Goal: Communication & Community: Answer question/provide support

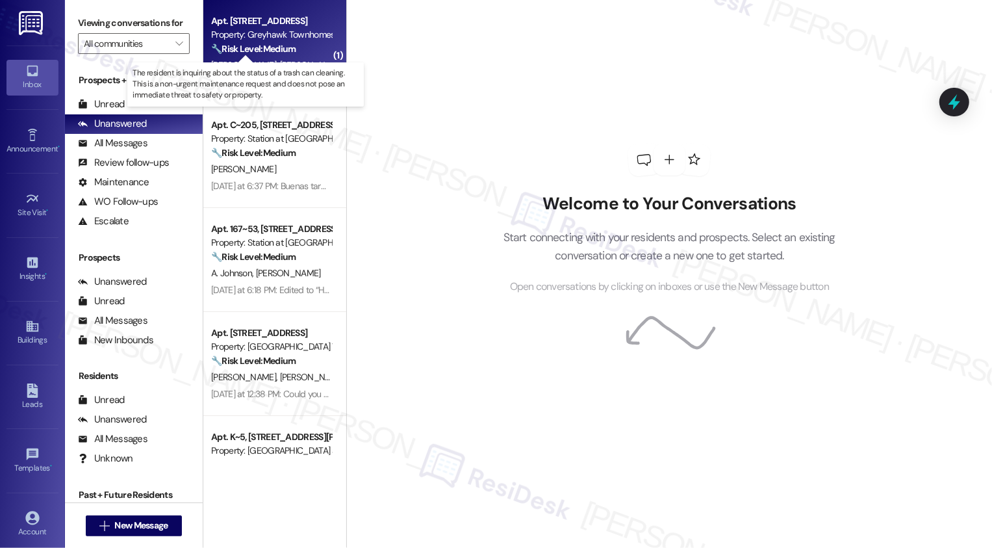
click at [268, 51] on strong "🔧 Risk Level: Medium" at bounding box center [253, 49] width 84 height 12
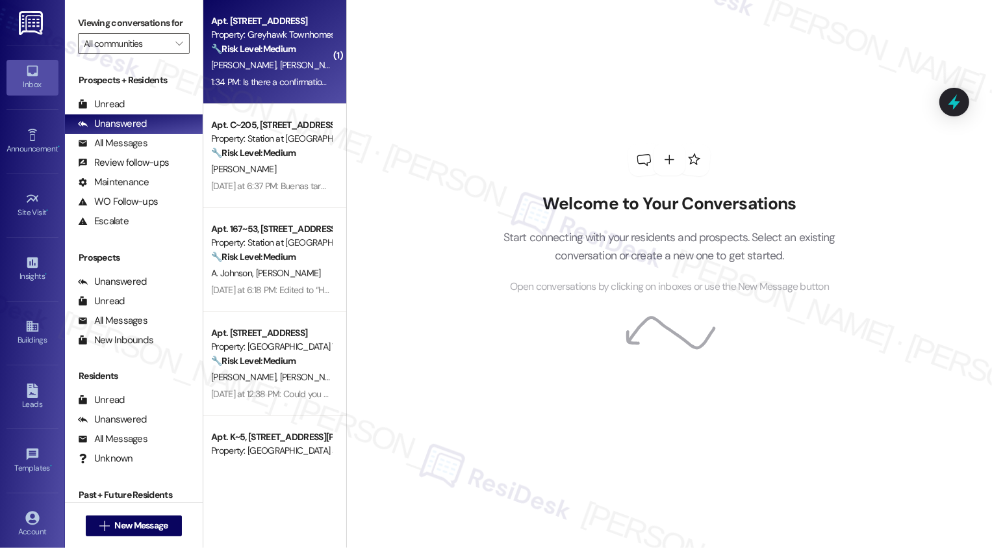
click at [268, 51] on strong "🔧 Risk Level: Medium" at bounding box center [253, 49] width 84 height 12
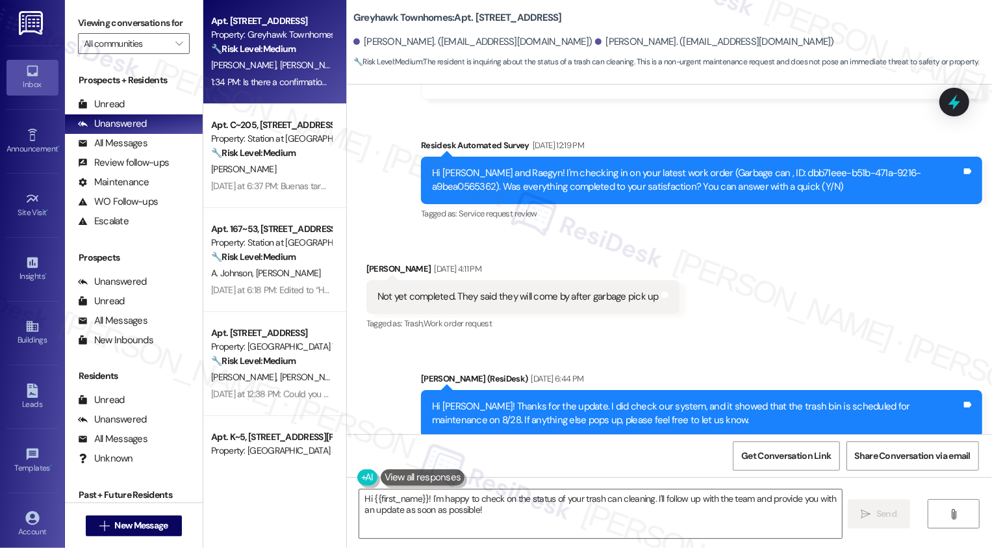
scroll to position [2604, 0]
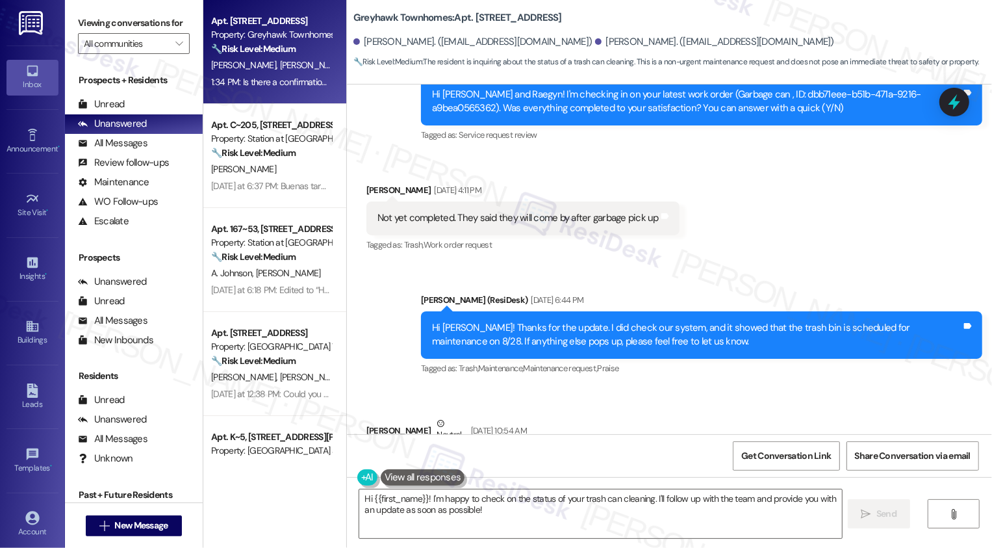
click at [476, 19] on b "Greyhawk Townhomes: Apt. [STREET_ADDRESS]" at bounding box center [457, 18] width 209 height 14
copy b "3342"
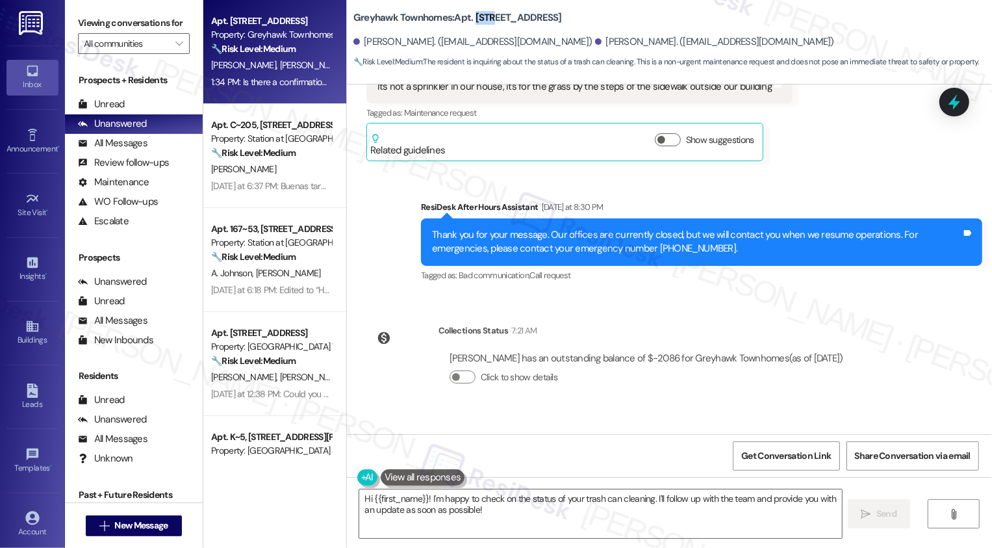
scroll to position [3728, 0]
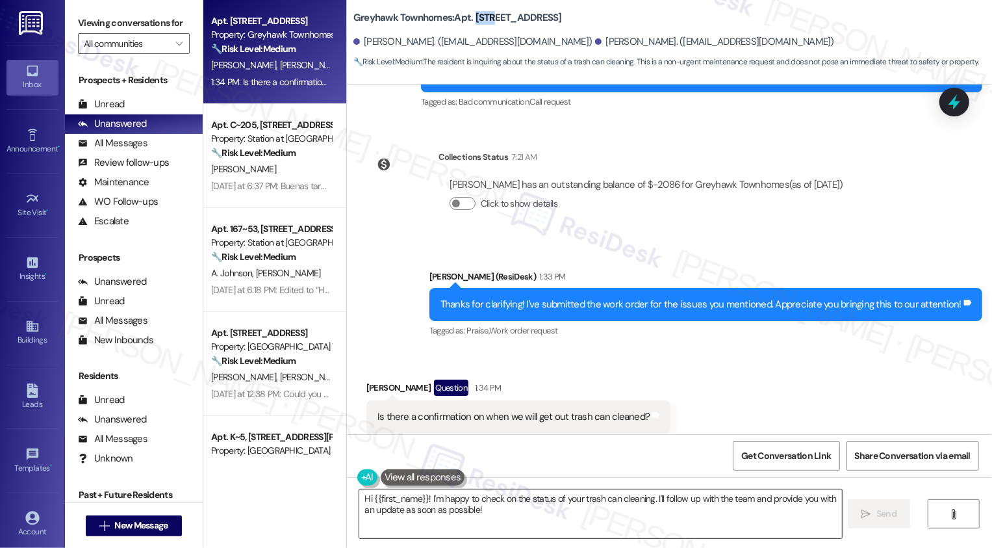
click at [451, 506] on textarea "Hi {{first_name}}! I'm happy to check on the status of your trash can cleaning.…" at bounding box center [600, 513] width 483 height 49
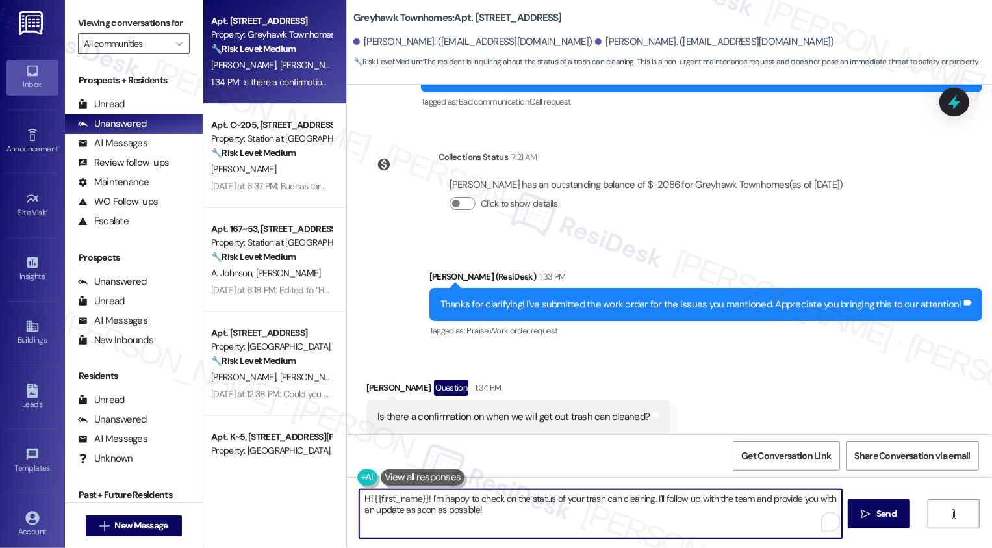
click at [544, 502] on textarea "Hi {{first_name}}! I'm happy to check on the status of your trash can cleaning.…" at bounding box center [600, 513] width 483 height 49
drag, startPoint x: 650, startPoint y: 494, endPoint x: 673, endPoint y: 524, distance: 38.1
click at [673, 524] on textarea "Hi {{first_name}}! I'm happy to check on the status of your trash can cleaning.…" at bounding box center [600, 513] width 483 height 49
click at [370, 379] on div "[PERSON_NAME] Question 1:34 PM" at bounding box center [518, 389] width 305 height 21
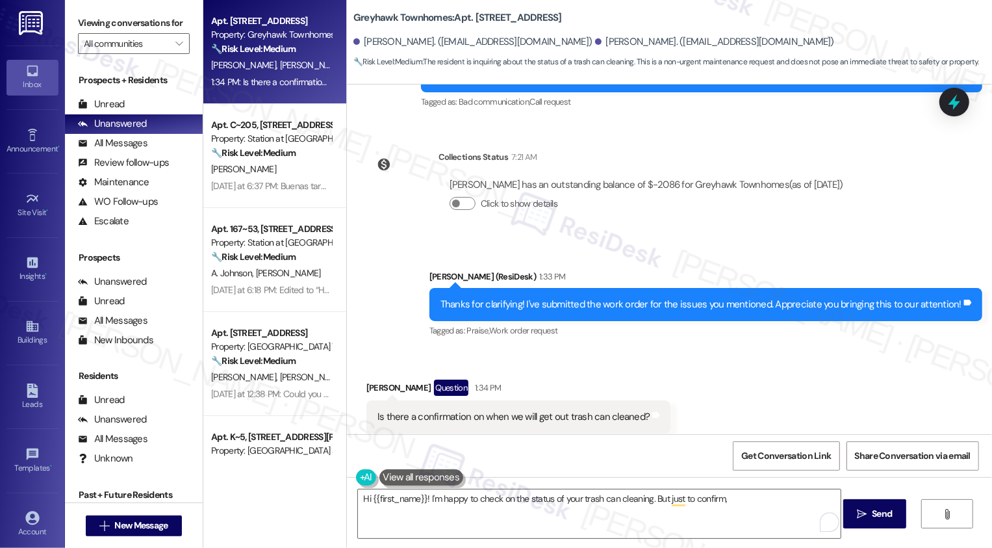
click at [370, 379] on div "[PERSON_NAME] Question 1:34 PM" at bounding box center [518, 389] width 305 height 21
copy div "Raegyn"
click at [400, 502] on textarea "Hi {{first_name}}! I'm happy to check on the status of your trash can cleaning.…" at bounding box center [599, 513] width 483 height 49
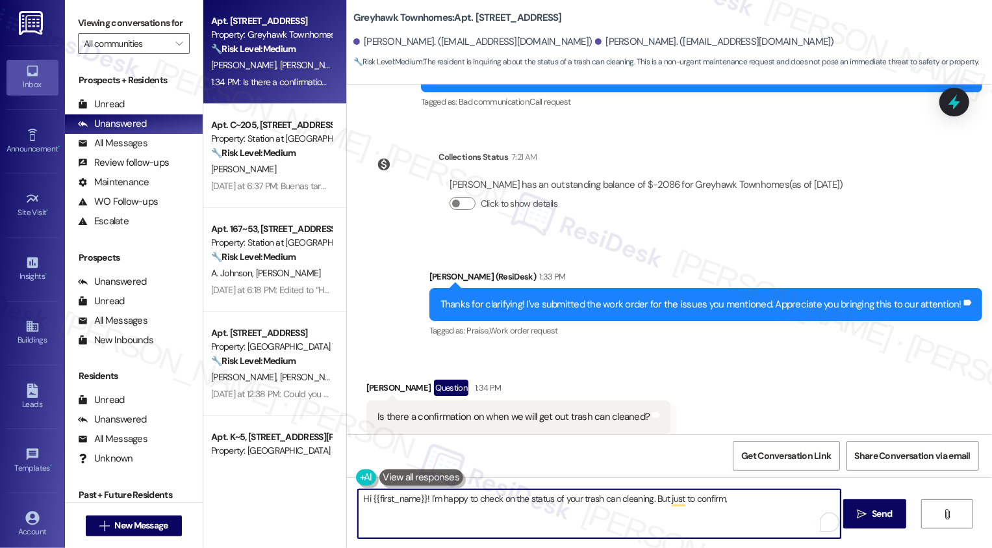
click at [400, 502] on textarea "Hi {{first_name}}! I'm happy to check on the status of your trash can cleaning.…" at bounding box center [599, 513] width 483 height 49
paste textarea "Raegyn"
click at [728, 500] on textarea "Hi Raegyn! I'm happy to check on the status of your trash can cleaning. But jus…" at bounding box center [599, 513] width 483 height 49
drag, startPoint x: 623, startPoint y: 498, endPoint x: 900, endPoint y: 509, distance: 277.7
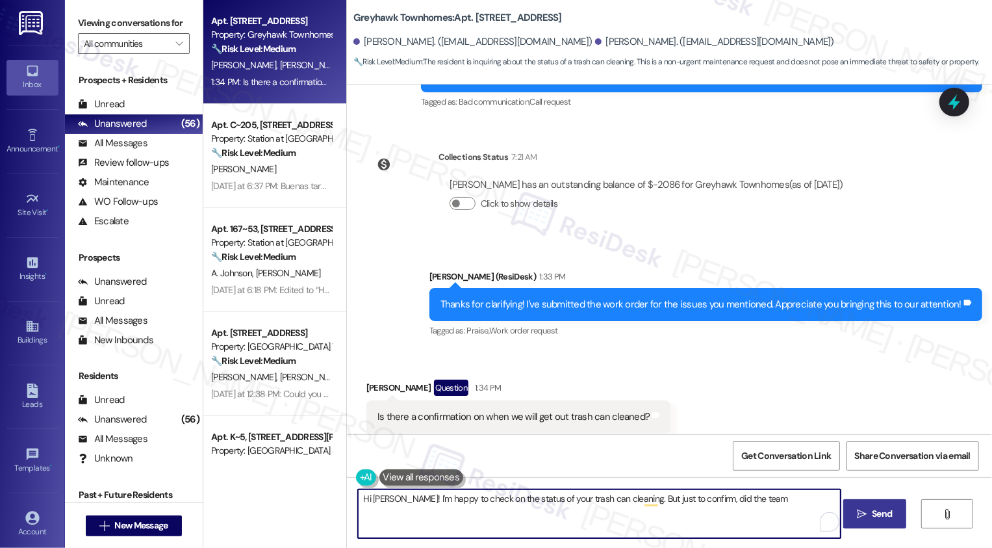
click at [900, 509] on div "Hi Raegyn! I'm happy to check on the status of your trash can cleaning. But jus…" at bounding box center [669, 525] width 645 height 97
drag, startPoint x: 427, startPoint y: 500, endPoint x: 638, endPoint y: 515, distance: 211.7
click at [638, 515] on textarea "Hi Raegyn! I'm happy to check on the status of your trash can cleaning. From wh" at bounding box center [599, 513] width 483 height 49
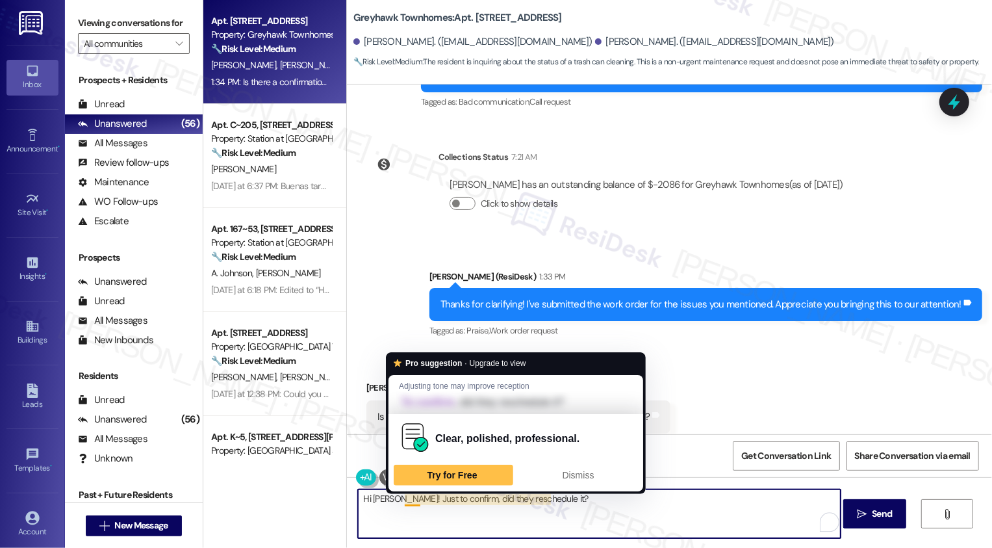
drag, startPoint x: 400, startPoint y: 499, endPoint x: 680, endPoint y: 504, distance: 279.5
click at [662, 503] on textarea "Hi Raegyn! Just to confirm, did they reschedule it?" at bounding box center [599, 513] width 483 height 49
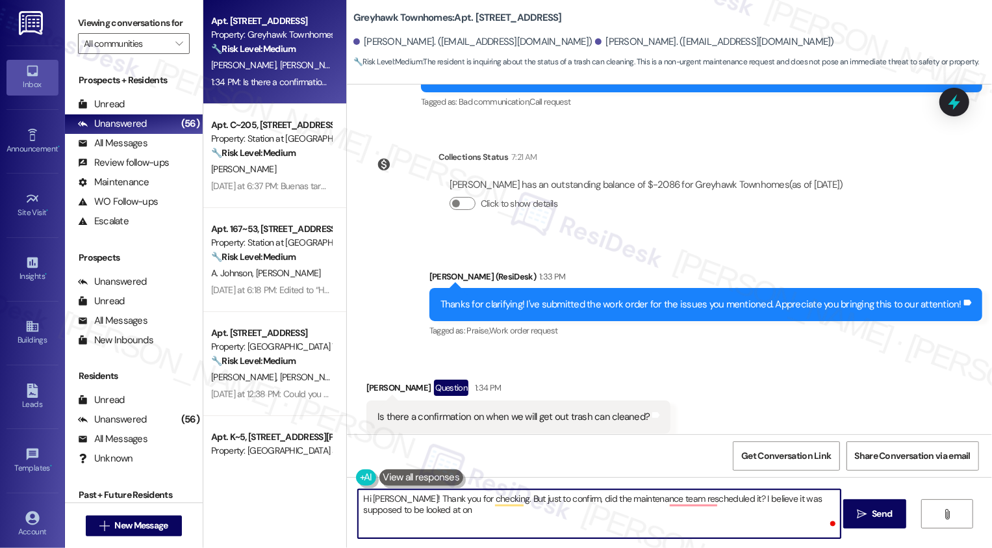
paste textarea "Raegyn"
paste textarea "Just to confirm—did the maintenance team reschedule it? I believe it was origin…"
drag, startPoint x: 486, startPoint y: 498, endPoint x: 398, endPoint y: 497, distance: 87.7
click at [398, 497] on textarea "Hi Raegyn! Thank you for checking. Just to confirm—did the maintenance team res…" at bounding box center [599, 513] width 483 height 49
click at [457, 494] on textarea "Hi Raegyn! Just to confirm—did the maintenance team reschedule it? I believe it…" at bounding box center [599, 513] width 483 height 49
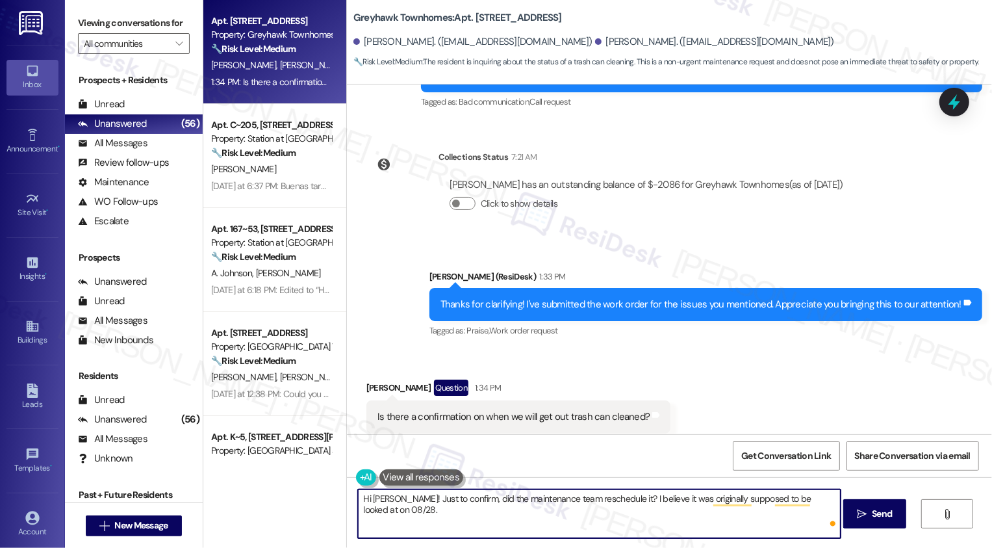
click at [469, 509] on textarea "Hi Raegyn! Just to confirm, did the maintenance team reschedule it? I believe i…" at bounding box center [599, 513] width 483 height 49
click at [591, 517] on textarea "Hi Raegyn! Just to confirm, did the maintenance team reschedule it? I believe i…" at bounding box center [599, 513] width 483 height 49
type textarea "Hi Raegyn! Just to confirm, did the maintenance team reschedule it? I believe i…"
click at [866, 521] on button " Send" at bounding box center [874, 513] width 63 height 29
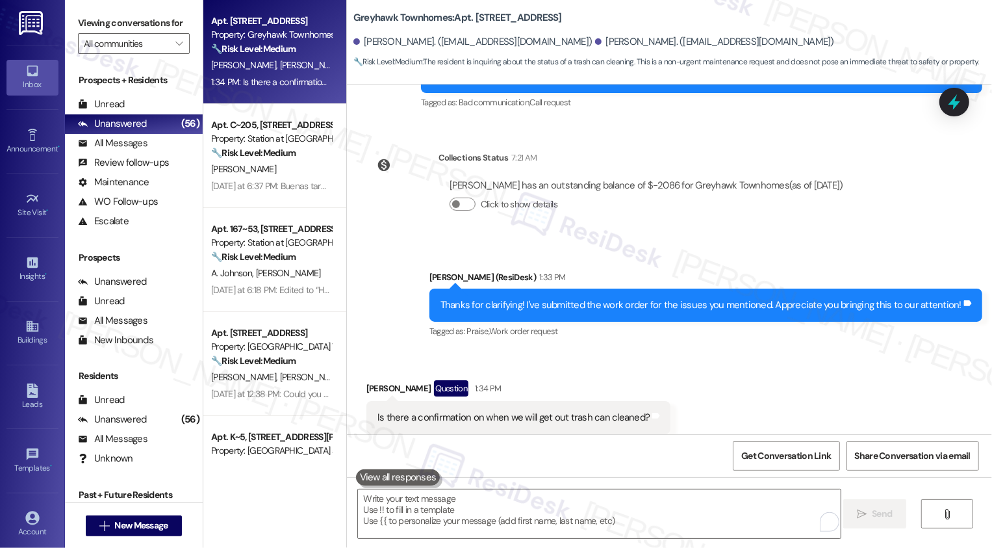
scroll to position [3818, 0]
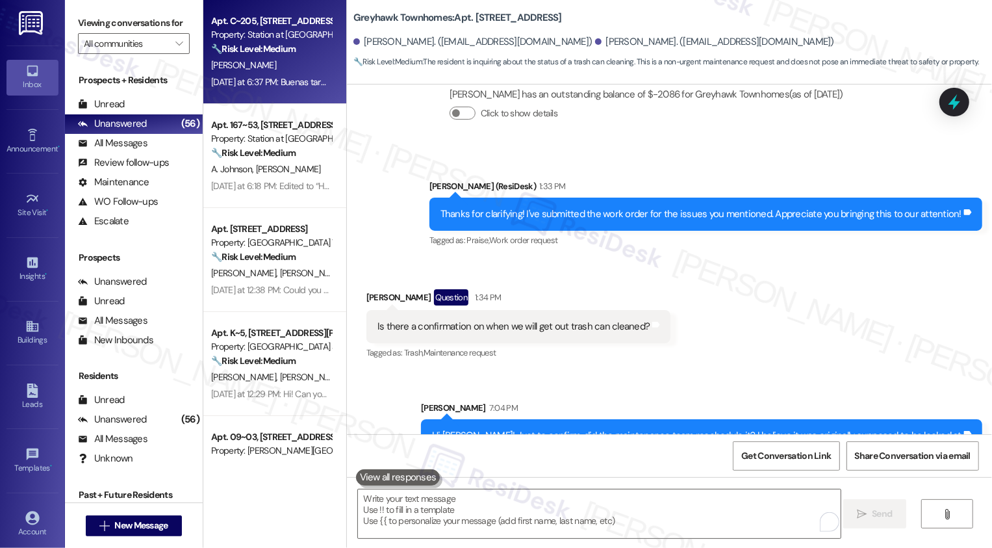
click at [287, 76] on div "Yesterday at 6:37 PM: Buenas tardes Sarah, deseo que me confírmeme si es necesa…" at bounding box center [541, 82] width 660 height 12
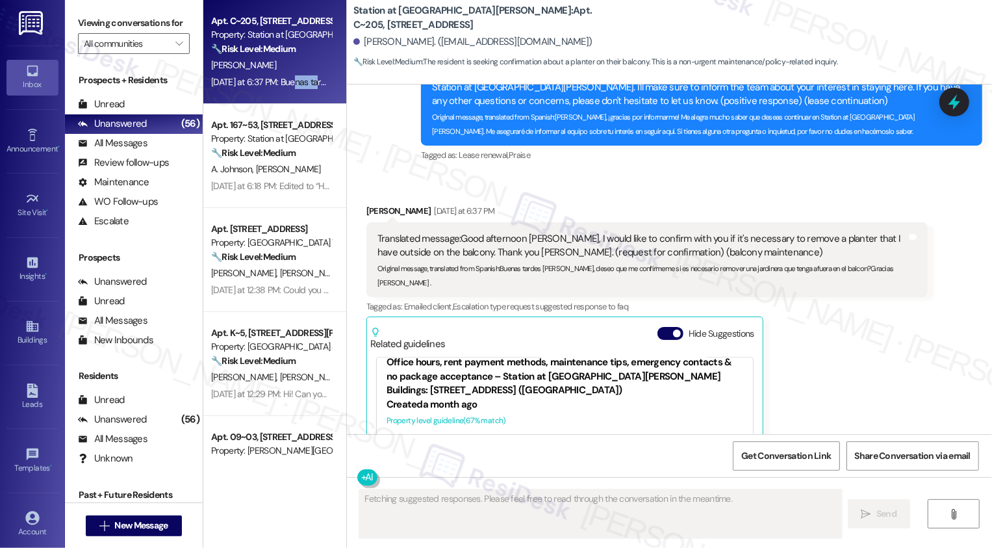
scroll to position [721, 0]
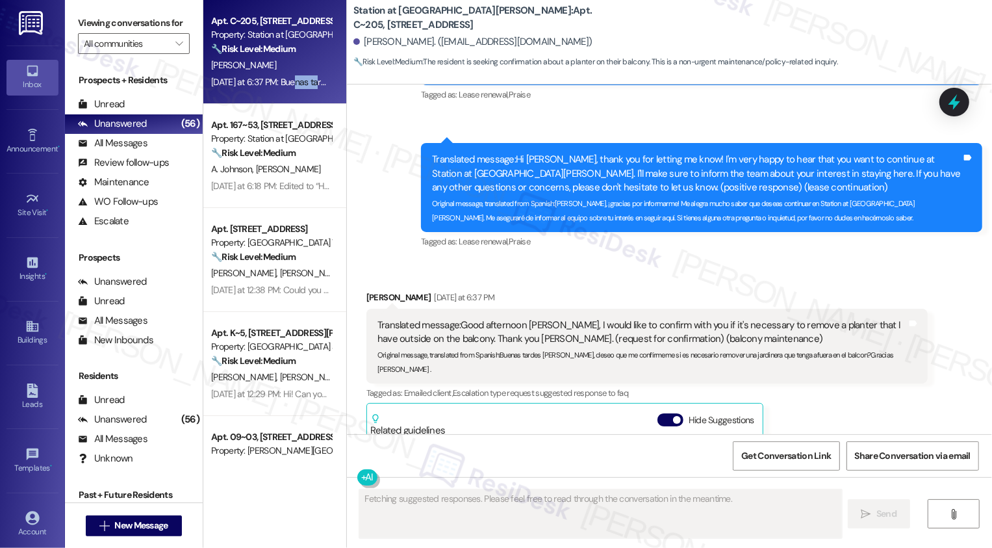
click at [372, 294] on div "Amilcar Clemente Yesterday at 6:37 PM" at bounding box center [646, 299] width 561 height 18
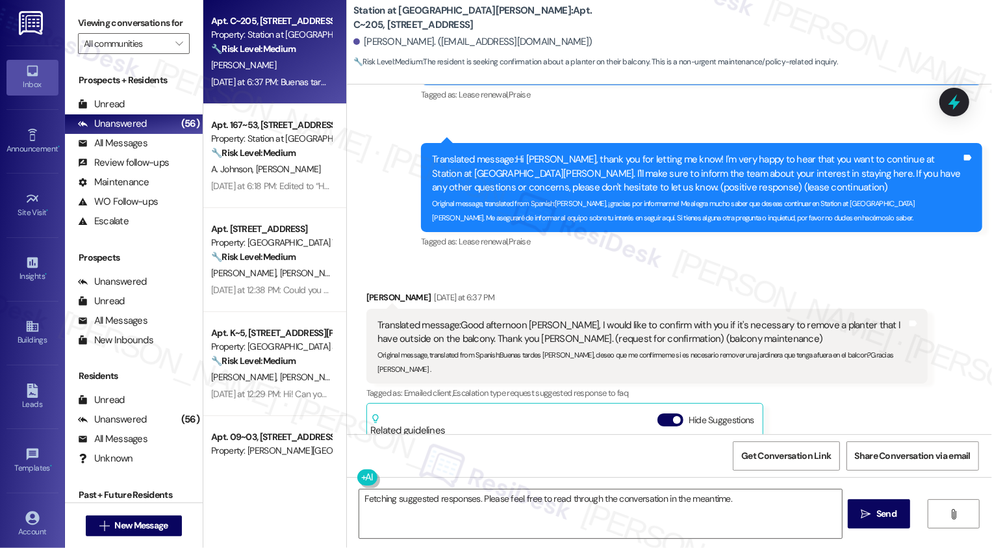
click at [372, 294] on div "Amilcar Clemente Yesterday at 6:37 PM" at bounding box center [646, 299] width 561 height 18
copy div "Amilcar"
click at [412, 513] on textarea "Fetching suggested responses. Please feel free to read through the conversation…" at bounding box center [600, 513] width 483 height 49
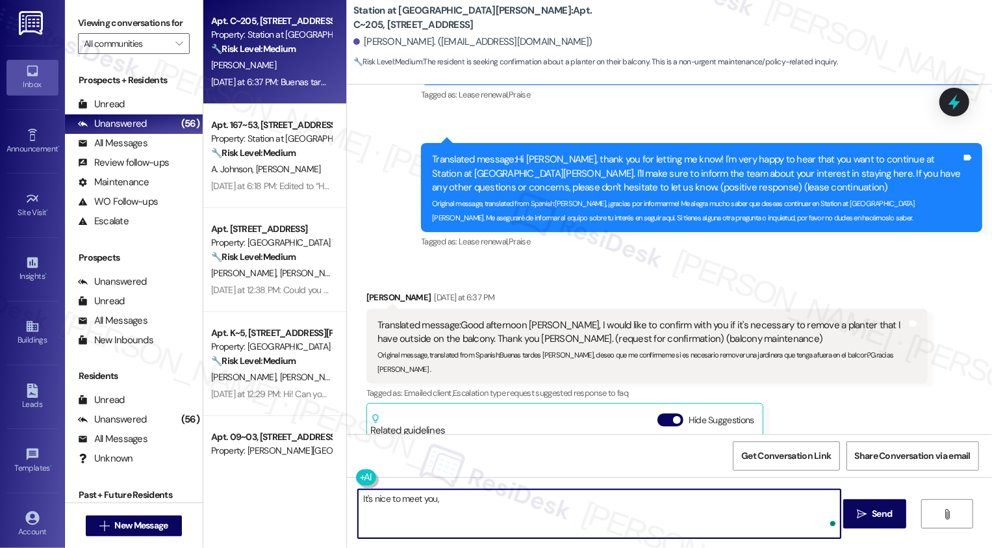
paste textarea "Amilcar"
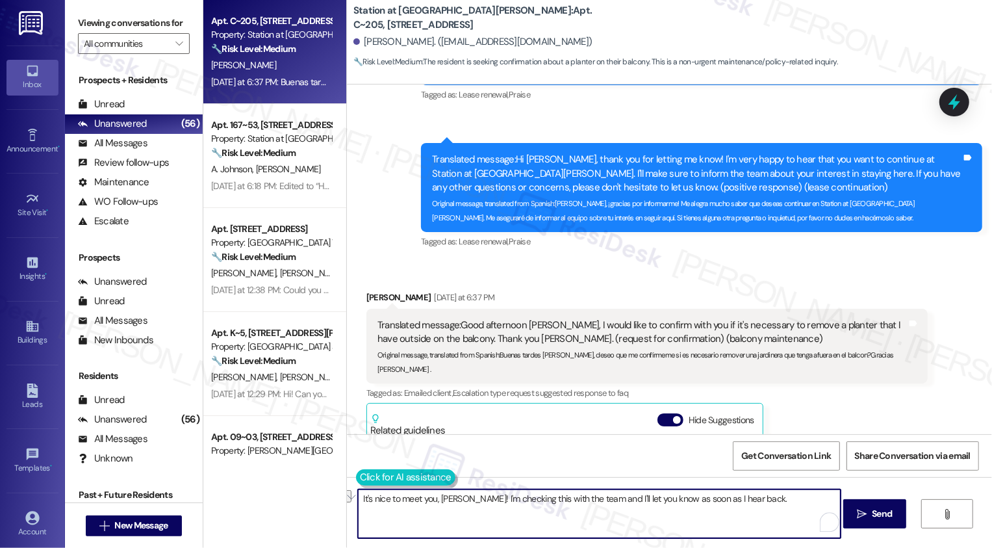
click at [370, 476] on button at bounding box center [405, 477] width 99 height 16
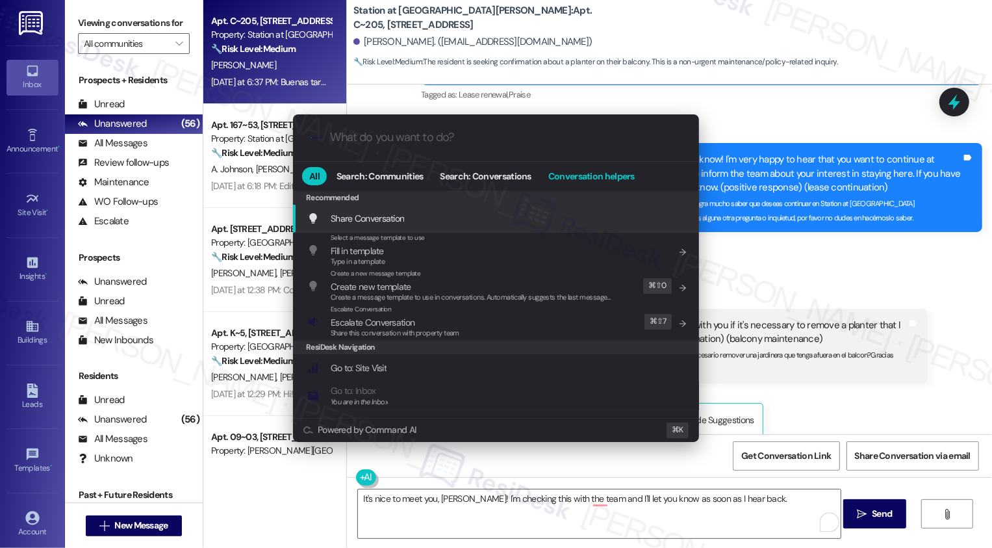
click at [573, 175] on span "Conversation helpers" at bounding box center [591, 176] width 86 height 9
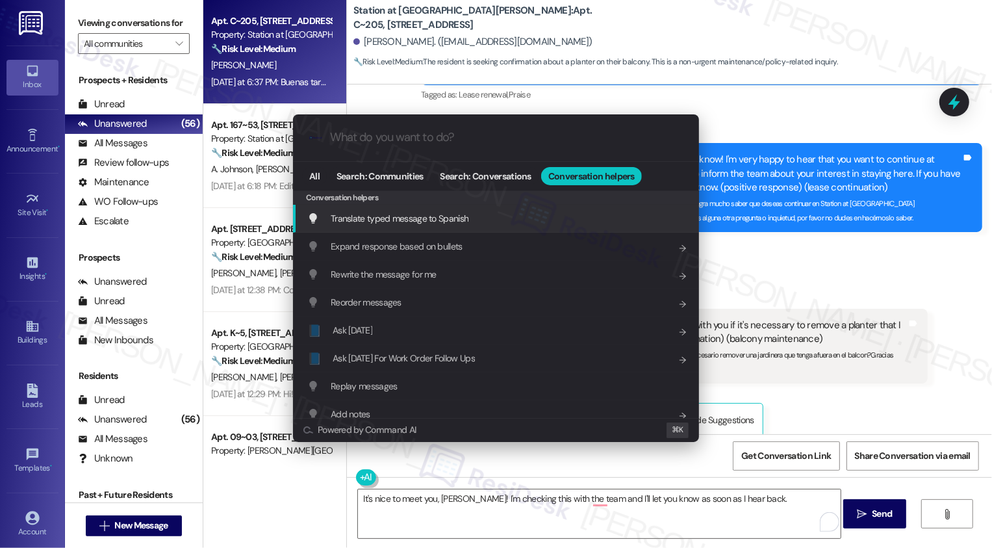
click at [385, 221] on span "Translate typed message to Spanish" at bounding box center [400, 218] width 138 height 12
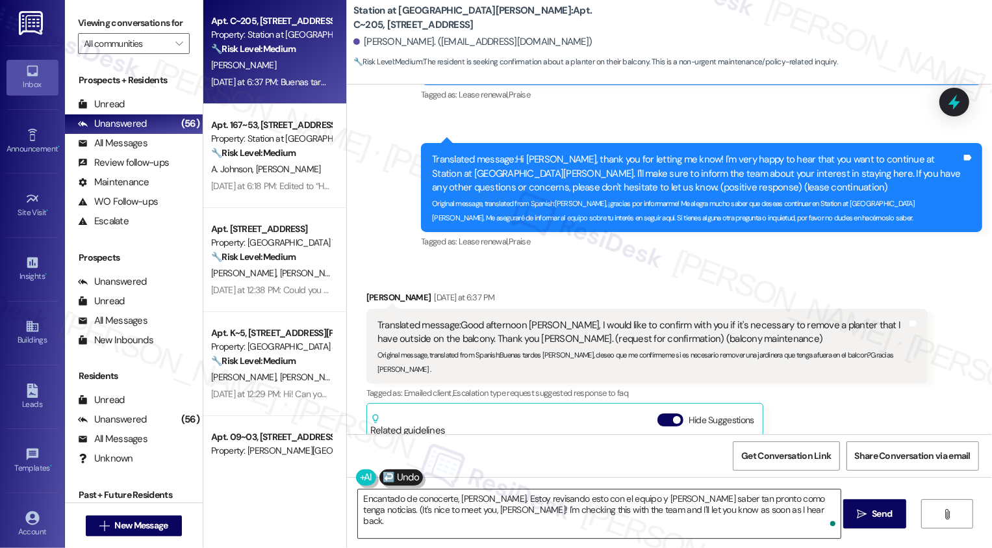
type textarea "Encantado de conocerte, [PERSON_NAME]. Estoy revisando esto con el equipo y [PE…"
click at [486, 515] on textarea "Encantado de conocerte, Amilcar. Estoy revisando esto con el equipo y te haré s…" at bounding box center [599, 513] width 483 height 49
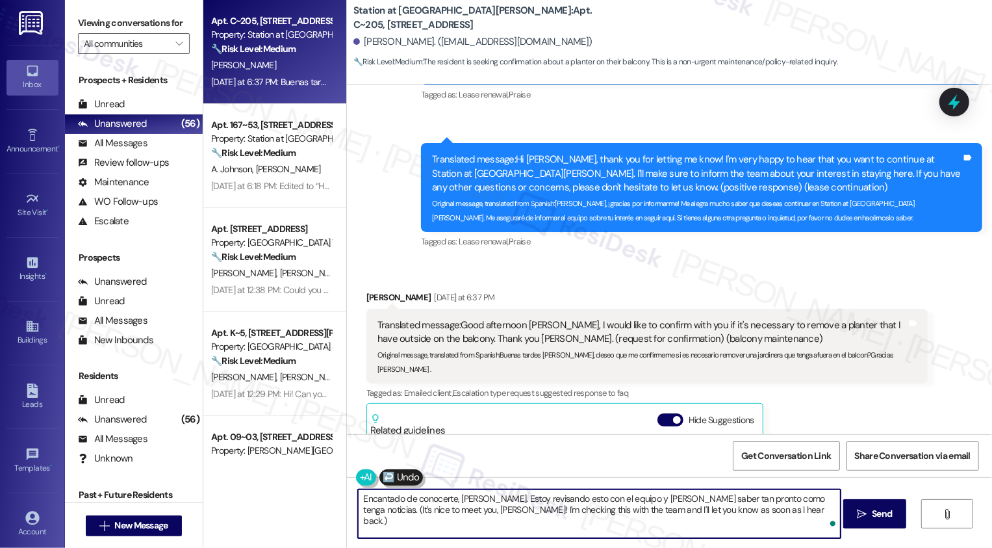
click at [567, 523] on textarea "Encantado de conocerte, [PERSON_NAME]. Estoy revisando esto con el equipo y [PE…" at bounding box center [599, 513] width 483 height 49
click at [879, 517] on span "Send" at bounding box center [882, 514] width 20 height 14
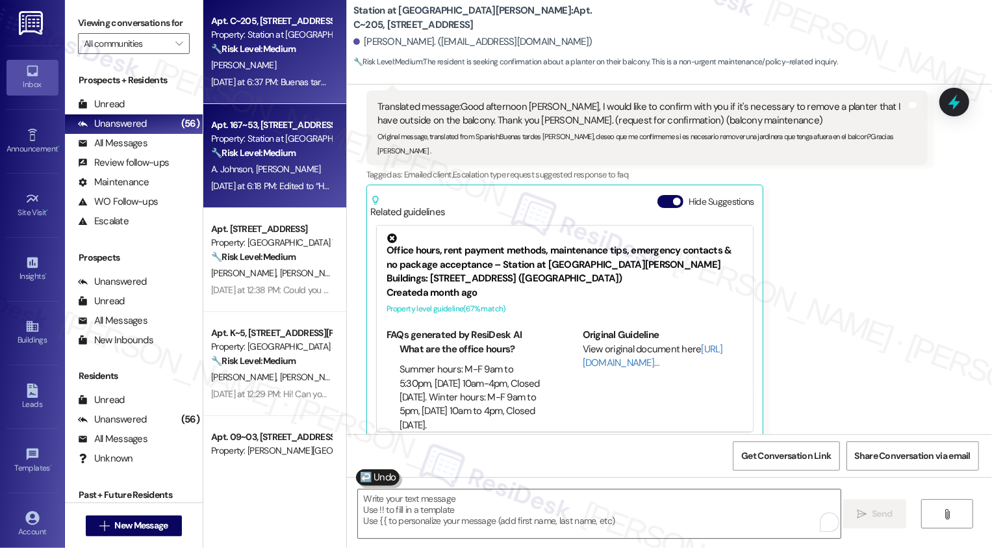
scroll to position [943, 0]
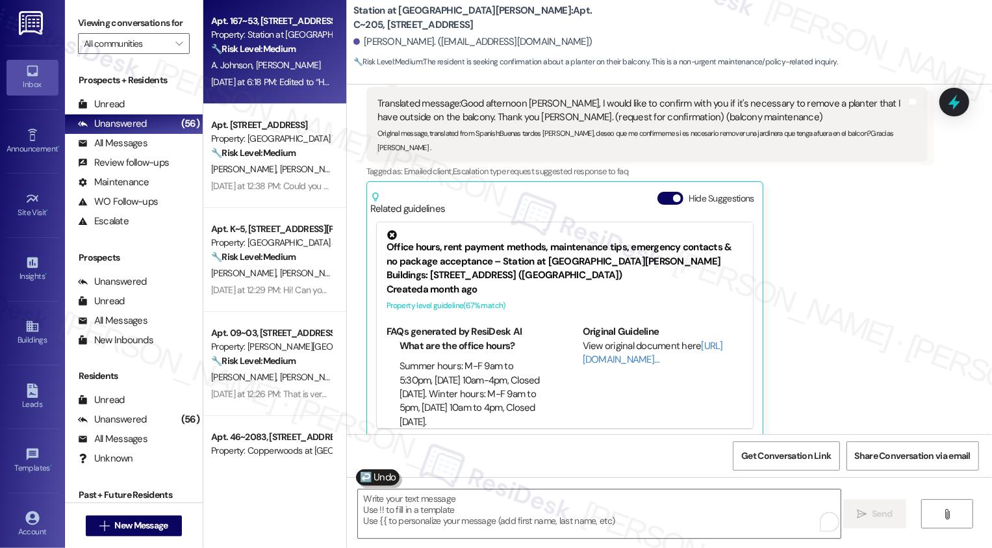
click at [303, 79] on div "Yesterday at 6:18 PM: Edited to “Hey, I got the email for patio inspections. We…" at bounding box center [536, 82] width 650 height 12
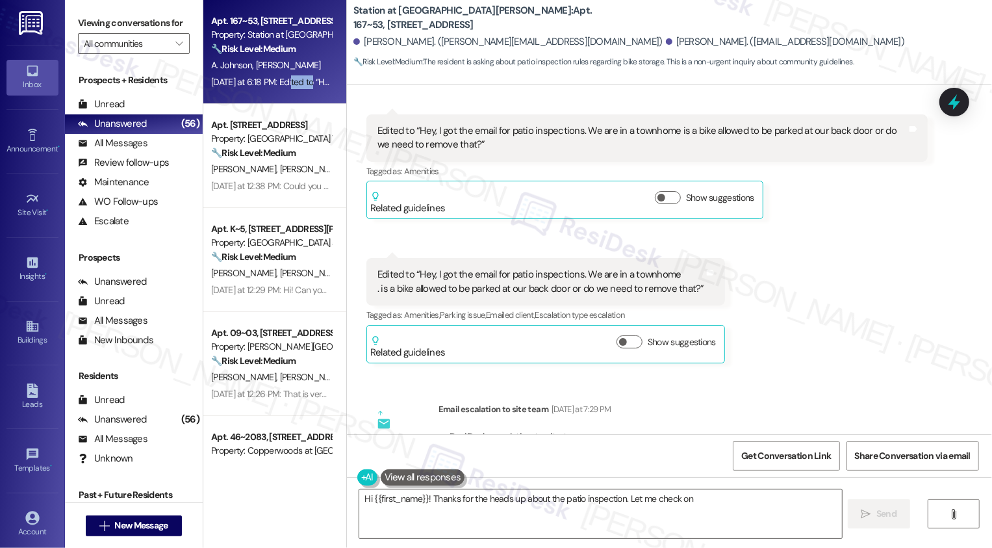
scroll to position [446, 0]
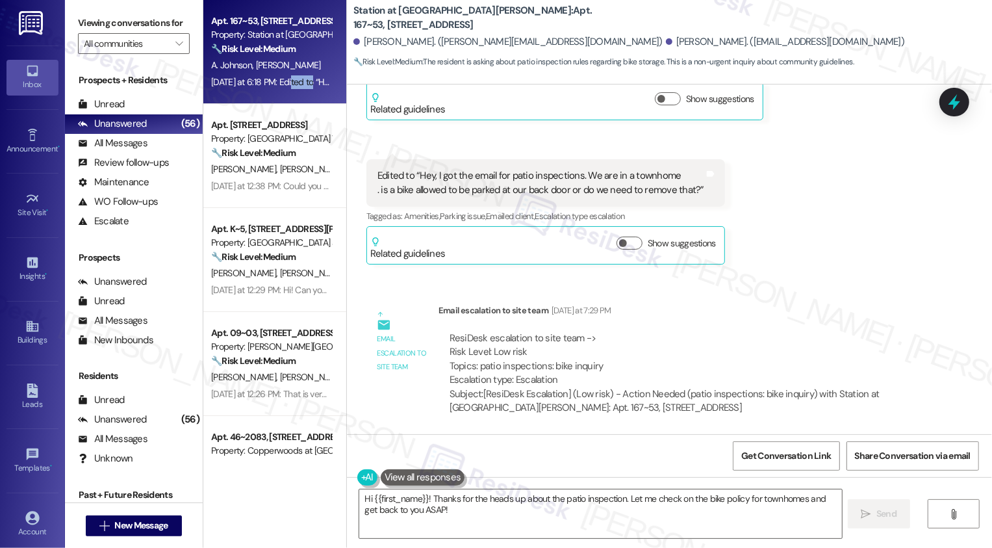
click at [666, 46] on div "Abigail Johnson. (abbyhamann@outlook.com)" at bounding box center [785, 42] width 239 height 14
copy div "Abigail"
click at [407, 506] on textarea "Hi {{first_name}}! Thanks for the heads up about the patio inspection. Let me c…" at bounding box center [600, 513] width 483 height 49
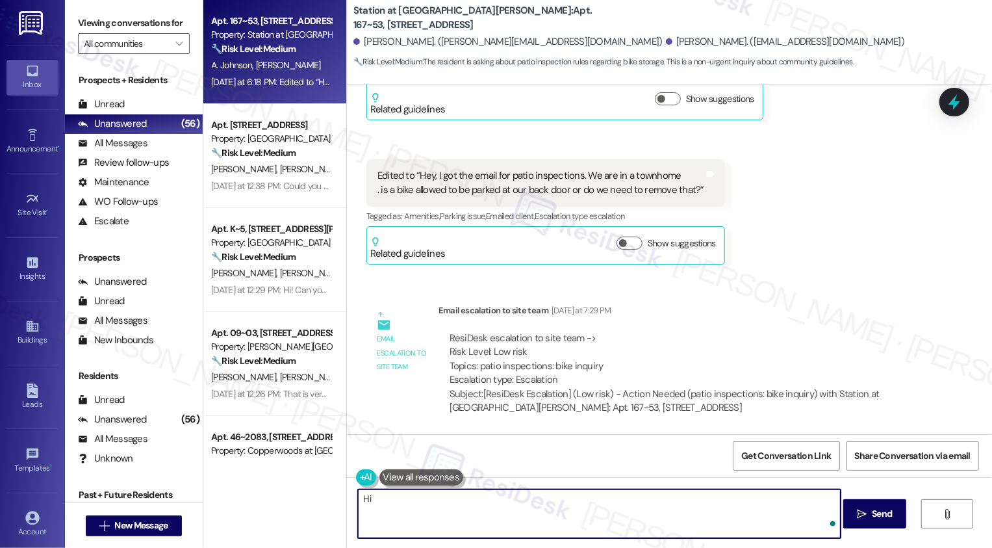
paste textarea "Abigail"
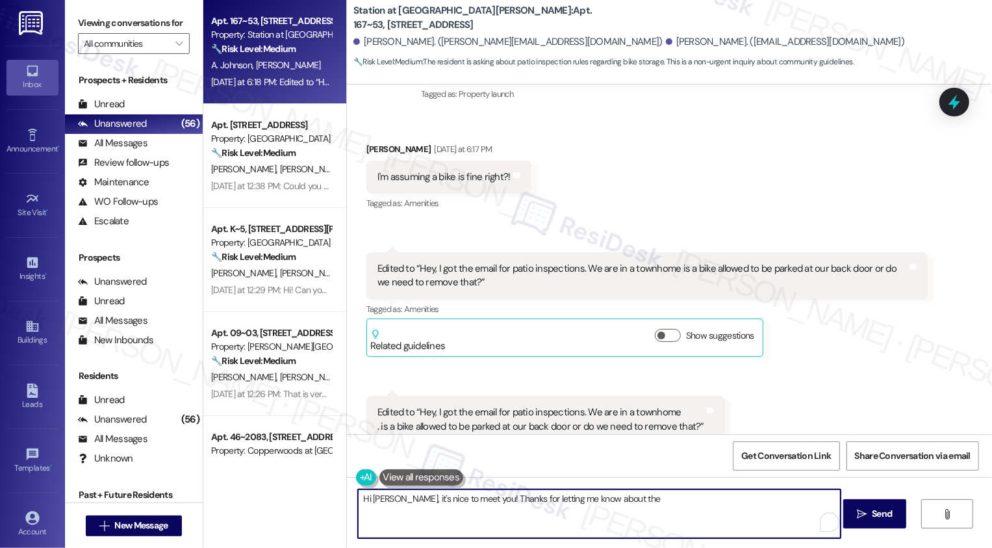
scroll to position [206, 0]
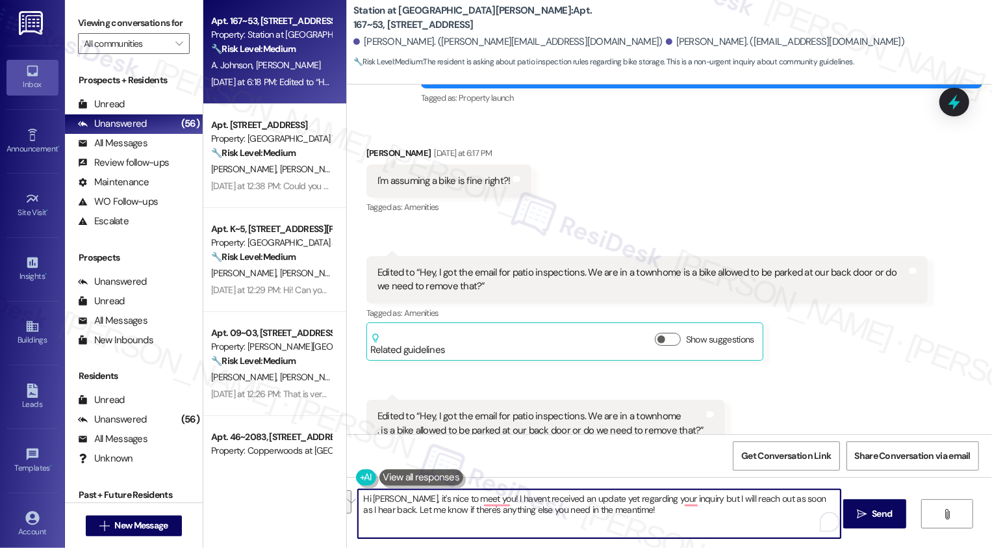
paste textarea "’s nice to meet you! I haven’t received an update yet regarding your inquiry, b…"
click at [447, 511] on textarea "Hi Abigail, it’s nice to meet you! I haven’t received an update yet regarding y…" at bounding box center [599, 513] width 483 height 49
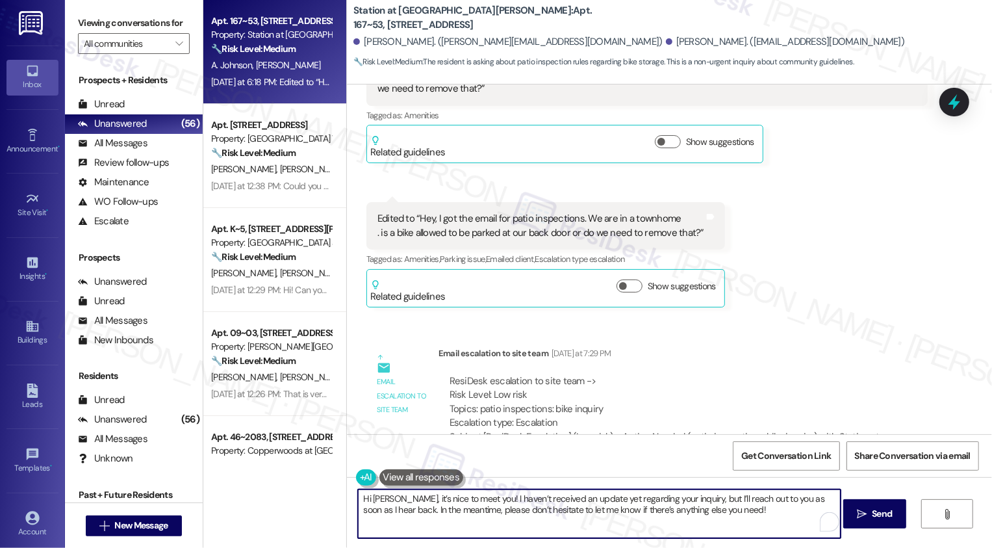
scroll to position [446, 0]
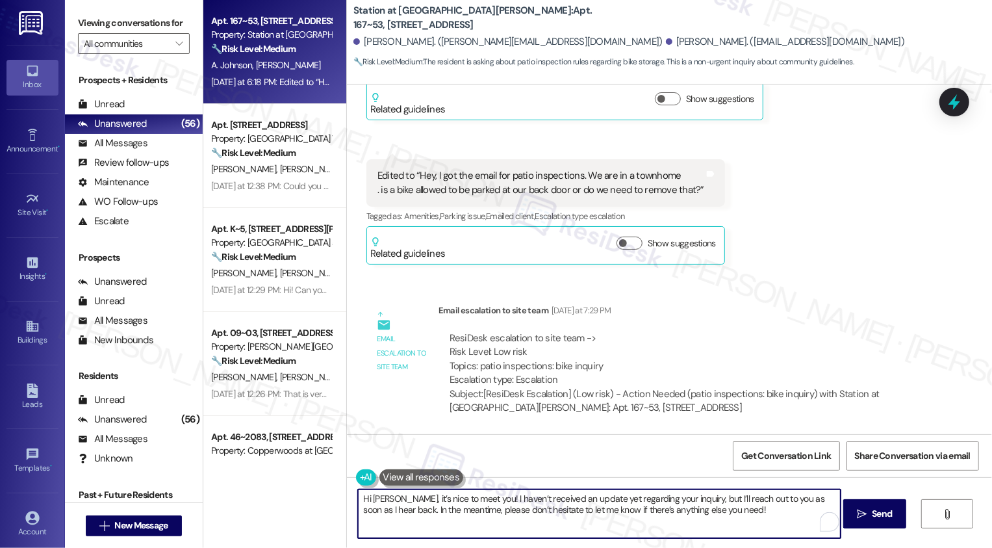
click at [750, 513] on textarea "Hi Abigail, it’s nice to meet you! I haven’t received an update yet regarding y…" at bounding box center [599, 513] width 483 height 49
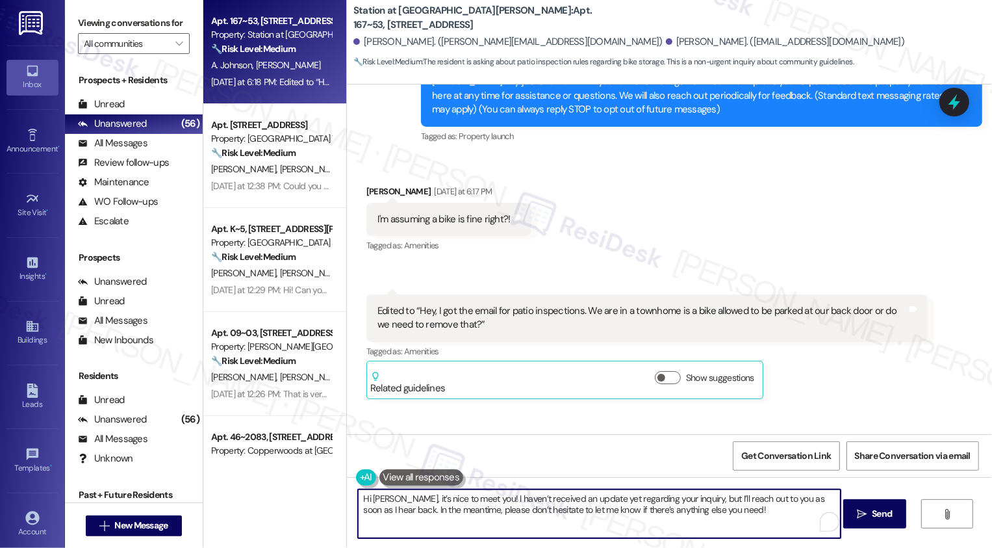
scroll to position [109, 0]
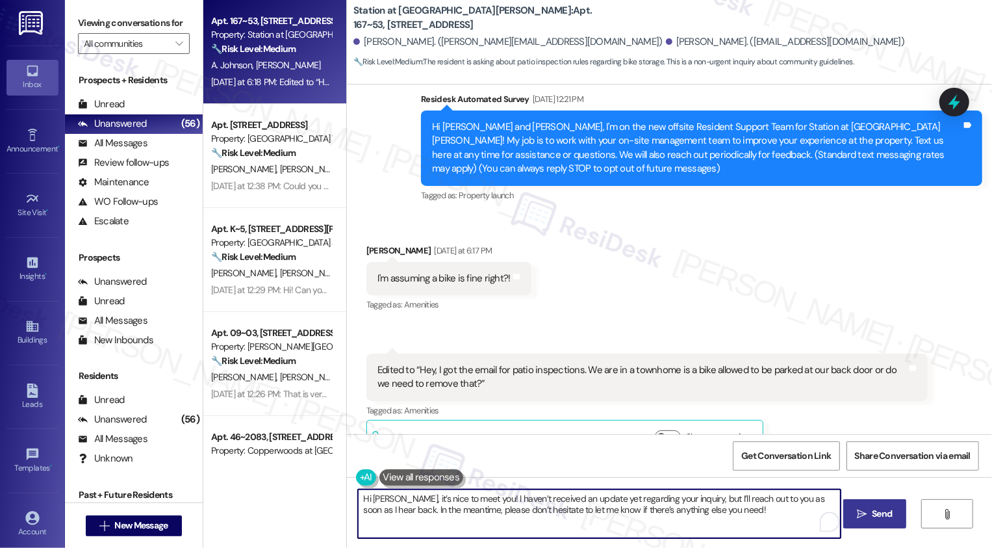
type textarea "Hi Abigail, it’s nice to meet you! I haven’t received an update yet regarding y…"
click at [866, 509] on icon "" at bounding box center [862, 514] width 10 height 10
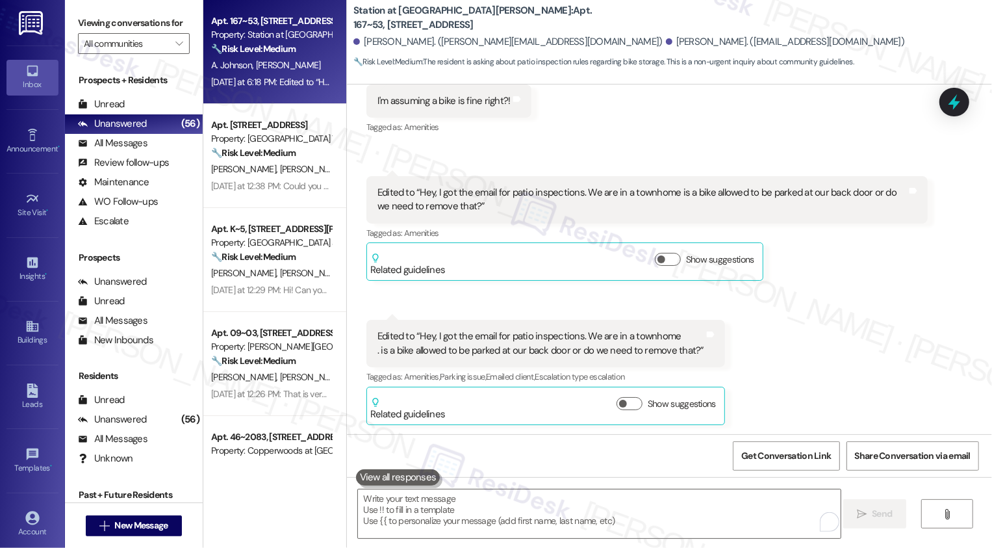
scroll to position [551, 0]
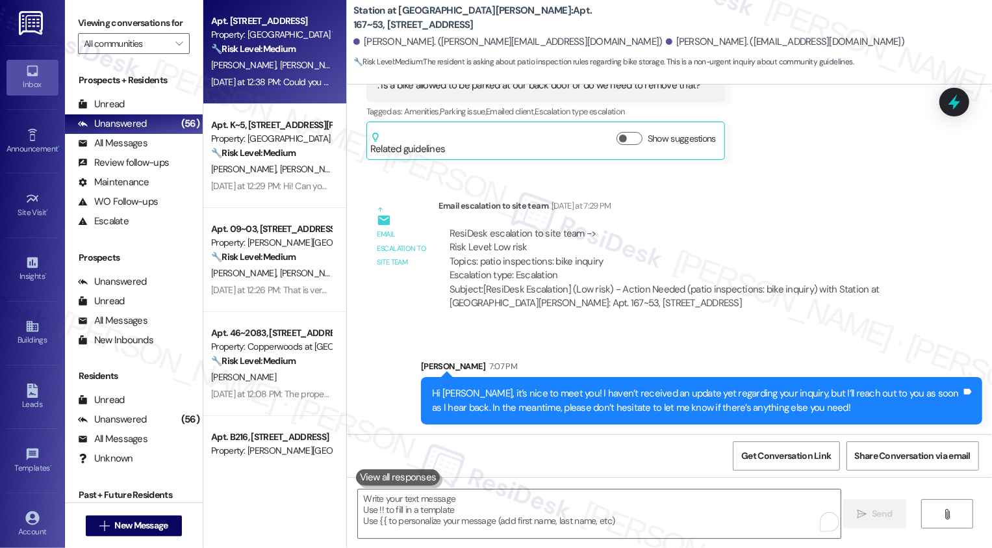
click at [263, 94] on div "Apt. 41, 555 South 100 East Property: Smithfield Station Townhomes 🔧 Risk Level…" at bounding box center [274, 52] width 143 height 104
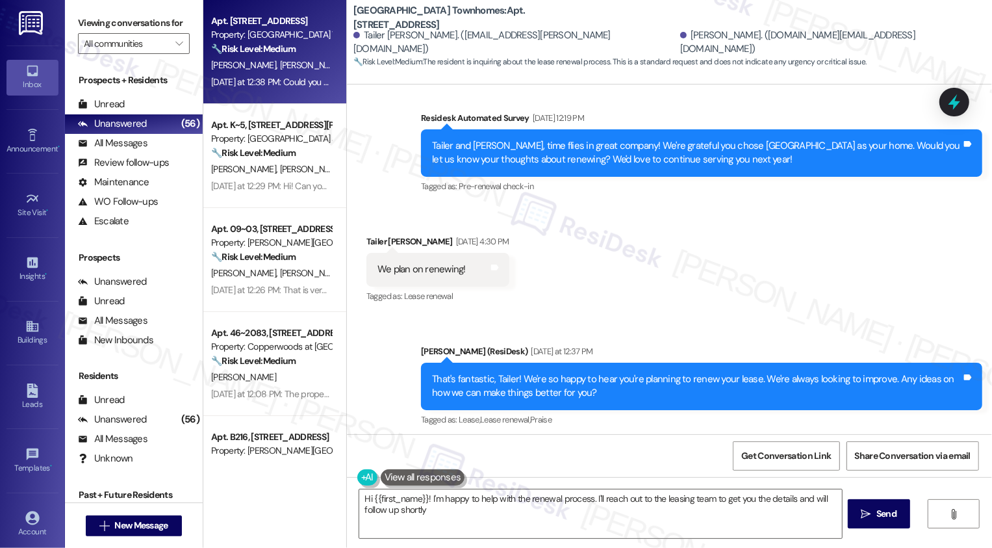
type textarea "Hi {{first_name}}! I'm happy to help with the renewal process. I'll reach out t…"
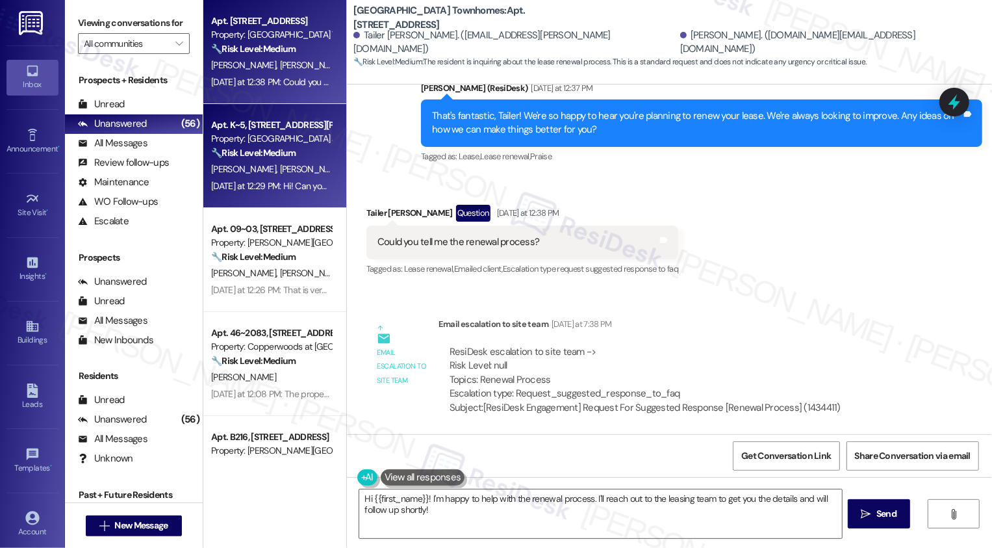
click at [275, 184] on div "Yesterday at 12:29 PM: Hi! Can you send us the renewal options/prices for each …" at bounding box center [387, 186] width 352 height 12
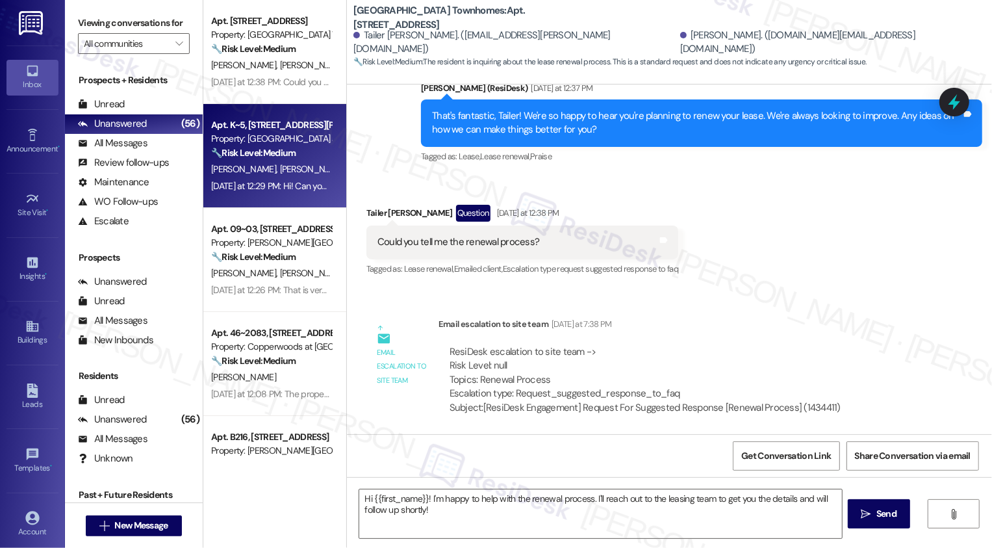
click at [275, 184] on div "Yesterday at 12:29 PM: Hi! Can you send us the renewal options/prices for each …" at bounding box center [387, 186] width 352 height 12
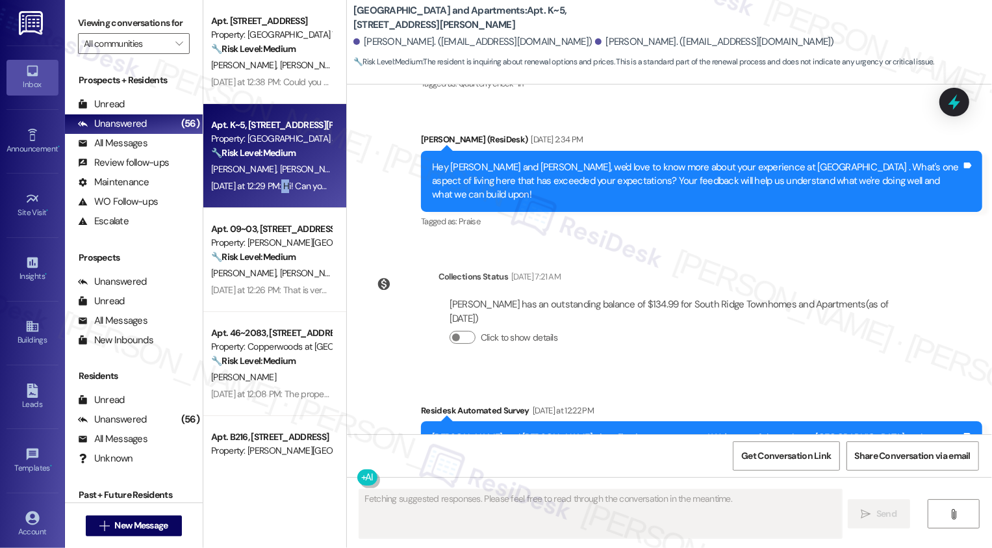
scroll to position [890, 0]
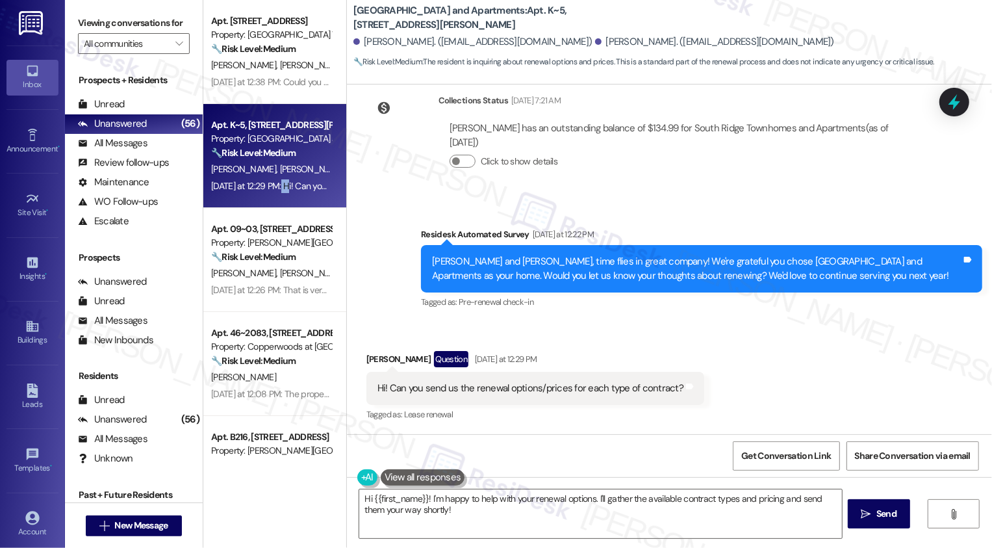
click at [368, 361] on div "Devynne Cull Question Yesterday at 12:29 PM" at bounding box center [535, 361] width 338 height 21
copy div "Devynne"
click at [382, 499] on textarea "Hi {{first_name}}! I'm happy to help with your renewal options. I'll gather the…" at bounding box center [600, 513] width 483 height 49
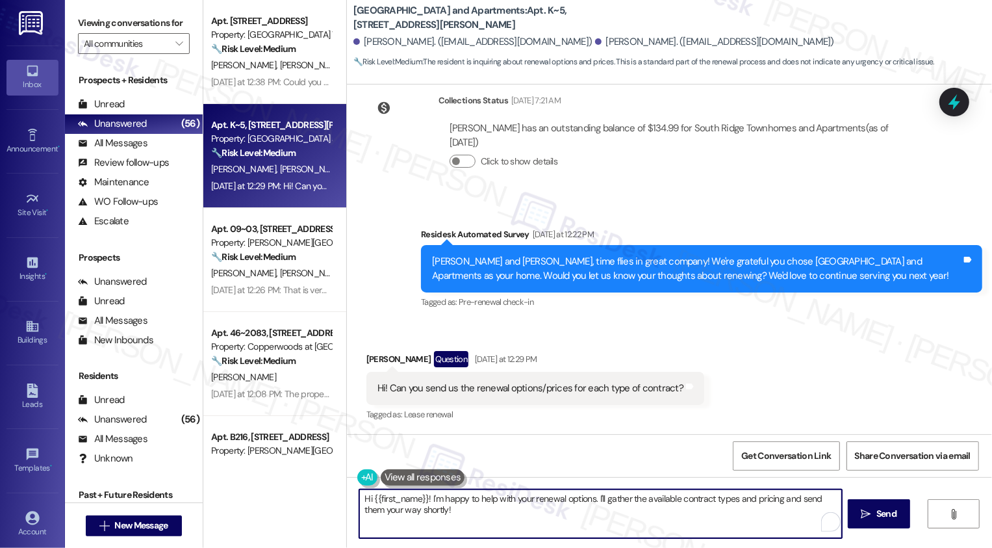
click at [443, 513] on textarea "Hi {{first_name}}! I'm happy to help with your renewal options. I'll gather the…" at bounding box center [600, 513] width 483 height 49
drag, startPoint x: 465, startPoint y: 501, endPoint x: 485, endPoint y: 539, distance: 43.0
click at [481, 537] on textarea "Hi {{first_name}}! I'm happy to help with your renewal options. I'll gather the…" at bounding box center [599, 513] width 483 height 49
click at [797, 497] on textarea "Hi {{first_name}}, thanks for reaching out! The team will reach out with the re…" at bounding box center [599, 513] width 483 height 49
paste textarea "If you don't mind me asking, how has your experience been so far? Has the prope…"
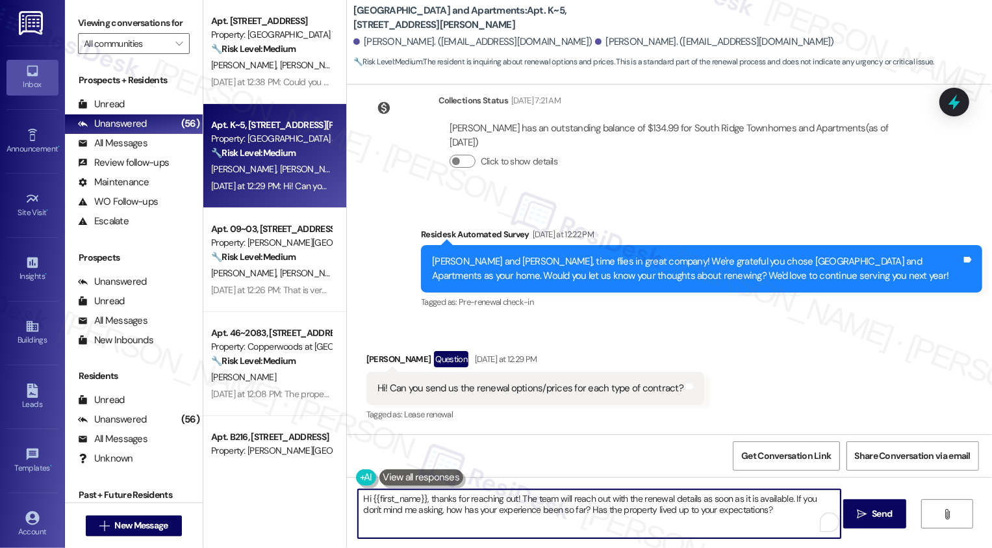
click at [366, 358] on div "Devynne Cull Question Yesterday at 12:29 PM" at bounding box center [535, 361] width 338 height 21
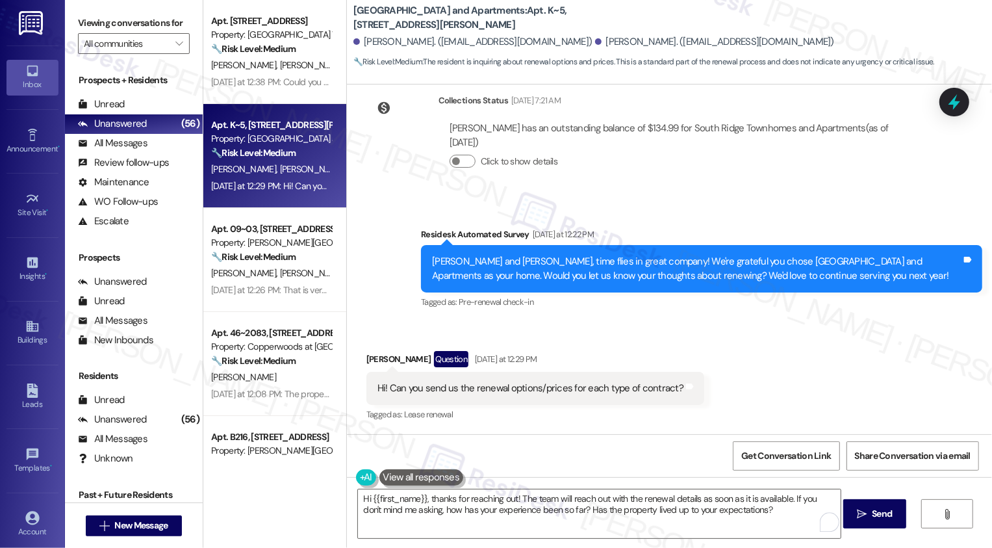
click at [366, 358] on div "Devynne Cull Question Yesterday at 12:29 PM" at bounding box center [535, 361] width 338 height 21
copy div "Devynne"
click at [404, 501] on textarea "Hi {{first_name}}, thanks for reaching out! The team will reach out with the re…" at bounding box center [599, 513] width 483 height 49
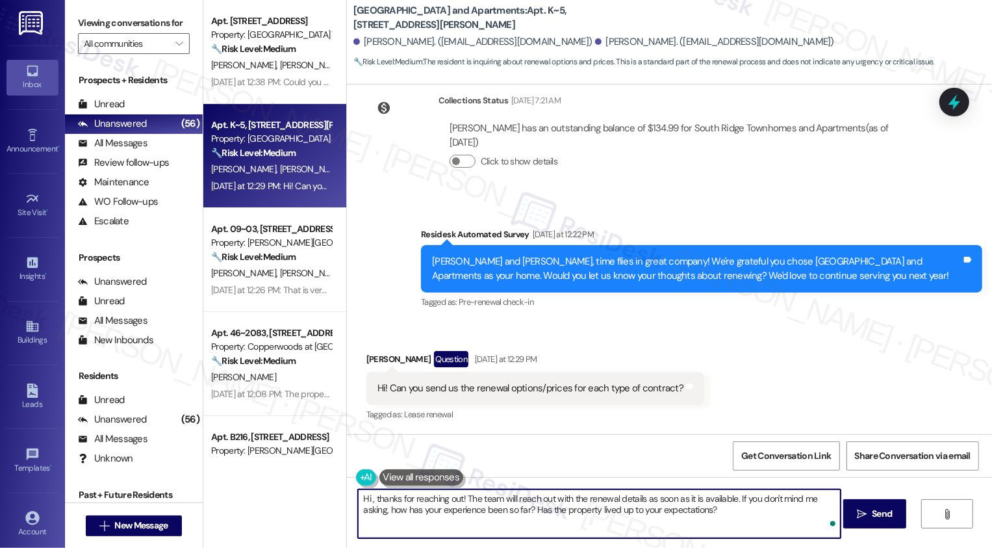
paste textarea "Devynne"
click at [481, 500] on textarea "Hi Devynne, thanks for reaching out! The team will reach out with the renewal d…" at bounding box center [599, 513] width 483 height 49
click at [758, 510] on textarea "Hi Devynne, it's great to hear from you! The team will reach out with the renew…" at bounding box center [599, 513] width 483 height 49
click at [551, 498] on textarea "Hi Devynne, it's great to hear from you! The team will reach out with the renew…" at bounding box center [599, 513] width 483 height 49
click at [749, 515] on textarea "Hi Devynne, it's great to hear from you! The team will definitely reach out wit…" at bounding box center [599, 513] width 483 height 49
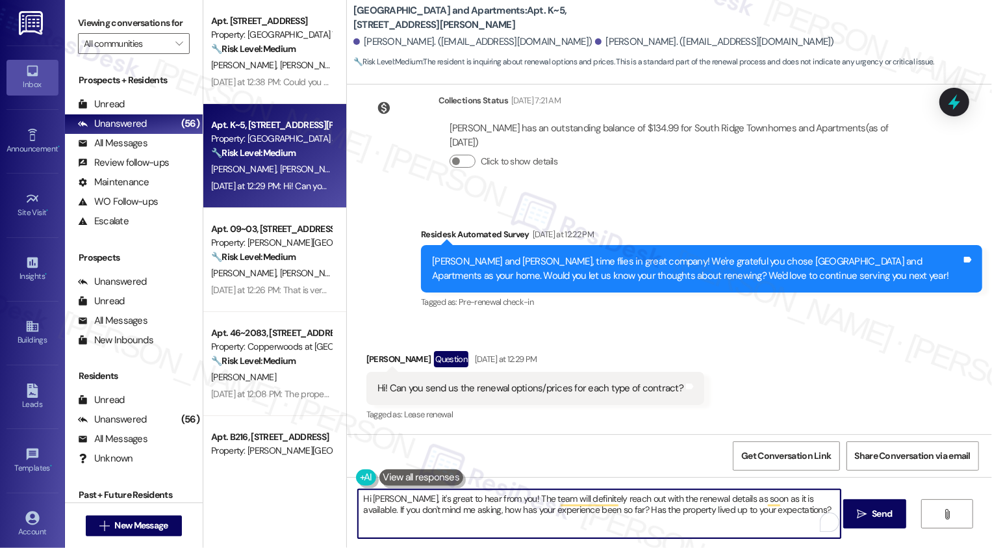
click at [768, 509] on textarea "Hi Devynne, it's great to hear from you! The team will definitely reach out wit…" at bounding box center [599, 513] width 483 height 49
paste textarea "’s great to hear from you! The team will be reaching out with your renewal deta…"
click at [639, 498] on textarea "Hi Devynne, it’s great to hear from you! The team will be reaching out with you…" at bounding box center [599, 513] width 483 height 49
type textarea "Hi Devynne, it’s great to hear from you! The team will be reaching out with you…"
click at [867, 512] on span " Send" at bounding box center [874, 514] width 41 height 14
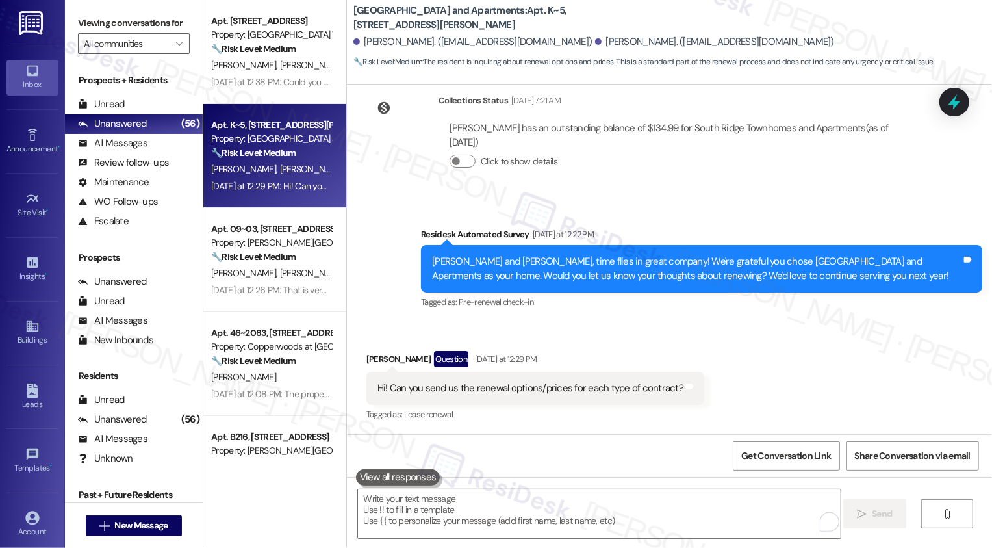
scroll to position [994, 0]
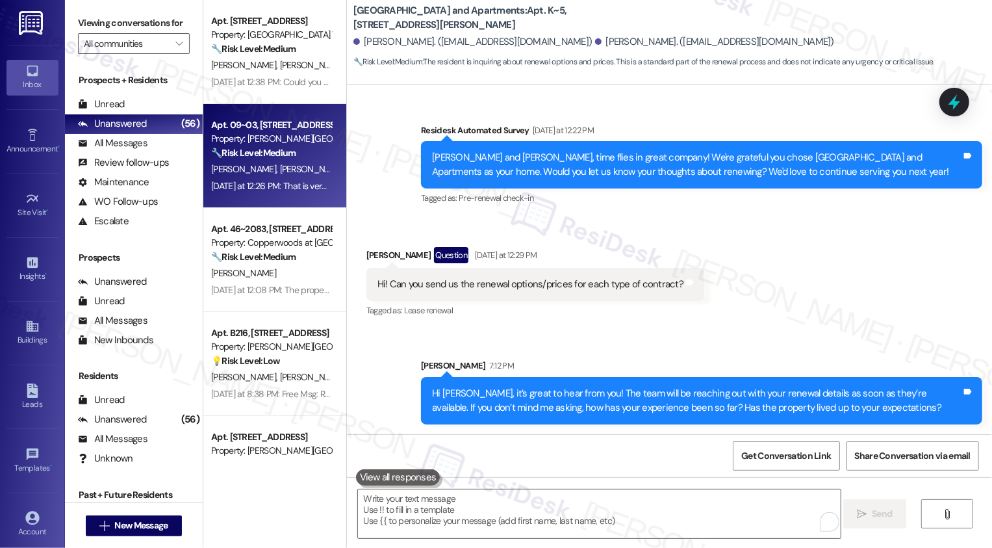
click at [279, 173] on span "[PERSON_NAME]" at bounding box center [311, 169] width 65 height 12
type textarea "Fetching suggested responses. Please feel free to read through the conversation…"
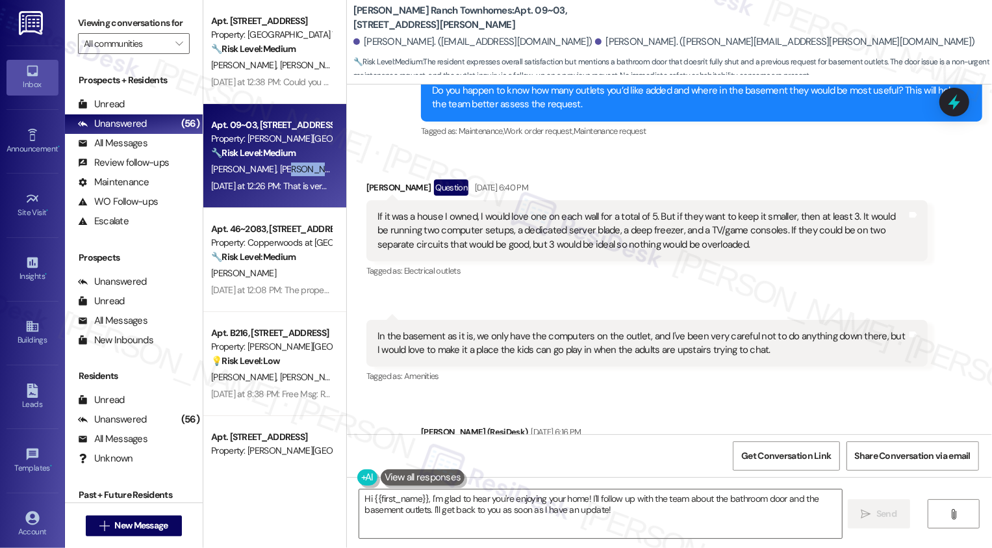
scroll to position [1153, 0]
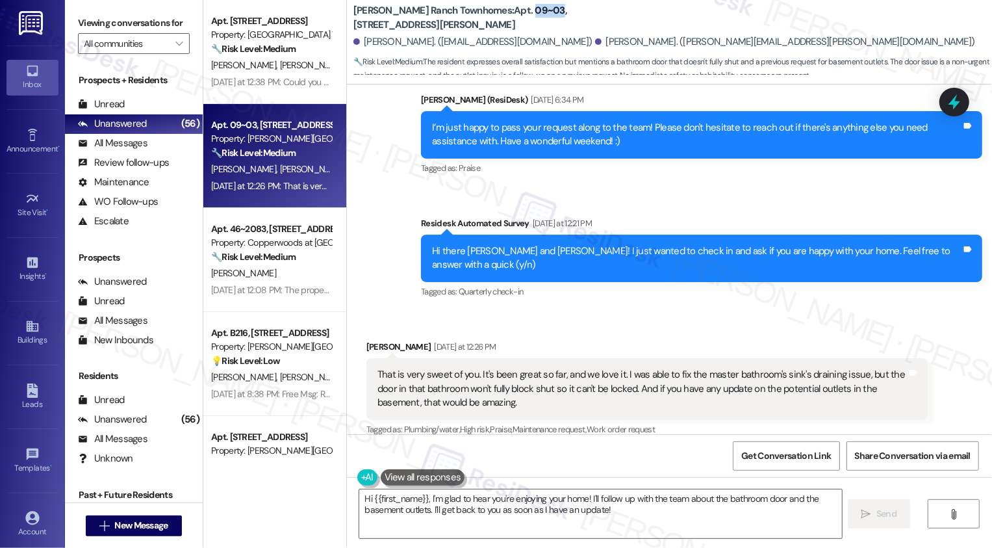
drag, startPoint x: 481, startPoint y: 11, endPoint x: 506, endPoint y: 16, distance: 25.1
click at [506, 16] on b "Porter Ranch Townhomes: Apt. 09~03, 3931 East Cardon Lane" at bounding box center [483, 18] width 260 height 28
copy b "09~03"
click at [560, 498] on textarea "Hi {{first_name}}, I'm glad to hear you're enjoying your home! I'll follow up w…" at bounding box center [600, 513] width 483 height 49
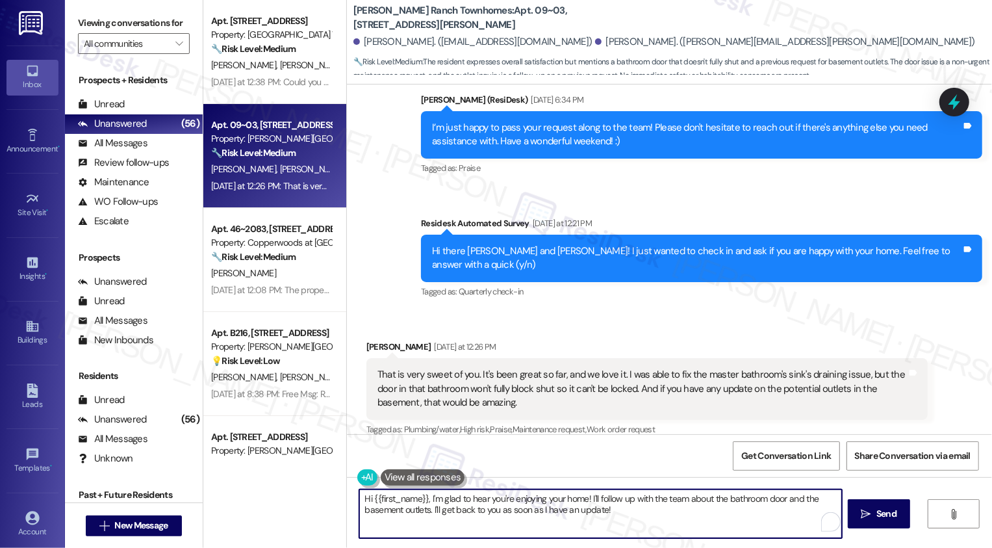
drag, startPoint x: 587, startPoint y: 496, endPoint x: 636, endPoint y: 524, distance: 56.7
click at [636, 524] on textarea "Hi {{first_name}}, I'm glad to hear you're enjoying your home! I'll follow up w…" at bounding box center [600, 513] width 483 height 49
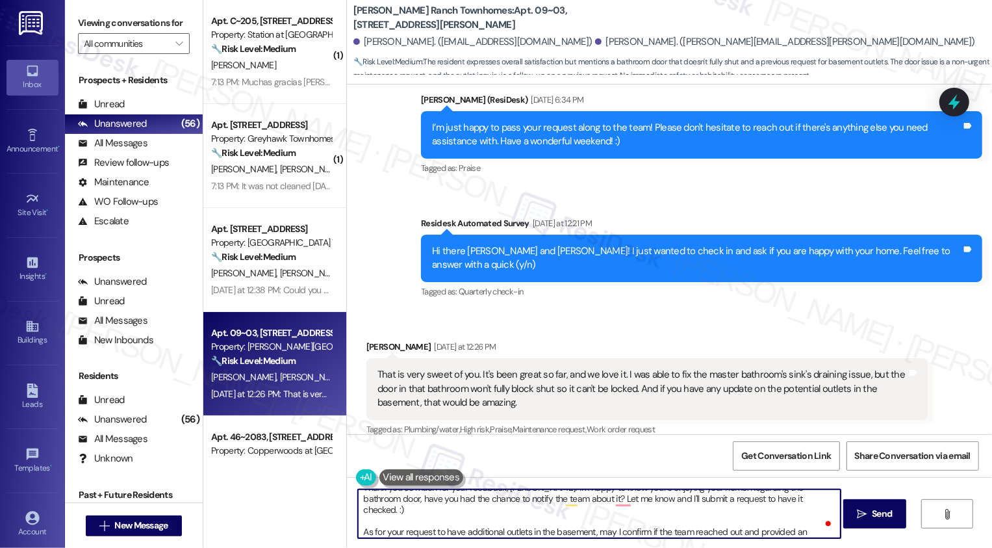
scroll to position [11, 0]
paste textarea "’m really glad to hear you’re enjoying your home. Regarding the bathroom door, …"
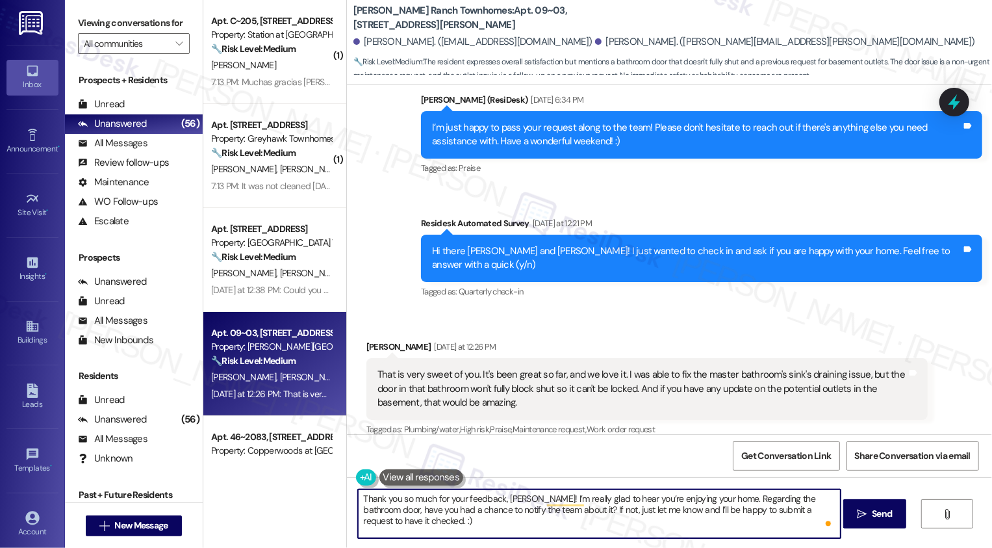
scroll to position [25, 0]
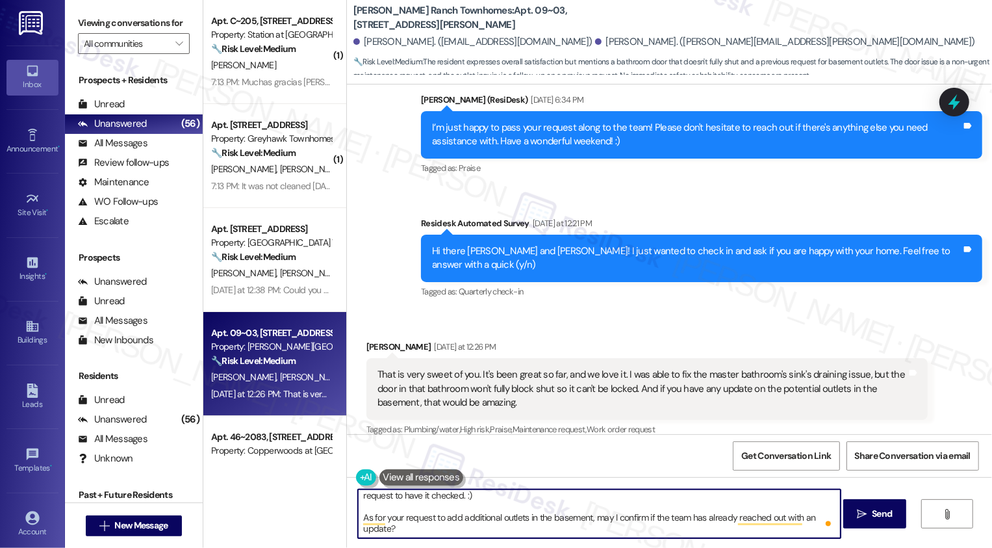
click at [708, 517] on textarea "Thank you so much for your feedback, David! I’m really glad to hear you’re enjo…" at bounding box center [599, 513] width 483 height 49
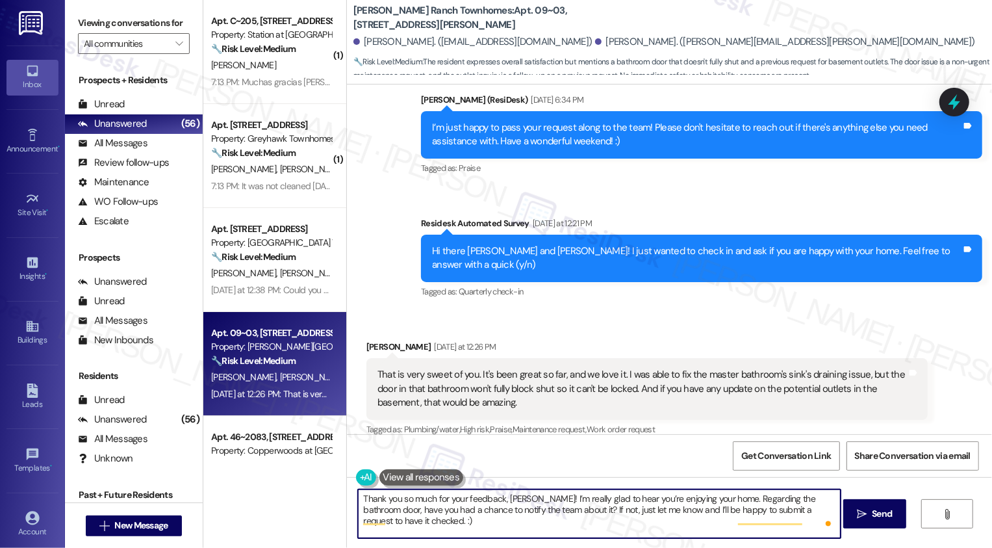
scroll to position [0, 0]
click at [459, 504] on textarea "Thank you so much for your feedback, David! I’m really glad to hear you’re enjo…" at bounding box center [599, 513] width 483 height 49
click at [479, 507] on textarea "Thank you so much for your feedback, David! I’m really glad to hear you’re enjo…" at bounding box center [599, 513] width 483 height 49
click at [498, 514] on textarea "Thank you so much for your feedback, David! I’m really glad to hear you’re enjo…" at bounding box center [599, 513] width 483 height 49
click at [440, 524] on textarea "Thank you so much for your feedback, David! I’m really glad to hear you’re enjo…" at bounding box center [599, 513] width 483 height 49
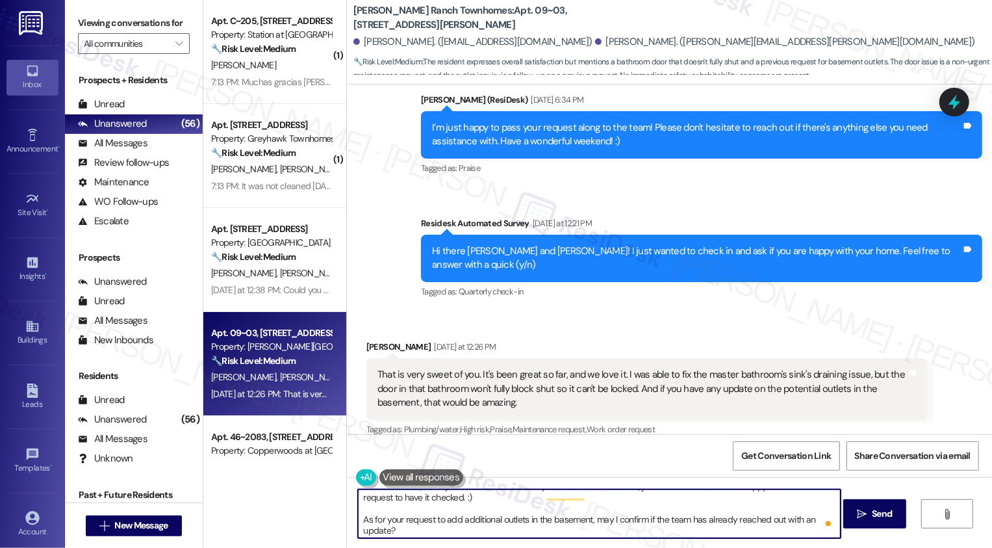
scroll to position [25, 0]
click at [461, 539] on div "Thank you so much for your feedback, David! I’m really glad to hear you’re enjo…" at bounding box center [669, 525] width 645 height 97
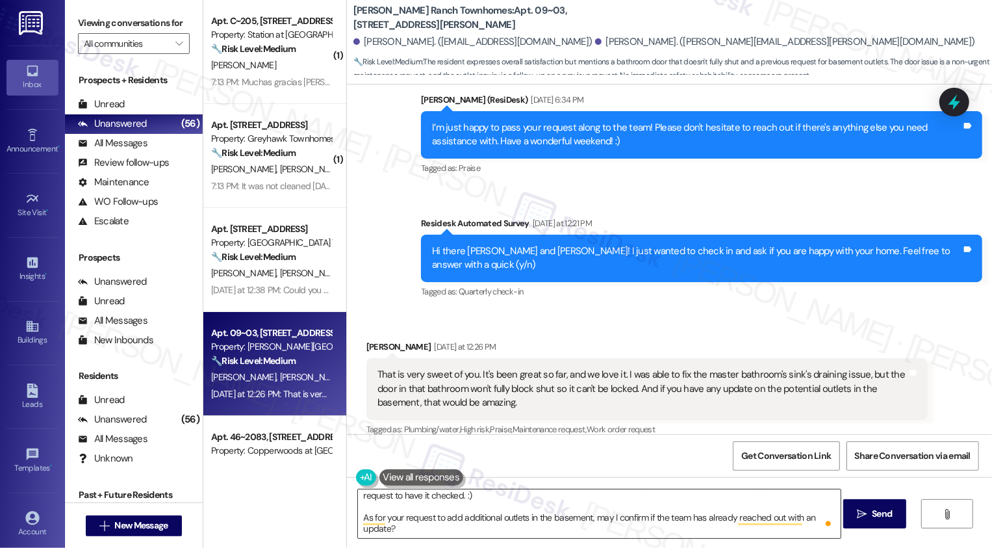
click at [413, 521] on textarea "Thank you so much for your feedback, David! I’m really glad to hear you’re enjo…" at bounding box center [599, 513] width 483 height 49
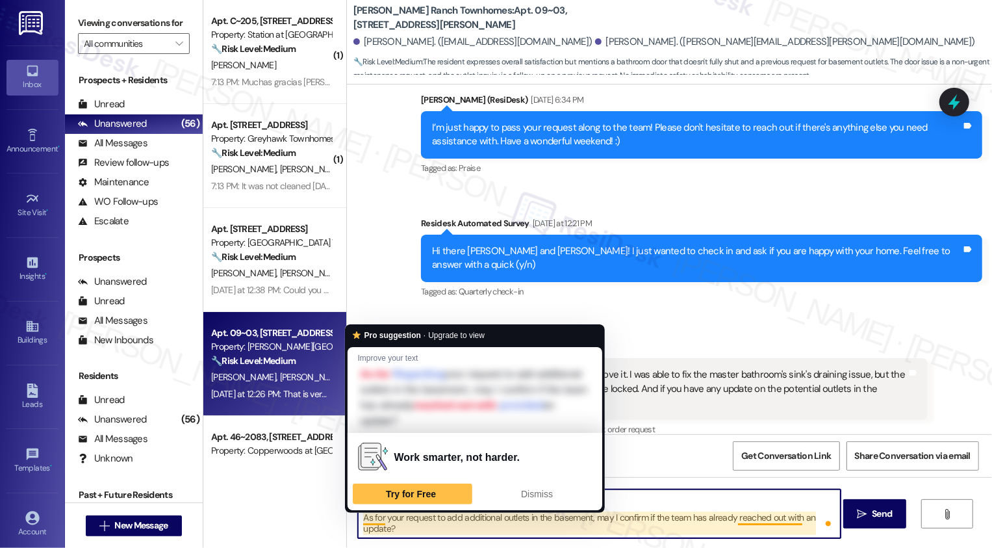
click at [550, 533] on textarea "Thank you so much for your feedback, David! I’m really glad to hear you’re enjo…" at bounding box center [599, 513] width 483 height 49
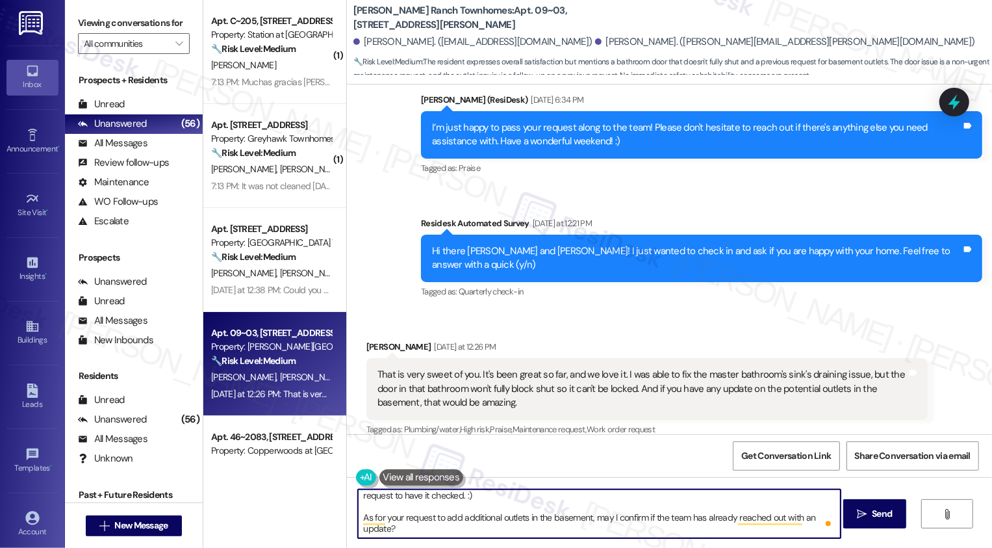
click at [467, 519] on textarea "Thank you so much for your feedback, David! I’m really glad to hear you’re enjo…" at bounding box center [599, 513] width 483 height 49
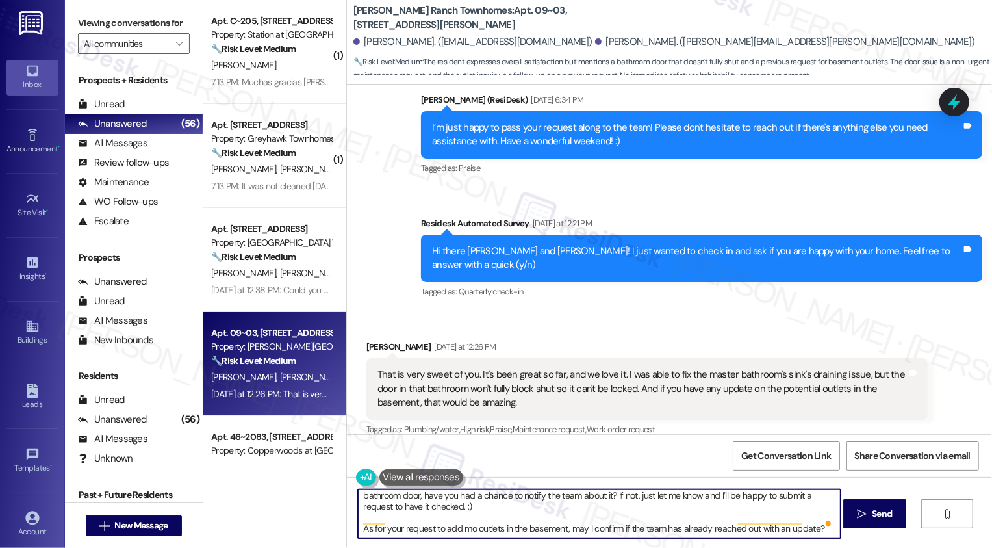
scroll to position [14, 0]
click at [514, 522] on textarea "Thank you so much for your feedback, David! I’m really glad to hear you’re enjo…" at bounding box center [599, 513] width 483 height 49
click at [540, 522] on textarea "Thank you so much for your feedback, David! I’m really glad to hear you’re enjo…" at bounding box center [599, 513] width 483 height 49
click at [577, 528] on textarea "Thank you so much for your feedback, David! I’m really glad to hear you’re enjo…" at bounding box center [599, 513] width 483 height 49
click at [642, 534] on textarea "Thank you so much for your feedback, David! I’m really glad to hear you’re enjo…" at bounding box center [599, 513] width 483 height 49
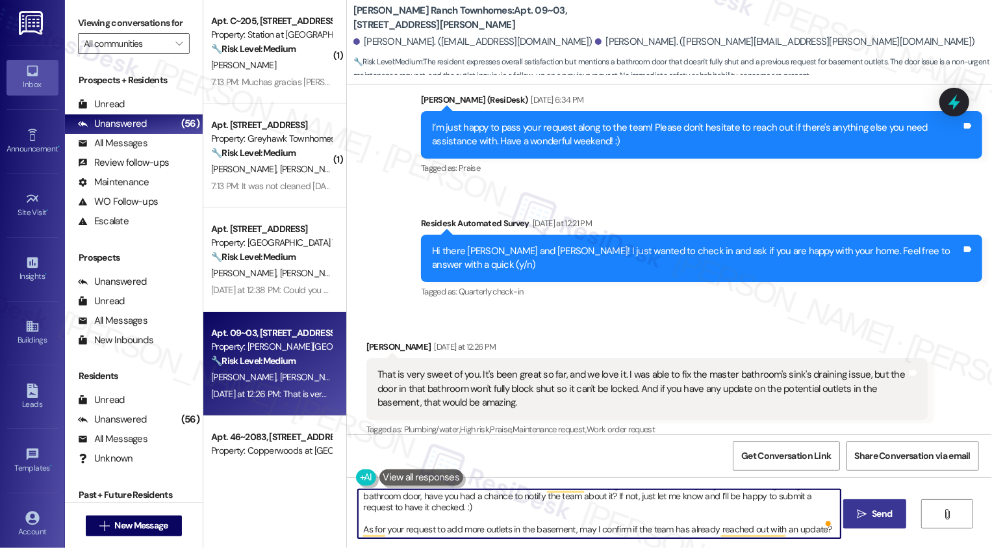
type textarea "Thank you so much for your feedback, David! I’m really glad to hear you’re enjo…"
click at [862, 517] on icon "" at bounding box center [862, 514] width 10 height 10
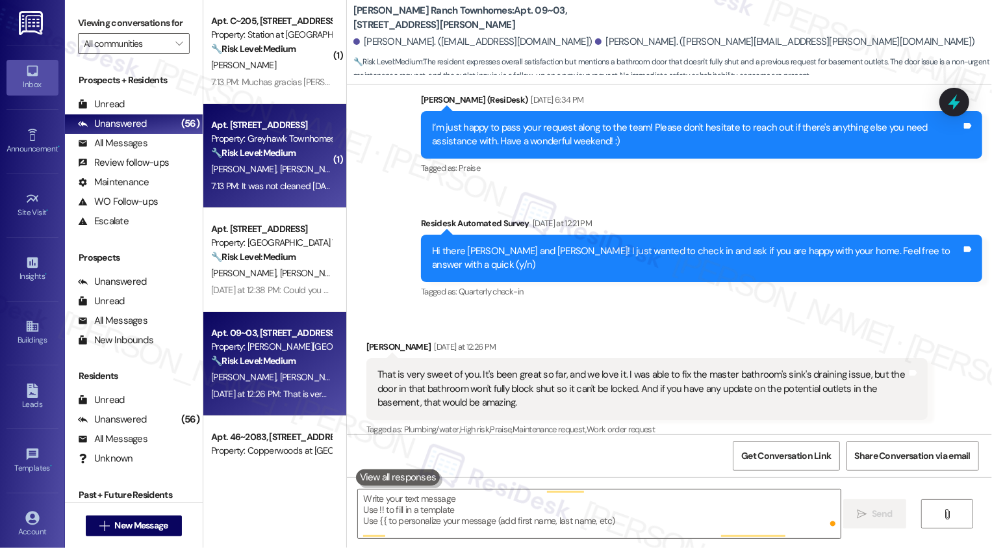
scroll to position [0, 0]
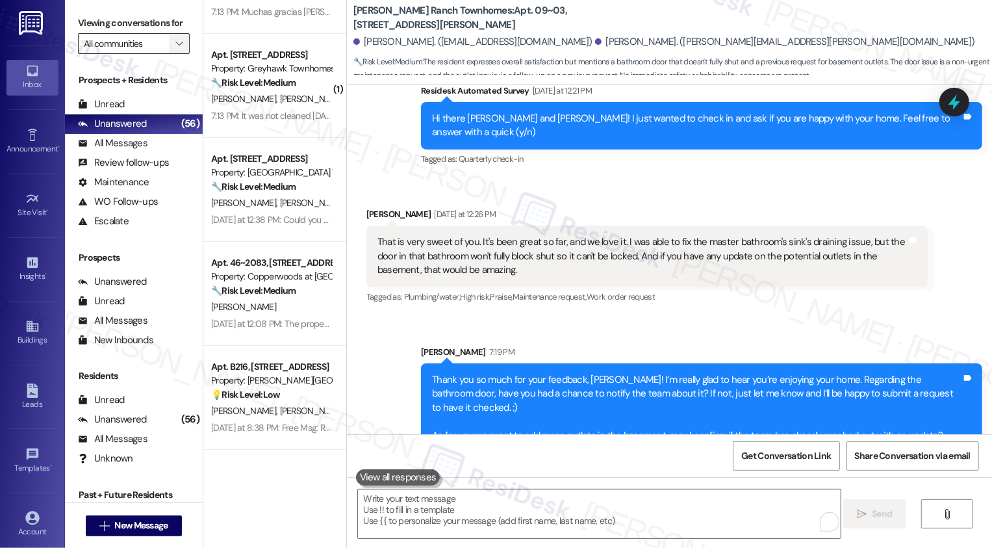
click at [175, 49] on icon "" at bounding box center [178, 43] width 7 height 10
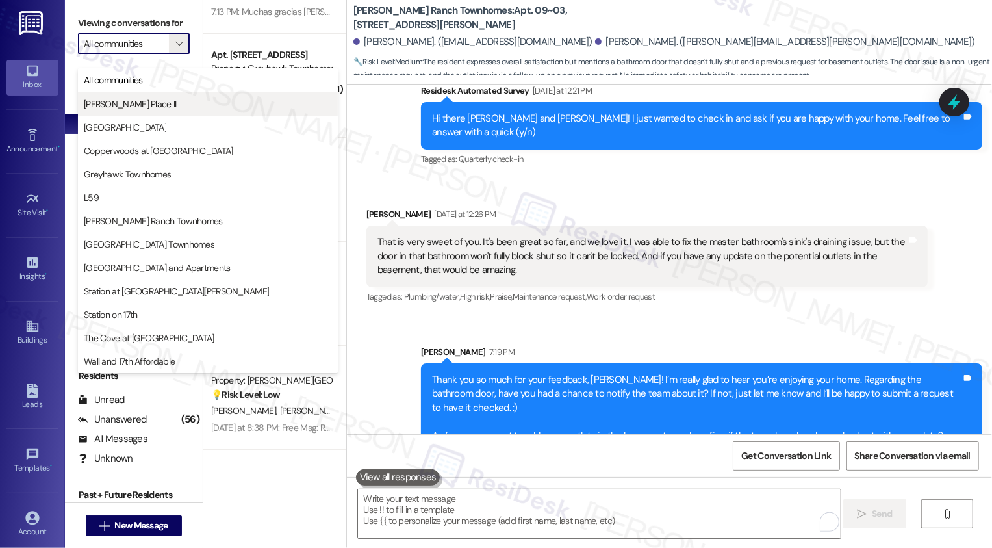
click at [158, 101] on span "Brigham Place II" at bounding box center [208, 103] width 248 height 13
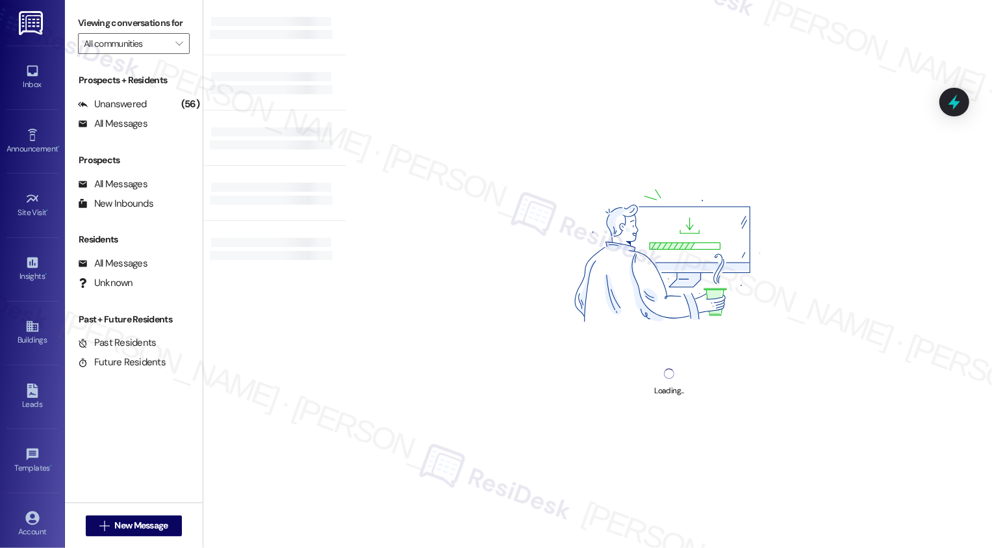
type input "Brigham Place II"
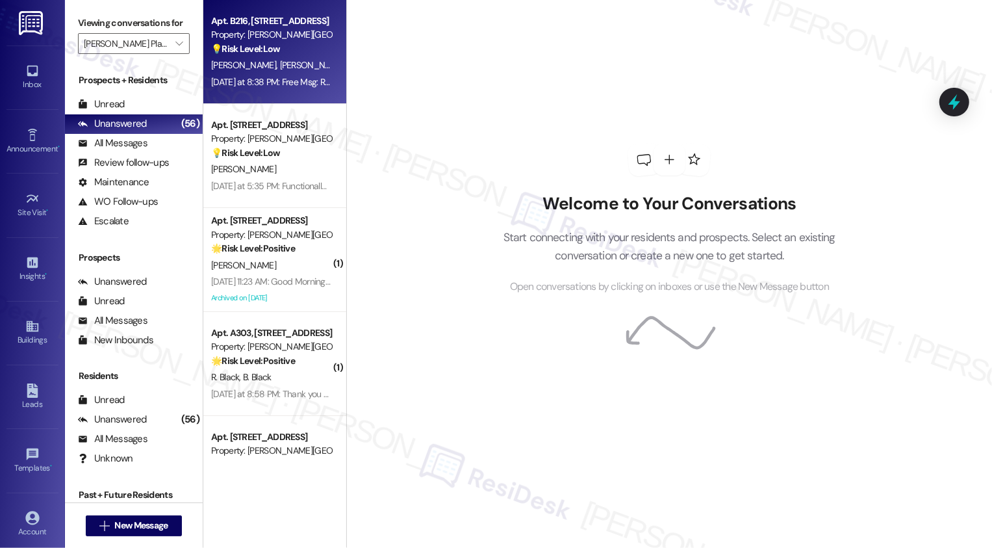
click at [272, 88] on div "Yesterday at 8:38 PM: Free Msg: Recipient [14357204186] unable to receive messa…" at bounding box center [271, 82] width 123 height 16
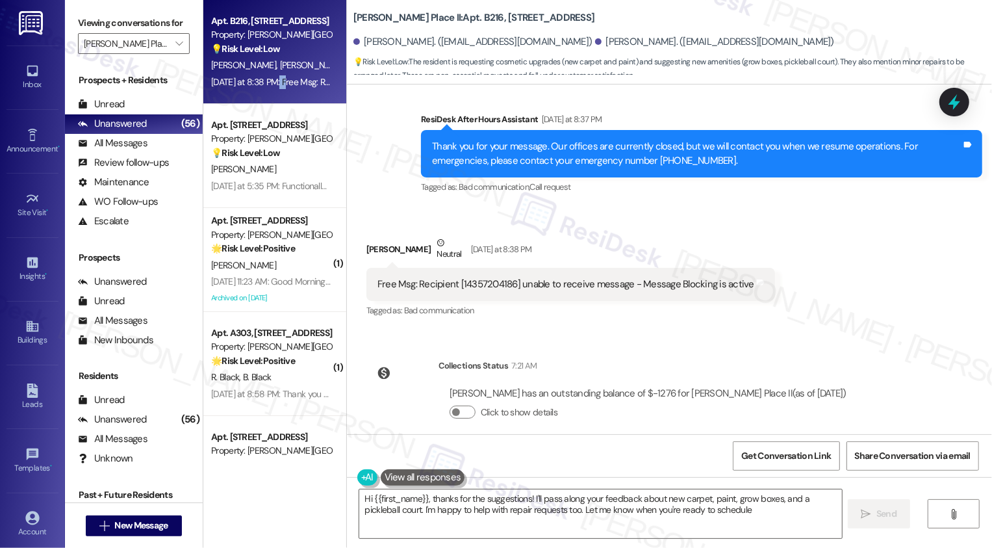
type textarea "Hi {{first_name}}, thanks for the suggestions! I'll pass along your feedback ab…"
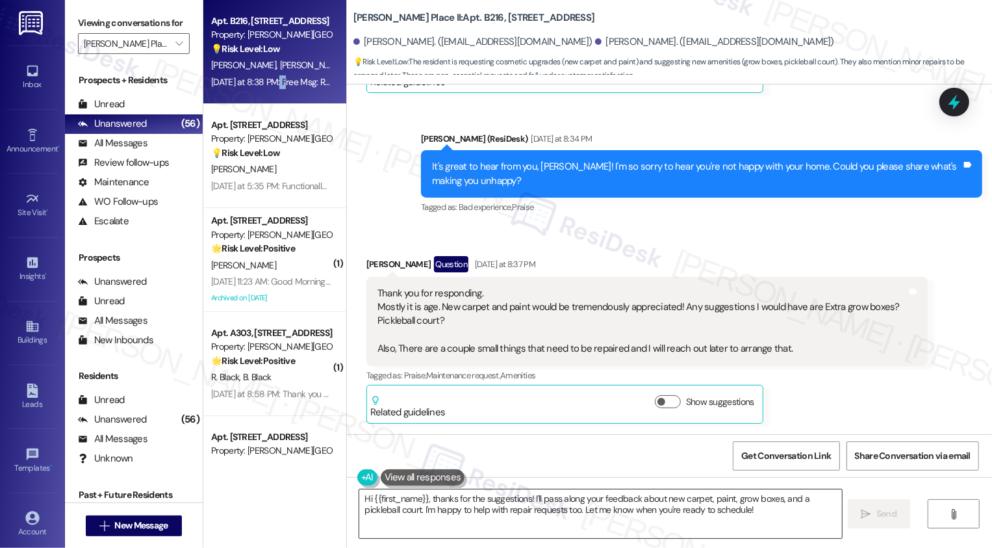
click at [612, 505] on textarea "Hi {{first_name}}, thanks for the suggestions! I'll pass along your feedback ab…" at bounding box center [600, 513] width 483 height 49
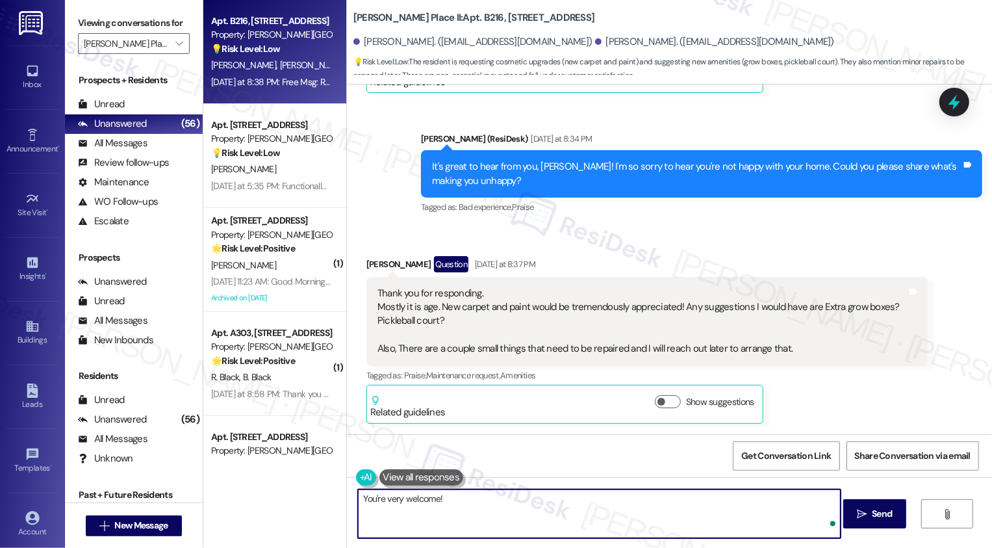
type textarea "You're very welcome!"
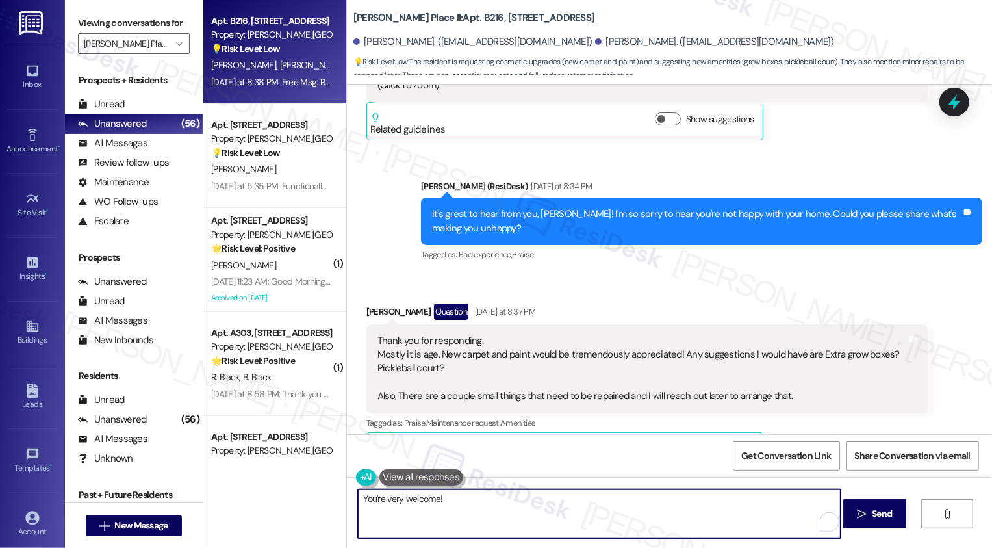
scroll to position [892, 0]
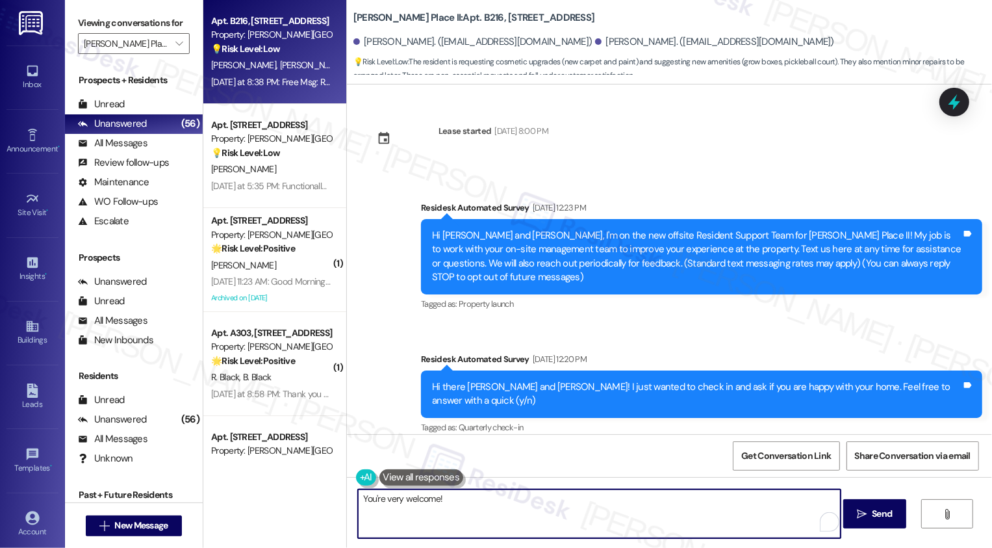
scroll to position [892, 0]
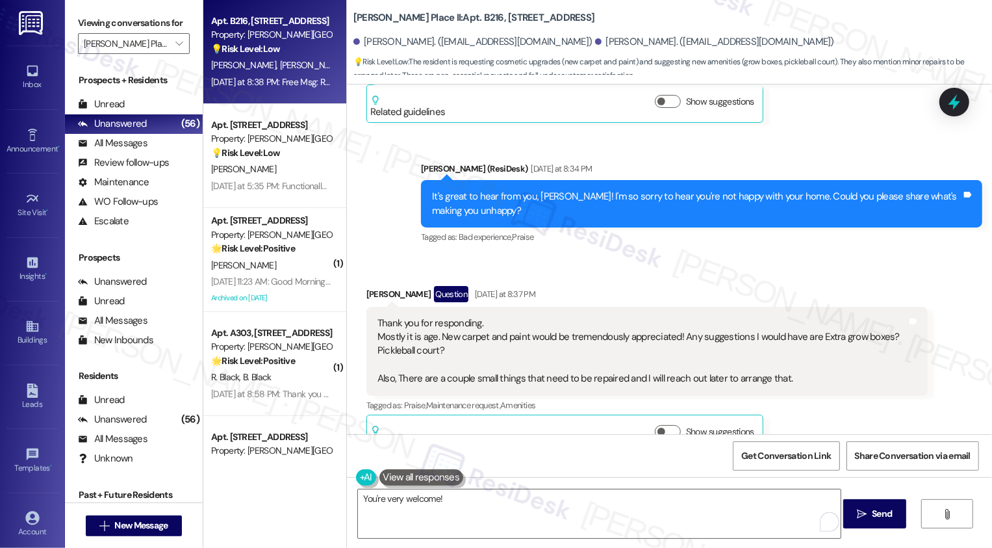
drag, startPoint x: 431, startPoint y: 315, endPoint x: 665, endPoint y: 318, distance: 233.9
click at [666, 318] on div "Thank you for responding. Mostly it is age. New carpet and paint would be treme…" at bounding box center [643, 351] width 530 height 70
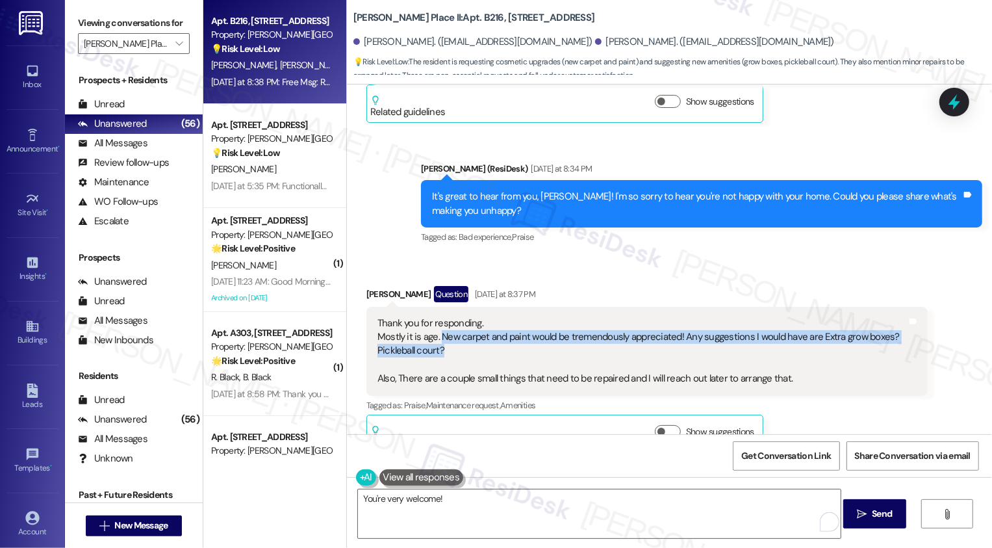
drag, startPoint x: 431, startPoint y: 320, endPoint x: 710, endPoint y: 335, distance: 278.5
click at [710, 335] on div "Thank you for responding. Mostly it is age. New carpet and paint would be treme…" at bounding box center [643, 351] width 530 height 70
click at [453, 327] on div "Thank you for responding. Mostly it is age. New carpet and paint would be treme…" at bounding box center [643, 351] width 530 height 70
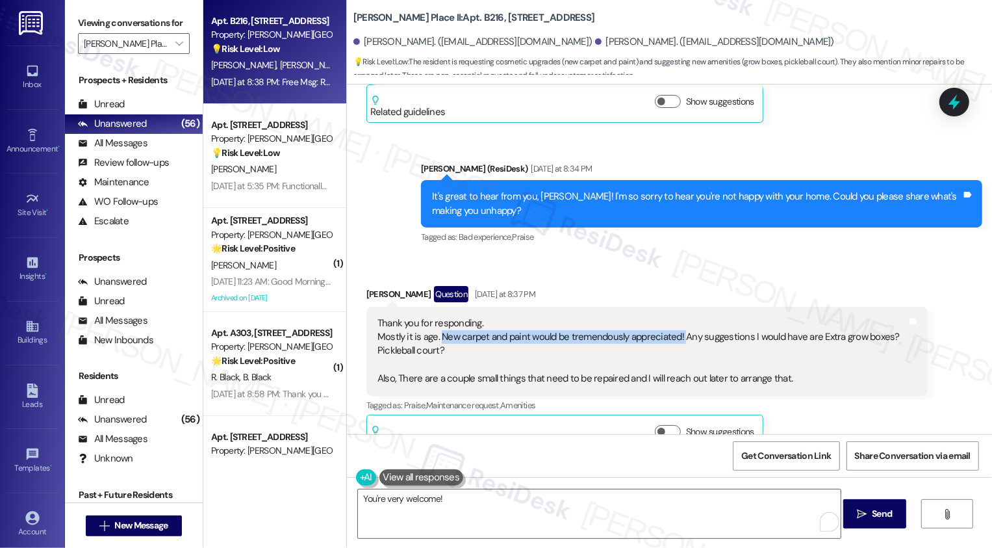
copy div "New carpet and paint would be tremendously appreciated!"
drag, startPoint x: 432, startPoint y: 322, endPoint x: 668, endPoint y: 316, distance: 235.9
click at [670, 318] on div "Thank you for responding. Mostly it is age. New carpet and paint would be treme…" at bounding box center [643, 351] width 530 height 70
copy div "New carpet and paint would be tremendously appreciated"
click at [520, 447] on div "Get Conversation Link Share Conversation via email" at bounding box center [669, 455] width 645 height 43
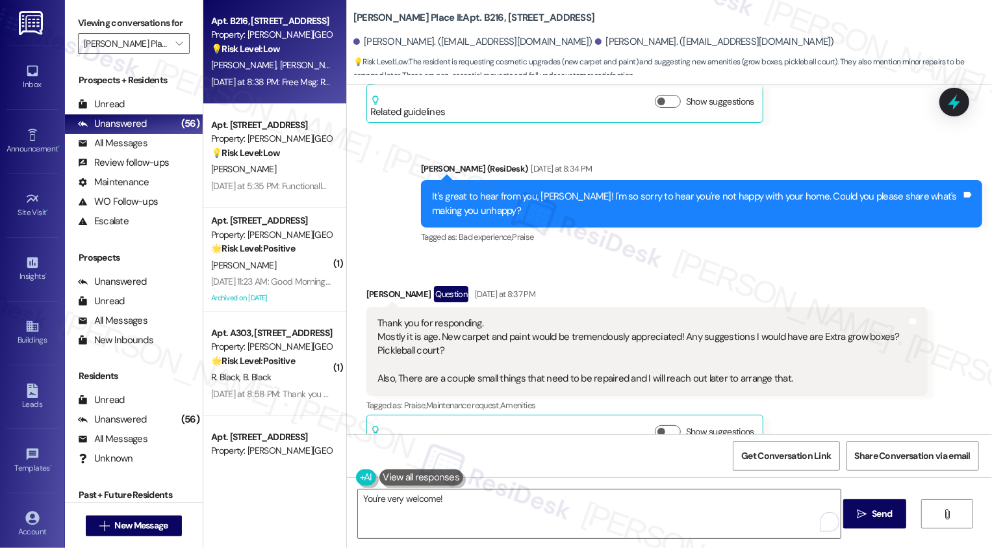
click at [405, 334] on div "Thank you for responding. Mostly it is age. New carpet and paint would be treme…" at bounding box center [643, 351] width 530 height 70
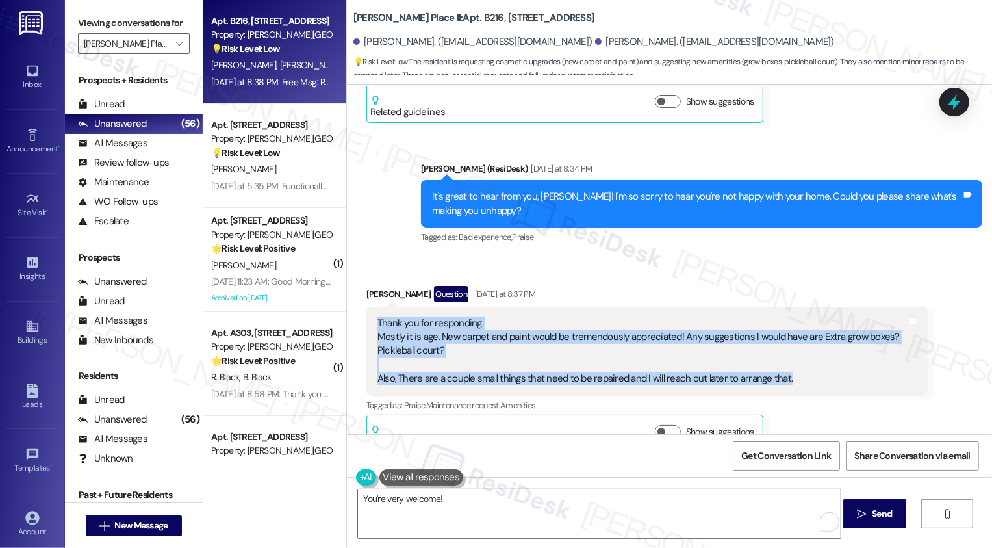
drag, startPoint x: 369, startPoint y: 304, endPoint x: 820, endPoint y: 361, distance: 454.5
click at [821, 361] on div "Thank you for responding. Mostly it is age. New carpet and paint would be treme…" at bounding box center [643, 351] width 530 height 70
copy div "Thank you for responding. Mostly it is age. New carpet and paint would be treme…"
click at [448, 502] on textarea "You're very welcome!" at bounding box center [599, 513] width 483 height 49
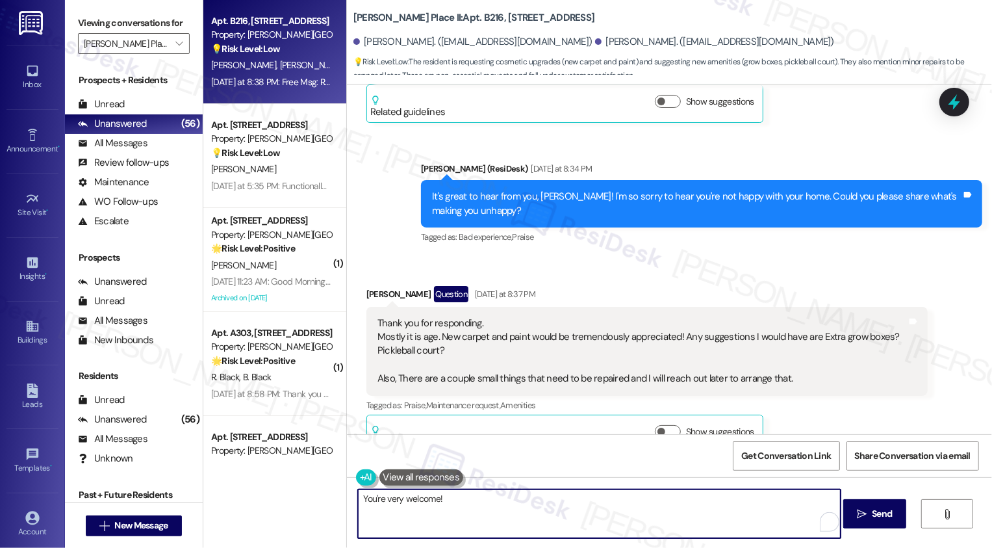
paste textarea "thank you for sharing this with me! Could you let me know a bit more about the …"
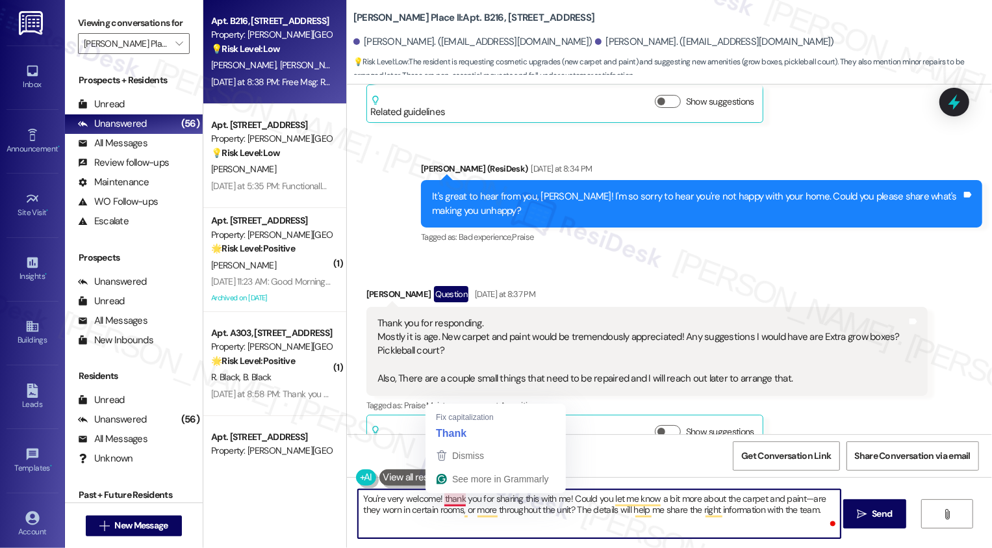
drag, startPoint x: 440, startPoint y: 499, endPoint x: 340, endPoint y: 500, distance: 100.1
click at [347, 500] on div "You're very welcome! thank you for sharing this with me! Could you let me know …" at bounding box center [669, 525] width 645 height 97
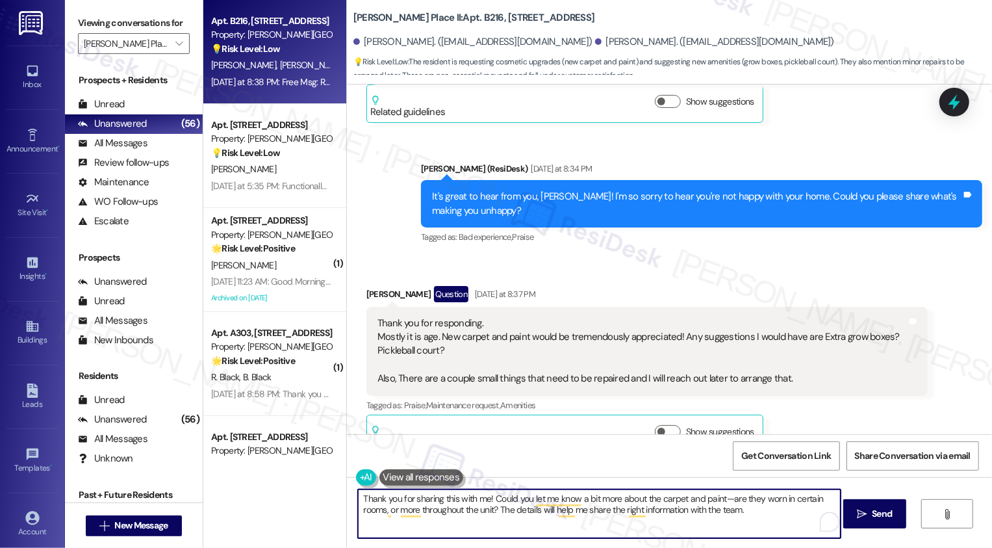
click at [496, 512] on textarea "Thank you for sharing this with me! Could you let me know a bit more about the …" at bounding box center [599, 513] width 483 height 49
click at [463, 504] on textarea "Thank you for sharing this with me! Could you let me know a bit more about the …" at bounding box center [599, 513] width 483 height 49
paste textarea "Hi there, thank you for sharing this with me! Could you let me know a bit more …"
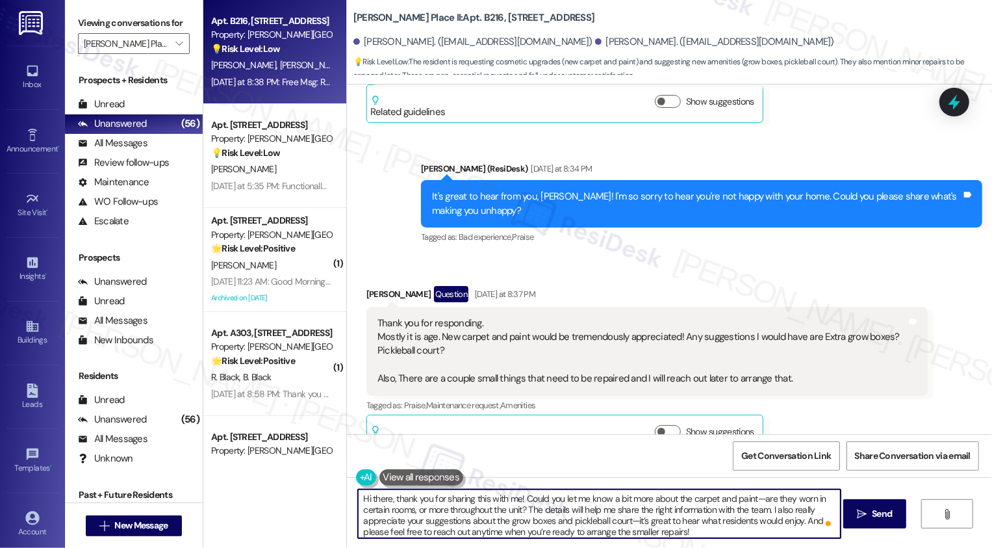
drag, startPoint x: 390, startPoint y: 496, endPoint x: 299, endPoint y: 494, distance: 91.0
click at [303, 496] on div "Apt. B216, 160 I East 800 South Property: Brigham Place II 💡 Risk Level: Low Th…" at bounding box center [597, 274] width 789 height 548
click at [725, 498] on textarea "Thank you for sharing this with me! Could you let me know a bit more about the …" at bounding box center [599, 513] width 483 height 49
drag, startPoint x: 495, startPoint y: 508, endPoint x: 739, endPoint y: 508, distance: 243.7
click at [738, 506] on textarea "Thank you for sharing this with me! Could you let me know a bit more about the …" at bounding box center [599, 513] width 483 height 49
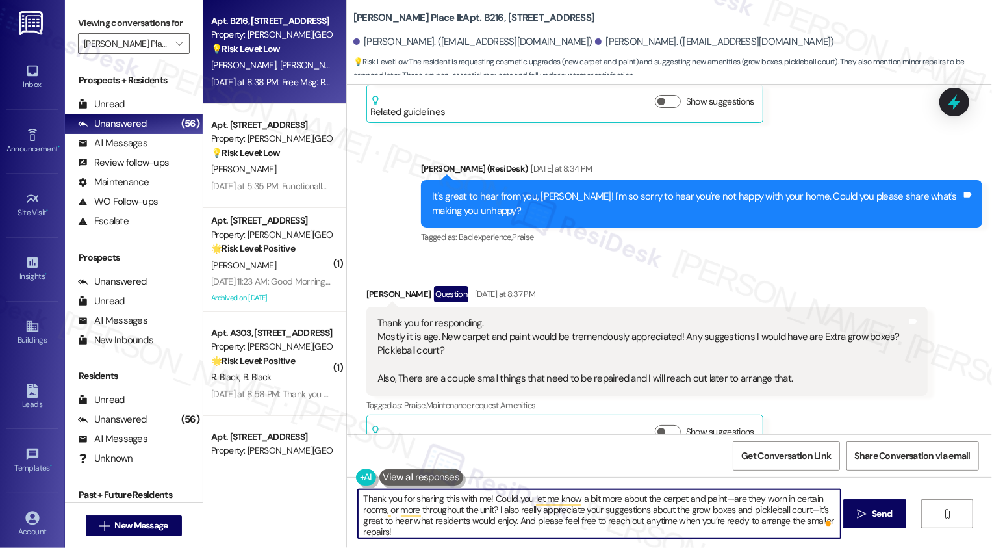
click at [810, 510] on textarea "Thank you for sharing this with me! Could you let me know a bit more about the …" at bounding box center [599, 513] width 483 height 49
click at [483, 526] on textarea "Thank you for sharing this with me! Could you let me know a bit more about the …" at bounding box center [599, 513] width 483 height 49
click at [513, 518] on textarea "Thank you for sharing this with me! Could you let me know a bit more about the …" at bounding box center [599, 513] width 483 height 49
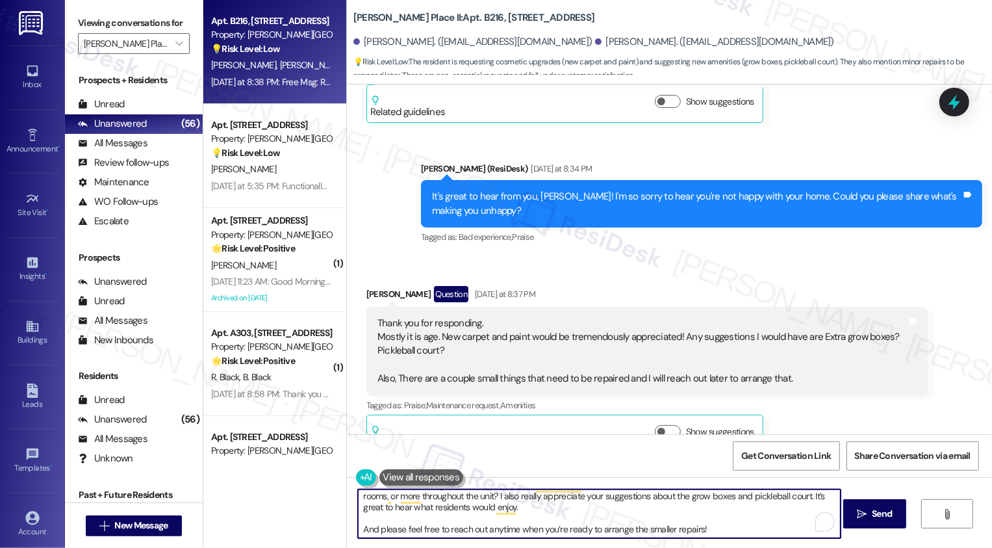
click at [648, 528] on textarea "Thank you for sharing this with me! Could you let me know a bit more about the …" at bounding box center [599, 513] width 483 height 49
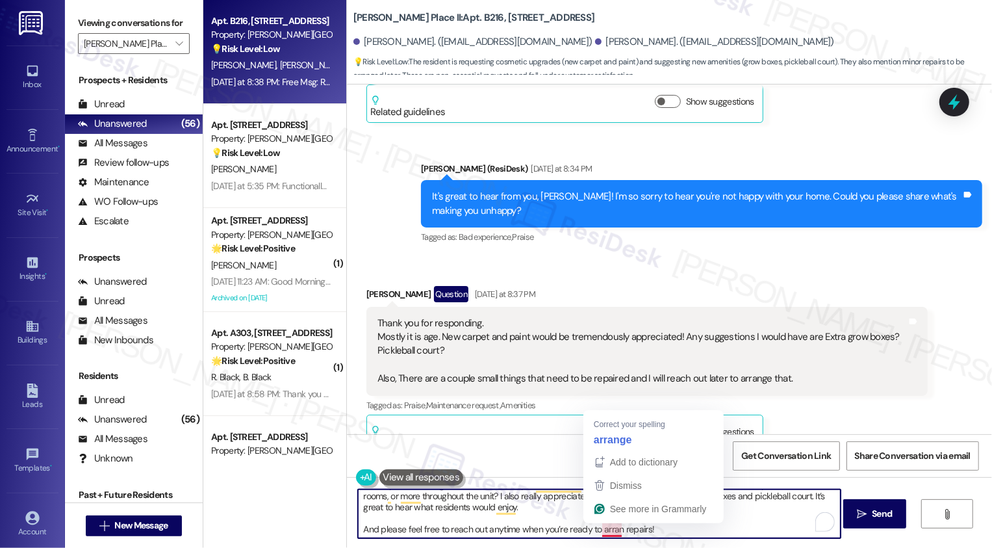
drag, startPoint x: 481, startPoint y: 529, endPoint x: 611, endPoint y: 525, distance: 130.0
click at [611, 526] on textarea "Thank you for sharing this with me! Could you let me know a bit more about the …" at bounding box center [599, 513] width 483 height 49
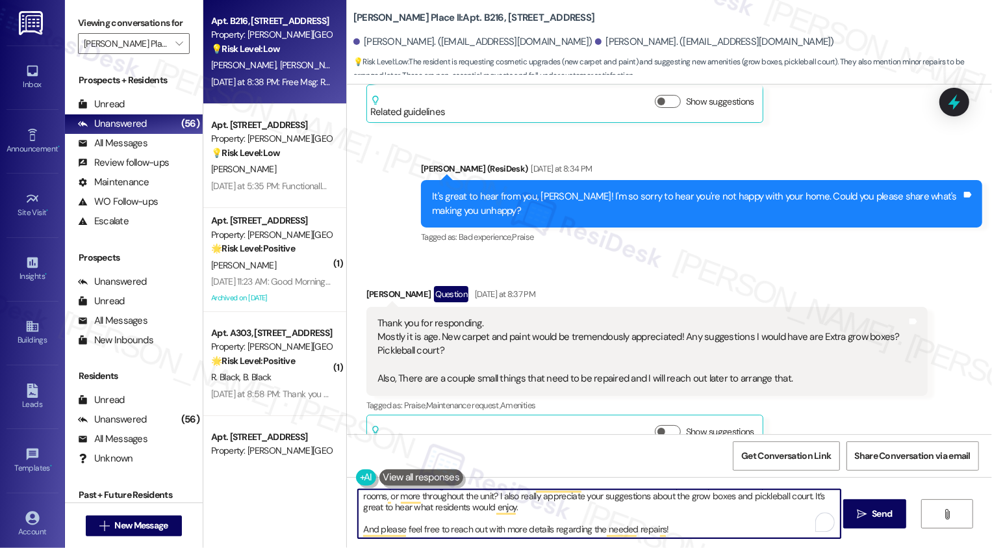
click at [680, 520] on textarea "Thank you for sharing this with me! Could you let me know a bit more about the …" at bounding box center [599, 513] width 483 height 49
click at [682, 524] on textarea "Thank you for sharing this with me! Could you let me know a bit more about the …" at bounding box center [599, 513] width 483 height 49
type textarea "Thank you for sharing this with me! Could you let me know a bit more about the …"
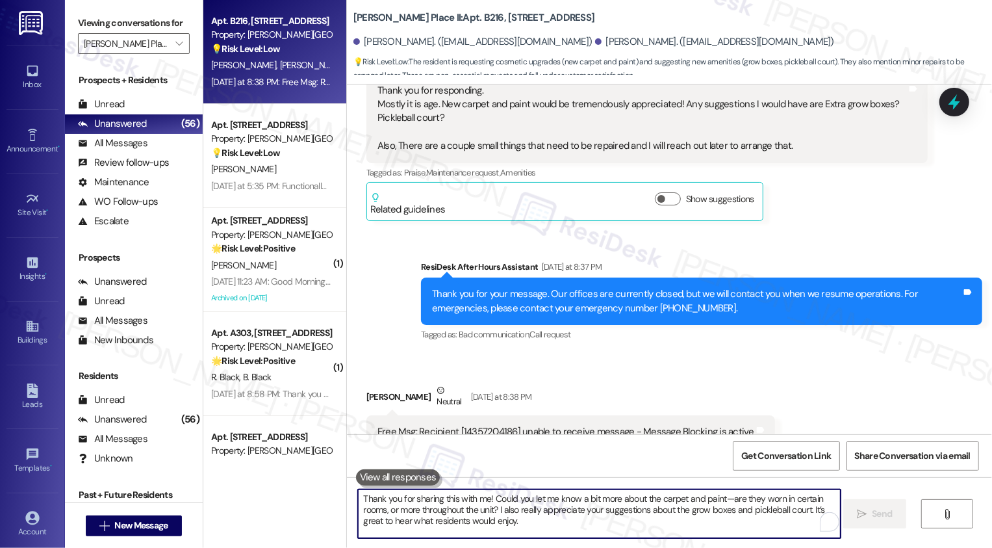
scroll to position [1152, 0]
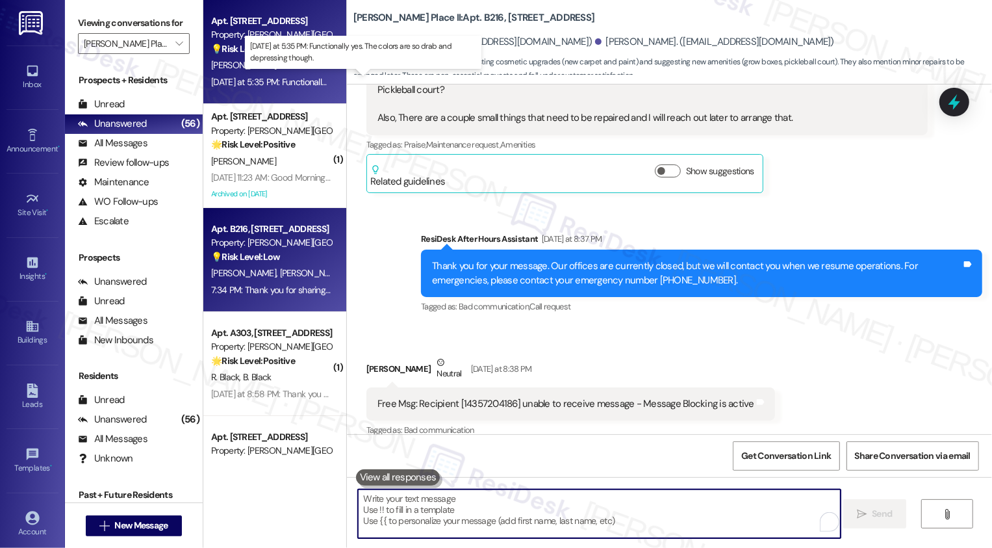
click at [264, 83] on div "Yesterday at 5:35 PM: Functionally yes. The colors are so drab and depressing t…" at bounding box center [366, 82] width 311 height 12
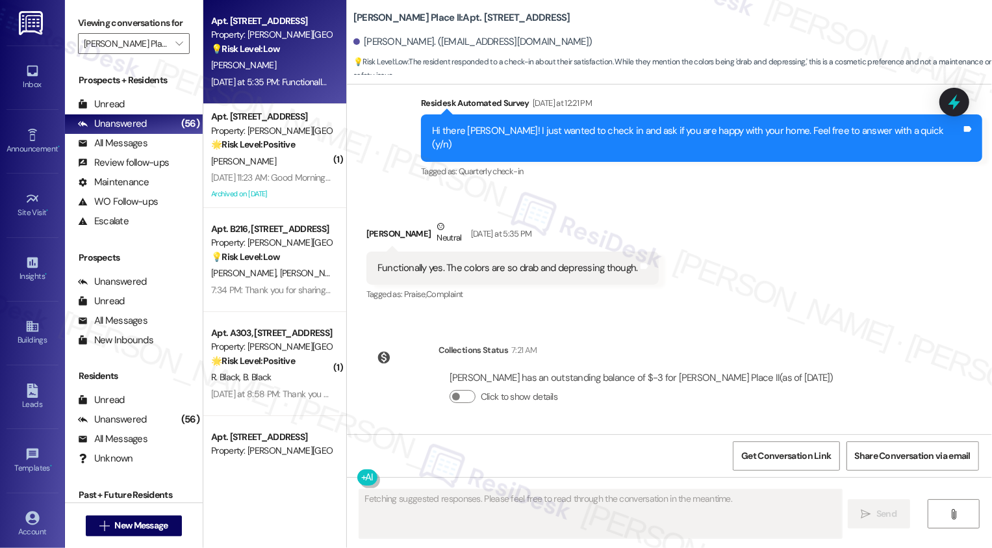
scroll to position [227, 0]
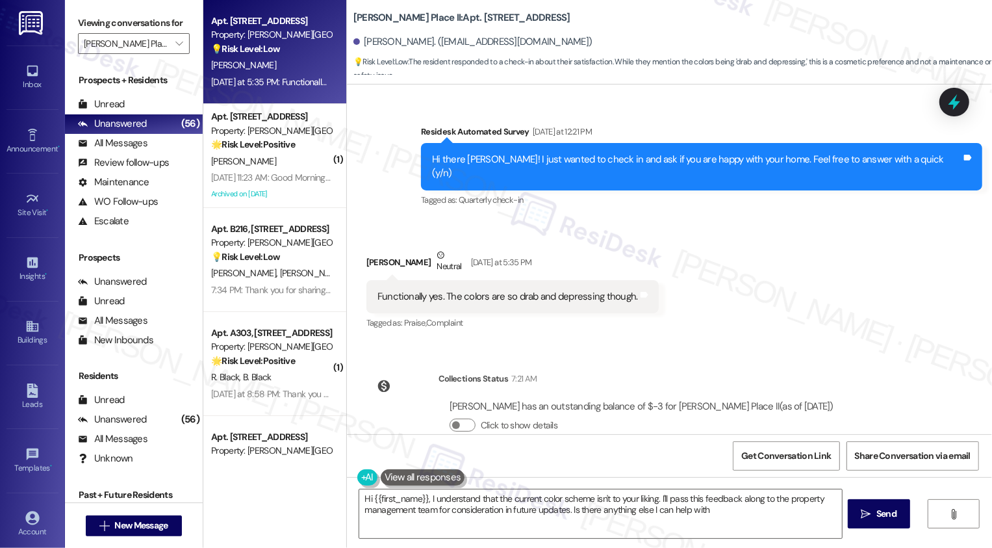
type textarea "Hi {{first_name}}, I understand that the current color scheme isn't to your lik…"
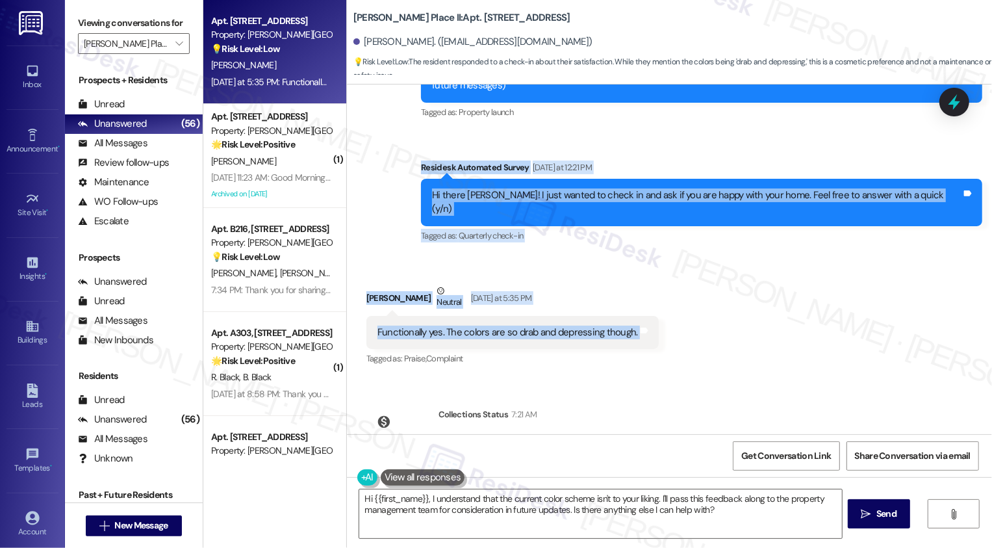
drag, startPoint x: 459, startPoint y: 151, endPoint x: 650, endPoint y: 304, distance: 245.0
click at [650, 304] on div "Lease started Nov 30, 2024 at 7:00 PM Survey, sent via SMS Residesk Automated S…" at bounding box center [669, 259] width 645 height 350
copy div "Residesk Automated Survey Yesterday at 12:21 PM Hi there Angeline! I just wante…"
click at [462, 502] on textarea "Hi {{first_name}}, I understand that the current color scheme isn't to your lik…" at bounding box center [600, 513] width 483 height 49
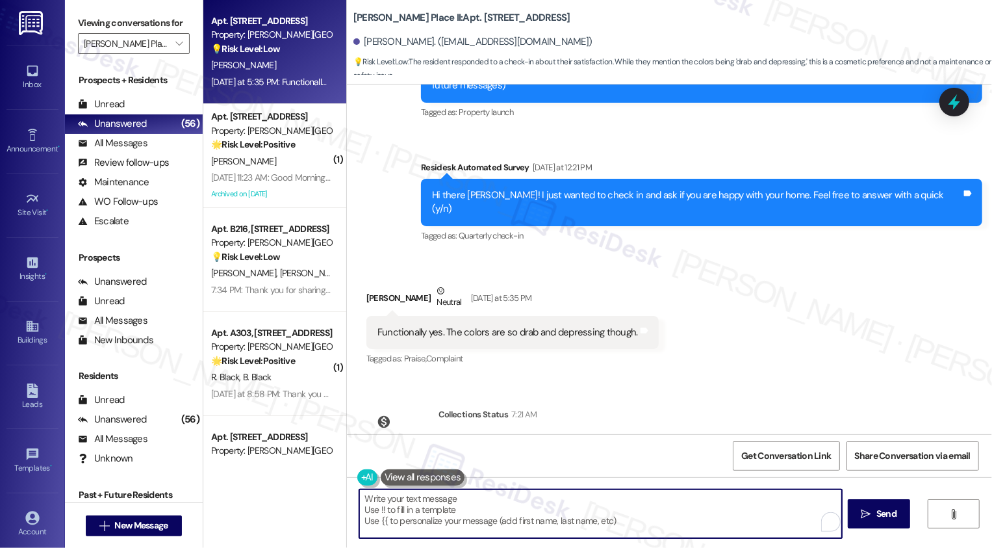
paste textarea "Hi Angeline, thank you for sharing that with me! I hear you on the colors makin…"
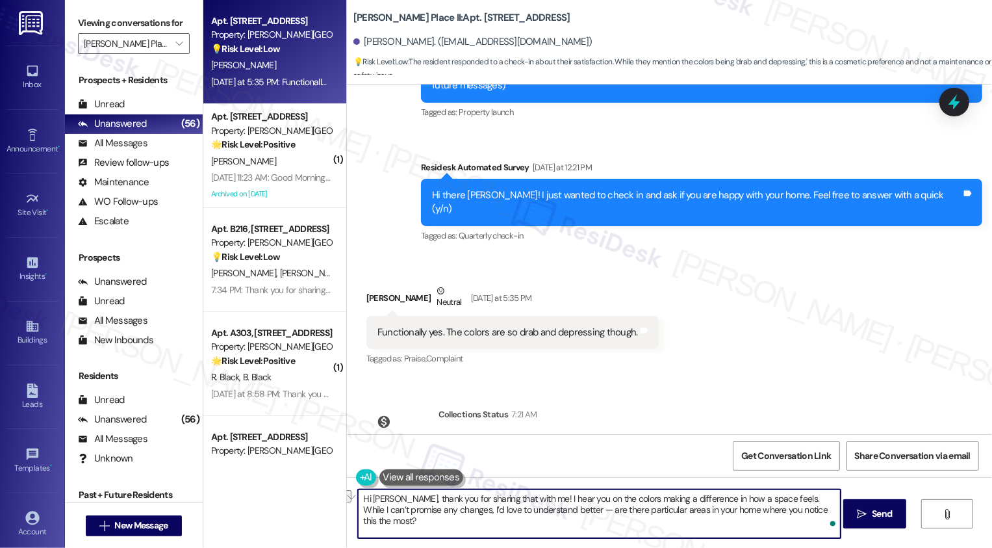
drag, startPoint x: 354, startPoint y: 511, endPoint x: 435, endPoint y: 511, distance: 80.6
click at [435, 511] on textarea "Hi Angeline, thank you for sharing that with me! I hear you on the colors makin…" at bounding box center [599, 513] width 483 height 49
click at [546, 510] on textarea "Hi Angeline, thank you for sharing that with me! I hear you on the colors makin…" at bounding box center [599, 513] width 483 height 49
type textarea "Hi Angeline, thank you for sharing that with me! I hear you on the colors makin…"
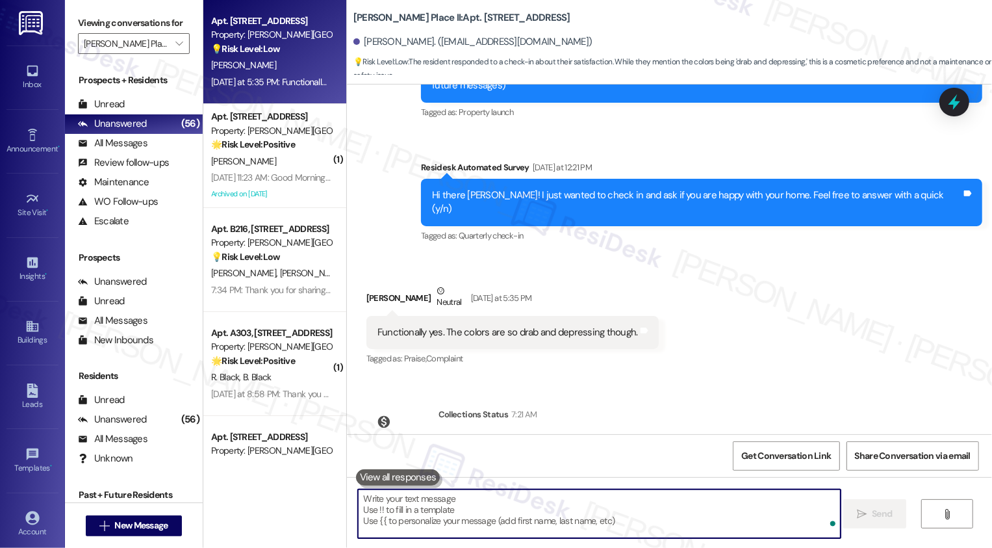
scroll to position [331, 0]
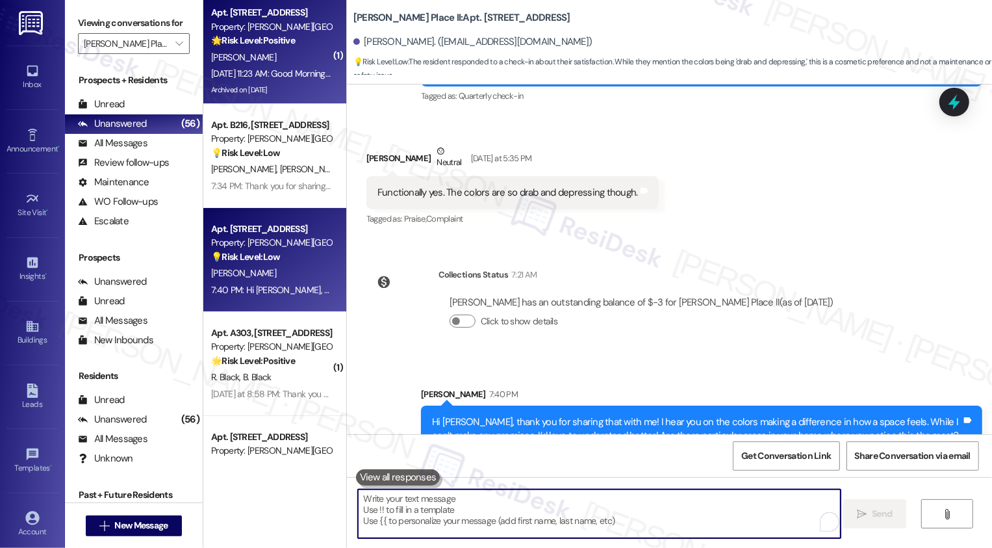
click at [285, 96] on div "Archived on 08/15/2025" at bounding box center [271, 90] width 123 height 16
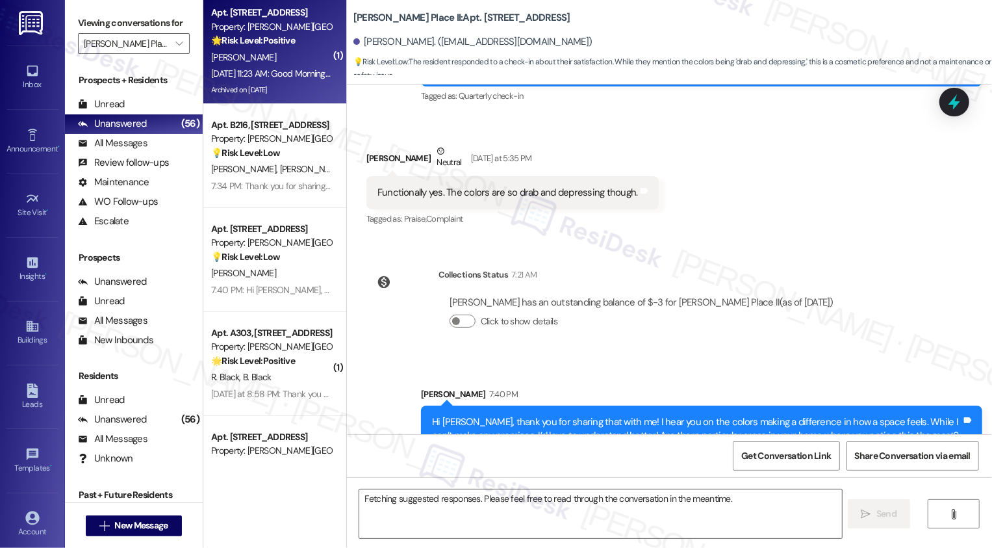
click at [285, 96] on div "Archived on 08/15/2025" at bounding box center [271, 90] width 123 height 16
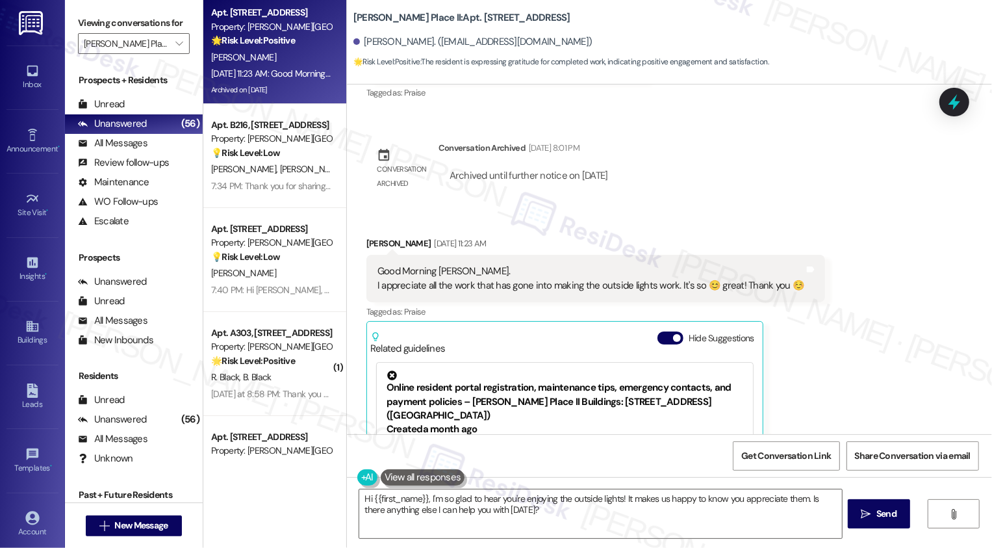
scroll to position [1984, 0]
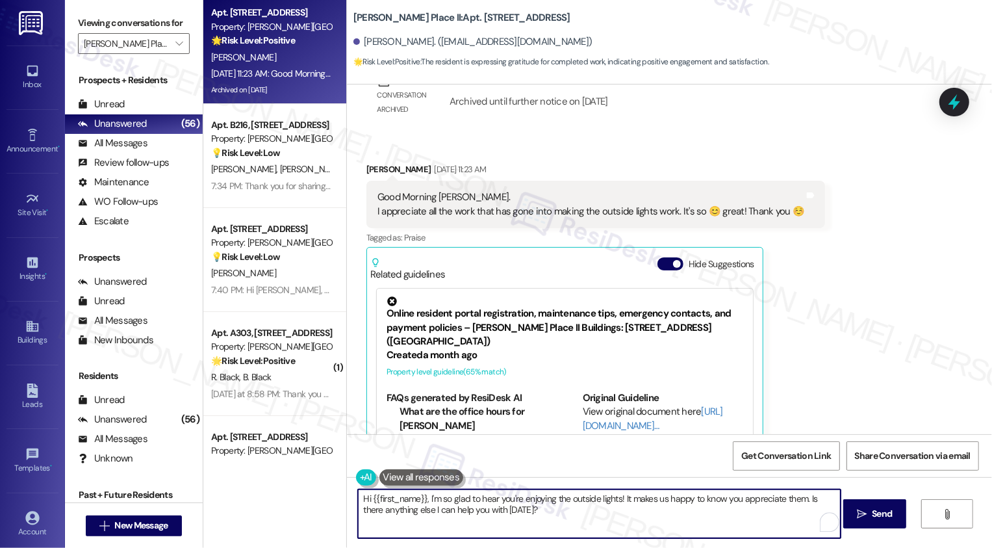
drag, startPoint x: 619, startPoint y: 502, endPoint x: 426, endPoint y: 501, distance: 193.0
click at [426, 501] on textarea "Hi {{first_name}}, I'm so glad to hear you're enjoying the outside lights! It m…" at bounding box center [599, 513] width 483 height 49
click at [358, 500] on textarea "Hi {{first_name}}, it makes us happy to know you appreciate them. Is there anyt…" at bounding box center [599, 513] width 483 height 49
click at [515, 502] on textarea "Hey {{first_name}}, it makes us happy to know you appreciate them. Is there any…" at bounding box center [599, 513] width 483 height 49
click at [615, 499] on textarea "Hey {{first_name}}, it makes us happy to know you appreciate them. Is there any…" at bounding box center [599, 513] width 483 height 49
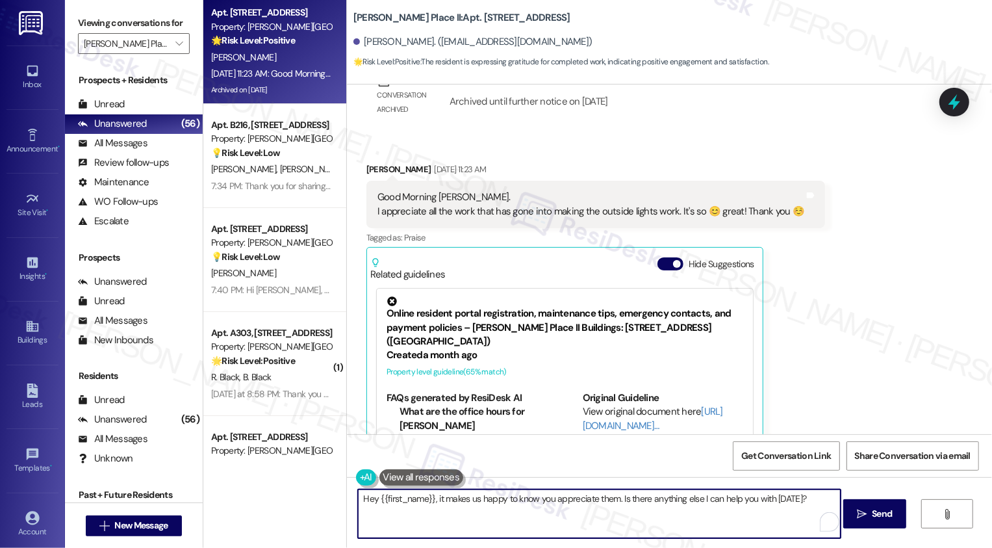
drag, startPoint x: 615, startPoint y: 498, endPoint x: 652, endPoint y: 541, distance: 56.6
click at [652, 541] on div "Hey {{first_name}}, it makes us happy to know you appreciate them. Is there any…" at bounding box center [669, 525] width 645 height 97
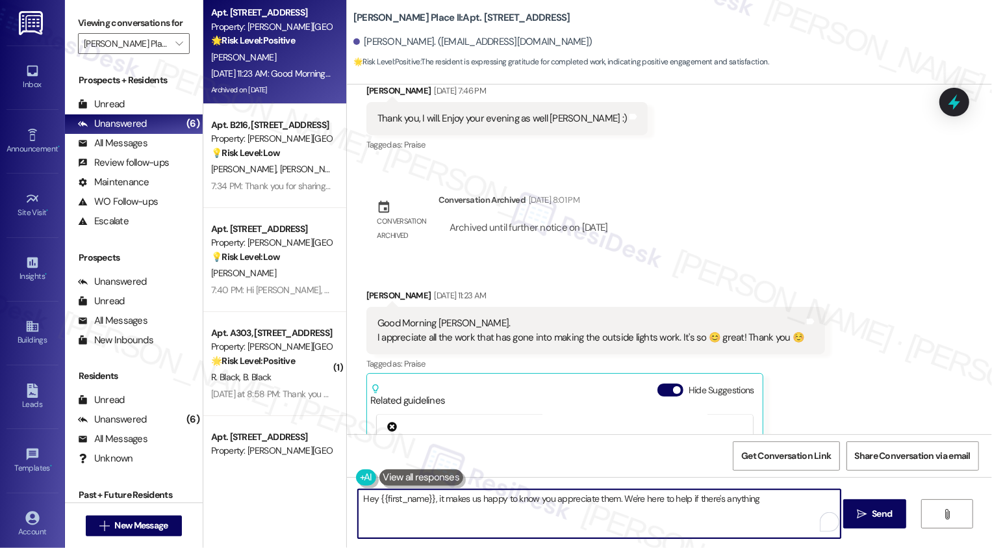
scroll to position [1841, 0]
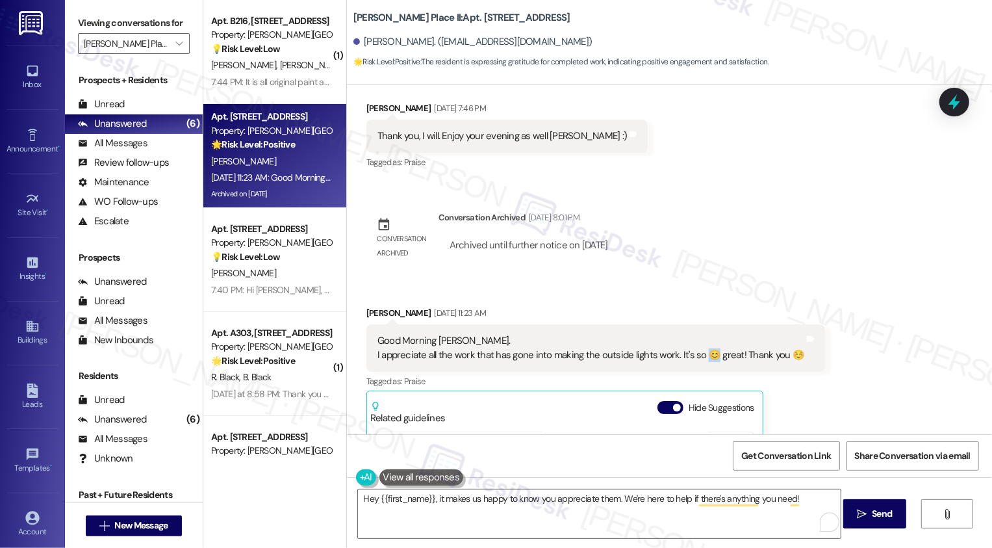
click at [700, 334] on div "Good Morning Sarah. I appreciate all the work that has gone into making the out…" at bounding box center [591, 348] width 427 height 28
copy div "😊"
click at [802, 501] on textarea "Hey {{first_name}}, it makes us happy to know you appreciate them. We're here t…" at bounding box center [599, 513] width 483 height 49
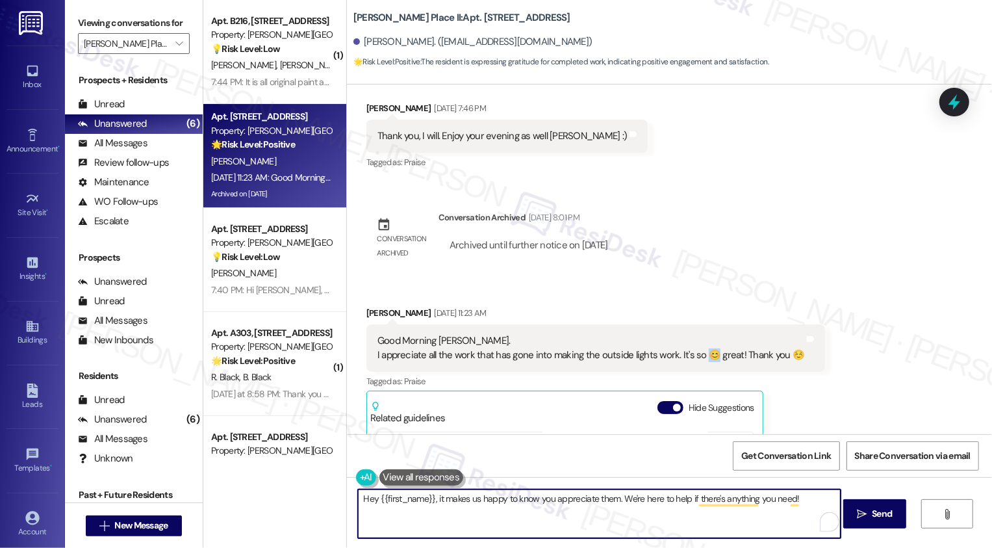
paste textarea "😊"
click at [753, 499] on textarea "Hey {{first_name}}, it makes us happy to know you appreciate them. We're here t…" at bounding box center [599, 513] width 483 height 49
type textarea "Hey {{first_name}}, it makes us happy to know you appreciate them. We're here t…"
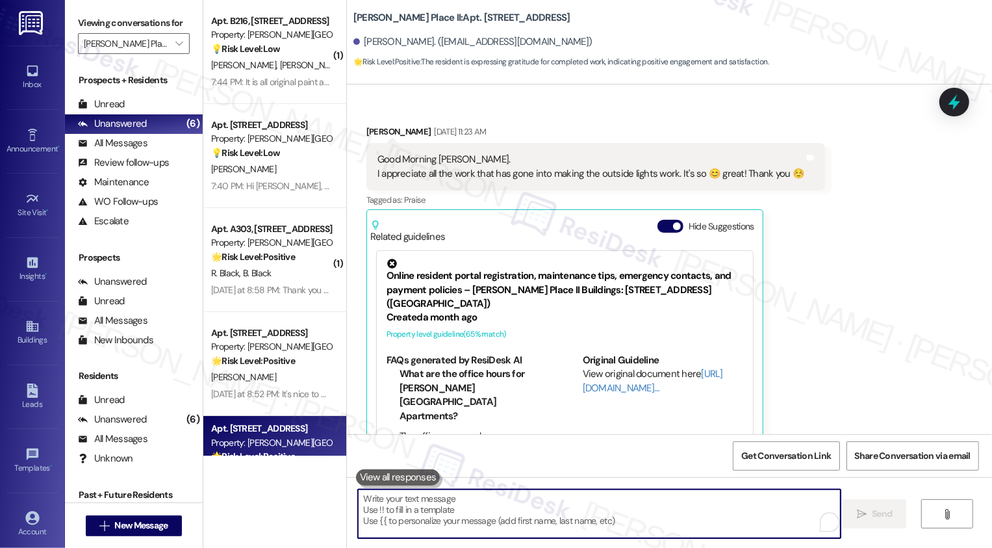
scroll to position [2113, 0]
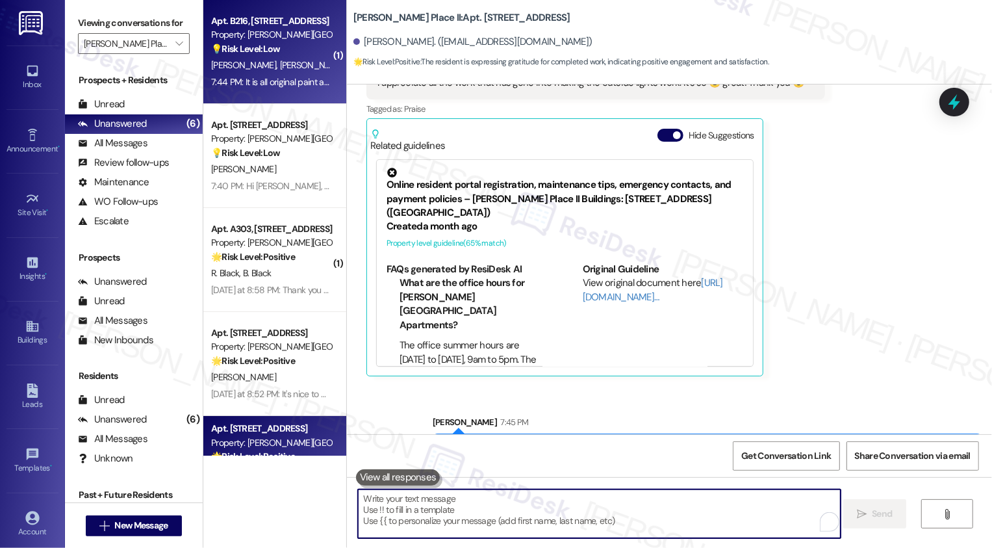
click at [279, 70] on span "D. Johnson" at bounding box center [311, 65] width 65 height 12
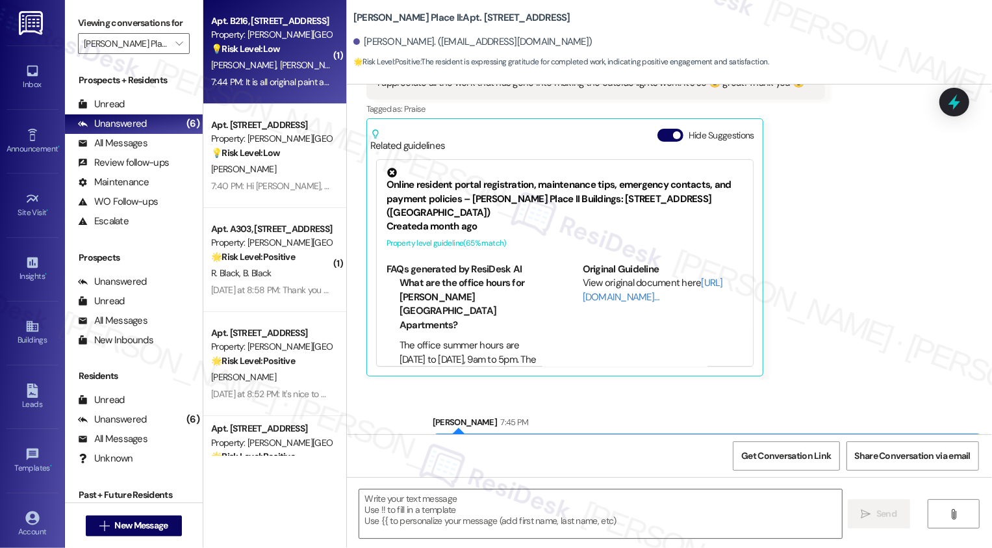
click at [279, 70] on span "D. Johnson" at bounding box center [311, 65] width 65 height 12
type textarea "Fetching suggested responses. Please feel free to read through the conversation…"
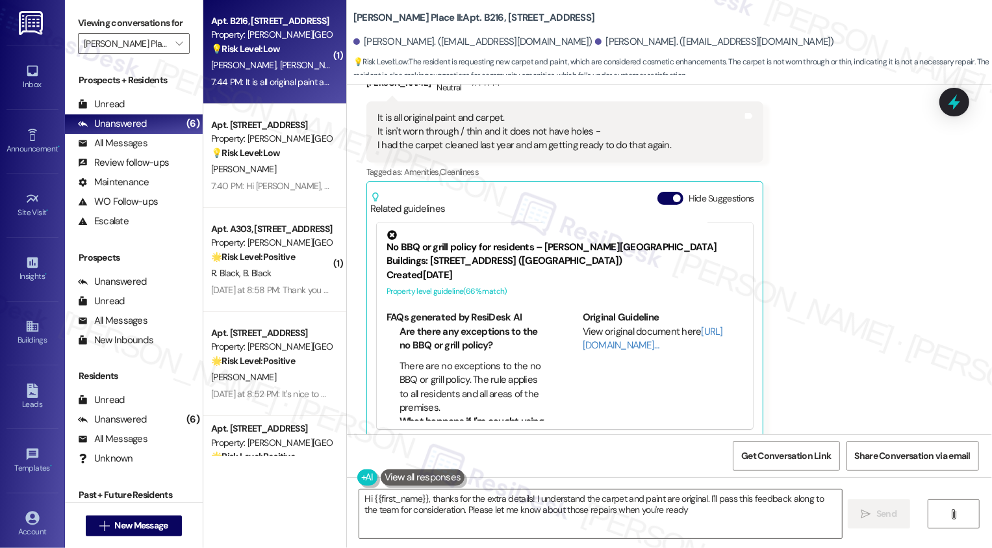
scroll to position [1775, 0]
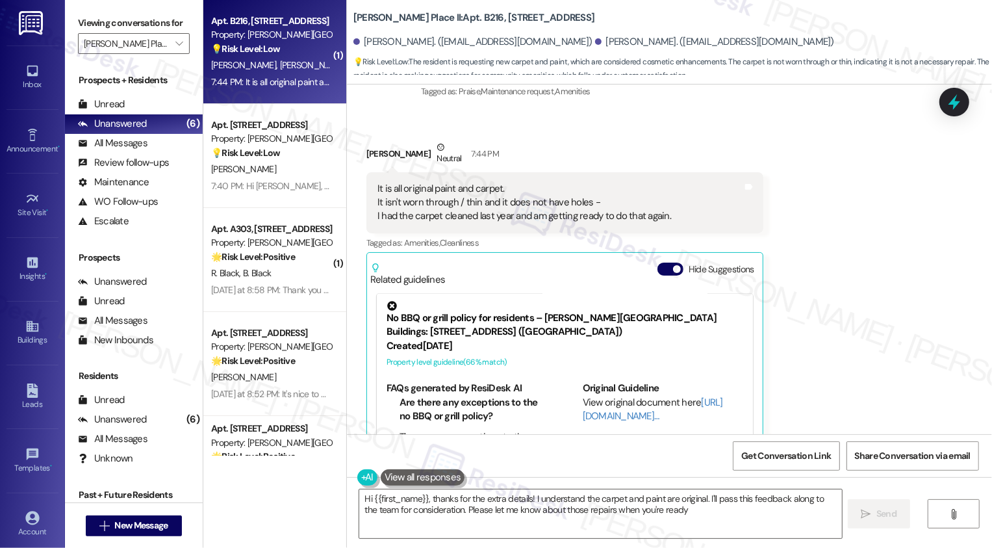
type textarea "Hi {{first_name}}, thanks for the extra details! I understand the carpet and pa…"
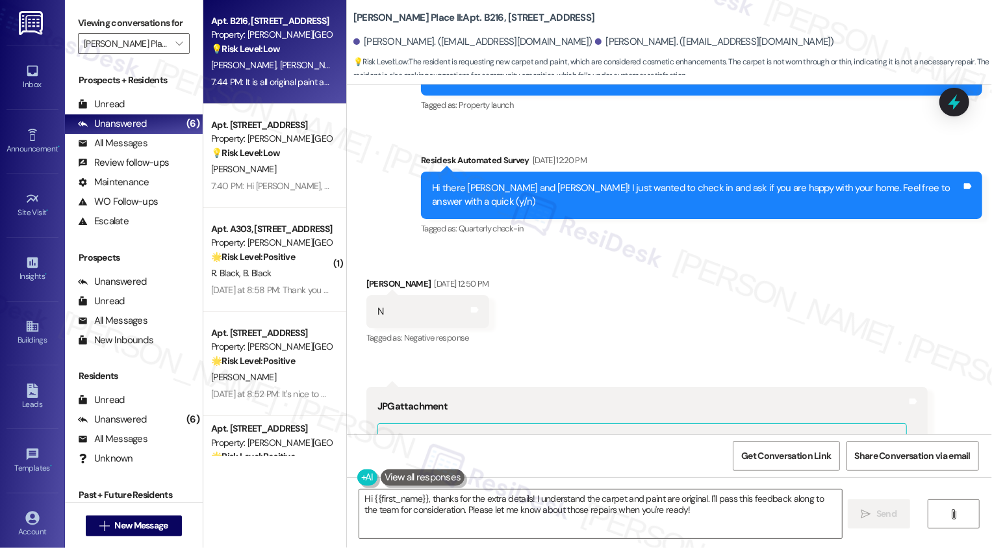
scroll to position [194, 0]
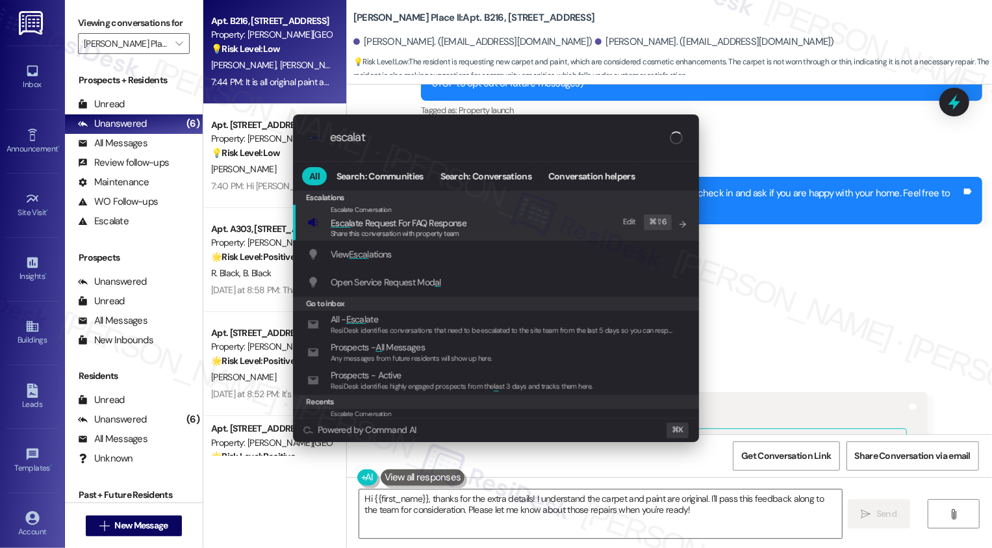
type input "escalate"
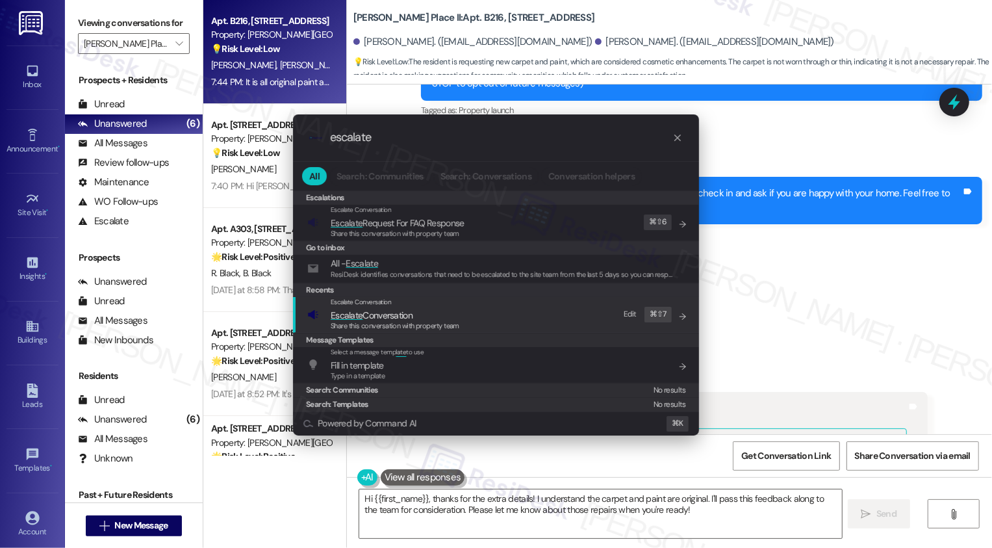
click at [775, 281] on div ".cls-1{fill:#0a055f;}.cls-2{fill:#0cc4c4;} resideskLogoBlueOrange escalate All …" at bounding box center [496, 274] width 992 height 548
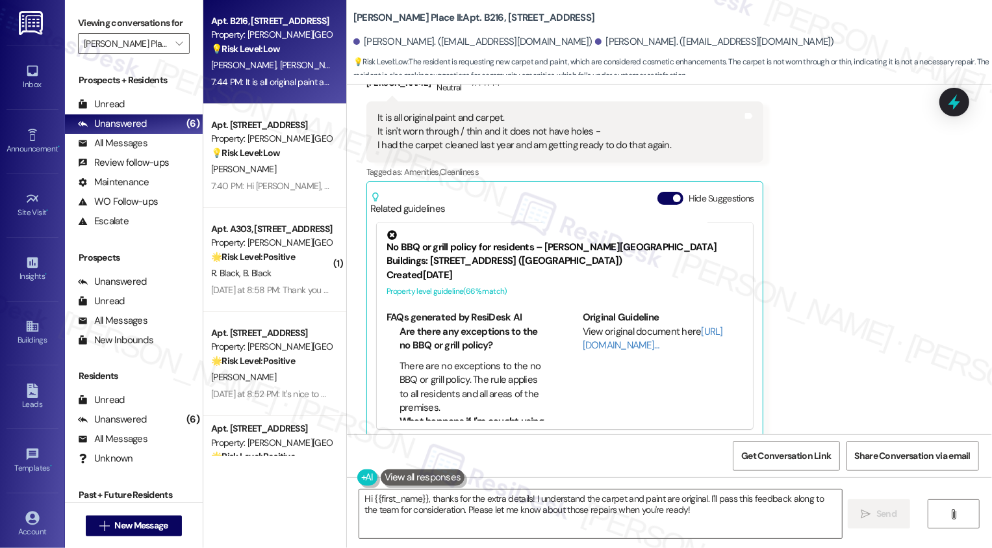
scroll to position [1774, 0]
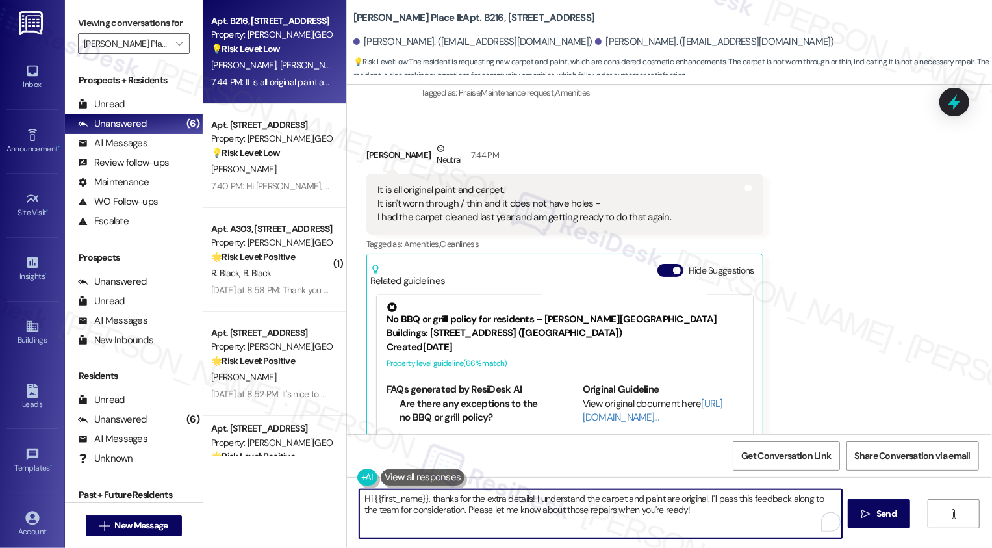
drag, startPoint x: 525, startPoint y: 498, endPoint x: 337, endPoint y: 498, distance: 187.8
click at [337, 498] on div "Apt. B216, 160 I East 800 South Property: Brigham Place II 💡 Risk Level: Low Th…" at bounding box center [597, 274] width 789 height 548
drag, startPoint x: 697, startPoint y: 498, endPoint x: 242, endPoint y: 492, distance: 454.3
click at [242, 492] on div "Apt. B216, 160 I East 800 South Property: Brigham Place II 💡 Risk Level: Low Th…" at bounding box center [597, 274] width 789 height 548
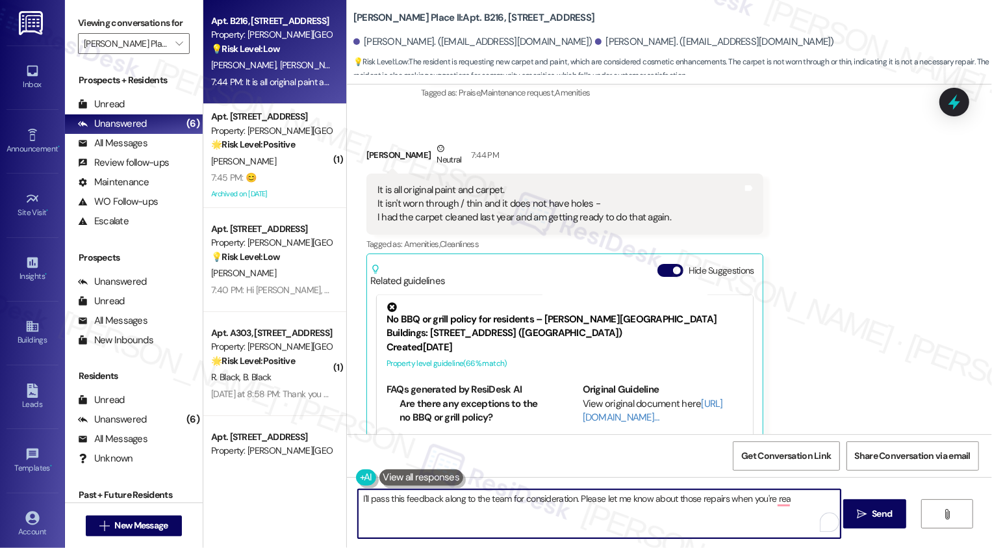
drag, startPoint x: 574, startPoint y: 496, endPoint x: 611, endPoint y: 537, distance: 54.3
click at [610, 536] on textarea "I'll pass this feedback along to the team for consideration. Please let me know…" at bounding box center [599, 513] width 483 height 49
click at [358, 498] on textarea "I'll pass this feedback along to the team for consideration." at bounding box center [599, 513] width 483 height 49
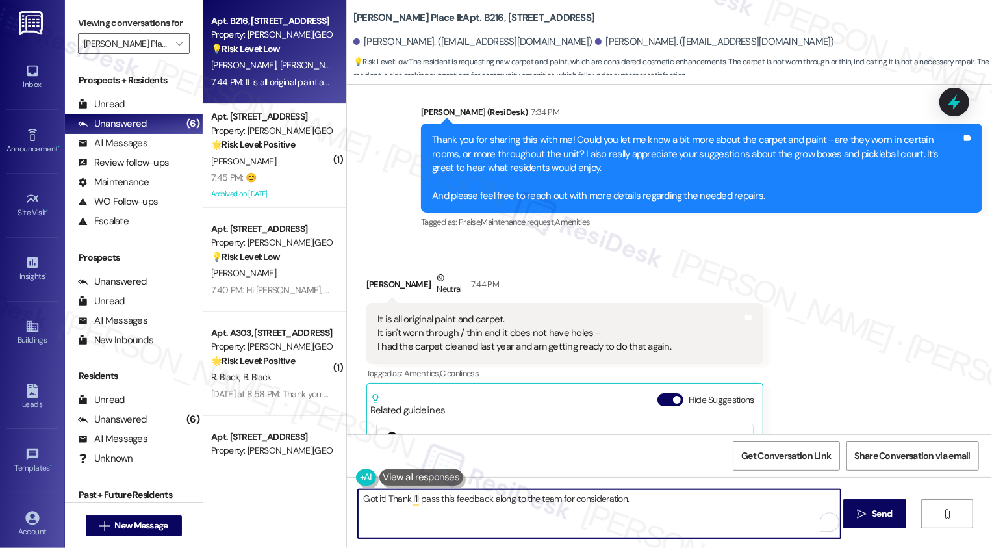
scroll to position [1663, 0]
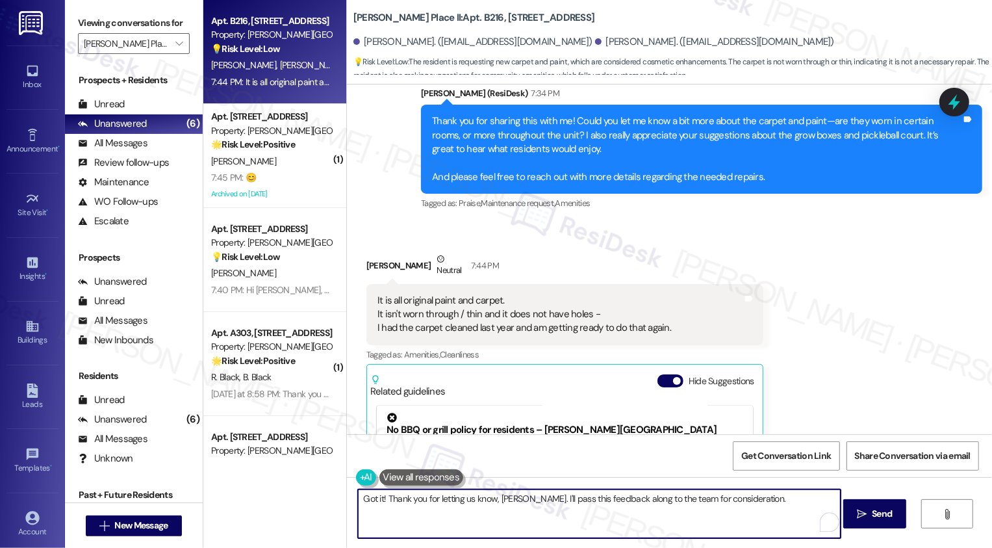
drag, startPoint x: 669, startPoint y: 498, endPoint x: 804, endPoint y: 497, distance: 135.2
click at [806, 499] on textarea "Got it! Thank you for letting us know, Deena. I'll pass this feedback along to …" at bounding box center [599, 513] width 483 height 49
drag, startPoint x: 670, startPoint y: 496, endPoint x: 868, endPoint y: 502, distance: 198.3
click at [868, 503] on div "Got it! Thank you for letting us know, Deena. I'll pass this feedback along to …" at bounding box center [669, 525] width 645 height 97
type textarea "Got it! Thank you for letting us know, Deena. I'll pass this feedback along to …"
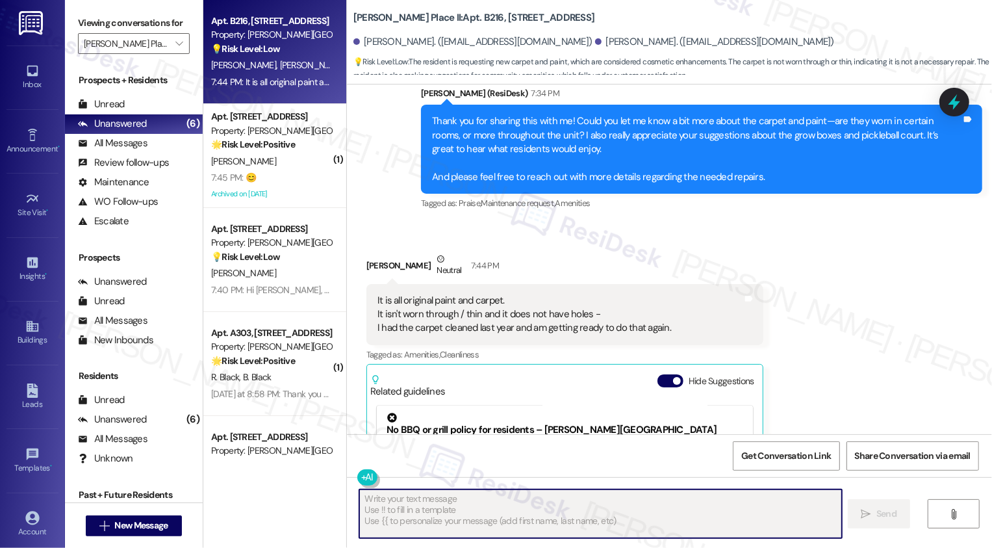
type textarea "Fetching suggested responses. Please feel free to read through the conversation…"
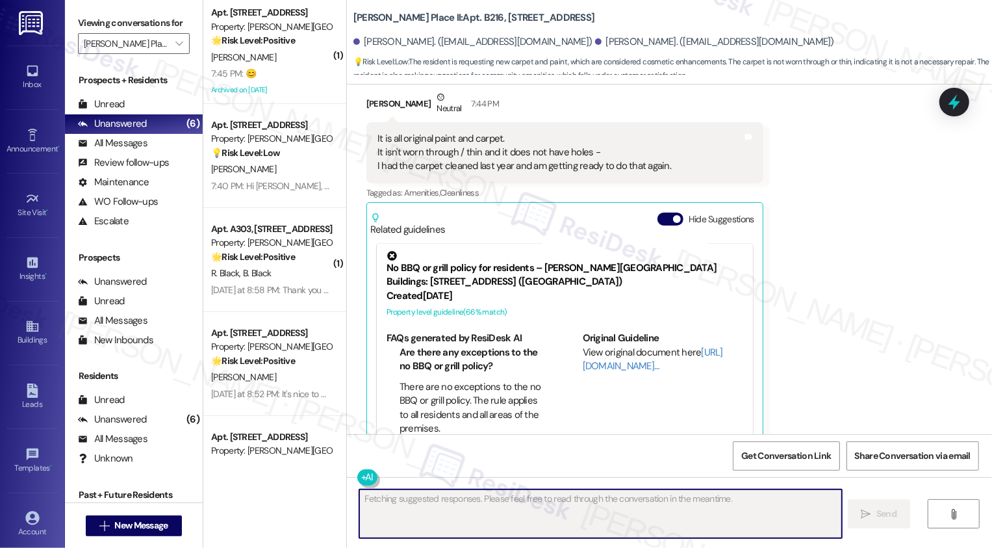
scroll to position [1936, 0]
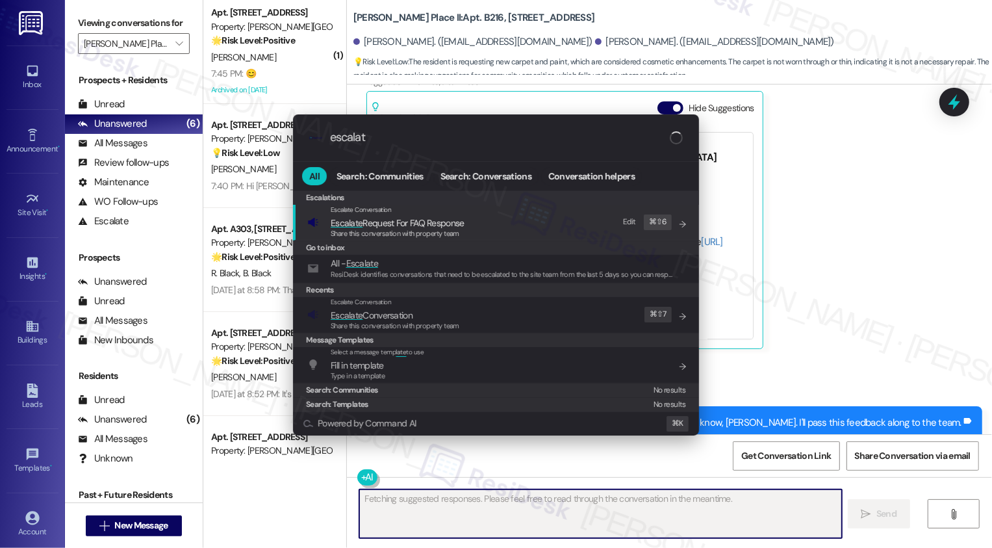
type input "escalate"
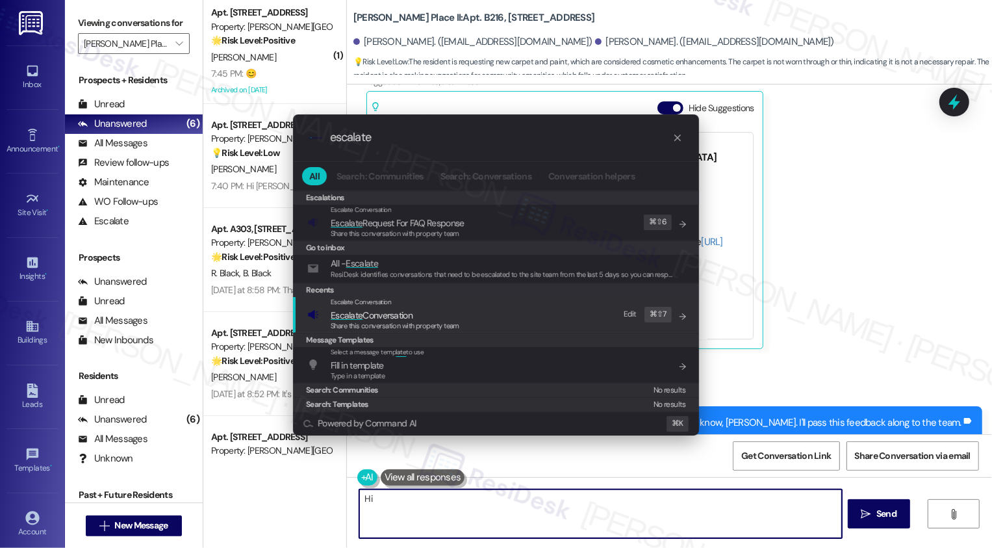
type textarea "Hi"
type input "escalate"
click at [415, 313] on span "Escalate Conversation" at bounding box center [395, 315] width 129 height 14
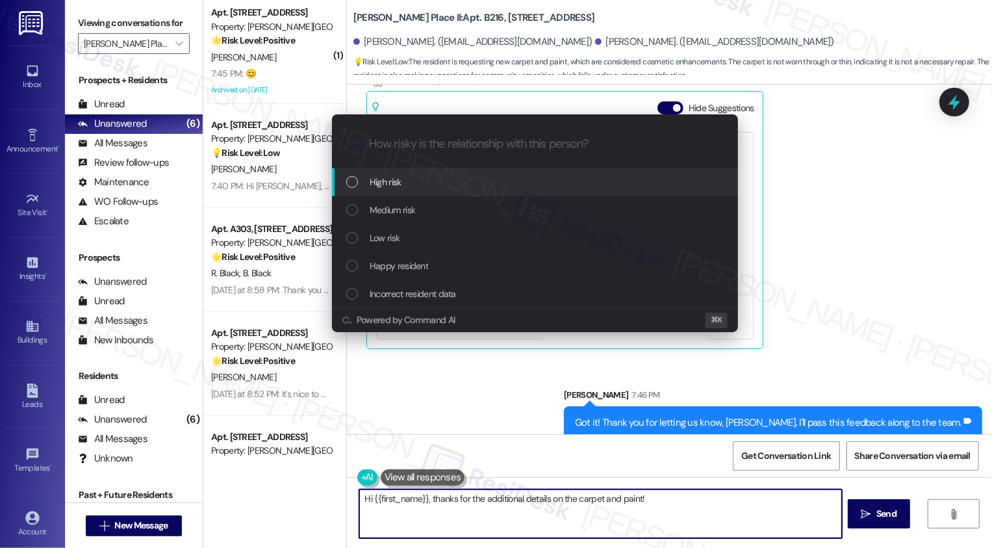
click at [404, 238] on div "Low risk" at bounding box center [536, 238] width 380 height 14
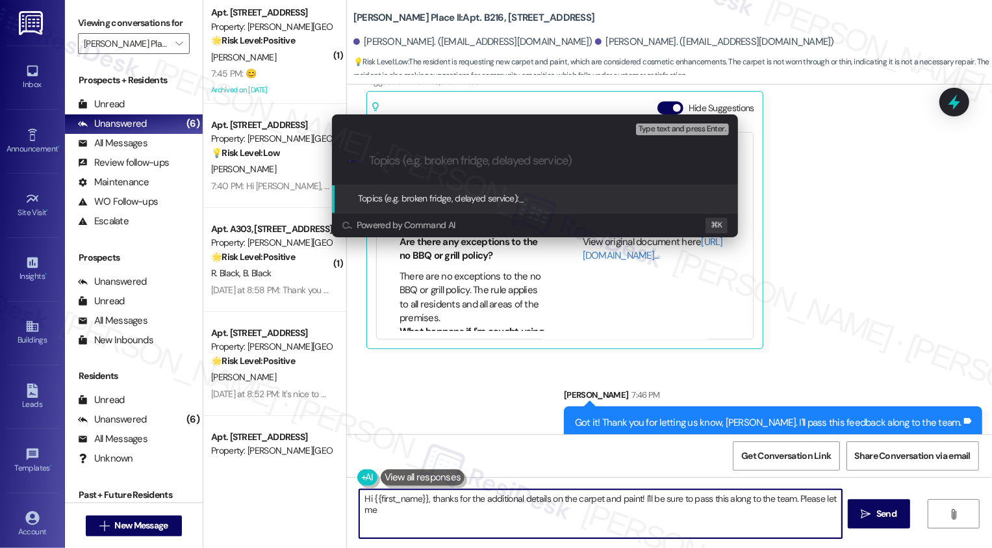
type textarea "Hi {{first_name}}, thanks for the additional details on the carpet and paint! I…"
type input "F"
type textarea "Hi {{first_name}}, thanks for the additional details on the carpet and paint! I…"
type input "Fe"
type textarea "Hi {{first_name}}, thanks for the additional details on the carpet and paint! I…"
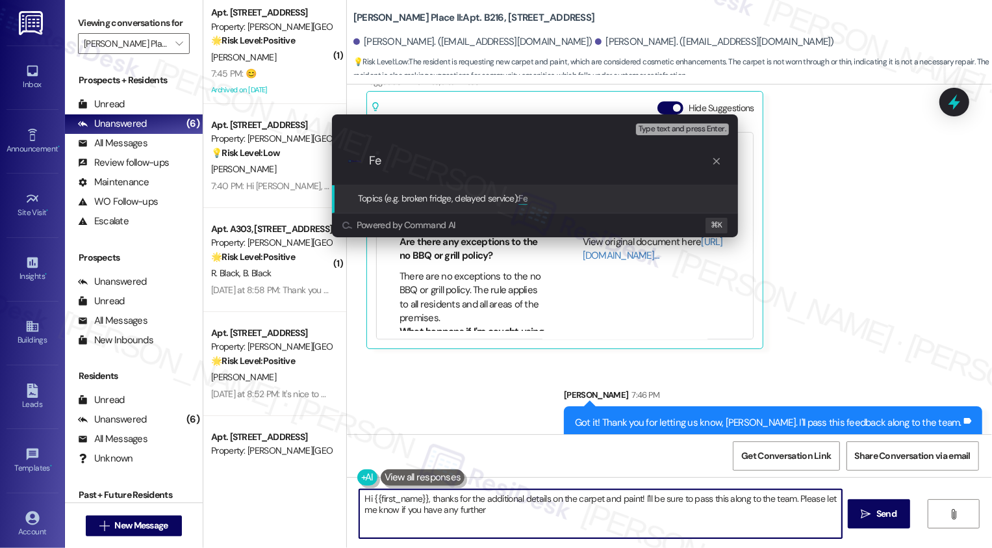
type input "Fee"
type textarea "Hi {{first_name}}, thanks for the additional details on the carpet and paint! I…"
type input "Feedback about the carpet and paint"
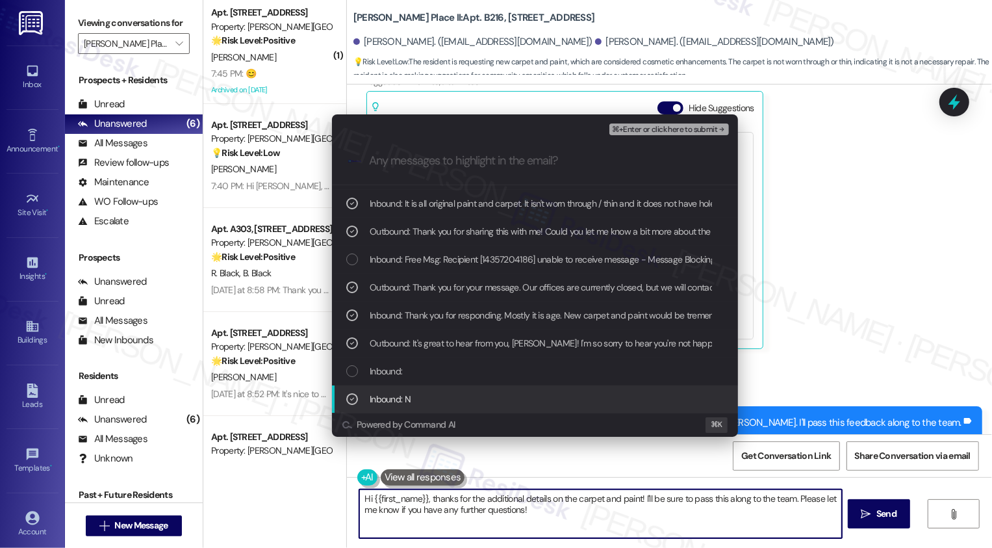
scroll to position [52, 0]
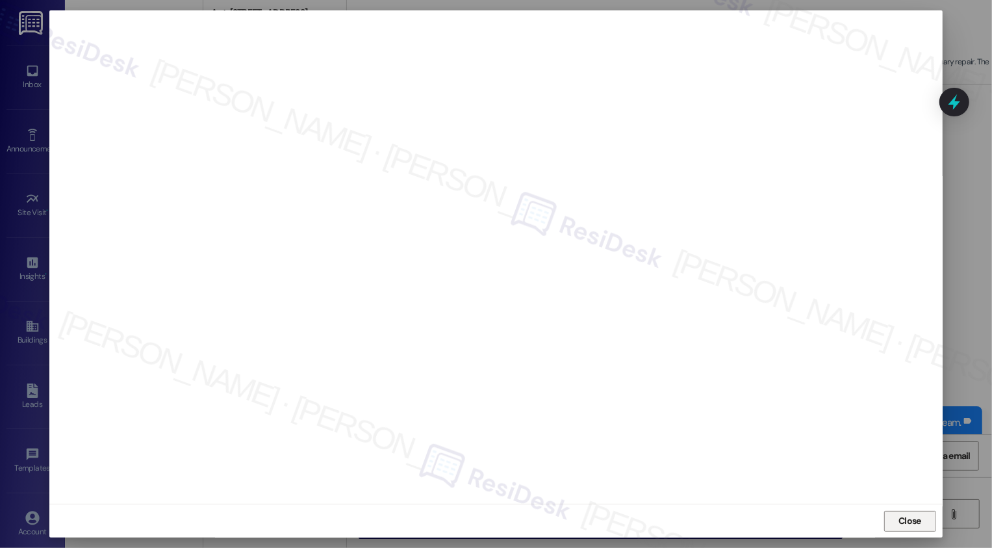
click at [900, 516] on button "Close" at bounding box center [910, 521] width 52 height 21
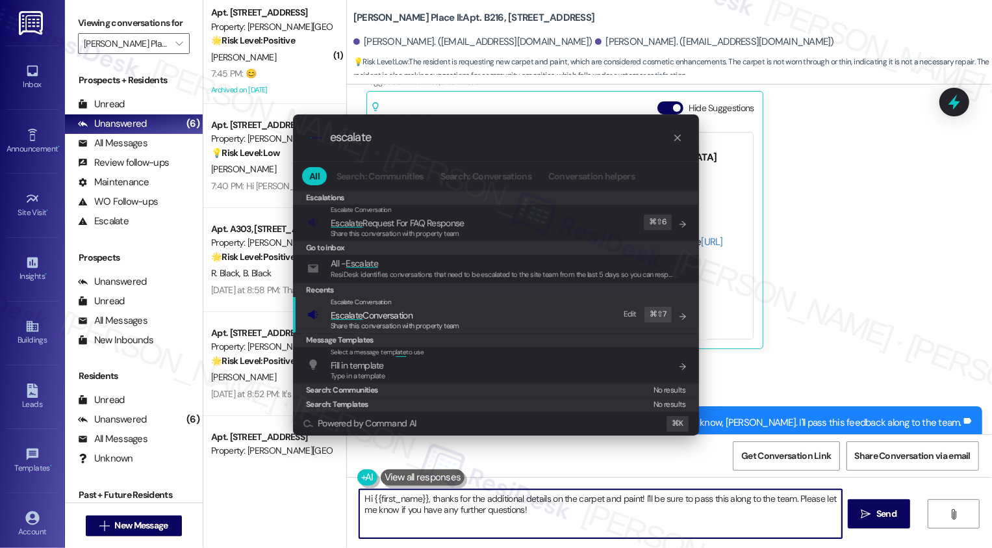
type input "escalate"
click at [430, 320] on div "Share this conversation with property team" at bounding box center [395, 326] width 129 height 12
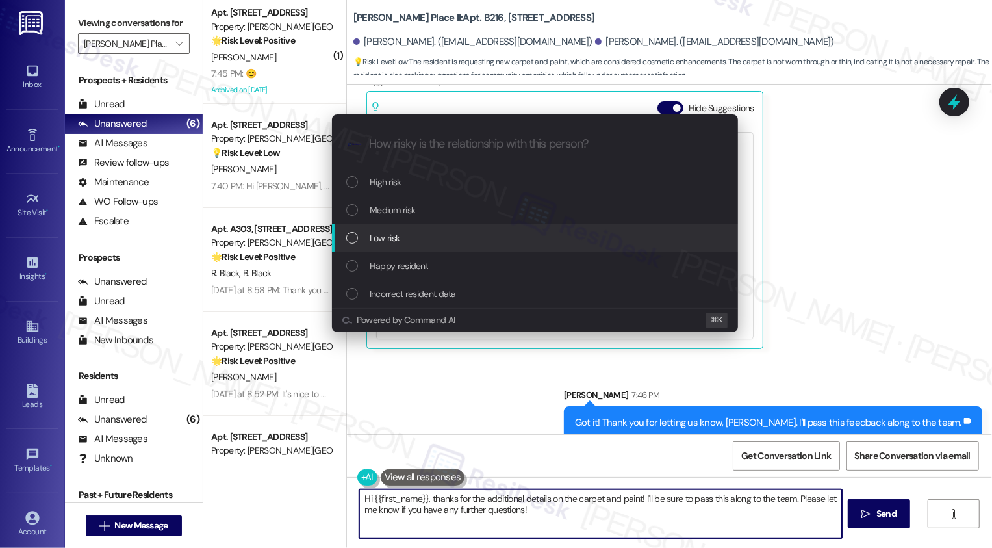
click at [361, 229] on div "Low risk" at bounding box center [535, 238] width 406 height 28
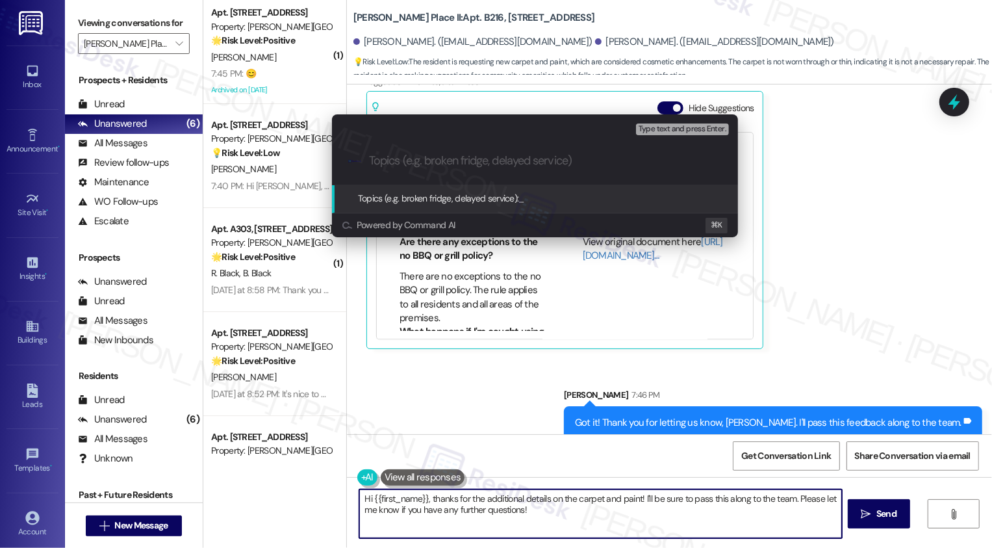
paste input "Feedback about the carpet and paint"
type input "Feedback about the carpet and paint"
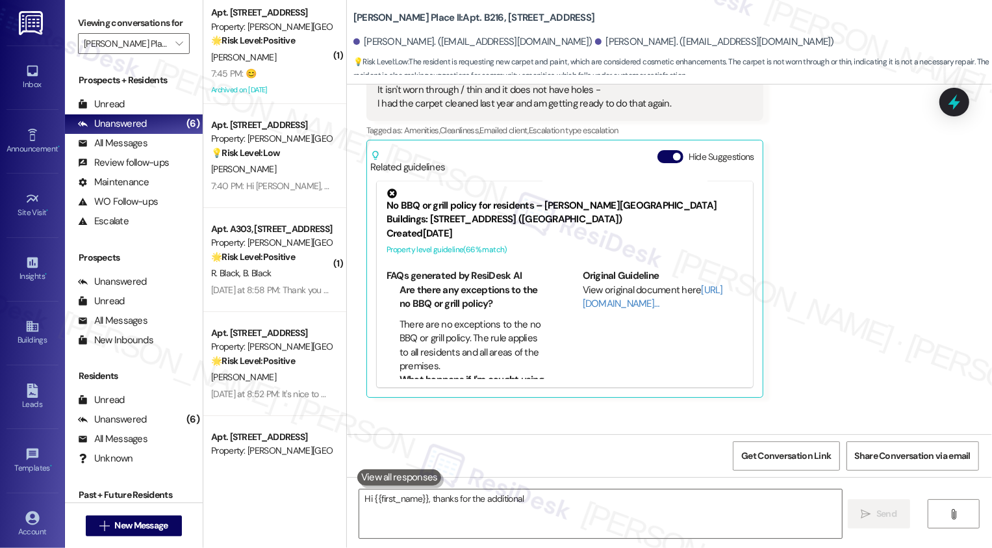
scroll to position [1845, 0]
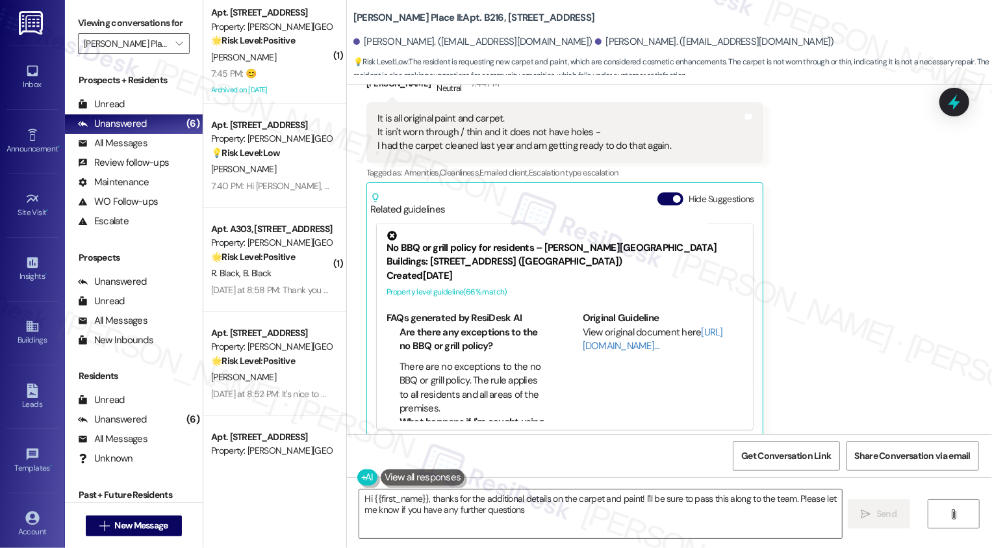
type textarea "Hi {{first_name}}, thanks for the additional details on the carpet and paint! I…"
click at [296, 85] on div "Archived on [DATE]" at bounding box center [271, 90] width 123 height 16
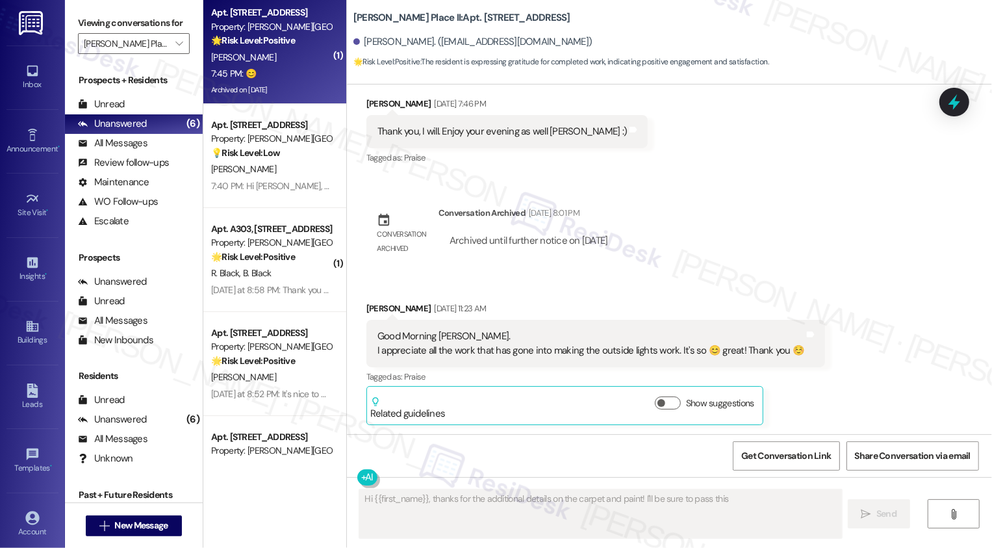
scroll to position [2004, 0]
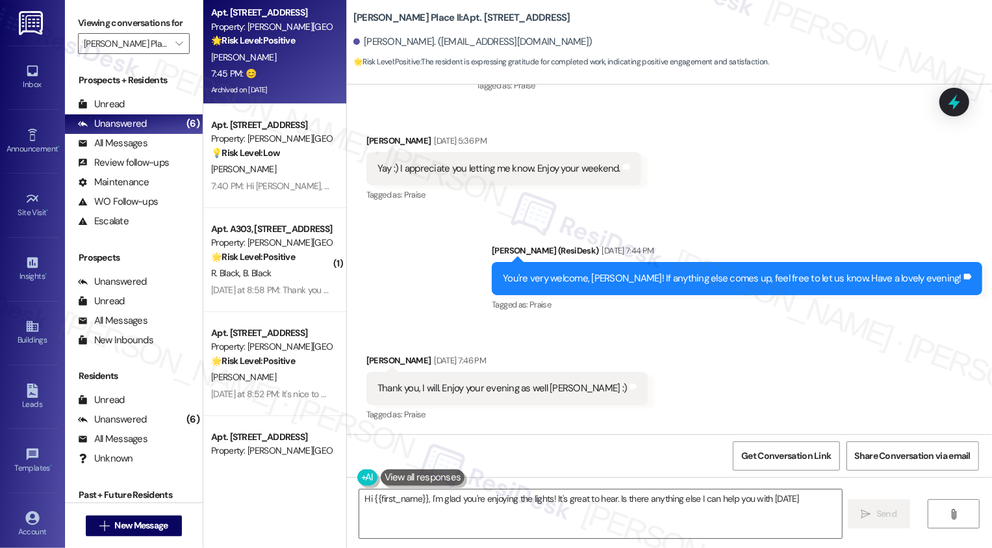
type textarea "Hi {{first_name}}, I'm glad you're enjoying the lights! It's great to hear. Is …"
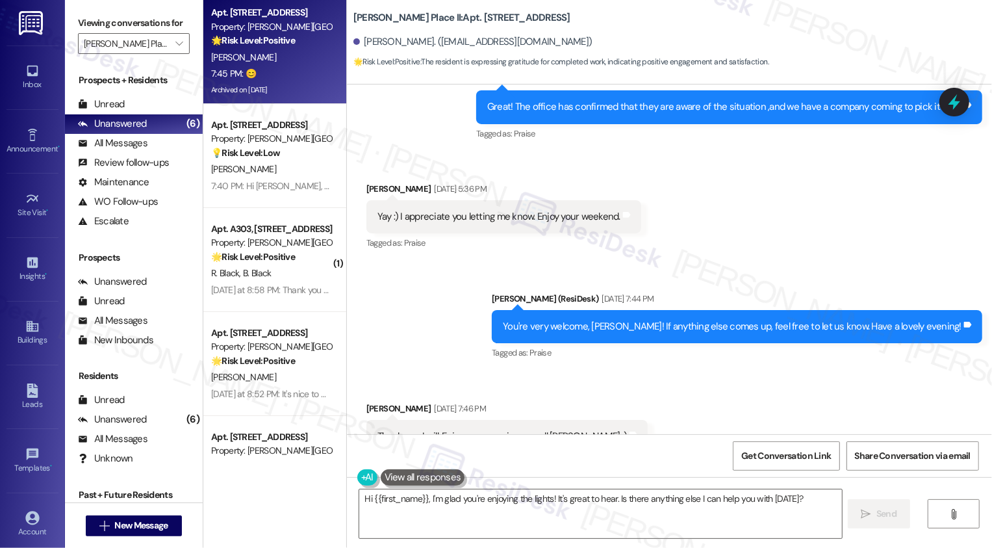
scroll to position [1543, 0]
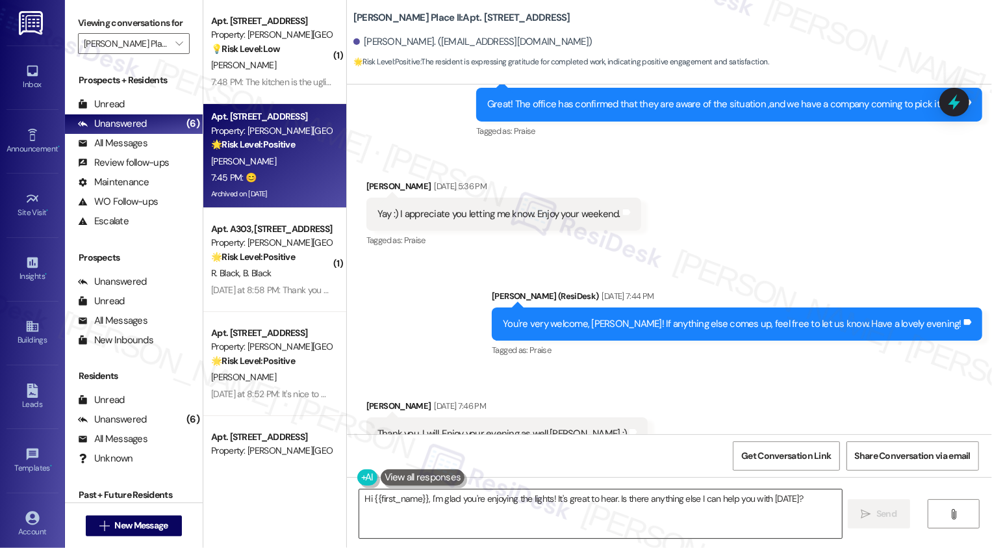
click at [517, 509] on textarea "Hi {{first_name}}, I'm glad you're enjoying the lights! It's great to hear. Is …" at bounding box center [600, 513] width 483 height 49
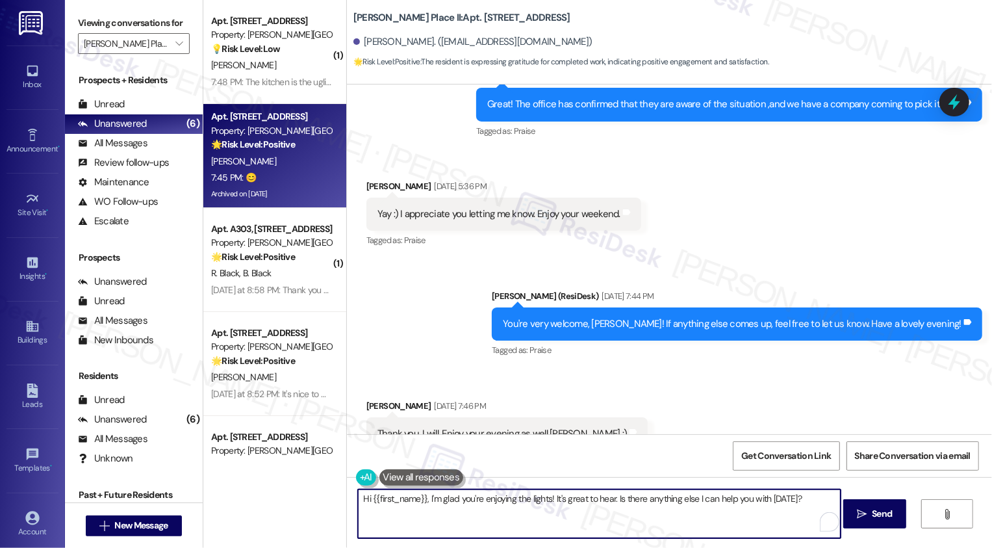
scroll to position [2004, 0]
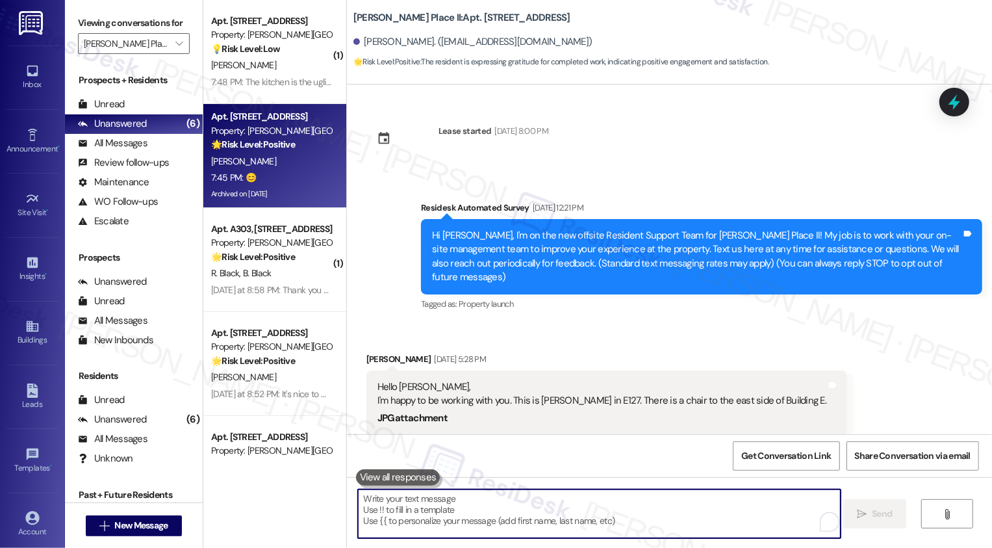
scroll to position [2004, 0]
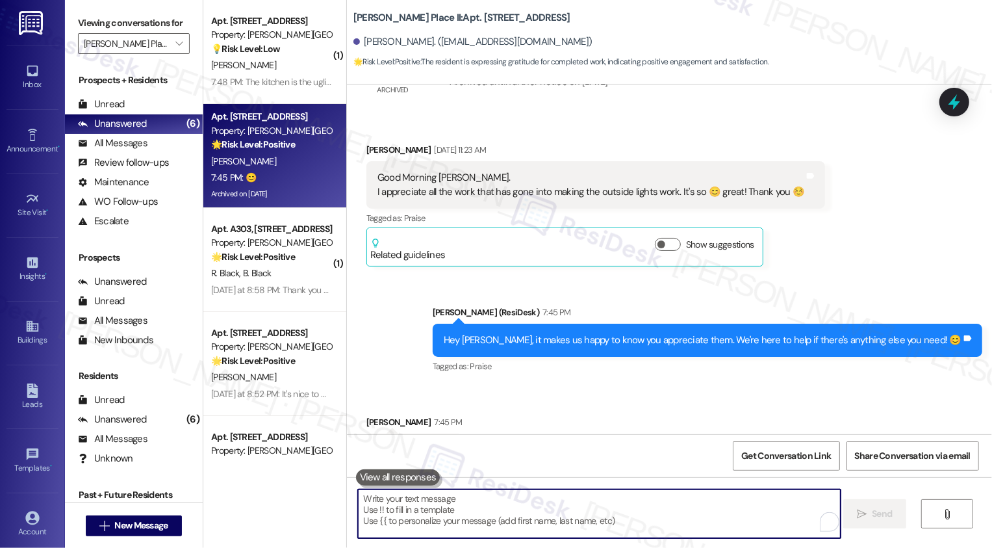
click at [498, 528] on textarea "To enrich screen reader interactions, please activate Accessibility in Grammarl…" at bounding box center [599, 513] width 483 height 49
paste textarea "If you have a minute to spare, we would really love it if you could write us a …"
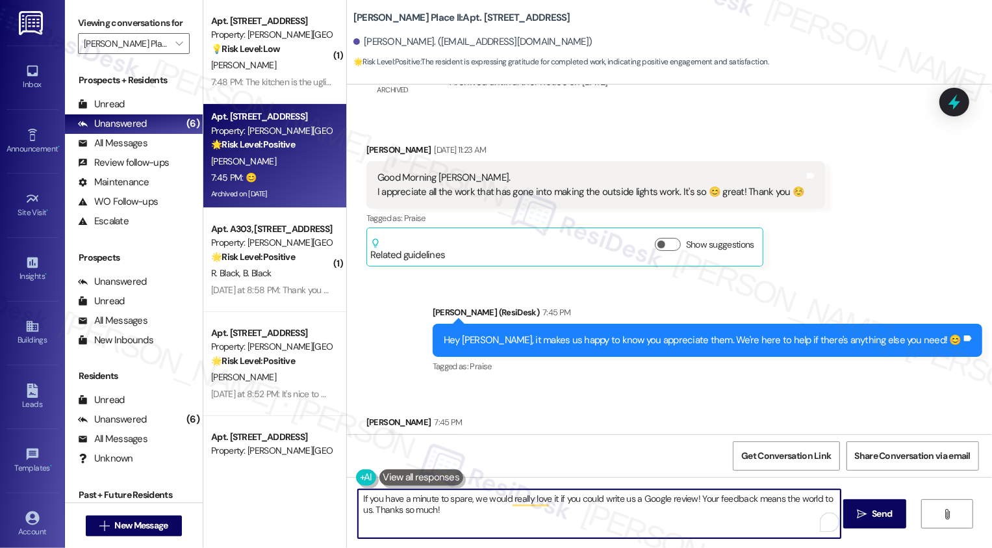
click at [376, 497] on textarea "If you have a minute to spare, we would really love it if you could write us a …" at bounding box center [599, 513] width 483 height 49
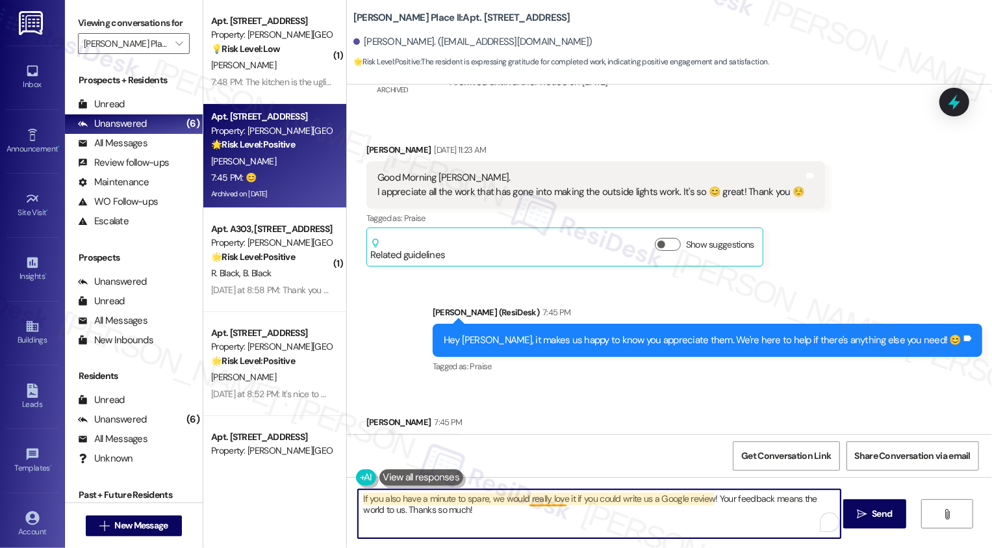
click at [548, 504] on textarea "If you also have a minute to spare, we would really love it if you could write …" at bounding box center [599, 513] width 483 height 49
click at [488, 498] on textarea "If you also have a minute to spare, we would really love it if you could write …" at bounding box center [599, 513] width 483 height 49
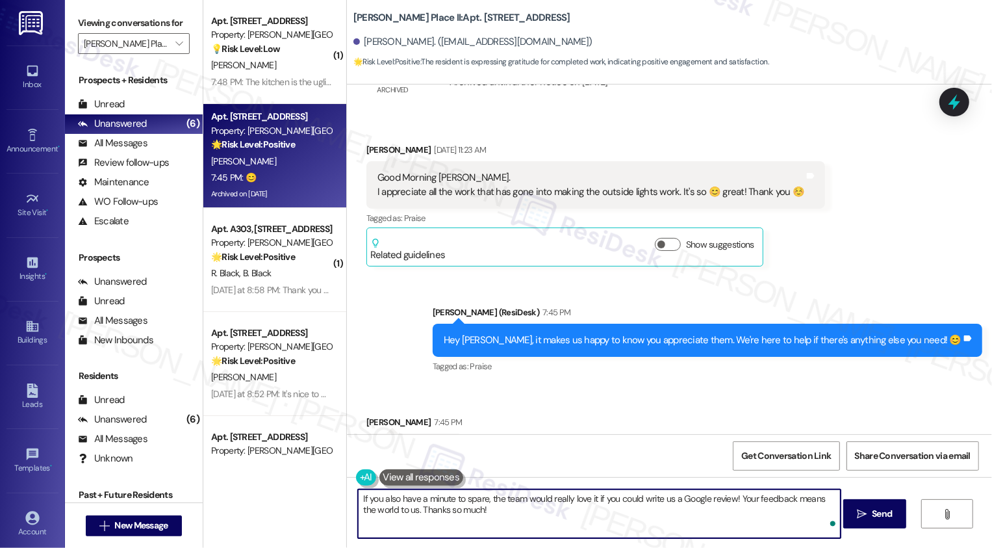
click at [593, 509] on textarea "If you also have a minute to spare, the team would really love it if you could …" at bounding box center [599, 513] width 483 height 49
click at [700, 513] on textarea "If you also have a minute to spare, the team would really love it if you could …" at bounding box center [599, 513] width 483 height 49
drag, startPoint x: 401, startPoint y: 509, endPoint x: 525, endPoint y: 509, distance: 124.1
click at [525, 509] on textarea "If you also have a minute to spare, the team would really love it if you could …" at bounding box center [599, 513] width 483 height 49
paste textarea "Thanks so much!"
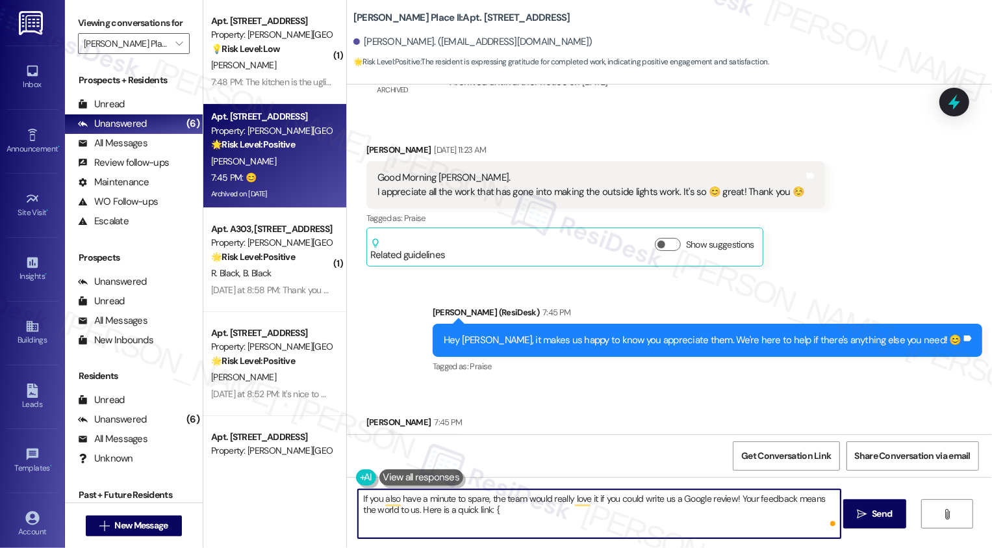
type textarea "If you also have a minute to spare, the team would really love it if you could …"
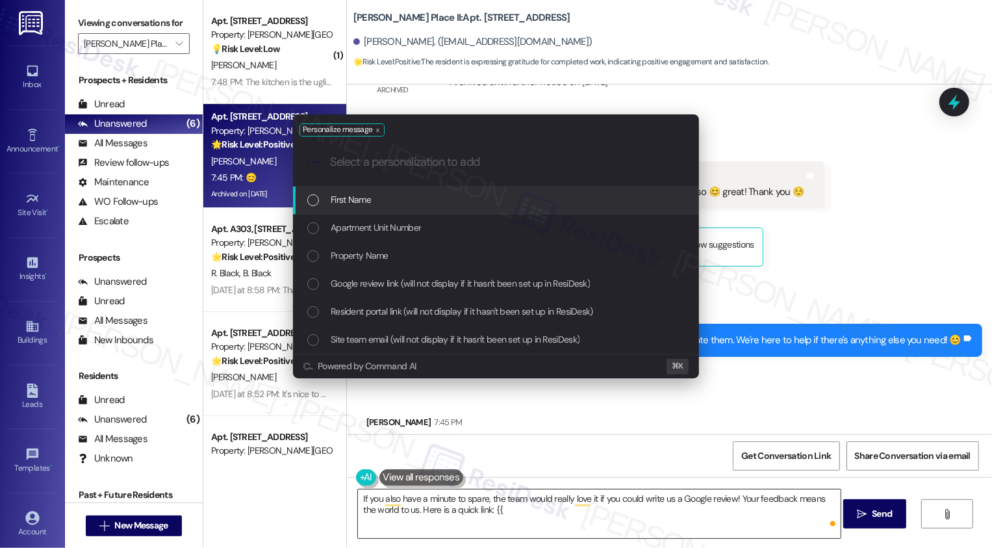
type input "g"
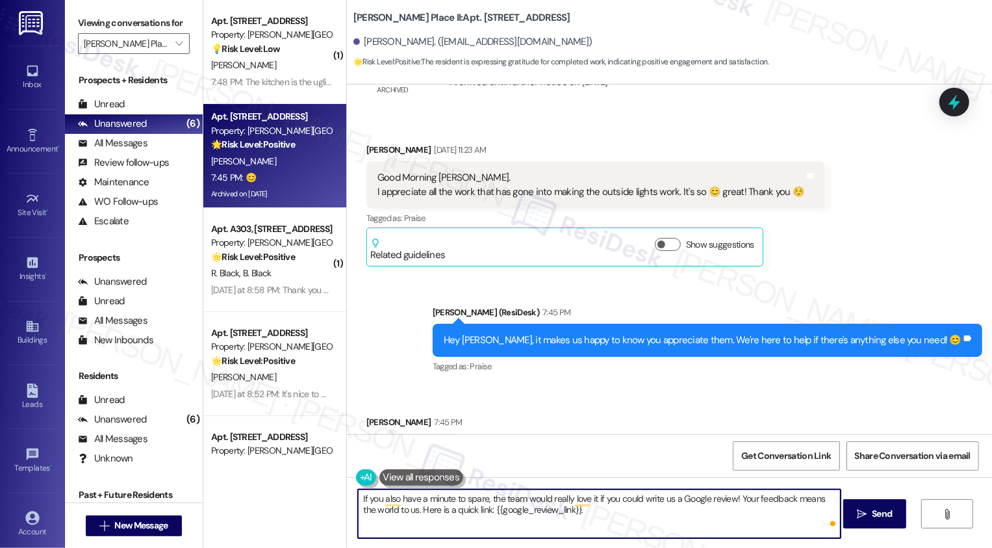
paste textarea "Thanks so much!"
click at [631, 513] on textarea "If you also have a minute to spare, the team would really love it if you could …" at bounding box center [599, 513] width 483 height 49
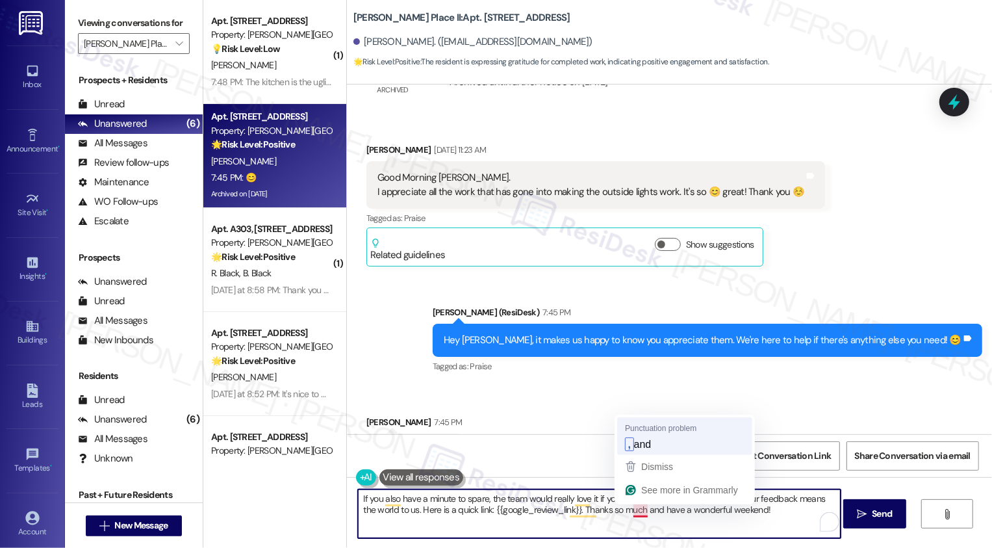
type textarea "If you also have a minute to spare, the team would really love it if you could …"
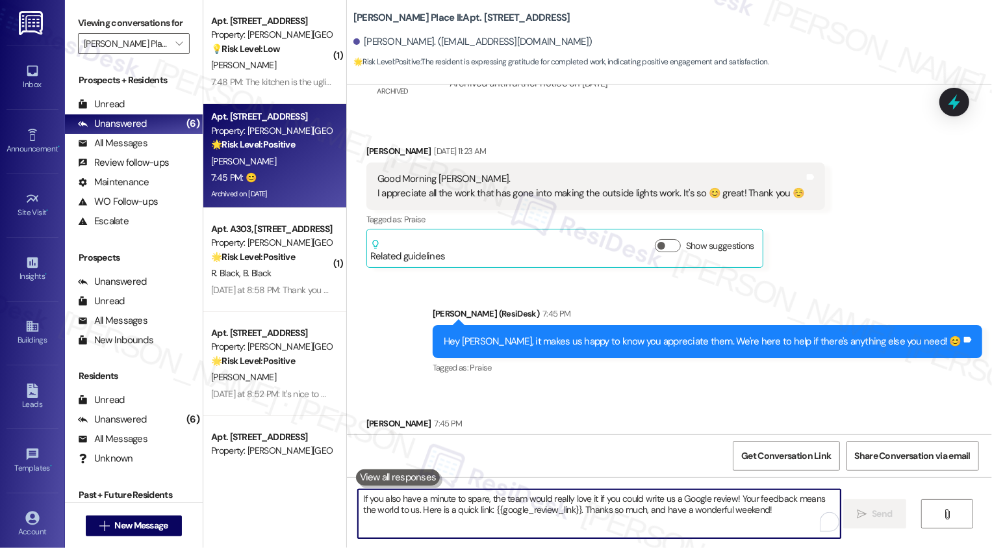
scroll to position [2108, 0]
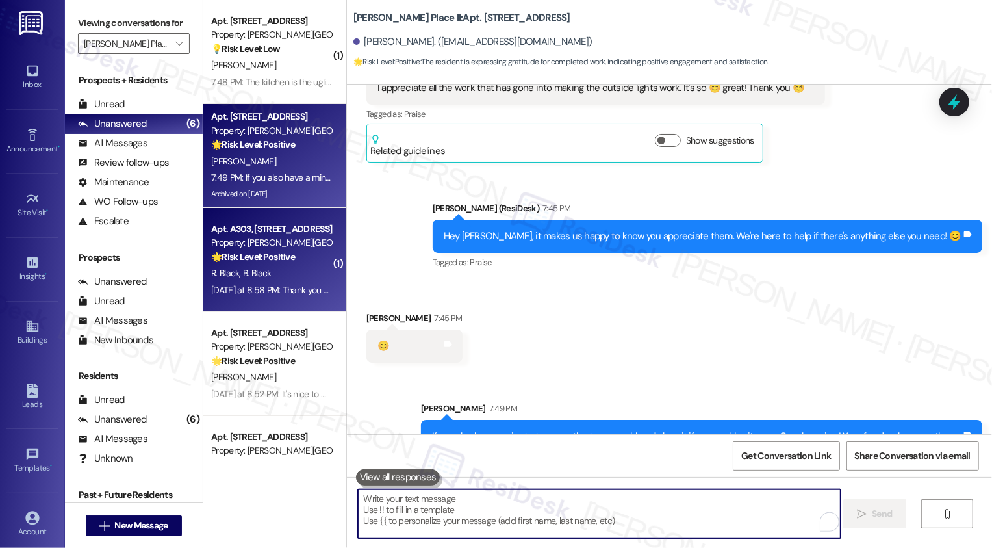
click at [272, 259] on strong "🌟 Risk Level: Positive" at bounding box center [253, 257] width 84 height 12
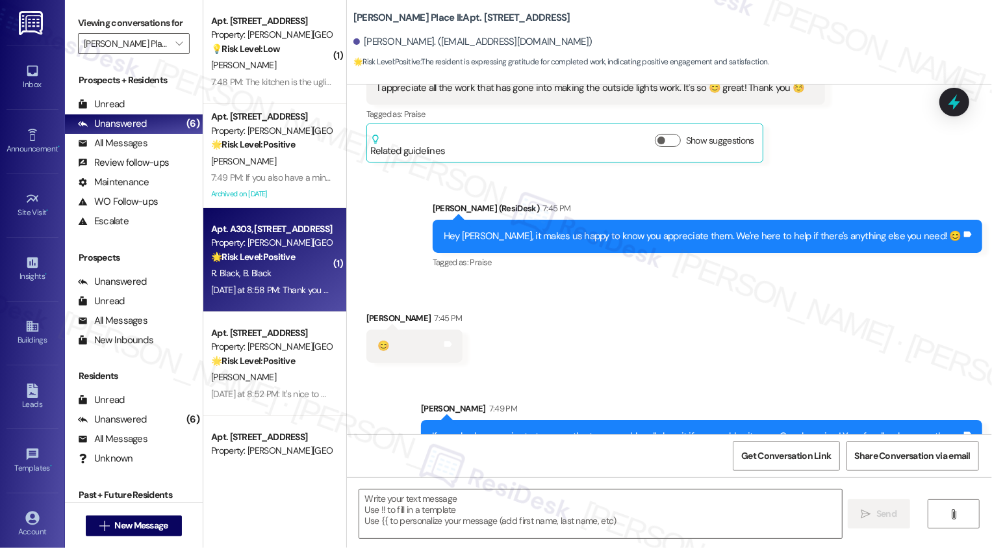
click at [272, 259] on strong "🌟 Risk Level: Positive" at bounding box center [253, 257] width 84 height 12
type textarea "Fetching suggested responses. Please feel free to read through the conversation…"
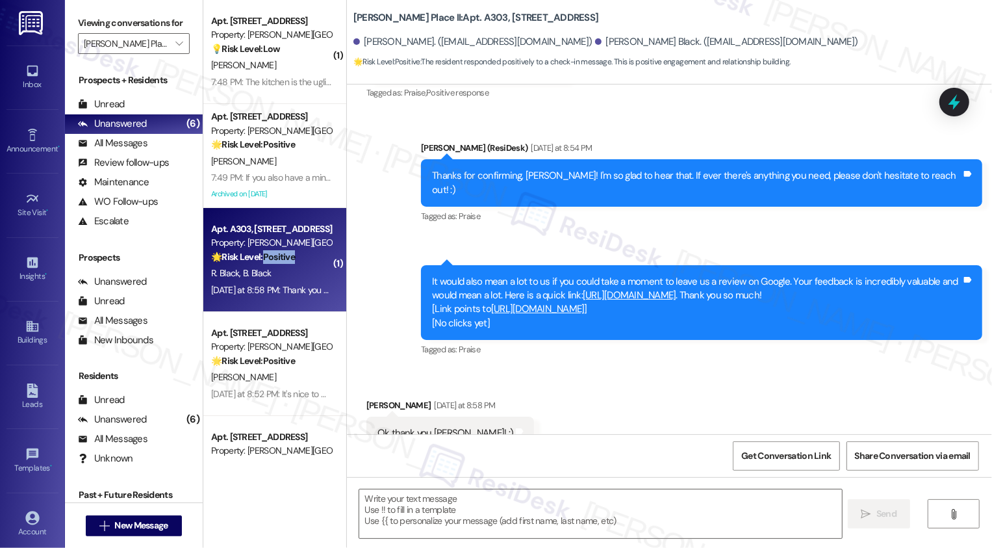
type textarea "Fetching suggested responses. Please feel free to read through the conversation…"
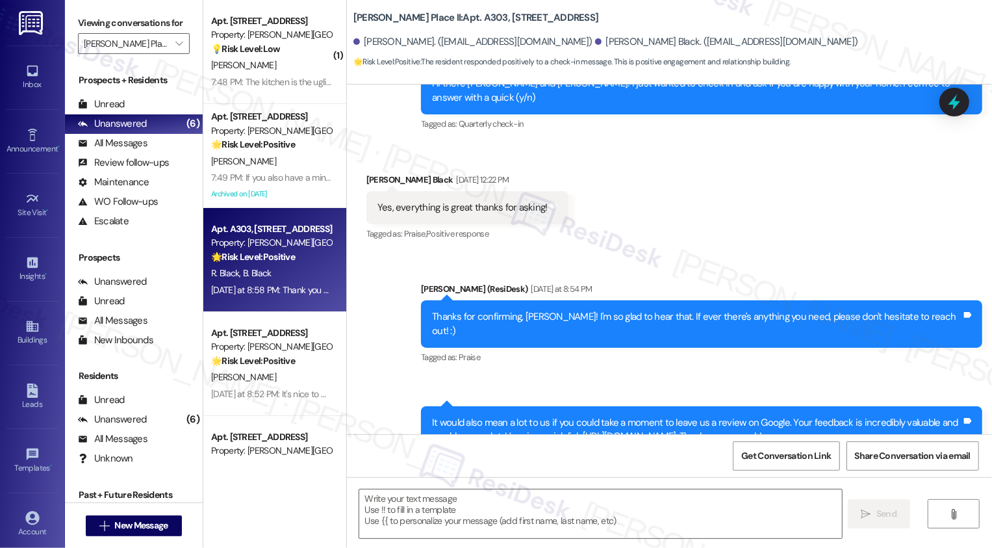
scroll to position [1023, 0]
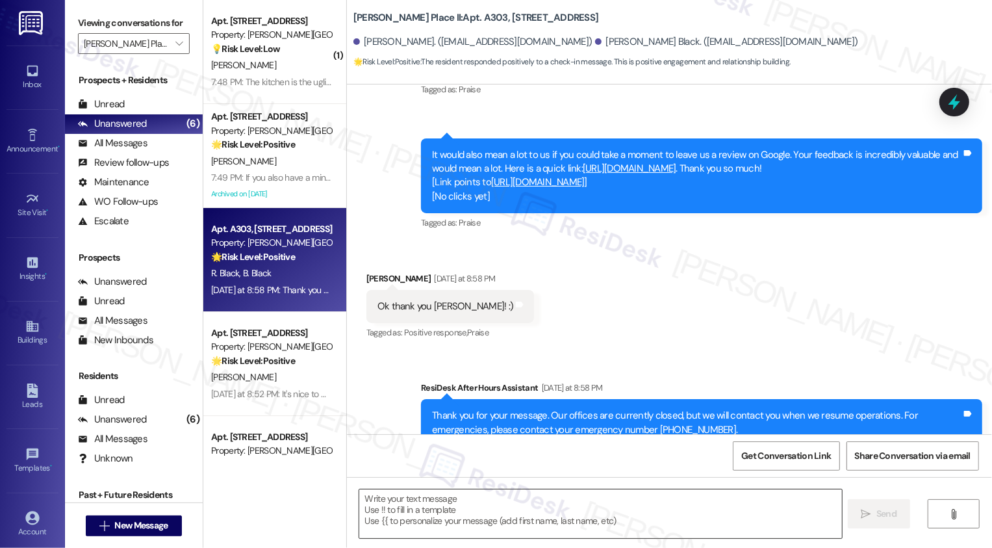
click at [540, 504] on textarea at bounding box center [600, 513] width 483 height 49
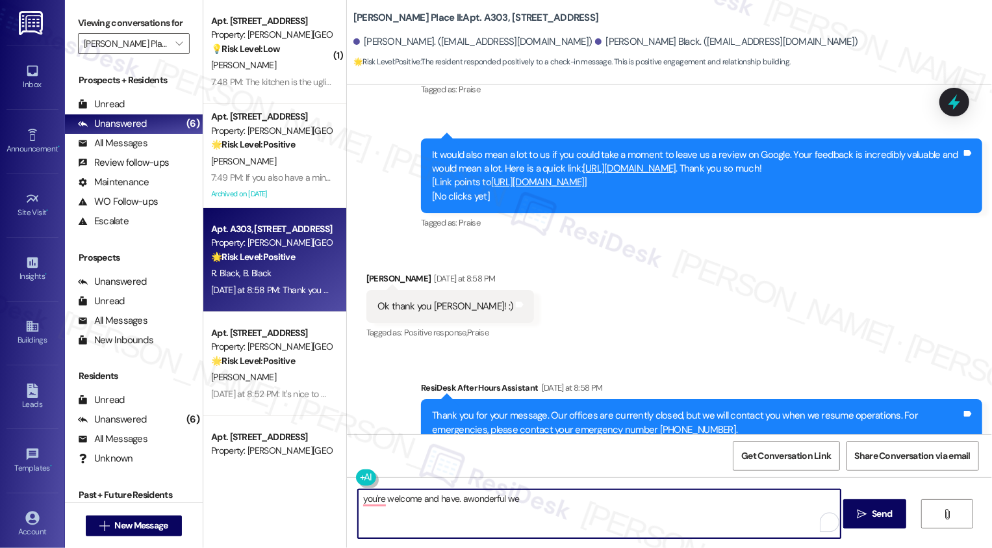
click at [452, 499] on textarea "you're welcome and have. awonderful we" at bounding box center [599, 513] width 483 height 49
click at [548, 500] on textarea "you're welcome and have a wonderful we" at bounding box center [599, 513] width 483 height 49
click at [364, 500] on textarea "you're welcome and have a wonderful weekend! :)" at bounding box center [599, 513] width 483 height 49
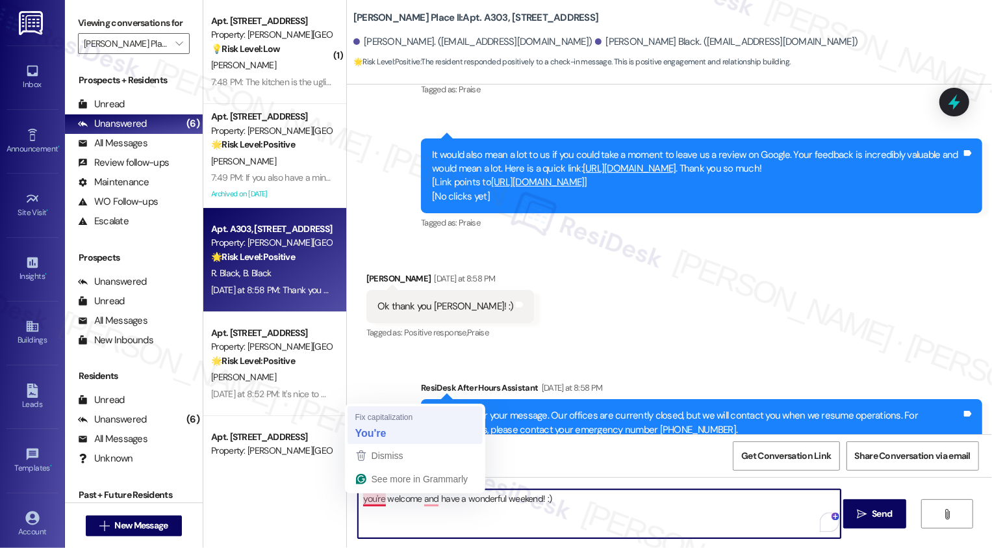
type textarea "You're welcome and have a wonderful weekend! :)"
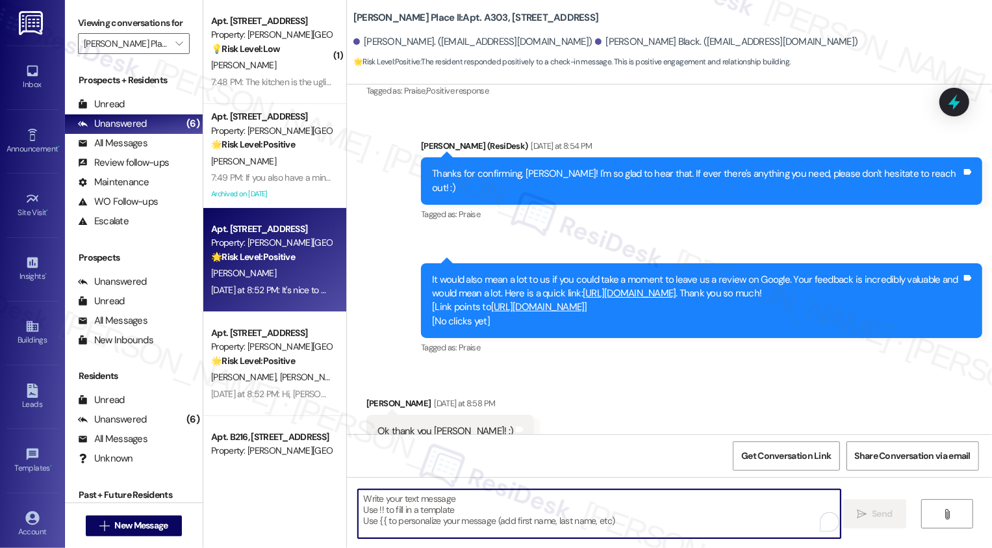
scroll to position [44, 0]
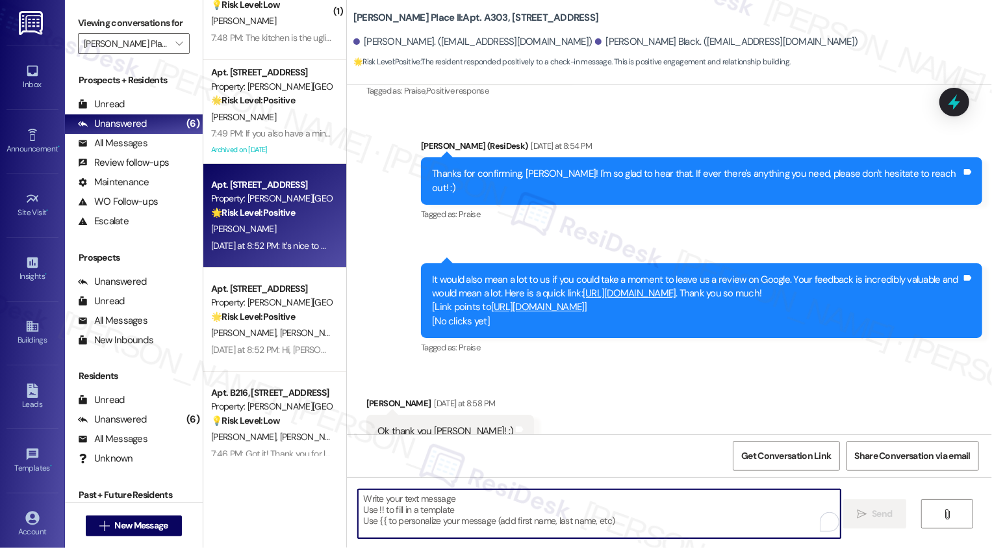
click at [285, 226] on div "M. Fisher" at bounding box center [271, 229] width 123 height 16
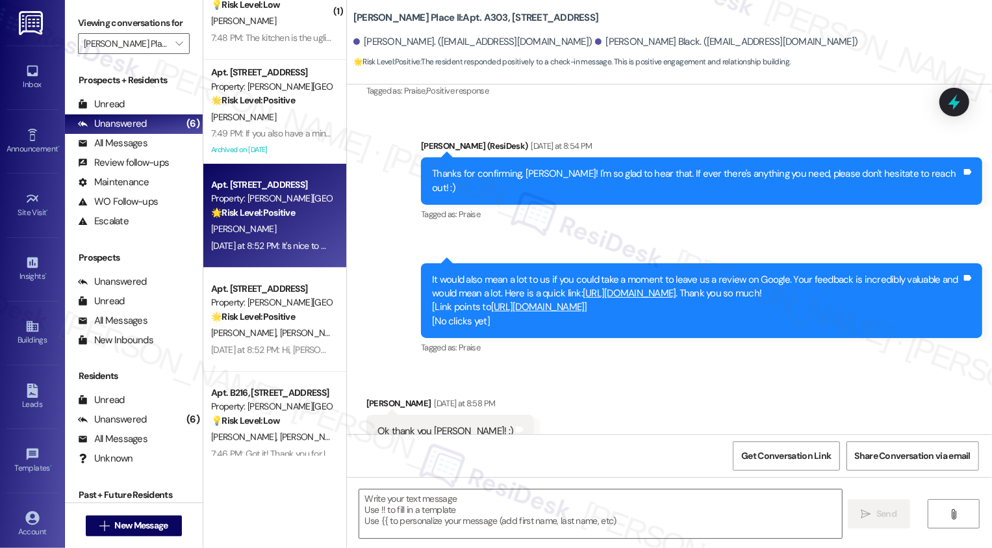
type textarea "Fetching suggested responses. Please feel free to read through the conversation…"
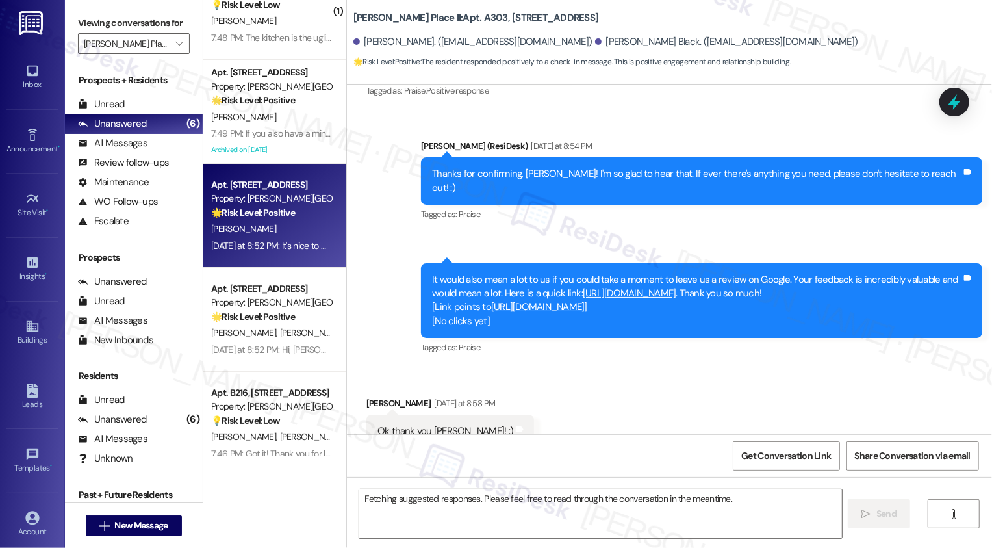
click at [285, 226] on div "M. Fisher" at bounding box center [271, 229] width 123 height 16
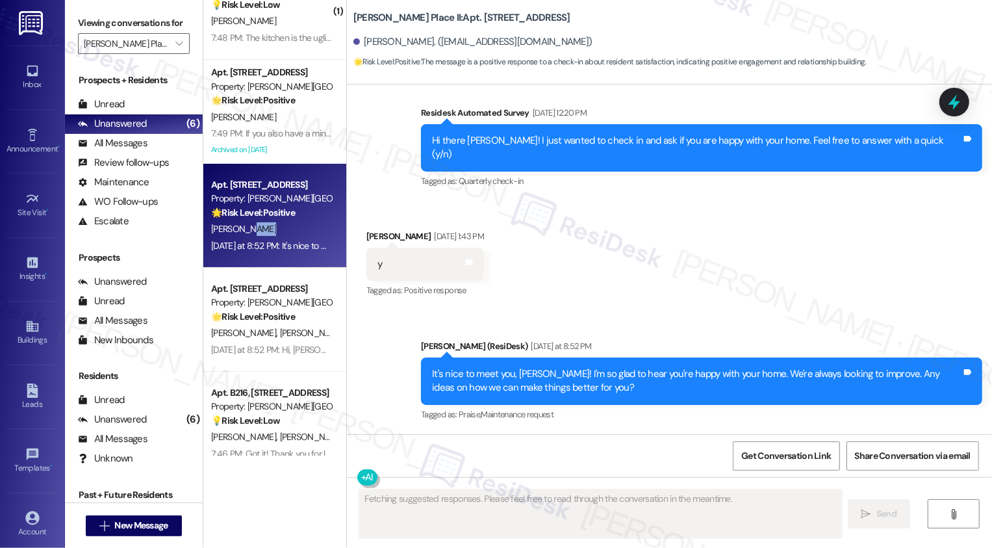
scroll to position [218, 0]
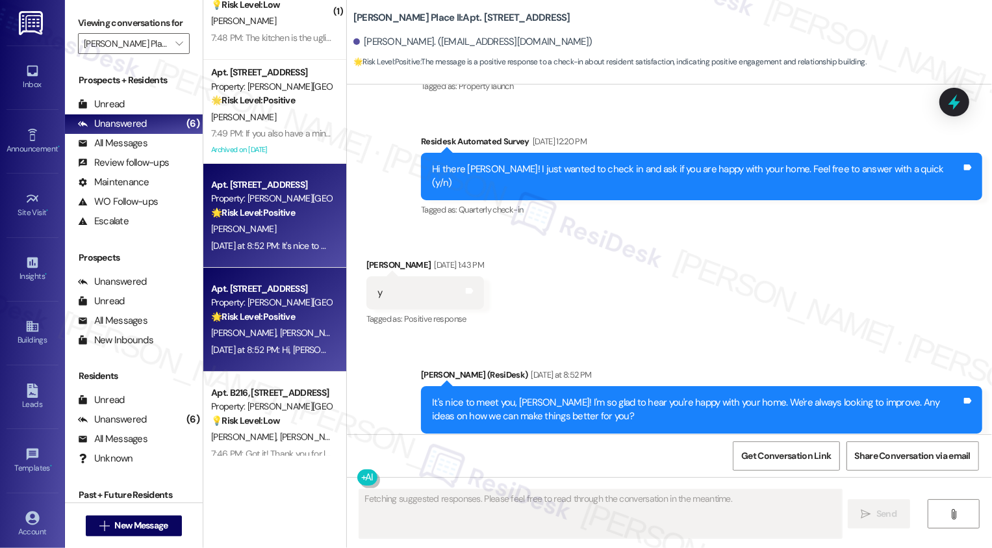
click at [292, 297] on div "Property: Brigham Place II" at bounding box center [271, 303] width 120 height 14
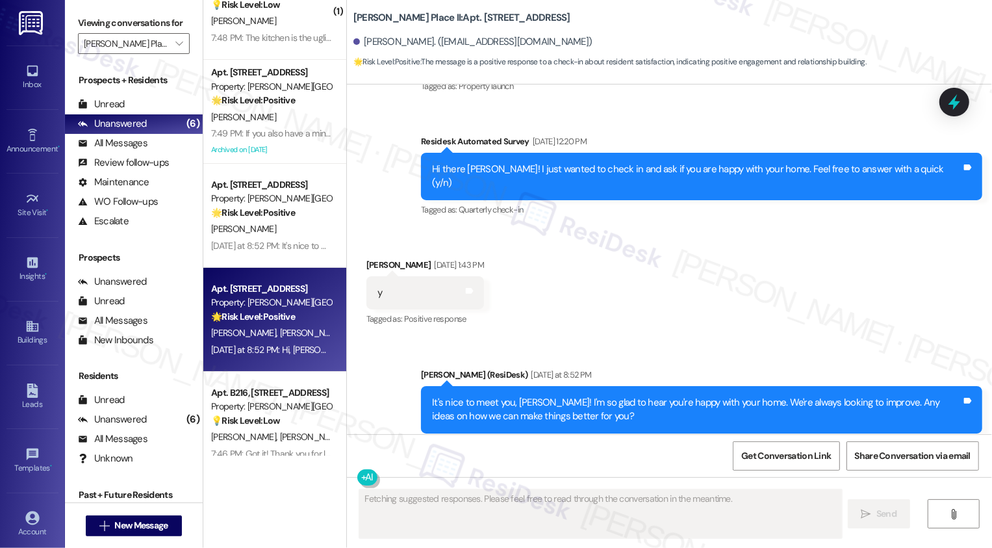
click at [292, 297] on div "Property: Brigham Place II" at bounding box center [271, 303] width 120 height 14
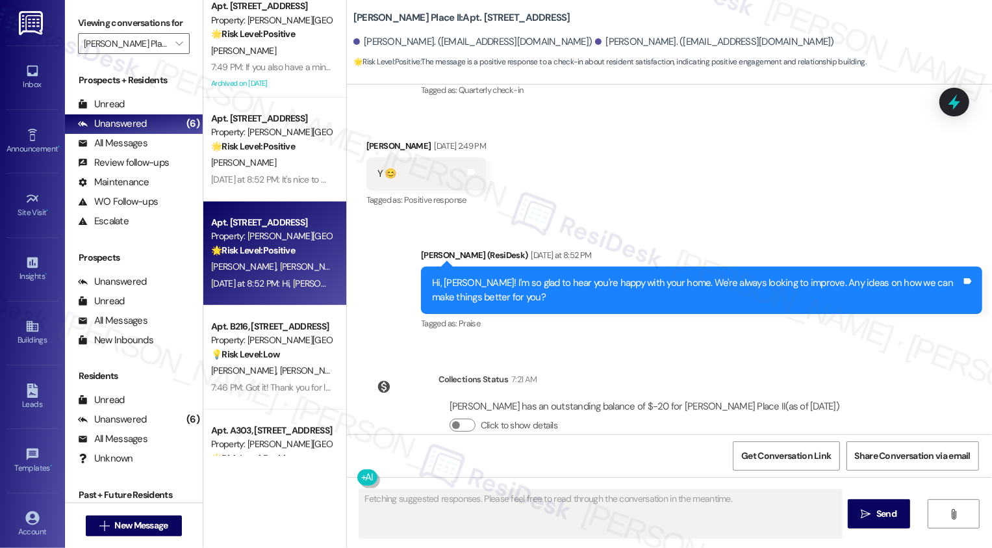
scroll to position [124, 0]
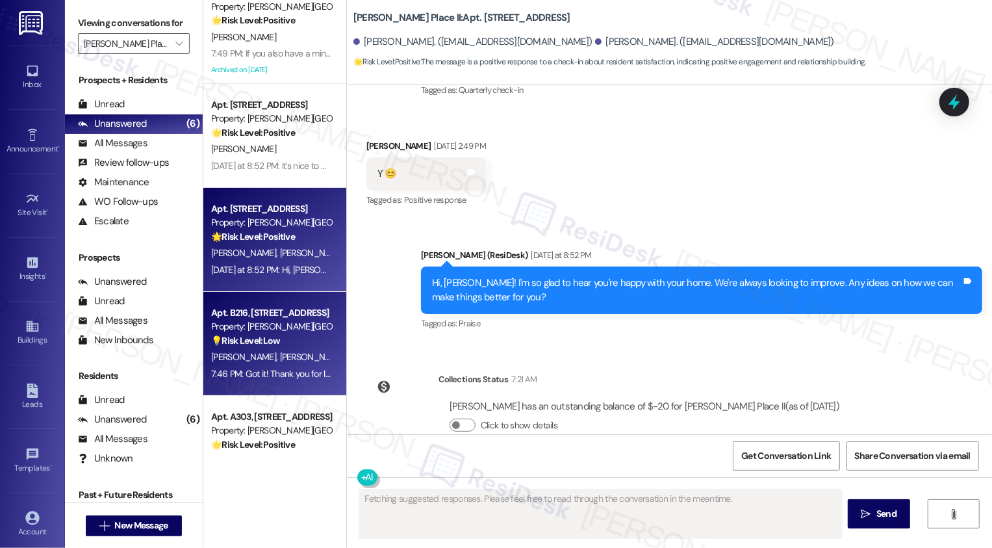
click at [262, 370] on div "7:46 PM: Got it! Thank you for letting us know, Deena. I'll pass this feedback …" at bounding box center [406, 374] width 391 height 12
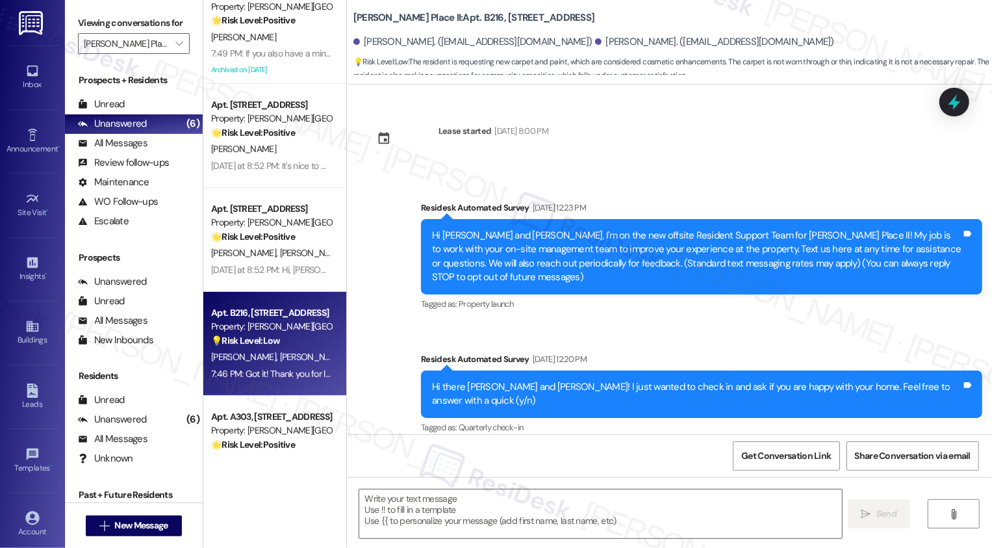
scroll to position [2116, 0]
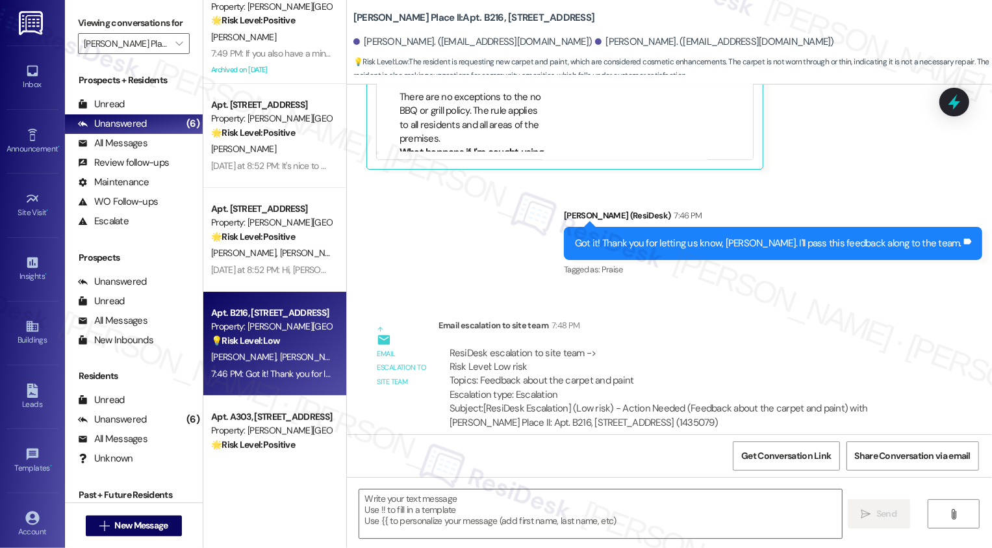
type textarea "Fetching suggested responses. Please feel free to read through the conversation…"
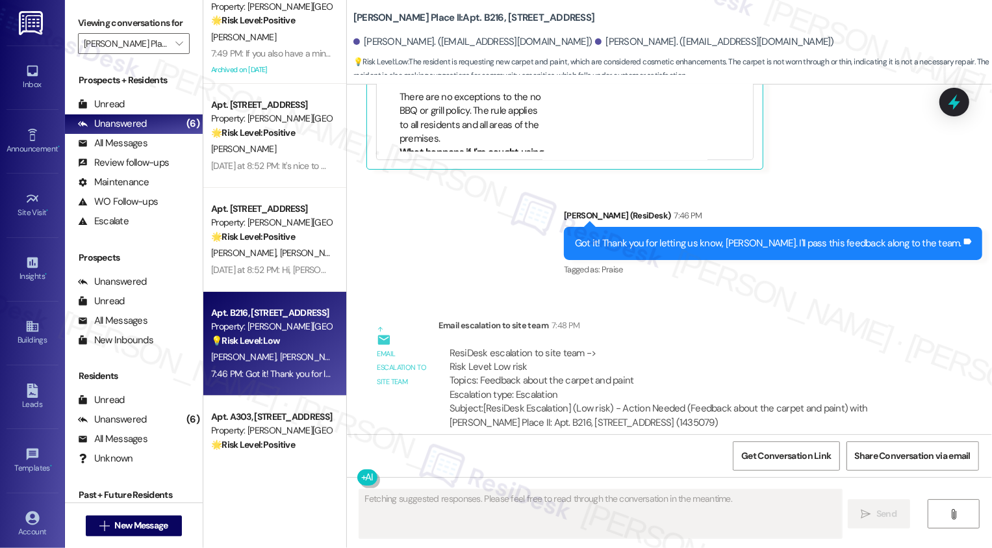
click at [435, 266] on div "Sent via SMS Sarah (ResiDesk) 7:46 PM Got it! Thank you for letting us know, De…" at bounding box center [669, 234] width 645 height 110
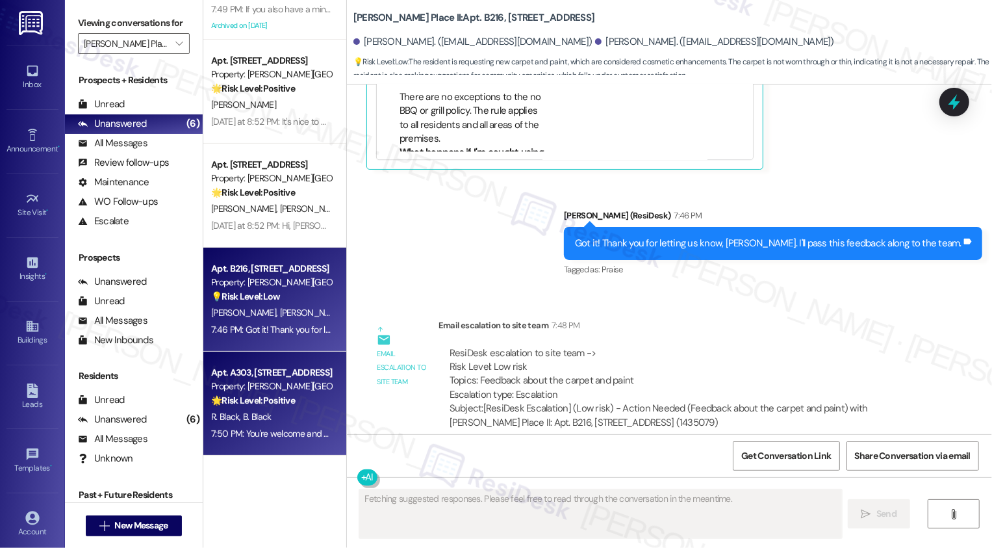
click at [314, 384] on div "Property: Brigham Place II" at bounding box center [271, 386] width 120 height 14
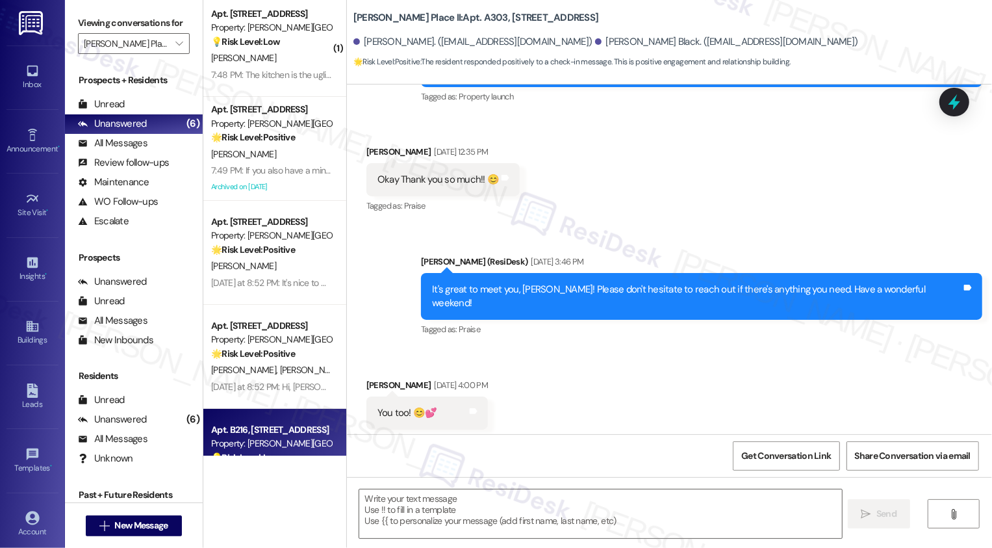
scroll to position [0, 0]
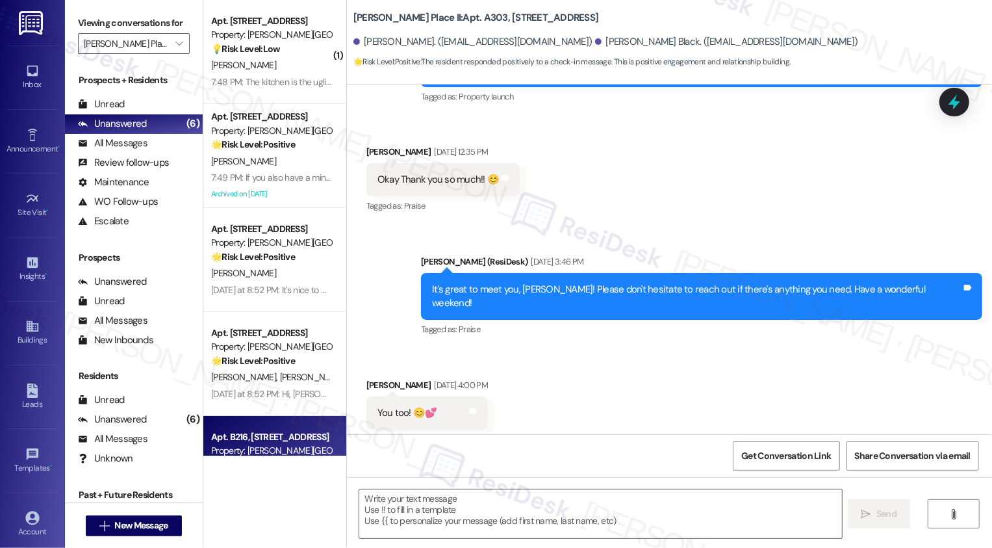
type textarea "Fetching suggested responses. Please feel free to read through the conversation…"
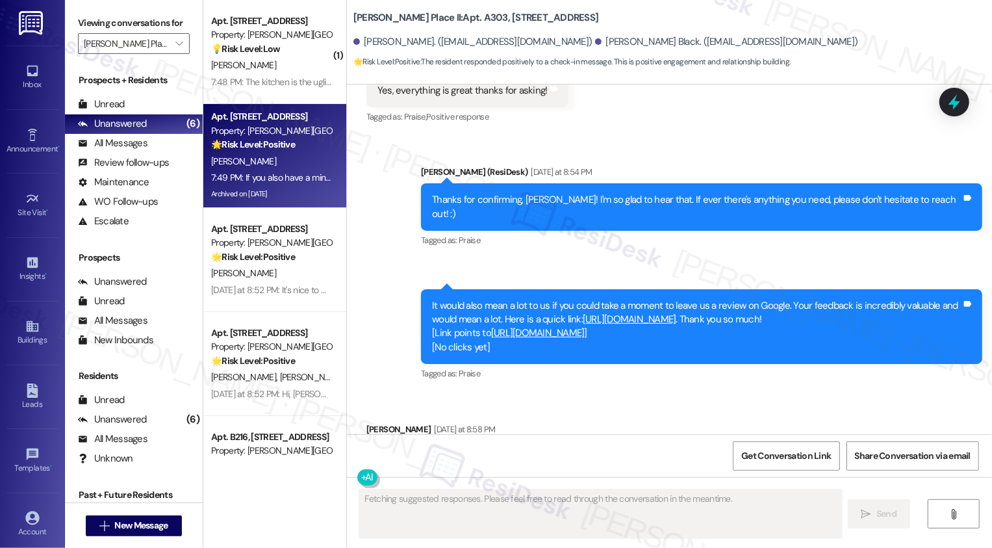
scroll to position [899, 0]
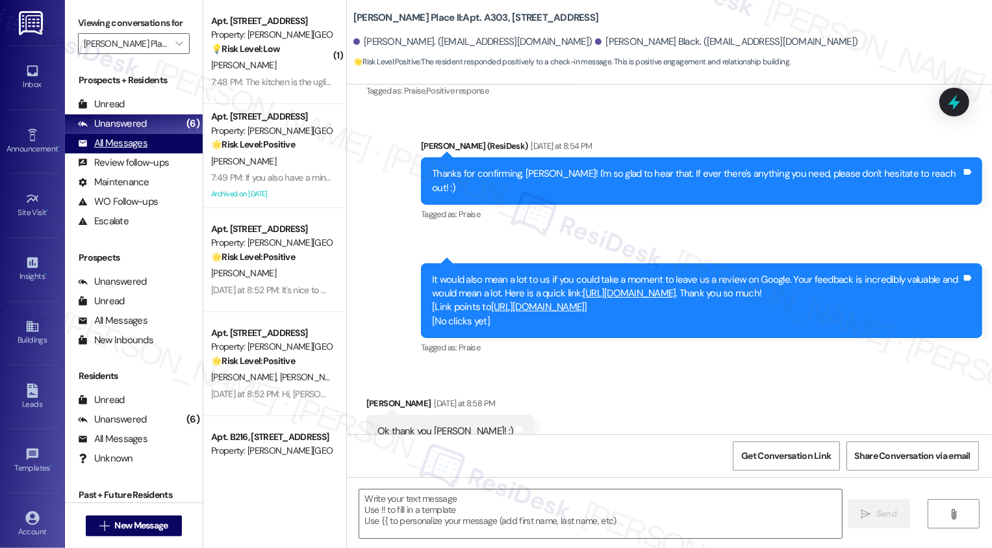
click at [168, 153] on div "All Messages (undefined)" at bounding box center [134, 143] width 138 height 19
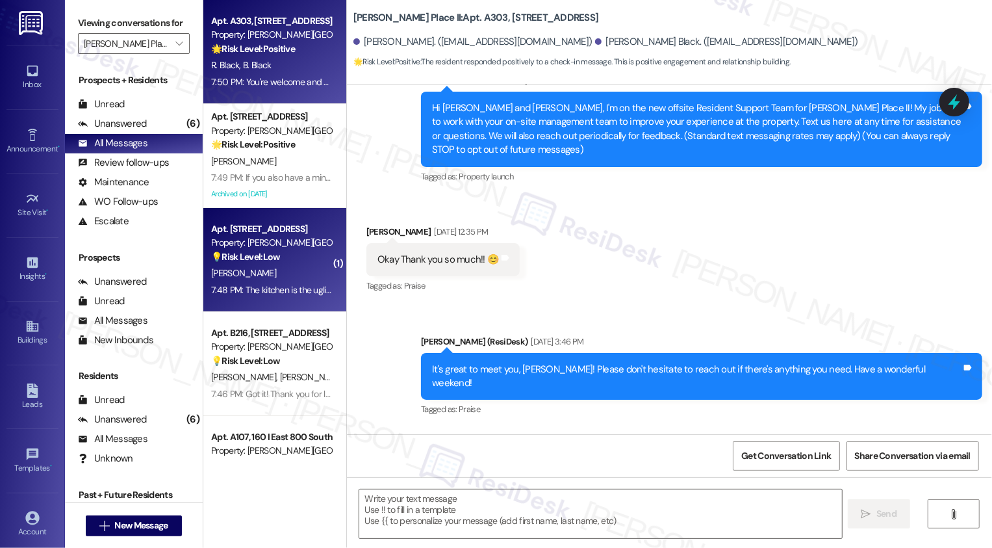
type textarea "Fetching suggested responses. Please feel free to read through the conversation…"
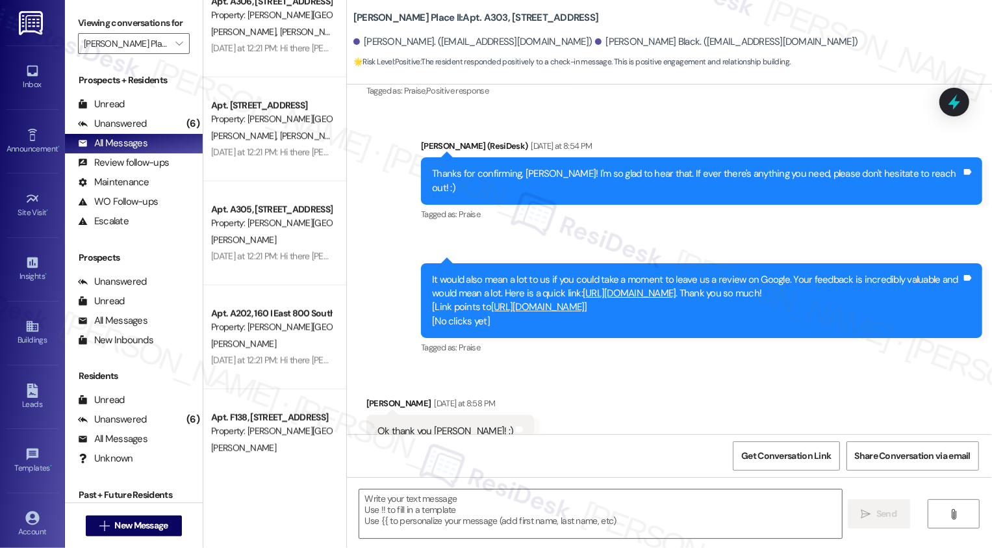
scroll to position [1177, 0]
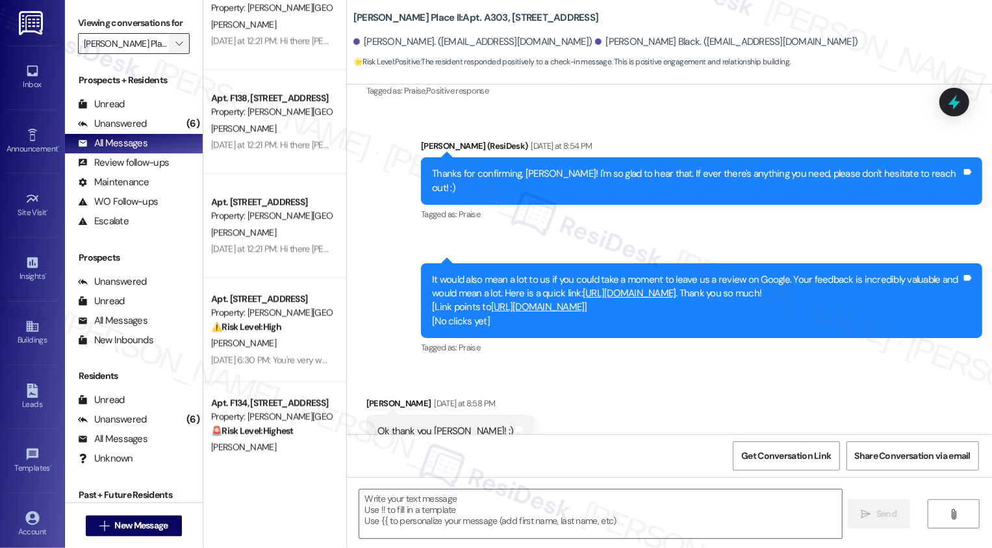
click at [174, 54] on span "" at bounding box center [179, 43] width 12 height 21
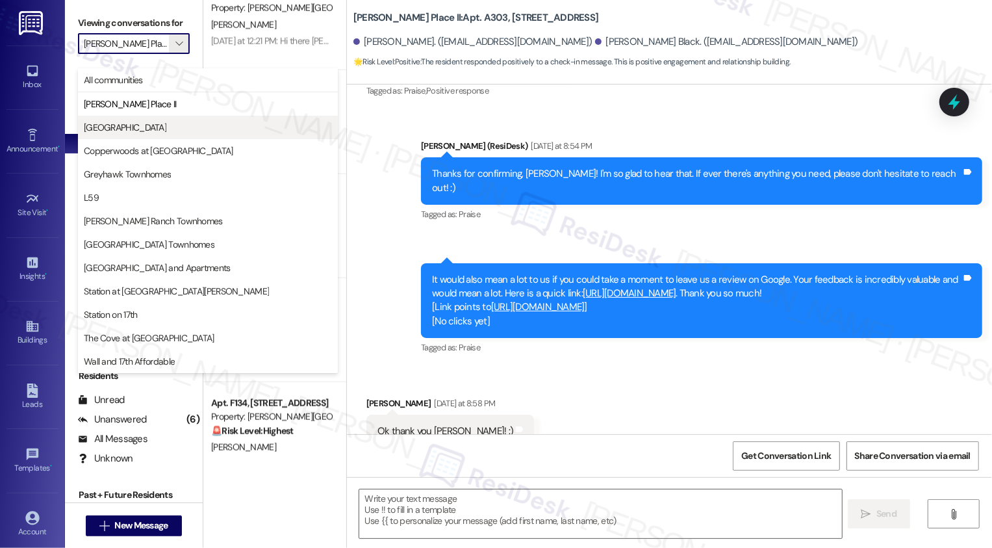
click at [152, 123] on span "[GEOGRAPHIC_DATA]" at bounding box center [125, 127] width 83 height 13
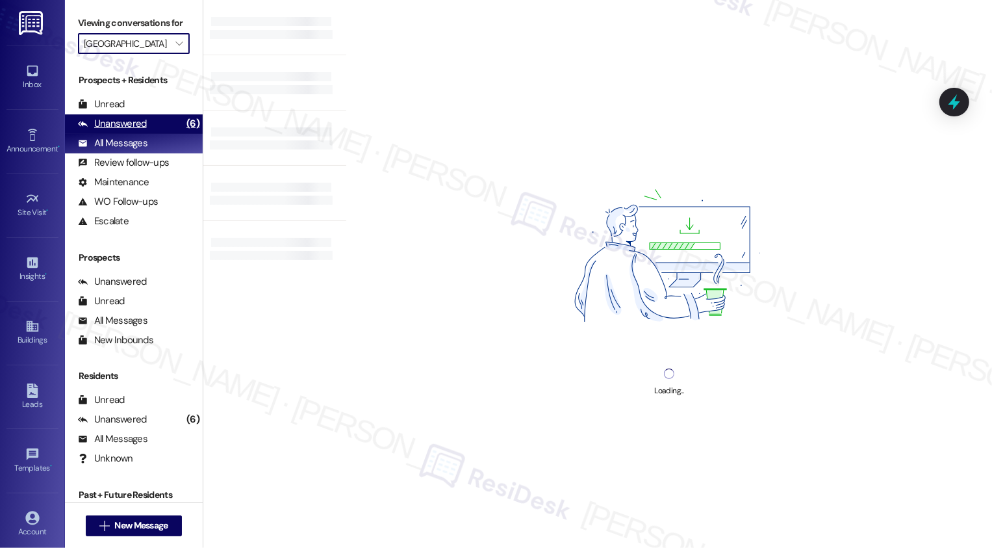
click at [163, 134] on div "Unanswered (6)" at bounding box center [134, 123] width 138 height 19
type input "[GEOGRAPHIC_DATA]"
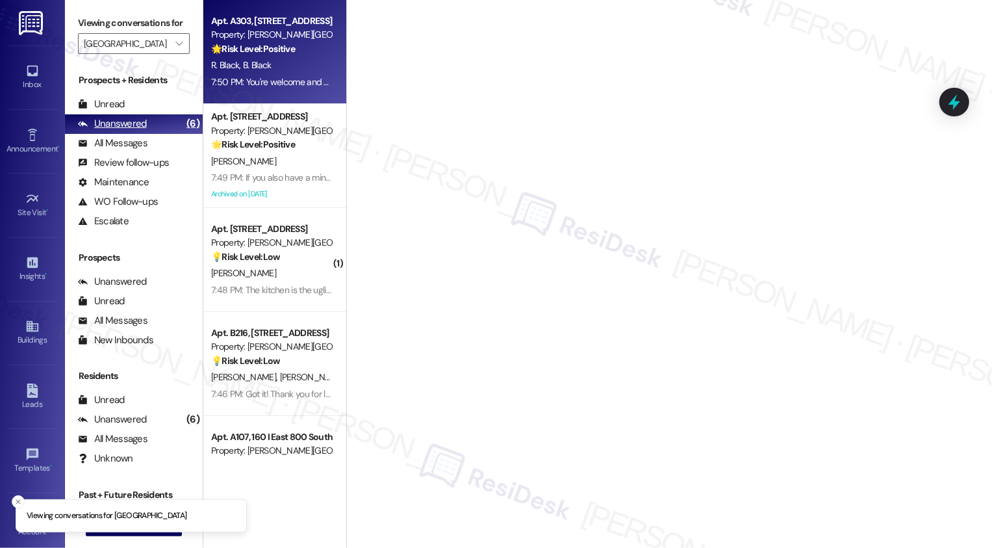
click at [163, 134] on div "Unanswered (6)" at bounding box center [134, 123] width 138 height 19
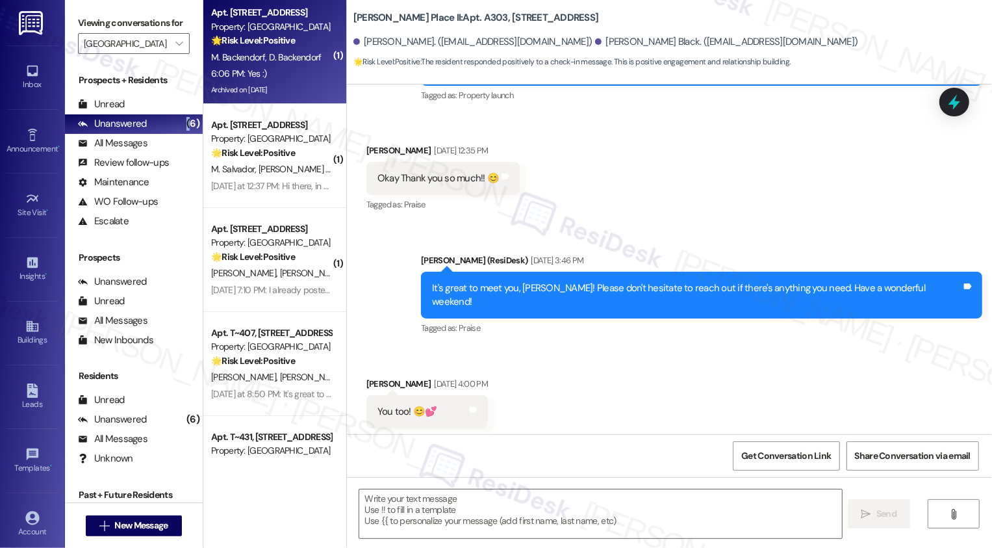
type textarea "Fetching suggested responses. Please feel free to read through the conversation…"
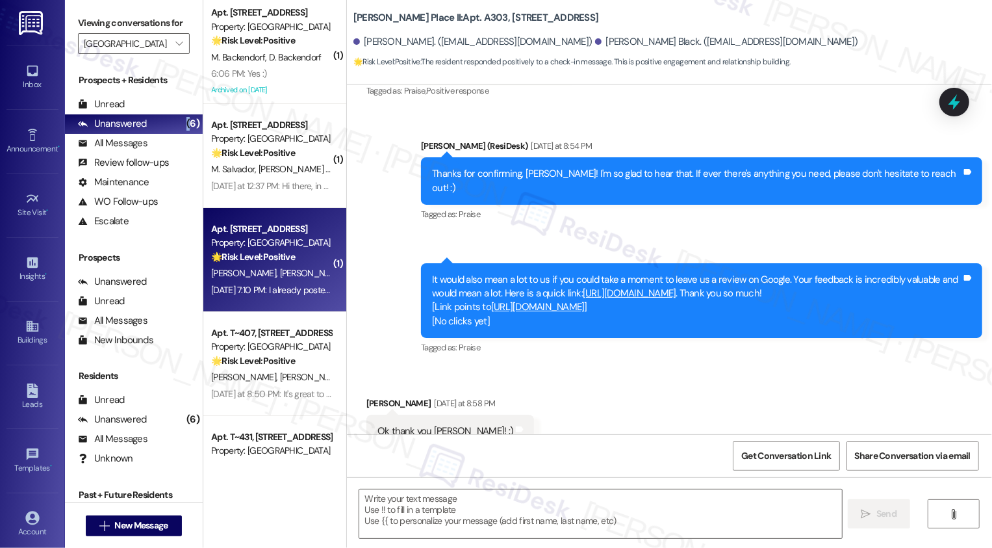
click at [291, 275] on span "K. Spackman" at bounding box center [311, 273] width 65 height 12
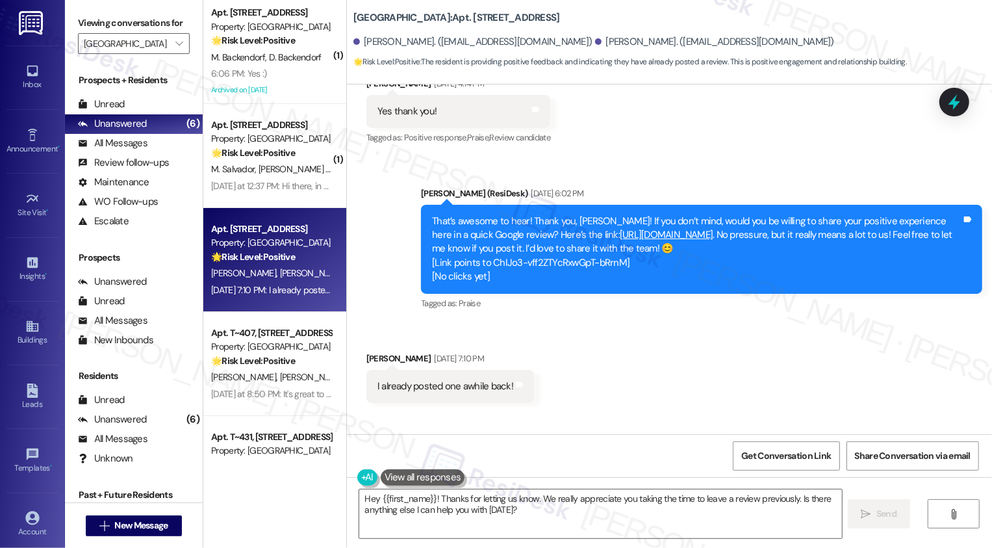
scroll to position [3688, 0]
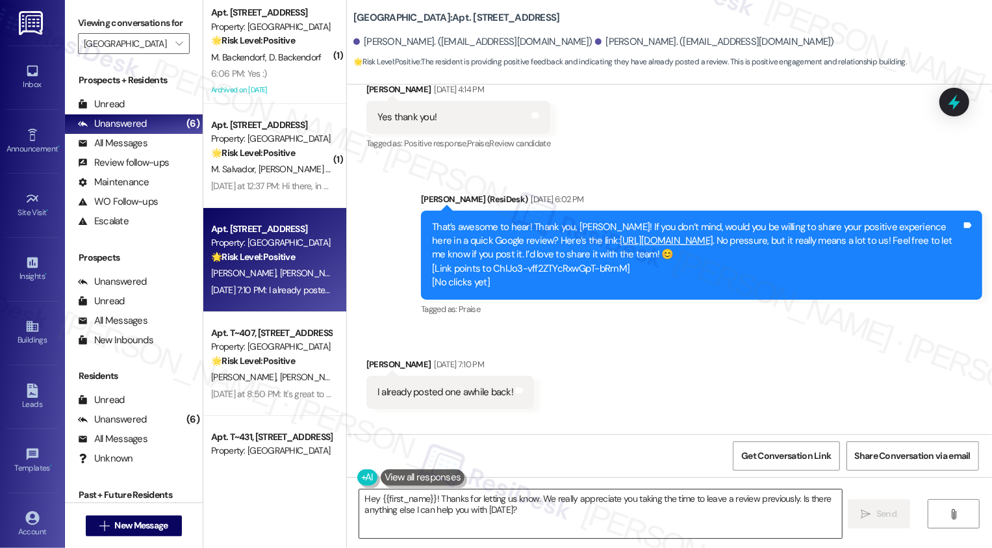
click at [454, 505] on textarea "Hey {{first_name}}! Thanks for letting us know. We really appreciate you taking…" at bounding box center [600, 513] width 483 height 49
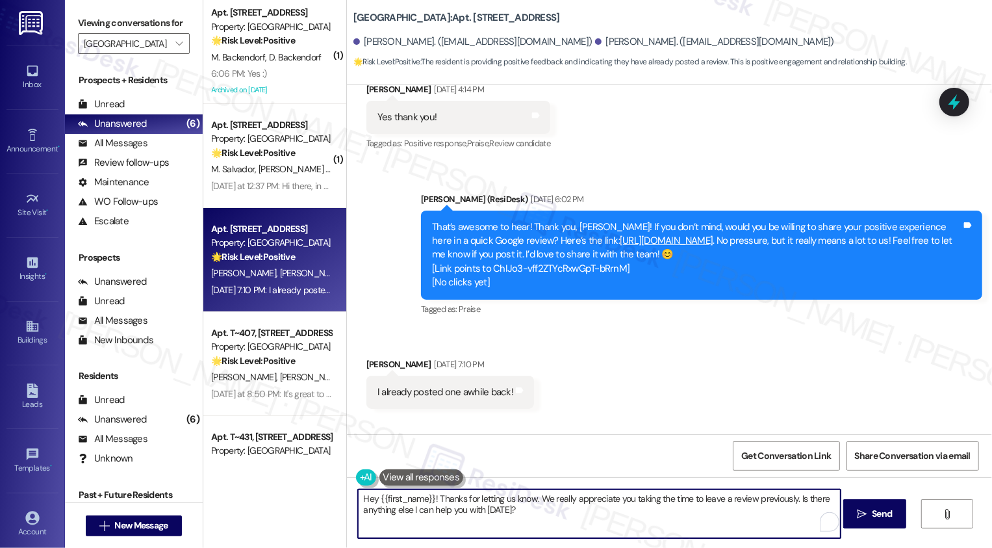
drag, startPoint x: 433, startPoint y: 498, endPoint x: 350, endPoint y: 498, distance: 83.2
click at [358, 498] on textarea "Hey {{first_name}}! Thanks for letting us know. We really appreciate you taking…" at bounding box center [599, 513] width 483 height 49
click at [366, 357] on div "Kyla Spackman Aug 25, 2025 at 7:10 PM" at bounding box center [450, 366] width 168 height 18
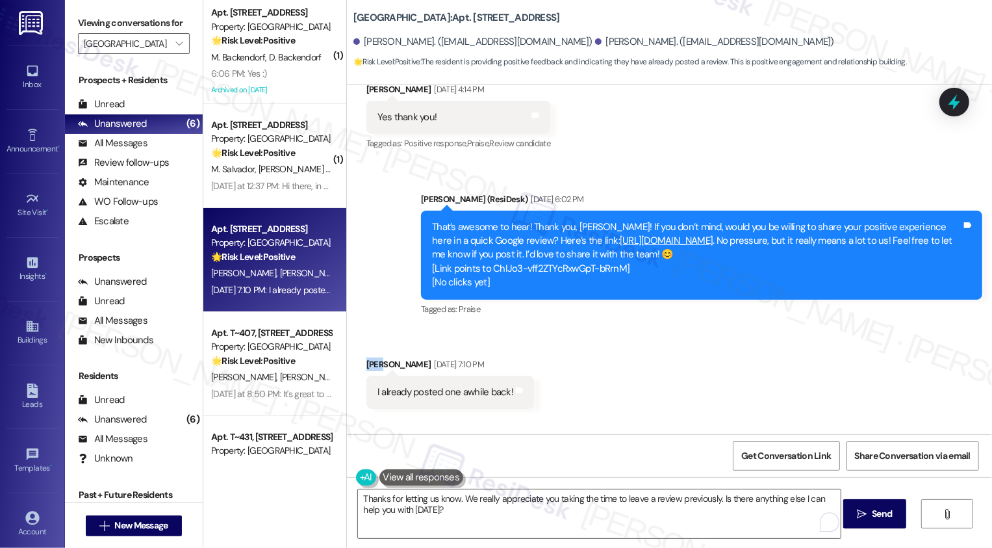
copy div "Kyla"
click at [450, 498] on textarea "Thanks for letting us know. We really appreciate you taking the time to leave a…" at bounding box center [599, 513] width 483 height 49
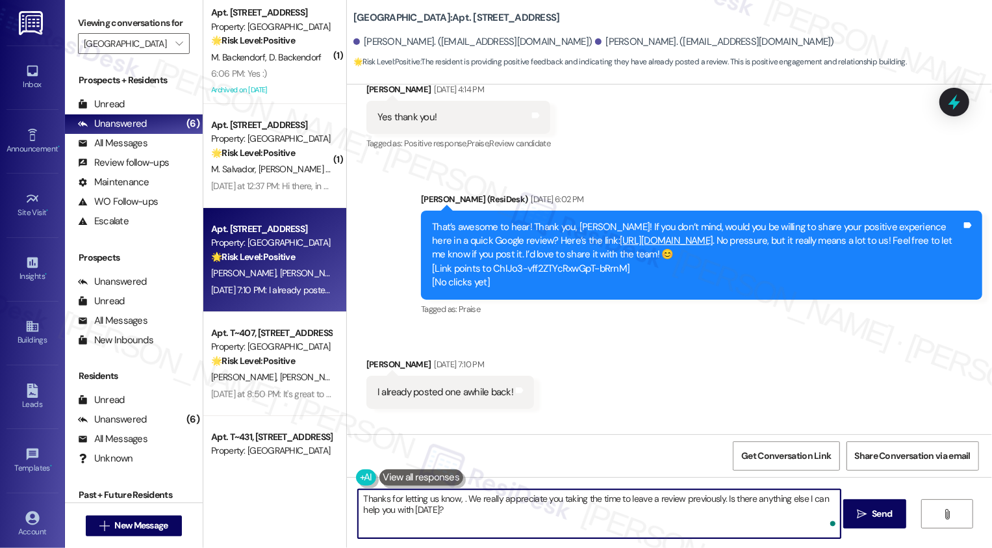
paste textarea "Kyla"
click at [721, 518] on textarea "Thanks for letting us know, Kyla. We really appreciate you taking the time to l…" at bounding box center [599, 513] width 483 height 49
drag, startPoint x: 734, startPoint y: 497, endPoint x: 736, endPoint y: 517, distance: 20.3
click at [736, 517] on textarea "Thanks for letting us know, Kyla. We really appreciate you taking the time to l…" at bounding box center [599, 513] width 483 height 49
type textarea "Thanks for letting us know, Kyla. We really appreciate you taking the time to l…"
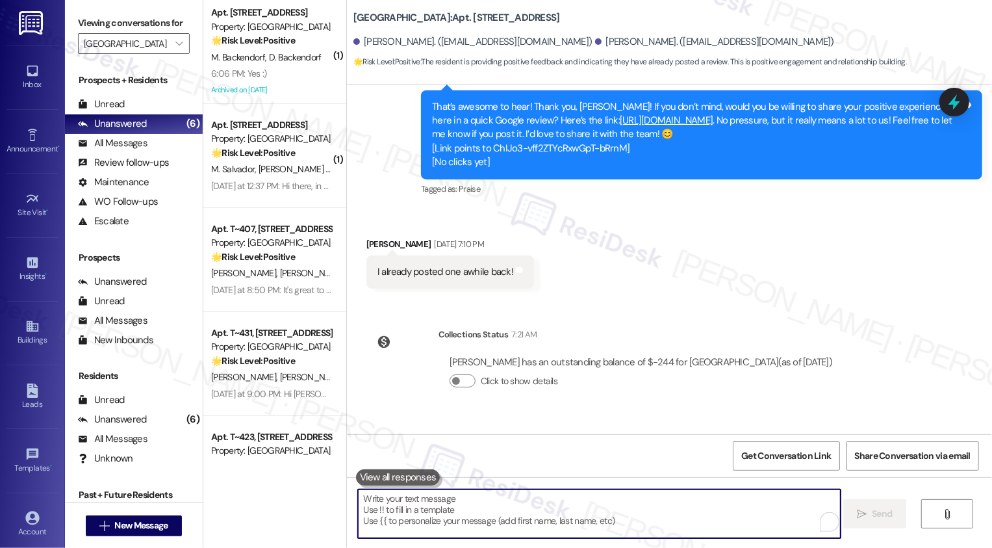
scroll to position [3840, 0]
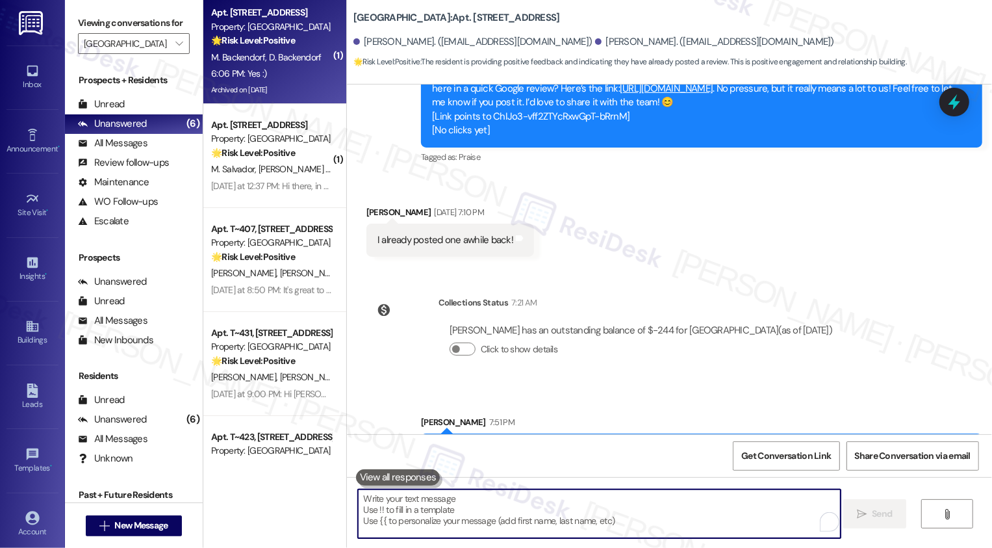
click at [274, 83] on div "Archived on [DATE]" at bounding box center [271, 90] width 123 height 16
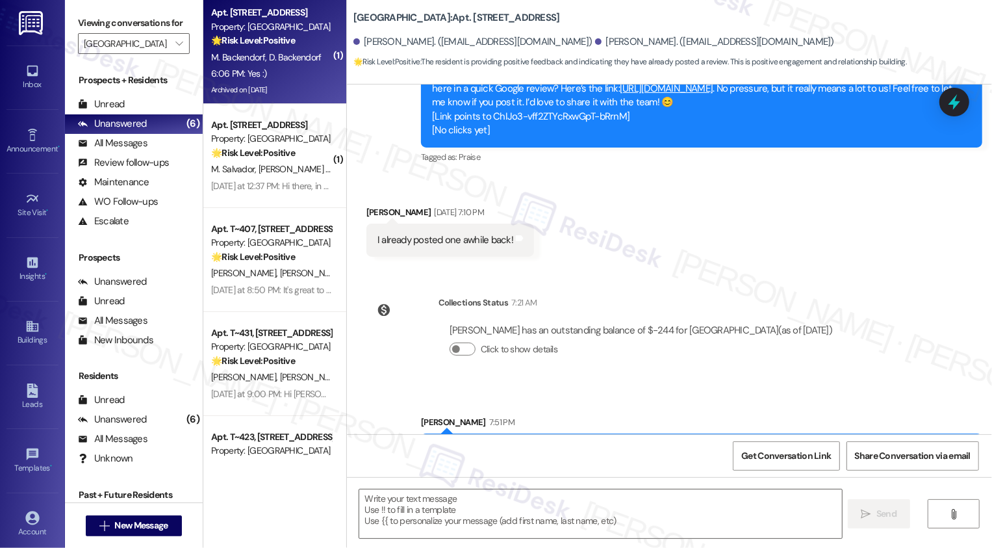
type textarea "Fetching suggested responses. Please feel free to read through the conversation…"
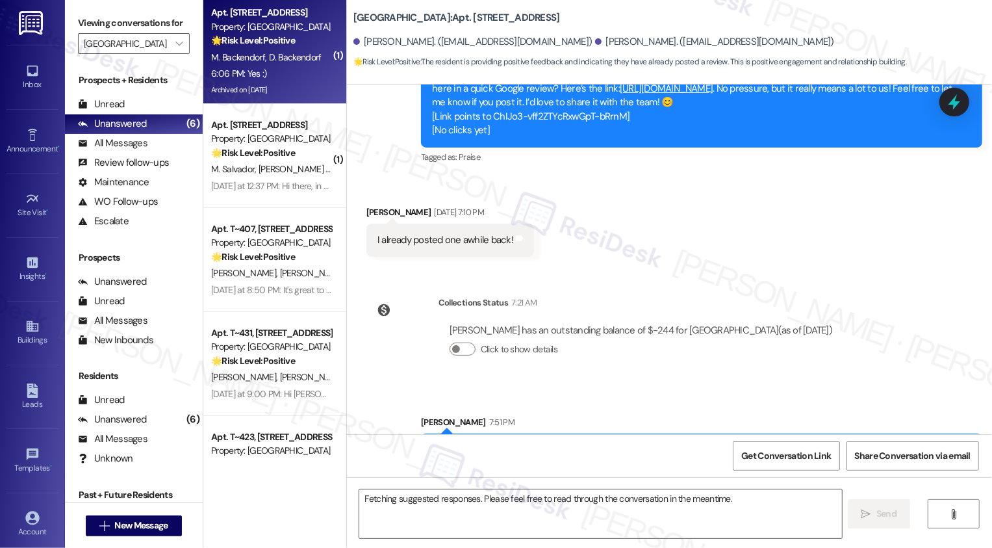
click at [274, 83] on div "Archived on [DATE]" at bounding box center [271, 90] width 123 height 16
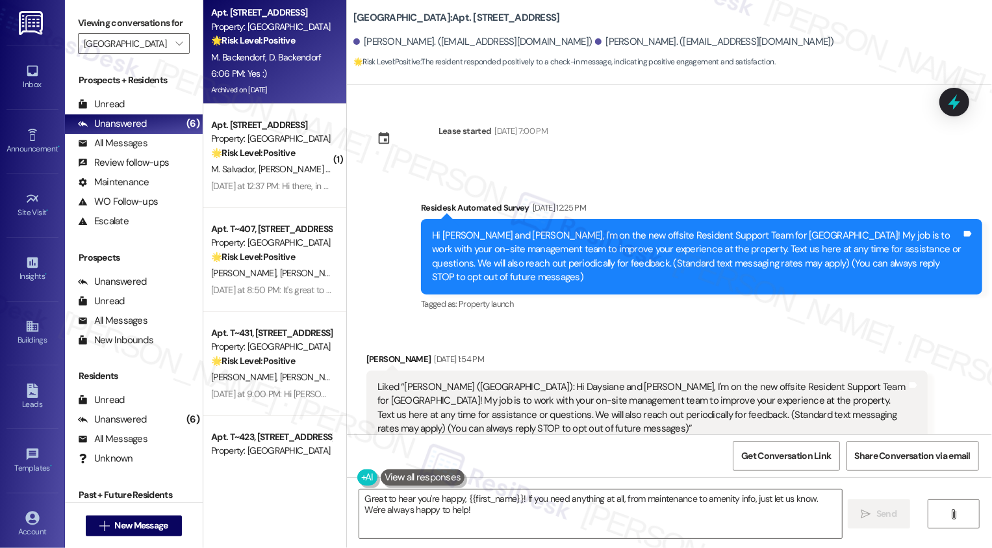
scroll to position [407, 0]
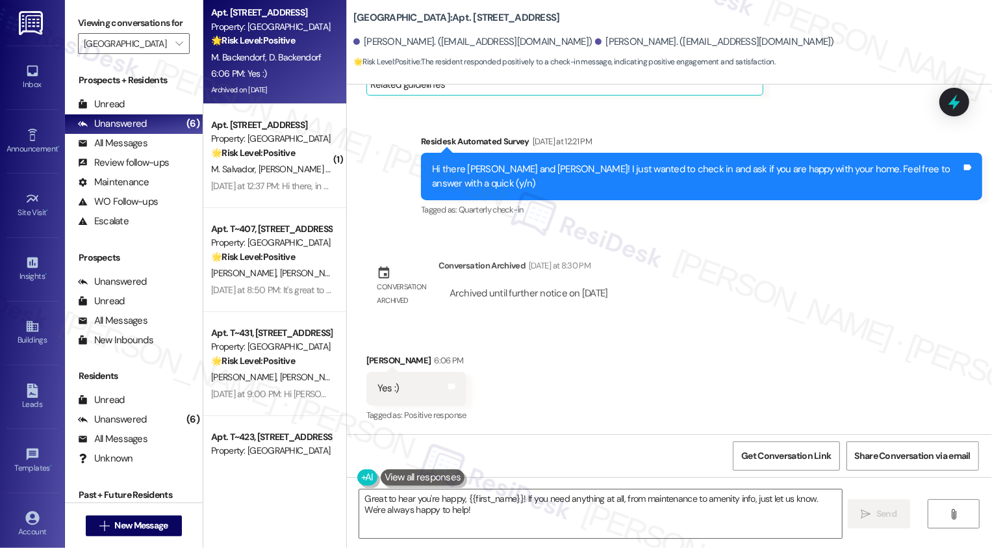
click at [370, 361] on div "Daysiane Backendorf 6:06 PM" at bounding box center [416, 362] width 100 height 18
click at [373, 359] on div "Daysiane Backendorf 6:06 PM" at bounding box center [416, 362] width 100 height 18
copy div "Daysiane"
click at [498, 496] on textarea "Great to hear you're happy, {{first_name}}! If you need anything at all, from m…" at bounding box center [600, 513] width 483 height 49
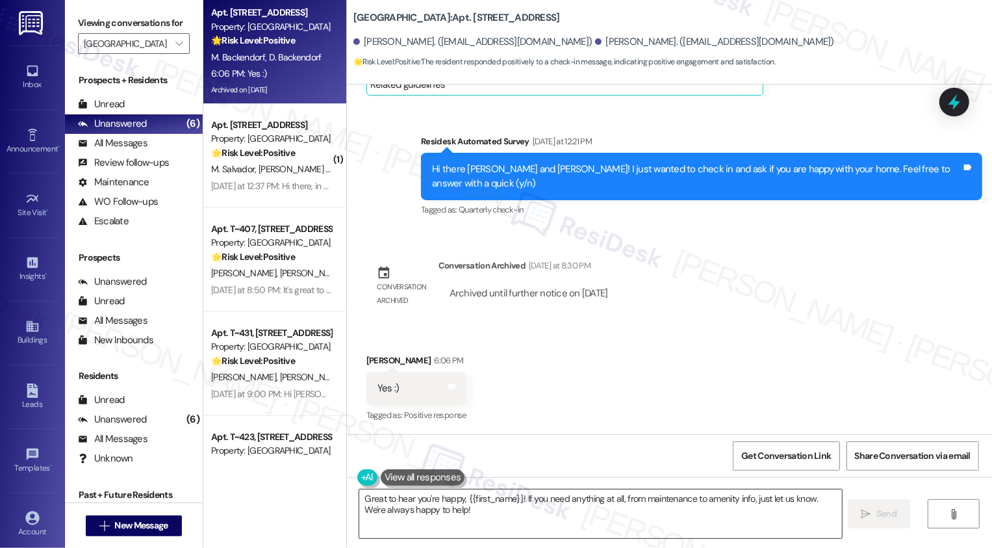
click at [498, 496] on textarea "Great to hear you're happy, {{first_name}}! If you need anything at all, from m…" at bounding box center [600, 513] width 483 height 49
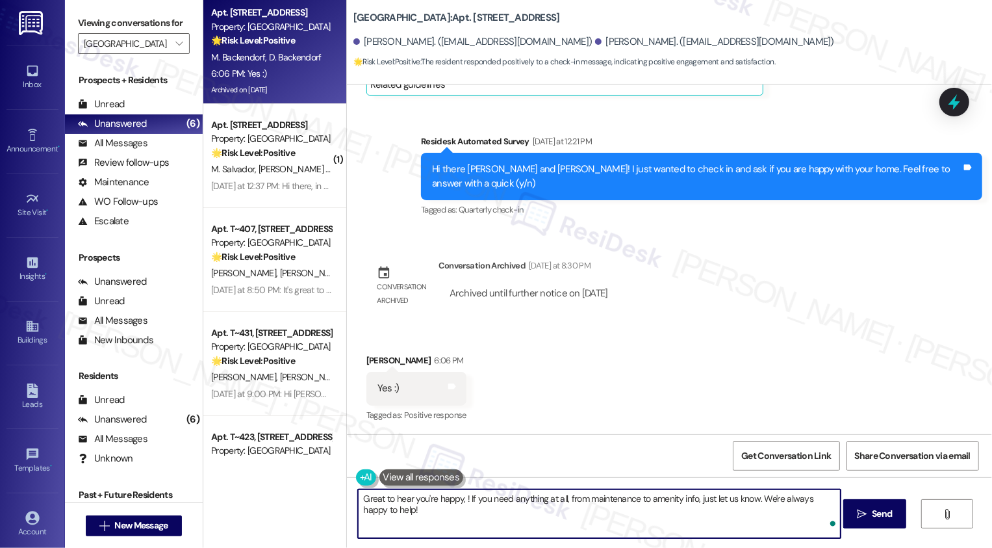
paste textarea "Daysiane"
drag, startPoint x: 500, startPoint y: 498, endPoint x: 509, endPoint y: 515, distance: 19.2
click at [508, 514] on textarea "Great to hear you're happy, Daysiane! If you need anything at all, from mainten…" at bounding box center [599, 513] width 483 height 49
paste textarea "If you don't mind me asking, how has your experience been so far? Has the prope…"
click at [496, 524] on textarea "Great to hear you're happy, Daysiane! If you don't mind me asking, how has your…" at bounding box center [599, 513] width 483 height 49
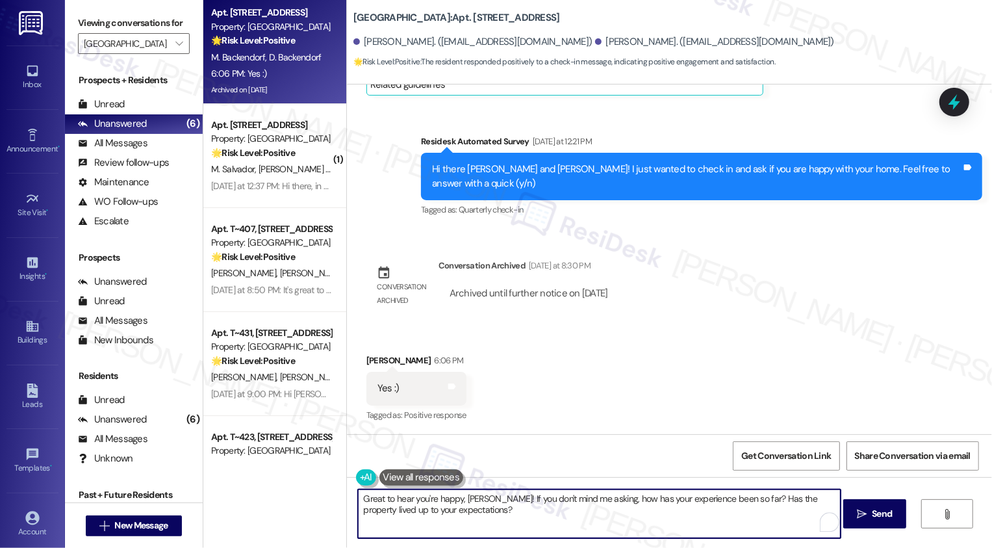
click at [519, 513] on textarea "Great to hear you're happy, Daysiane! If you don't mind me asking, how has your…" at bounding box center [599, 513] width 483 height 49
type textarea "Fetching suggested responses. Please feel free to read through the conversation…"
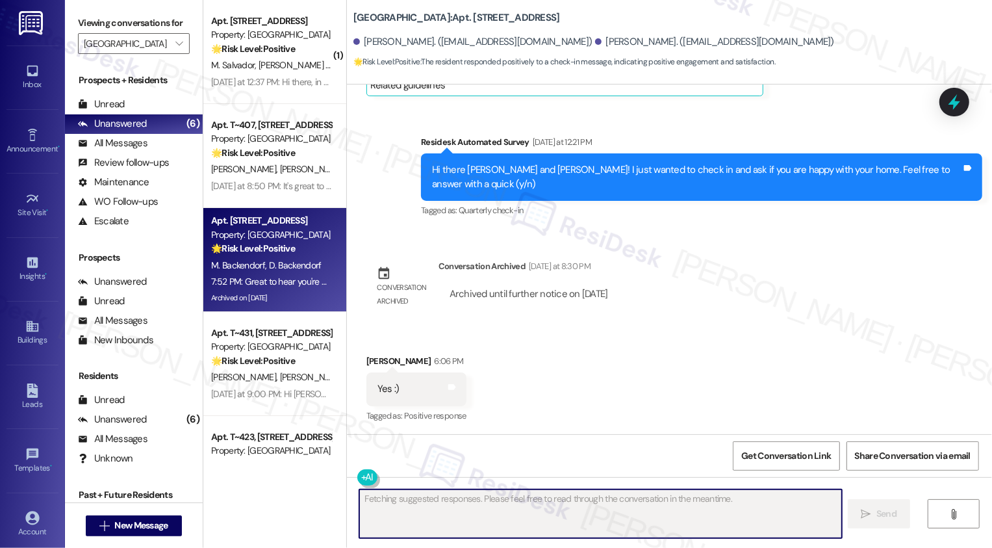
scroll to position [512, 0]
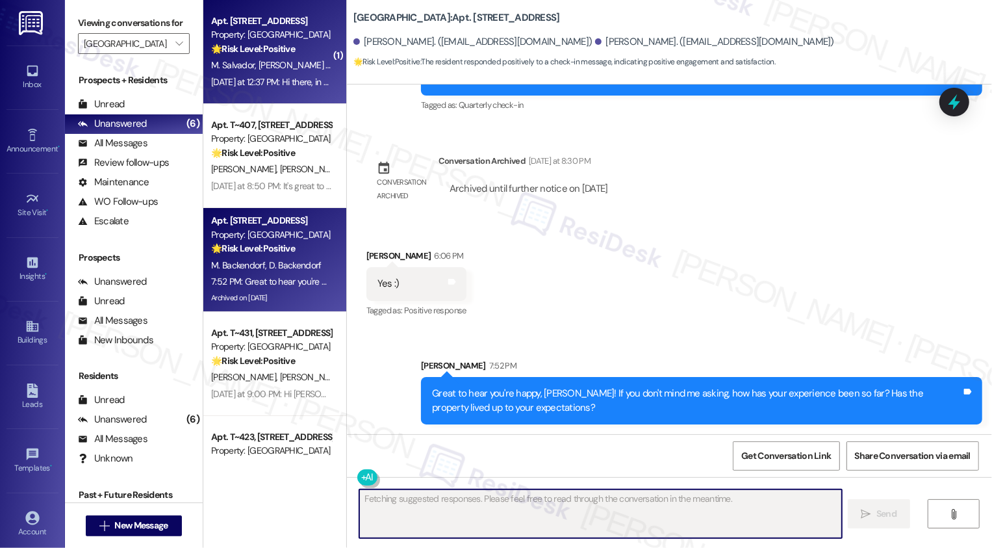
click at [297, 87] on div "Yesterday at 12:37 PM: Hi there, in what aspect? Yesterday at 12:37 PM: Hi ther…" at bounding box center [293, 82] width 164 height 12
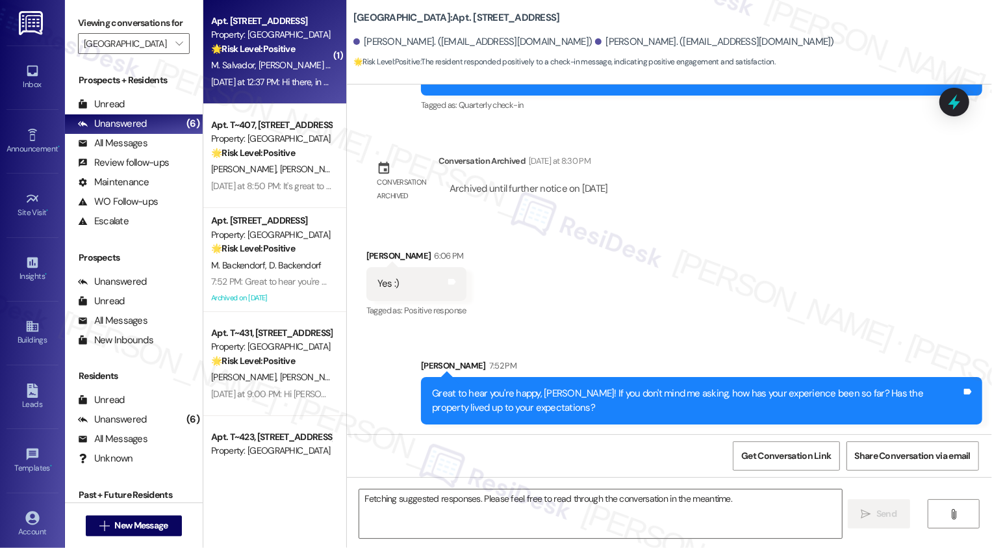
click at [297, 87] on div "Yesterday at 12:37 PM: Hi there, in what aspect? Yesterday at 12:37 PM: Hi ther…" at bounding box center [293, 82] width 164 height 12
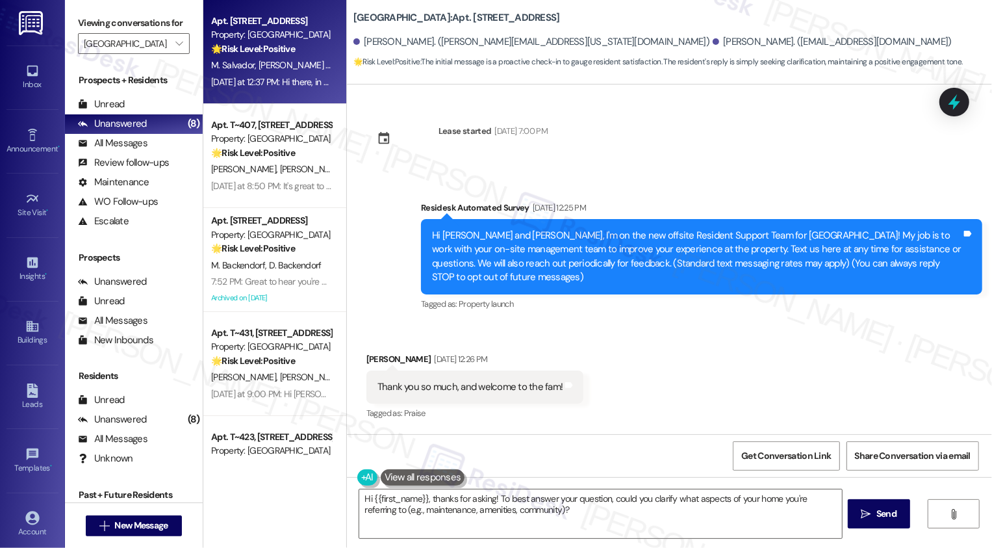
scroll to position [330, 0]
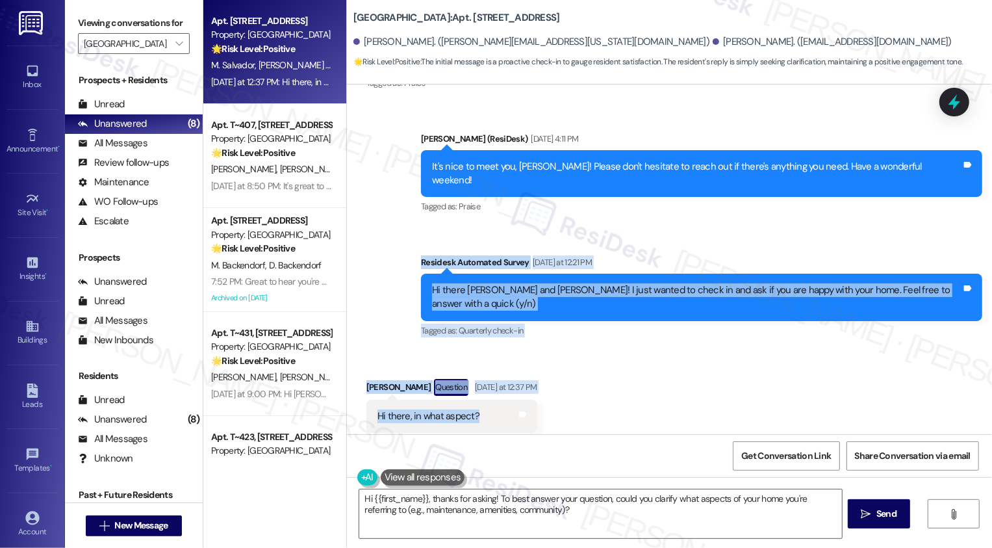
drag, startPoint x: 429, startPoint y: 246, endPoint x: 480, endPoint y: 392, distance: 155.0
click at [480, 392] on div "Lease started Feb 28, 2025 at 7:00 PM Survey, sent via SMS Residesk Automated S…" at bounding box center [669, 259] width 645 height 350
copy div "Residesk Automated Survey Yesterday at 12:21 PM Hi there Moroni and Julia! I ju…"
click at [513, 502] on textarea "Hi {{first_name}}, thanks for asking! To best answer your question, could you c…" at bounding box center [600, 513] width 483 height 49
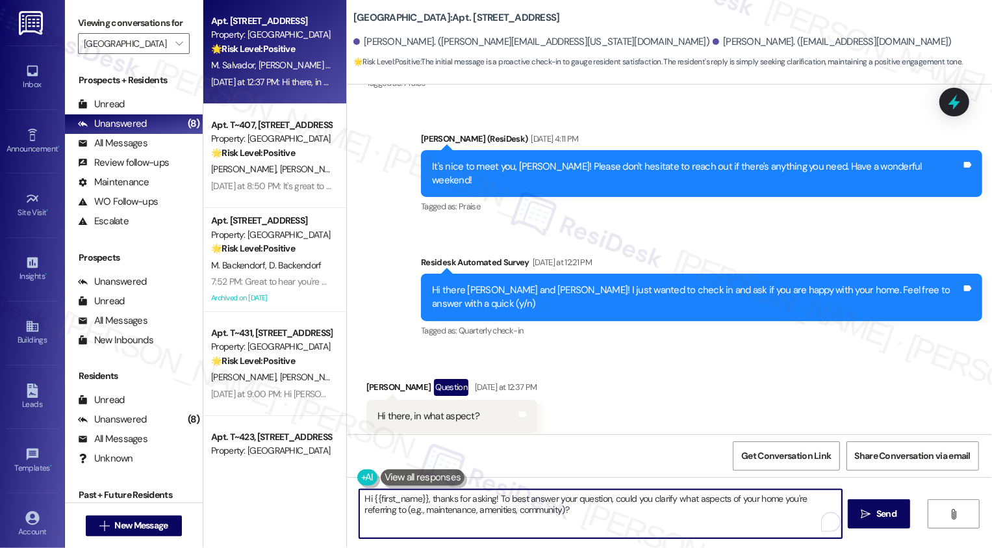
paste textarea "Moroni, great question! I mean overall—whether it’s your apartment itself, the …"
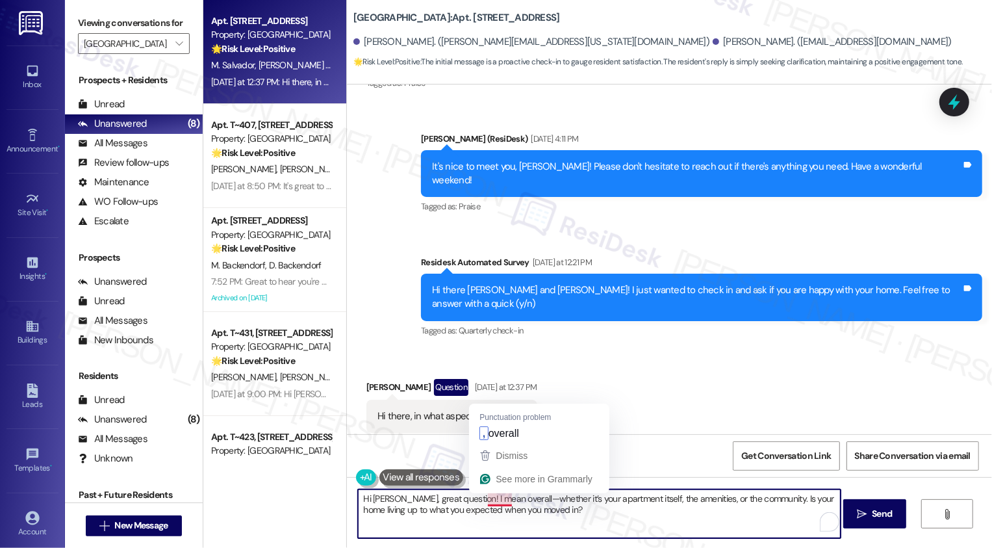
click at [511, 500] on textarea "Hi Moroni, great question! I mean overall—whether it’s your apartment itself, t…" at bounding box center [599, 513] width 483 height 49
drag, startPoint x: 527, startPoint y: 511, endPoint x: 453, endPoint y: 511, distance: 74.1
click at [453, 511] on textarea "Hi Moroni, great question! I mean overall, whether it’s your apartment itself, …" at bounding box center [599, 513] width 483 height 49
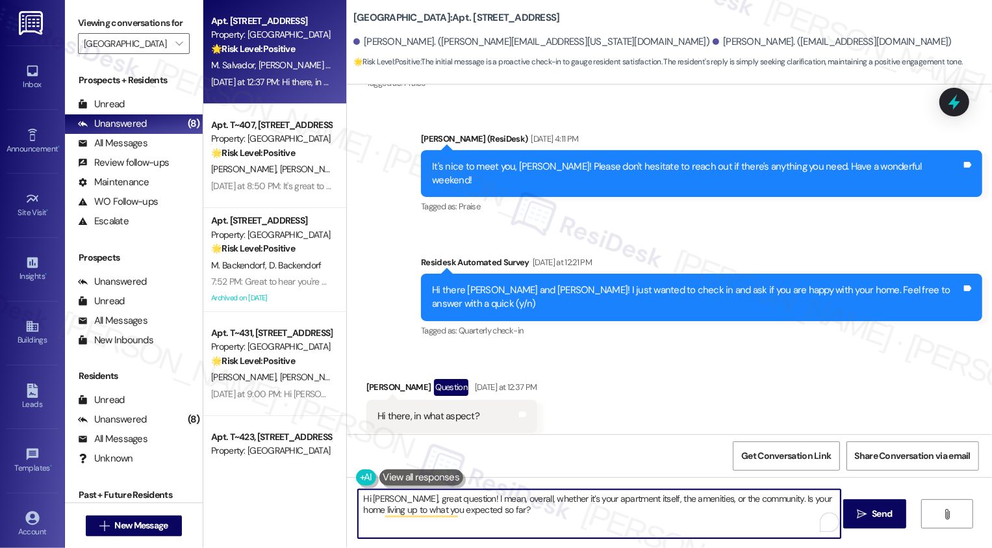
click at [504, 517] on textarea "Hi Moroni, great question! I mean, overall, whether it’s your apartment itself,…" at bounding box center [599, 513] width 483 height 49
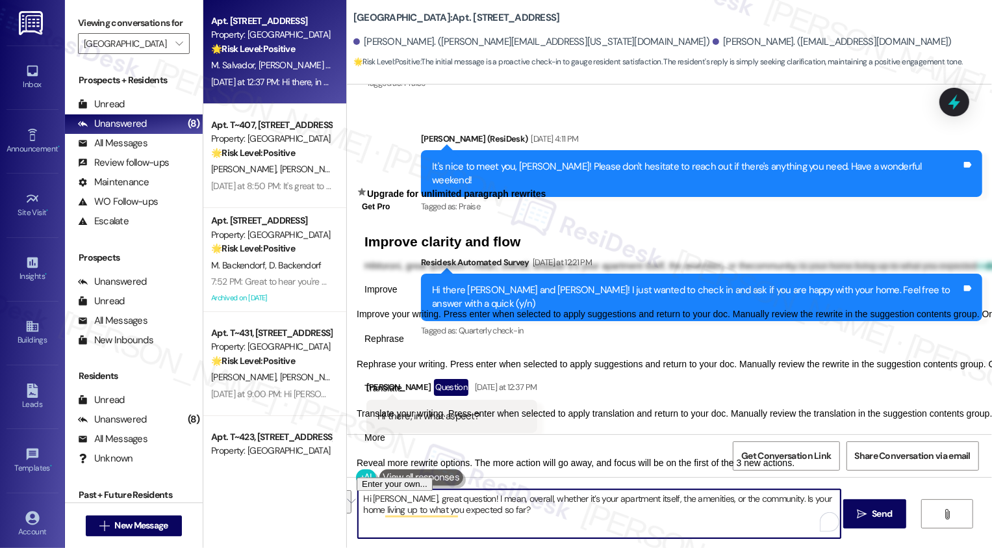
type textarea "Hi Moroni, great question! I mean, overall, whether it’s your apartment itself,…"
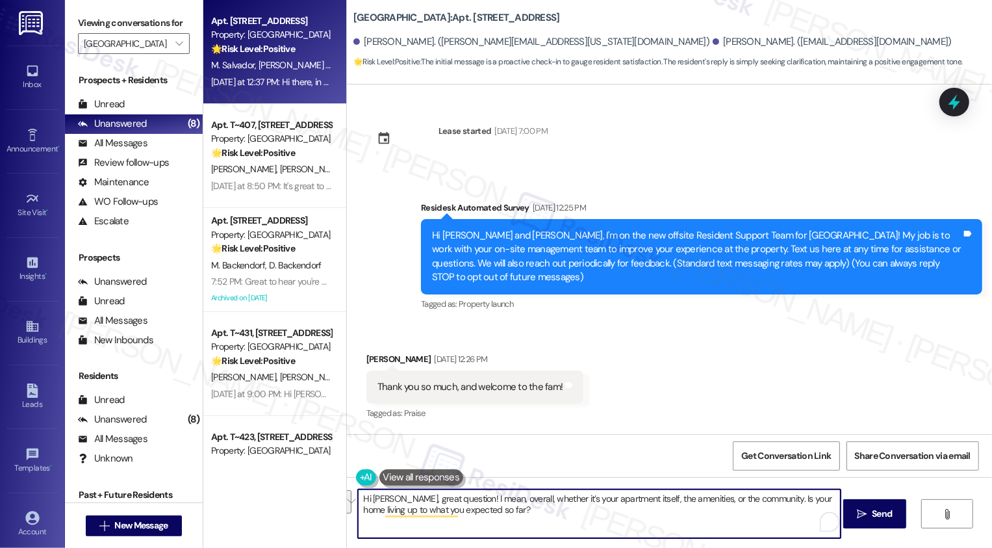
scroll to position [330, 0]
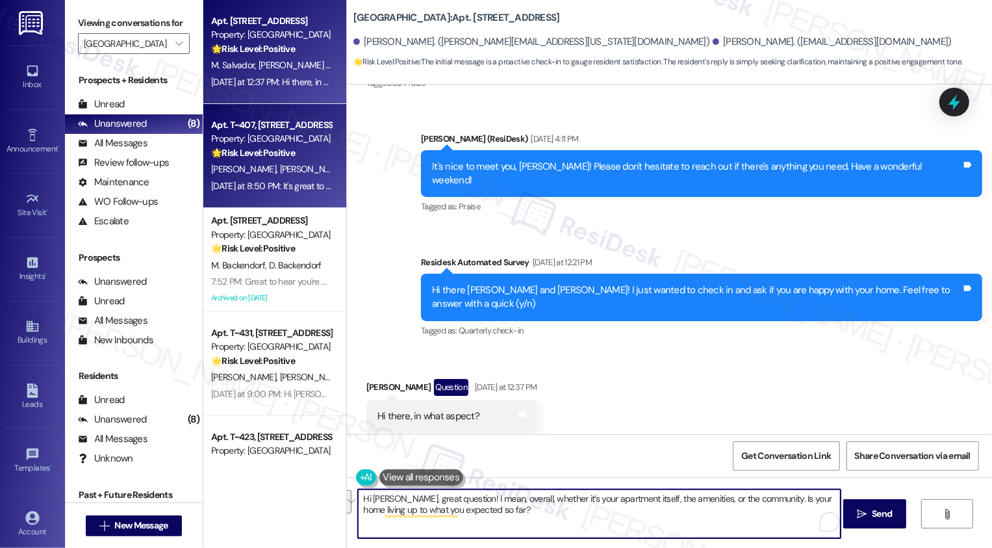
paste textarea "overall—whether it’s your apartment, the amenities, or the community. Has your …"
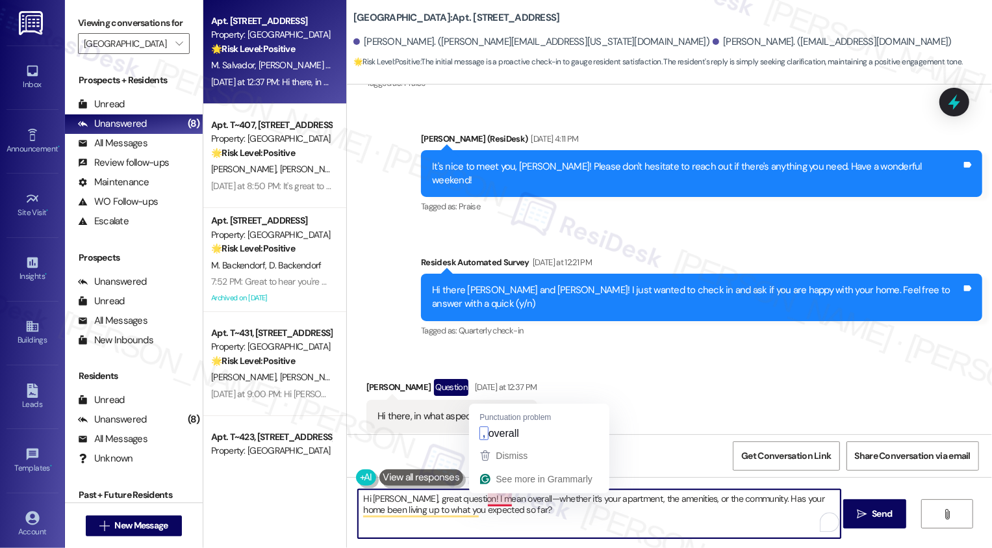
click at [498, 500] on textarea "Hi [PERSON_NAME], great question! I mean overall—whether it’s your apartment, t…" at bounding box center [599, 513] width 483 height 49
click at [509, 500] on textarea "Hi [PERSON_NAME], great question! I mean, overall—whether it’s your apartment, …" at bounding box center [599, 513] width 483 height 49
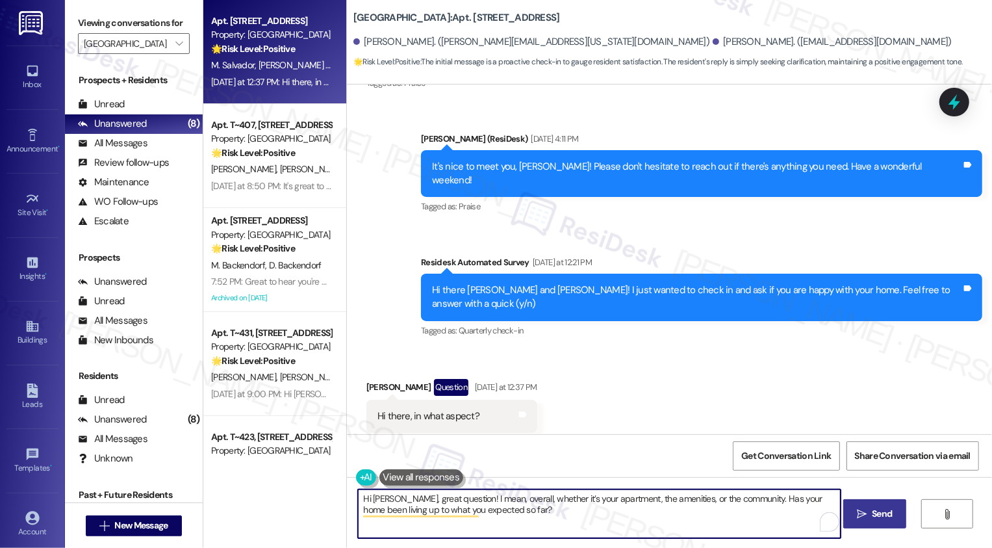
type textarea "Hi [PERSON_NAME], great question! I mean, overall, whether it’s your apartment,…"
click at [883, 515] on span "Send" at bounding box center [882, 514] width 20 height 14
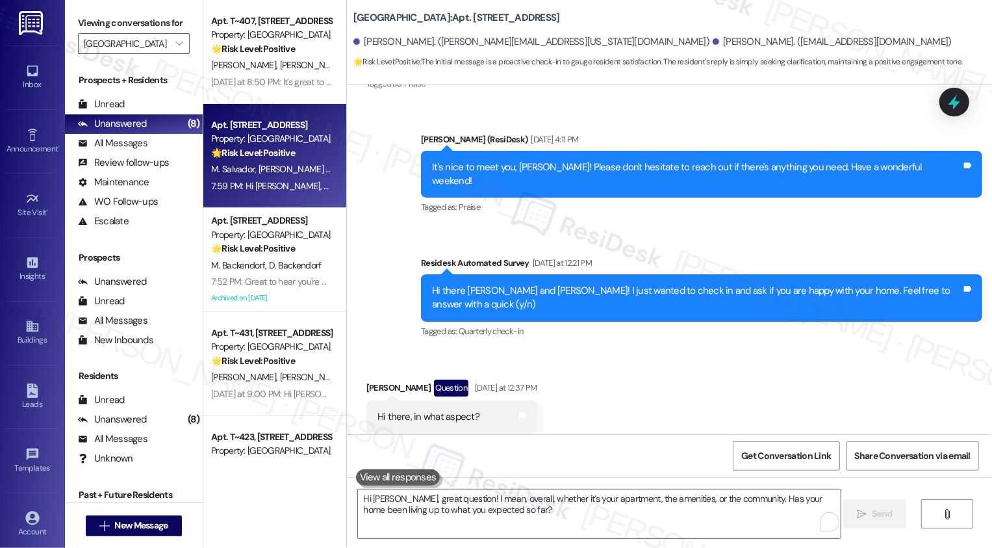
scroll to position [435, 0]
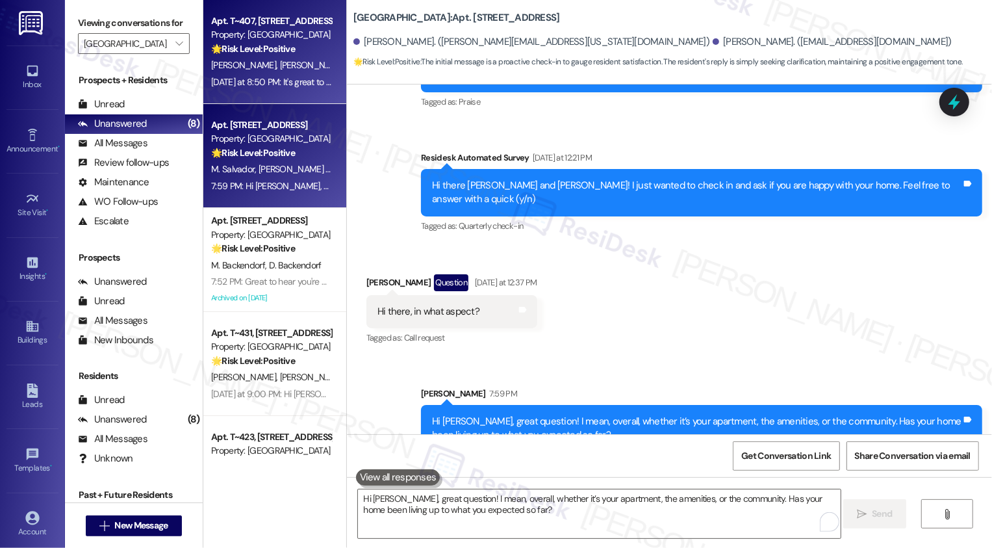
click at [304, 94] on div "Apt. T~407, 560 South 400 West Property: Central Park Station 🌟 Risk Level: Pos…" at bounding box center [274, 52] width 143 height 104
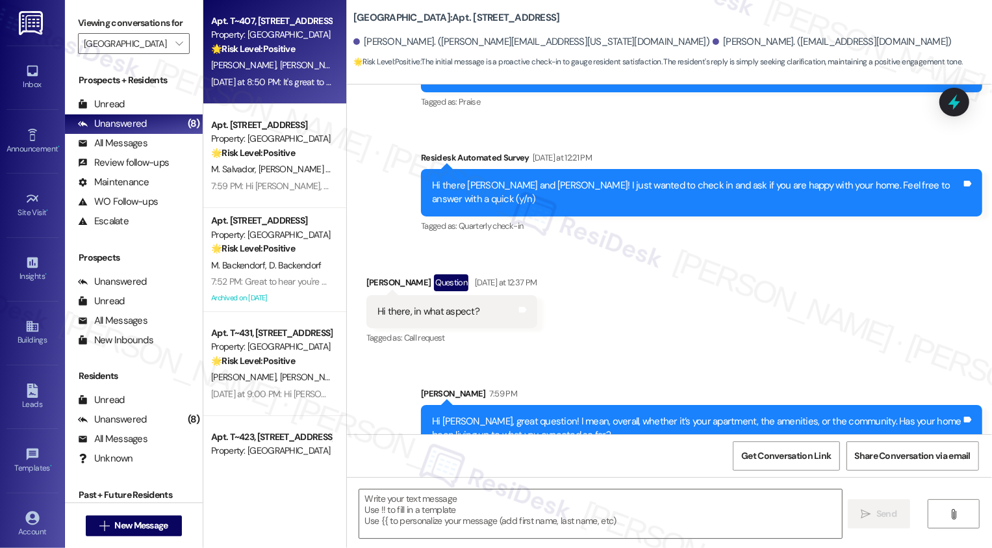
type textarea "Fetching suggested responses. Please feel free to read through the conversation…"
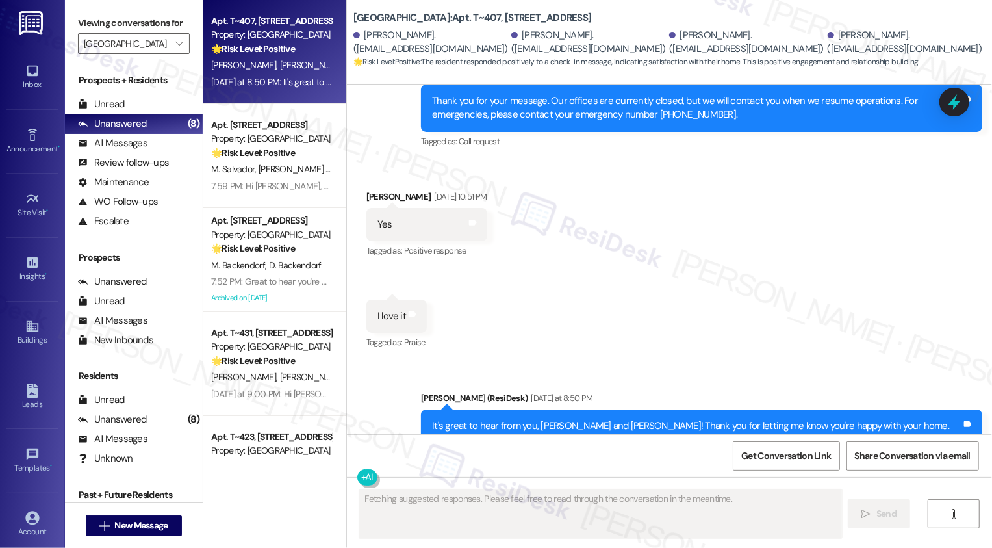
scroll to position [585, 0]
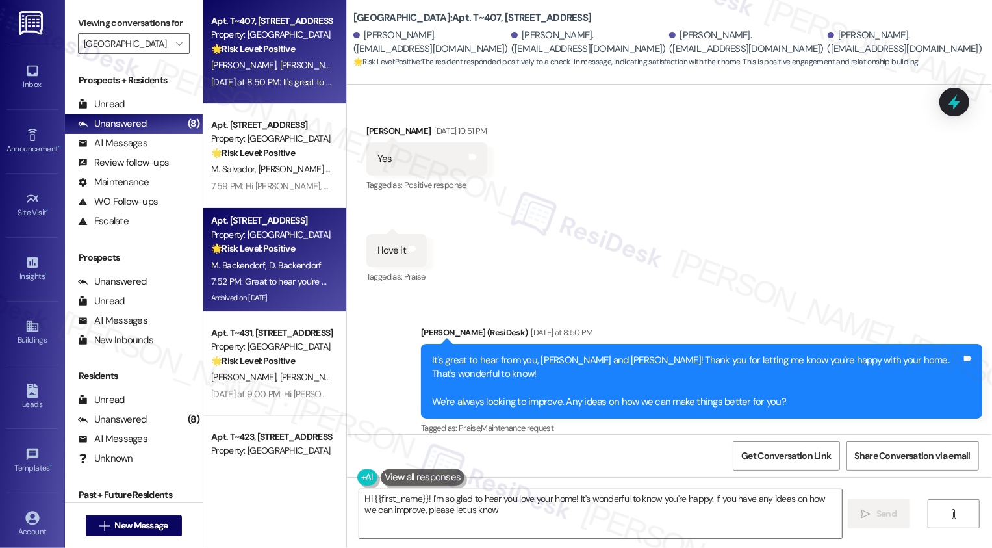
type textarea "Hi {{first_name}}! I'm so glad to hear you love your home! It's wonderful to kn…"
click at [246, 268] on span "M. Backendorf" at bounding box center [240, 265] width 58 height 12
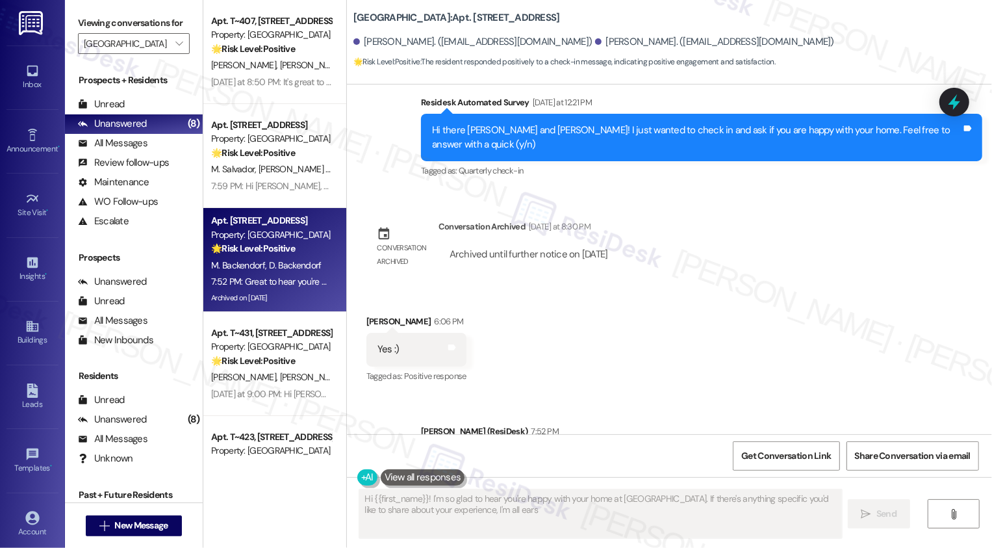
type textarea "Hi {{first_name}}! I'm so glad to hear you're happy with your home at Central P…"
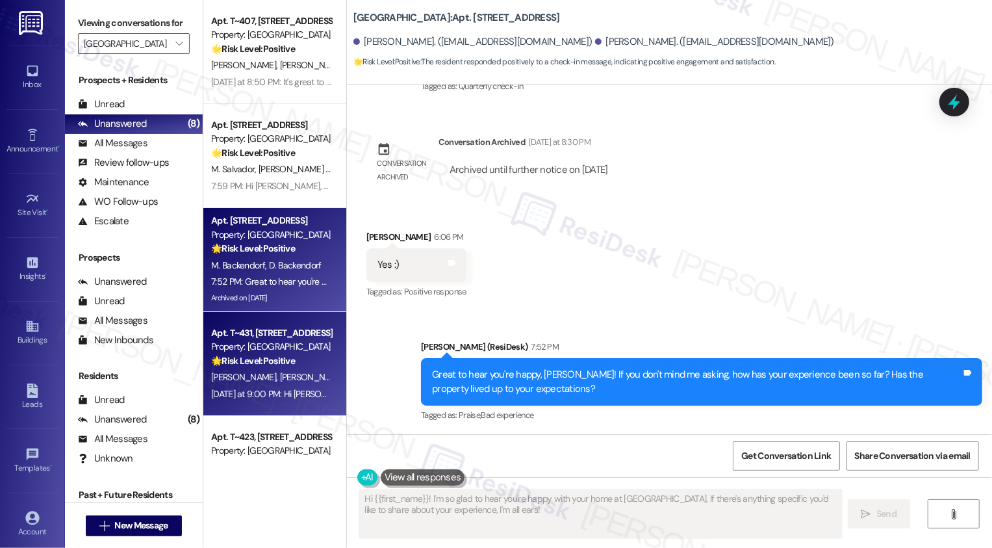
click at [279, 374] on span "N. Jensen" at bounding box center [311, 377] width 65 height 12
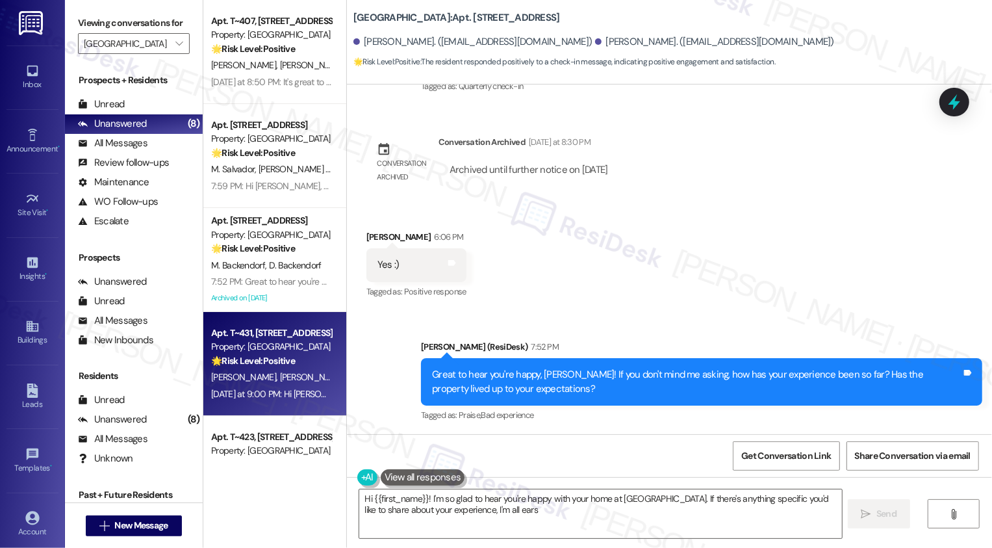
type textarea "Hi {{first_name}}! I'm so glad to hear you're happy with your home at Central P…"
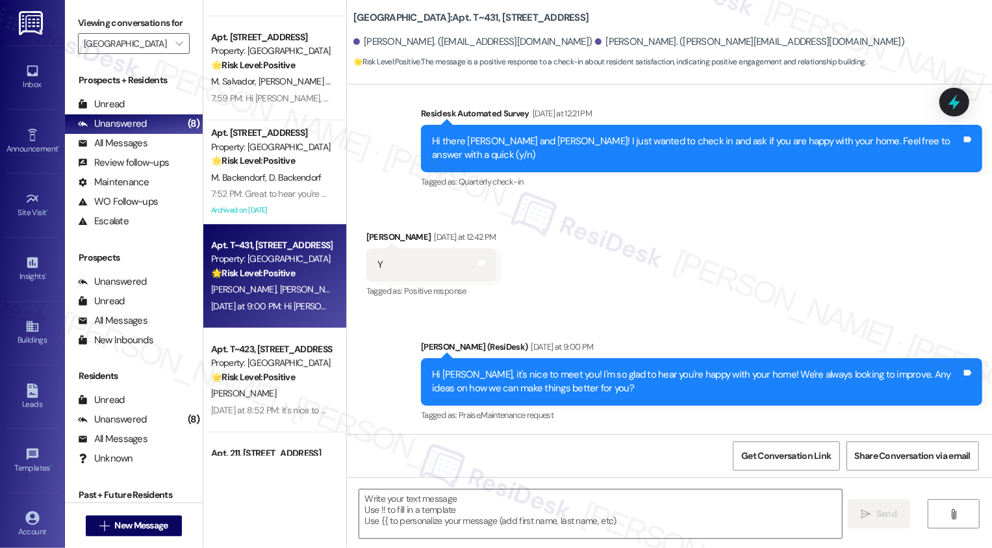
scroll to position [194, 0]
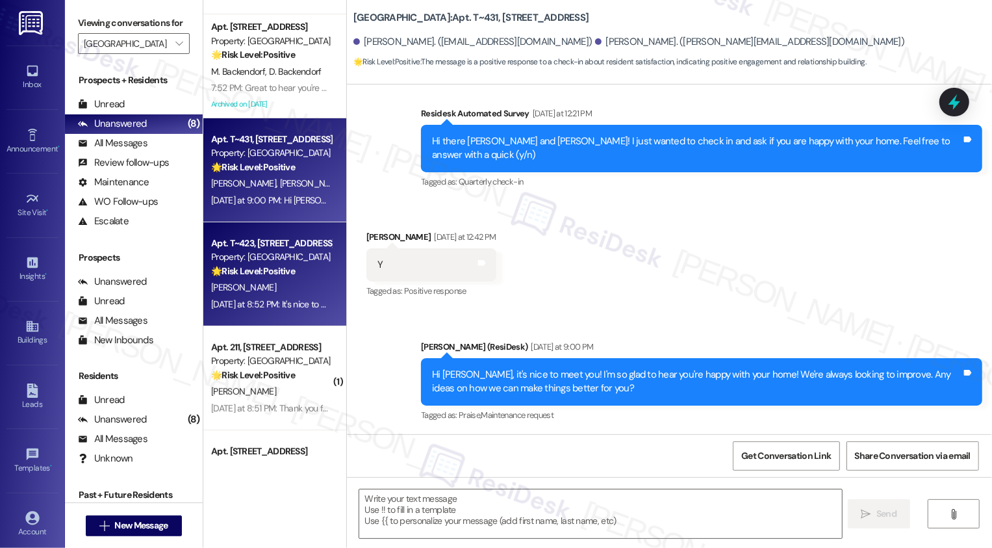
click at [284, 293] on div "[PERSON_NAME]" at bounding box center [271, 287] width 123 height 16
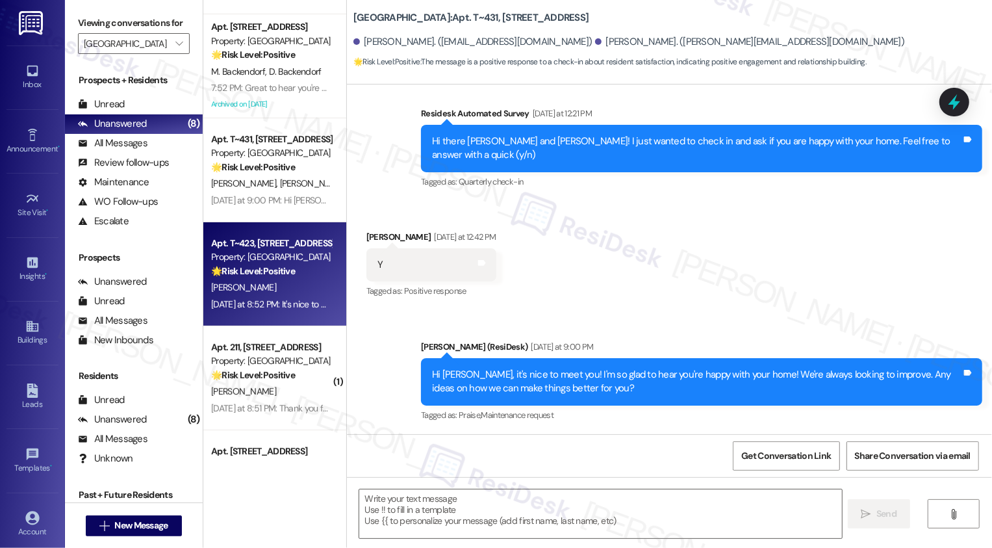
type textarea "Fetching suggested responses. Please feel free to read through the conversation…"
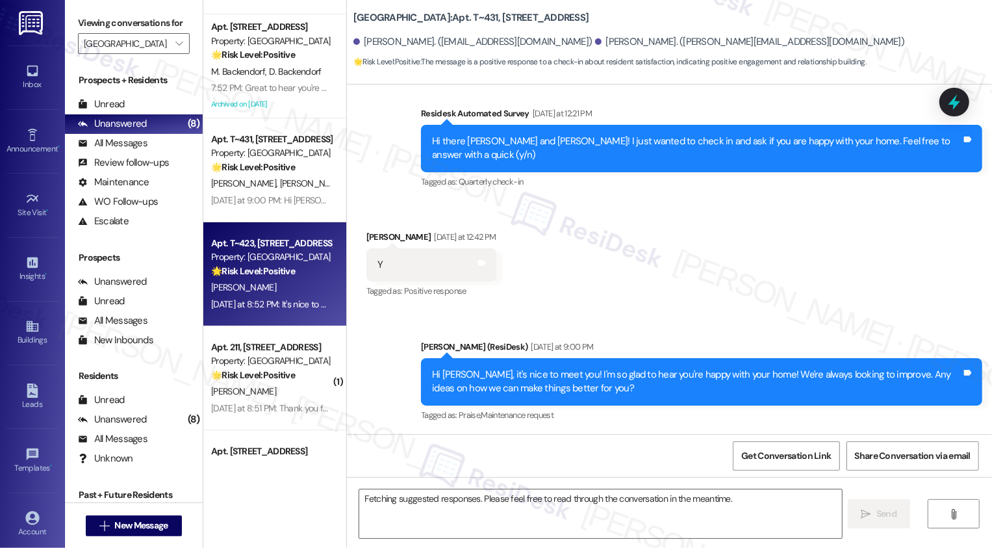
click at [284, 293] on div "J. Namulauti" at bounding box center [271, 287] width 123 height 16
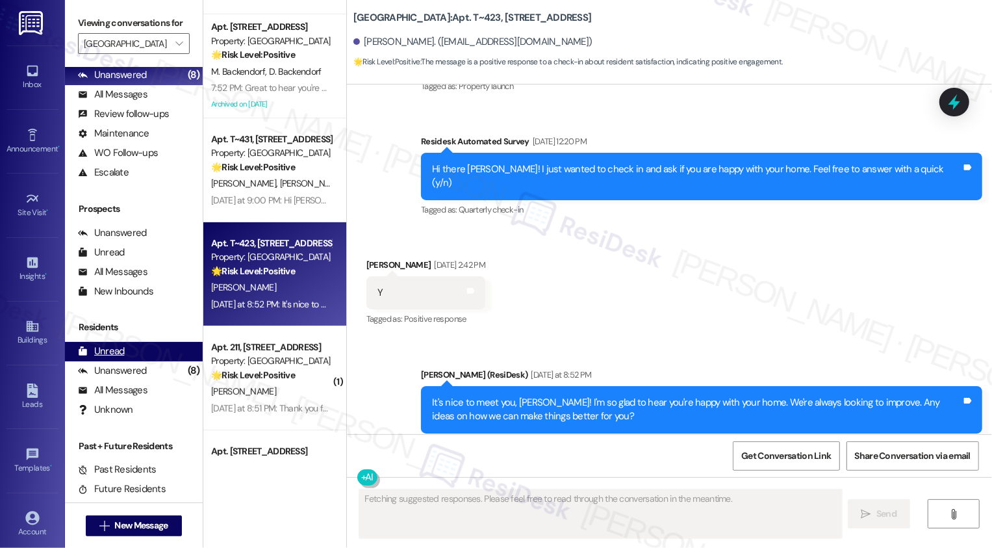
scroll to position [61, 0]
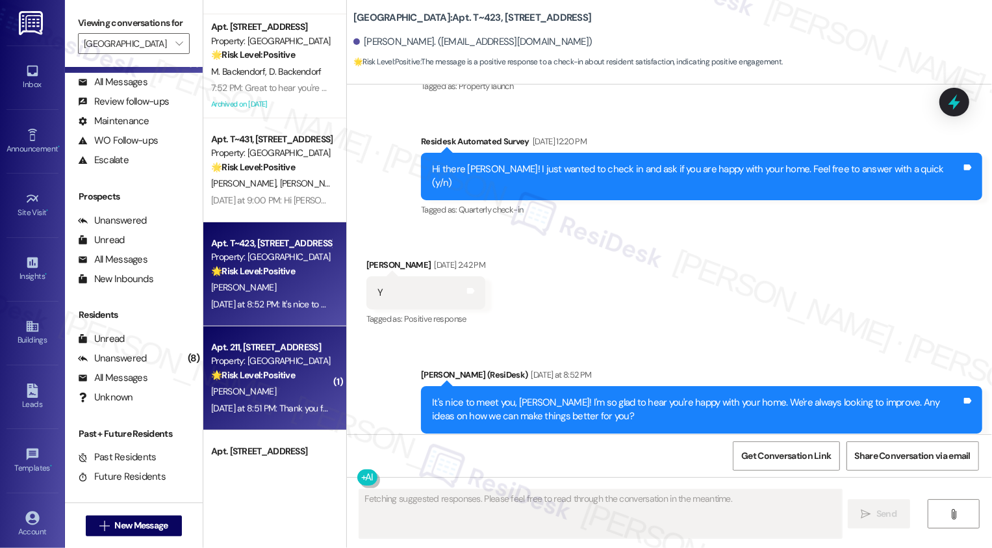
click at [265, 372] on strong "🌟 Risk Level: Positive" at bounding box center [253, 375] width 84 height 12
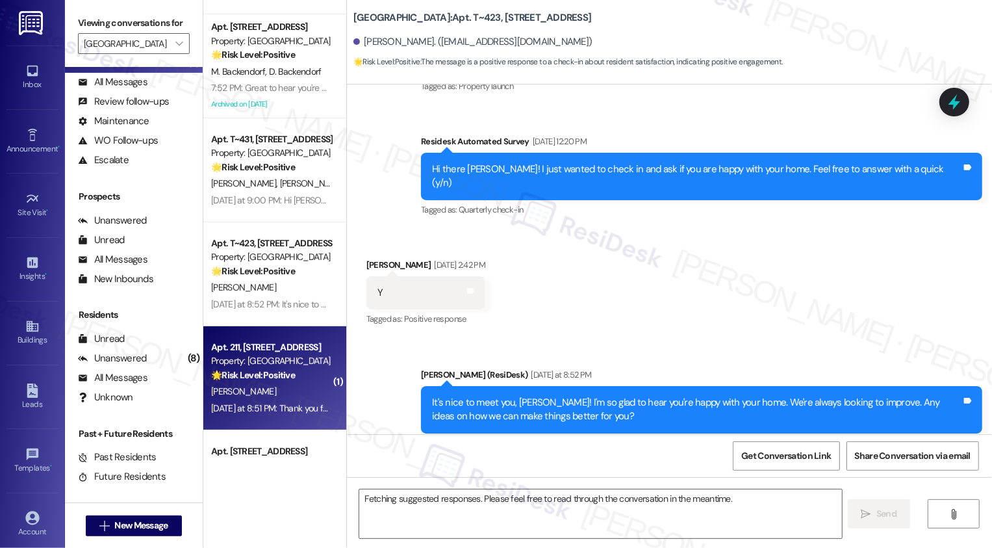
click at [265, 372] on strong "🌟 Risk Level: Positive" at bounding box center [253, 375] width 84 height 12
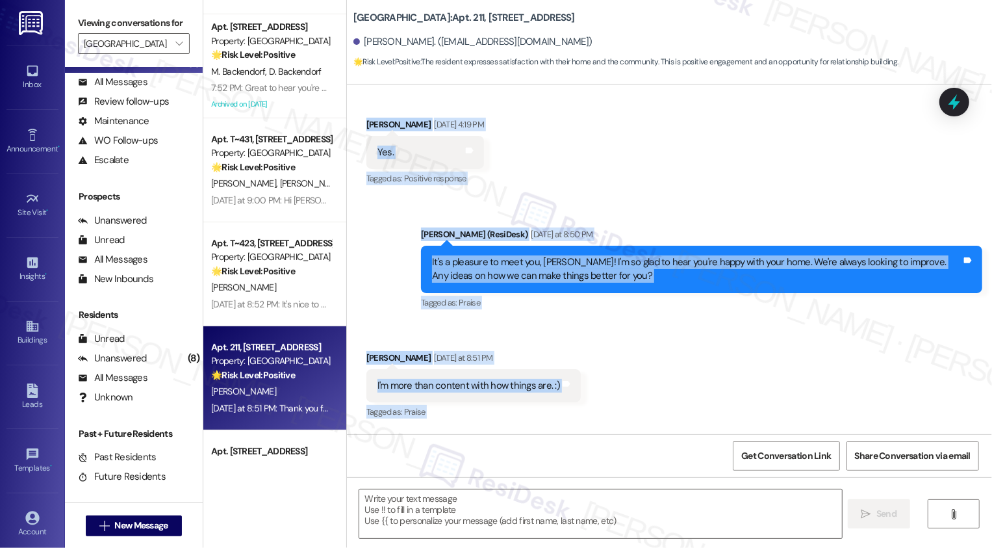
scroll to position [392, 0]
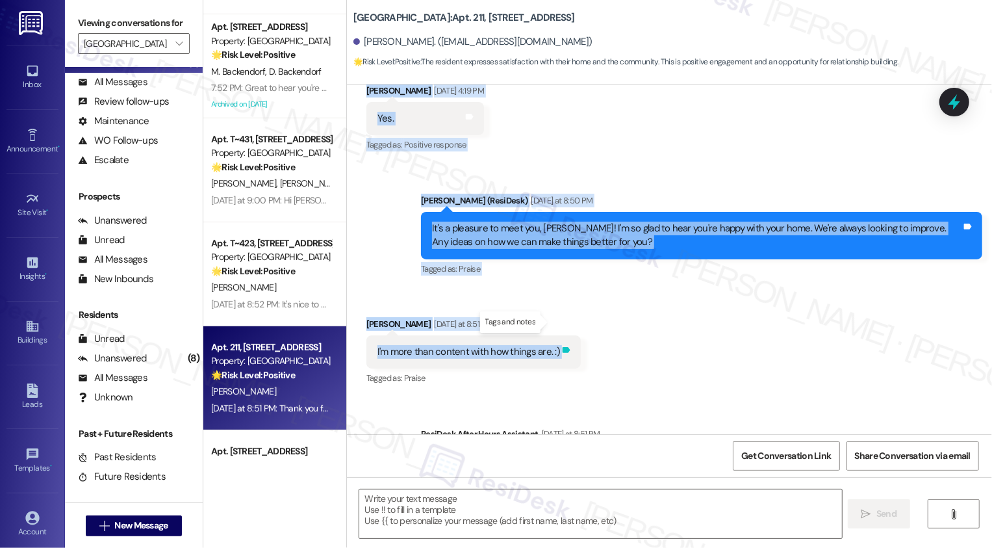
drag, startPoint x: 458, startPoint y: 127, endPoint x: 548, endPoint y: 320, distance: 213.1
click at [548, 320] on div "Lease started Aug 31, 2024 at 8:00 PM Survey, sent via SMS Residesk Automated S…" at bounding box center [669, 259] width 645 height 350
copy div "Residesk Automated Survey Aug 27, 2025 at 12:21 PM Hi there Christina! I just w…"
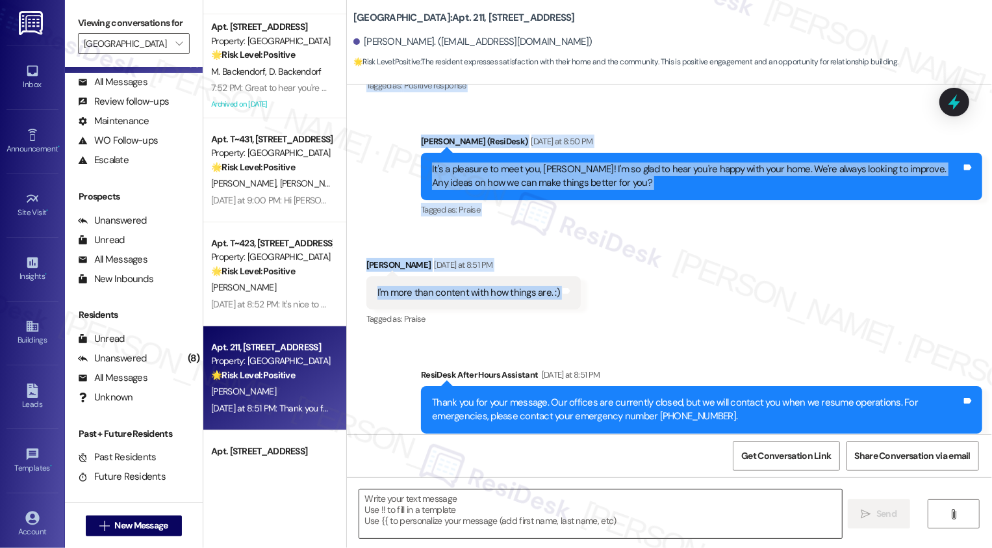
click at [615, 509] on textarea at bounding box center [600, 513] width 483 height 49
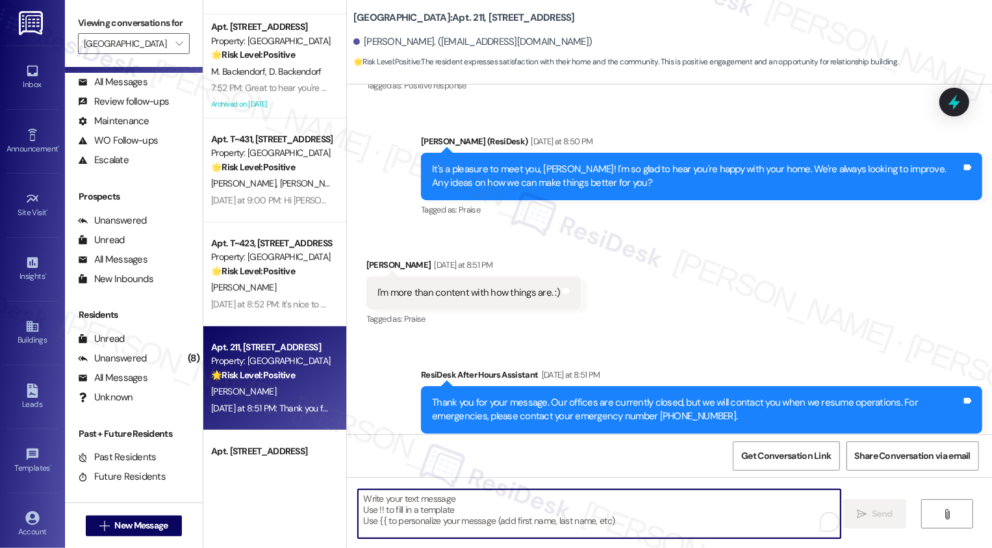
paste textarea "That’s so great to hear, Christina 😊 I’m really glad you’re feeling at home. If…"
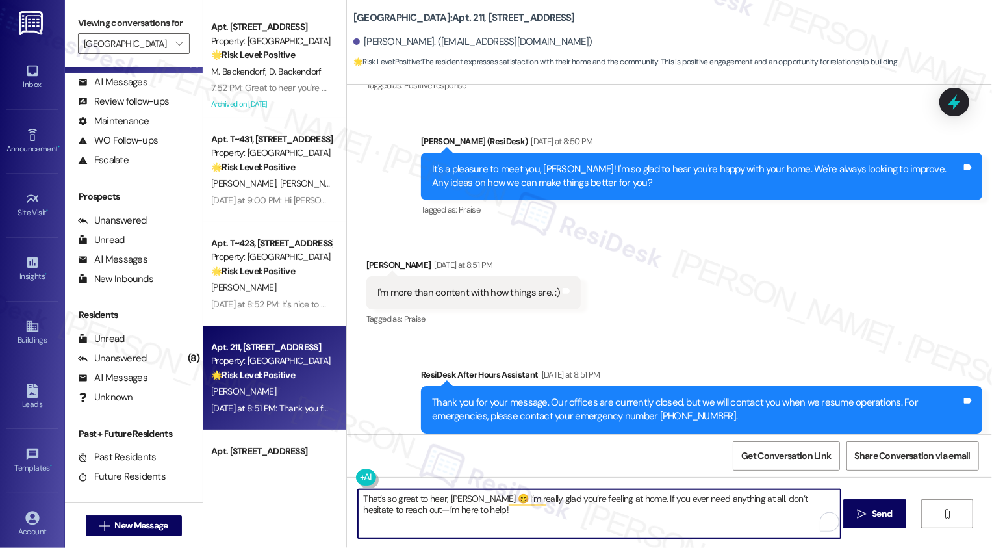
click at [513, 519] on textarea "That’s so great to hear, Christina 😊 I’m really glad you’re feeling at home. If…" at bounding box center [599, 513] width 483 height 49
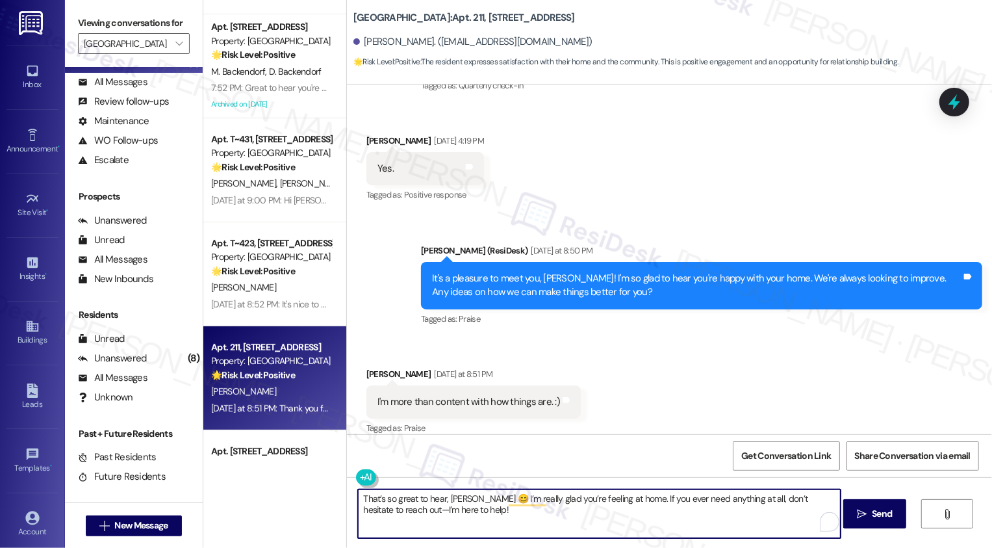
scroll to position [354, 0]
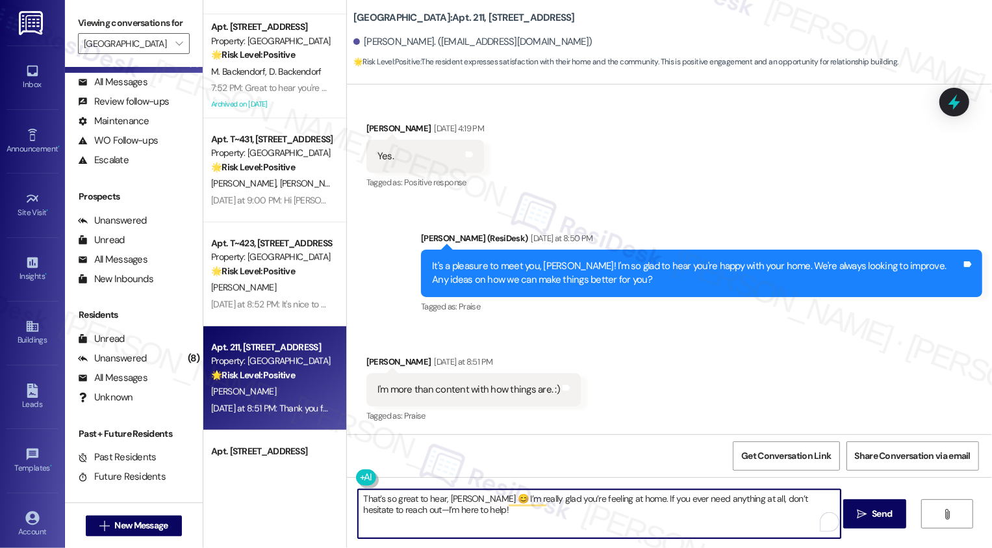
click at [632, 515] on textarea "That’s so great to hear, Christina 😊 I’m really glad you’re feeling at home. If…" at bounding box center [599, 513] width 483 height 49
click at [589, 514] on textarea "That’s so great to hear, Christina 😊 I’m really glad you’re feeling at home. If…" at bounding box center [599, 513] width 483 height 49
click at [431, 499] on textarea "That’s so great to hear, Christina 😊 I’m really glad you’re feeling at home. If…" at bounding box center [599, 513] width 483 height 49
click at [542, 519] on textarea "That’s so great to hear, Christina 😊 I’m really glad you’re feeling at home. If…" at bounding box center [599, 513] width 483 height 49
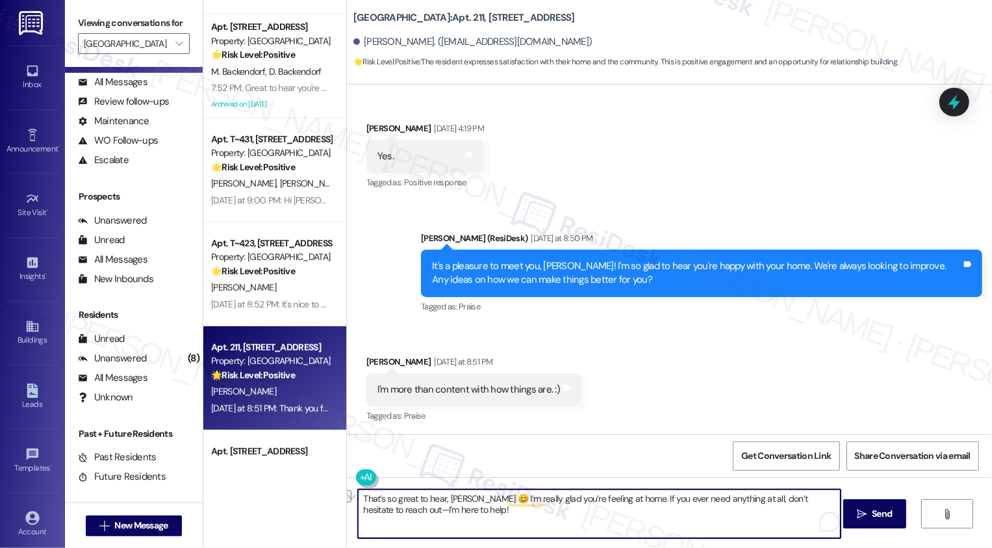
drag, startPoint x: 489, startPoint y: 499, endPoint x: 619, endPoint y: 493, distance: 129.4
click at [620, 493] on textarea "That’s so great to hear, Christina 😊 I’m really glad you’re feeling at home. If…" at bounding box center [599, 513] width 483 height 49
type textarea "That’s so great to hear, Christina 😊 I’m really glad you’re feeling at home. If…"
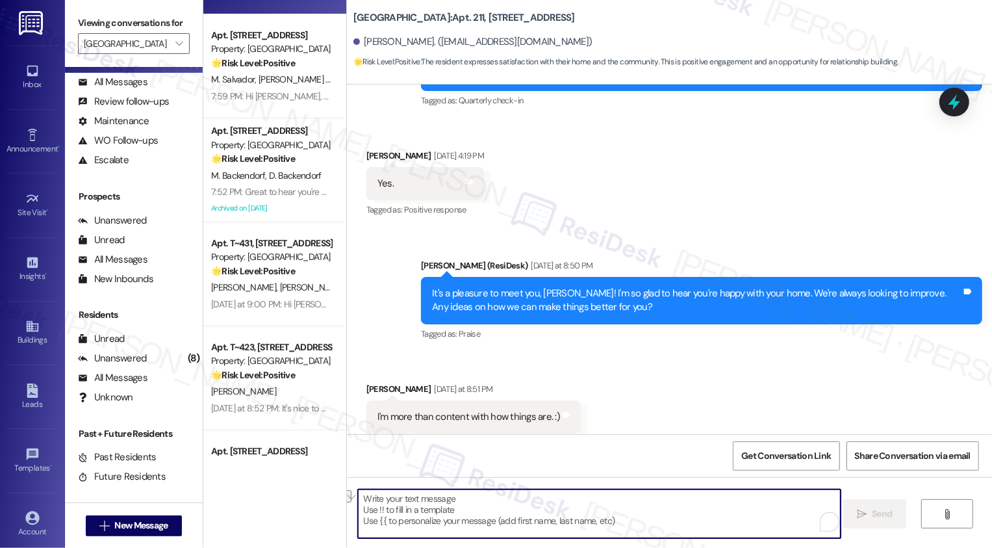
scroll to position [556, 0]
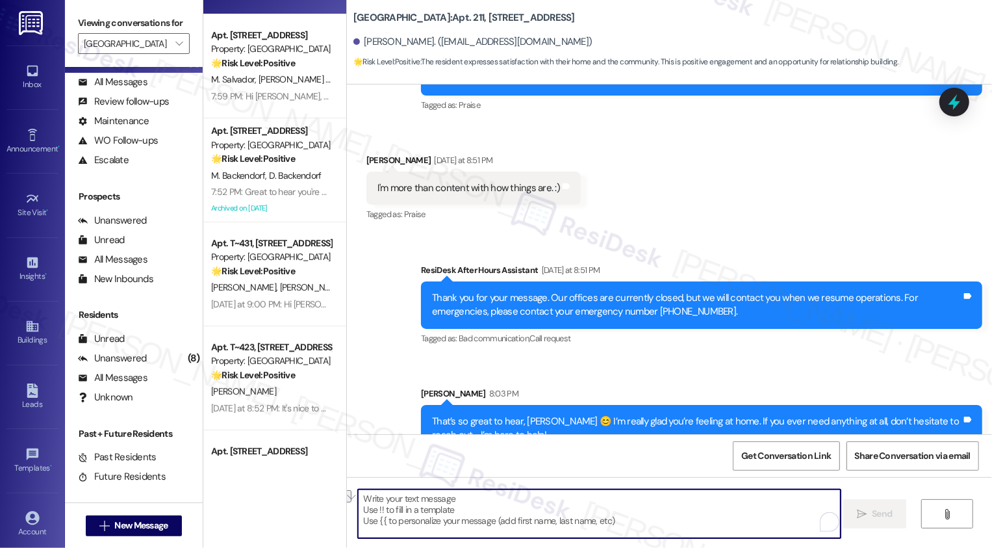
click at [506, 520] on textarea "To enrich screen reader interactions, please activate Accessibility in Grammarl…" at bounding box center [599, 513] width 483 height 49
paste textarea "If you have a minute, could I ask a quick favor? Would you mind leaving us a Go…"
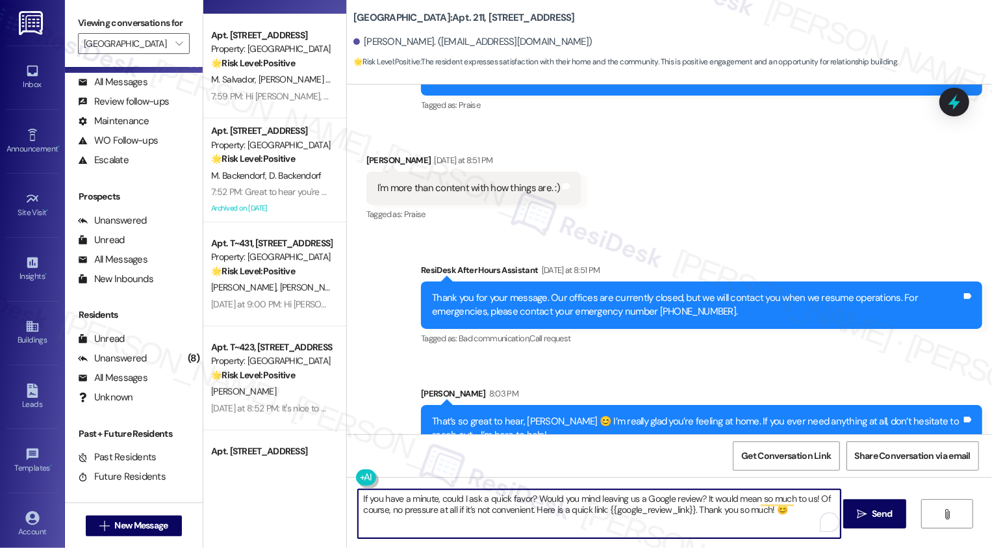
click at [381, 498] on textarea "If you have a minute, could I ask a quick favor? Would you mind leaving us a Go…" at bounding box center [599, 513] width 483 height 49
type textarea "If you also have a minute, could I ask a quick favor? Would you mind leaving us…"
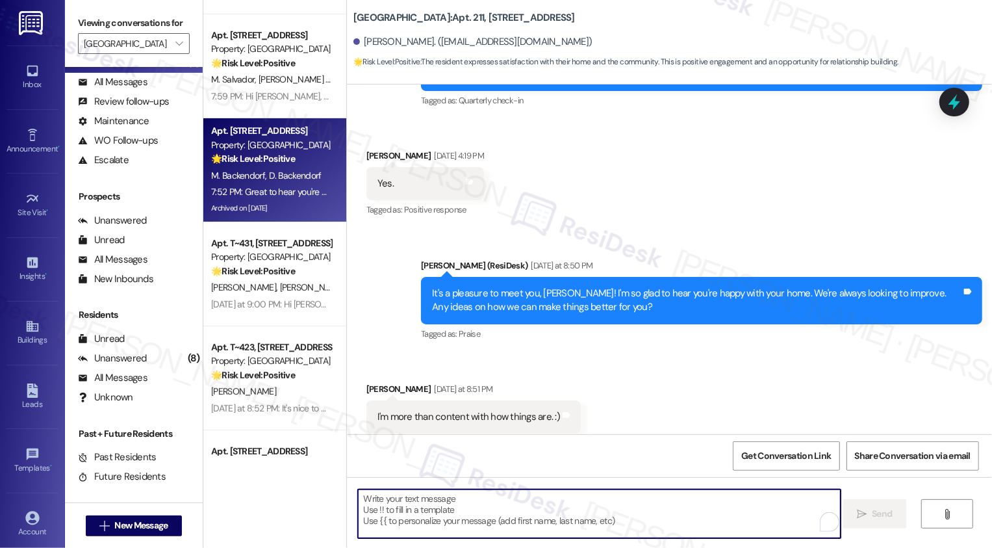
scroll to position [376, 0]
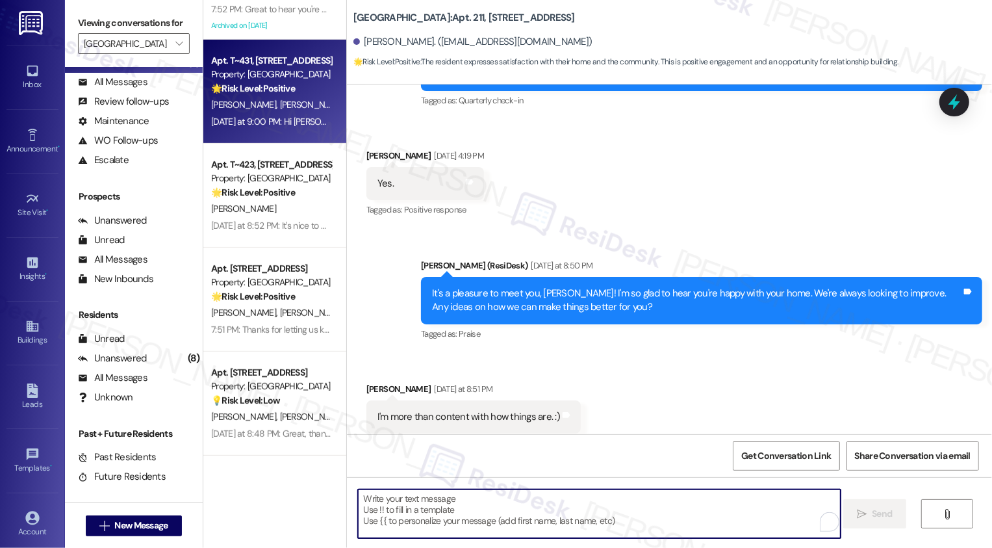
click at [281, 114] on div "Yesterday at 9:00 PM: Hi Nathanael, it's nice to meet you! I'm so glad to hear …" at bounding box center [271, 122] width 123 height 16
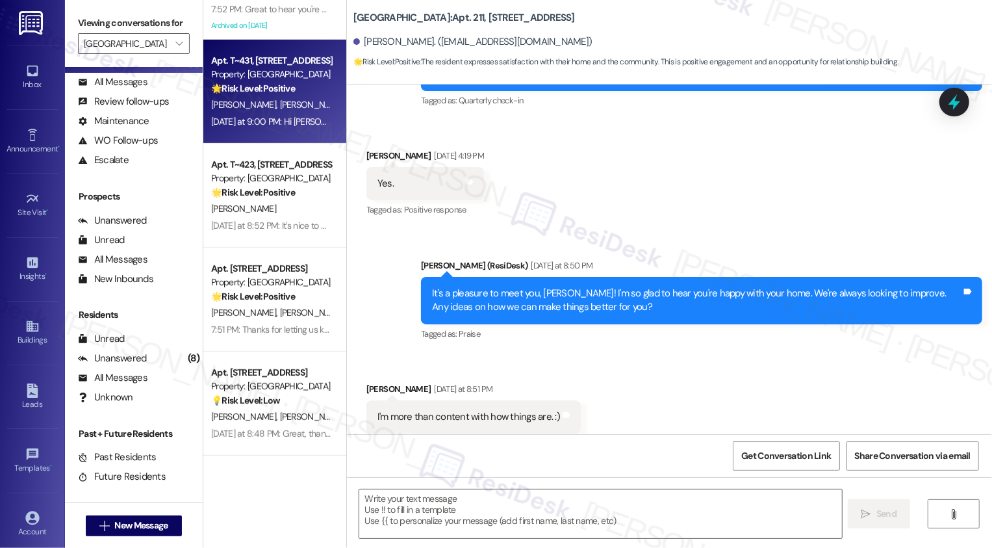
type textarea "Fetching suggested responses. Please feel free to read through the conversation…"
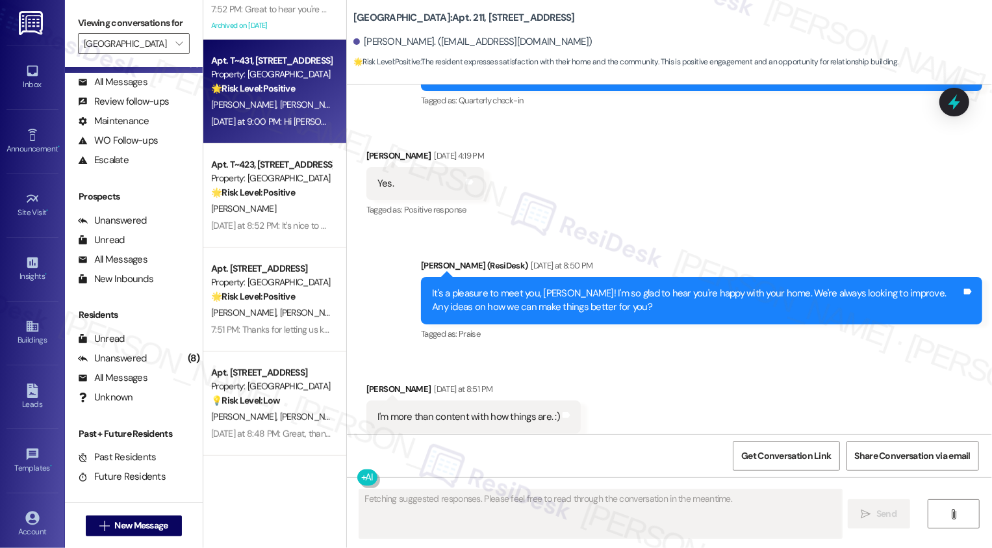
click at [281, 114] on div "Yesterday at 9:00 PM: Hi Nathanael, it's nice to meet you! I'm so glad to hear …" at bounding box center [271, 122] width 123 height 16
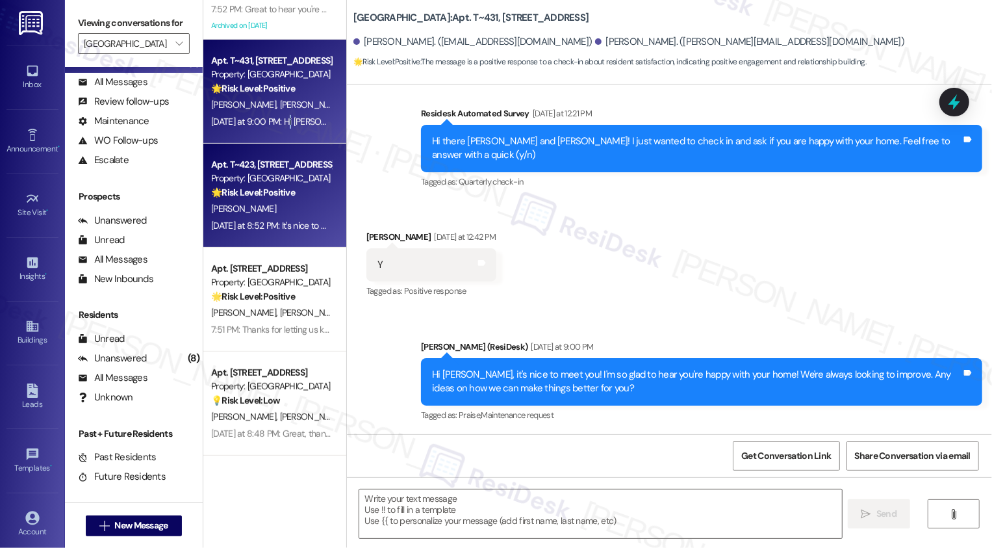
click at [287, 176] on div "Property: [GEOGRAPHIC_DATA]" at bounding box center [271, 179] width 120 height 14
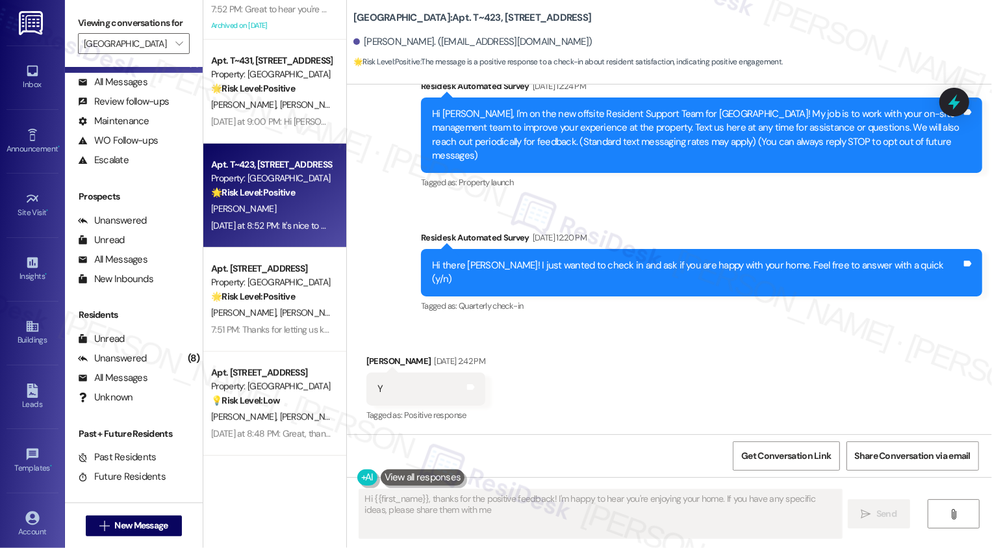
type textarea "Hi {{first_name}}, thanks for the positive feedback! I'm happy to hear you're e…"
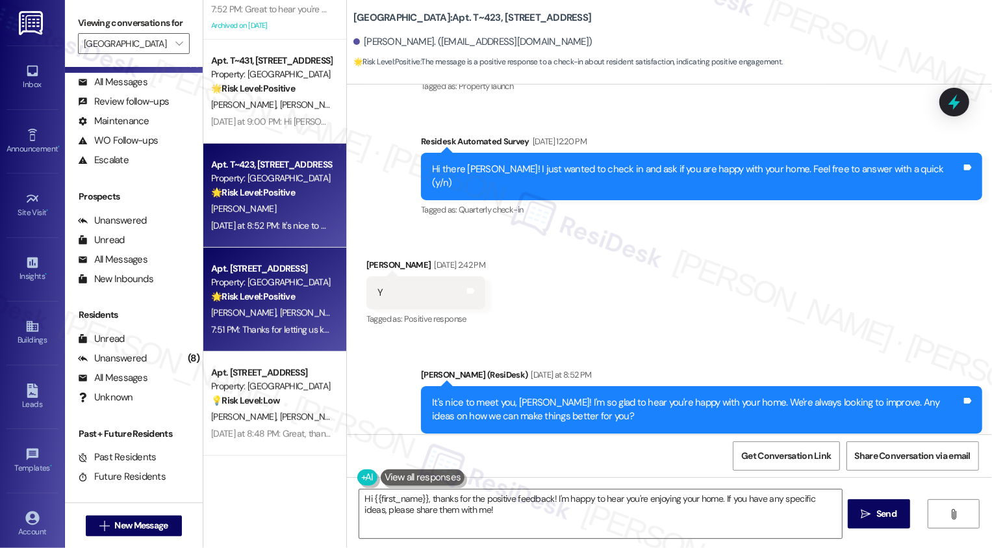
click at [275, 296] on strong "🌟 Risk Level: Positive" at bounding box center [253, 296] width 84 height 12
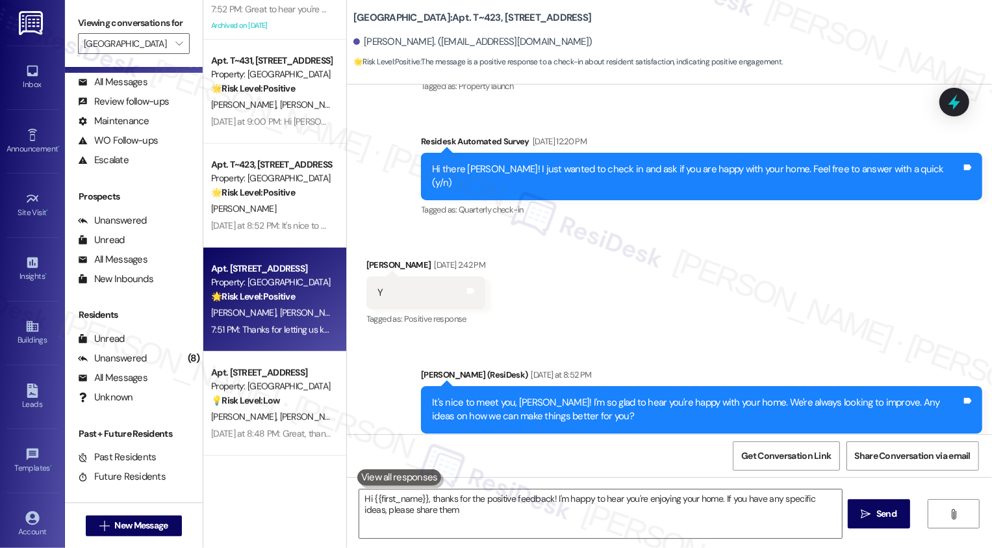
type textarea "Hi {{first_name}}, thanks for the positive feedback! I'm happy to hear you're e…"
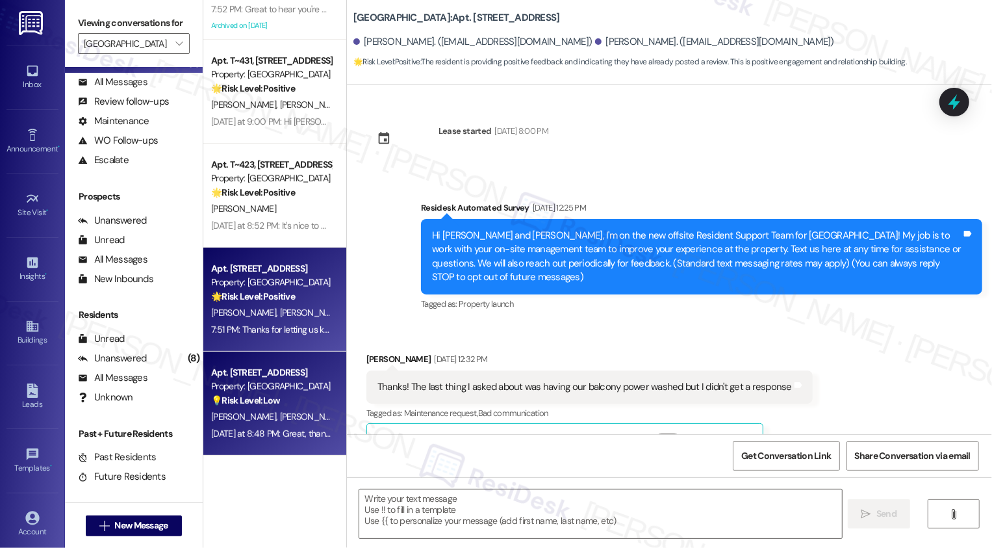
scroll to position [3858, 0]
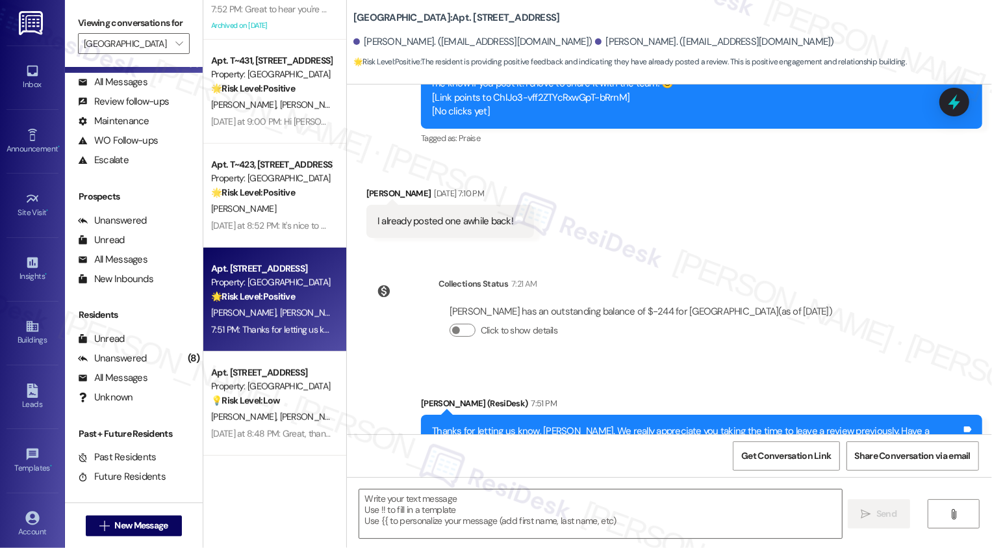
type textarea "Fetching suggested responses. Please feel free to read through the conversation…"
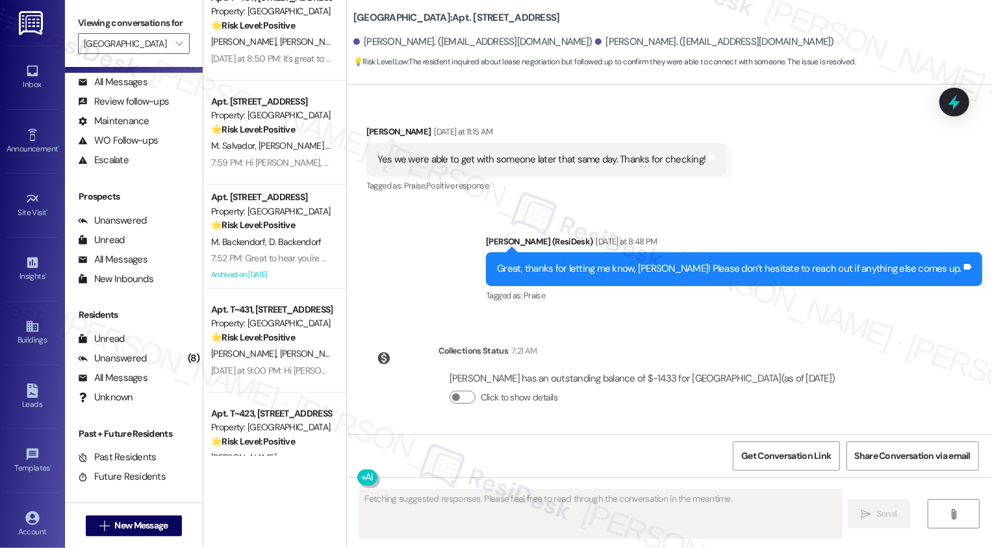
scroll to position [0, 0]
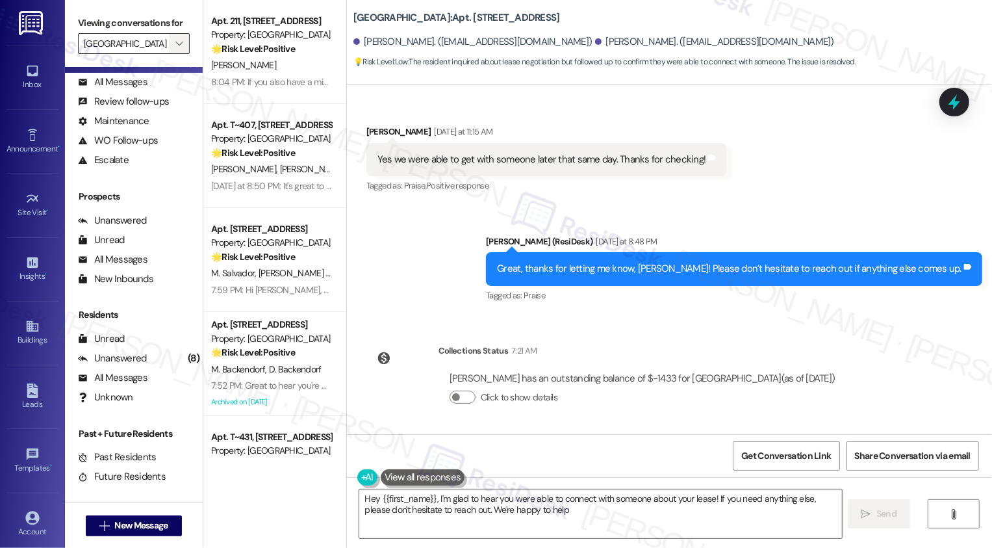
type textarea "Hey {{first_name}}, I'm glad to hear you were able to connect with someone abou…"
click at [174, 54] on span "" at bounding box center [179, 43] width 12 height 21
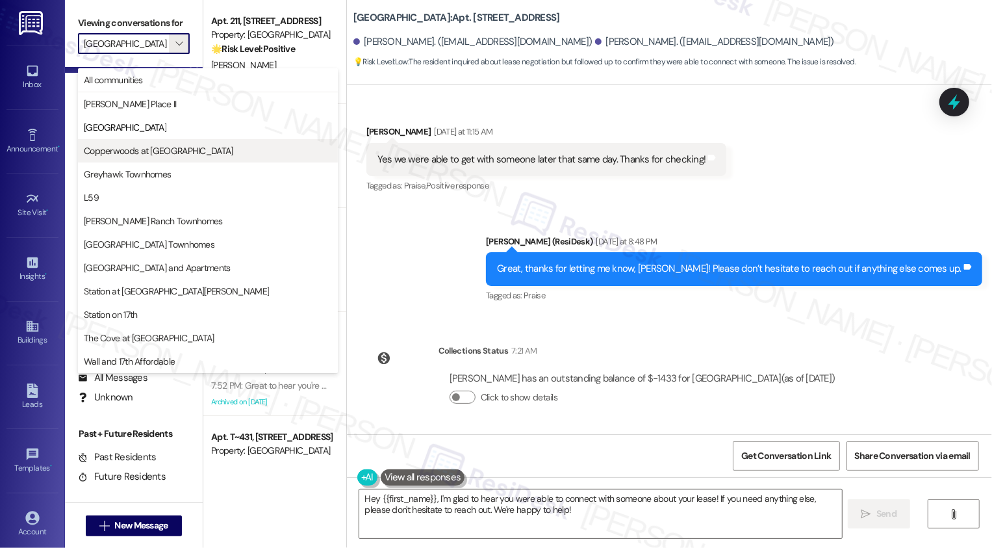
click at [168, 155] on span "Copperwoods at [GEOGRAPHIC_DATA]" at bounding box center [158, 150] width 149 height 13
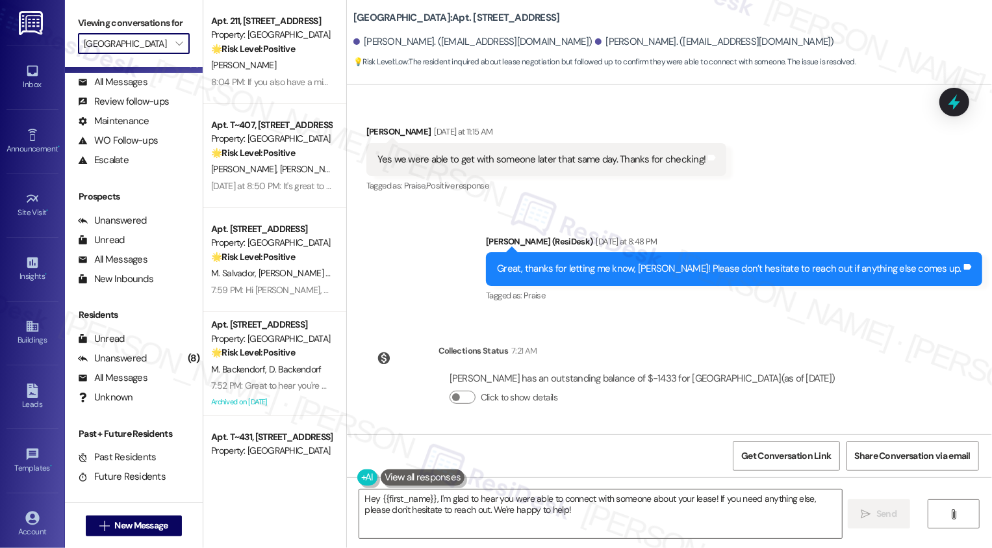
type input "Copperwoods at [GEOGRAPHIC_DATA]"
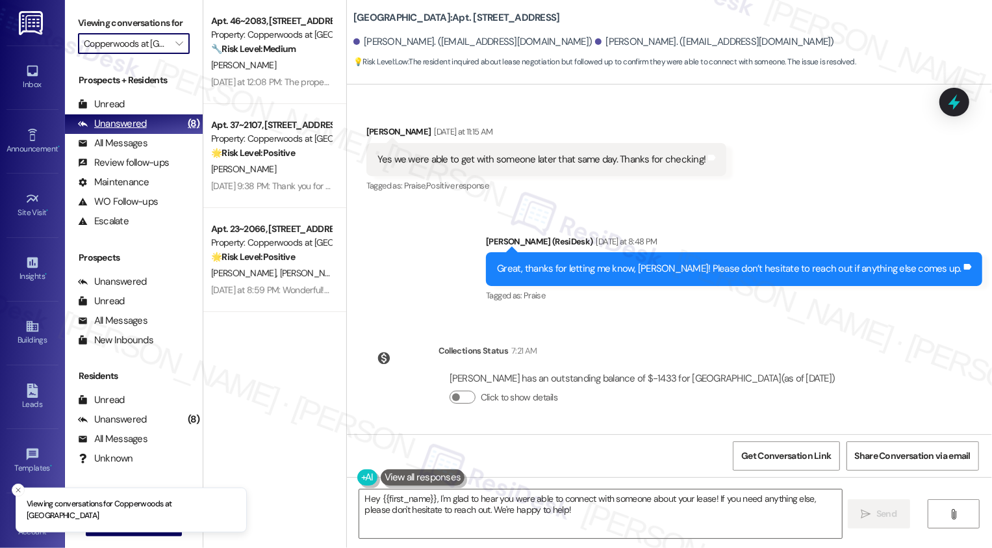
click at [164, 134] on div "Unanswered (8)" at bounding box center [134, 123] width 138 height 19
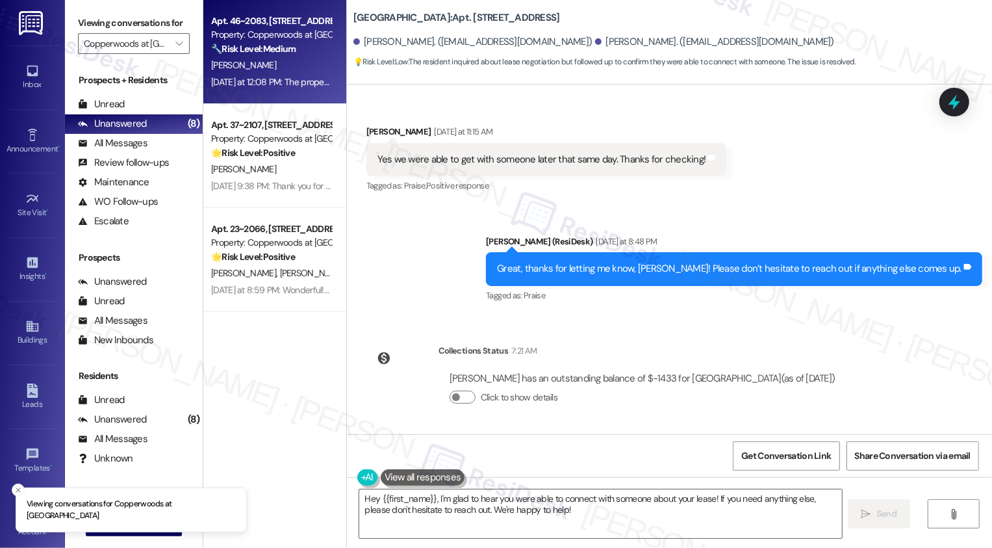
click at [251, 72] on div "[PERSON_NAME]" at bounding box center [271, 65] width 123 height 16
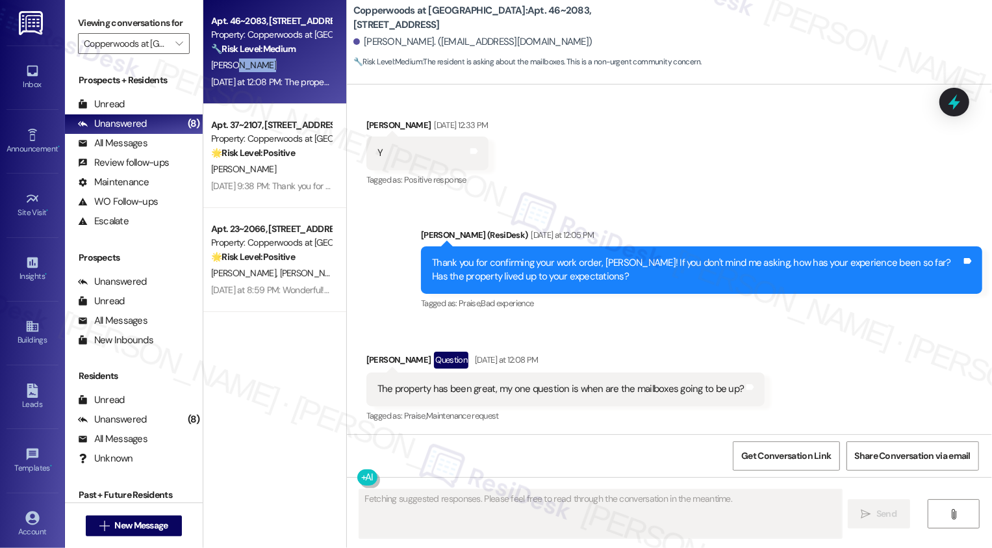
scroll to position [932, 0]
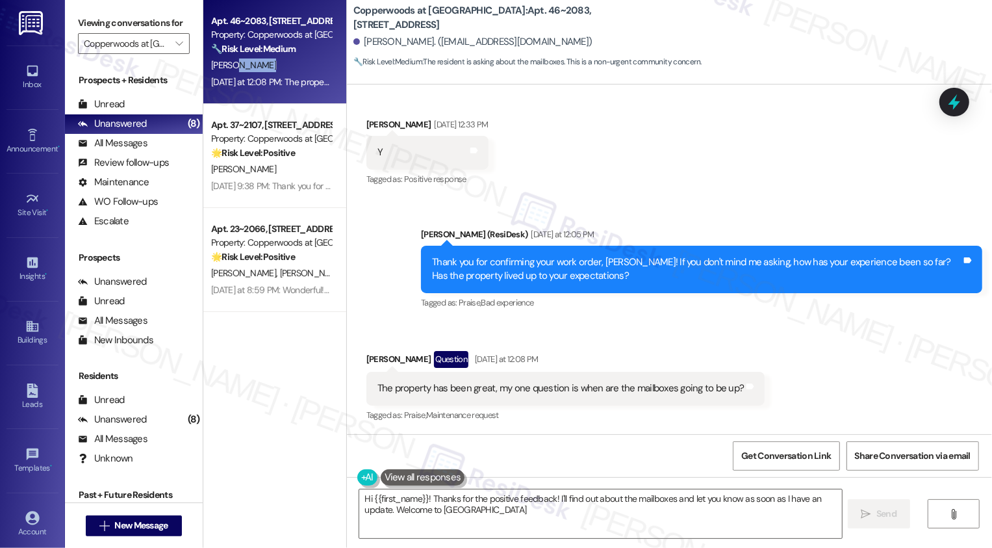
type textarea "Hi {{first_name}}! Thanks for the positive feedback! I'll find out about the ma…"
drag, startPoint x: 346, startPoint y: 10, endPoint x: 460, endPoint y: 12, distance: 114.4
click at [460, 12] on b "Copperwoods at Harrisville: Apt. 46~2083, 2100 North 89 Hwy" at bounding box center [483, 18] width 260 height 28
copy b "Copperwoods at [GEOGRAPHIC_DATA]"
click at [595, 312] on div "Sent via SMS Sarah (ResiDesk) Yesterday at 12:05 PM Thank you for confirming yo…" at bounding box center [701, 270] width 581 height 104
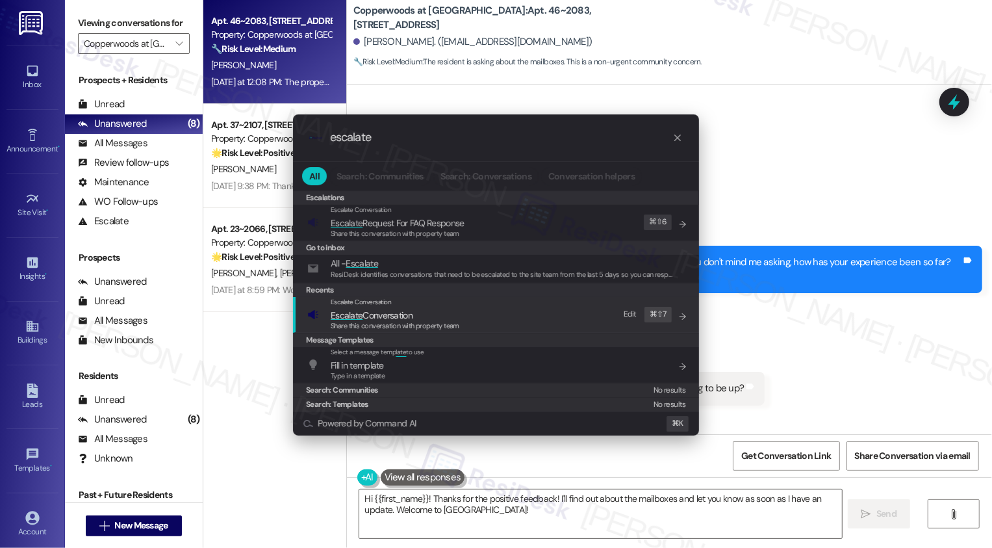
type input "escalate"
click at [342, 312] on span "Escalate" at bounding box center [347, 315] width 32 height 12
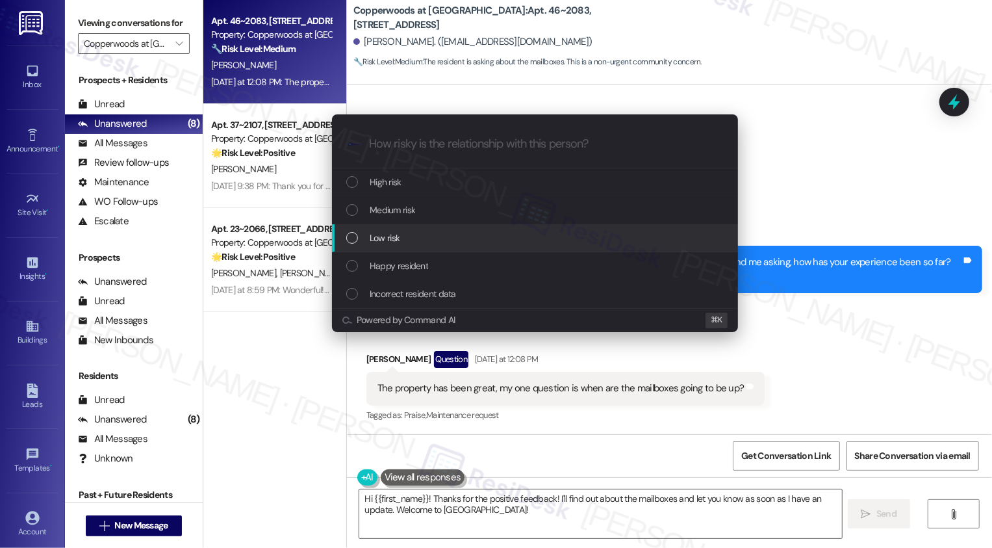
click at [387, 240] on span "Low risk" at bounding box center [385, 238] width 30 height 14
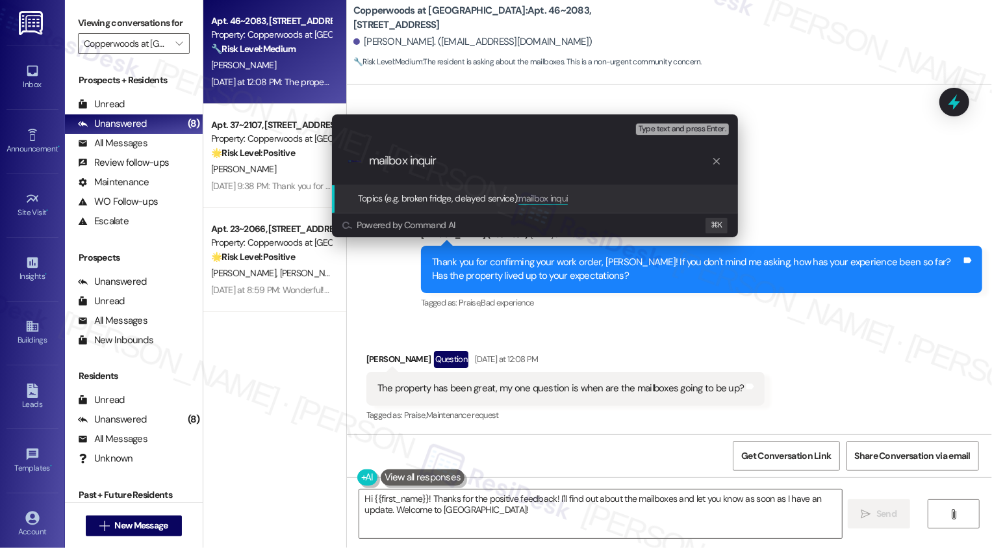
type input "mailbox inquiry"
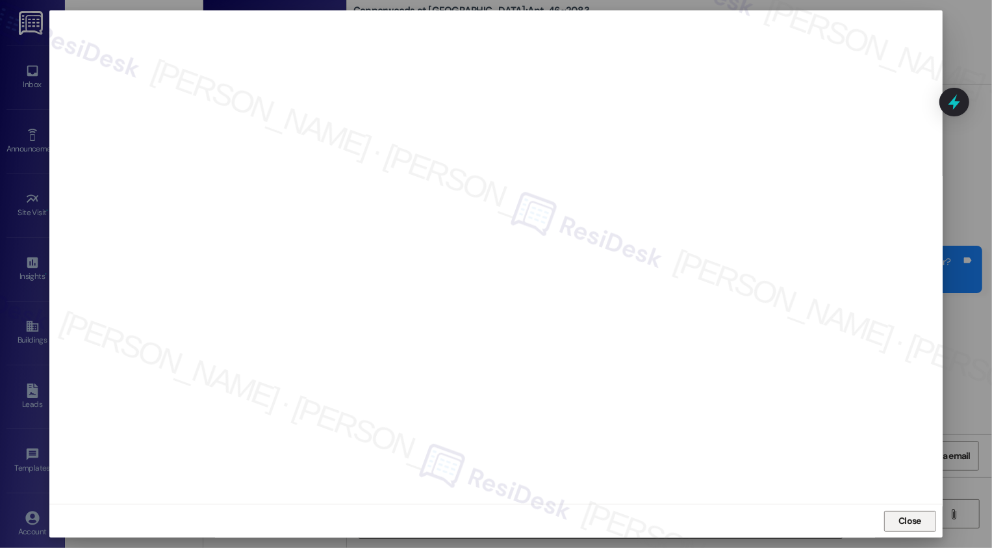
click at [916, 527] on button "Close" at bounding box center [910, 521] width 52 height 21
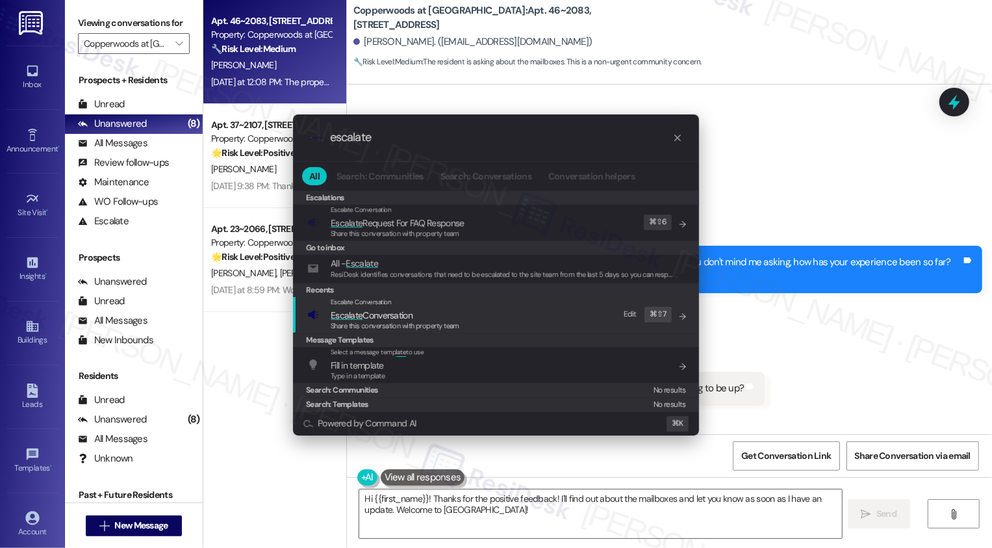
type input "escalate"
click at [402, 309] on span "Escalate Conversation" at bounding box center [372, 315] width 82 height 12
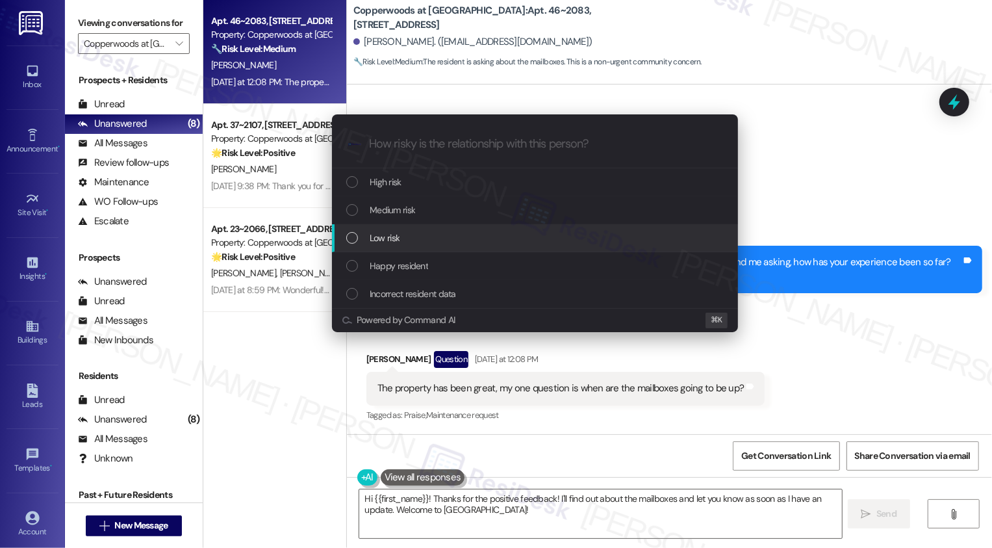
click at [394, 238] on span "Low risk" at bounding box center [385, 238] width 30 height 14
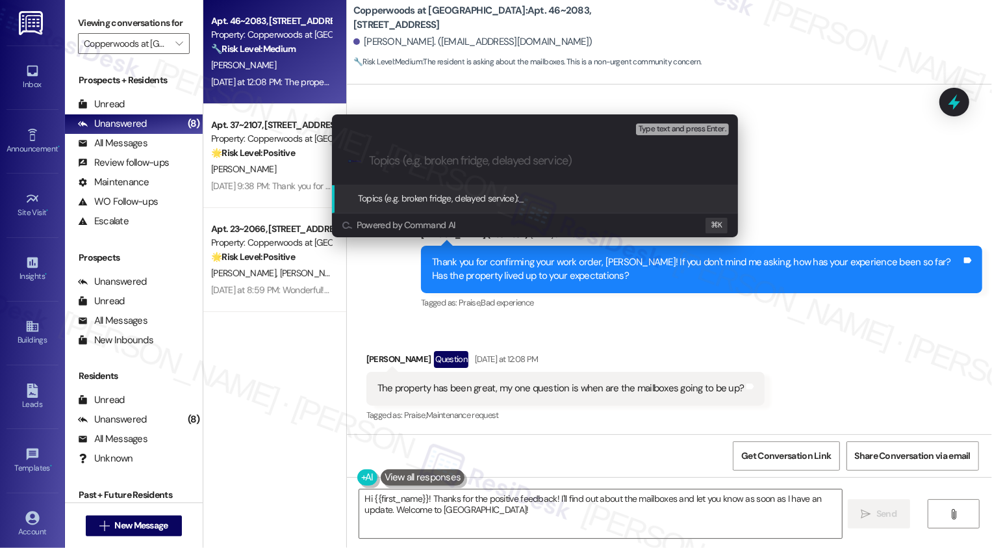
paste input "mailbox inquiry"
type input "mailbox inquiry"
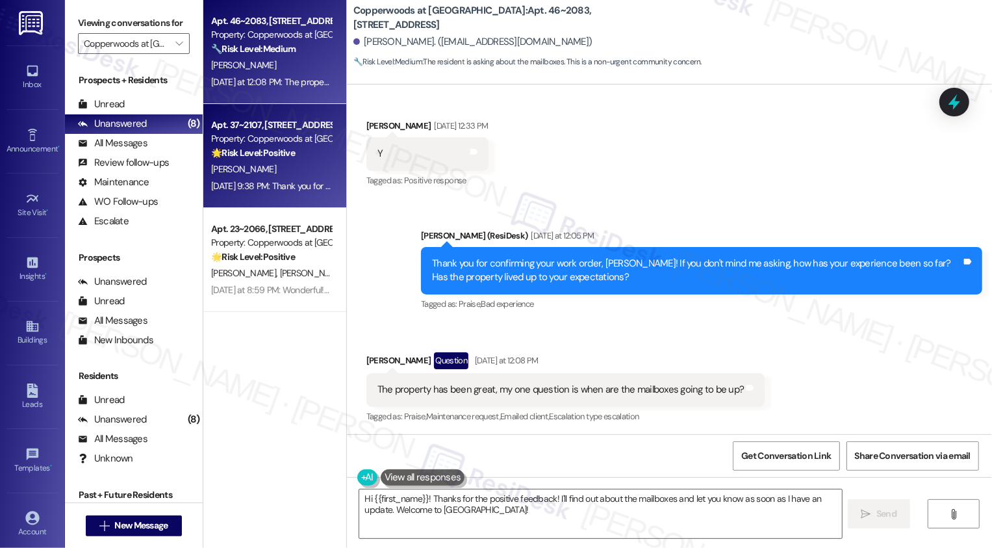
scroll to position [932, 0]
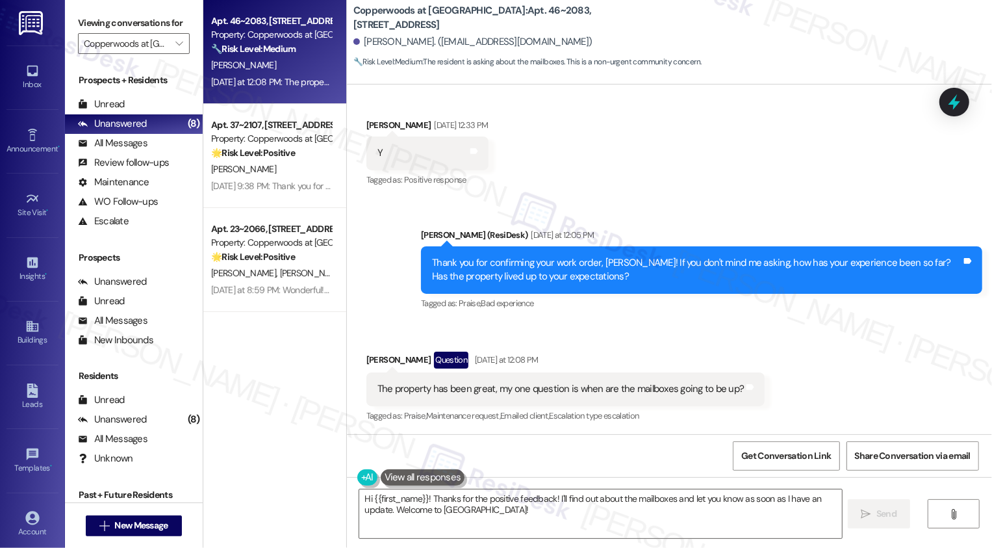
click at [281, 97] on div "Apt. 46~2083, 2100 North 89 Hwy Property: Copperwoods at Harrisville 🔧 Risk Lev…" at bounding box center [274, 52] width 143 height 104
click at [477, 507] on textarea "Hi {{first_name}}! Thanks for the positive feedback! I'll find out about the ma…" at bounding box center [600, 513] width 483 height 49
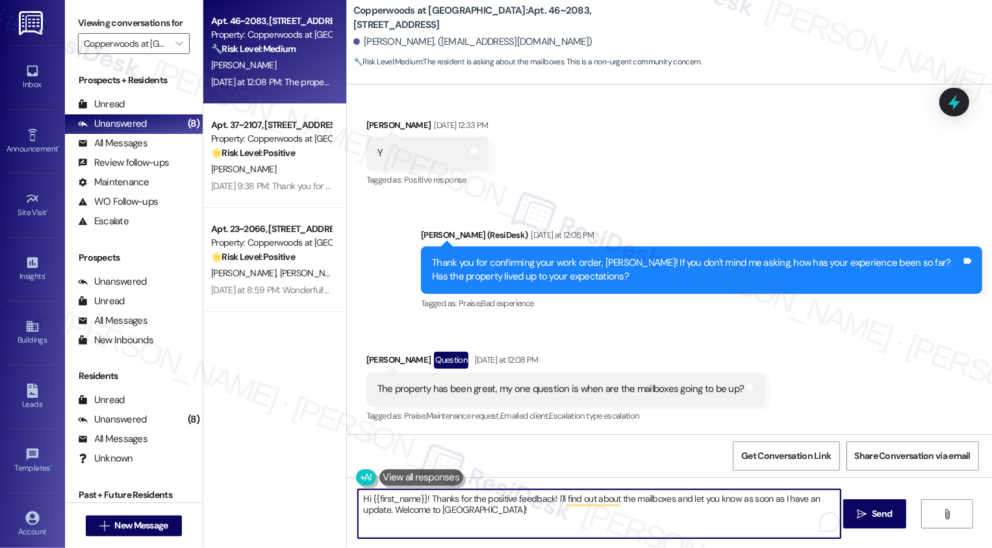
drag, startPoint x: 424, startPoint y: 498, endPoint x: 342, endPoint y: 498, distance: 81.2
click at [351, 498] on div "Hi {{first_name}}! Thanks for the positive feedback! I'll find out about the ma…" at bounding box center [593, 514] width 484 height 50
click at [528, 509] on textarea "Thanks so much for the positive feedback! I'll find out about the mailboxes and…" at bounding box center [599, 513] width 483 height 49
click at [624, 513] on textarea "Thanks so much for the positive feedback! I'll find out about the mailboxes and…" at bounding box center [599, 513] width 483 height 49
drag, startPoint x: 521, startPoint y: 517, endPoint x: 274, endPoint y: 515, distance: 246.9
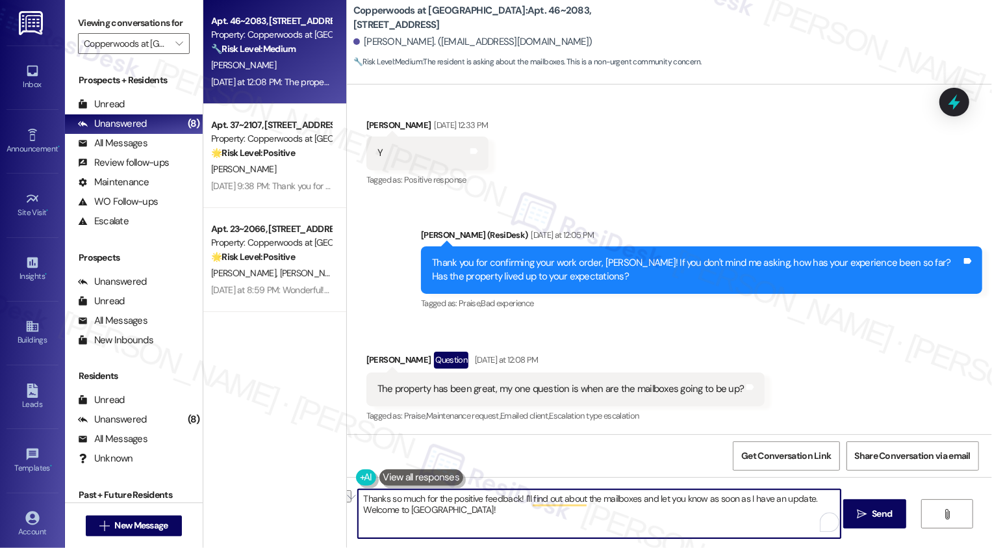
click at [274, 515] on div "Apt. 46~2083, 2100 North 89 Hwy Property: Copperwoods at Harrisville 🔧 Risk Lev…" at bounding box center [597, 274] width 789 height 548
type textarea "Thanks so much for the positive feedback! I'll find out about the mailboxes and…"
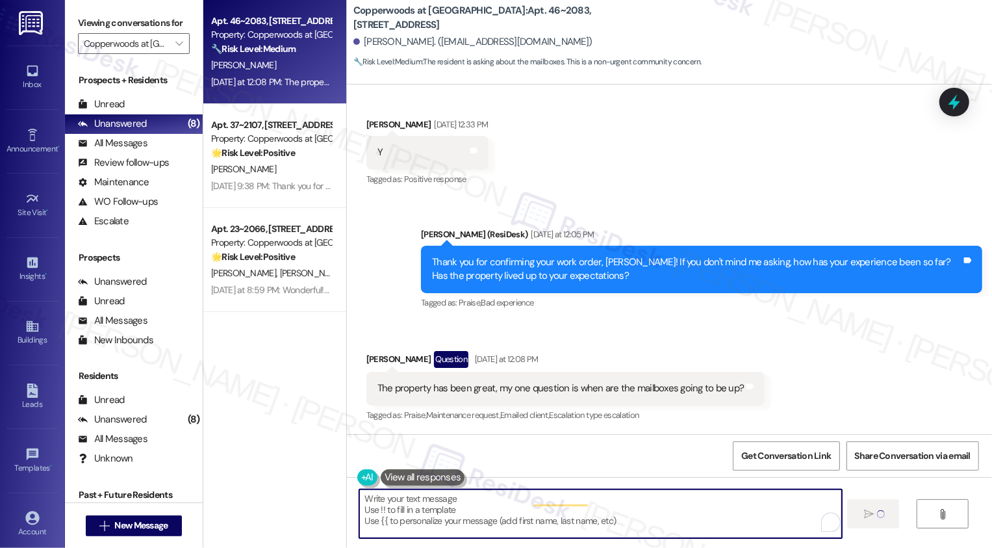
type textarea "Fetching suggested responses. Please feel free to read through the conversation…"
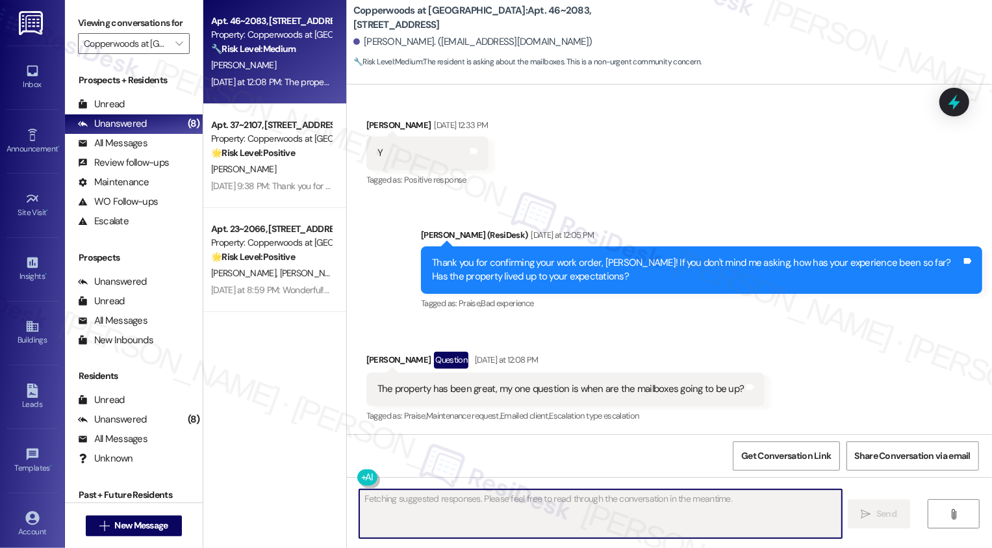
scroll to position [1023, 0]
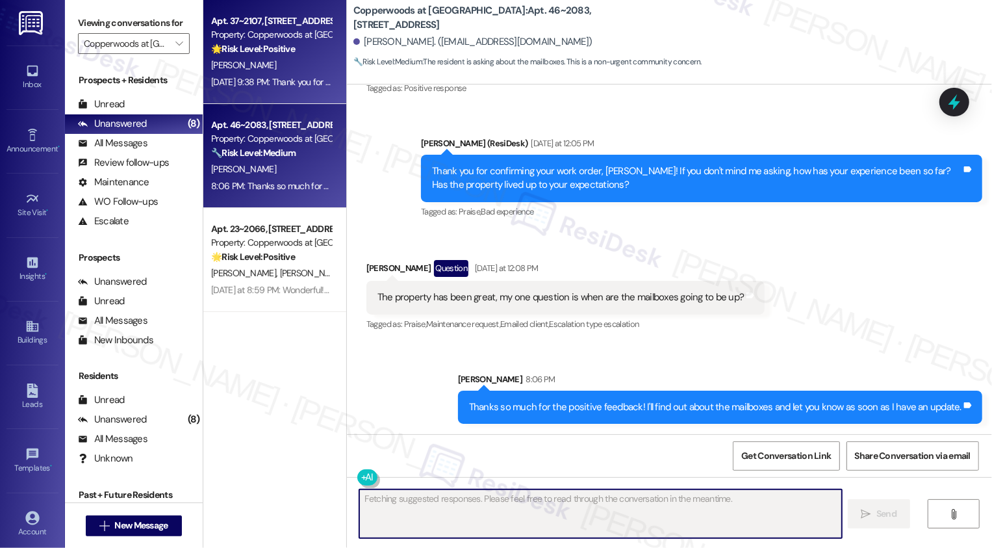
click at [293, 87] on div "Aug 21, 2025 at 9:38 PM: Thank you for your message. Our offices are currently …" at bounding box center [605, 82] width 788 height 12
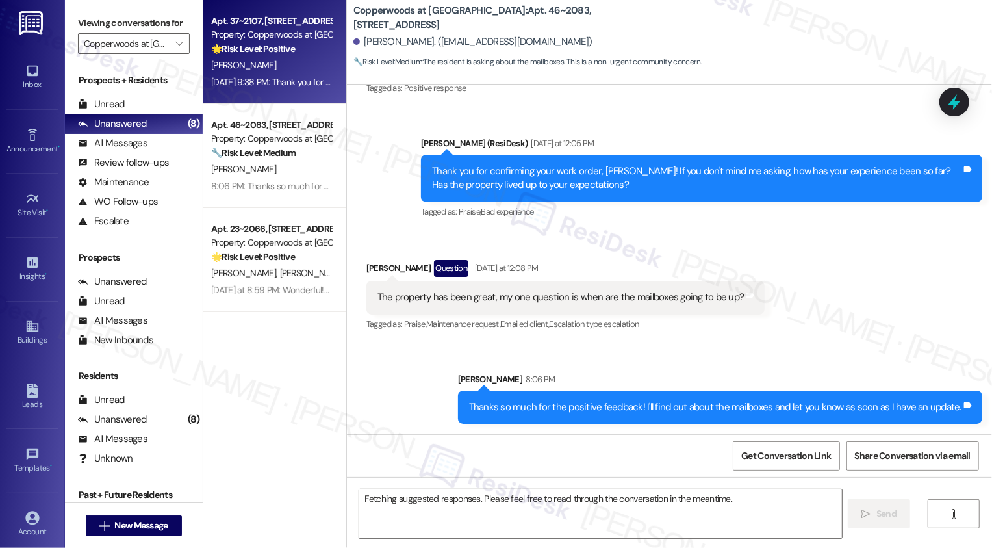
click at [293, 87] on div "Aug 21, 2025 at 9:38 PM: Thank you for your message. Our offices are currently …" at bounding box center [605, 82] width 788 height 12
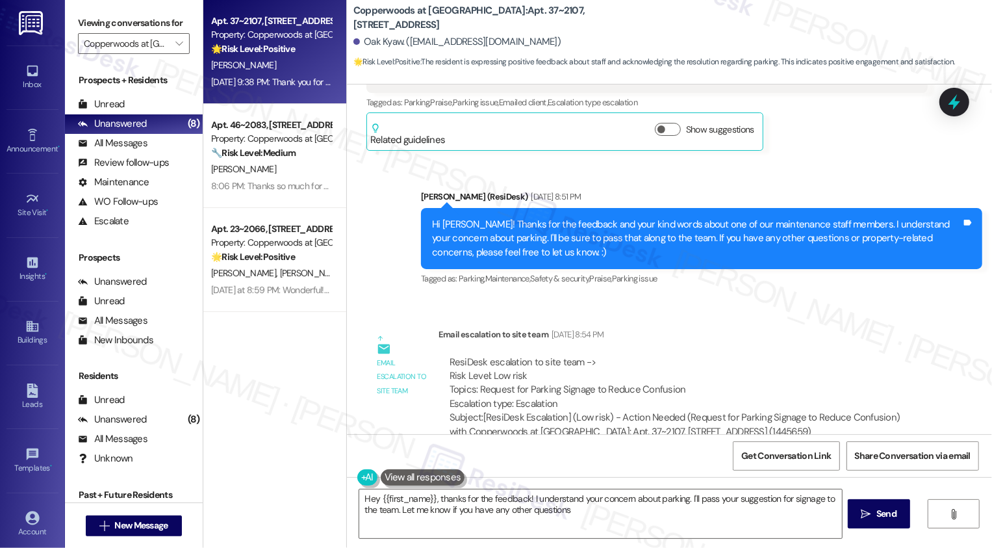
type textarea "Hey {{first_name}}, thanks for the feedback! I understand your concern about pa…"
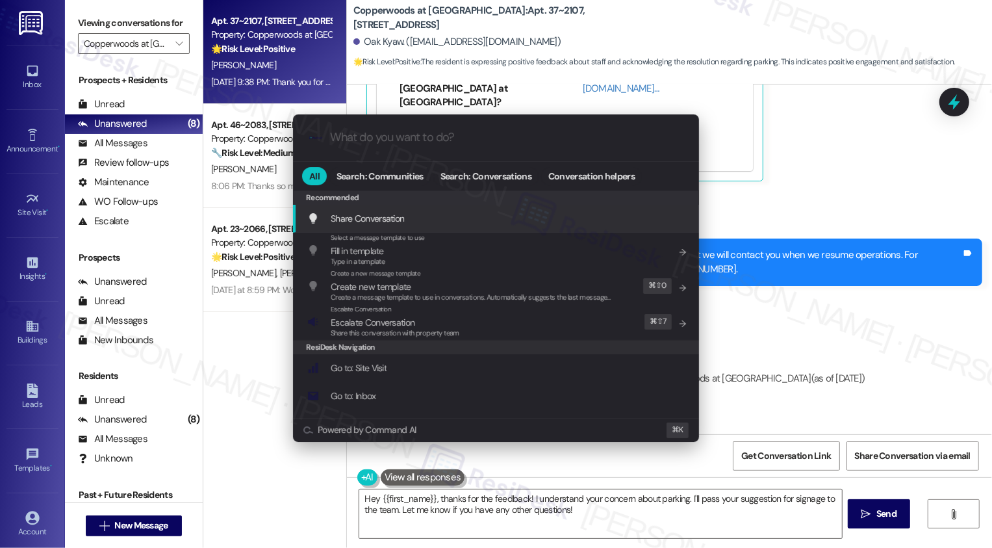
scroll to position [292, 0]
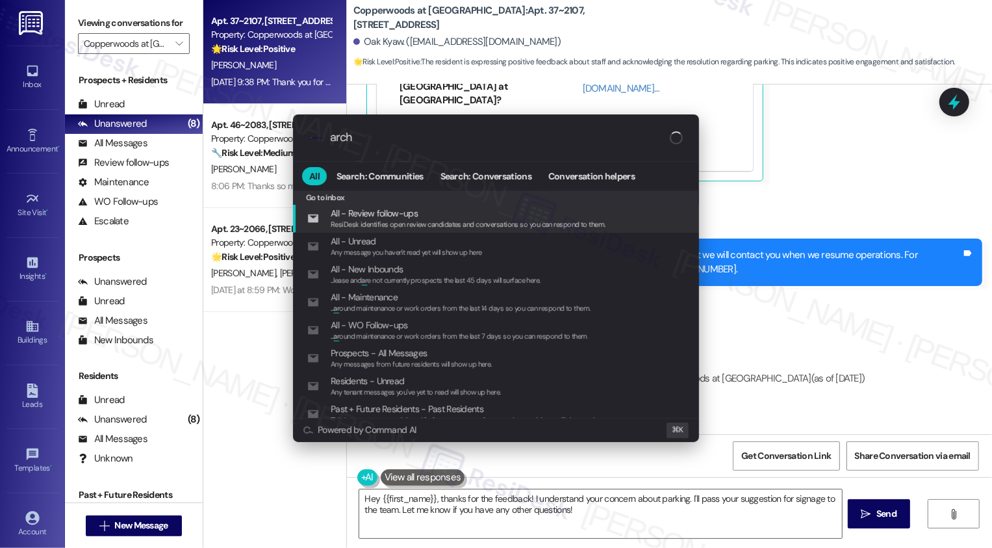
type input "archi"
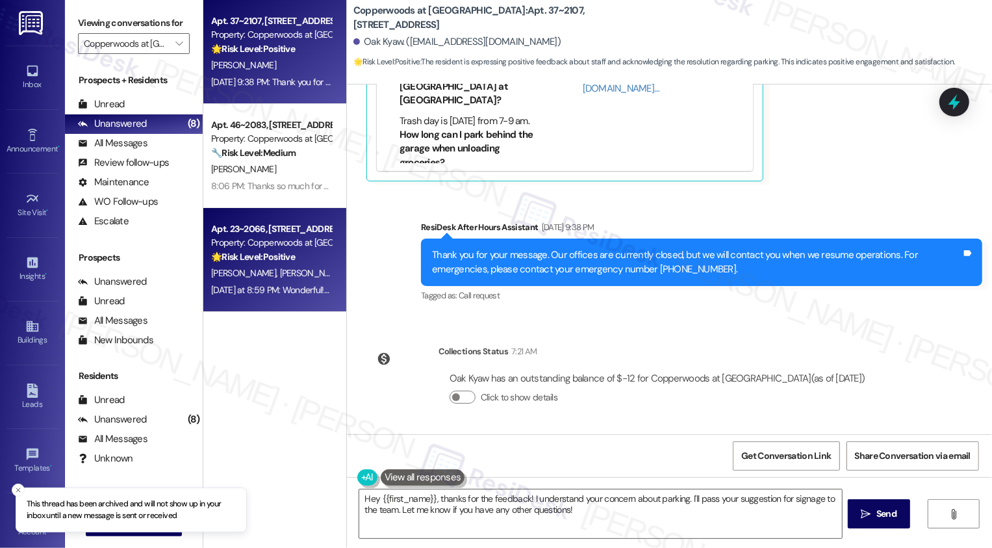
click at [348, 270] on span "K. Craner" at bounding box center [382, 273] width 69 height 12
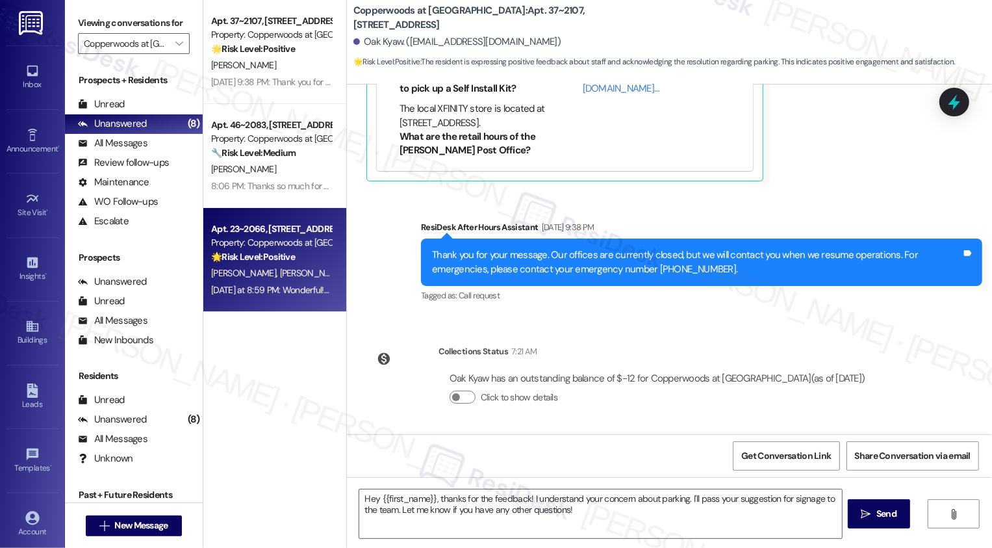
type textarea "Fetching suggested responses. Please feel free to read through the conversation…"
click at [348, 270] on span "K. Craner" at bounding box center [382, 273] width 69 height 12
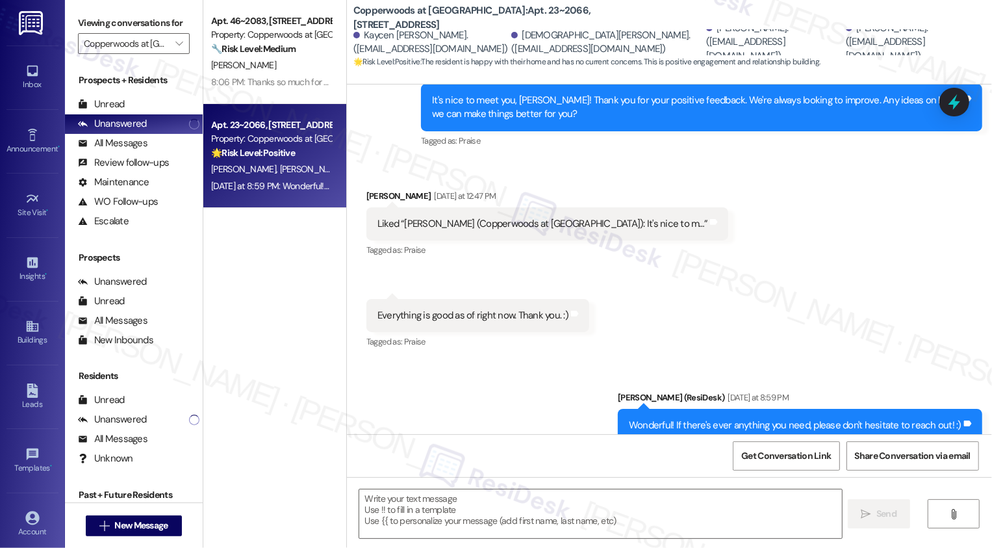
scroll to position [556, 0]
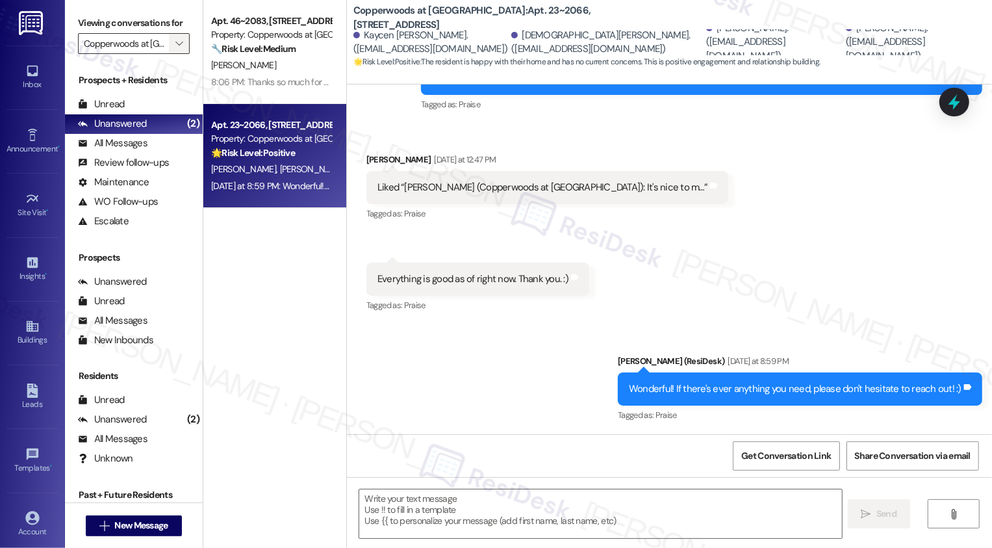
click at [175, 54] on span "" at bounding box center [179, 43] width 12 height 21
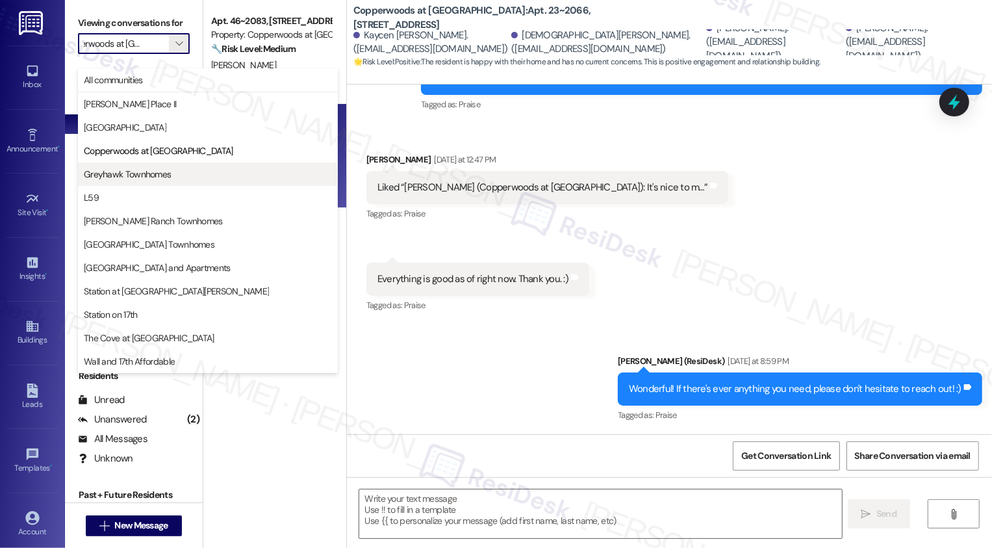
click at [156, 170] on span "Greyhawk Townhomes" at bounding box center [127, 174] width 87 height 13
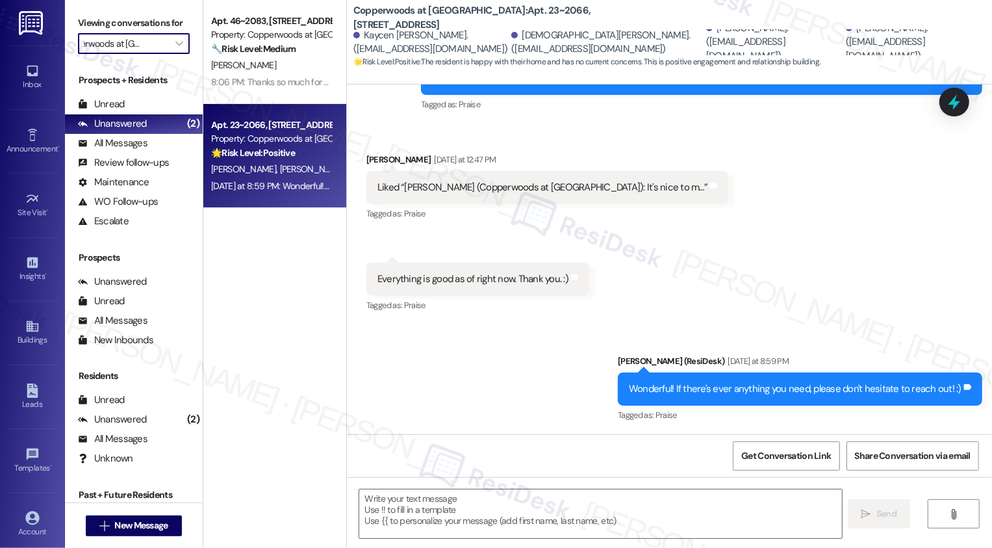
type input "Greyhawk Townhomes"
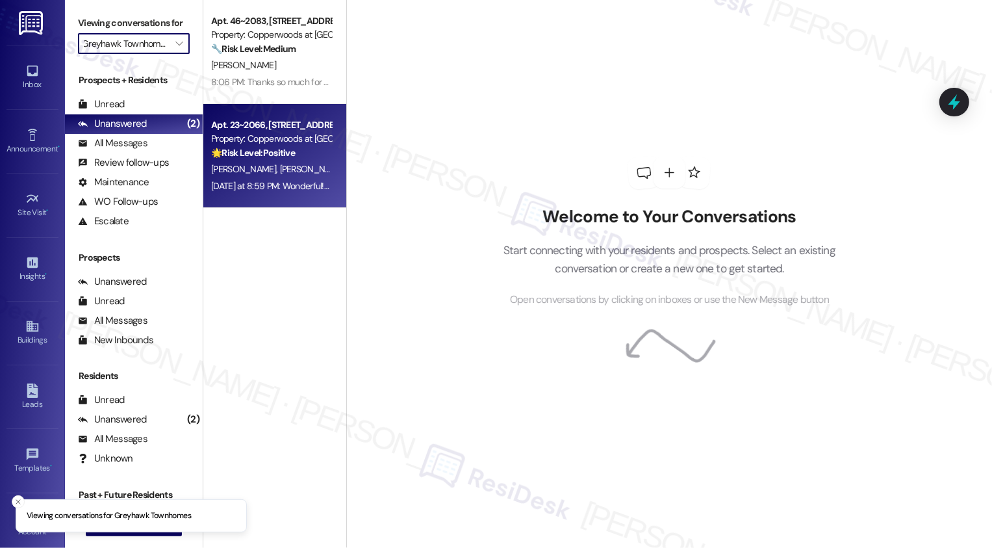
scroll to position [0, 9]
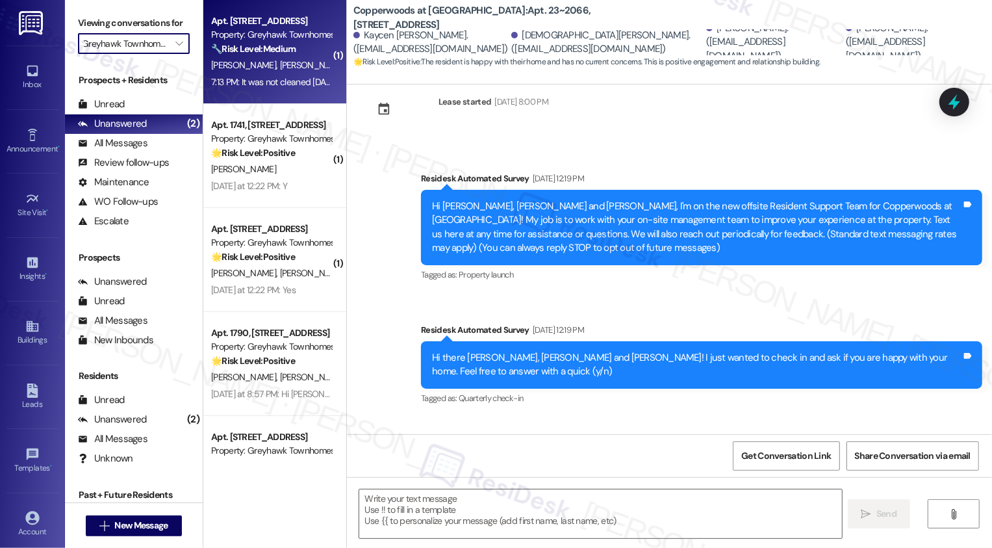
type textarea "Fetching suggested responses. Please feel free to read through the conversation…"
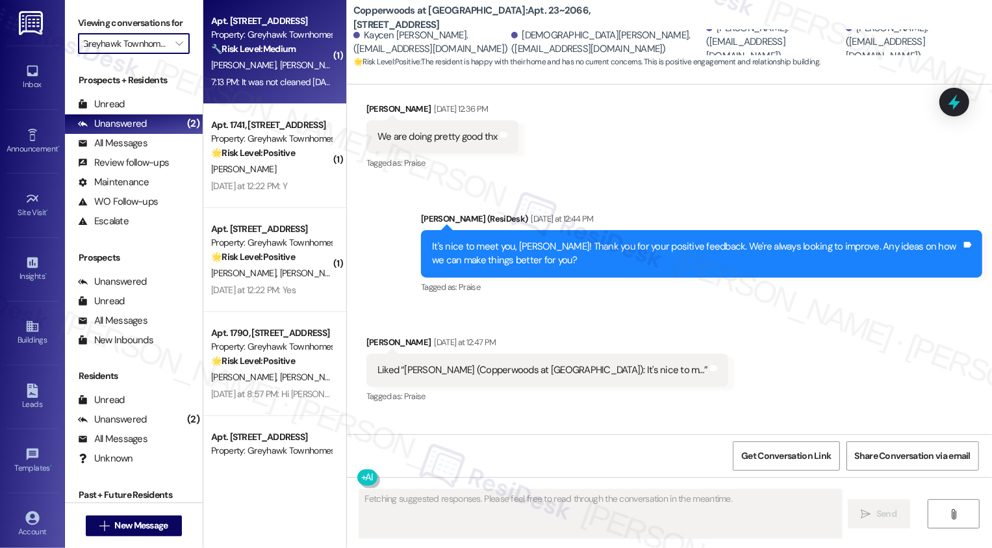
scroll to position [446, 0]
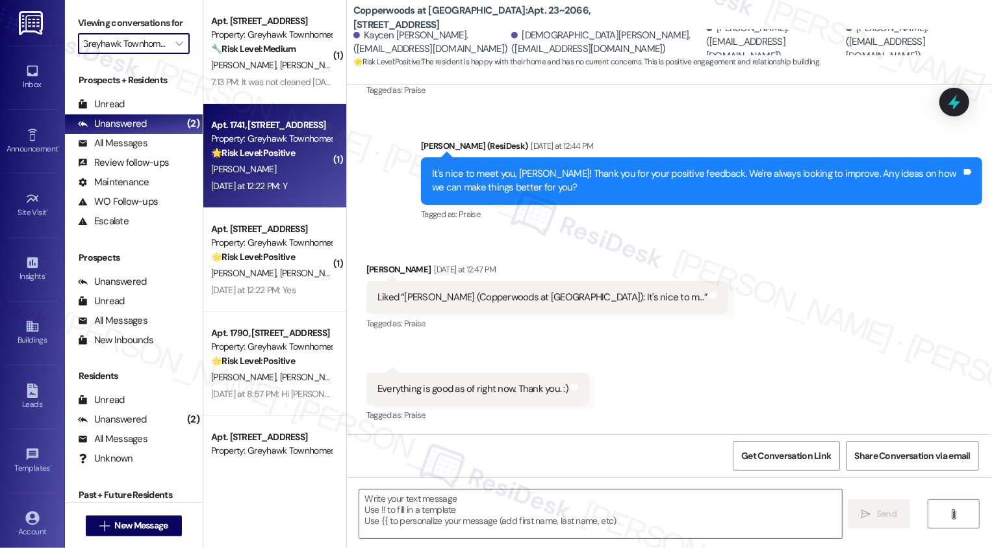
click at [266, 141] on div "Property: Greyhawk Townhomes" at bounding box center [271, 139] width 120 height 14
type textarea "Fetching suggested responses. Please feel free to read through the conversation…"
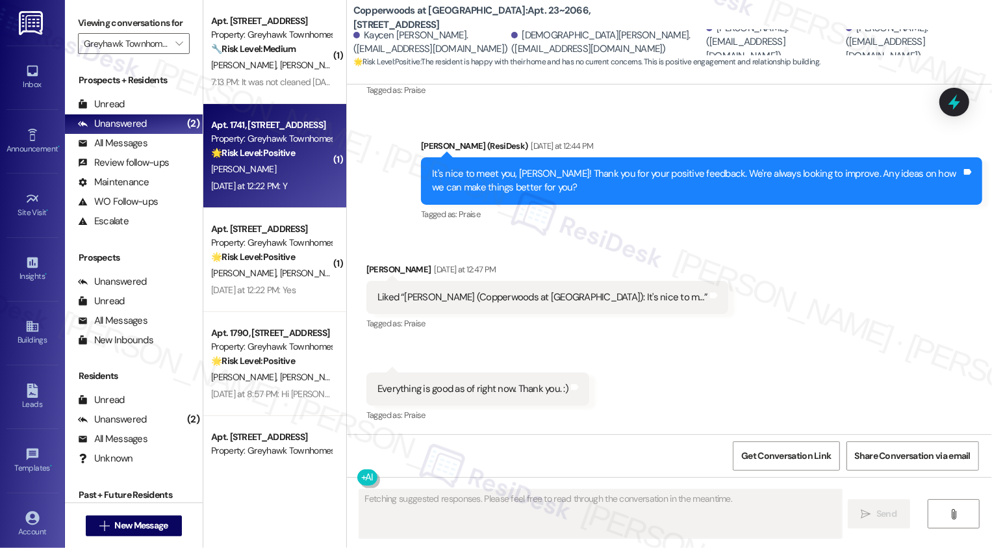
click at [266, 141] on div "Property: Greyhawk Townhomes" at bounding box center [271, 139] width 120 height 14
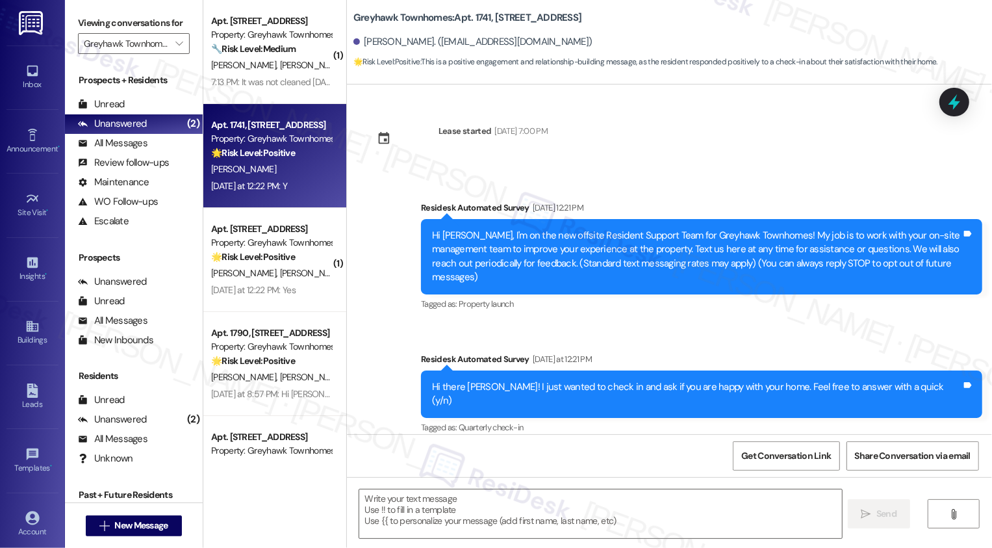
scroll to position [108, 0]
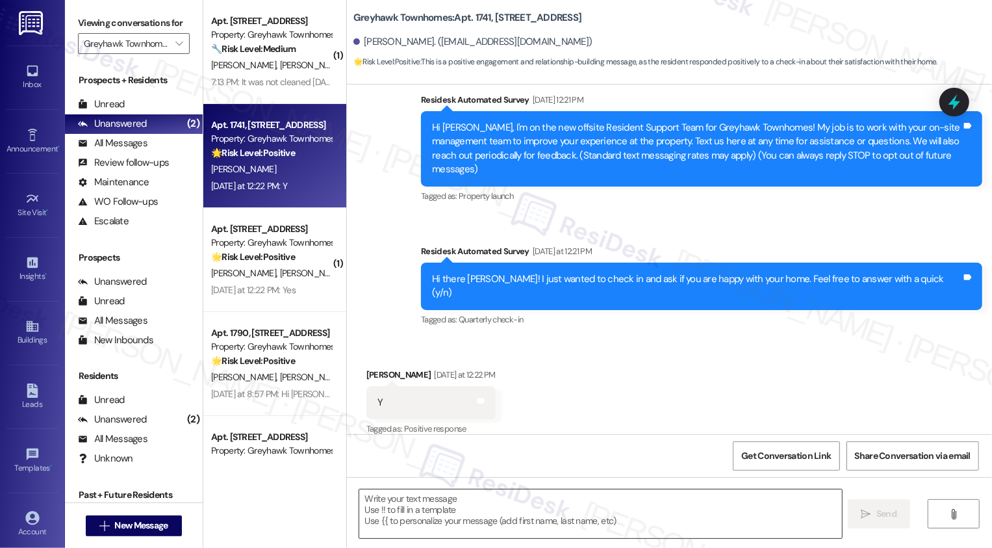
click at [410, 508] on textarea at bounding box center [600, 513] width 483 height 49
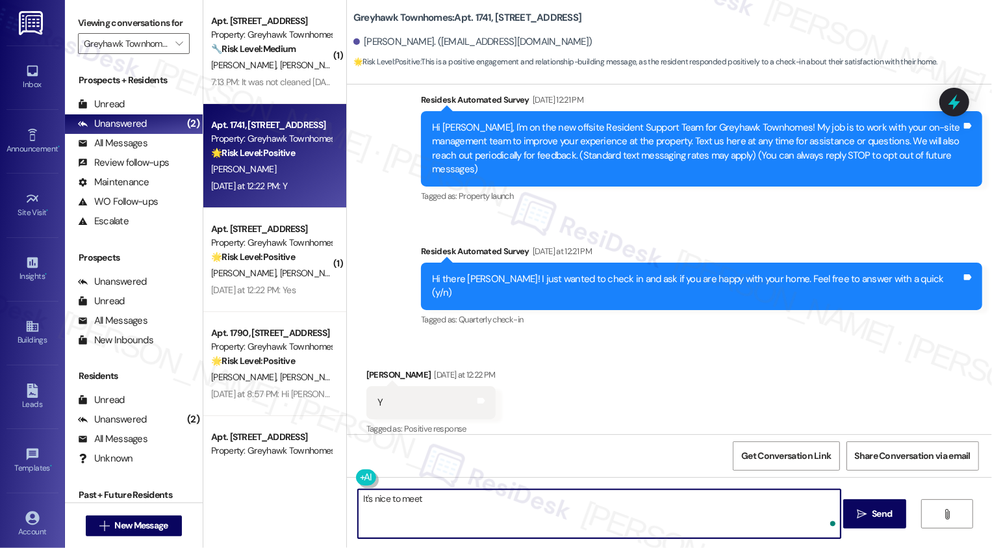
type textarea "It's nice to meet y"
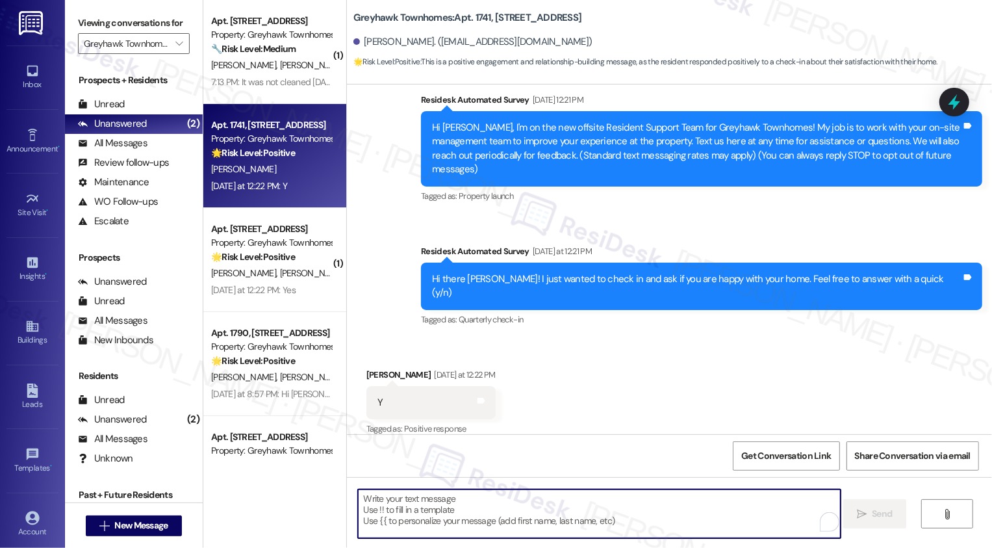
click at [485, 492] on textarea "To enrich screen reader interactions, please activate Accessibility in Grammarl…" at bounding box center [599, 513] width 483 height 49
paste textarea "Hi {{first_name}}, it's nice to meet you! I'm so glad to hear you're happy with…"
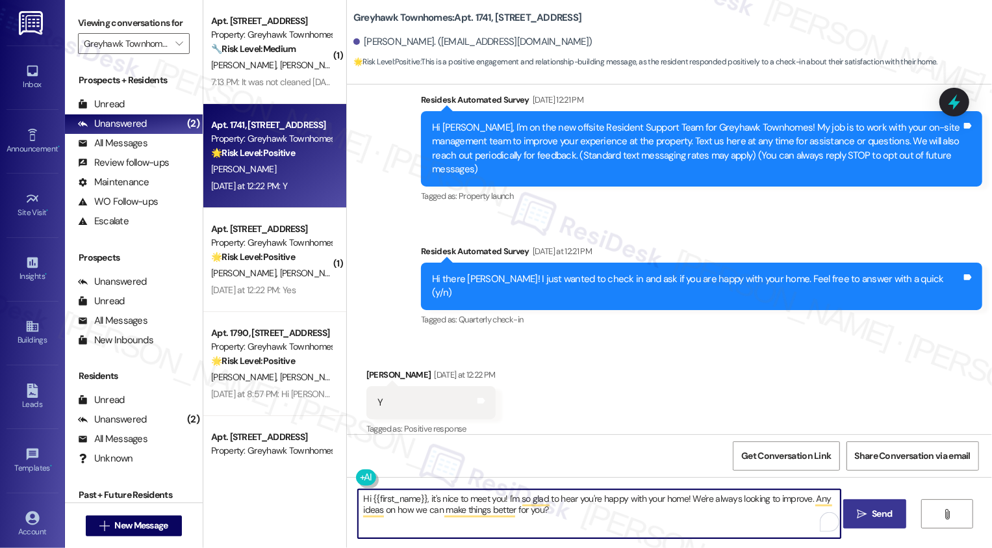
type textarea "Hi {{first_name}}, it's nice to meet you! I'm so glad to hear you're happy with…"
click at [869, 507] on span "Send" at bounding box center [881, 514] width 25 height 14
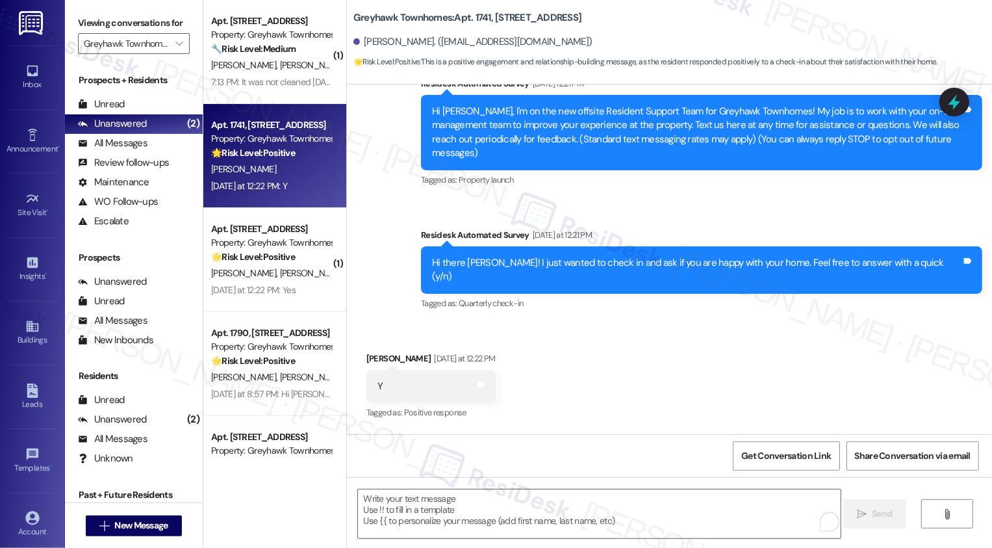
scroll to position [125, 0]
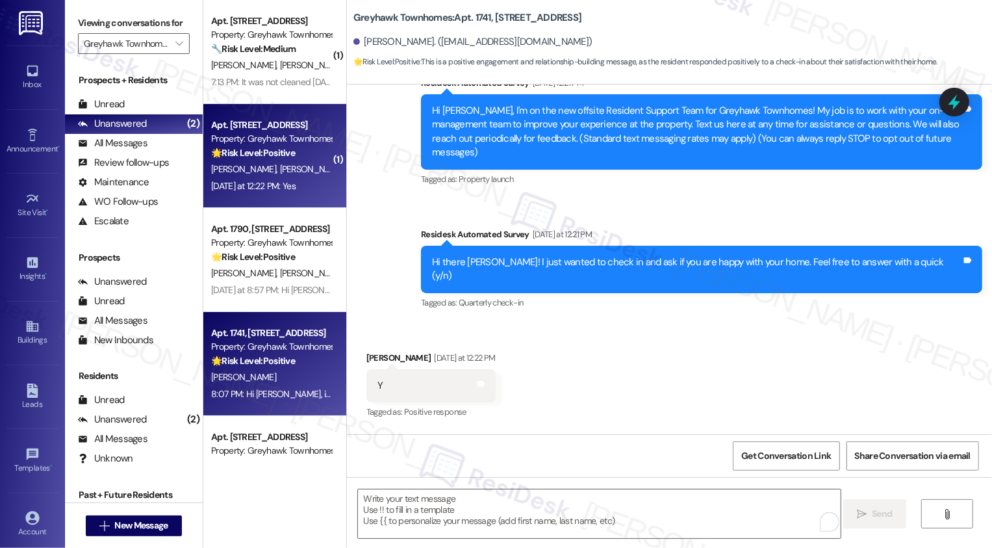
click at [292, 159] on div "🌟 Risk Level: Positive The message is a positive confirmation from the resident…" at bounding box center [271, 153] width 120 height 14
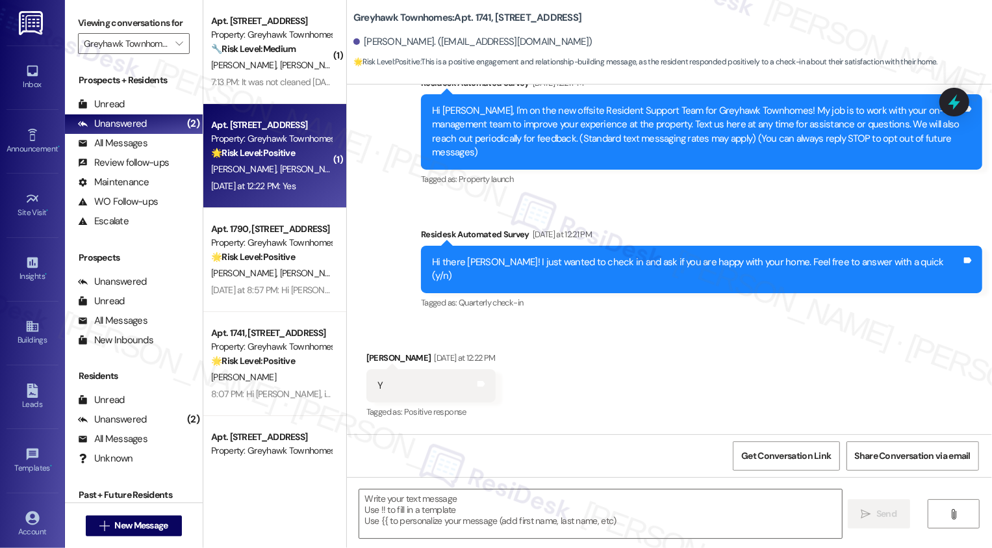
click at [292, 159] on div "🌟 Risk Level: Positive The message is a positive confirmation from the resident…" at bounding box center [271, 153] width 120 height 14
type textarea "Fetching suggested responses. Please feel free to read through the conversation…"
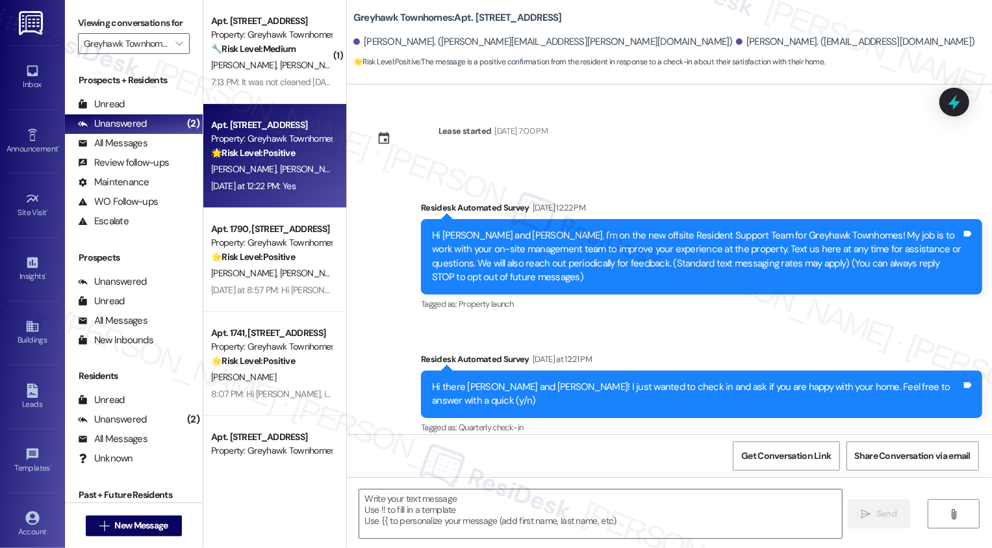
scroll to position [108, 0]
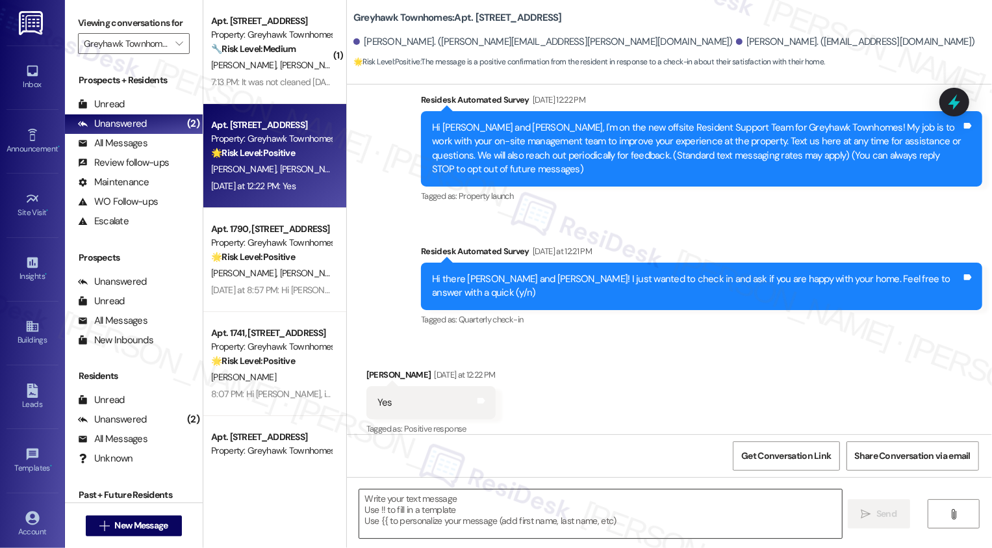
click at [486, 498] on textarea at bounding box center [600, 513] width 483 height 49
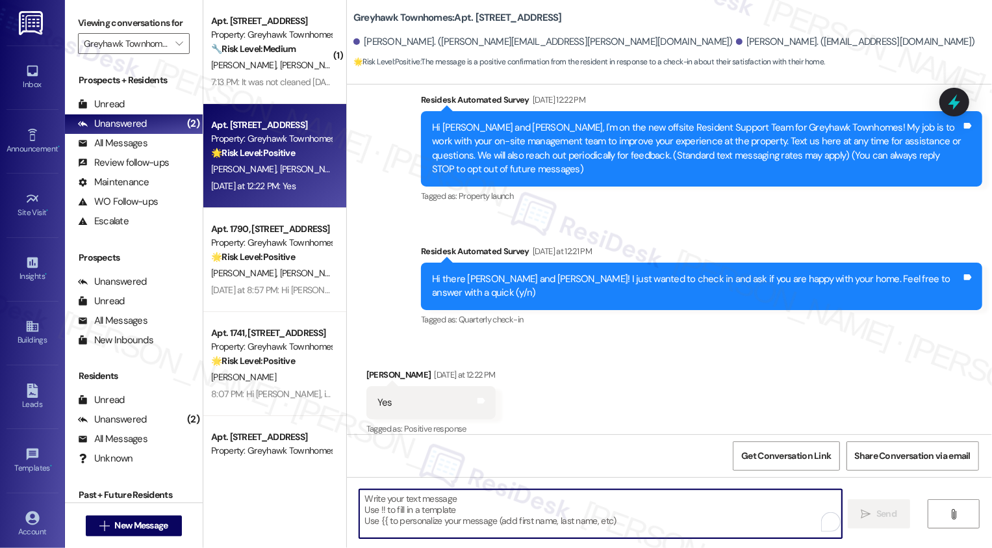
paste textarea "Hi {{first_name}}, it's nice to meet you! I'm so glad to hear you're happy with…"
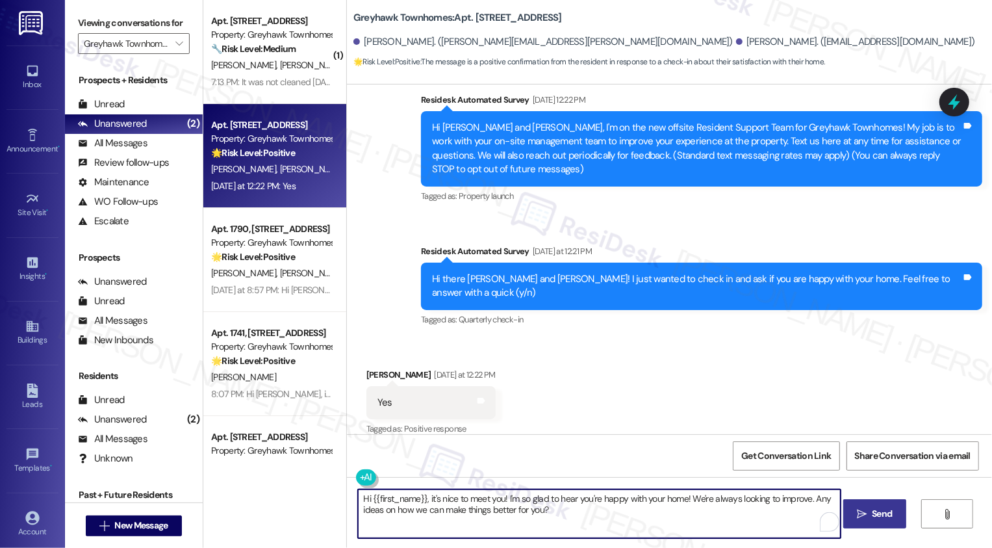
click at [403, 500] on textarea "Hi {{first_name}}, it's nice to meet you! I'm so glad to hear you're happy with…" at bounding box center [599, 513] width 483 height 49
type textarea "Hi Nicole, it's nice to meet you! I'm so glad to hear you're happy with your ho…"
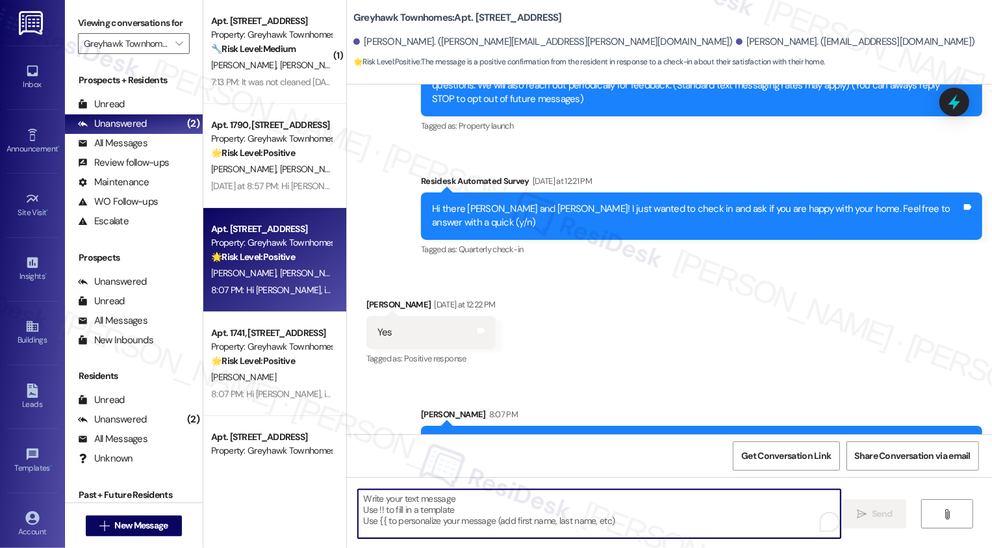
scroll to position [198, 0]
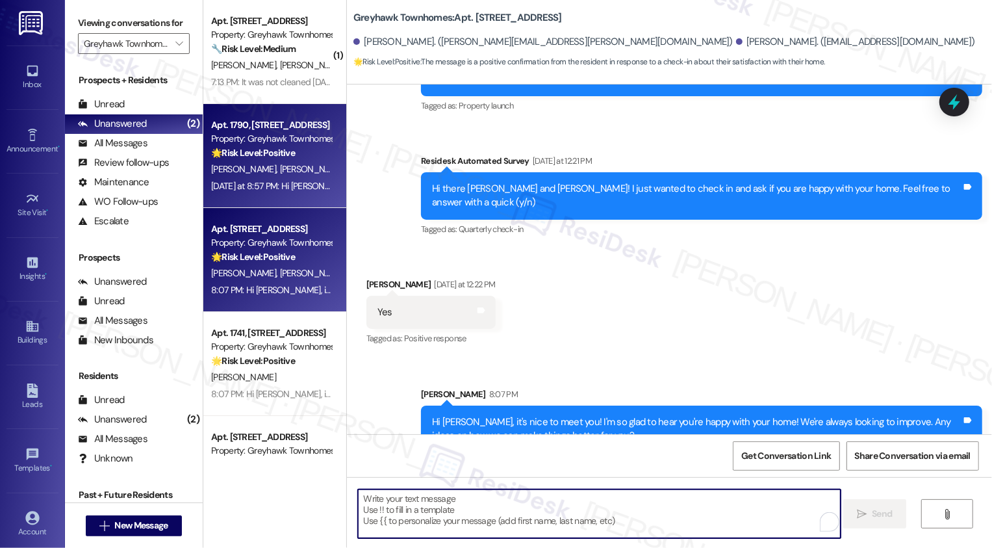
click at [286, 162] on div "A. Bianchi S. Wilson" at bounding box center [271, 169] width 123 height 16
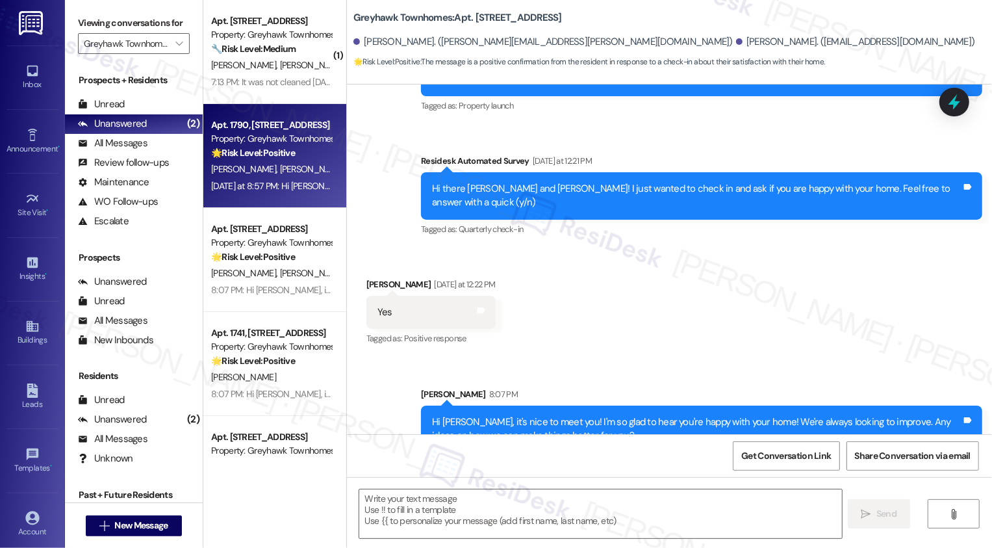
type textarea "Fetching suggested responses. Please feel free to read through the conversation…"
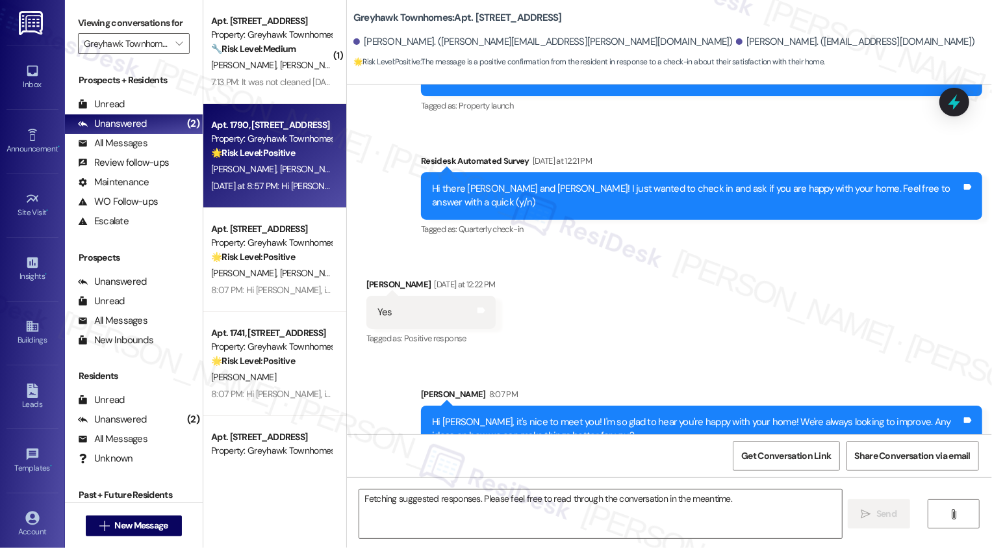
click at [286, 162] on div "A. Bianchi S. Wilson" at bounding box center [271, 169] width 123 height 16
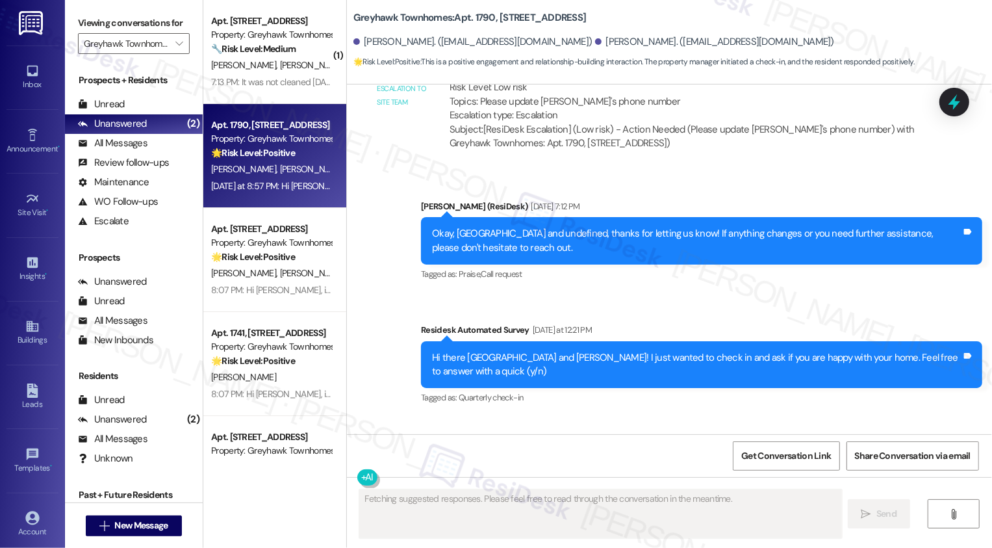
scroll to position [1325, 0]
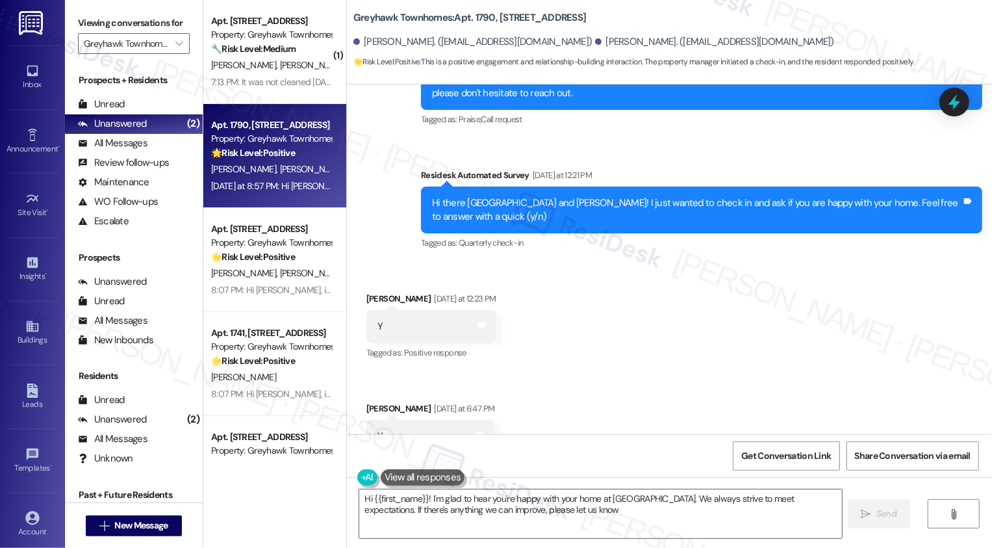
type textarea "Hi {{first_name}}! I'm glad to hear you're happy with your home at Greyhawk Tow…"
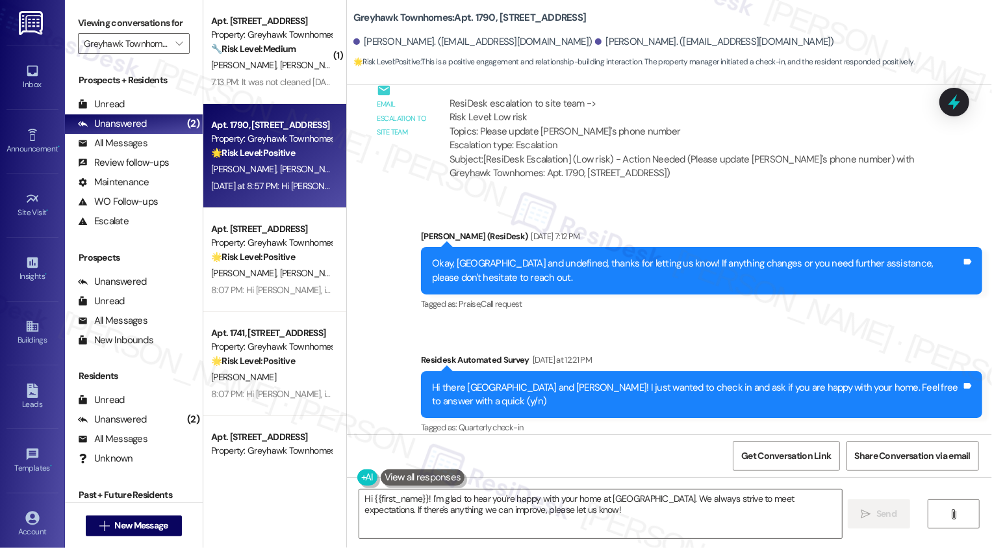
scroll to position [1449, 0]
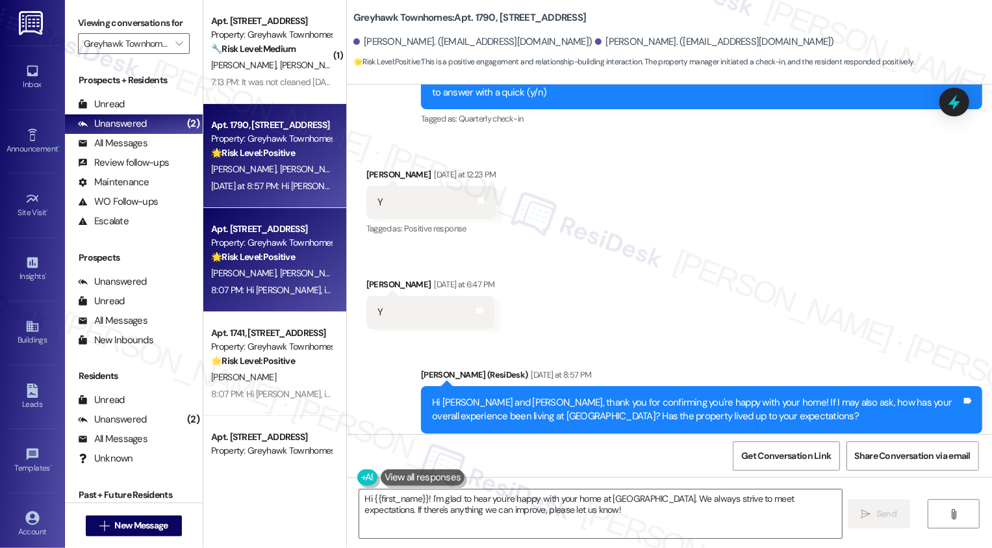
click at [265, 246] on div "Property: Greyhawk Townhomes" at bounding box center [271, 243] width 120 height 14
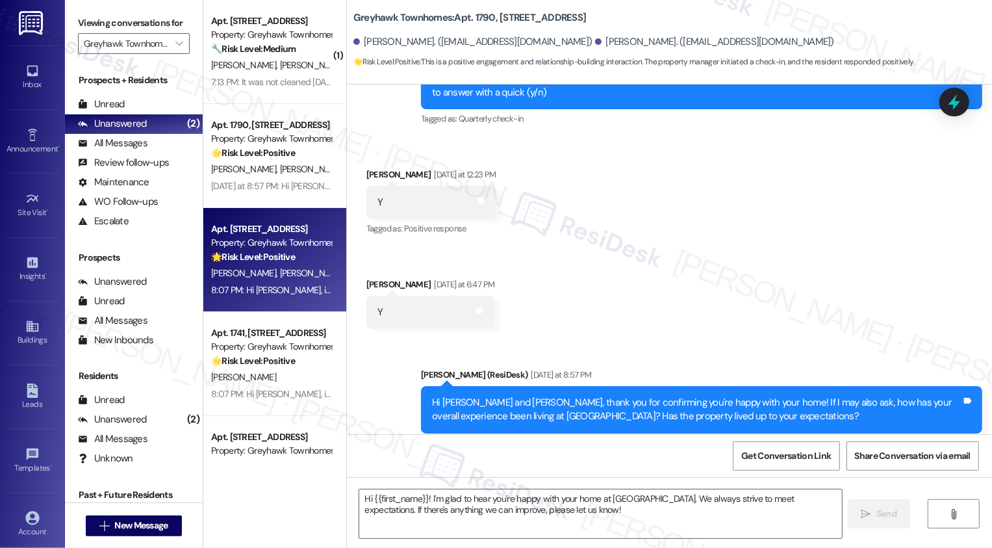
type textarea "Fetching suggested responses. Please feel free to read through the conversation…"
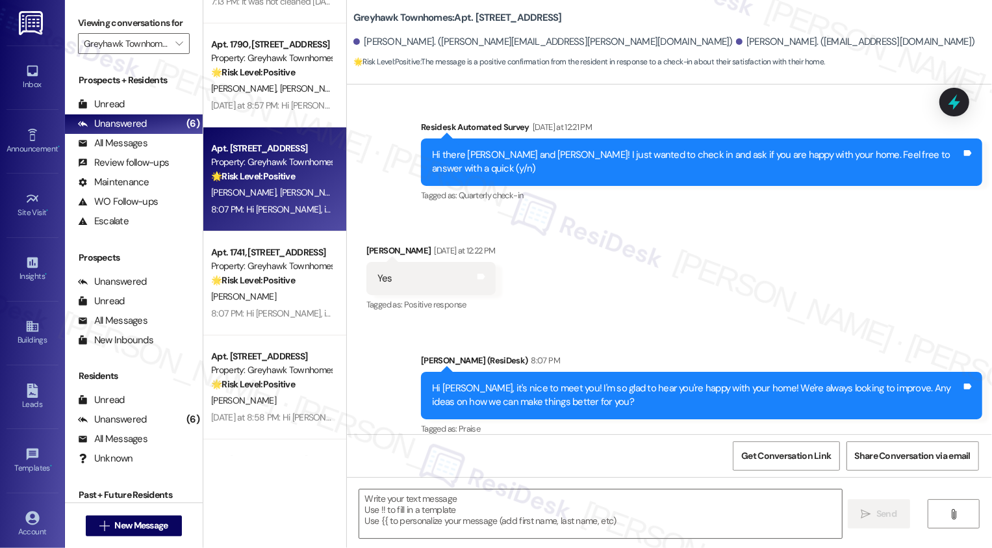
scroll to position [168, 0]
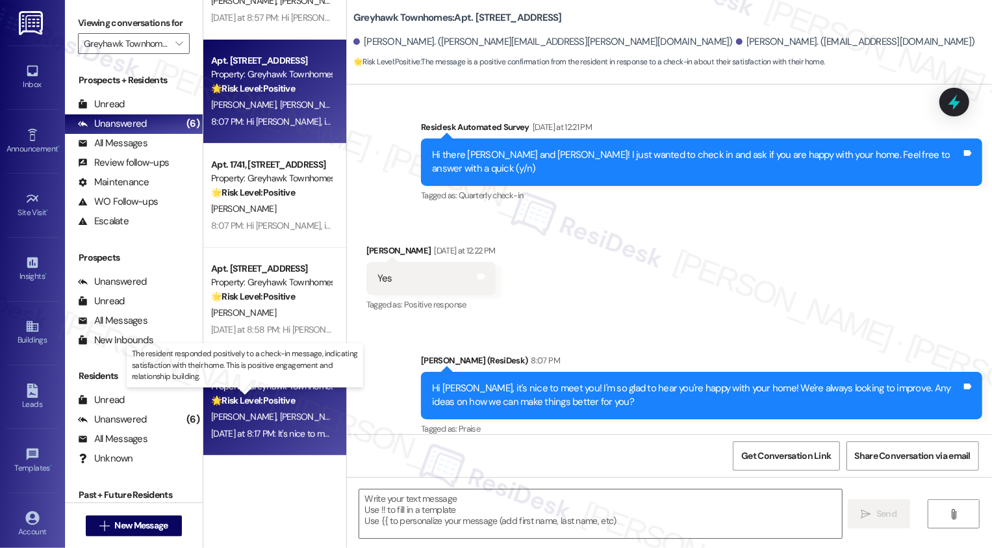
click at [287, 403] on strong "🌟 Risk Level: Positive" at bounding box center [253, 400] width 84 height 12
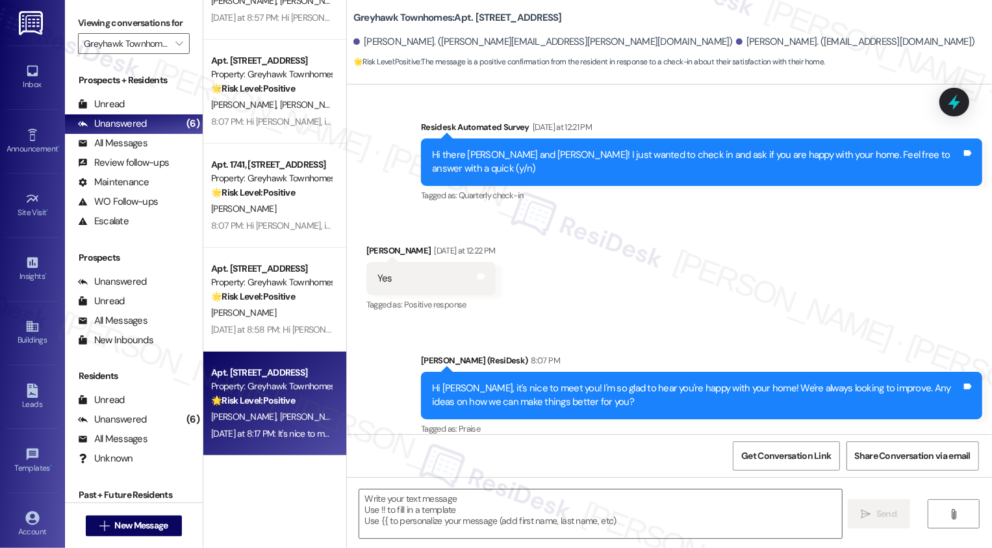
type textarea "Fetching suggested responses. Please feel free to read through the conversation…"
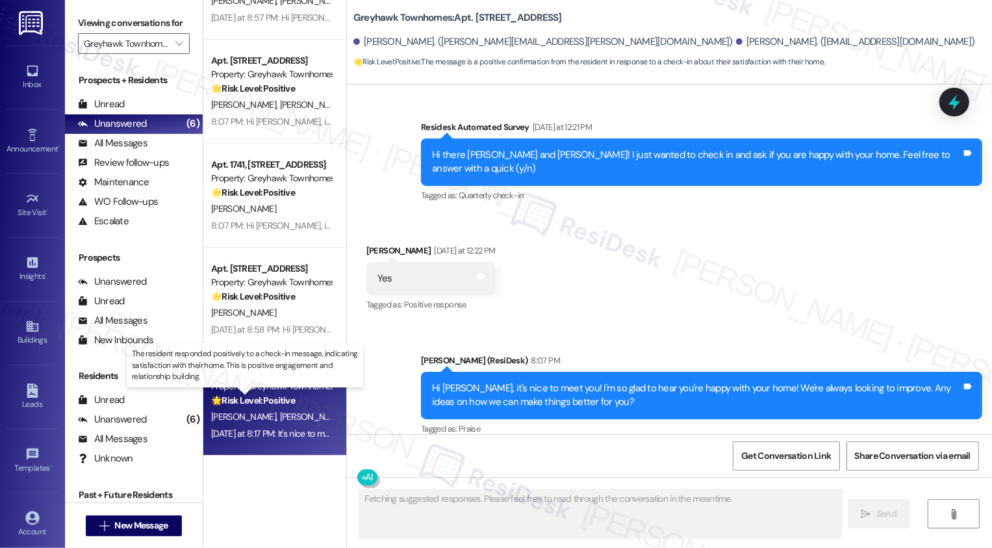
click at [287, 403] on strong "🌟 Risk Level: Positive" at bounding box center [253, 400] width 84 height 12
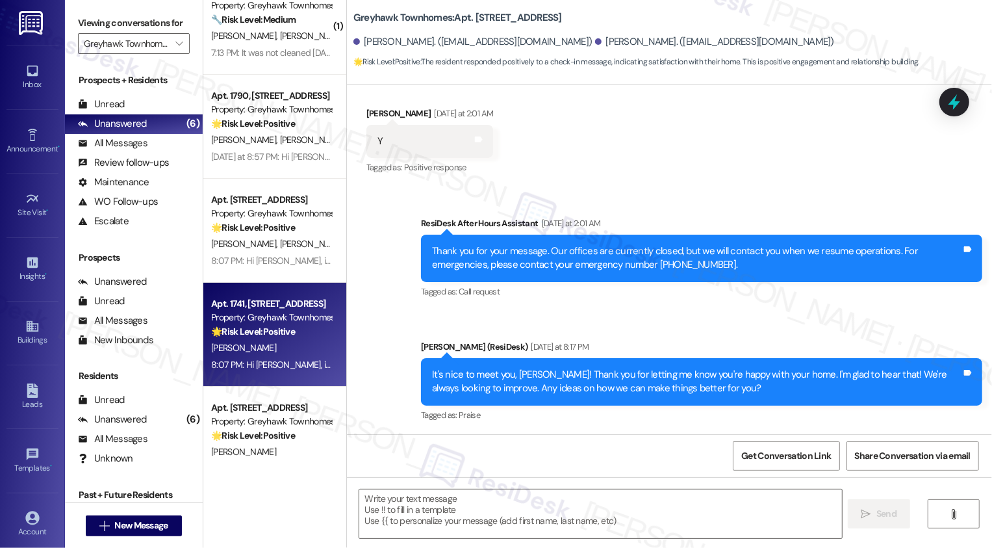
scroll to position [0, 0]
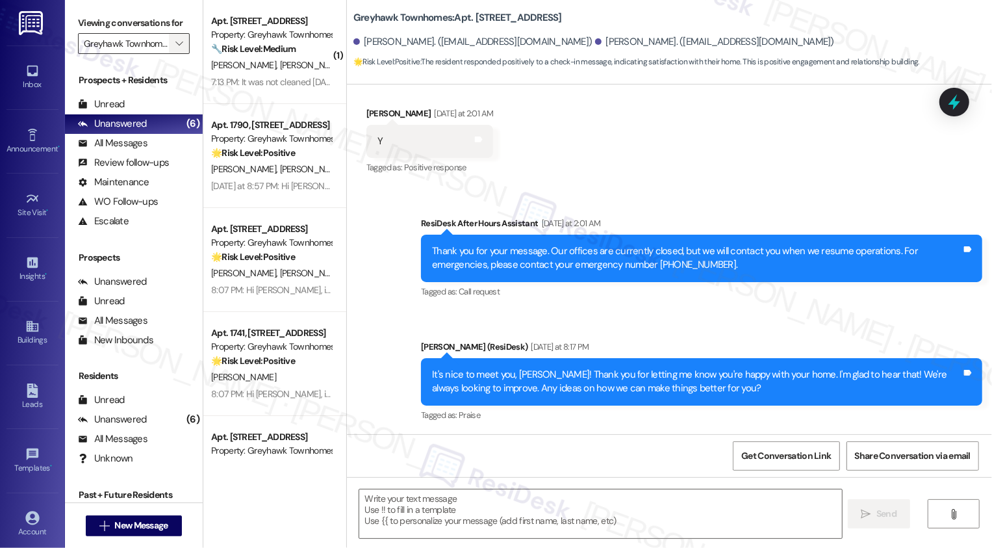
click at [177, 54] on button "" at bounding box center [179, 43] width 21 height 21
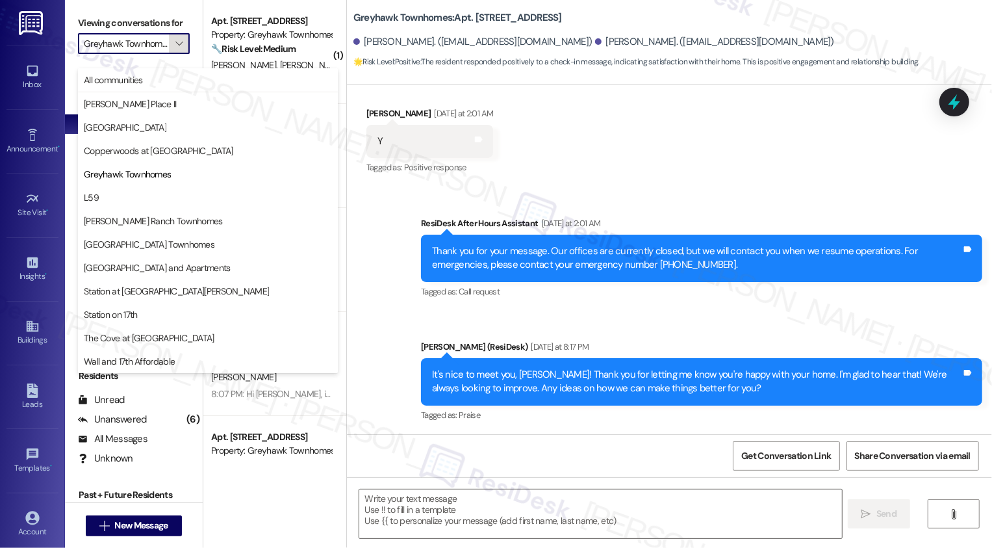
scroll to position [0, 9]
click at [154, 200] on span "L59" at bounding box center [208, 197] width 248 height 13
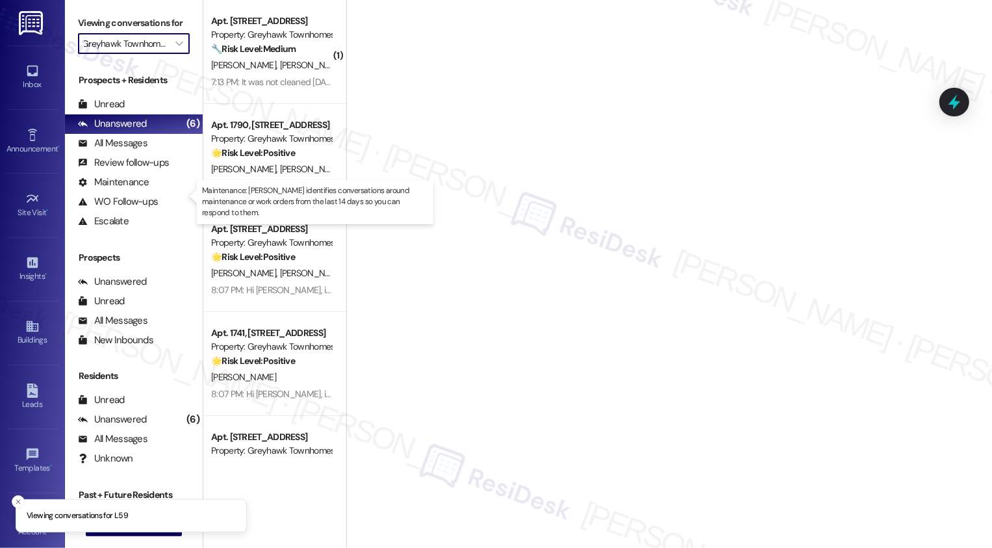
type input "L59"
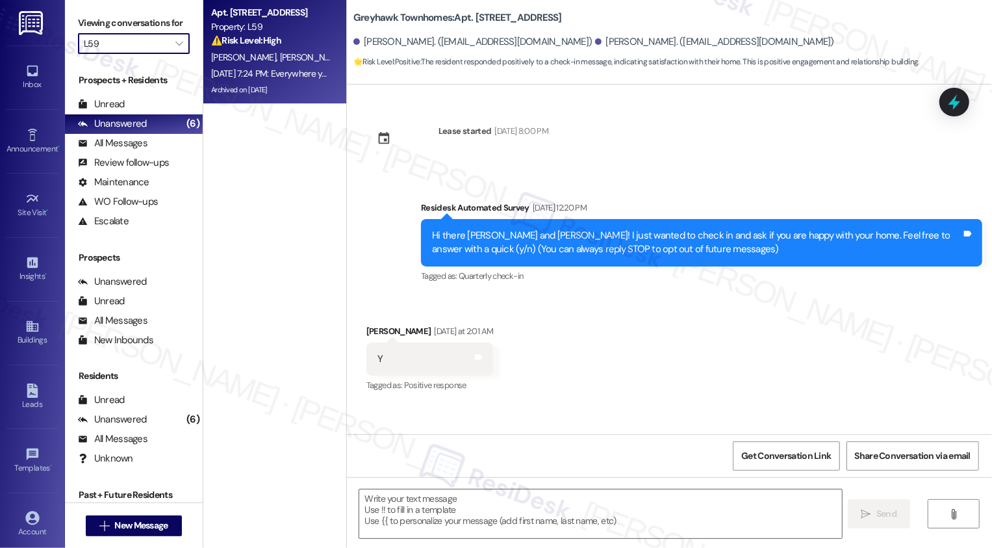
click at [264, 79] on div "Aug 27, 2025 at 7:24 PM: Everywhere you walk around here it smells like dog uri…" at bounding box center [928, 74] width 1435 height 12
type textarea "Fetching suggested responses. Please feel free to read through the conversation…"
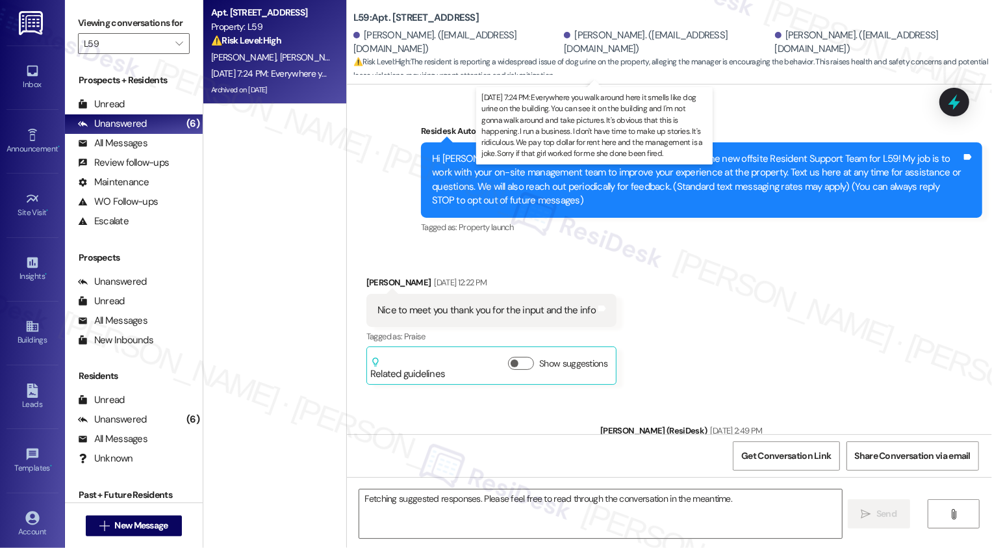
scroll to position [36348, 0]
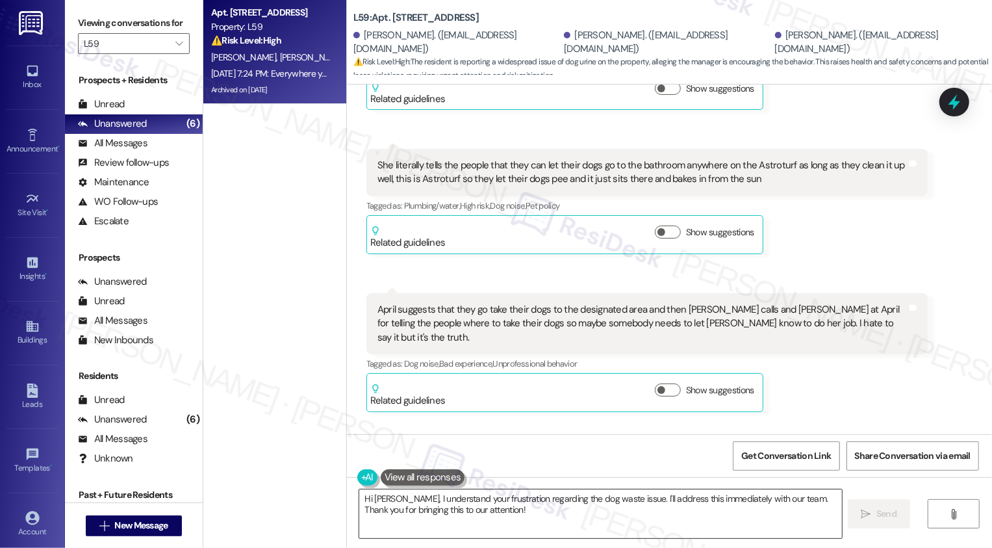
click at [481, 502] on textarea "Hi Alex, I understand your frustration regarding the dog waste issue. I'll addr…" at bounding box center [600, 513] width 483 height 49
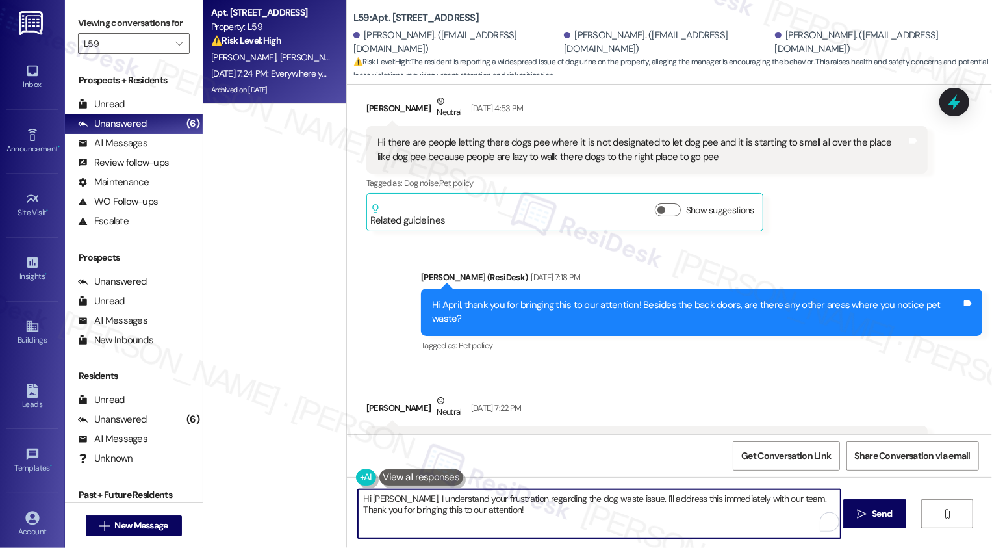
scroll to position [157, 0]
click at [520, 519] on textarea "Hi Alex, I understand your frustration regarding the dog waste issue. I'll addr…" at bounding box center [599, 513] width 483 height 49
drag, startPoint x: 606, startPoint y: 497, endPoint x: 628, endPoint y: 528, distance: 37.7
click at [628, 528] on textarea "Hi Alex, I understand your frustration regarding the dog waste issue. I'll addr…" at bounding box center [599, 513] width 483 height 49
type textarea "Hi Alex, I understand your frustration regarding the dog waste issue. Thank you…"
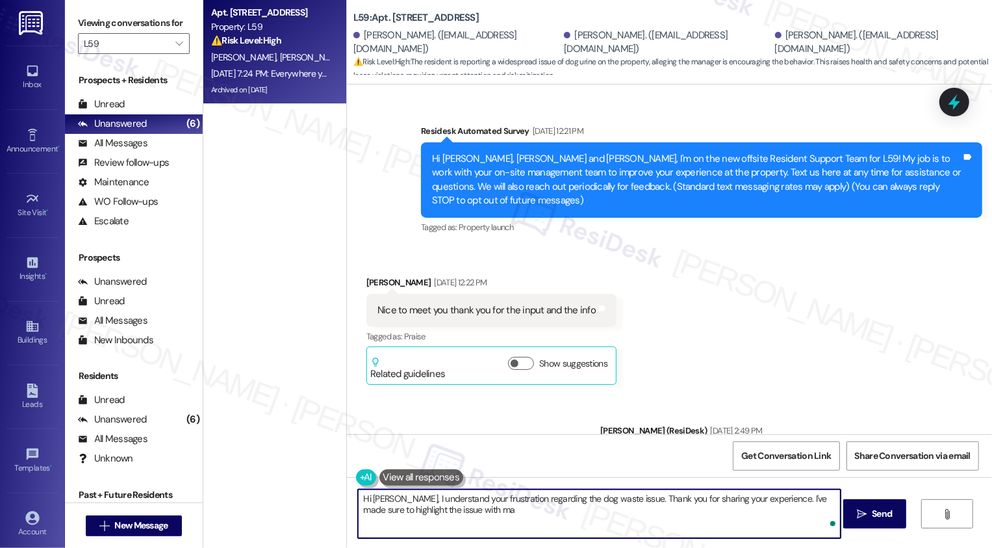
scroll to position [157, 0]
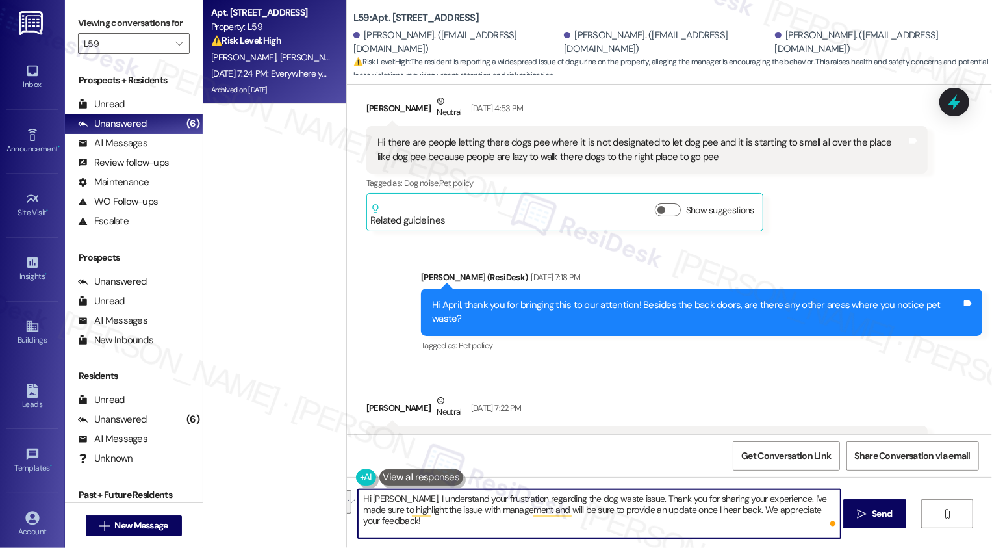
click at [756, 512] on textarea "Hi [PERSON_NAME], I understand your frustration regarding the dog waste issue. …" at bounding box center [599, 513] width 483 height 49
type textarea "Hi [PERSON_NAME], I understand your frustration regarding the dog waste issue. …"
click at [561, 516] on textarea "Hi [PERSON_NAME], I understand your frustration regarding the dog waste issue. …" at bounding box center [599, 513] width 483 height 49
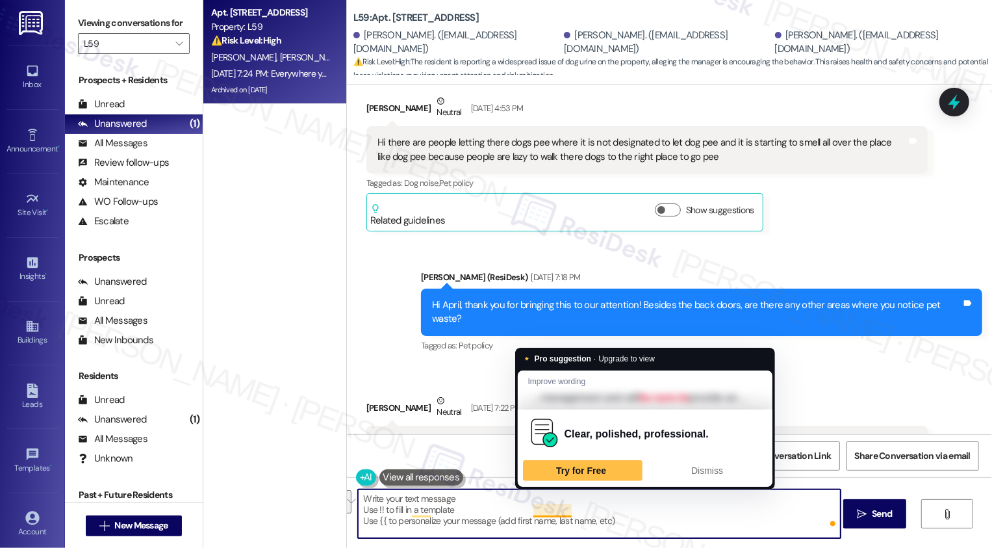
paste textarea "Hi [PERSON_NAME], I completely understand your frustration with the dog waste i…"
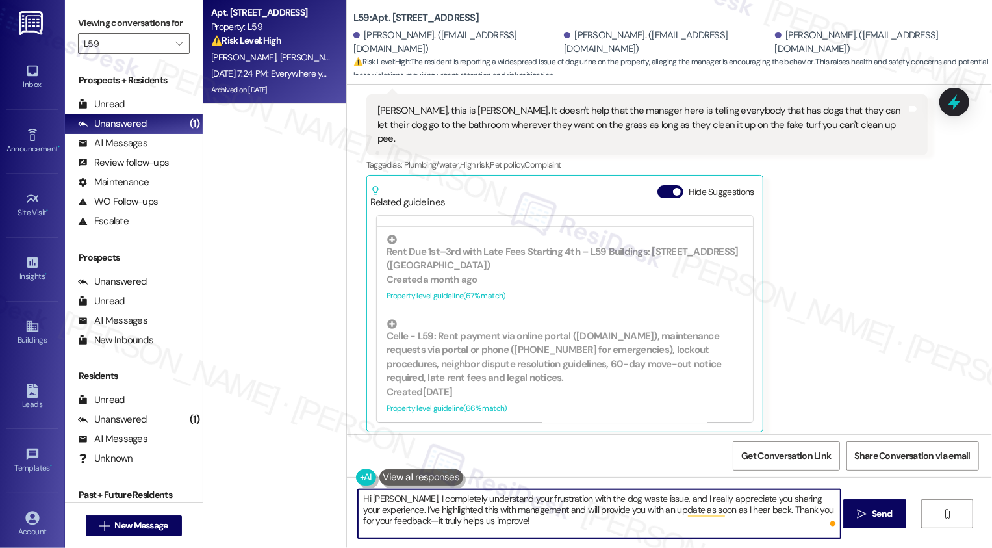
scroll to position [35925, 0]
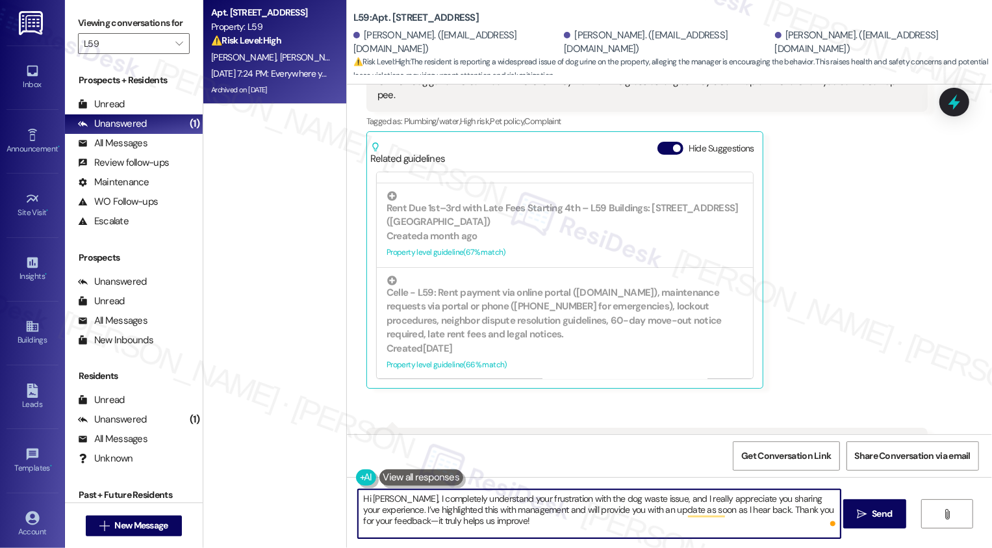
click at [658, 500] on textarea "Hi [PERSON_NAME], I completely understand your frustration with the dog waste i…" at bounding box center [599, 513] width 483 height 49
click at [411, 515] on textarea "Hi [PERSON_NAME], I completely understand your frustration with the dog waste i…" at bounding box center [599, 513] width 483 height 49
click at [465, 515] on textarea "Hi [PERSON_NAME], I completely understand your frustration with the dog waste i…" at bounding box center [599, 513] width 483 height 49
click at [485, 519] on textarea "Hi [PERSON_NAME], I completely understand your frustration with the dog waste i…" at bounding box center [599, 513] width 483 height 49
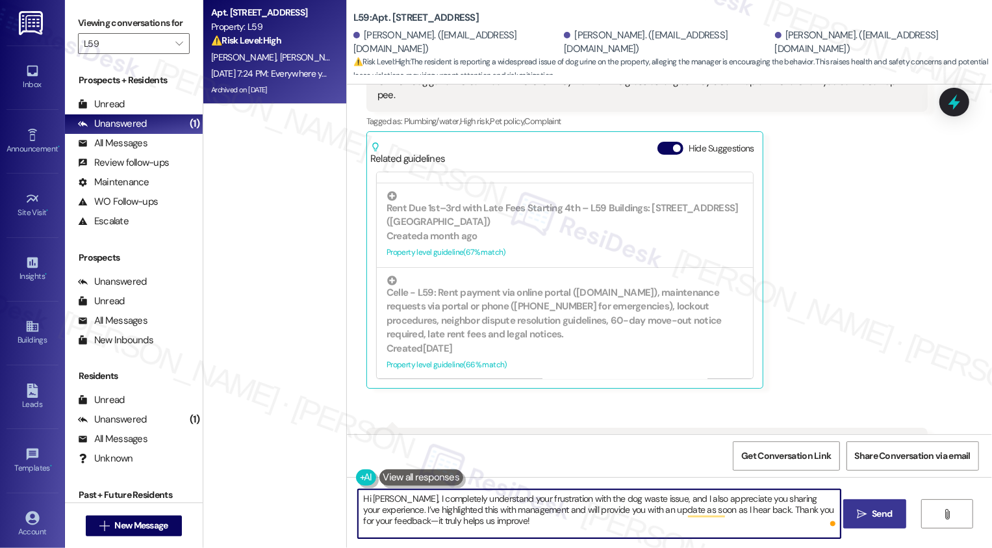
type textarea "Hi [PERSON_NAME], I completely understand your frustration with the dog waste i…"
click at [894, 517] on button " Send" at bounding box center [874, 513] width 63 height 29
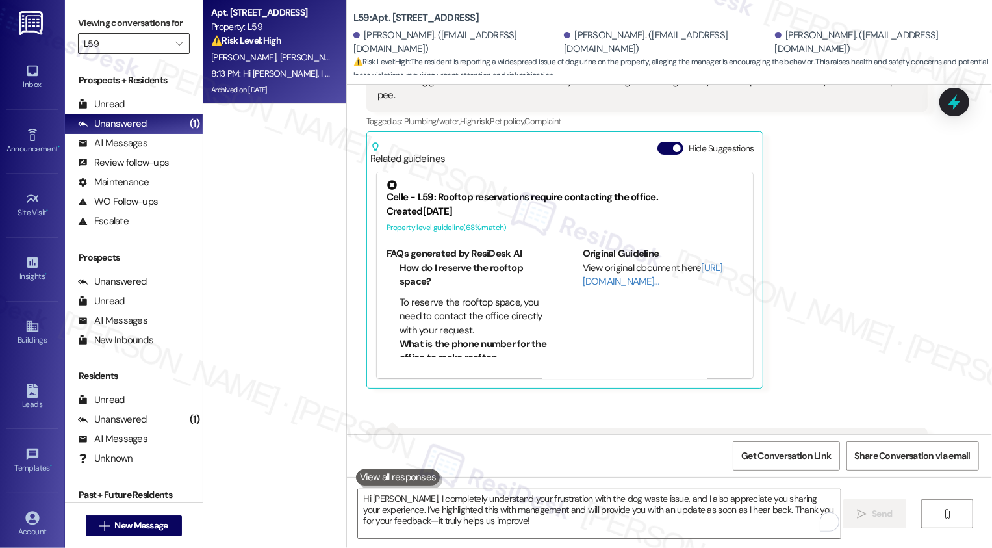
scroll to position [36187, 0]
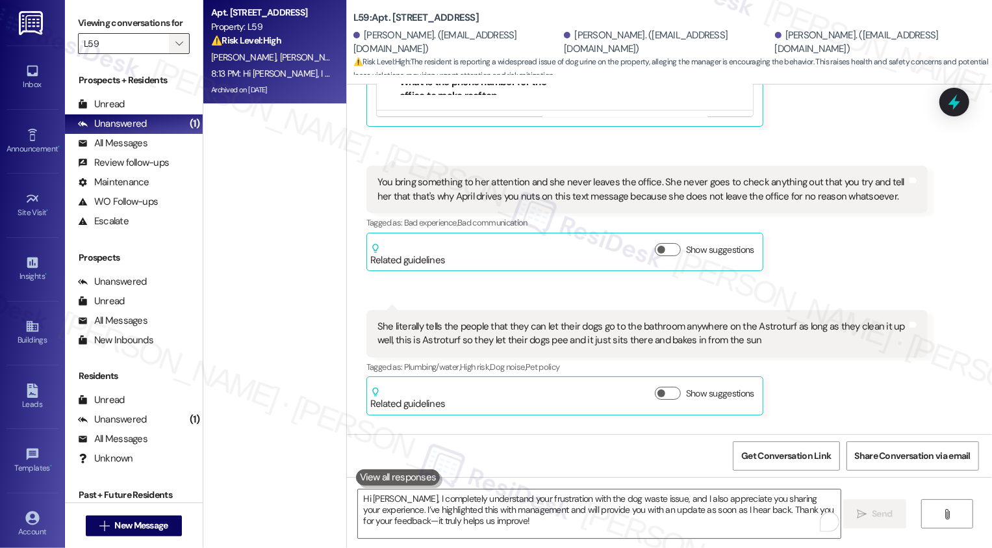
click at [173, 54] on span "" at bounding box center [179, 43] width 12 height 21
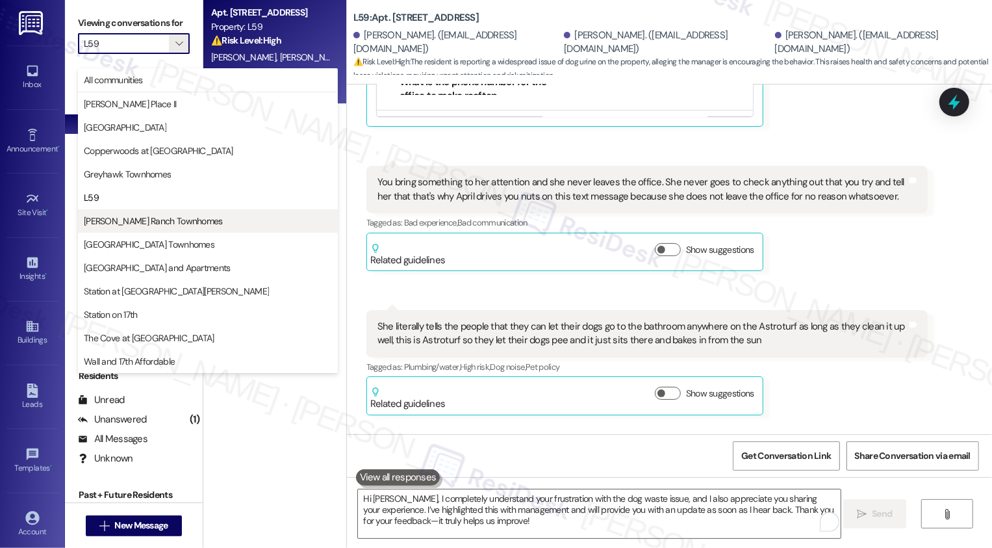
click at [146, 218] on span "[PERSON_NAME] Ranch Townhomes" at bounding box center [153, 220] width 139 height 13
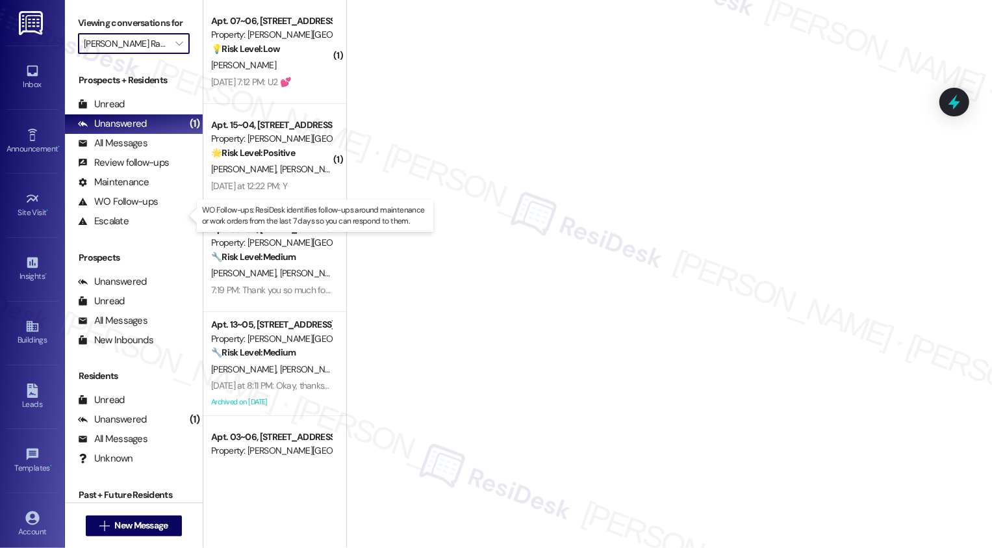
type input "[PERSON_NAME] Ranch Townhomes"
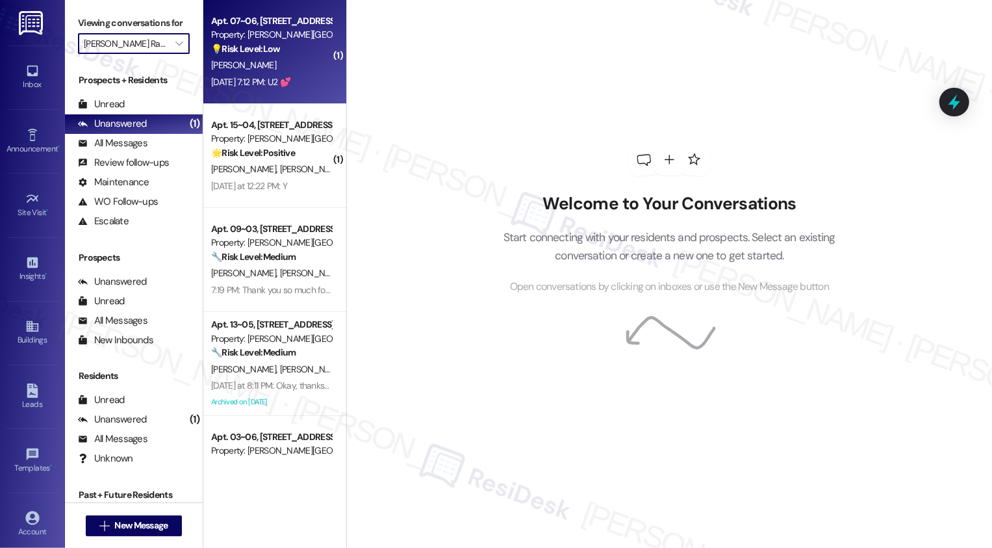
click at [297, 46] on div "💡 Risk Level: Low The resident confirmed the issue with the fridge filter was r…" at bounding box center [271, 49] width 120 height 14
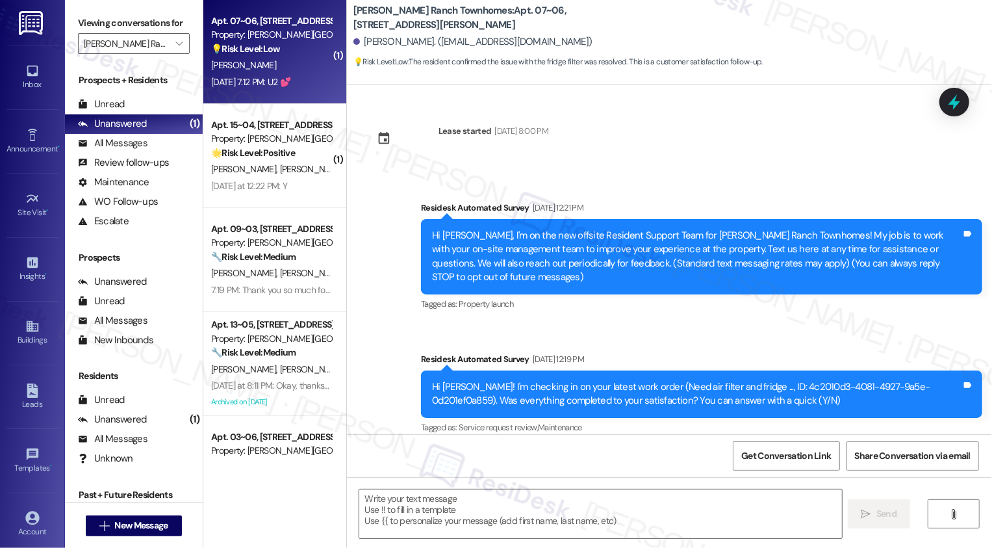
click at [297, 46] on div "💡 Risk Level: Low The resident confirmed the issue with the fridge filter was r…" at bounding box center [271, 49] width 120 height 14
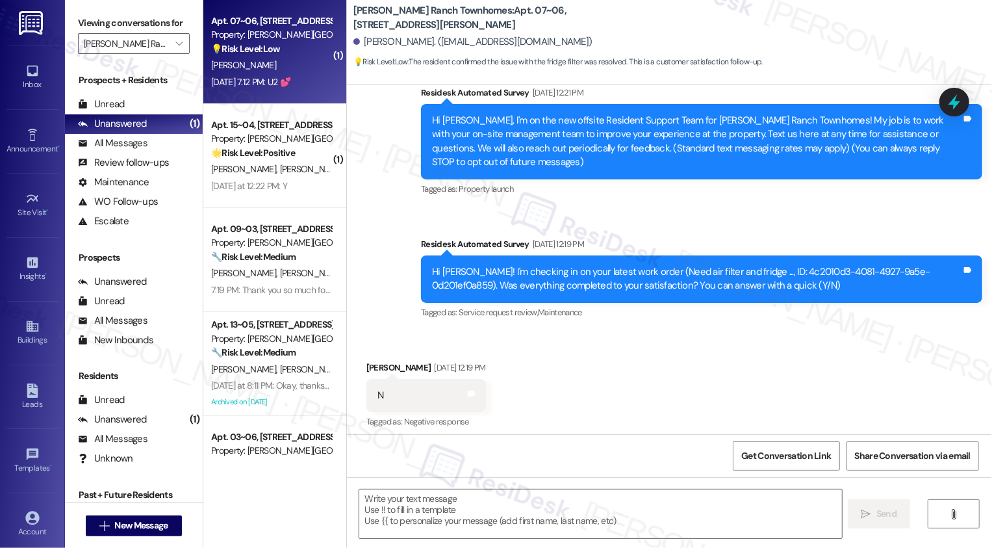
type textarea "Fetching suggested responses. Please feel free to read through the conversation…"
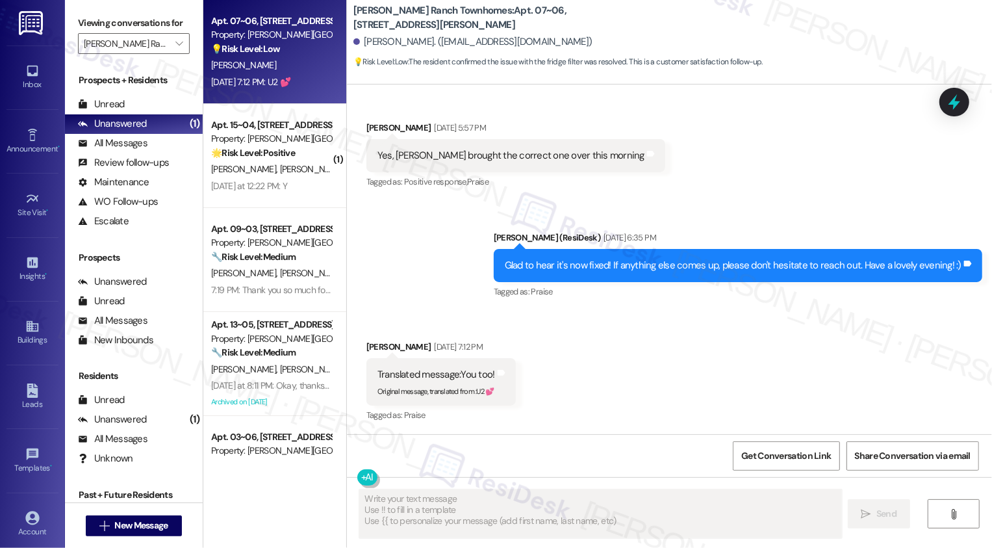
scroll to position [680, 0]
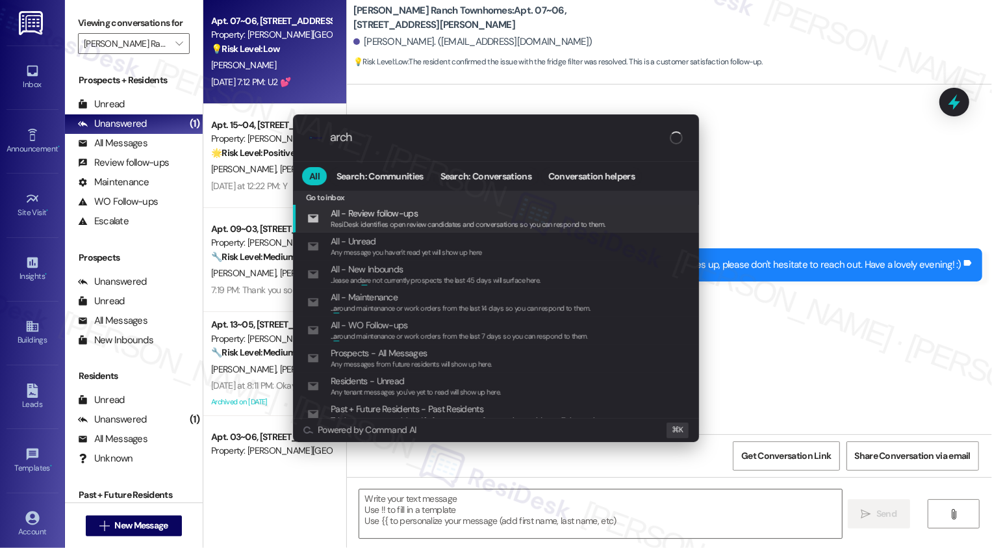
type input "archi"
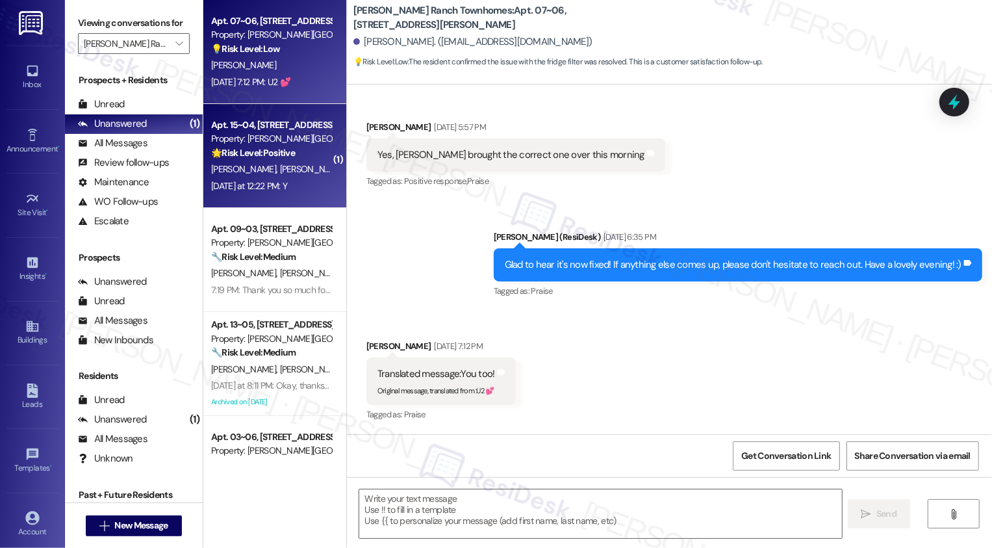
click at [302, 168] on div "[PERSON_NAME] [PERSON_NAME]" at bounding box center [271, 169] width 123 height 16
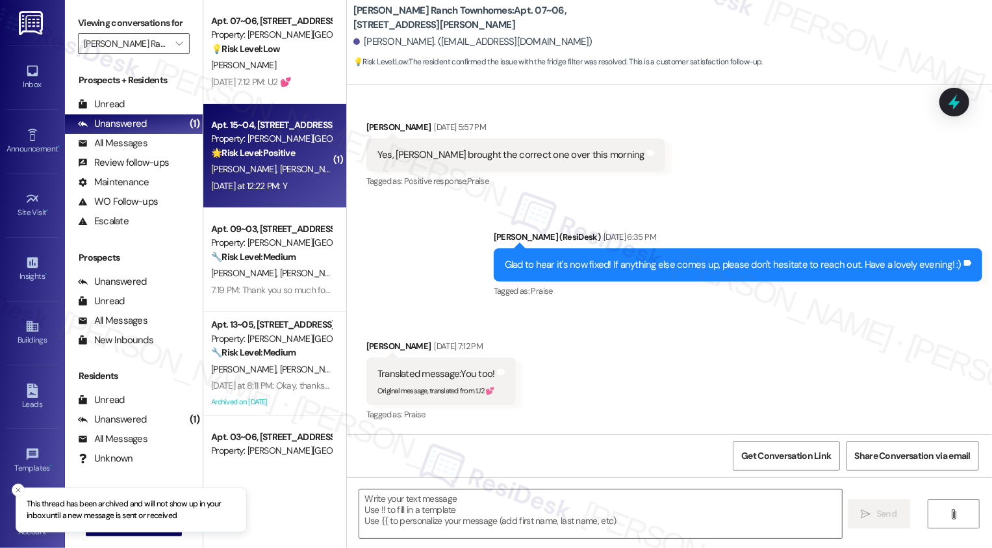
click at [302, 168] on div "[PERSON_NAME] [PERSON_NAME]" at bounding box center [271, 169] width 123 height 16
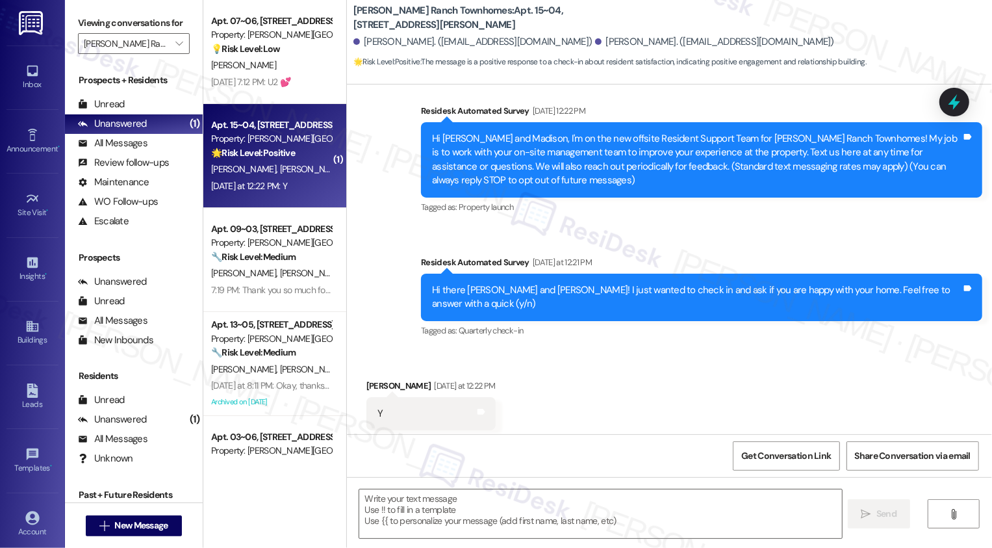
type textarea "Fetching suggested responses. Please feel free to read through the conversation…"
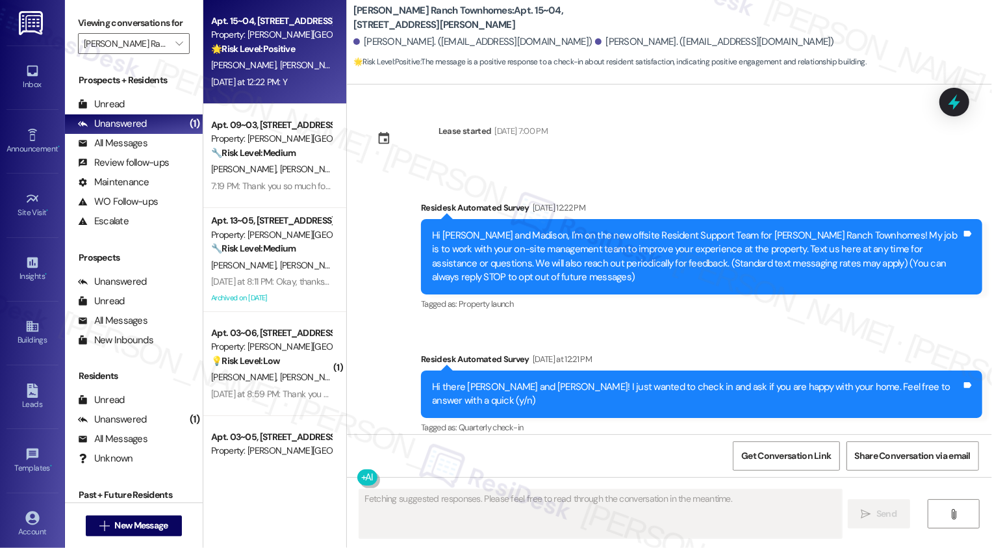
scroll to position [122, 0]
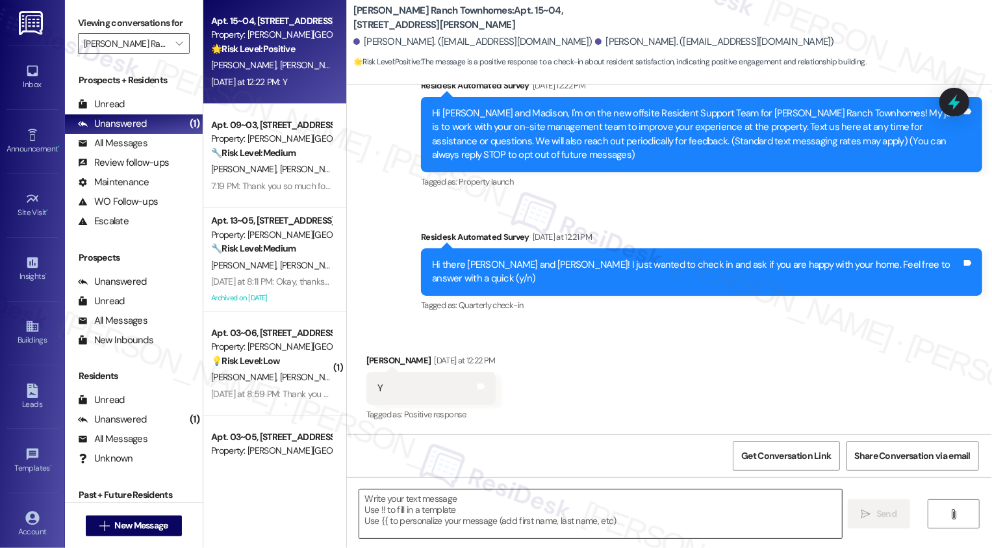
click at [491, 501] on textarea at bounding box center [600, 513] width 483 height 49
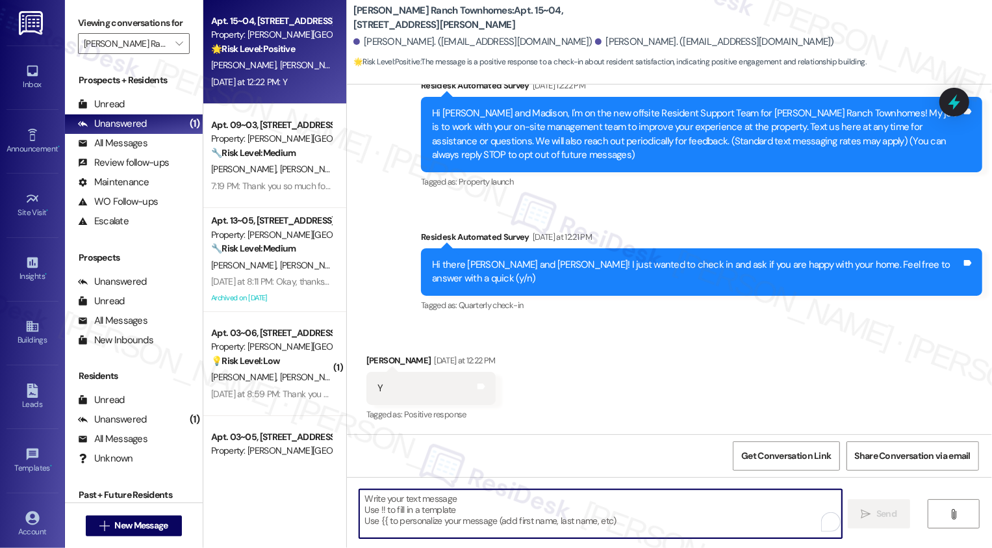
click at [491, 501] on textarea "To enrich screen reader interactions, please activate Accessibility in Grammarl…" at bounding box center [600, 513] width 483 height 49
paste textarea "Hi {{first_name}}, it's nice to meet you! I'm so glad to hear you're happy with…"
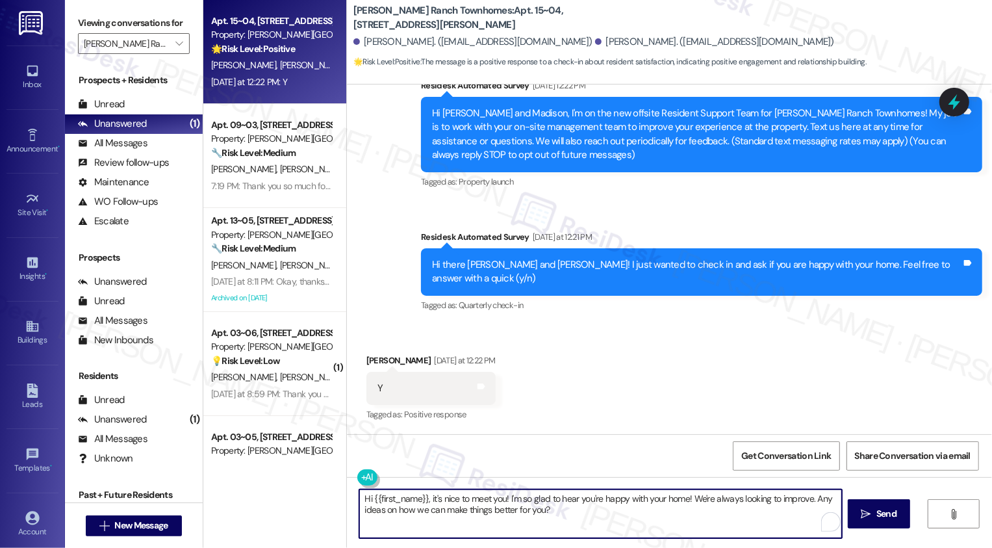
click at [368, 357] on div "[PERSON_NAME] [DATE] at 12:22 PM" at bounding box center [430, 362] width 129 height 18
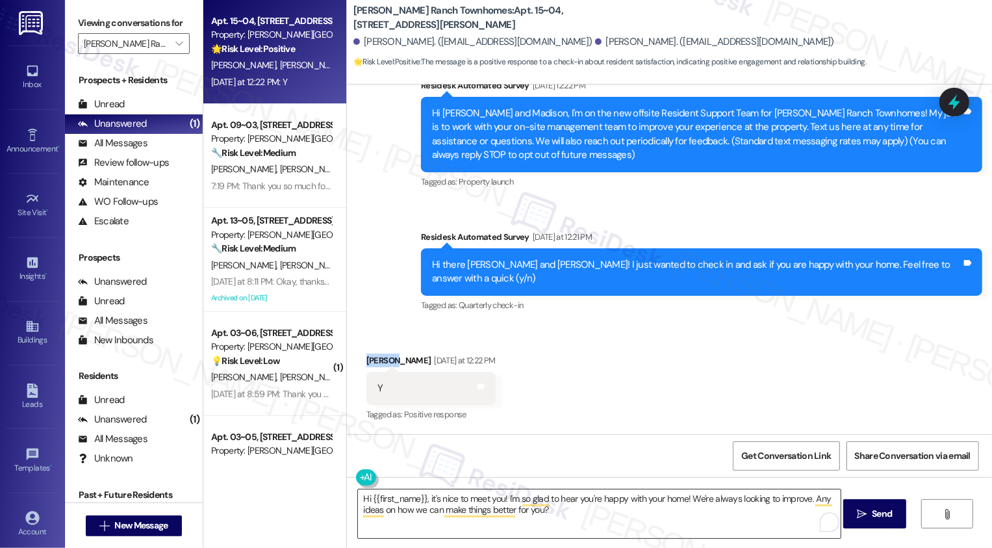
click at [400, 498] on textarea "Hi {{first_name}}, it's nice to meet you! I'm so glad to hear you're happy with…" at bounding box center [599, 513] width 483 height 49
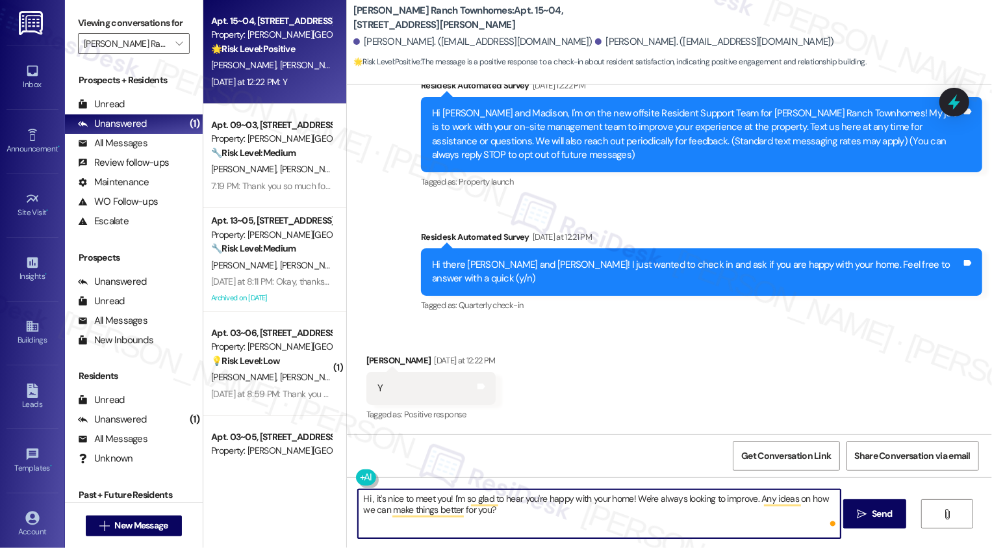
paste textarea "[GEOGRAPHIC_DATA]"
click at [556, 512] on textarea "Hi [PERSON_NAME], it's nice to meet you! I'm so glad to hear you're happy with …" at bounding box center [599, 513] width 483 height 49
click at [586, 512] on textarea "Hi [PERSON_NAME], it's nice to meet you! I'm so glad to hear you're happy with …" at bounding box center [599, 513] width 483 height 49
type textarea "Hi [PERSON_NAME], it's nice to meet you! I'm so glad to hear you're happy with …"
click at [866, 510] on span " Send" at bounding box center [874, 514] width 41 height 14
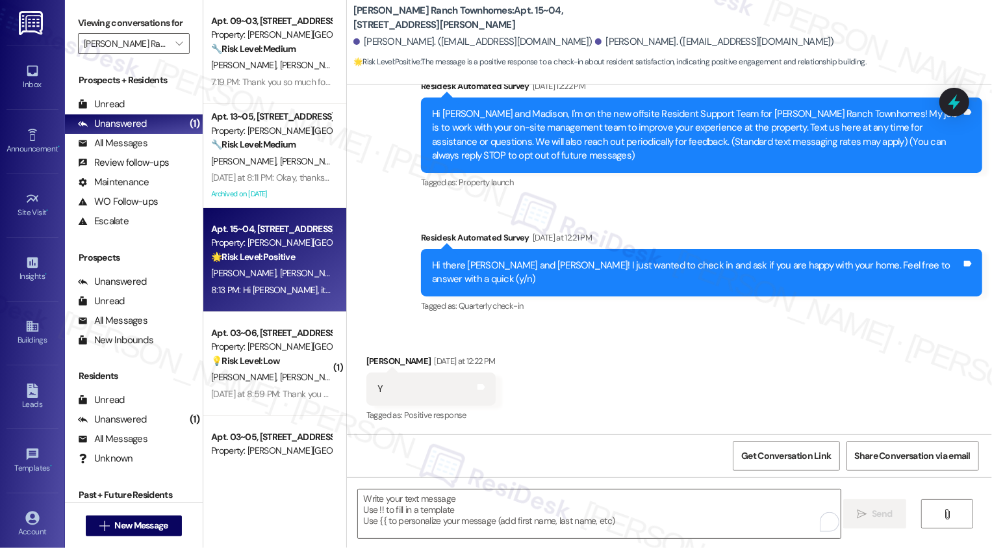
scroll to position [227, 0]
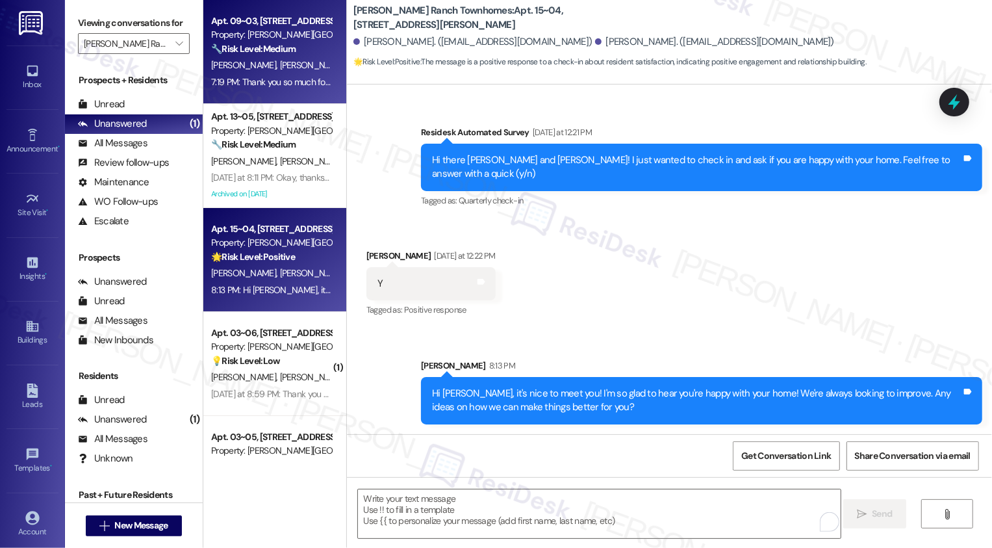
click at [264, 27] on div "Apt. 09~03, [STREET_ADDRESS][PERSON_NAME]" at bounding box center [271, 21] width 120 height 14
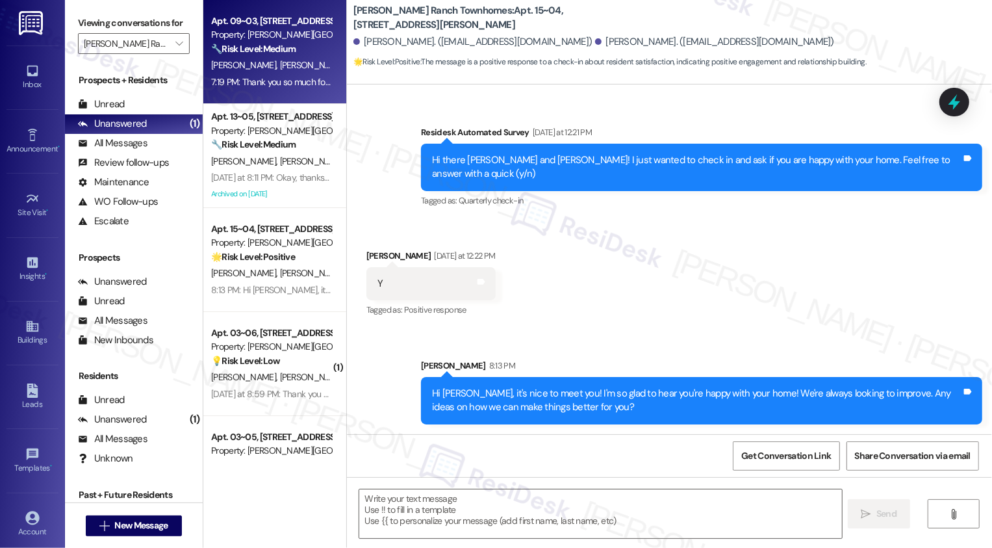
click at [264, 27] on div "Apt. 09~03, [STREET_ADDRESS][PERSON_NAME]" at bounding box center [271, 21] width 120 height 14
type textarea "Fetching suggested responses. Please feel free to read through the conversation…"
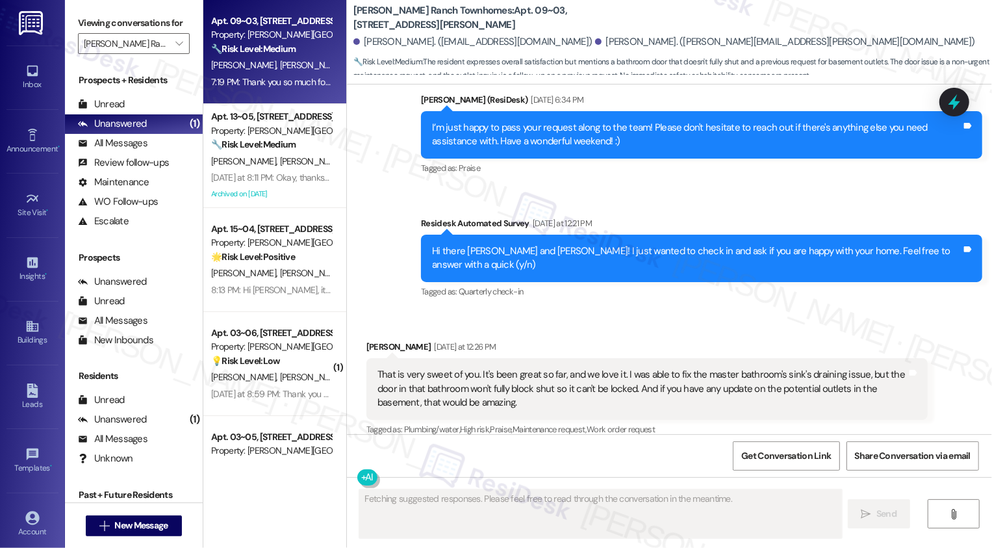
scroll to position [1305, 0]
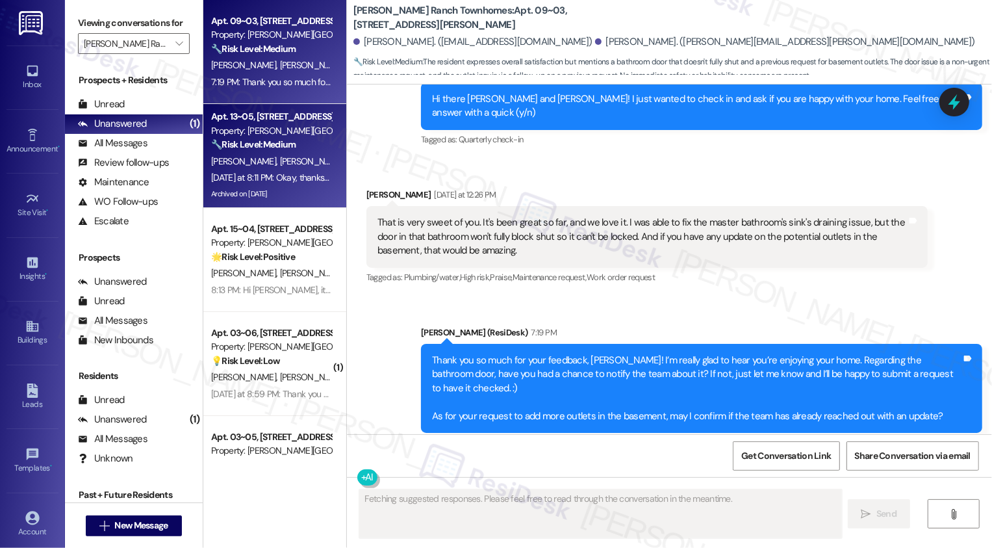
click at [303, 156] on div "[PERSON_NAME] [PERSON_NAME] [PERSON_NAME]" at bounding box center [271, 161] width 123 height 16
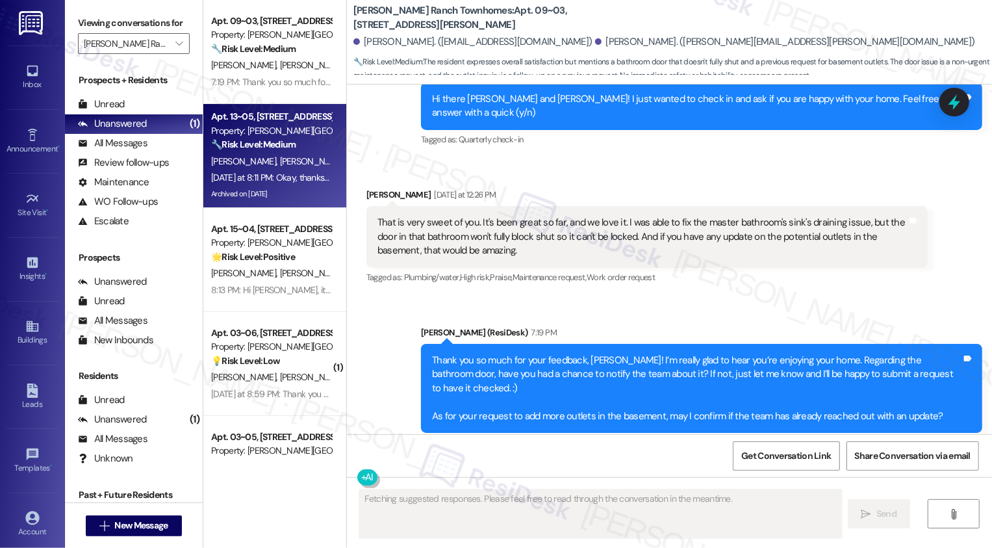
click at [303, 156] on div "[PERSON_NAME] [PERSON_NAME] [PERSON_NAME]" at bounding box center [271, 161] width 123 height 16
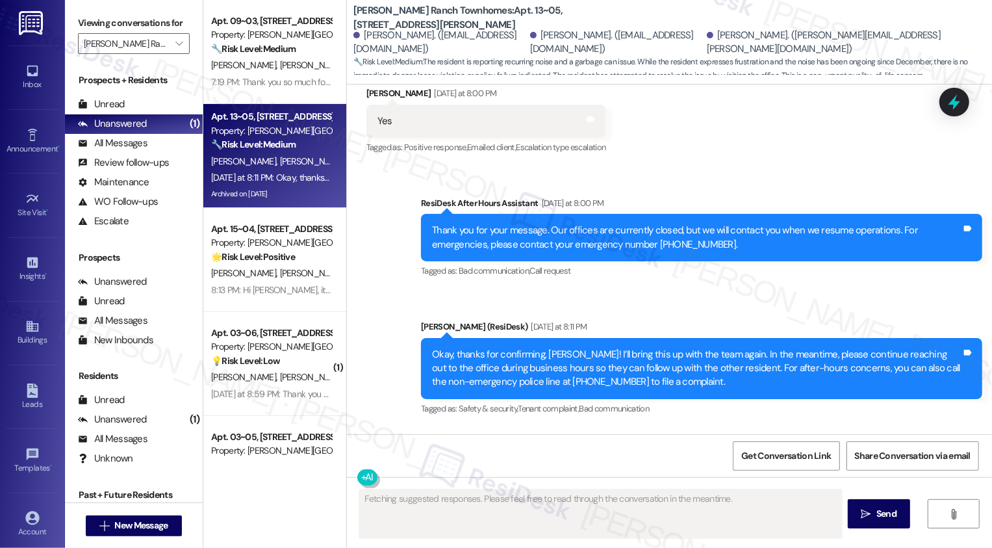
scroll to position [2744, 0]
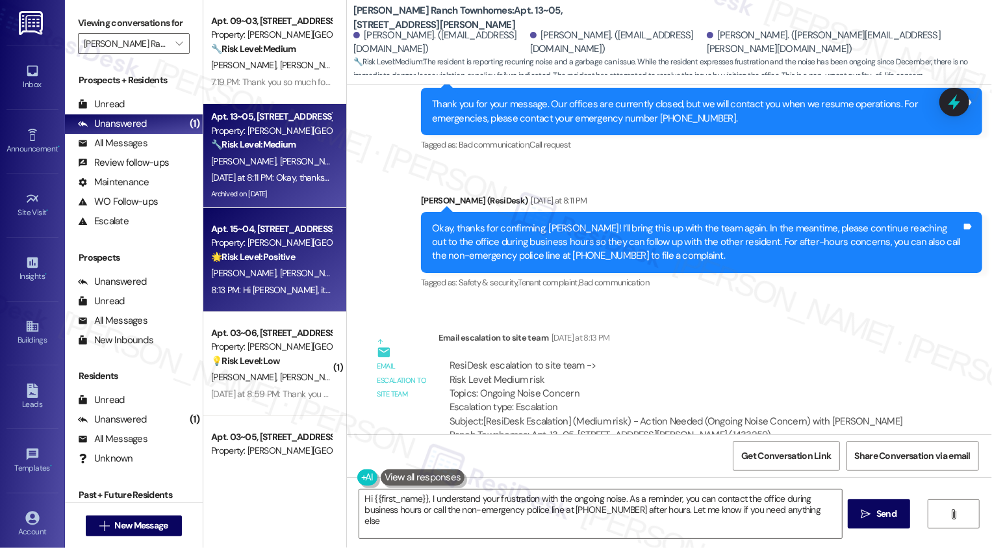
type textarea "Hi {{first_name}}, I understand your frustration with the ongoing noise. As a r…"
click at [317, 238] on div "Property: [PERSON_NAME][GEOGRAPHIC_DATA] Townhomes" at bounding box center [271, 243] width 120 height 14
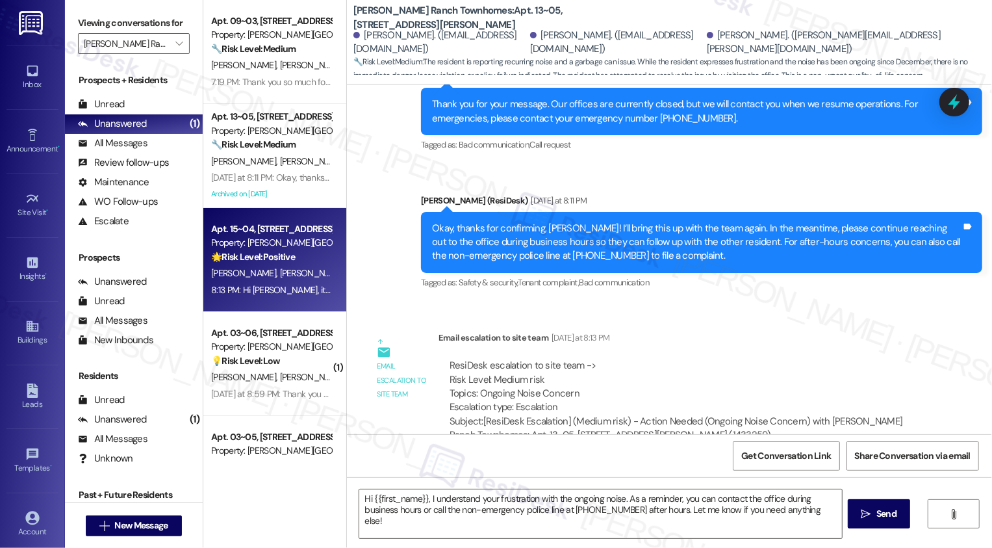
type textarea "Fetching suggested responses. Please feel free to read through the conversation…"
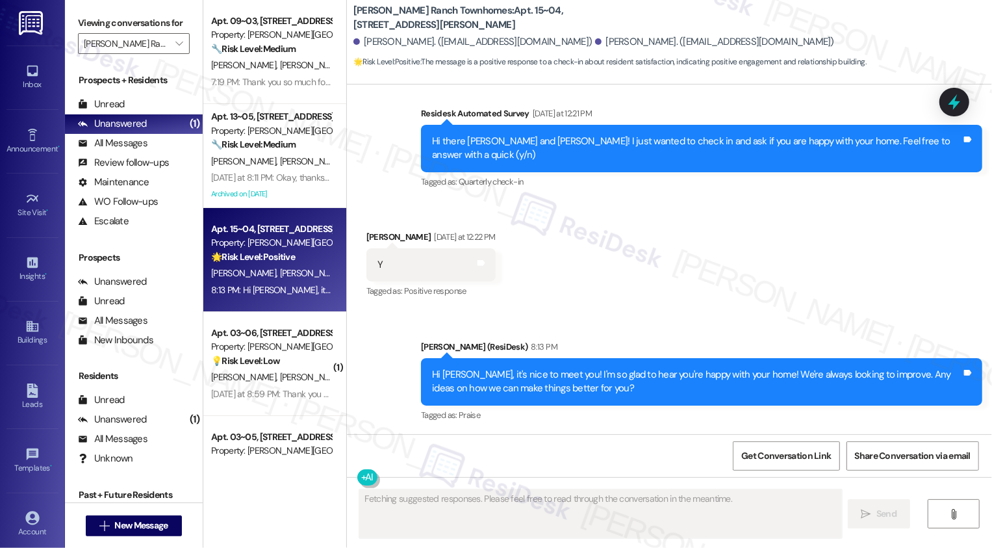
scroll to position [52, 0]
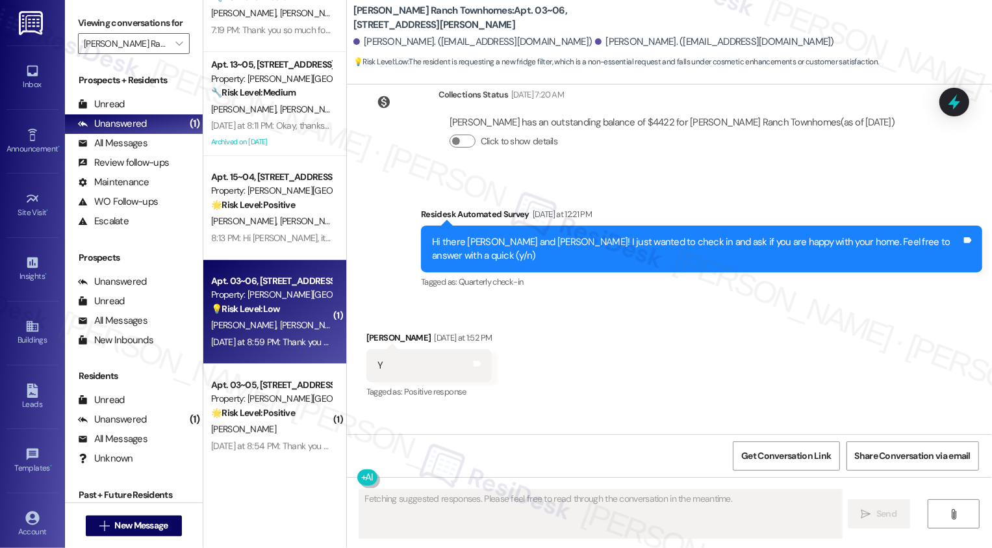
click at [286, 296] on div "Property: [PERSON_NAME][GEOGRAPHIC_DATA] Townhomes" at bounding box center [271, 295] width 120 height 14
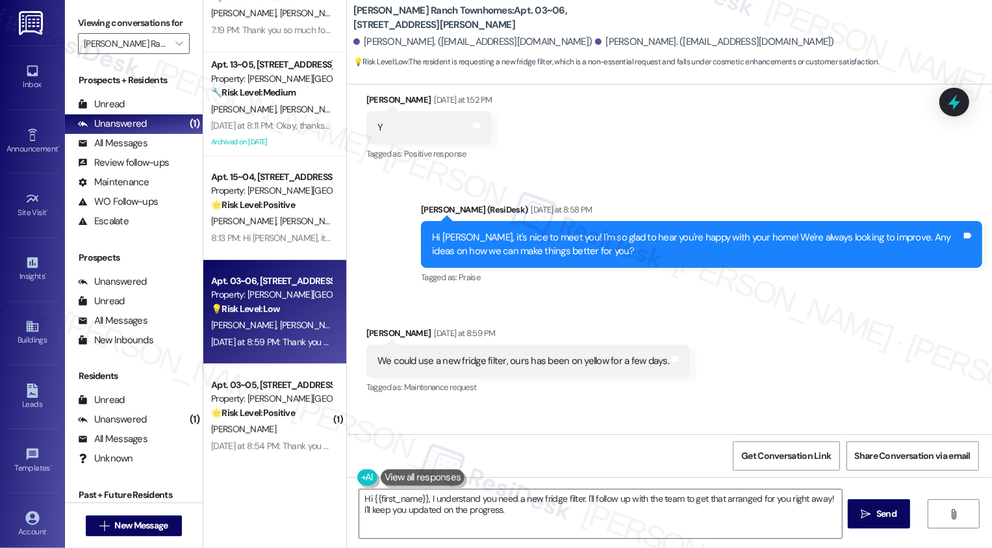
scroll to position [500, 0]
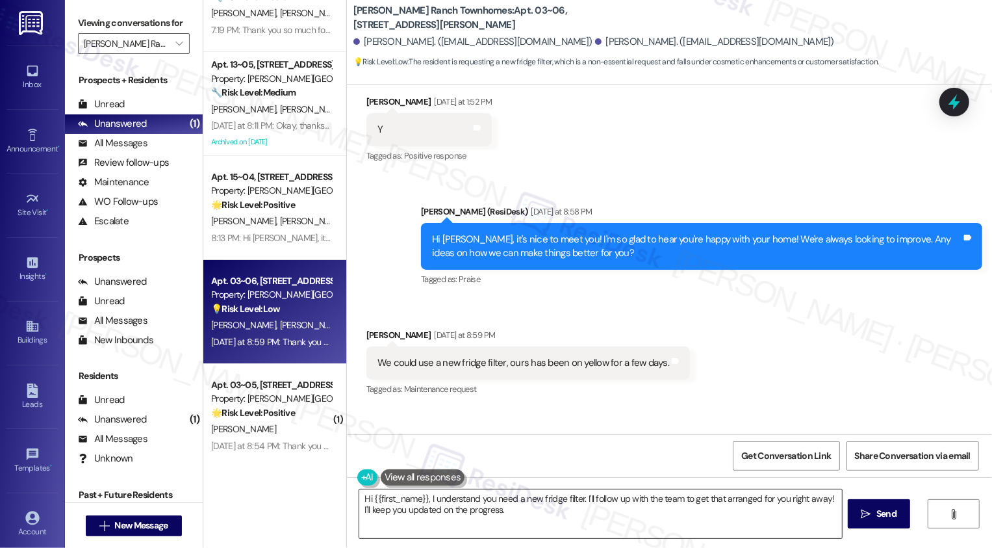
click at [456, 505] on textarea "Hi {{first_name}}, I understand you need a new fridge filter. I'll follow up wi…" at bounding box center [600, 513] width 483 height 49
drag, startPoint x: 479, startPoint y: 10, endPoint x: 507, endPoint y: 12, distance: 28.0
click at [507, 12] on b "[PERSON_NAME] Ranch Townhomes: Apt. 03~06, [STREET_ADDRESS][PERSON_NAME]" at bounding box center [483, 18] width 260 height 28
copy b "03~06"
click at [529, 506] on textarea "Hi {{first_name}}, I understand you need a new fridge filter. I'll follow up wi…" at bounding box center [599, 513] width 483 height 49
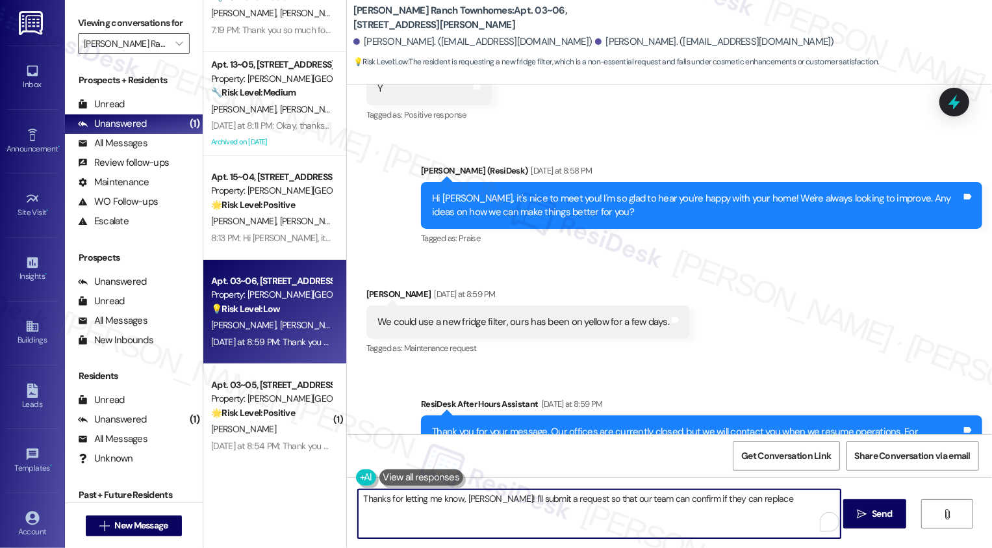
scroll to position [585, 0]
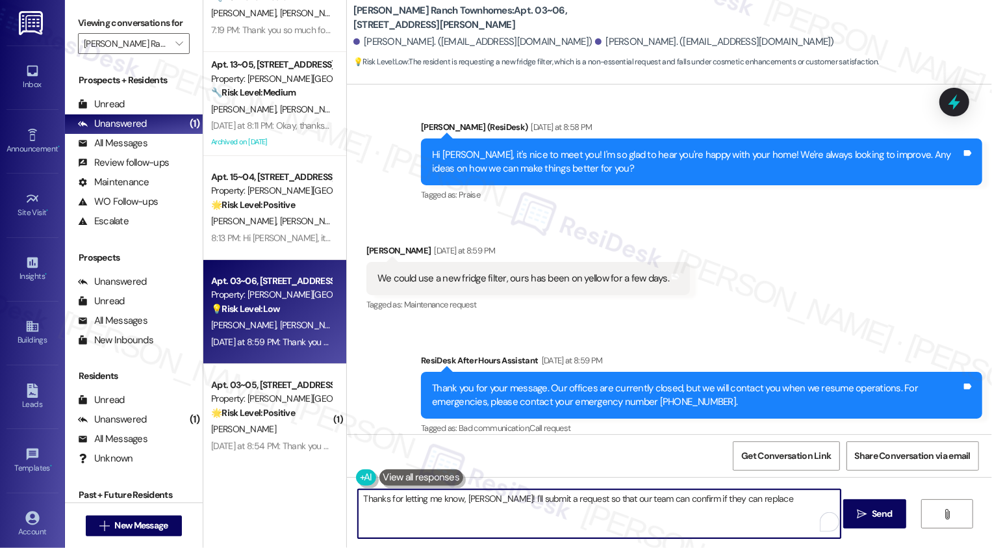
click at [569, 507] on textarea "Thanks for letting me know, [PERSON_NAME]! I'll submit a request so that our te…" at bounding box center [599, 513] width 483 height 49
drag, startPoint x: 669, startPoint y: 496, endPoint x: 762, endPoint y: 506, distance: 93.4
click at [762, 506] on textarea "Thanks for letting me know, [PERSON_NAME]! I'll submit a request so that our te…" at bounding box center [599, 513] width 483 height 49
click at [647, 498] on textarea "Thanks for letting me know, [PERSON_NAME]! I'll submit a request so that our te…" at bounding box center [599, 513] width 483 height 49
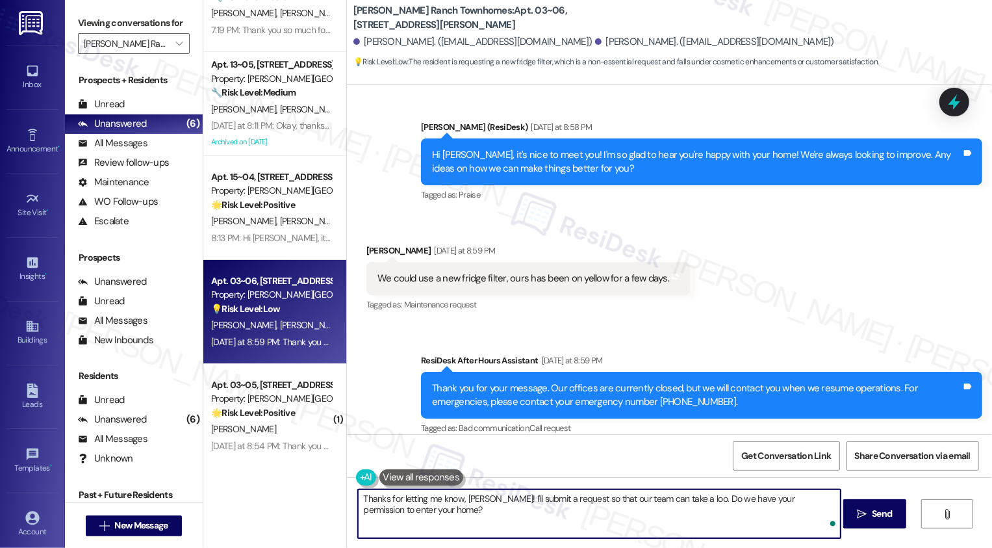
type textarea "Thanks for letting me know, [PERSON_NAME]! I'll submit a request so that our te…"
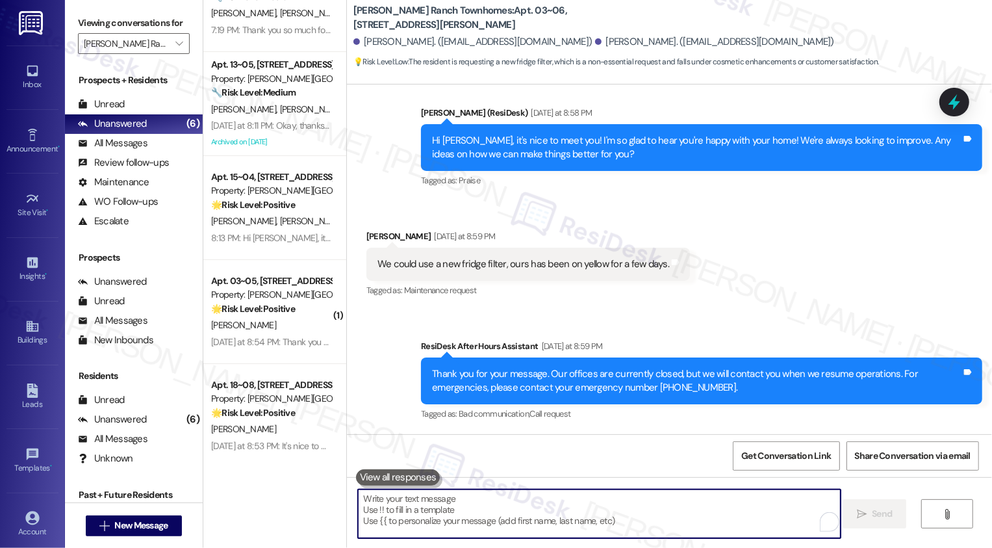
scroll to position [601, 0]
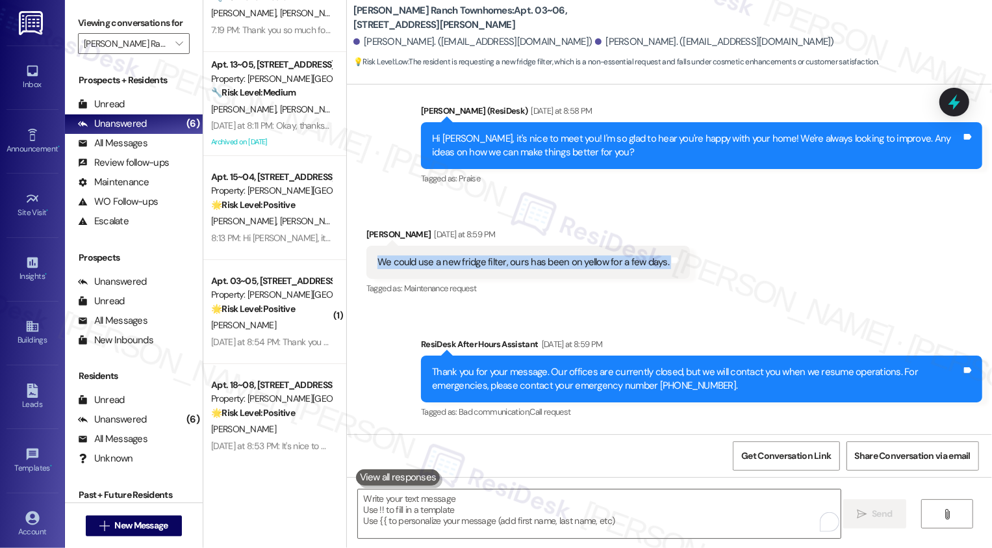
drag, startPoint x: 368, startPoint y: 248, endPoint x: 731, endPoint y: 251, distance: 363.3
click at [731, 252] on div "Received via SMS [PERSON_NAME] [DATE] at 8:59 PM We could use a new fridge filt…" at bounding box center [669, 253] width 645 height 110
copy div "We could use a new fridge filter, ours has been on yellow for a few days. Tags …"
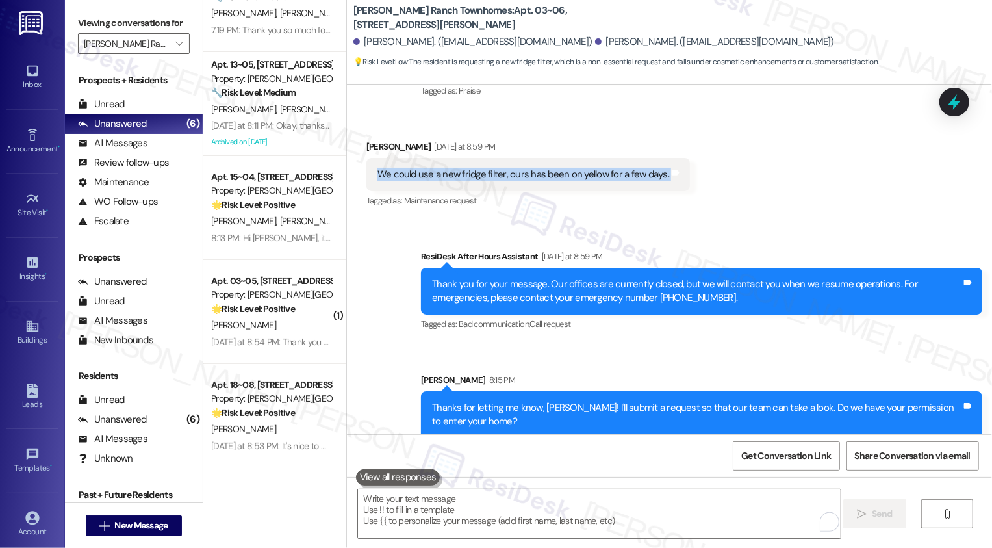
click at [545, 340] on div "Sent via SMS ResiDesk After Hours Assistant [DATE] at 8:59 PM Thank you for you…" at bounding box center [669, 334] width 645 height 228
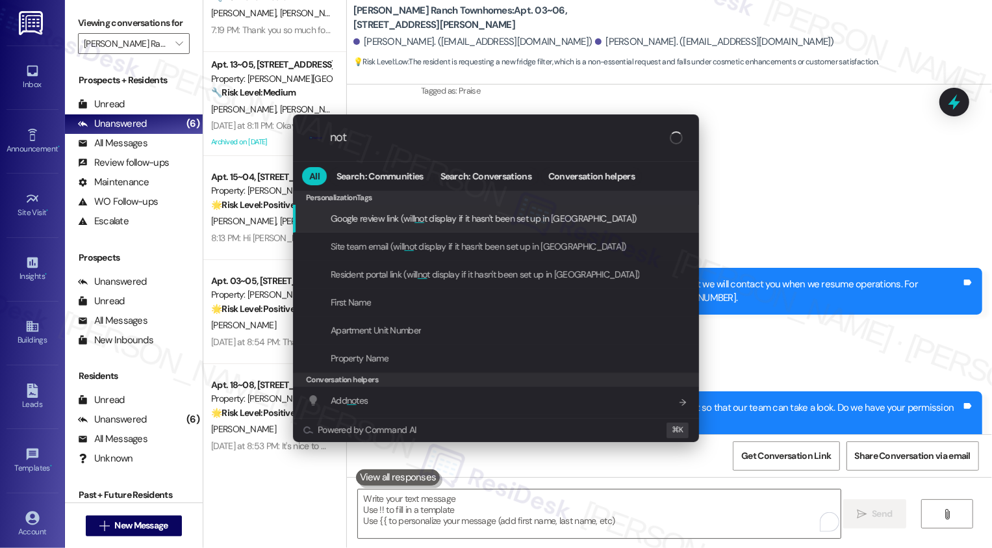
type input "note"
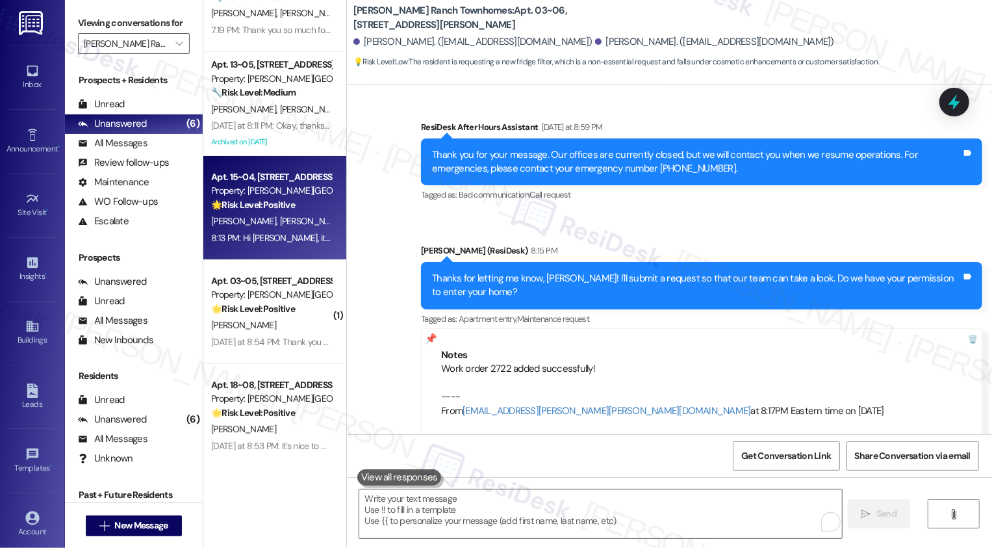
scroll to position [0, 0]
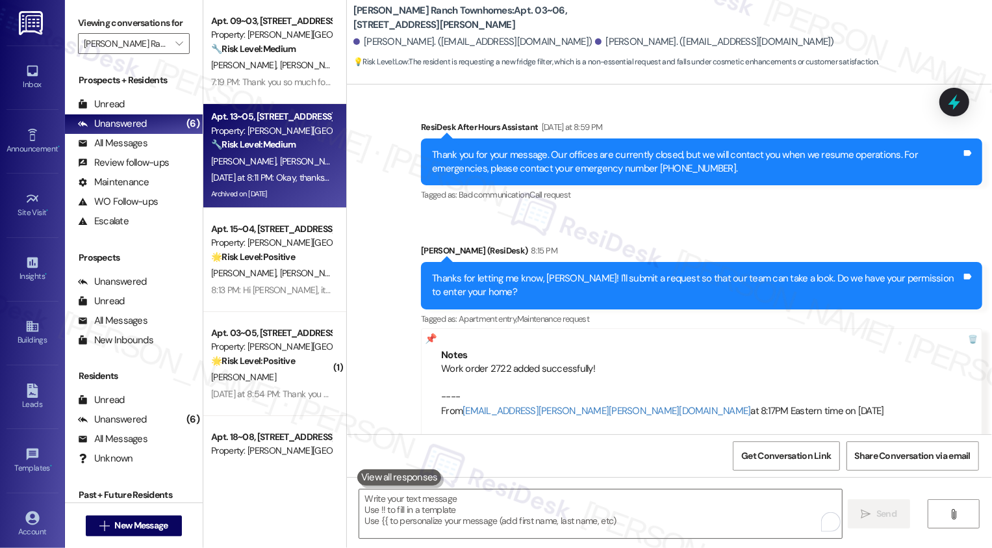
click at [272, 120] on div "Apt. 13~05, [STREET_ADDRESS][PERSON_NAME]" at bounding box center [271, 117] width 120 height 14
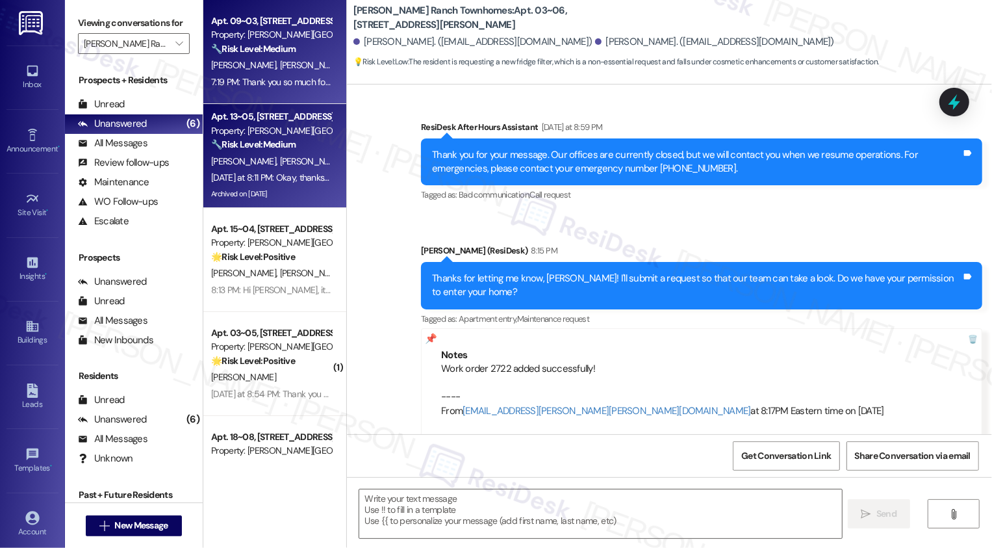
type textarea "Fetching suggested responses. Please feel free to read through the conversation…"
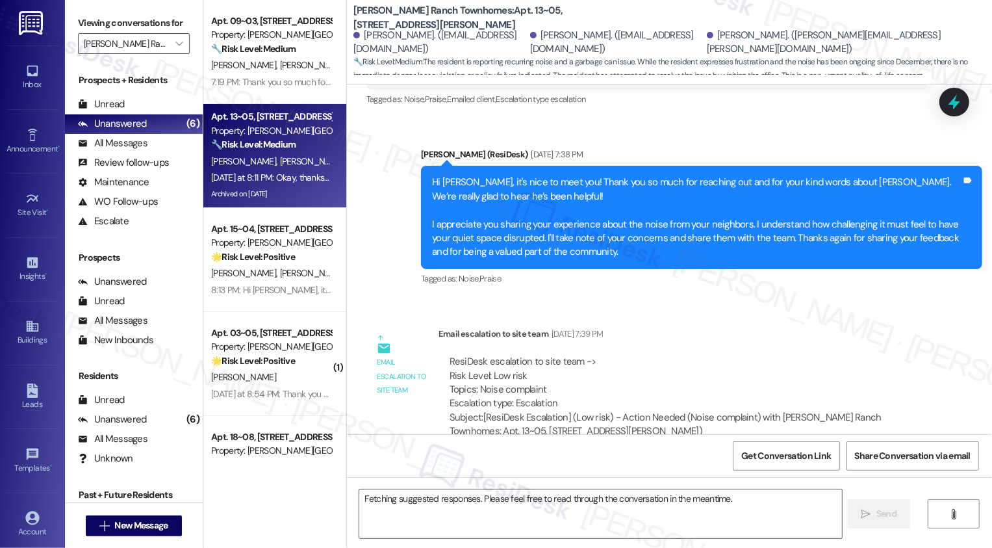
click at [348, 167] on span "[PERSON_NAME]" at bounding box center [380, 161] width 65 height 12
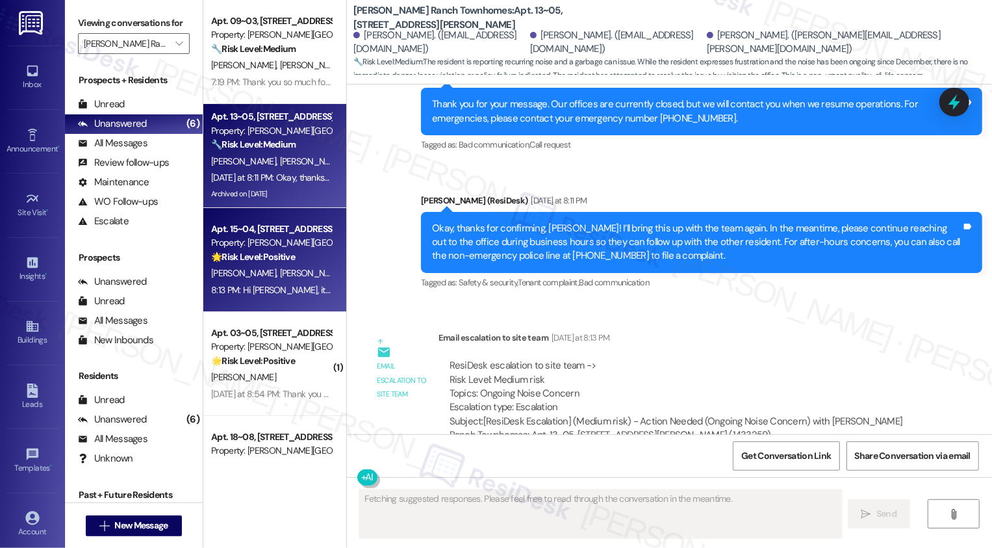
scroll to position [84, 0]
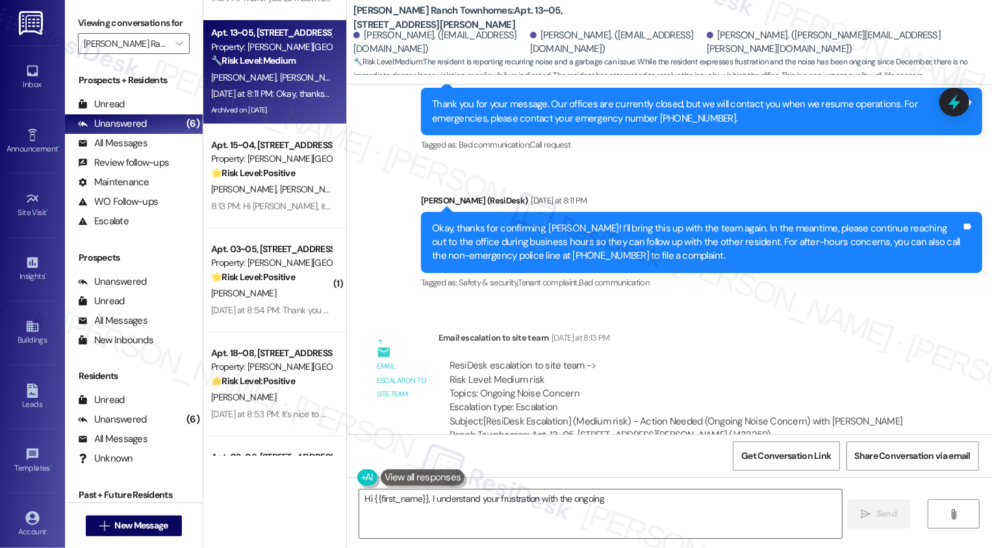
type textarea "Hi {{first_name}}, I understand your frustration with the ongoing"
click at [300, 299] on div "[PERSON_NAME]" at bounding box center [271, 293] width 123 height 16
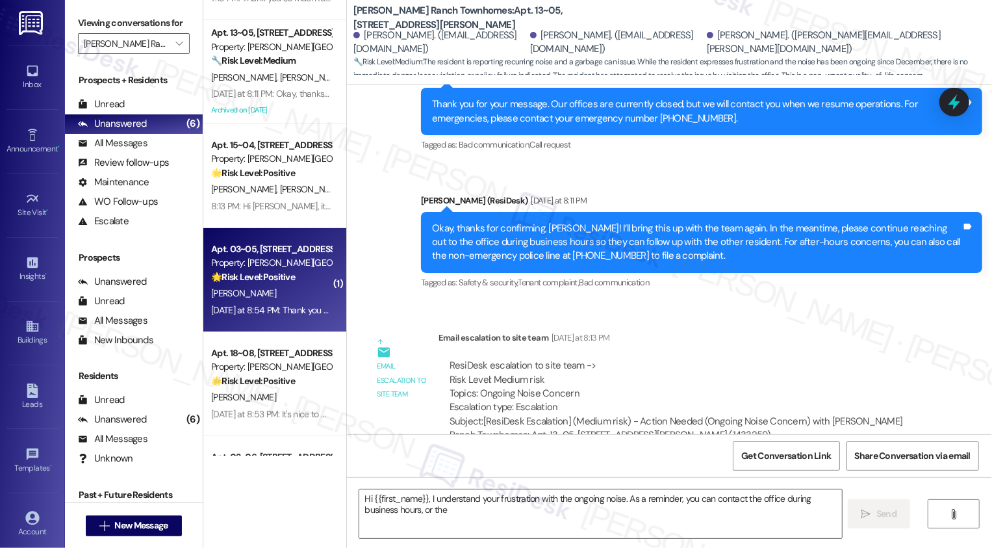
click at [300, 299] on div "[PERSON_NAME]" at bounding box center [271, 293] width 123 height 16
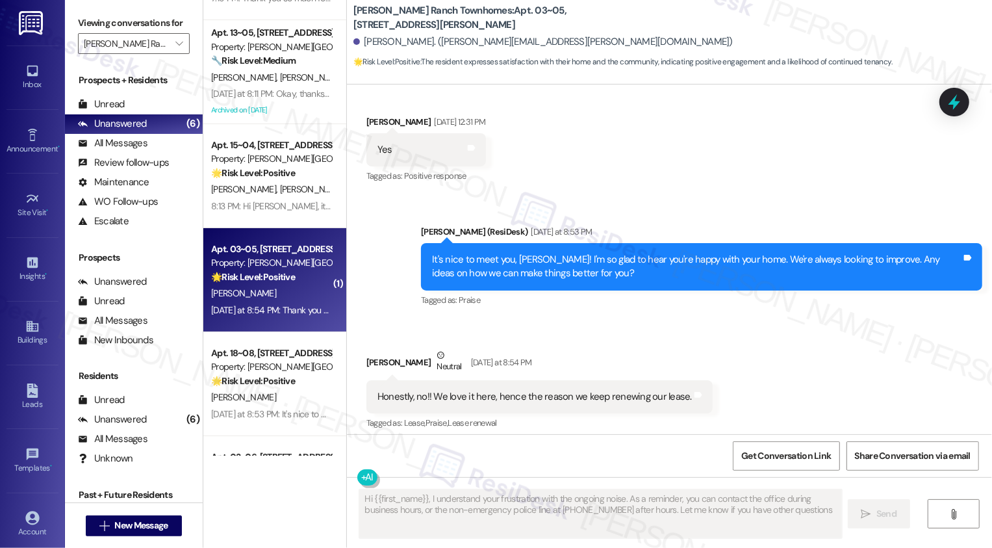
type textarea "Hi {{first_name}}, I understand your frustration with the ongoing noise. As a r…"
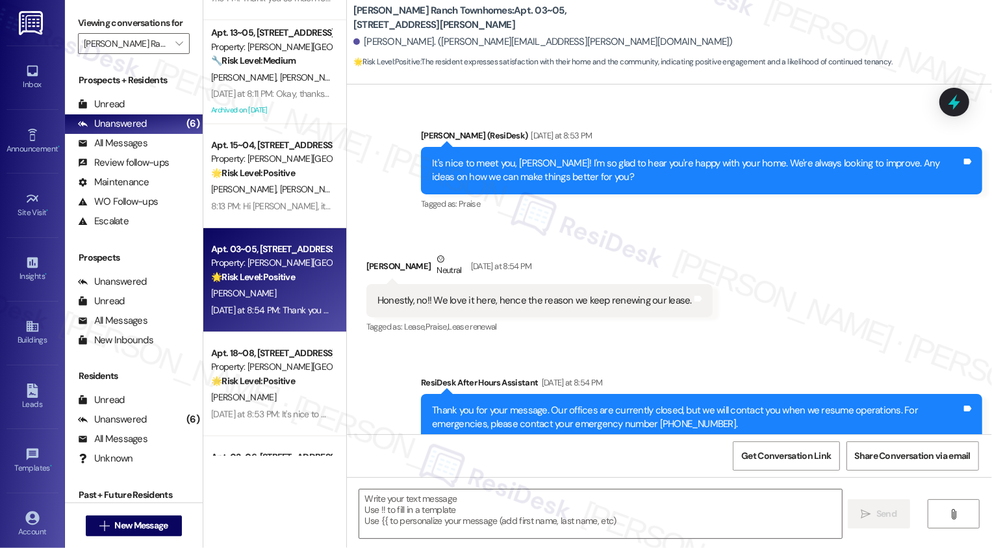
scroll to position [479, 0]
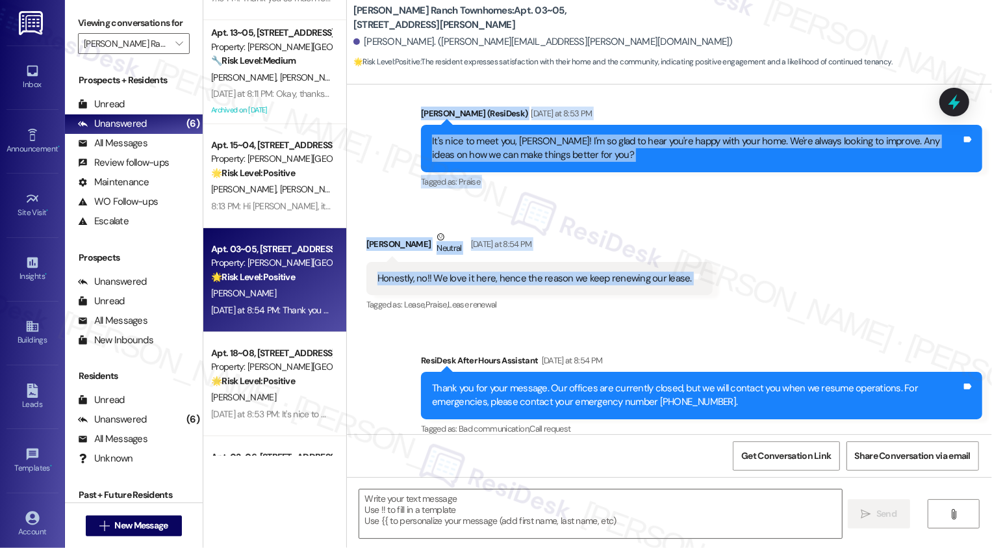
drag, startPoint x: 413, startPoint y: 94, endPoint x: 691, endPoint y: 258, distance: 323.6
click at [693, 260] on div "Lease started [DATE] 8:00 PM Survey, sent via SMS Residesk Automated Survey [DA…" at bounding box center [669, 259] width 645 height 350
copy div "[PERSON_NAME] (ResiDesk) [DATE] at 8:53 PM It's nice to meet you, [PERSON_NAME]…"
click at [503, 513] on textarea at bounding box center [600, 513] width 483 height 49
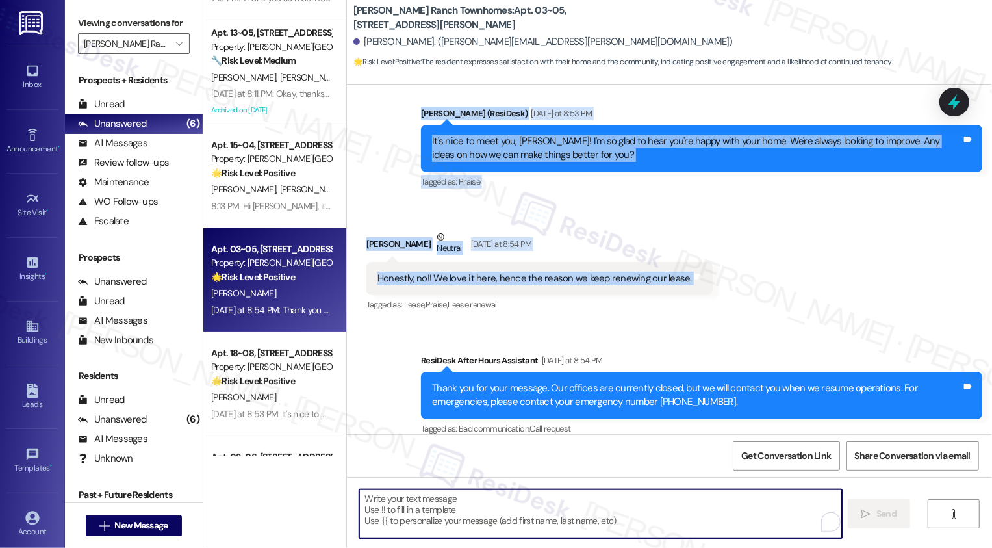
paste textarea "That makes me so happy to hear, [PERSON_NAME]! 💛 Thank you for continuing to ca…"
type textarea "That makes me so happy to hear, [PERSON_NAME]! 💛 Thank you for continuing to ca…"
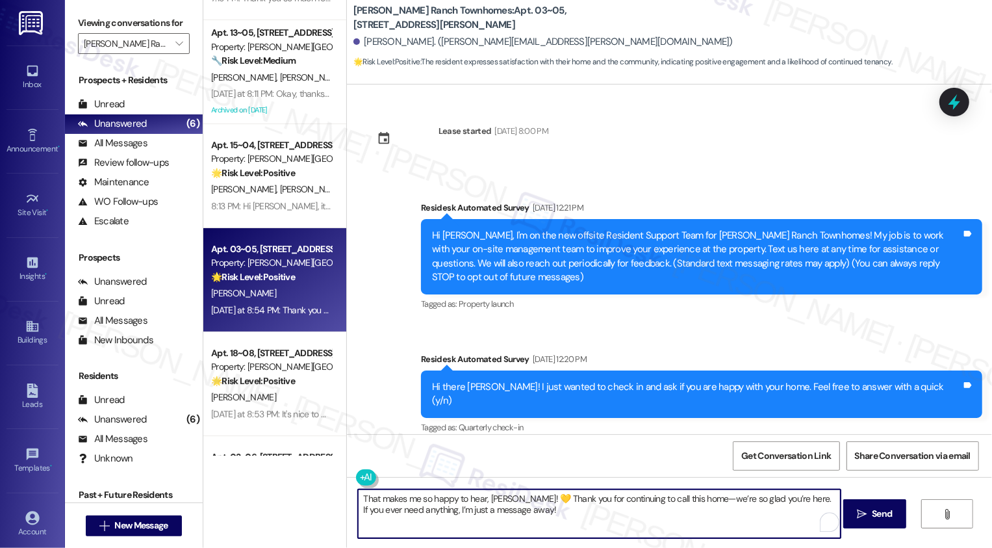
scroll to position [322, 0]
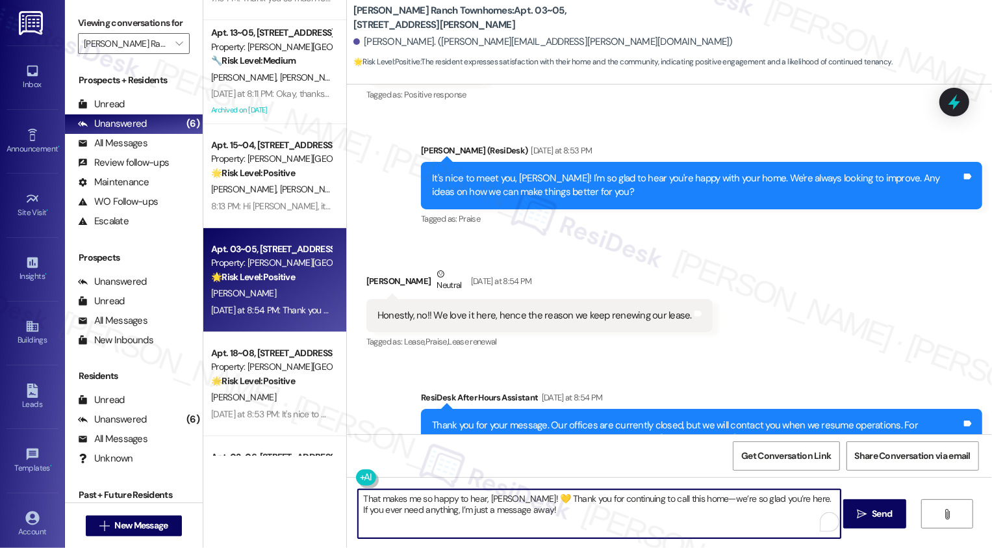
scroll to position [479, 0]
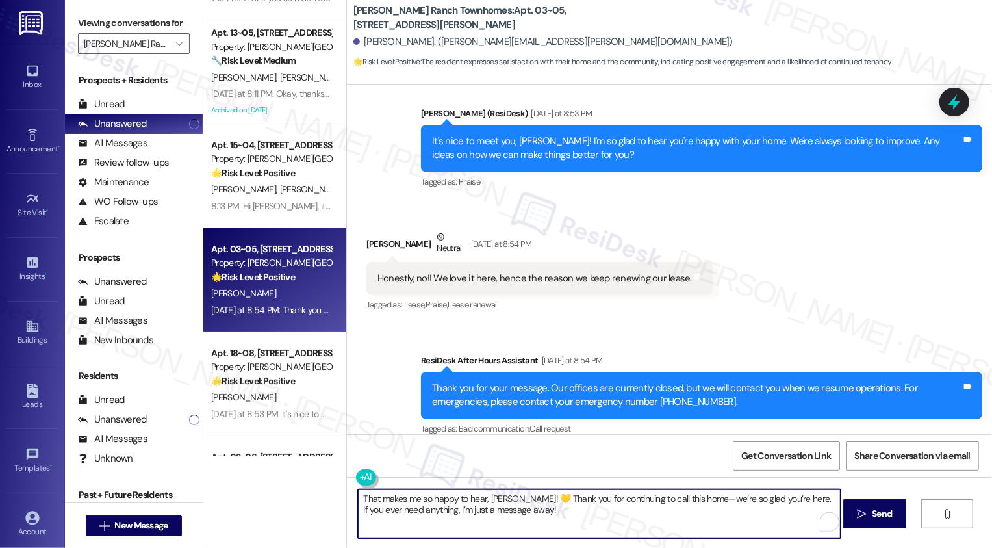
click at [547, 515] on textarea "That makes me so happy to hear, [PERSON_NAME]! 💛 Thank you for continuing to ca…" at bounding box center [599, 513] width 483 height 49
click at [686, 500] on textarea "That makes me so happy to hear, [PERSON_NAME]! 💛 Thank you for continuing to ca…" at bounding box center [599, 513] width 483 height 49
click at [765, 499] on textarea "That makes me so happy to hear, [PERSON_NAME]! 💛 Thank you for continuing to ca…" at bounding box center [599, 513] width 483 height 49
type textarea "That makes me so happy to hear, [PERSON_NAME]! 💛 Thank you for continuing to ca…"
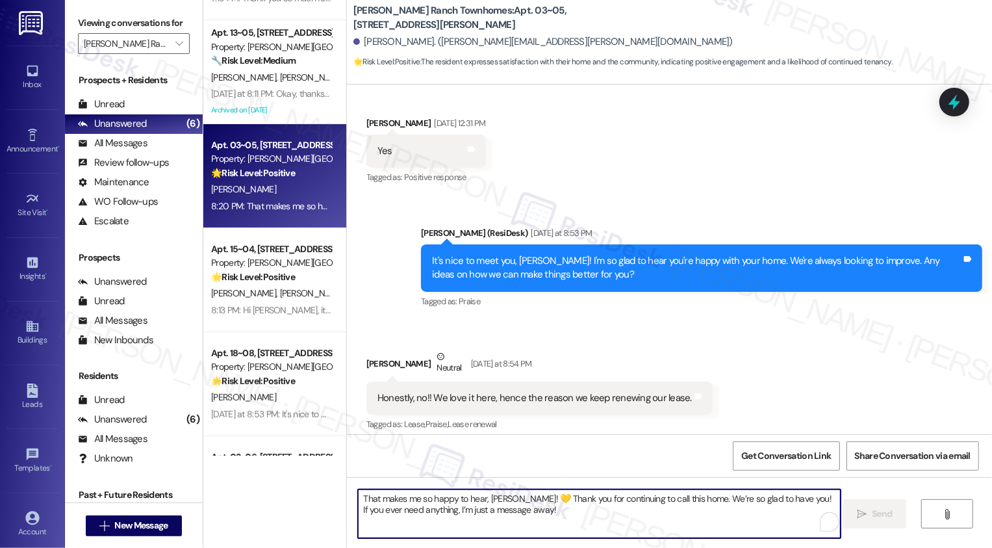
scroll to position [361, 0]
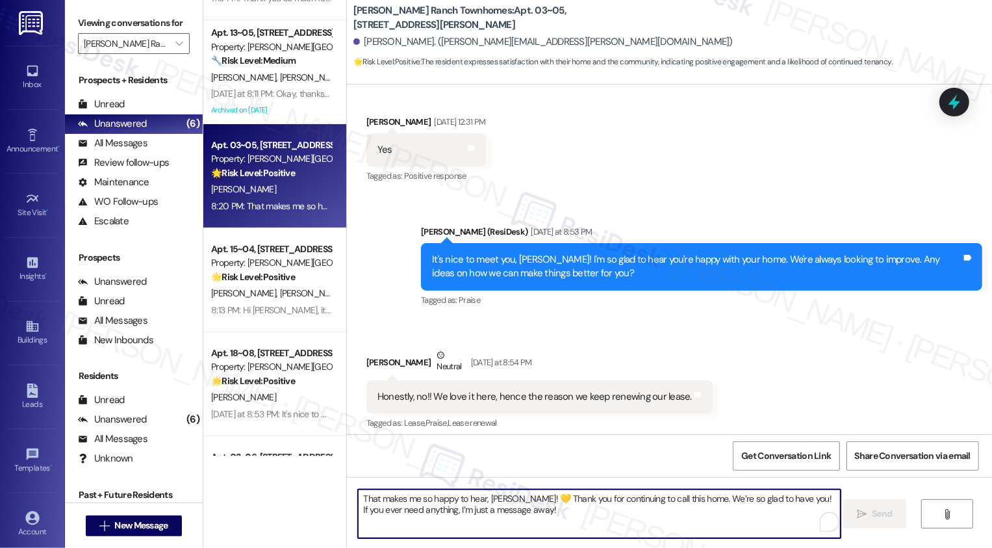
click at [481, 504] on textarea "That makes me so happy to hear, [PERSON_NAME]! 💛 Thank you for continuing to ca…" at bounding box center [599, 513] width 483 height 49
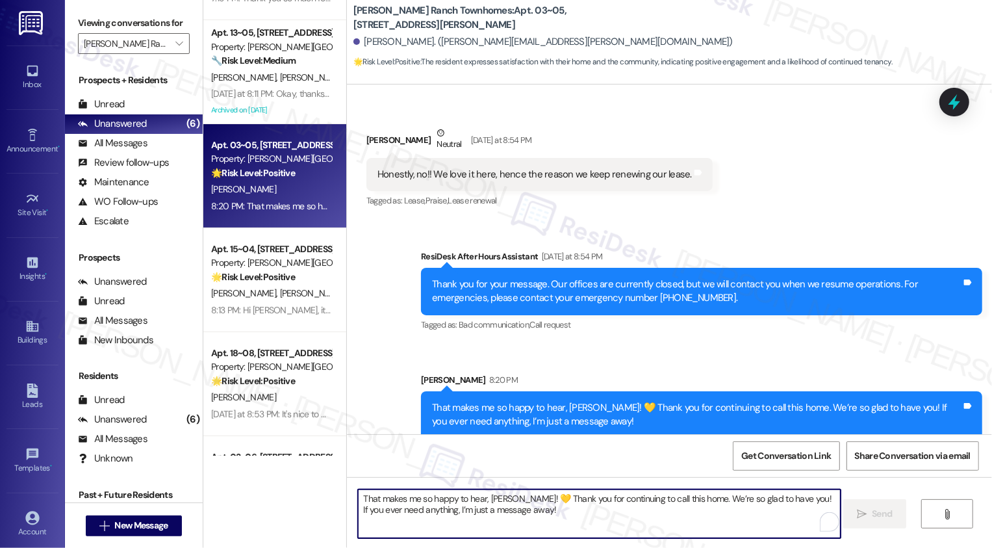
click at [454, 500] on textarea "That makes me so happy to hear, [PERSON_NAME]! 💛 Thank you for continuing to ca…" at bounding box center [599, 513] width 483 height 49
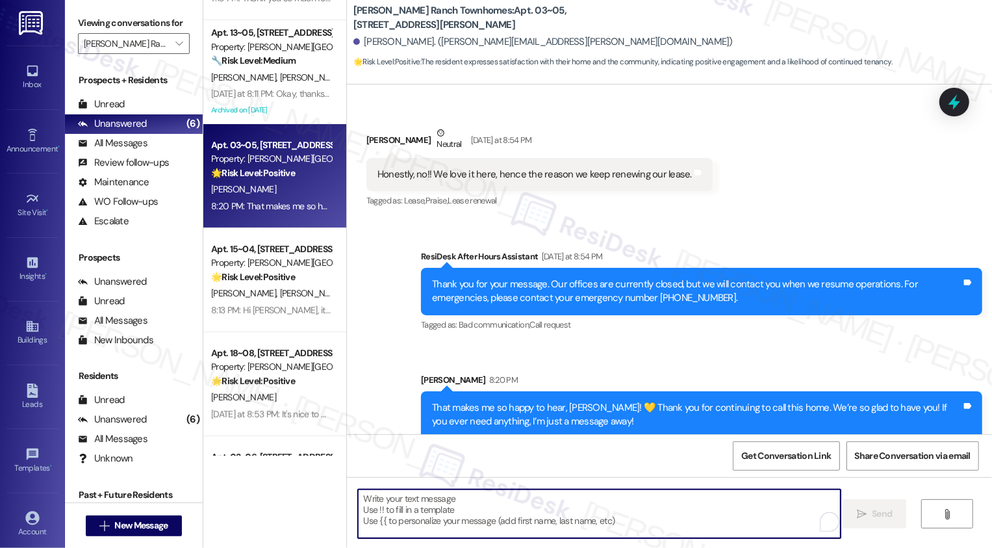
paste textarea "If you have a minute to spare, we would really love it if you could write us a …"
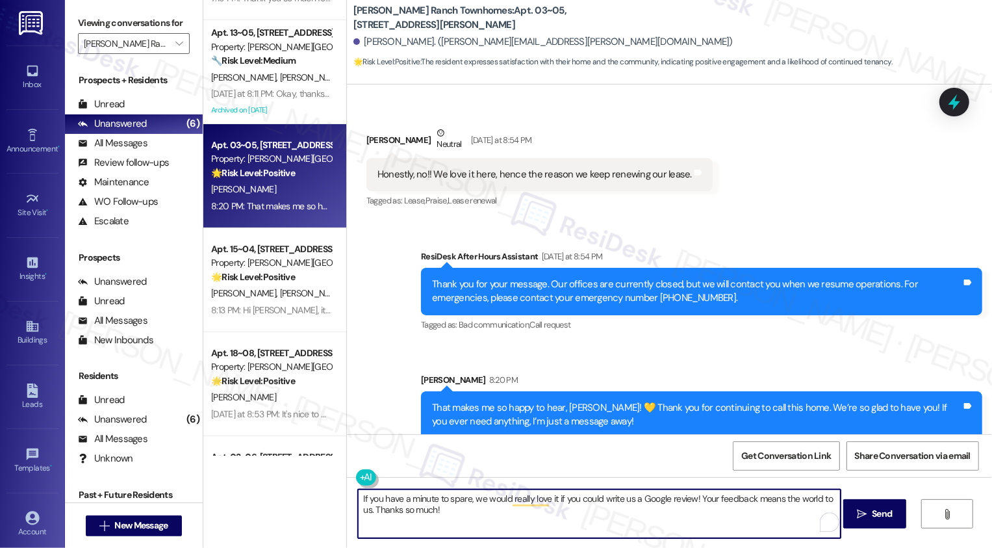
click at [375, 498] on textarea "If you have a minute to spare, we would really love it if you could write us a …" at bounding box center [599, 513] width 483 height 49
click at [485, 516] on textarea "If you also have a minute to spare, we would really love it if you could write …" at bounding box center [599, 513] width 483 height 49
drag, startPoint x: 378, startPoint y: 511, endPoint x: 518, endPoint y: 512, distance: 139.7
click at [518, 512] on textarea "If you also have a minute to spare, we would really love it if you could write …" at bounding box center [599, 513] width 483 height 49
paste textarea "Thanks so much!"
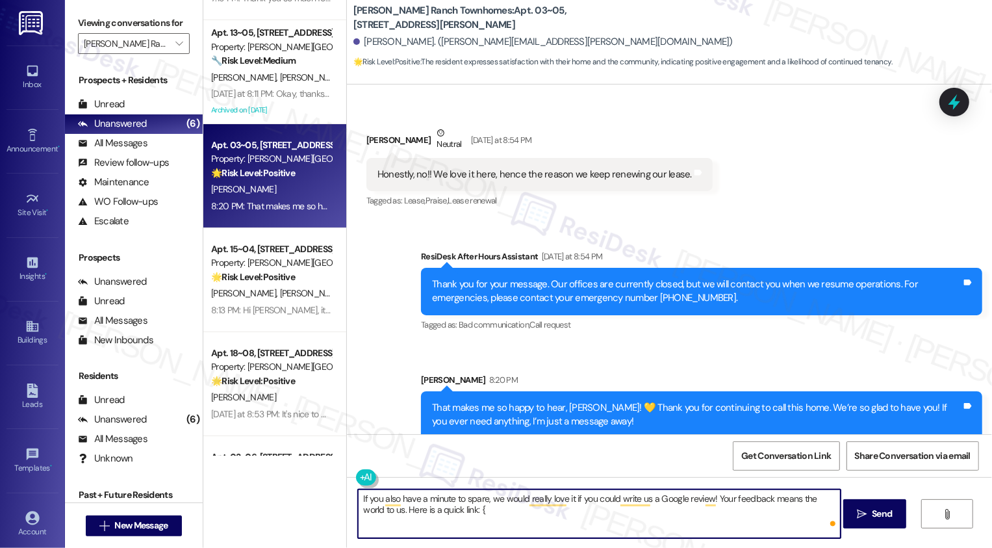
type textarea "If you also have a minute to spare, we would really love it if you could write …"
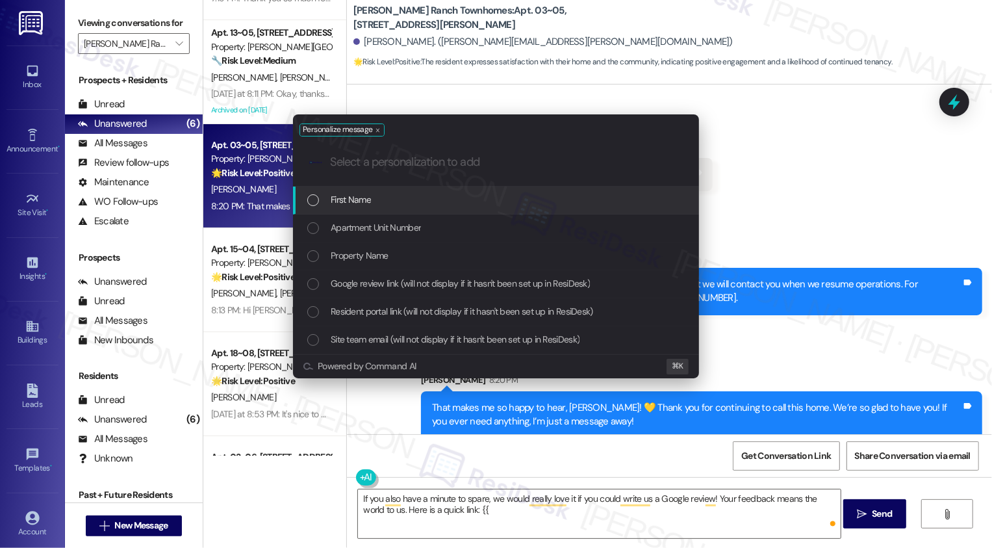
type input "h"
type input "g"
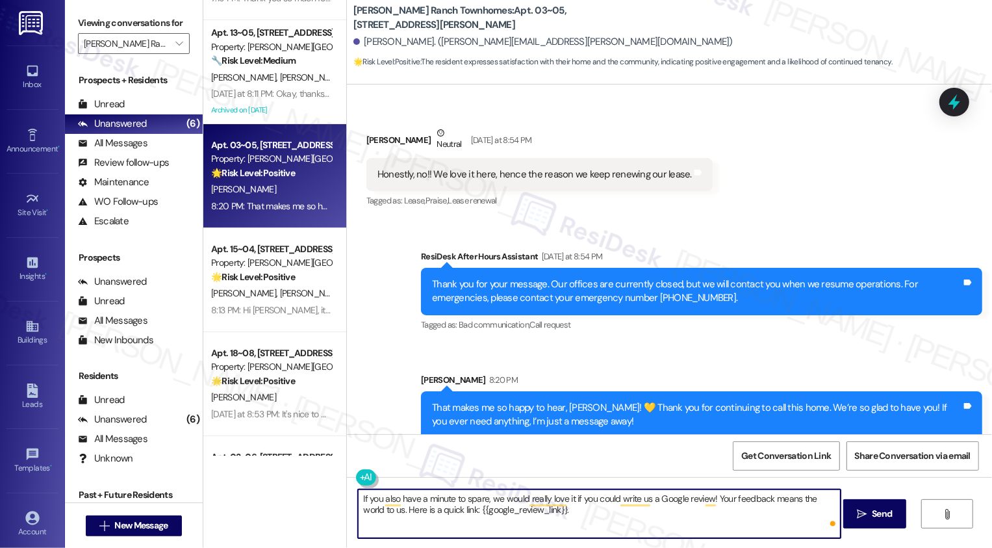
paste textarea "Thanks so much!"
type textarea "If you also have a minute to spare, we would really love it if you could write …"
click at [860, 519] on icon "" at bounding box center [862, 514] width 10 height 10
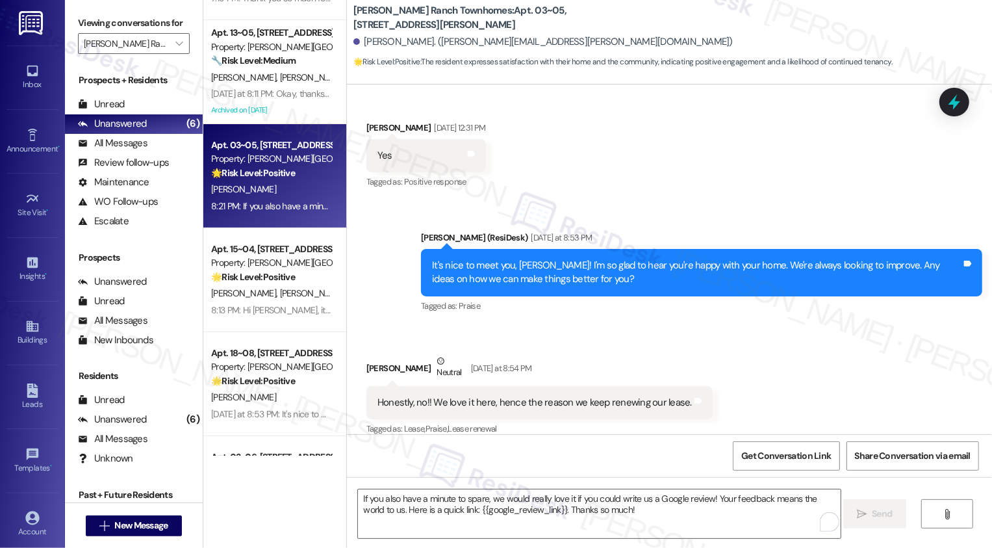
scroll to position [354, 0]
click at [684, 387] on div "Honestly, no!! We love it here, hence the reason we keep renewing our lease. Ta…" at bounding box center [539, 403] width 346 height 33
click at [693, 396] on icon at bounding box center [698, 401] width 10 height 10
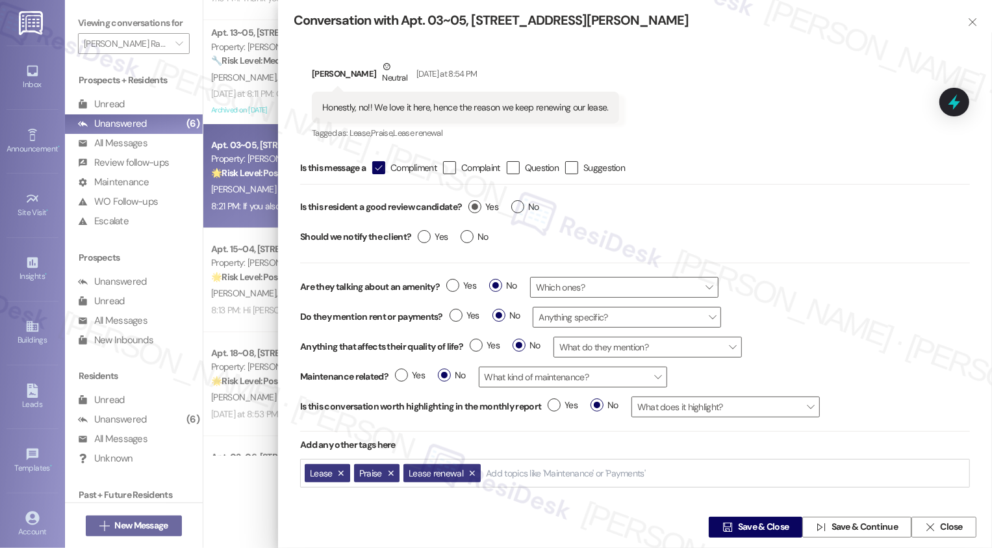
click at [474, 210] on label "Yes" at bounding box center [484, 207] width 30 height 14
click at [474, 210] on input "Yes" at bounding box center [484, 208] width 30 height 17
radio input "true"
click at [738, 527] on span "Save & Close" at bounding box center [763, 527] width 51 height 14
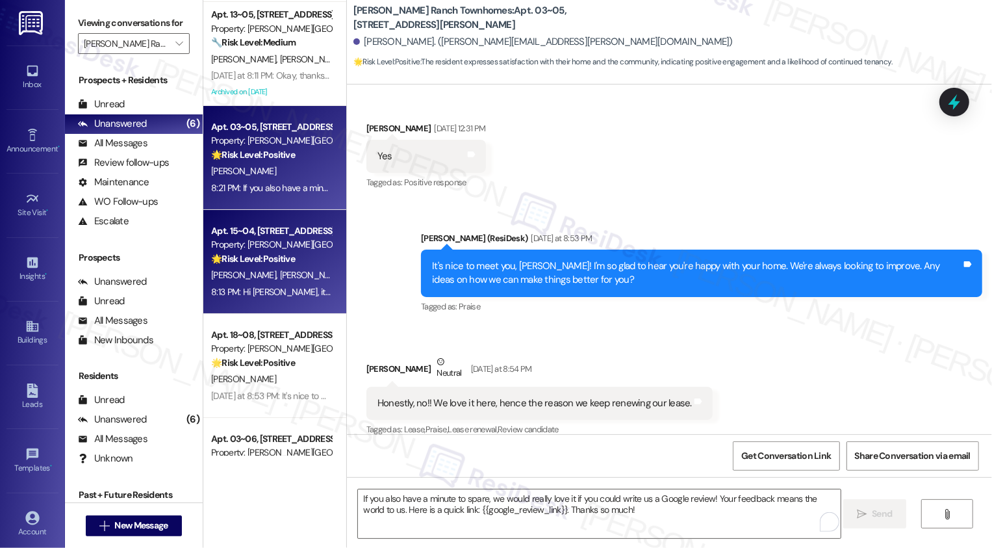
scroll to position [0, 0]
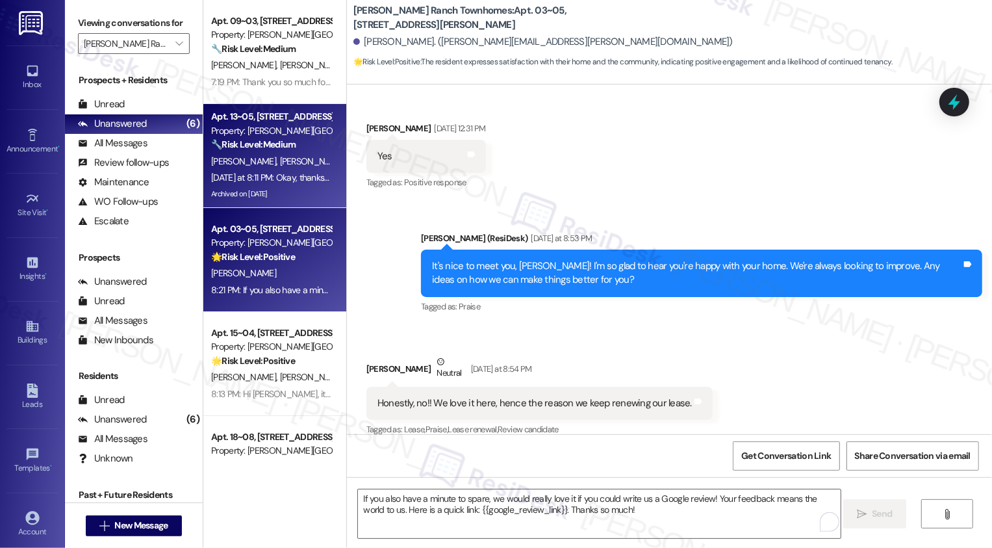
click at [286, 177] on div "[DATE] at 8:11 PM: Okay, thanks for confirming, [PERSON_NAME]! I’ll bring this …" at bounding box center [854, 178] width 1287 height 12
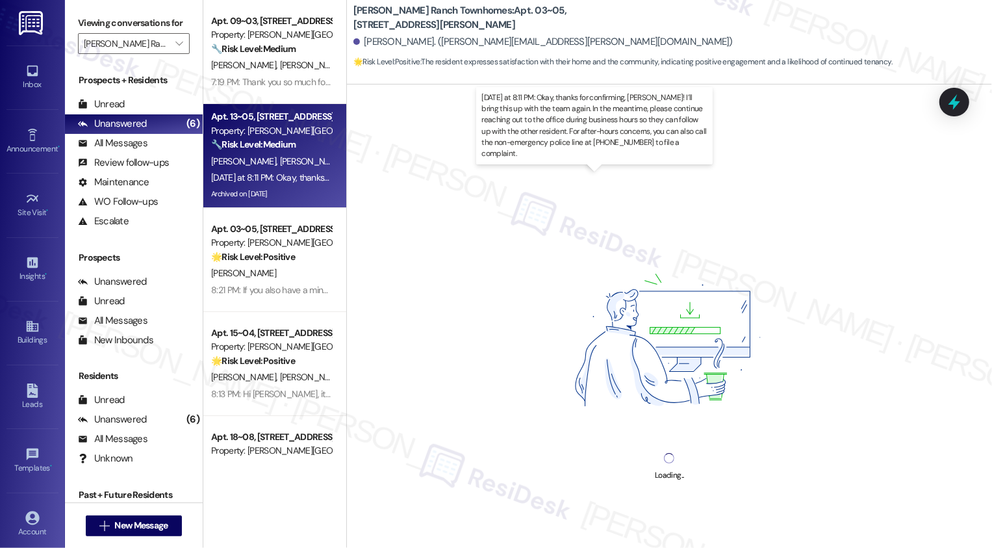
click at [286, 177] on div "[DATE] at 8:11 PM: Okay, thanks for confirming, [PERSON_NAME]! I’ll bring this …" at bounding box center [854, 178] width 1287 height 12
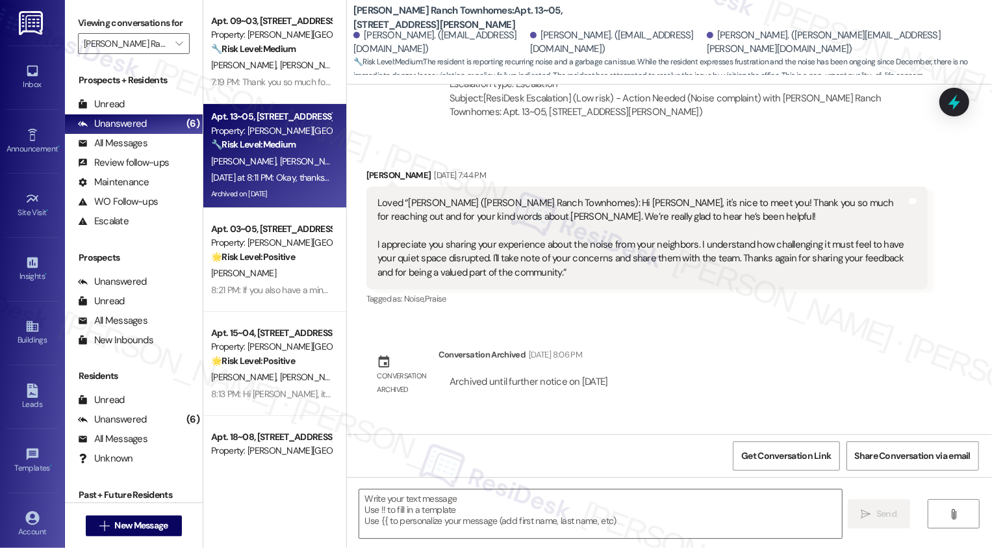
type textarea "Fetching suggested responses. Please feel free to read through the conversation…"
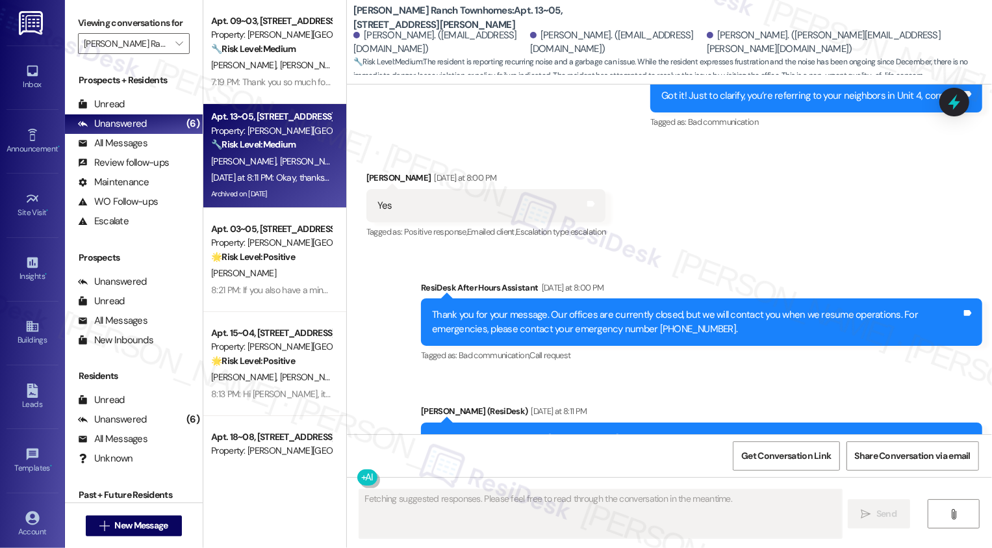
scroll to position [2744, 0]
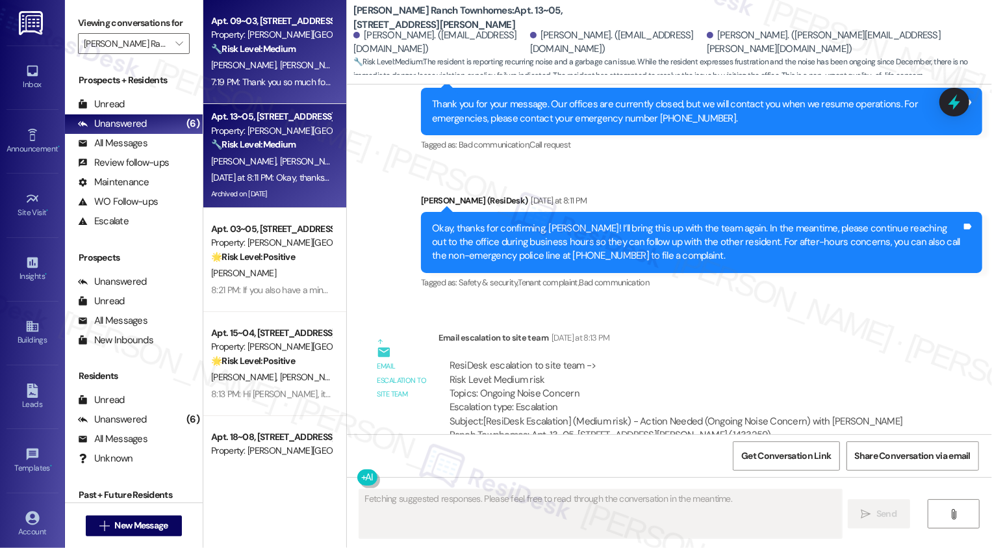
click at [279, 101] on div "Apt. 09~03, [STREET_ADDRESS][PERSON_NAME] Property: [PERSON_NAME][GEOGRAPHIC_DA…" at bounding box center [274, 52] width 143 height 104
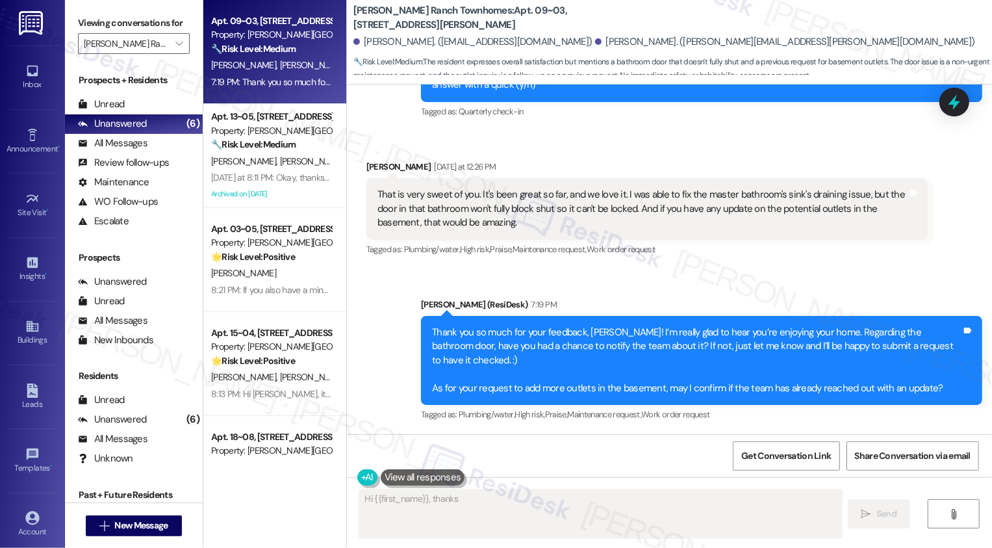
scroll to position [1305, 0]
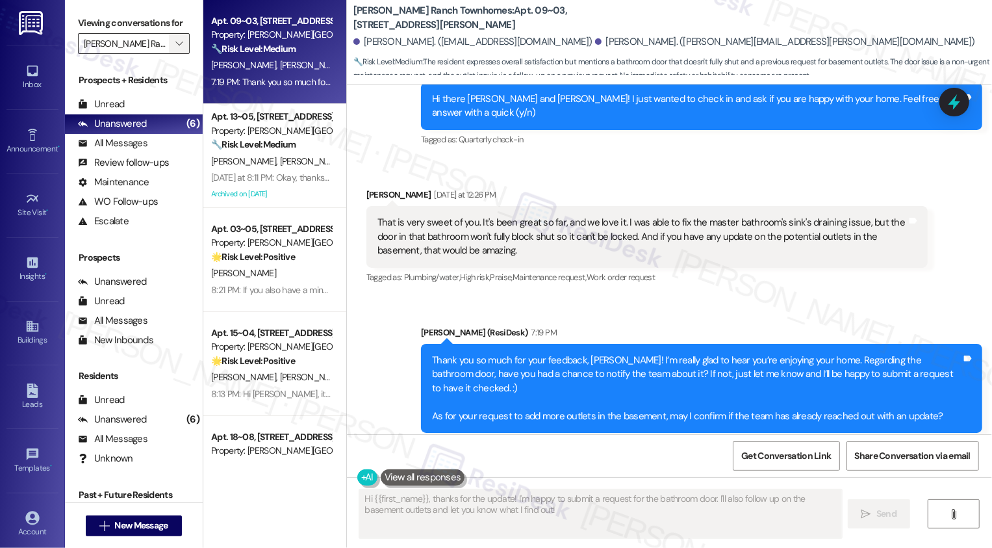
click at [175, 49] on icon "" at bounding box center [178, 43] width 7 height 10
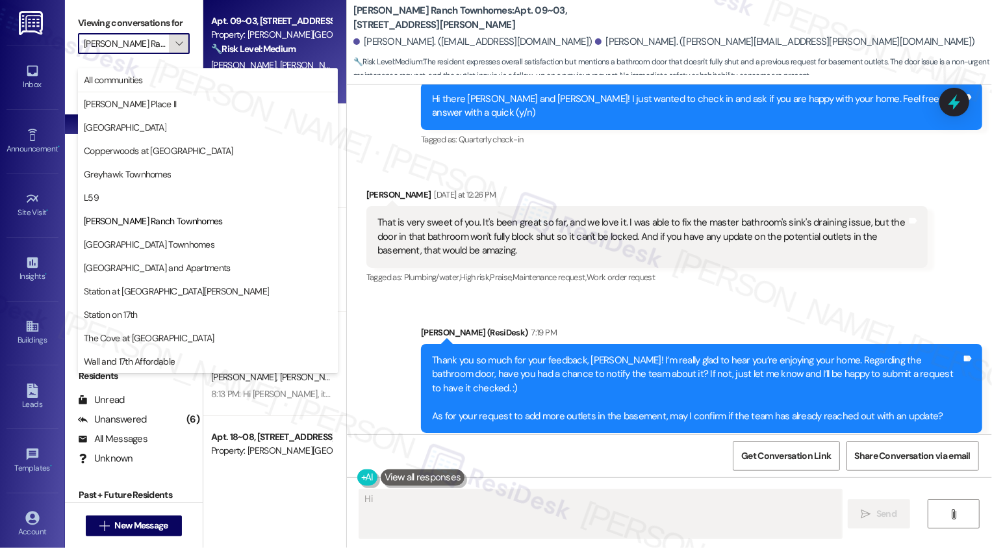
scroll to position [0, 19]
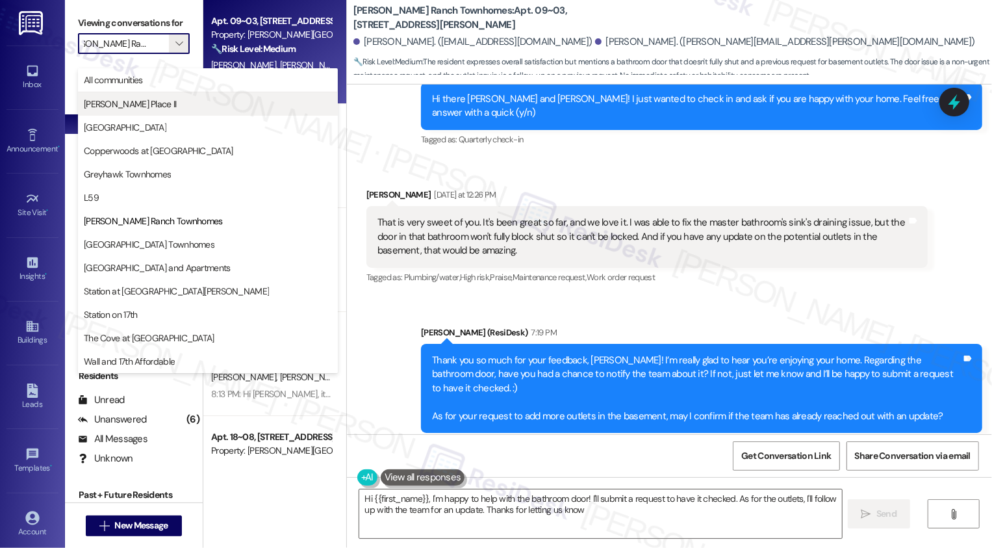
type textarea "Hi {{first_name}}, I'm happy to help with the bathroom door! I'll submit a requ…"
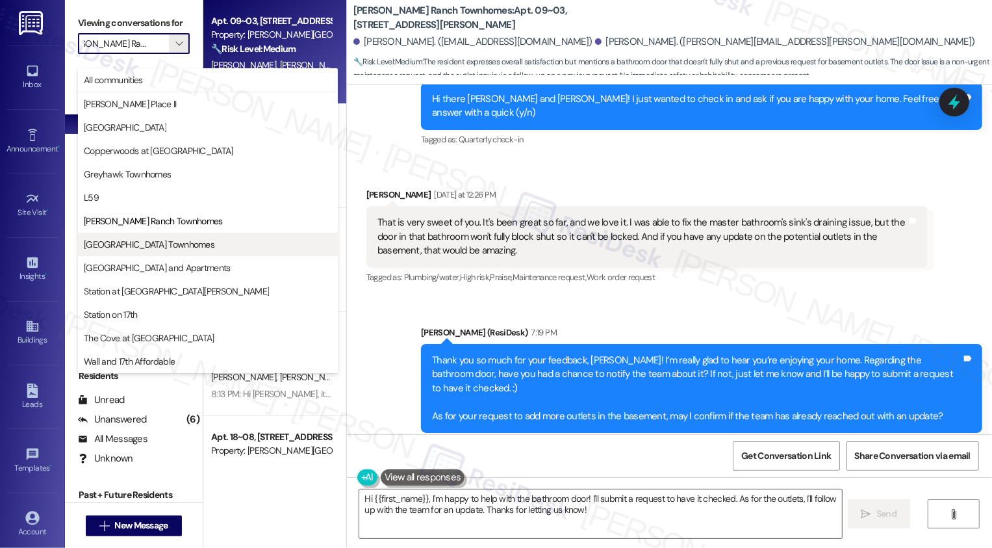
click at [156, 240] on span "[GEOGRAPHIC_DATA] Townhomes" at bounding box center [149, 244] width 131 height 13
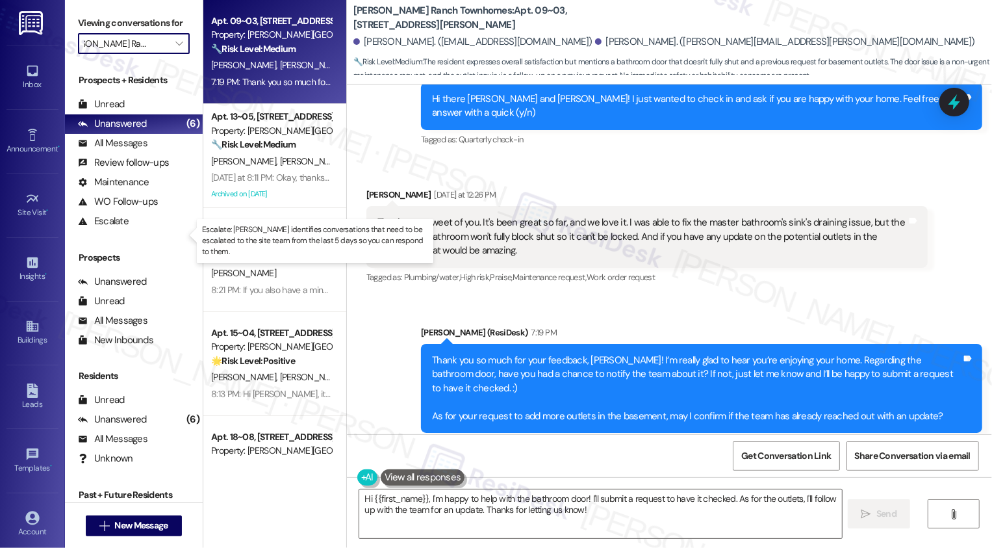
type input "[GEOGRAPHIC_DATA] Townhomes"
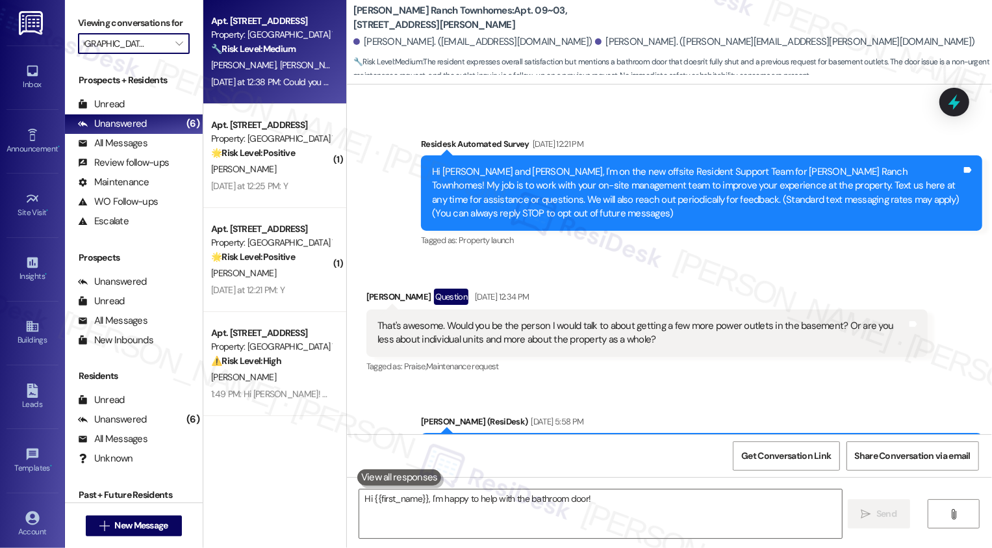
type textarea "Hi {{first_name}}, I'm happy to help with the bathroom door! I'll"
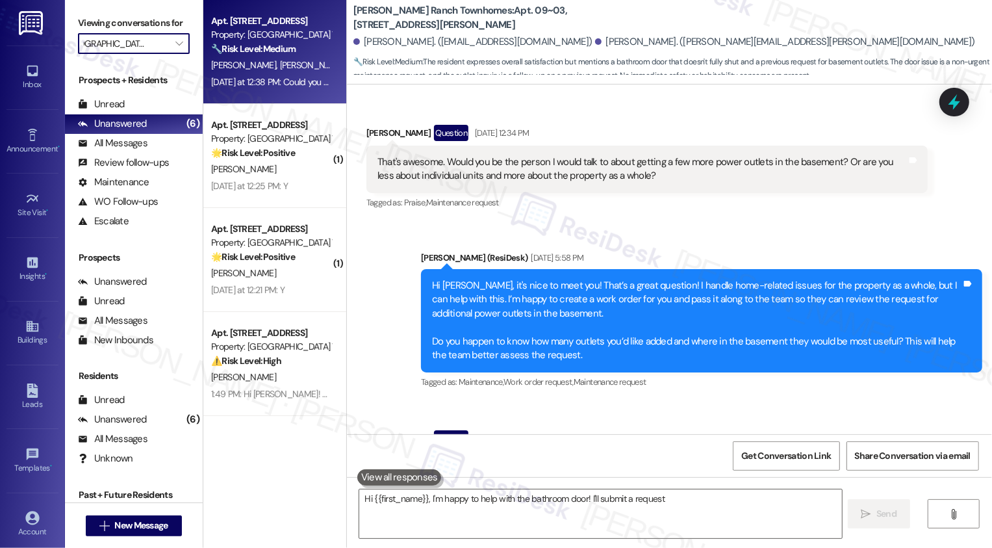
click at [279, 68] on span "[PERSON_NAME]" at bounding box center [311, 65] width 65 height 12
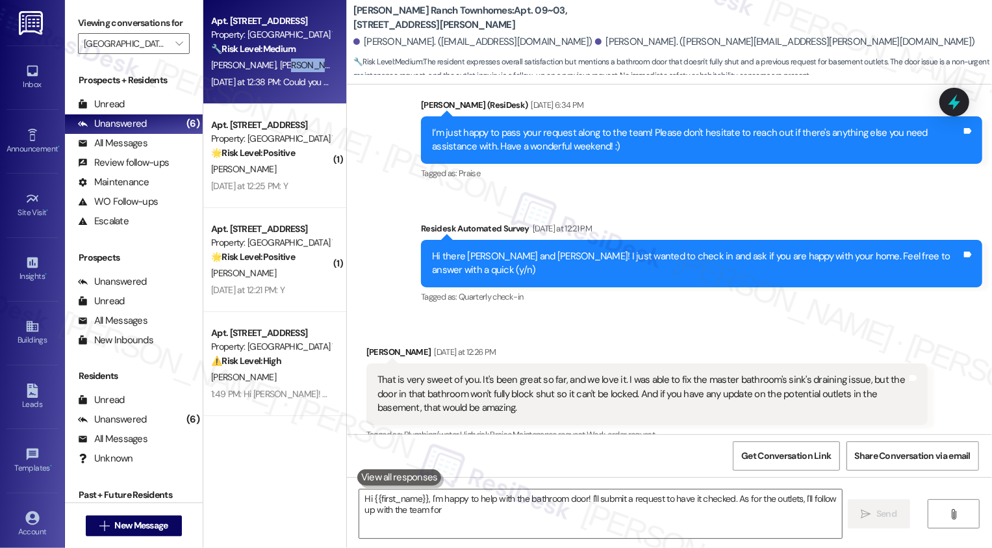
click at [279, 68] on span "[PERSON_NAME]" at bounding box center [311, 65] width 65 height 12
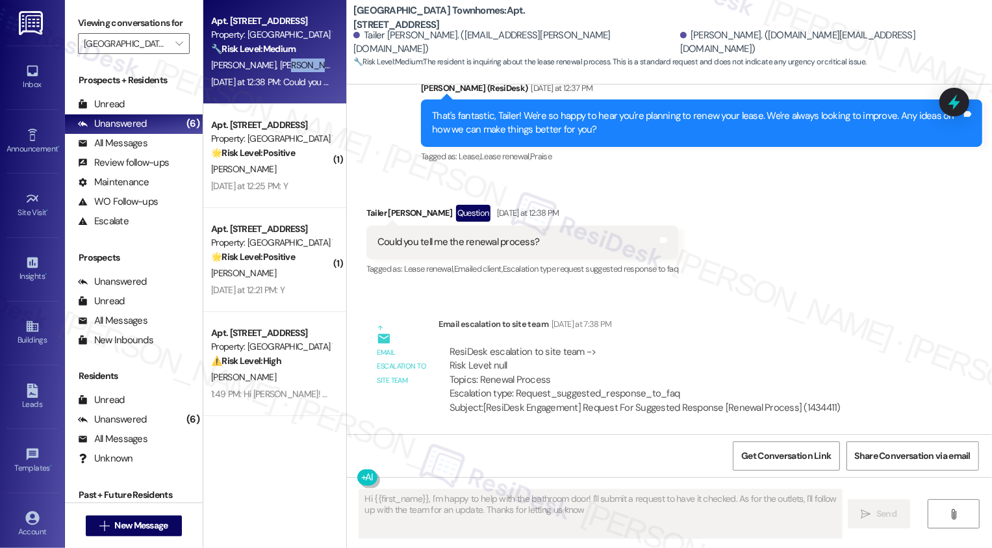
type textarea "Hi {{first_name}}, I'm happy to help with the bathroom door! I'll submit a requ…"
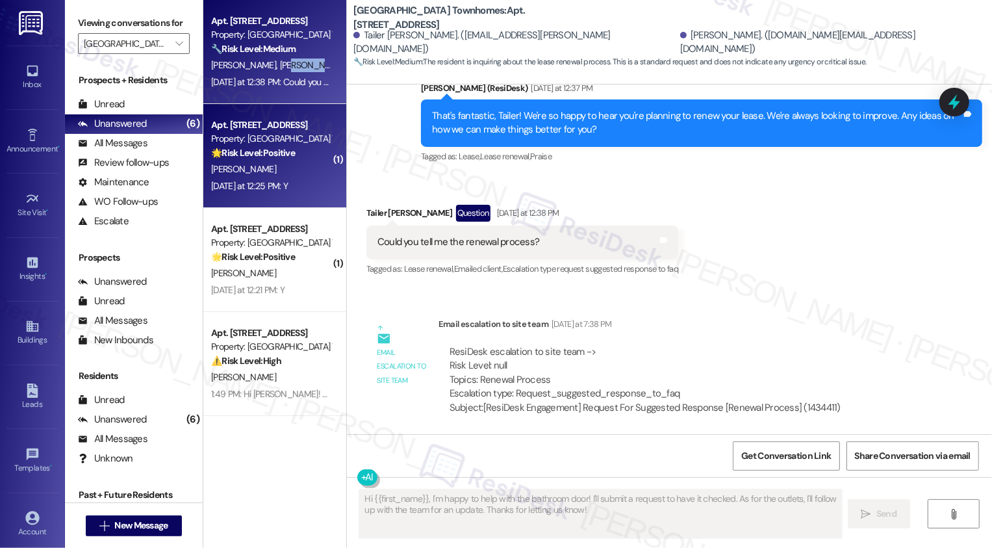
click at [312, 177] on div "[PERSON_NAME]" at bounding box center [271, 169] width 123 height 16
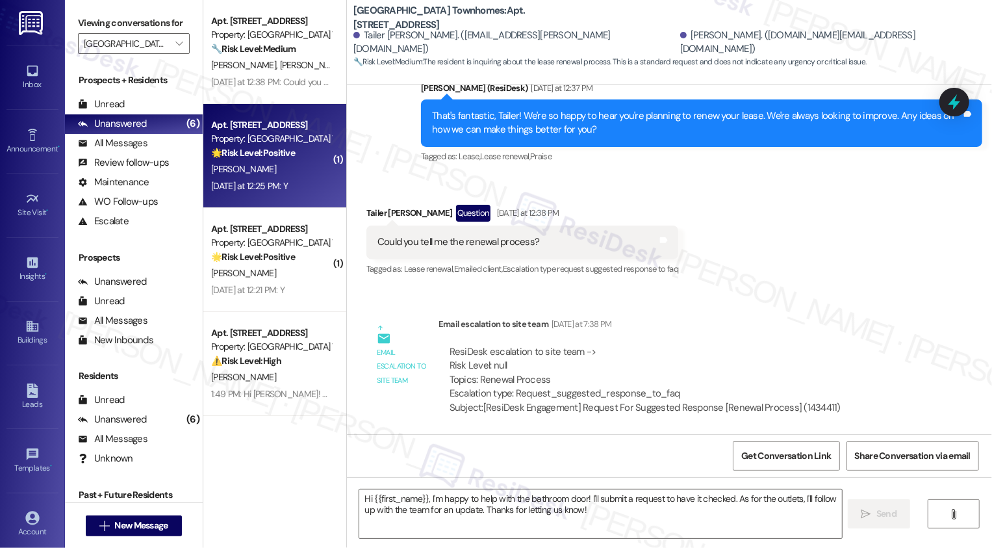
type textarea "Fetching suggested responses. Please feel free to read through the conversation…"
click at [312, 177] on div "[PERSON_NAME]" at bounding box center [271, 169] width 123 height 16
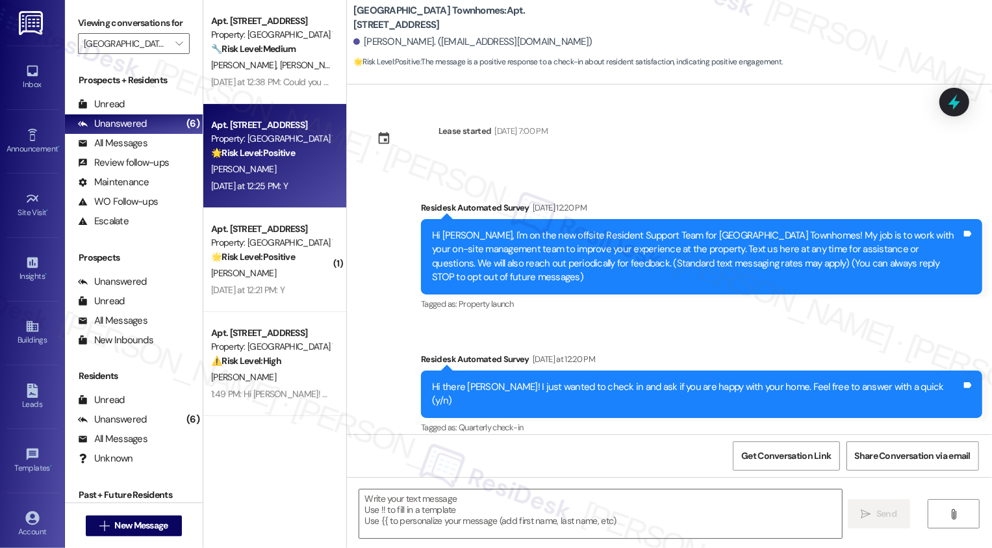
scroll to position [108, 0]
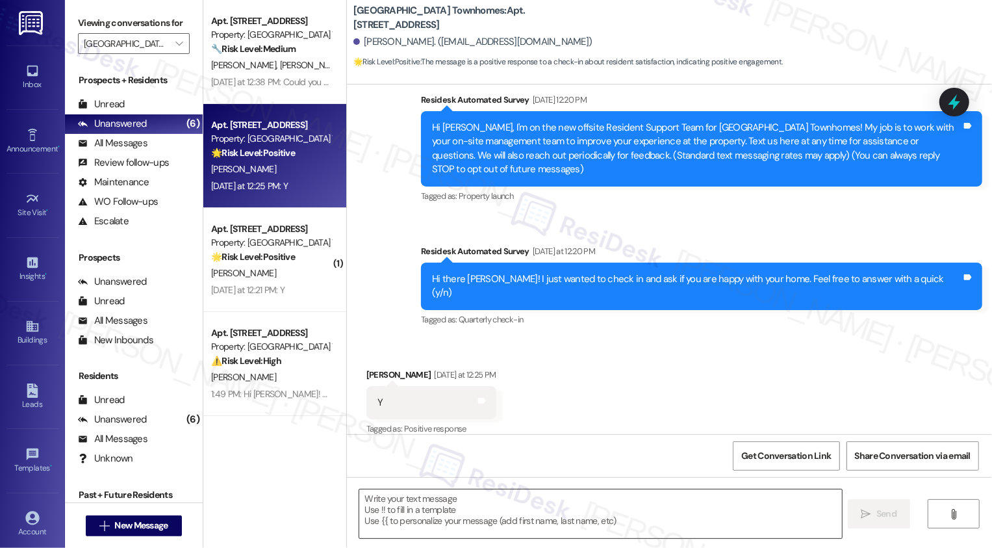
click at [503, 510] on textarea at bounding box center [600, 513] width 483 height 49
paste textarea "Hi {{first_name}}, it's nice to meet you! I'm so glad to hear you're happy with…"
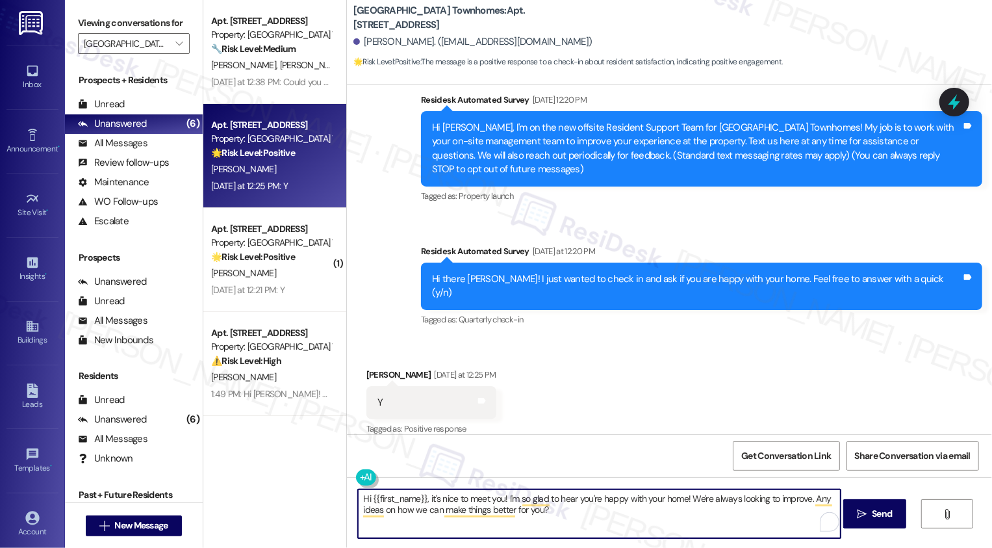
click at [649, 521] on textarea "Hi {{first_name}}, it's nice to meet you! I'm so glad to hear you're happy with…" at bounding box center [599, 513] width 483 height 49
type textarea "Hi {{first_name}}, it's nice to meet you! I'm so glad to hear you're happy with…"
click at [881, 513] on span "Send" at bounding box center [882, 514] width 20 height 14
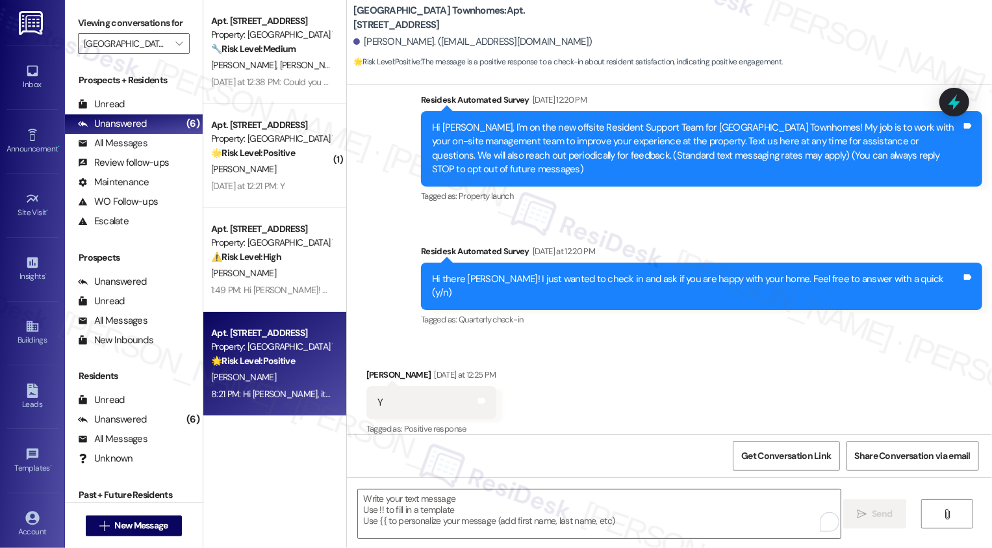
scroll to position [212, 0]
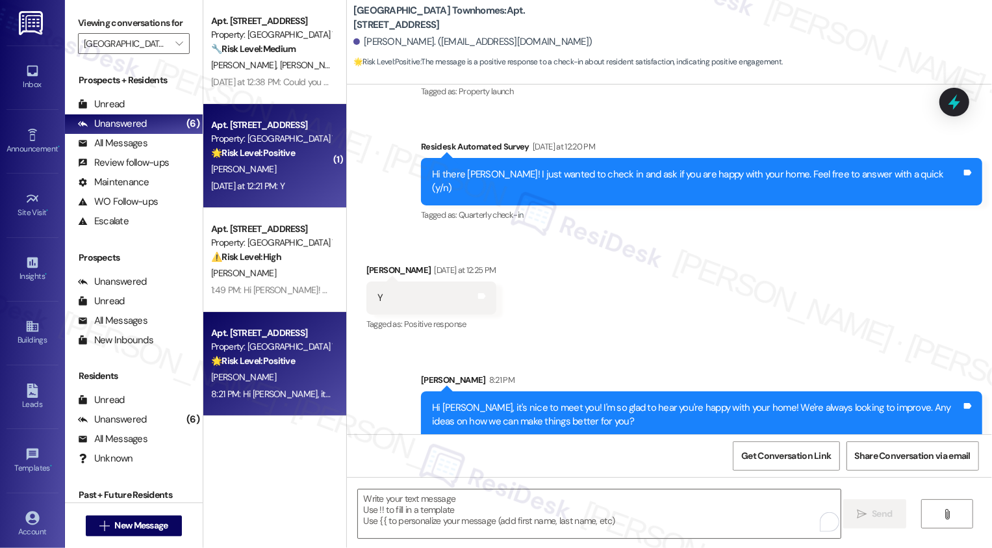
click at [261, 170] on div "[PERSON_NAME]" at bounding box center [271, 169] width 123 height 16
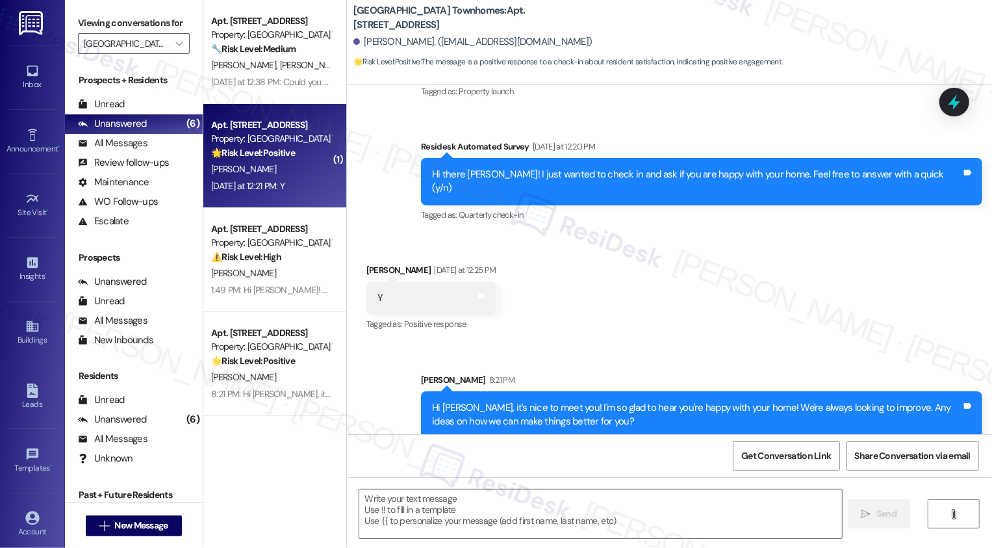
type textarea "Fetching suggested responses. Please feel free to read through the conversation…"
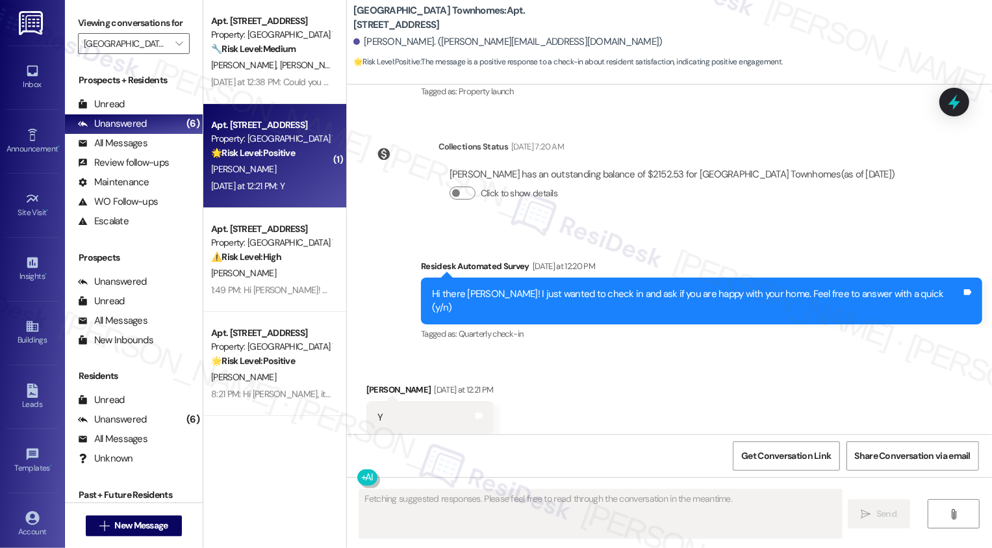
click at [261, 170] on div "[PERSON_NAME]" at bounding box center [271, 169] width 123 height 16
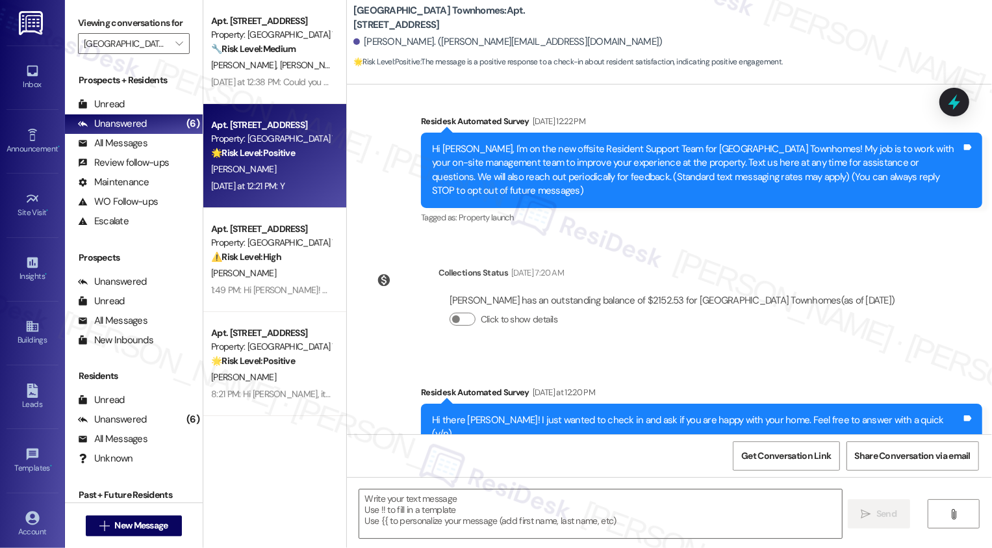
scroll to position [227, 0]
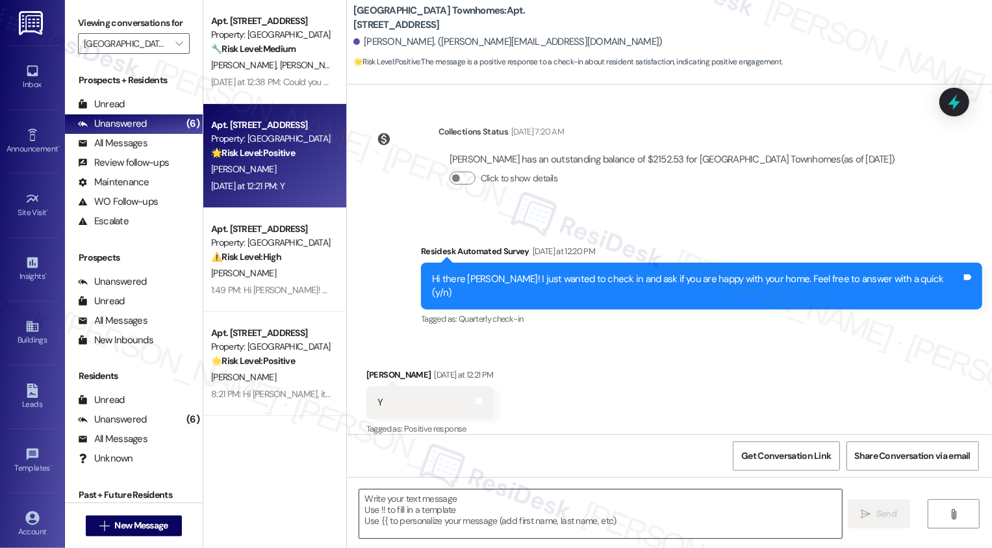
click at [489, 523] on textarea at bounding box center [600, 513] width 483 height 49
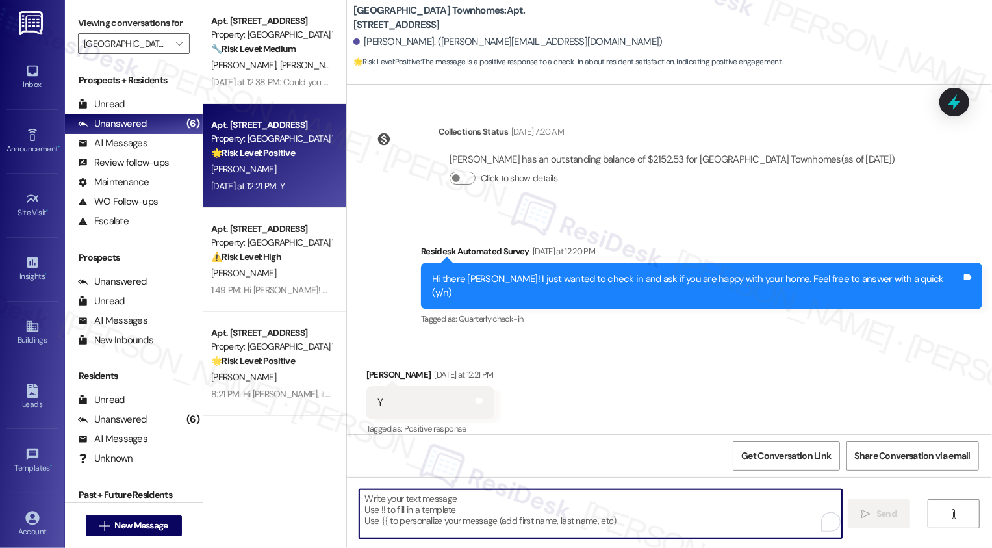
paste textarea "Hi {{first_name}}, it's nice to meet you! I'm so glad to hear you're happy with…"
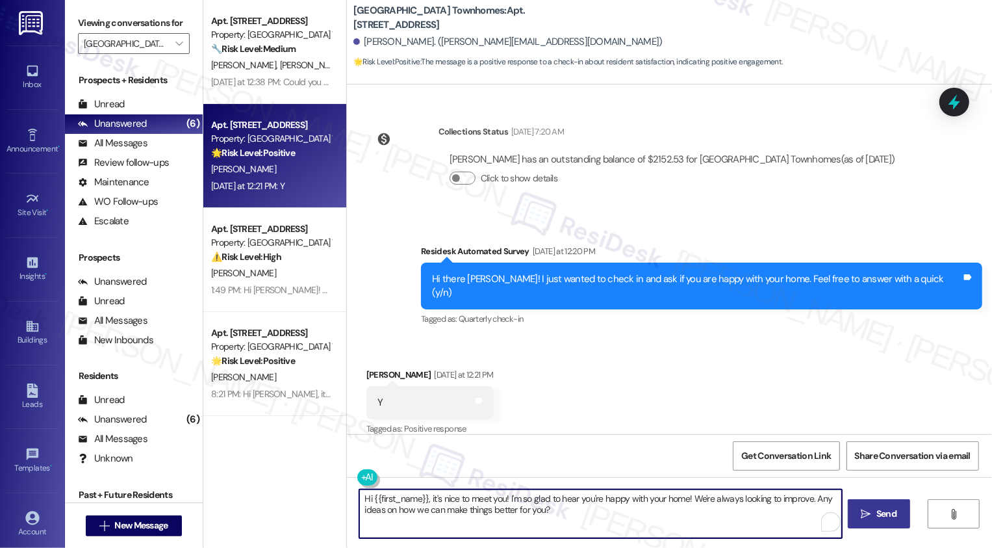
click at [392, 500] on textarea "Hi {{first_name}}, it's nice to meet you! I'm so glad to hear you're happy with…" at bounding box center [600, 513] width 483 height 49
type textarea "Hi [PERSON_NAME], it's nice to meet you! I'm so glad to hear you're happy with …"
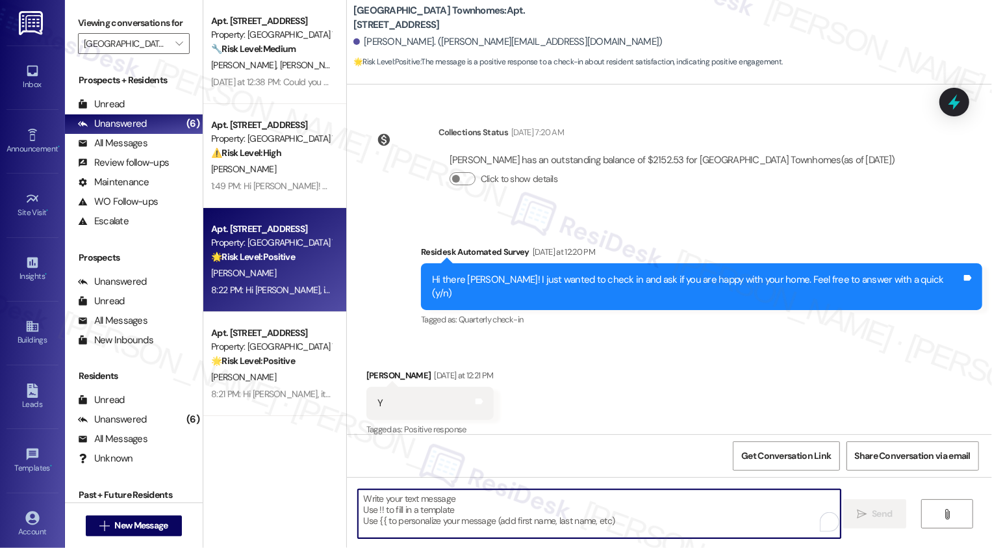
scroll to position [332, 0]
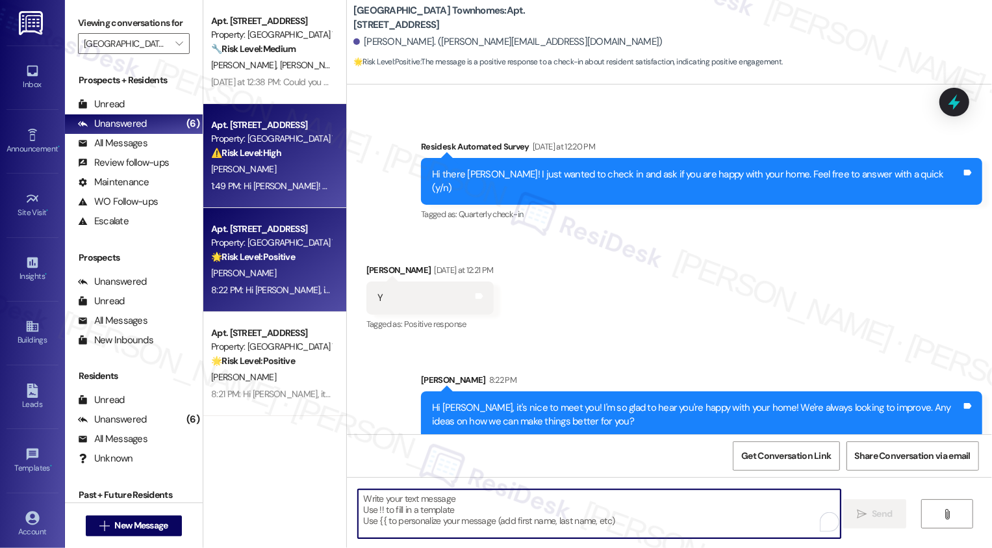
click at [287, 153] on div "⚠️ Risk Level: High The resident is confused about their lease terms, specifica…" at bounding box center [271, 153] width 120 height 14
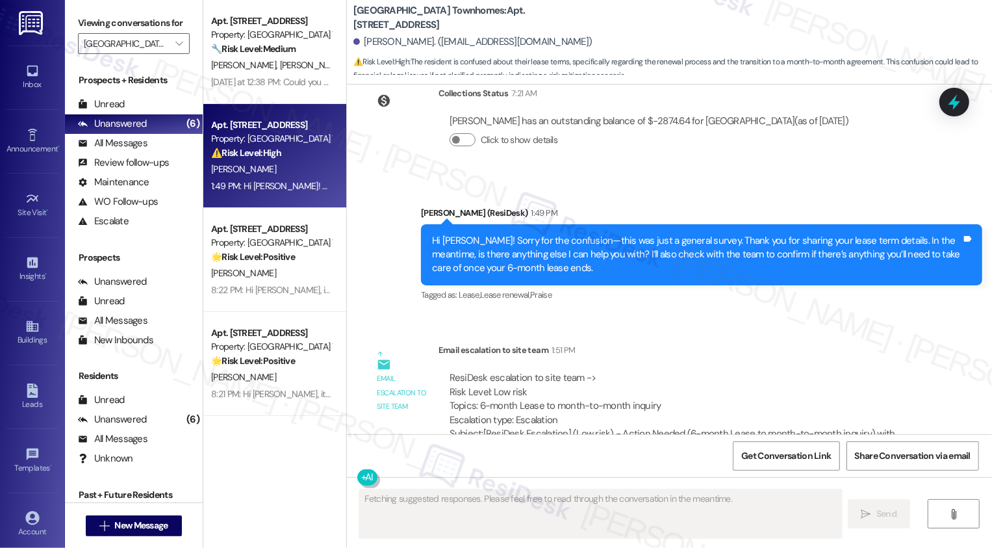
scroll to position [825, 0]
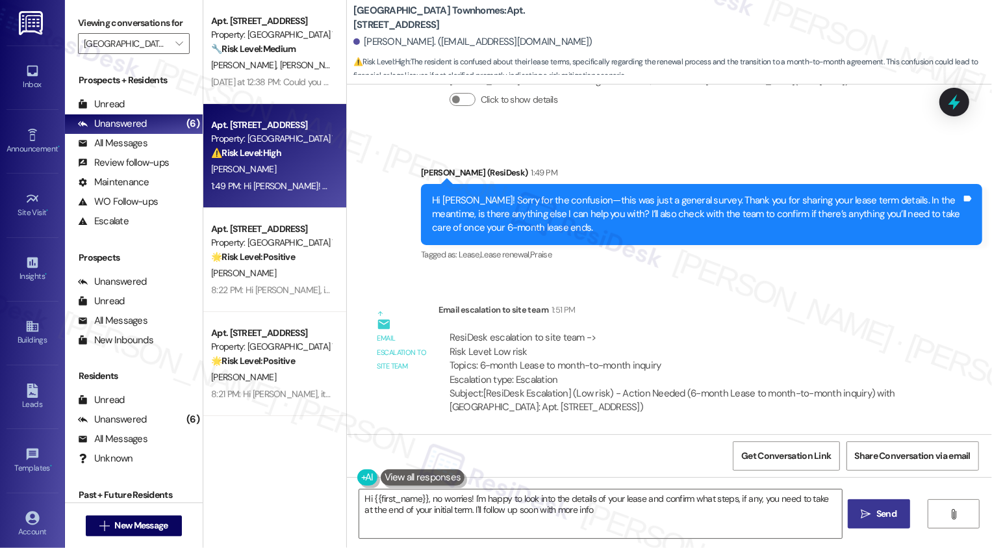
type textarea "Hi {{first_name}}, no worries! I'm happy to look into the details of your lease…"
click at [175, 49] on icon "" at bounding box center [178, 43] width 7 height 10
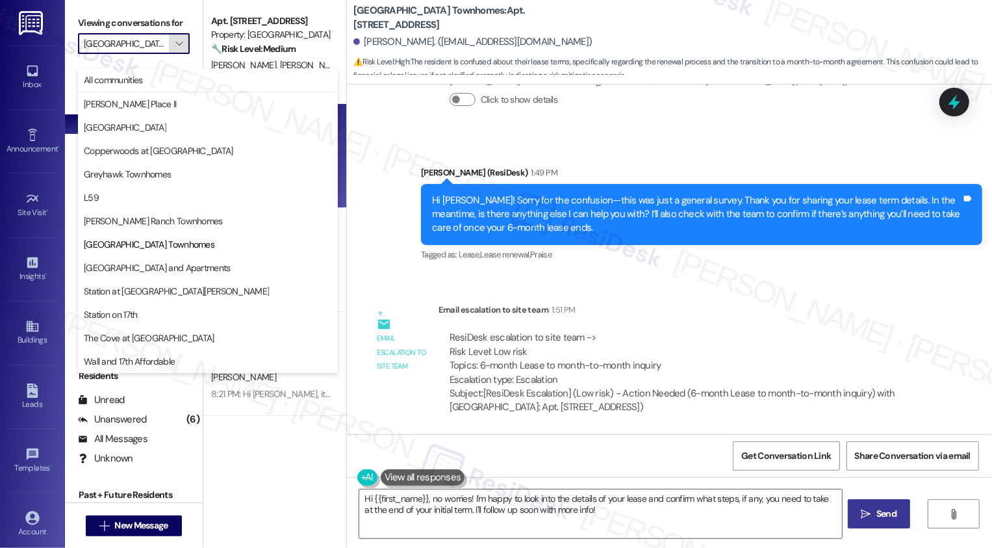
scroll to position [0, 38]
click at [136, 266] on span "[GEOGRAPHIC_DATA] and Apartments" at bounding box center [157, 267] width 147 height 13
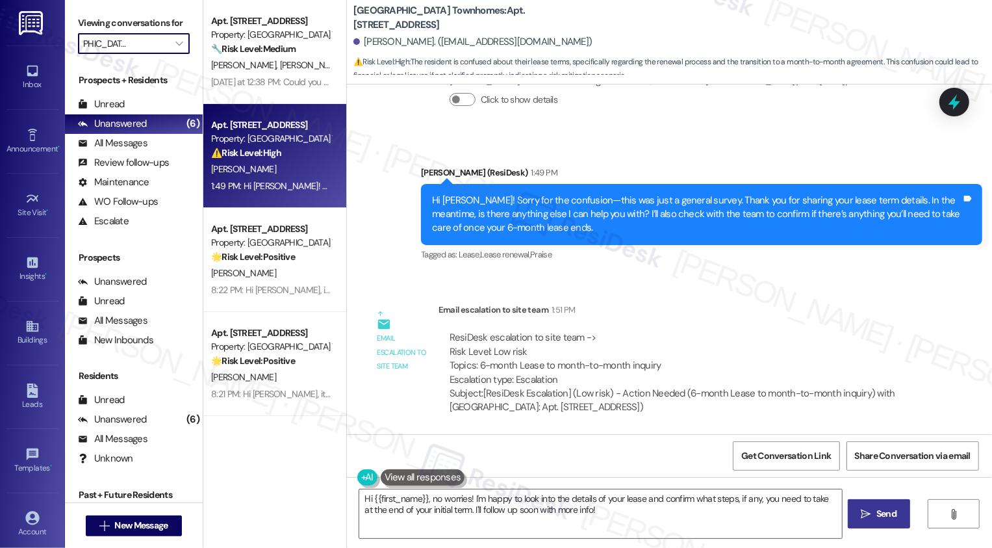
type input "[GEOGRAPHIC_DATA] and Apartments"
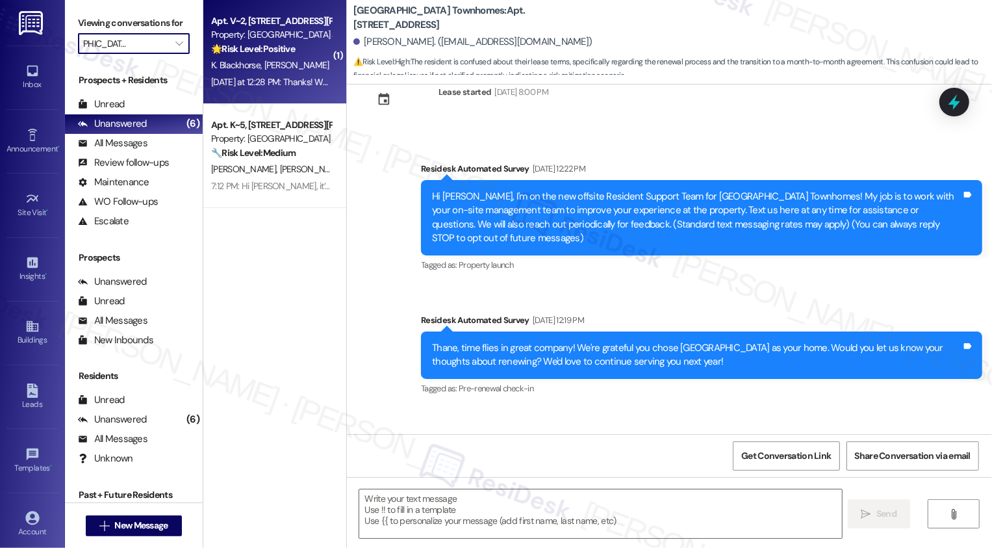
click at [285, 64] on div "K. Blackhorse [PERSON_NAME]" at bounding box center [271, 65] width 123 height 16
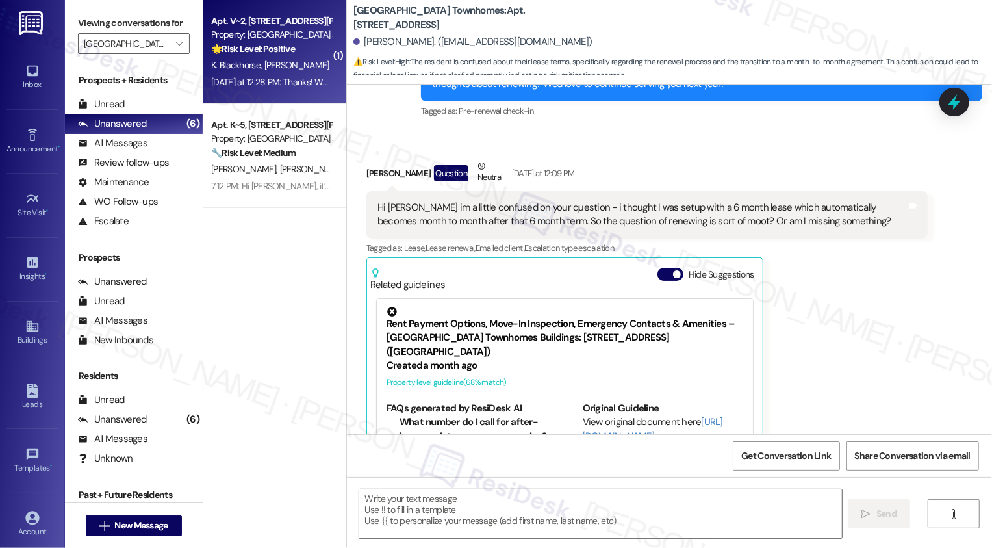
scroll to position [407, 0]
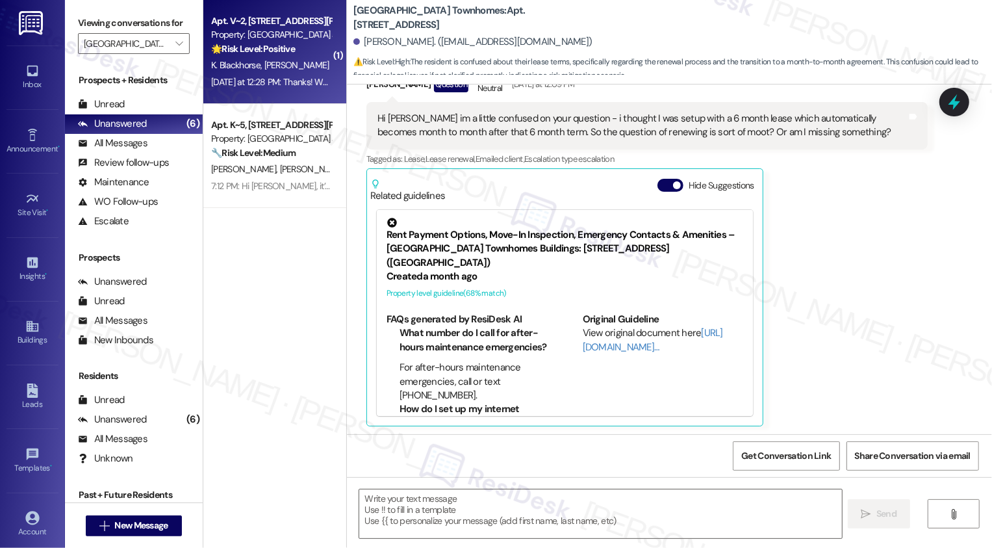
click at [285, 64] on div "K. Blackhorse [PERSON_NAME]" at bounding box center [271, 65] width 123 height 16
type textarea "Fetching suggested responses. Please feel free to read through the conversation…"
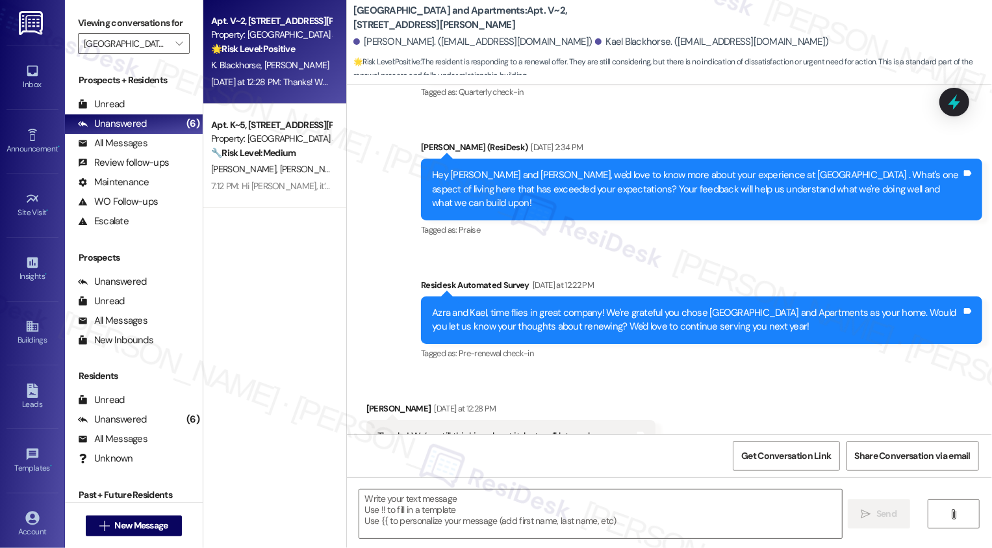
scroll to position [845, 0]
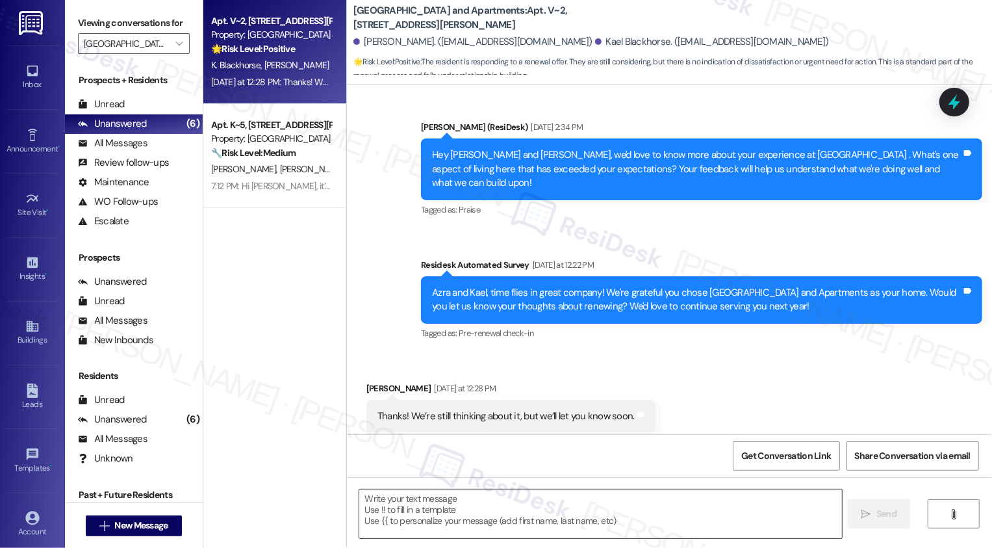
click at [467, 511] on textarea at bounding box center [600, 513] width 483 height 49
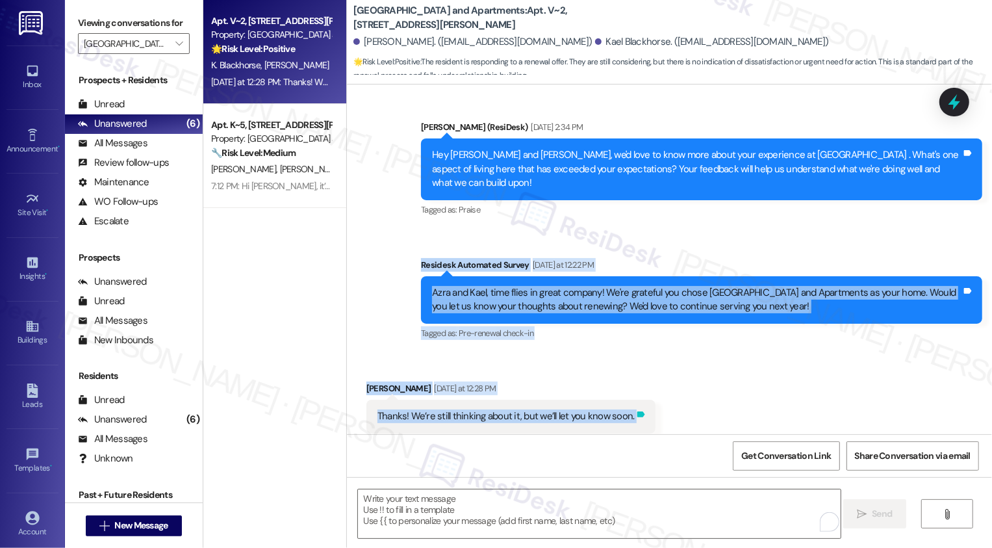
drag, startPoint x: 413, startPoint y: 233, endPoint x: 626, endPoint y: 387, distance: 262.4
click at [626, 387] on div "Lease started [DATE] 7:00 PM Survey, sent via SMS Residesk Automated Survey [DA…" at bounding box center [669, 259] width 645 height 350
copy div "Residesk Automated Survey [DATE] at 12:22 PM [PERSON_NAME] and [PERSON_NAME], t…"
click at [553, 501] on textarea "To enrich screen reader interactions, please activate Accessibility in Grammarl…" at bounding box center [599, 513] width 483 height 49
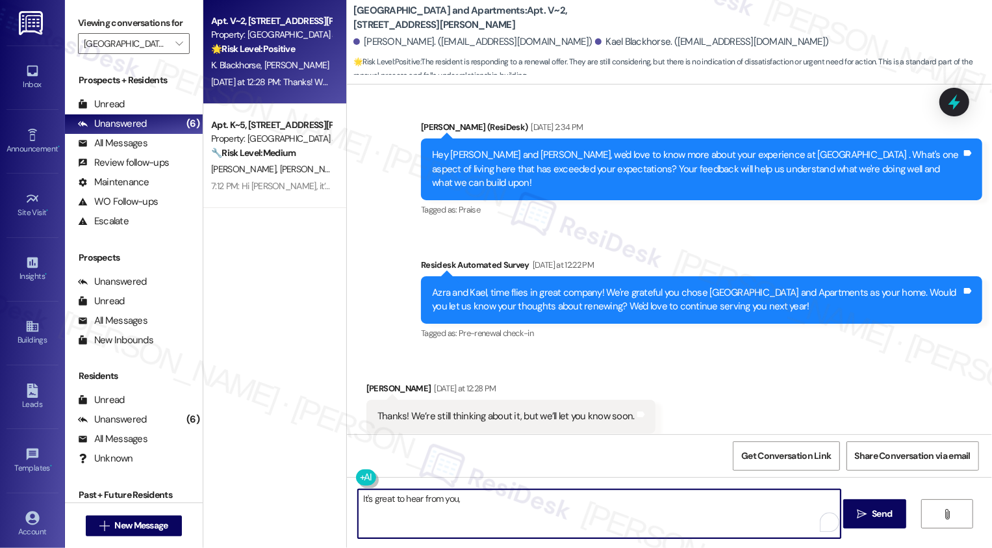
click at [366, 381] on div "[PERSON_NAME] [DATE] at 12:28 PM" at bounding box center [510, 390] width 289 height 18
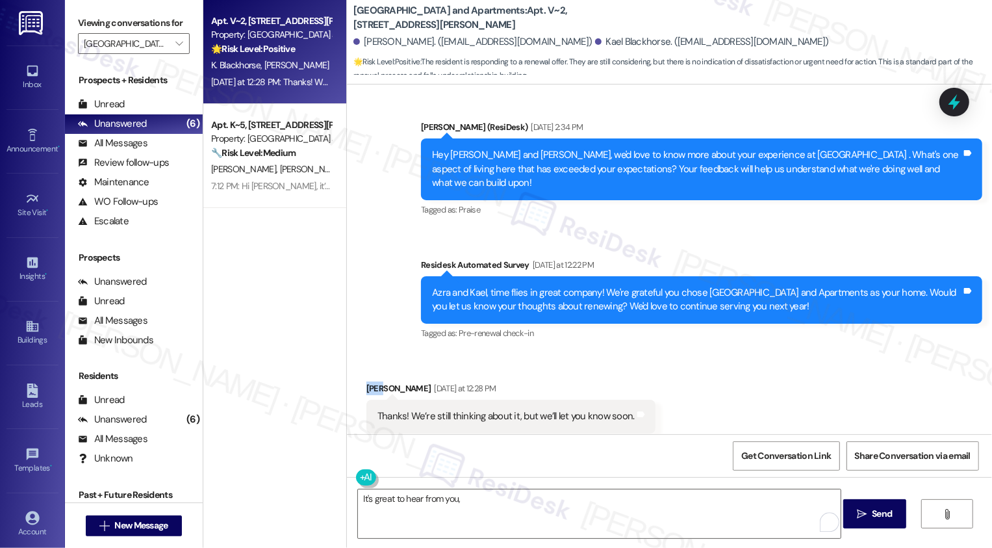
copy div "Azra"
click at [486, 495] on textarea "It's great to hear from you," at bounding box center [599, 513] width 483 height 49
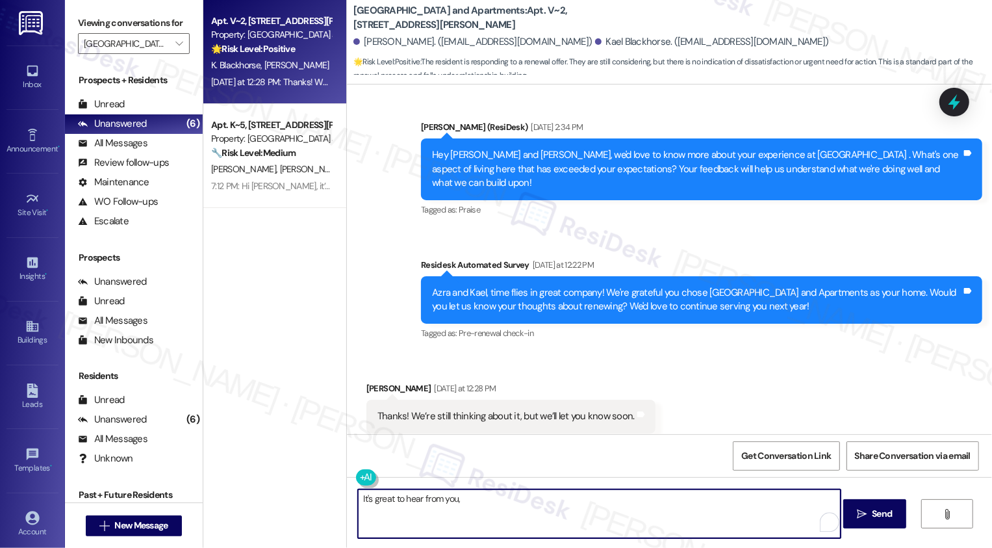
paste textarea "Azra"
type textarea "It's great to hear from you, [PERSON_NAME]! Thank you for letting me know that …"
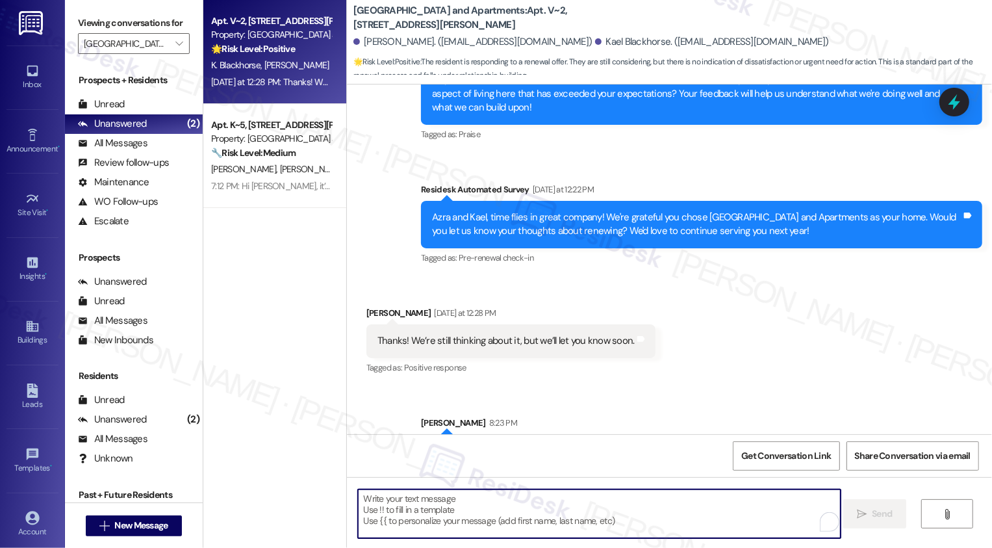
scroll to position [950, 0]
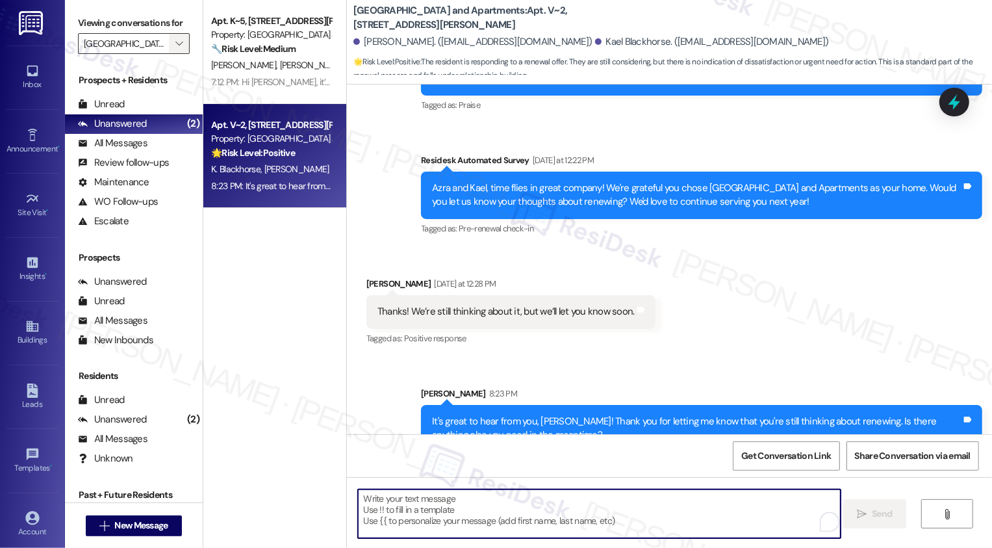
click at [175, 49] on icon "" at bounding box center [178, 43] width 7 height 10
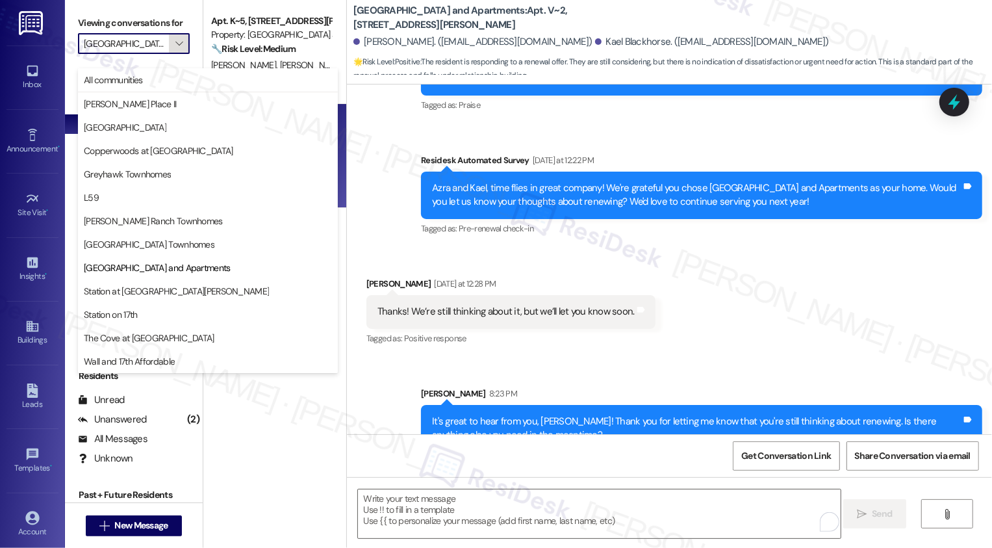
scroll to position [0, 81]
click at [149, 285] on span "Station at [GEOGRAPHIC_DATA][PERSON_NAME]" at bounding box center [176, 291] width 185 height 13
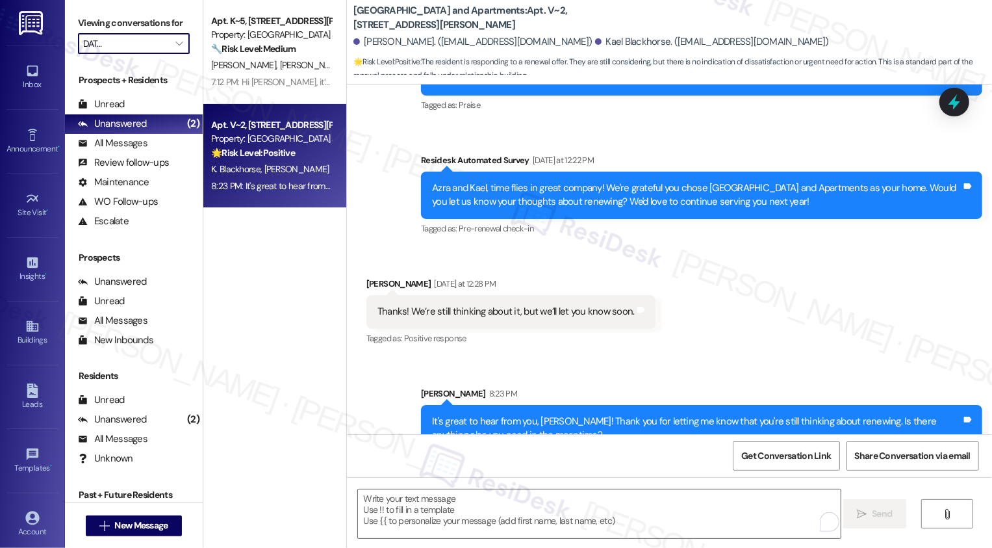
type input "Station at [GEOGRAPHIC_DATA][PERSON_NAME]"
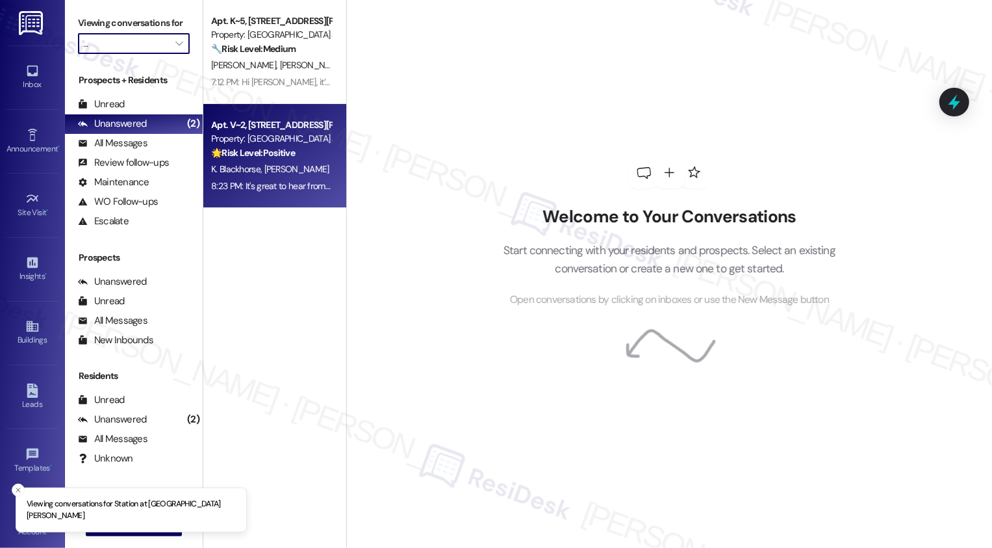
scroll to position [0, 16]
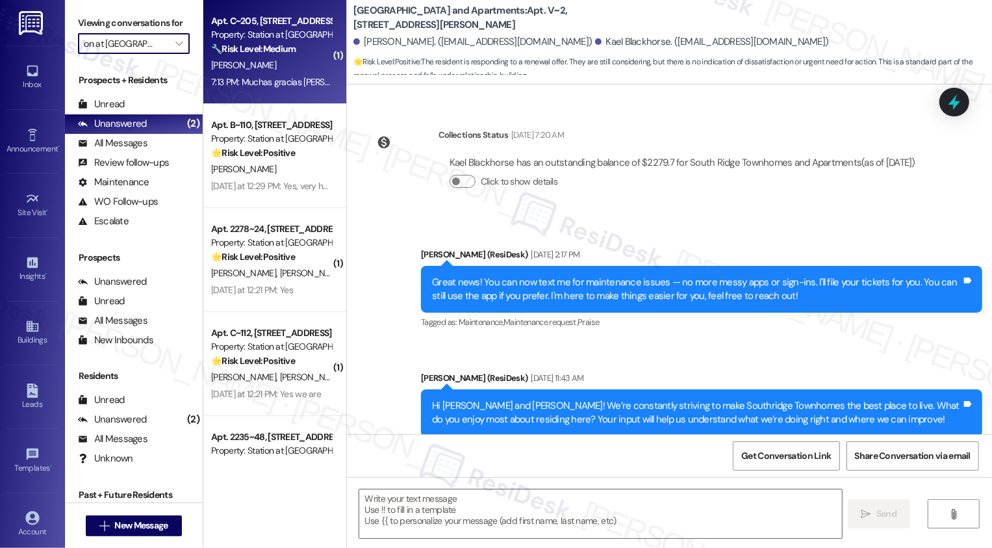
type textarea "Fetching suggested responses. Please feel free to read through the conversation…"
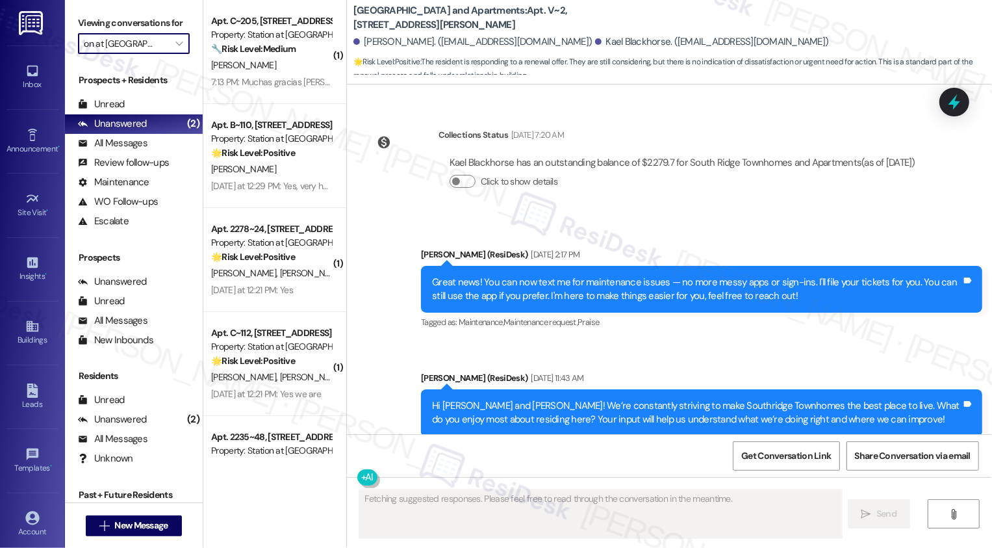
click at [262, 79] on div "7:13 PM: Muchas gracias [PERSON_NAME]. 7:13 PM: Muchas gracias [PERSON_NAME]." at bounding box center [290, 82] width 159 height 12
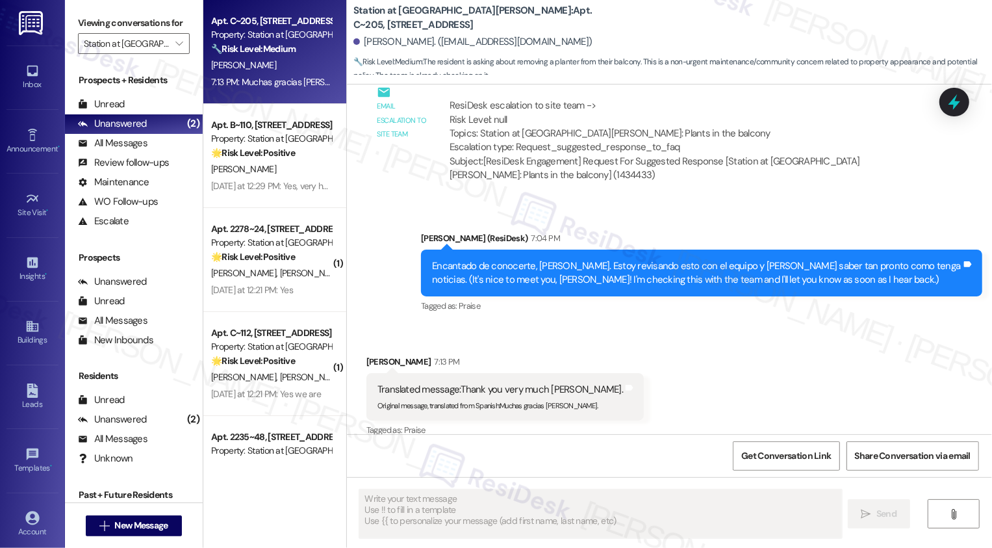
scroll to position [1131, 0]
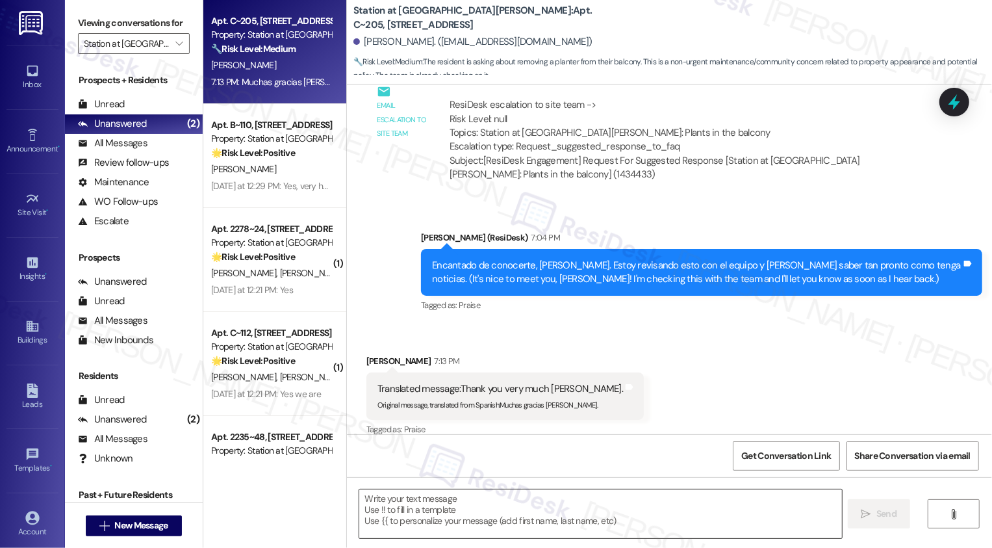
click at [461, 505] on textarea at bounding box center [600, 513] width 483 height 49
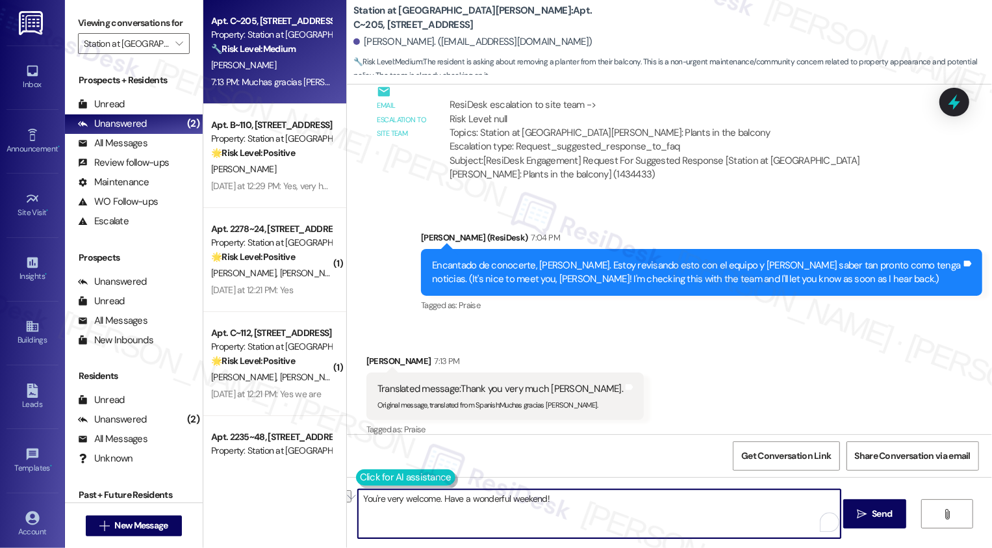
click at [372, 476] on button at bounding box center [405, 477] width 99 height 16
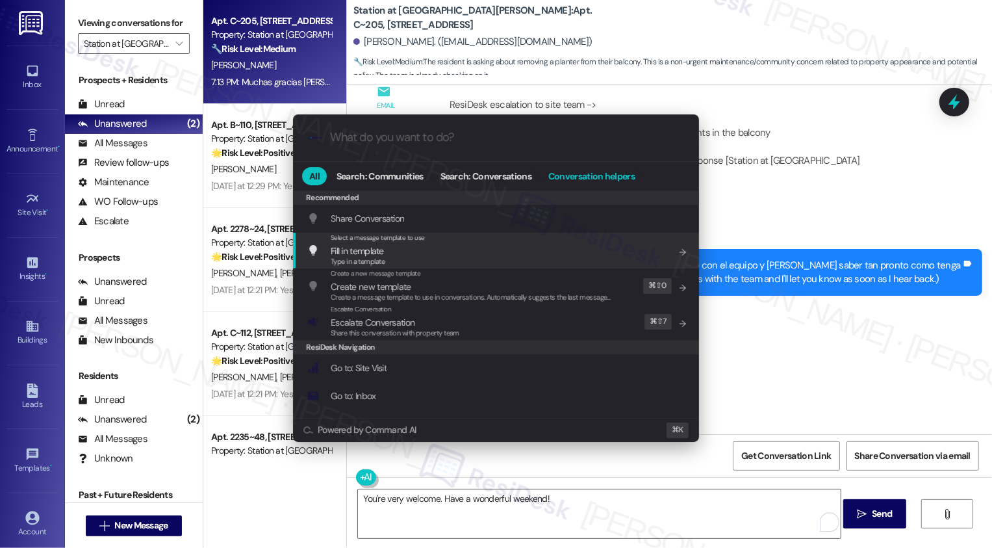
click at [563, 174] on span "Conversation helpers" at bounding box center [591, 176] width 86 height 9
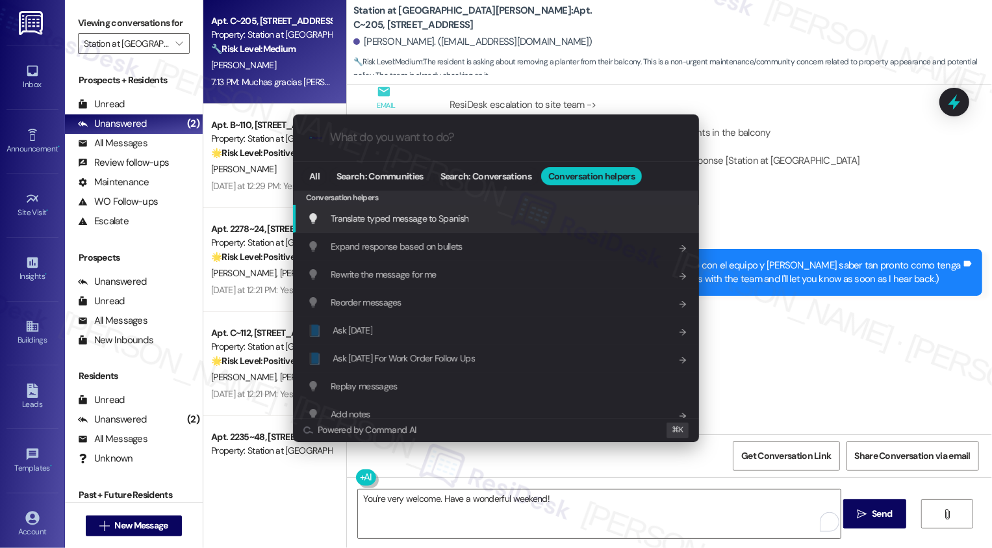
click at [438, 221] on span "Translate typed message to Spanish" at bounding box center [400, 218] width 138 height 12
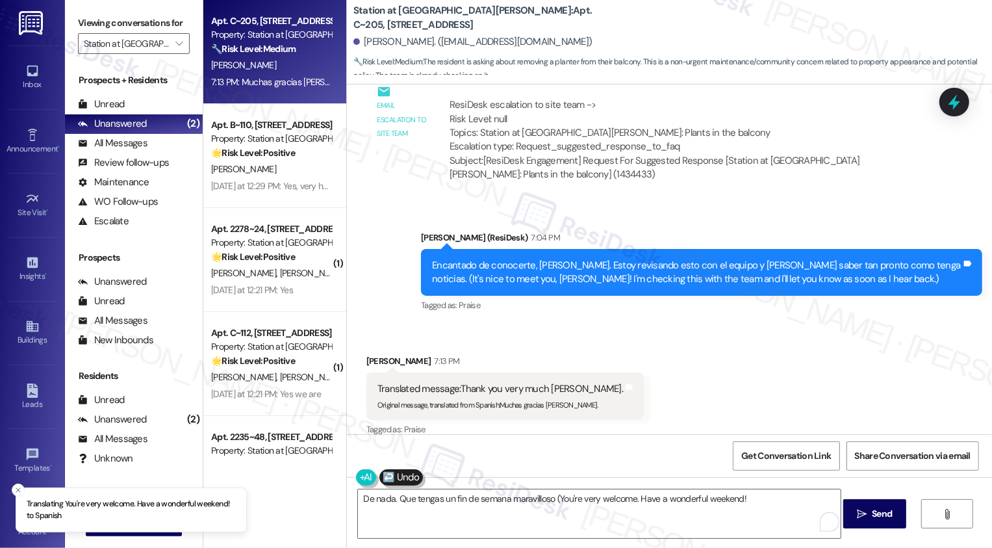
type textarea "De nada. Que tengas un fin de semana maravilloso (You're very welcome. Have a w…"
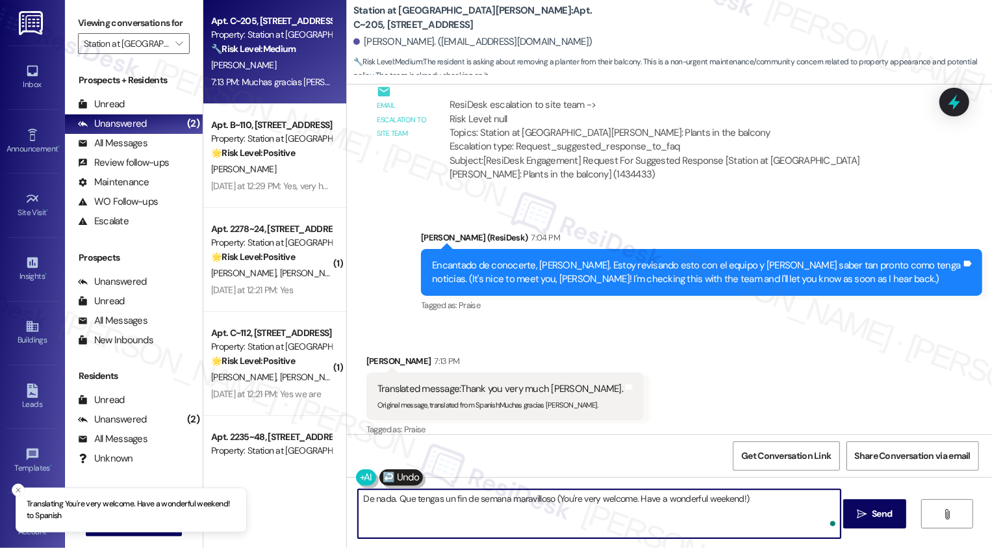
click at [459, 513] on textarea "De nada. Que tengas un fin de semana maravilloso (You're very welcome. Have a w…" at bounding box center [599, 513] width 483 height 49
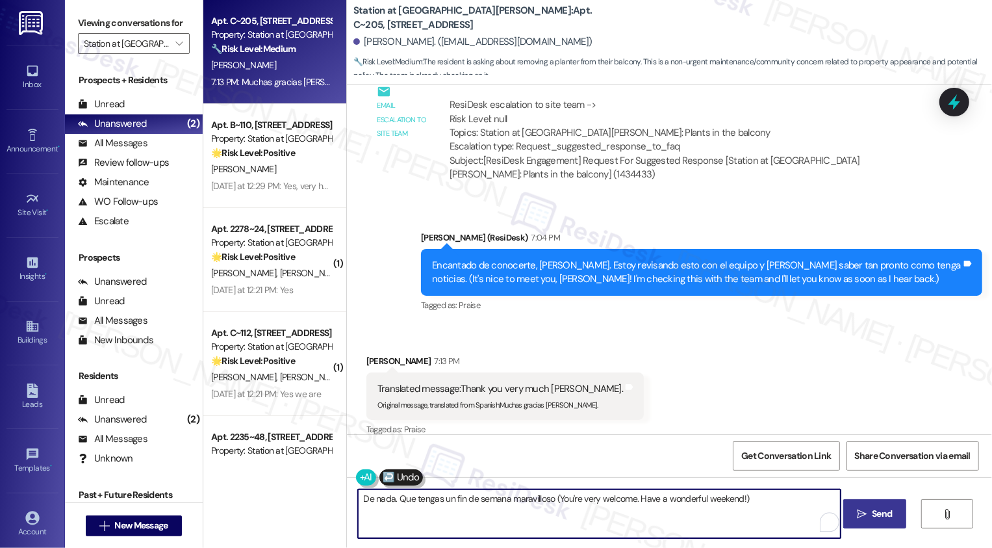
click at [890, 511] on span "Send" at bounding box center [882, 514] width 20 height 14
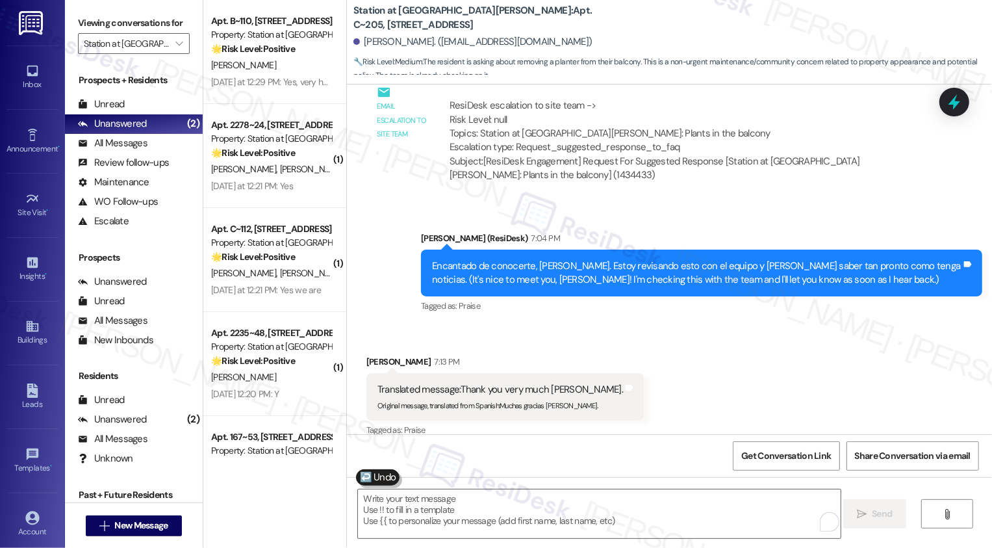
scroll to position [1222, 0]
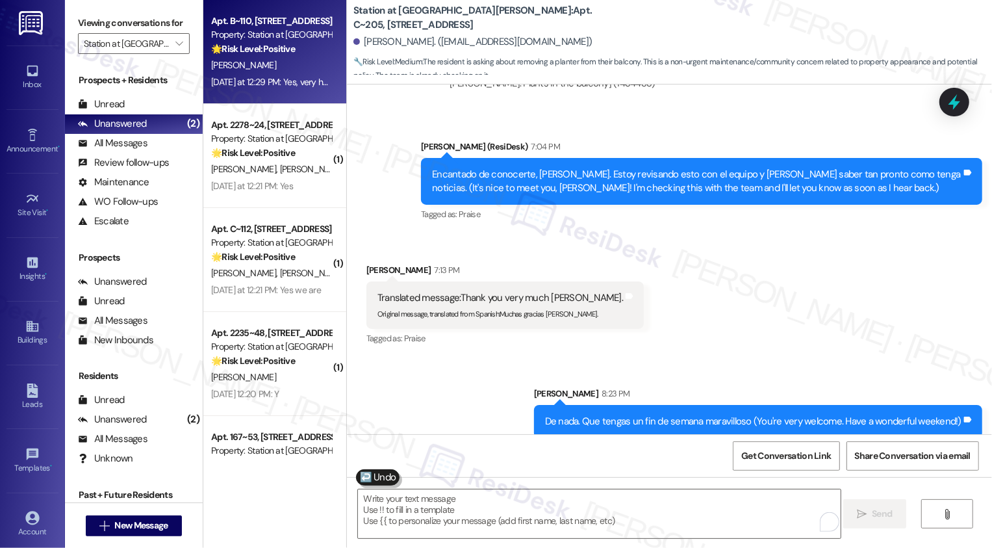
click at [270, 33] on div "Property: Station at [GEOGRAPHIC_DATA][PERSON_NAME]" at bounding box center [271, 35] width 120 height 14
type textarea "Fetching suggested responses. Please feel free to read through the conversation…"
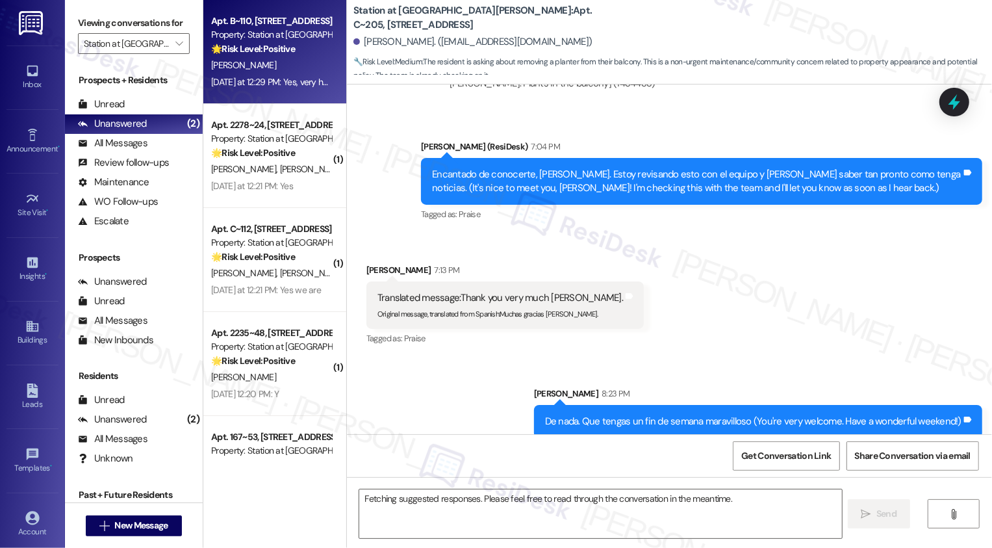
click at [270, 33] on div "Property: Station at [GEOGRAPHIC_DATA][PERSON_NAME]" at bounding box center [271, 35] width 120 height 14
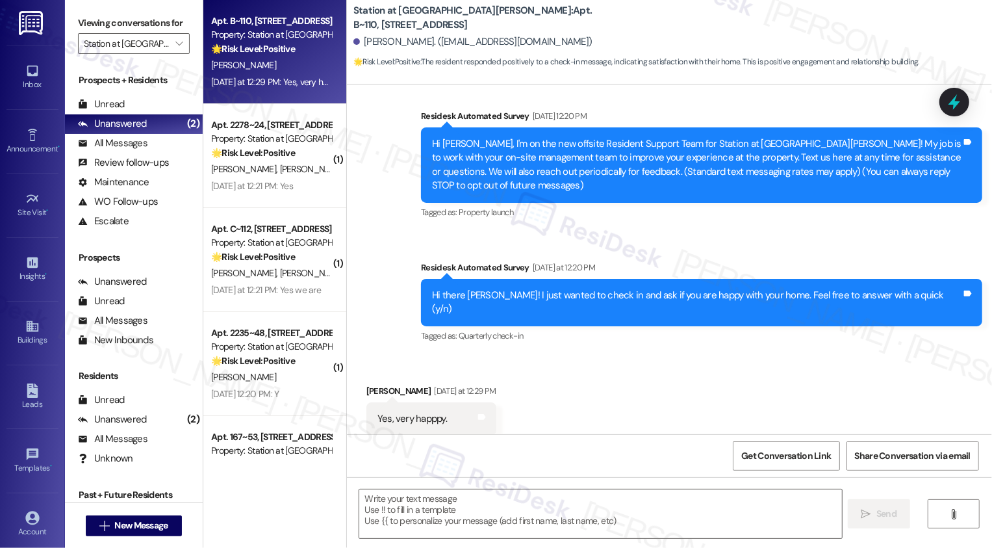
scroll to position [107, 0]
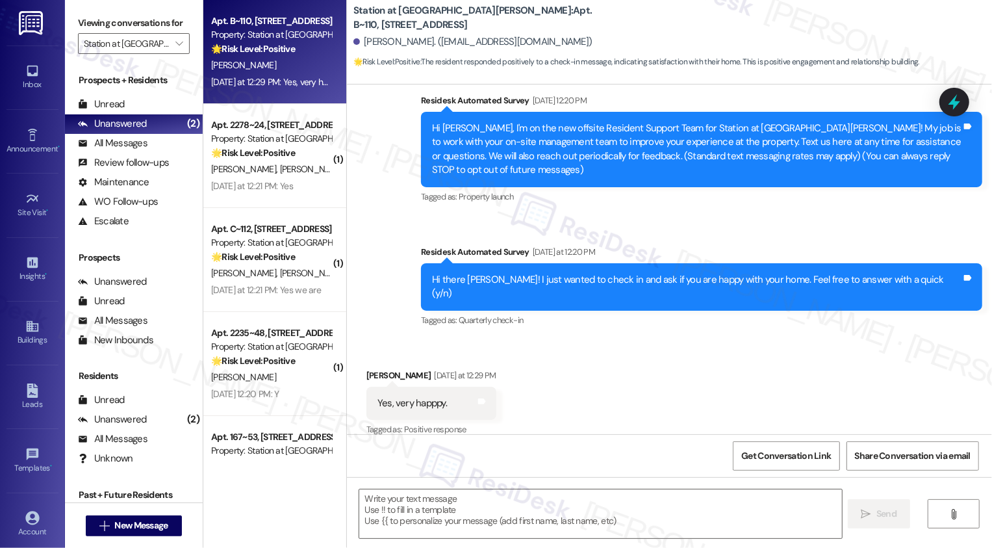
type textarea "Fetching suggested responses. Please feel free to read through the conversation…"
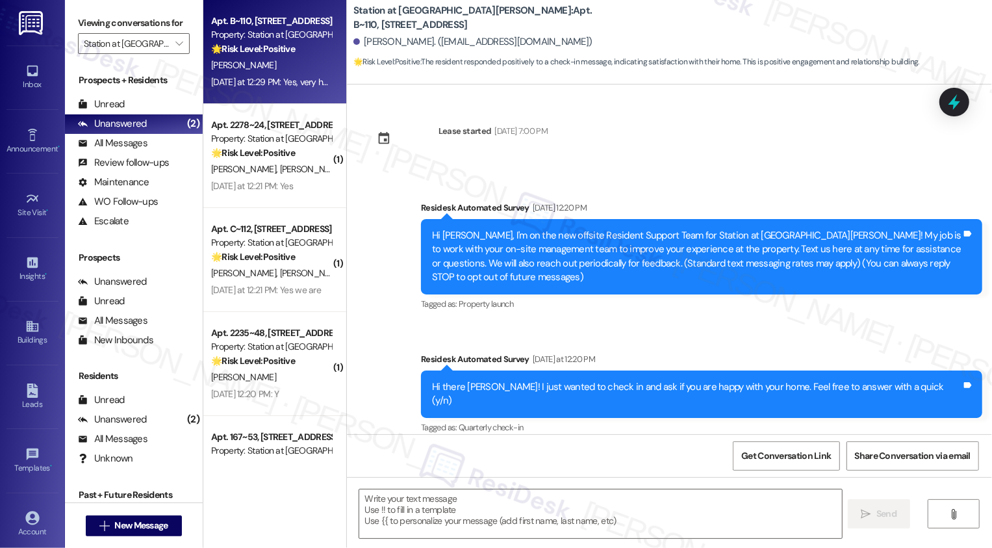
scroll to position [227, 0]
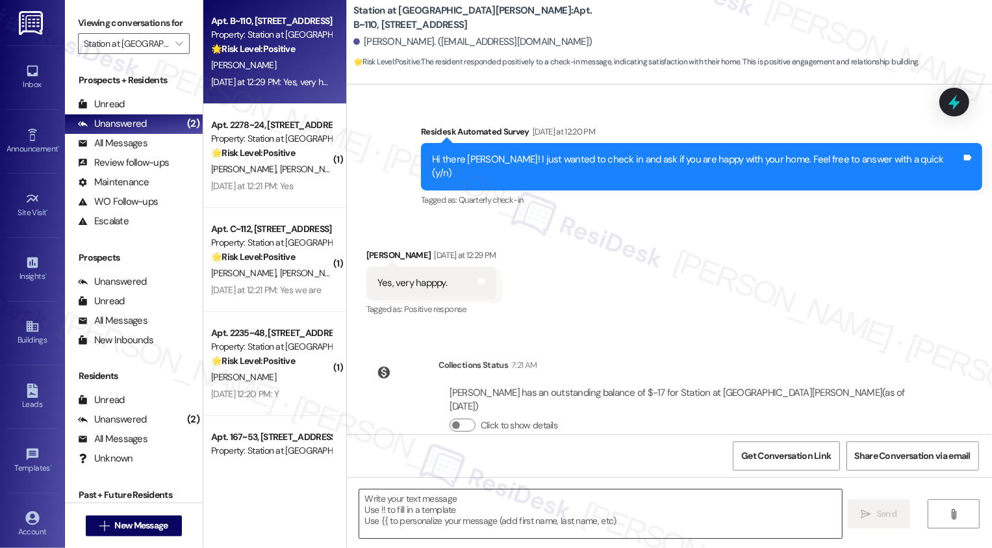
click at [467, 511] on textarea at bounding box center [600, 513] width 483 height 49
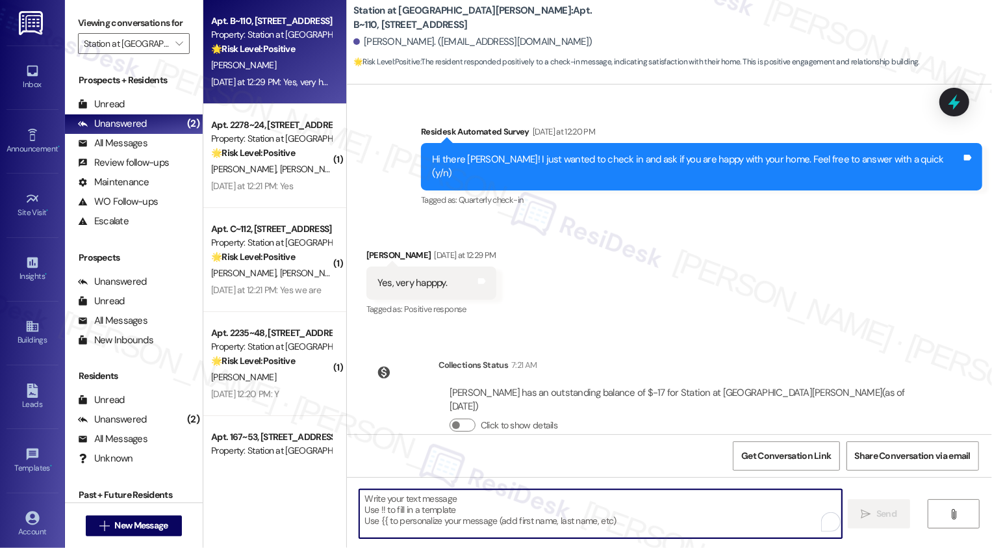
paste textarea "Azra"
type textarea "Azra"
click at [426, 503] on textarea "To enrich screen reader interactions, please activate Accessibility in Grammarl…" at bounding box center [599, 513] width 483 height 49
paste textarea "Hi {{first_name}}, it's nice to meet you! I'm so glad to hear you're happy with…"
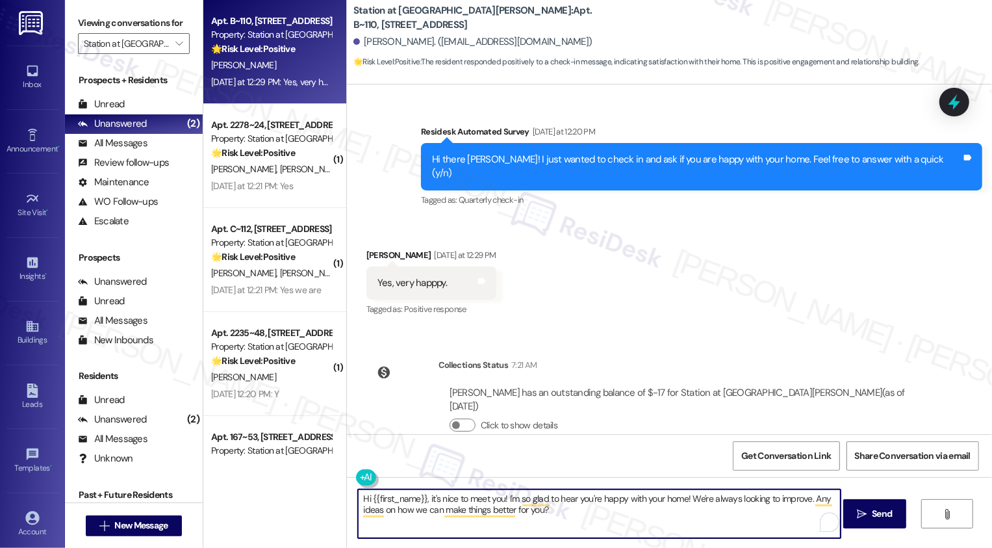
click at [562, 504] on textarea "Hi {{first_name}}, it's nice to meet you! I'm so glad to hear you're happy with…" at bounding box center [599, 513] width 483 height 49
type textarea "Hi {{first_name}}, it's nice to meet you! I'm so glad to hear you're happy with…"
click at [880, 512] on span "Send" at bounding box center [882, 514] width 20 height 14
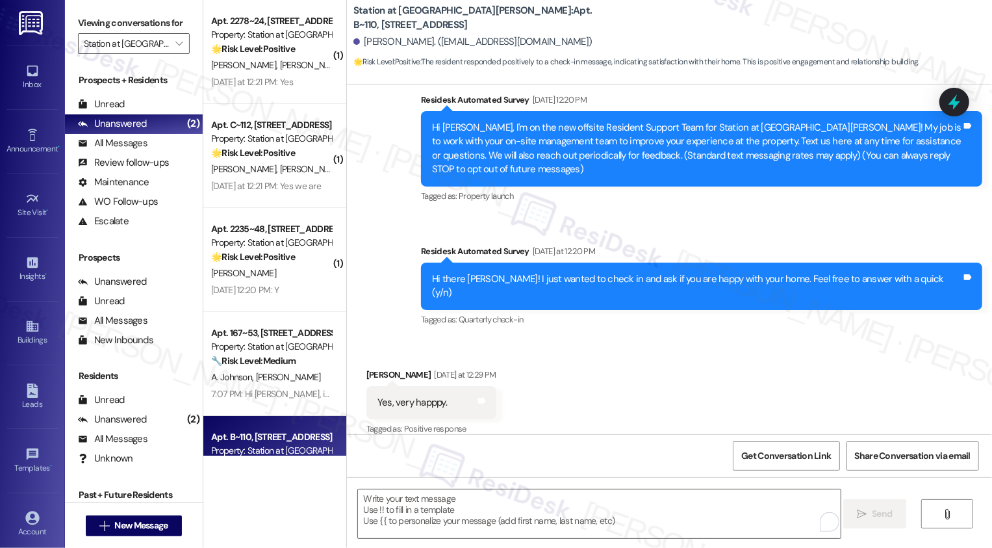
scroll to position [332, 0]
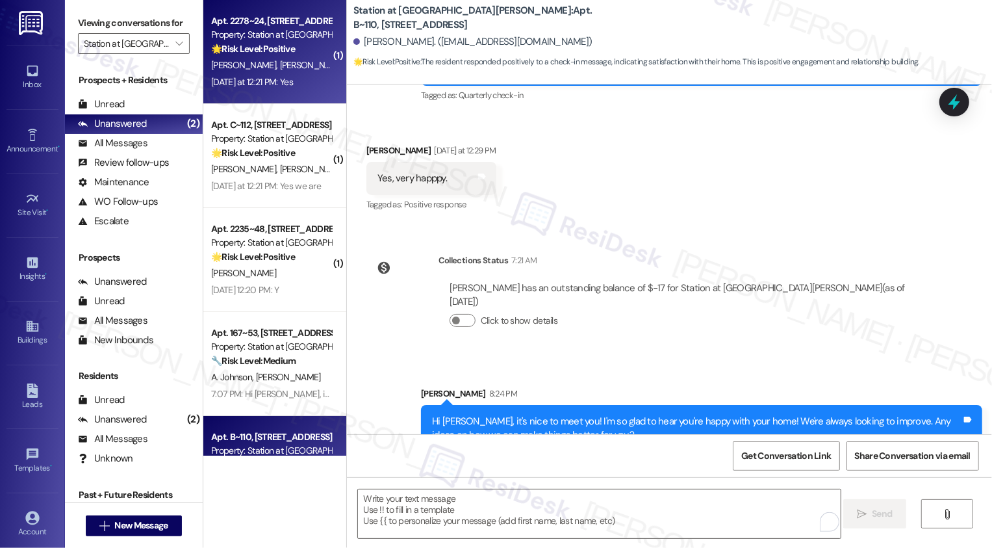
click at [304, 94] on div "Apt. 2278~24, [STREET_ADDRESS] Property: Station at [GEOGRAPHIC_DATA][PERSON_NA…" at bounding box center [274, 52] width 143 height 104
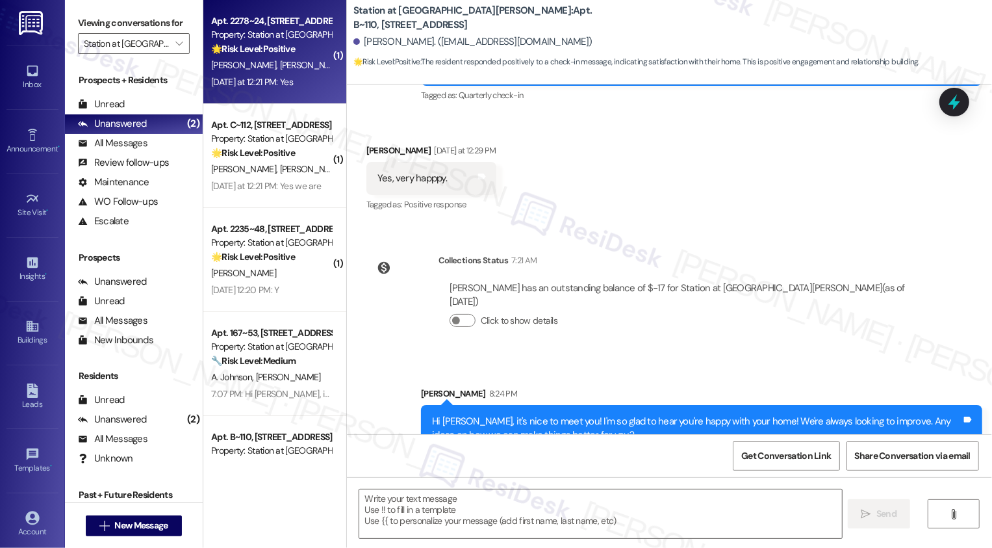
click at [304, 94] on div "Apt. 2278~24, [STREET_ADDRESS] Property: Station at [GEOGRAPHIC_DATA][PERSON_NA…" at bounding box center [274, 52] width 143 height 104
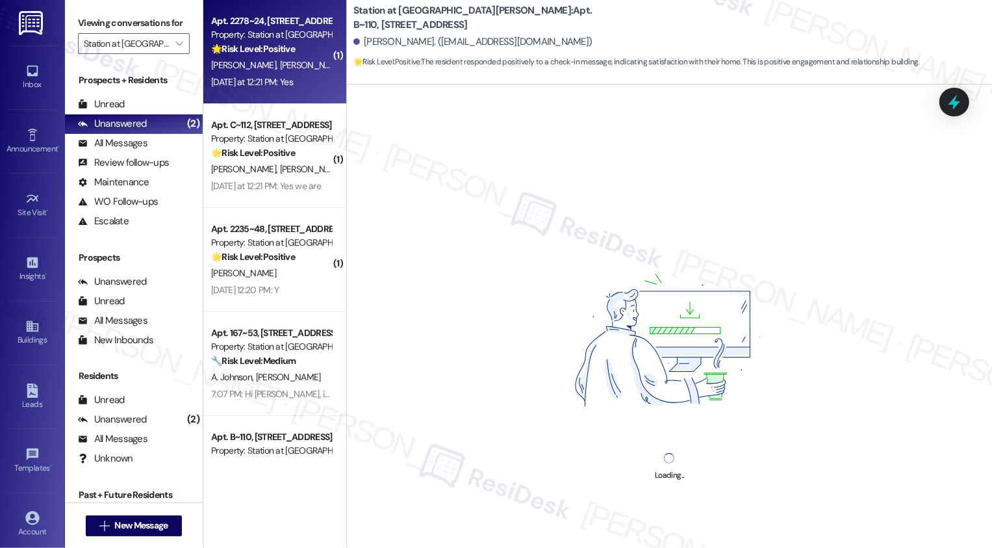
click at [304, 94] on div "Apt. 2278~24, [STREET_ADDRESS] Property: Station at [GEOGRAPHIC_DATA][PERSON_NA…" at bounding box center [274, 52] width 143 height 104
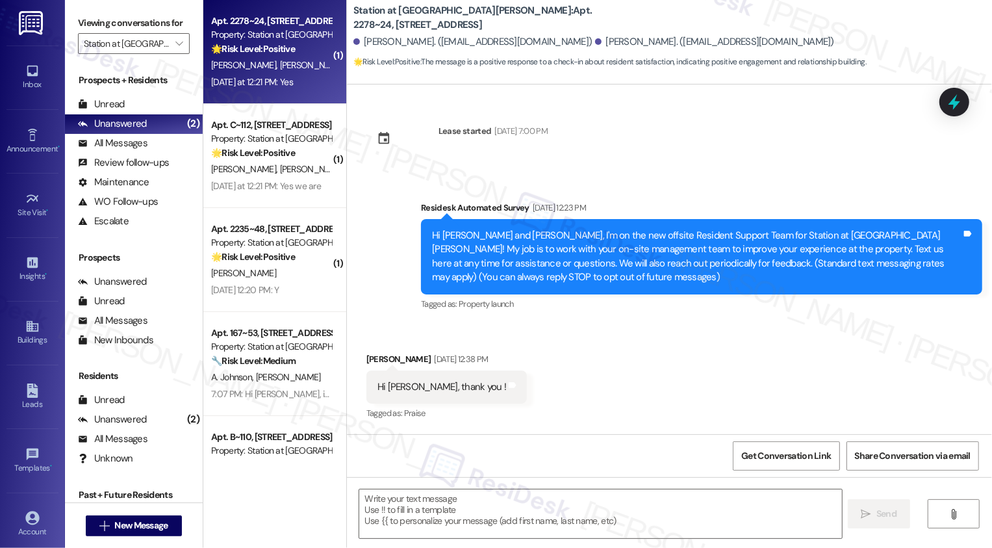
click at [272, 79] on div "[DATE] at 12:21 PM: Yes [DATE] at 12:21 PM: Yes" at bounding box center [252, 82] width 82 height 12
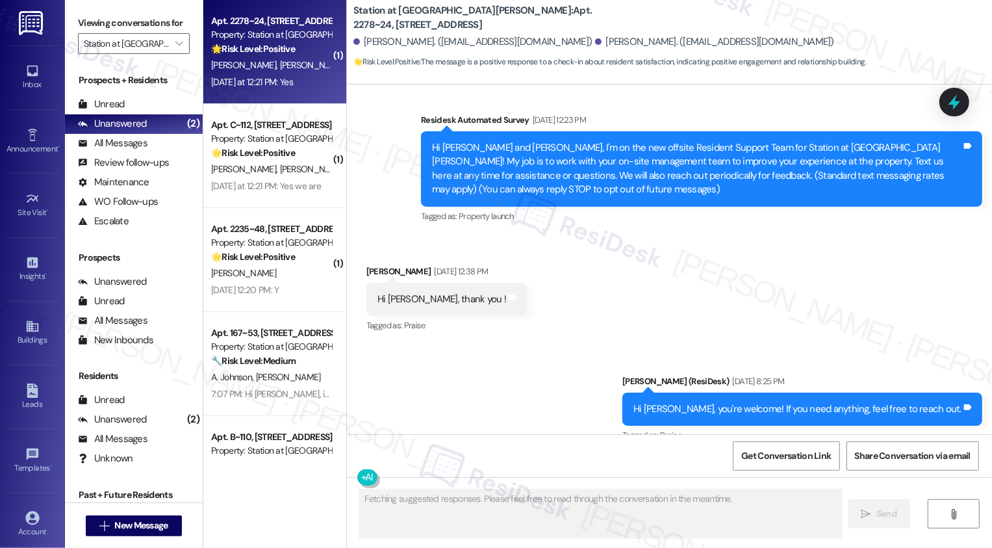
type textarea "Fetching suggested responses. Please feel free to read through the conversation…"
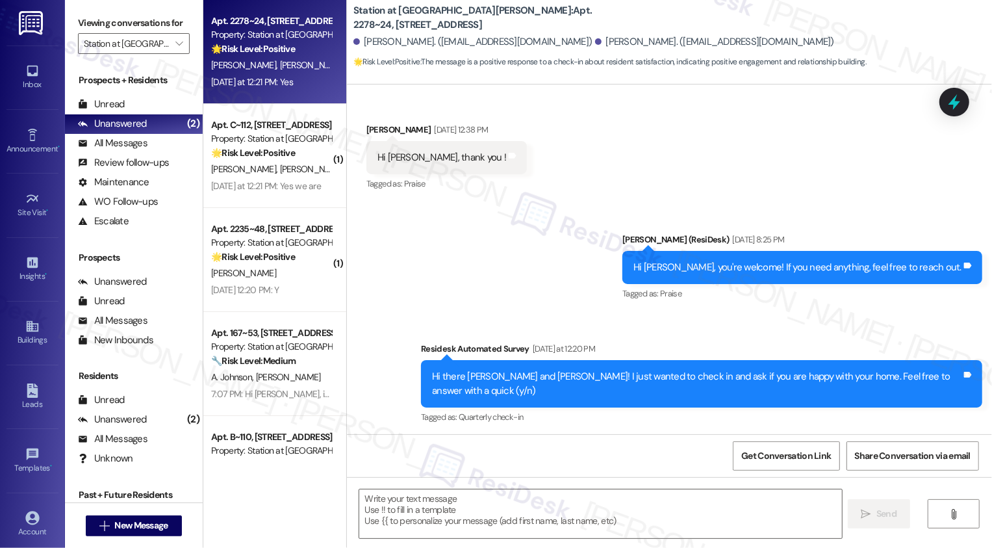
scroll to position [327, 0]
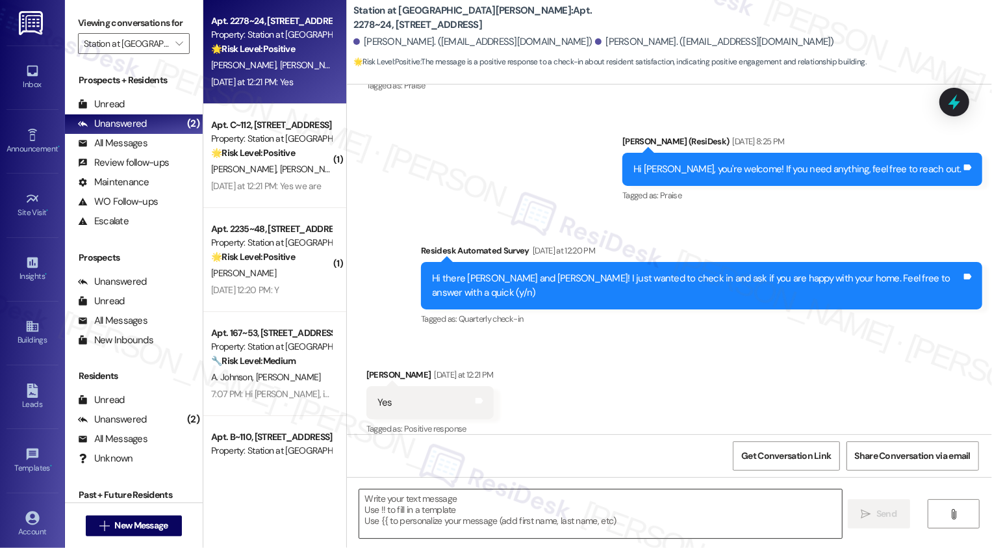
click at [457, 511] on textarea at bounding box center [600, 513] width 483 height 49
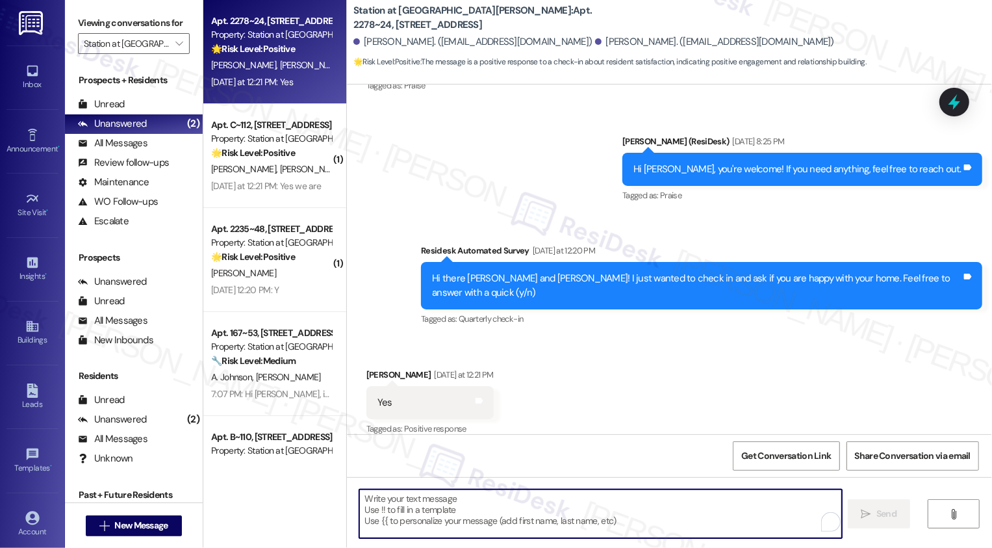
paste textarea "Hi {{first_name}}, it's nice to meet you! I'm so glad to hear you're happy with…"
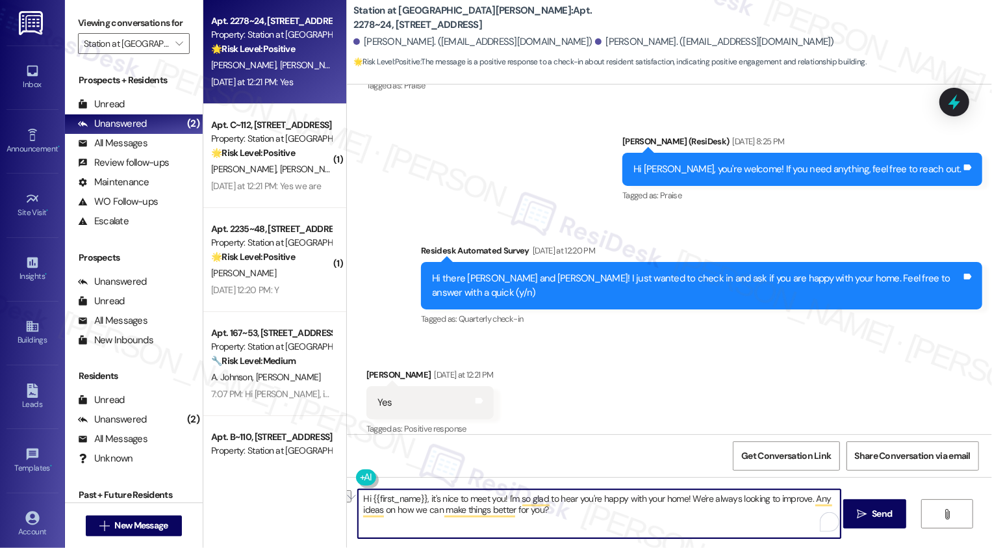
drag, startPoint x: 423, startPoint y: 498, endPoint x: 500, endPoint y: 500, distance: 77.3
click at [501, 500] on textarea "Hi {{first_name}}, it's nice to meet you! I'm so glad to hear you're happy with…" at bounding box center [599, 513] width 483 height 49
click at [398, 502] on textarea "Hi {{first_name}}! I'm so glad to hear you're happy with your home! We're alway…" at bounding box center [599, 513] width 483 height 49
type textarea "Hi {{}}! I'm so glad to hear you're happy with your home! We're always looking …"
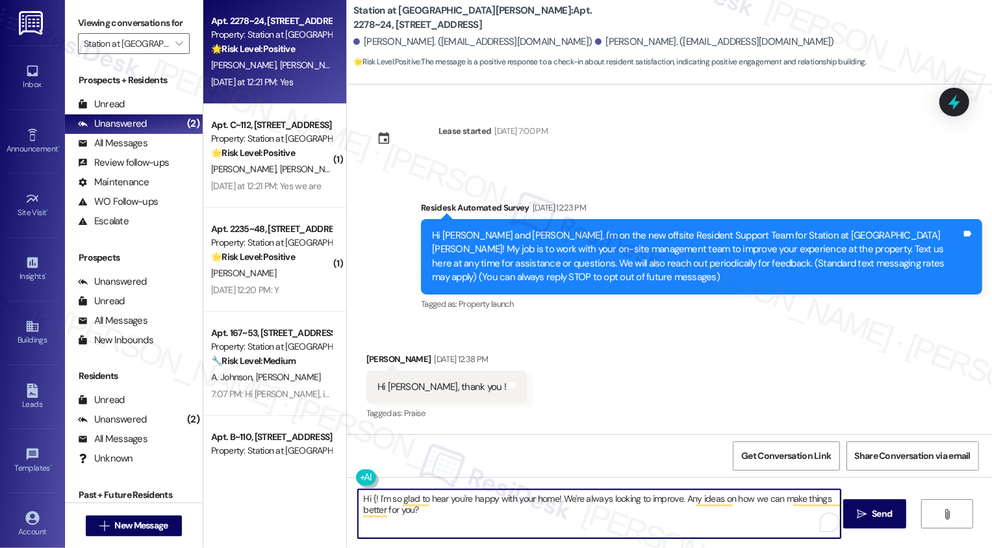
scroll to position [327, 0]
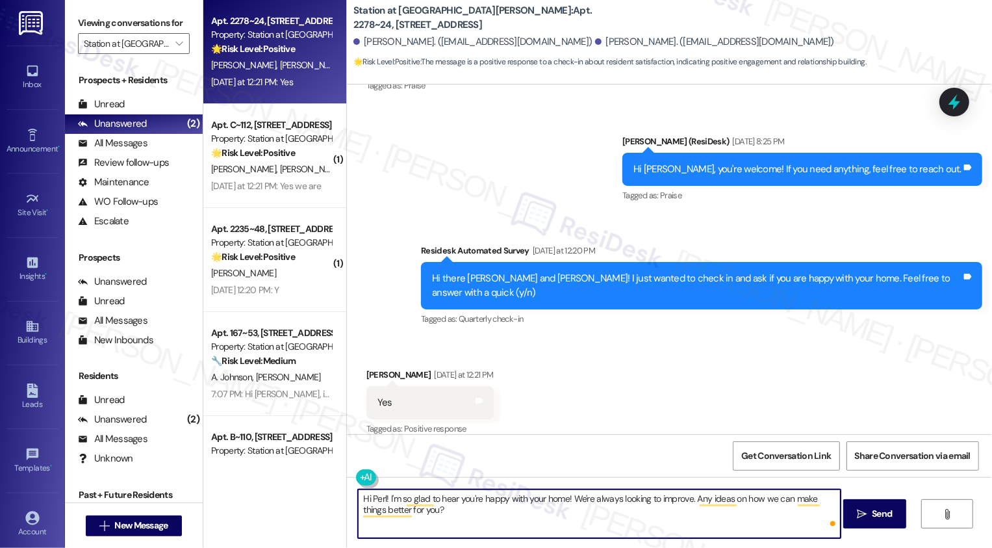
type textarea "Hi Perla! I'm so glad to hear you're happy with your home! We're always looking…"
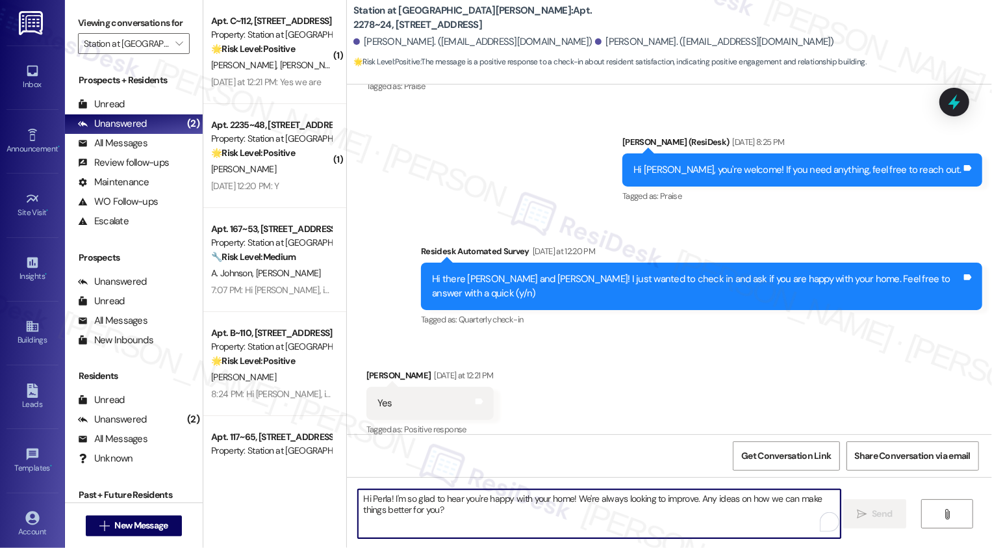
scroll to position [432, 0]
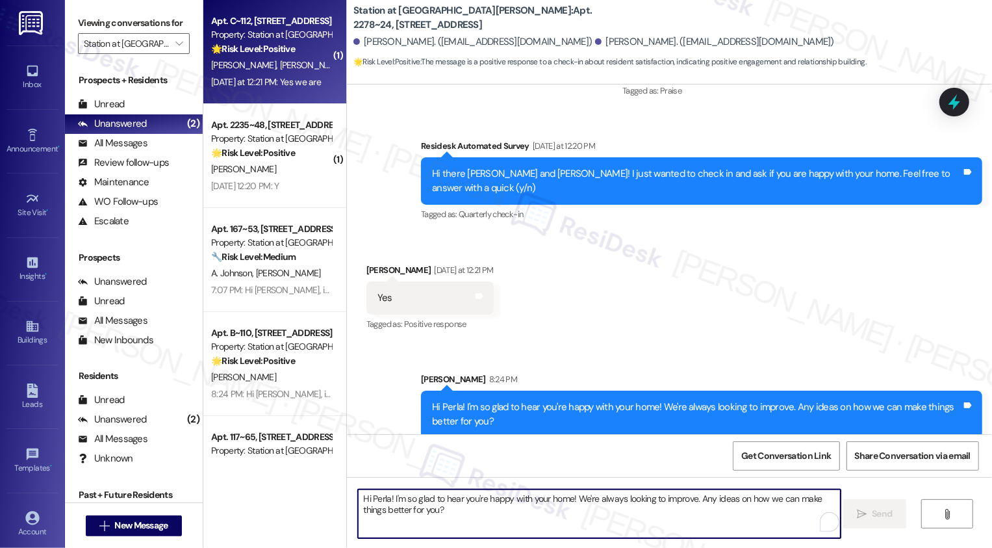
click at [265, 88] on div "[DATE] at 12:21 PM: Yes we are [DATE] at 12:21 PM: Yes we are" at bounding box center [271, 82] width 123 height 16
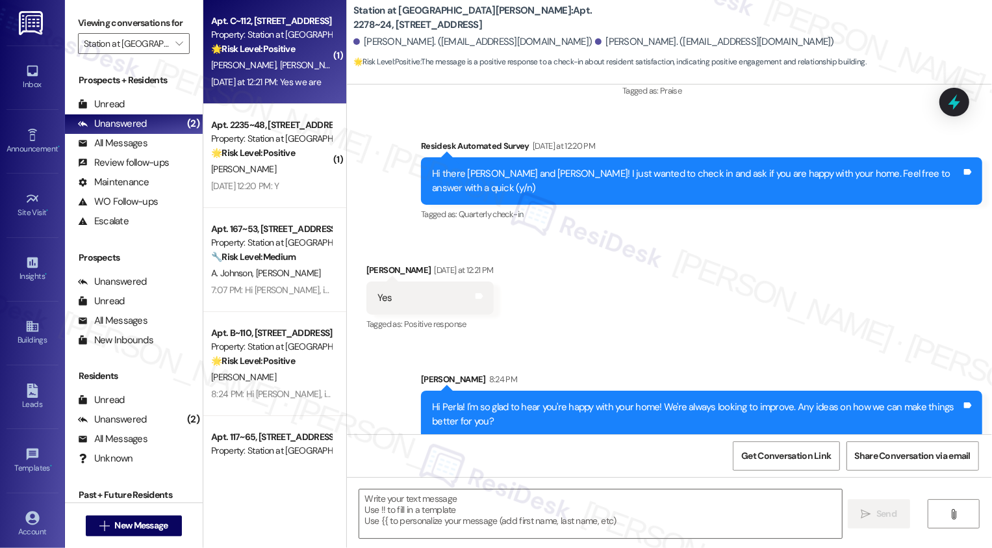
type textarea "Fetching suggested responses. Please feel free to read through the conversation…"
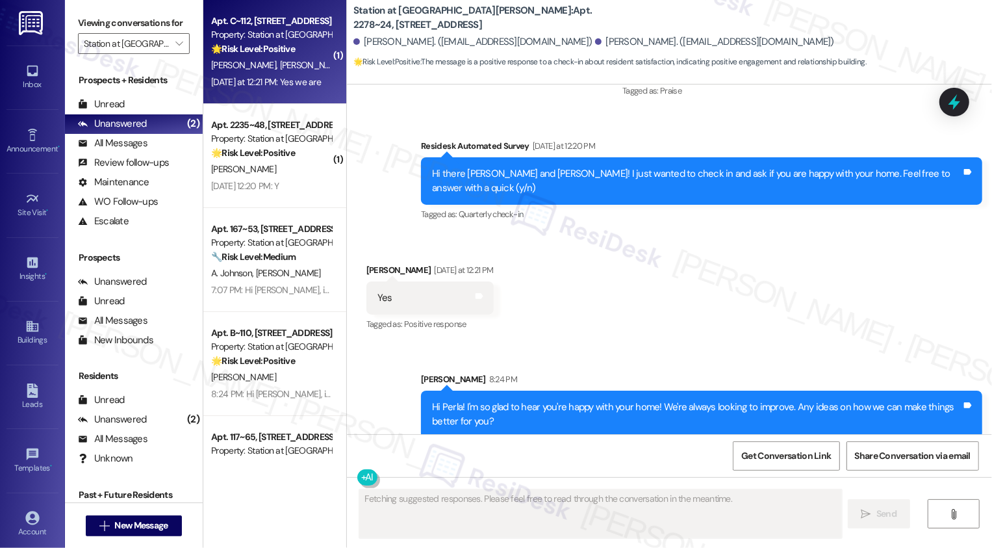
click at [265, 88] on div "[DATE] at 12:21 PM: Yes we are [DATE] at 12:21 PM: Yes we are" at bounding box center [271, 82] width 123 height 16
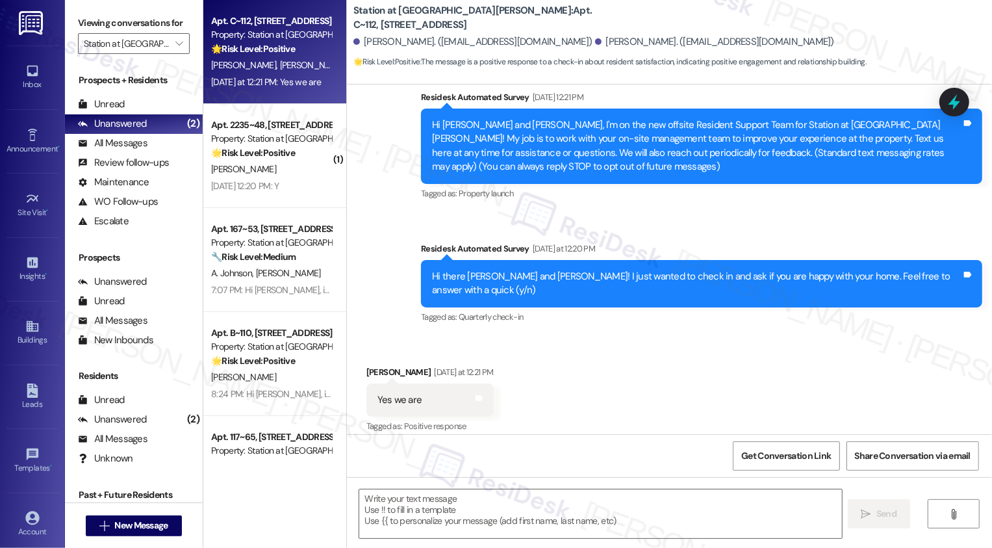
scroll to position [227, 0]
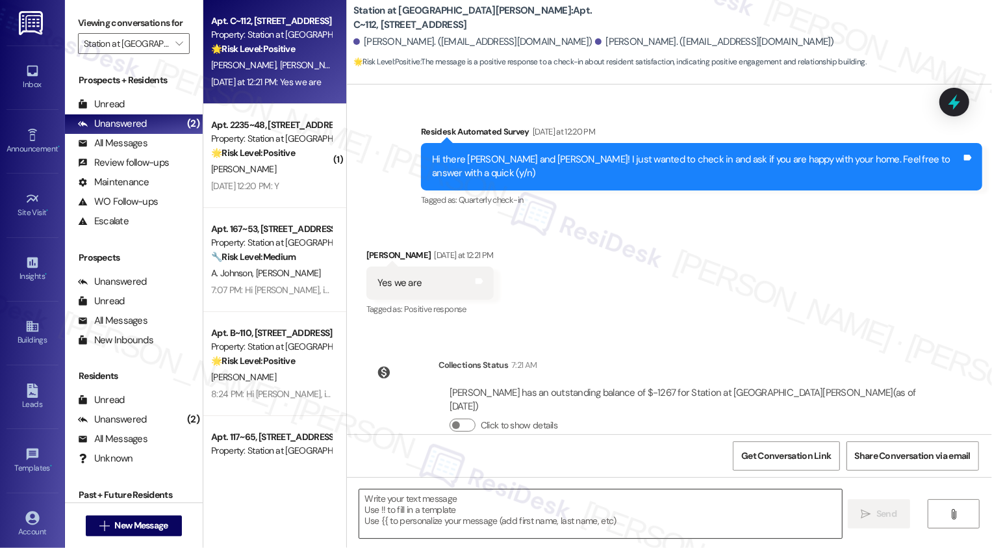
click at [468, 522] on textarea at bounding box center [600, 513] width 483 height 49
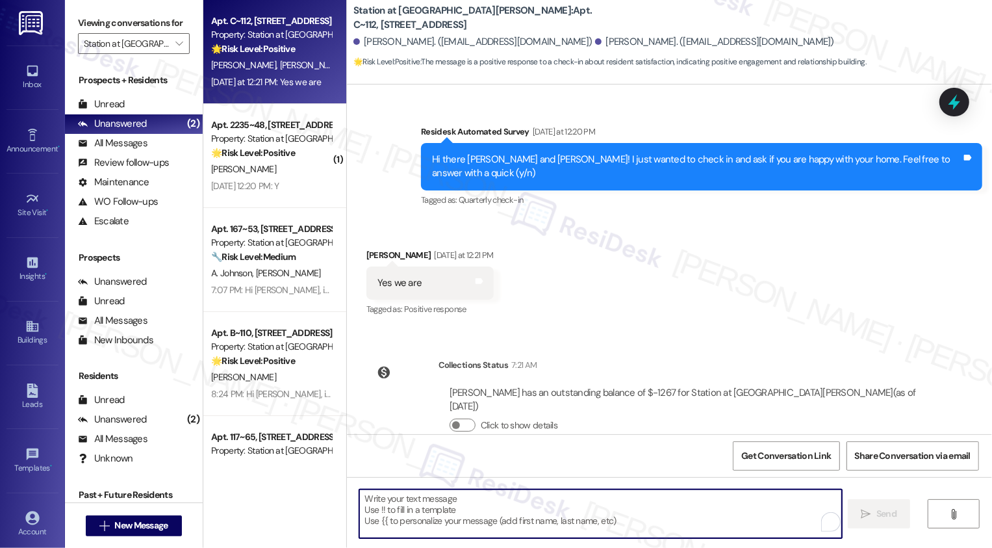
paste textarea "Hi {{first_name}}, it's nice to meet you! I'm so glad to hear you're happy with…"
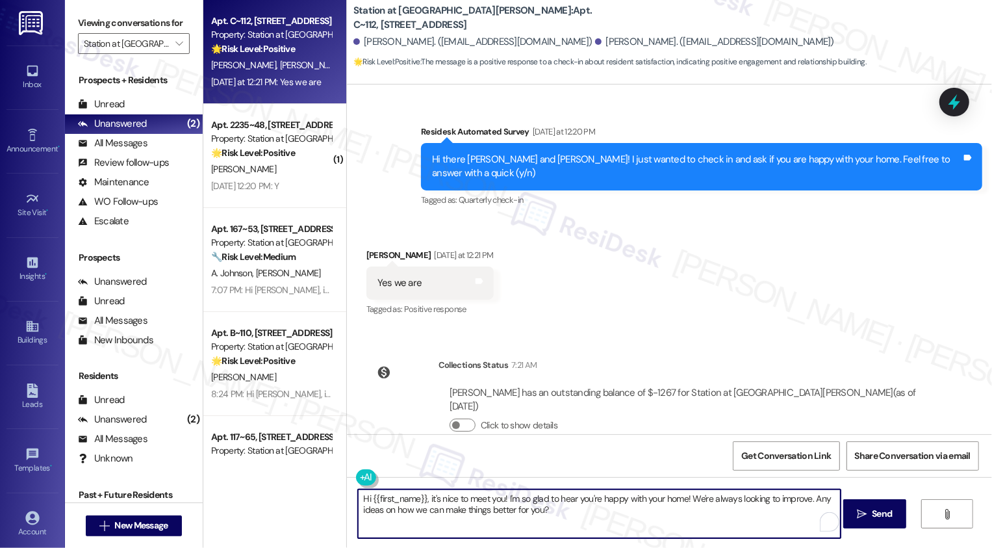
click at [402, 498] on textarea "Hi {{first_name}}, it's nice to meet you! I'm so glad to hear you're happy with…" at bounding box center [599, 513] width 483 height 49
type textarea "Hi [PERSON_NAME], it's nice to meet you! I'm so glad to hear you're happy with …"
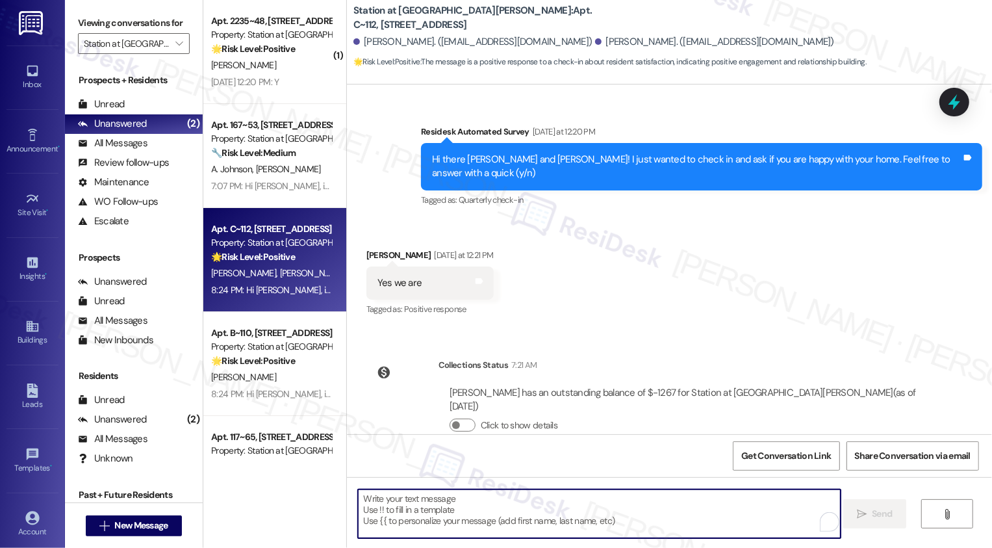
scroll to position [332, 0]
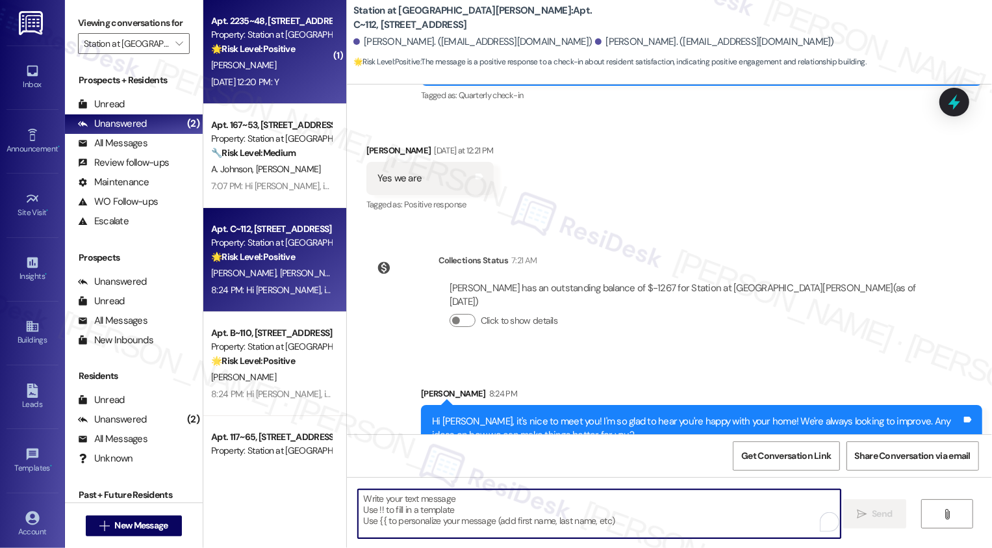
click at [279, 88] on div "[DATE] 12:20 PM: Y [DATE] 12:20 PM: Y" at bounding box center [245, 82] width 68 height 12
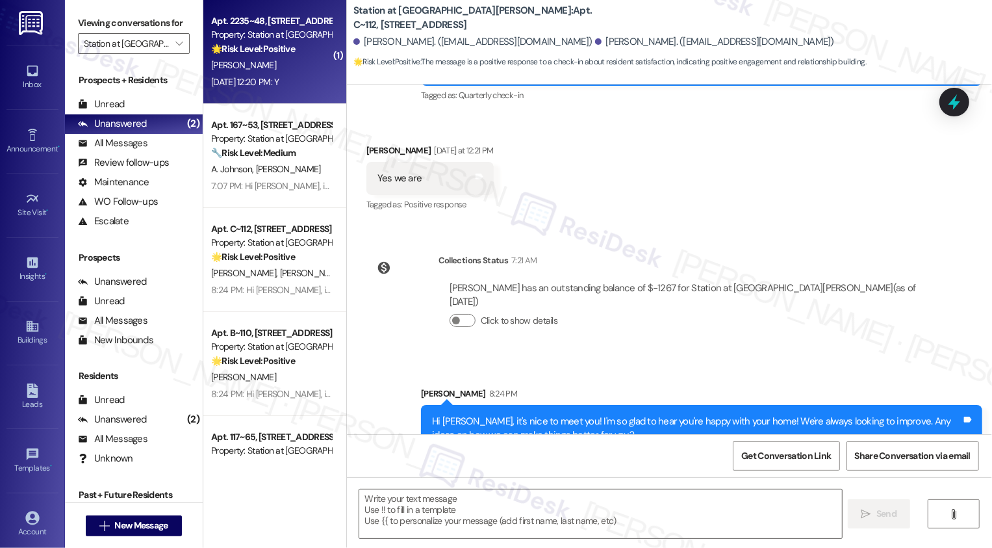
type textarea "Fetching suggested responses. Please feel free to read through the conversation…"
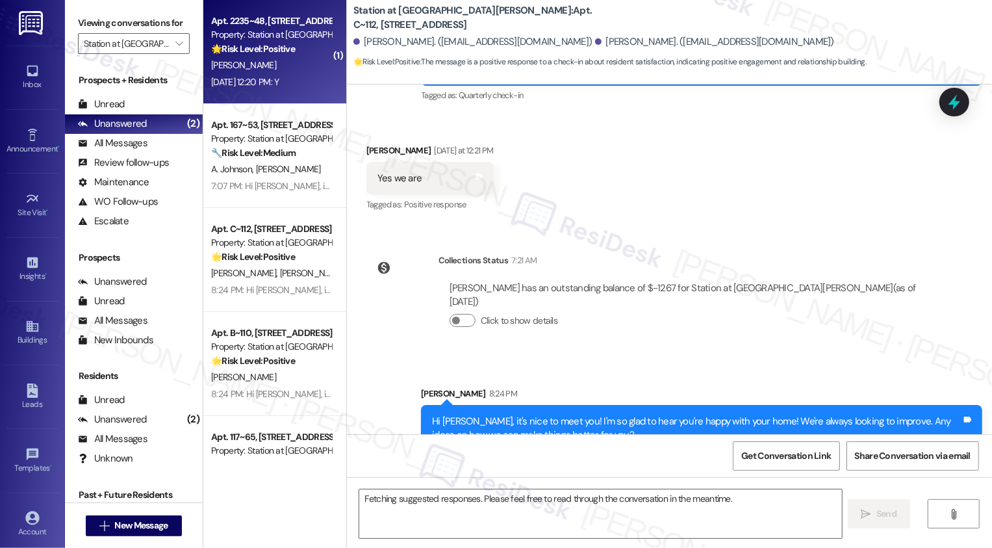
click at [279, 88] on div "[DATE] 12:20 PM: Y [DATE] 12:20 PM: Y" at bounding box center [245, 82] width 68 height 12
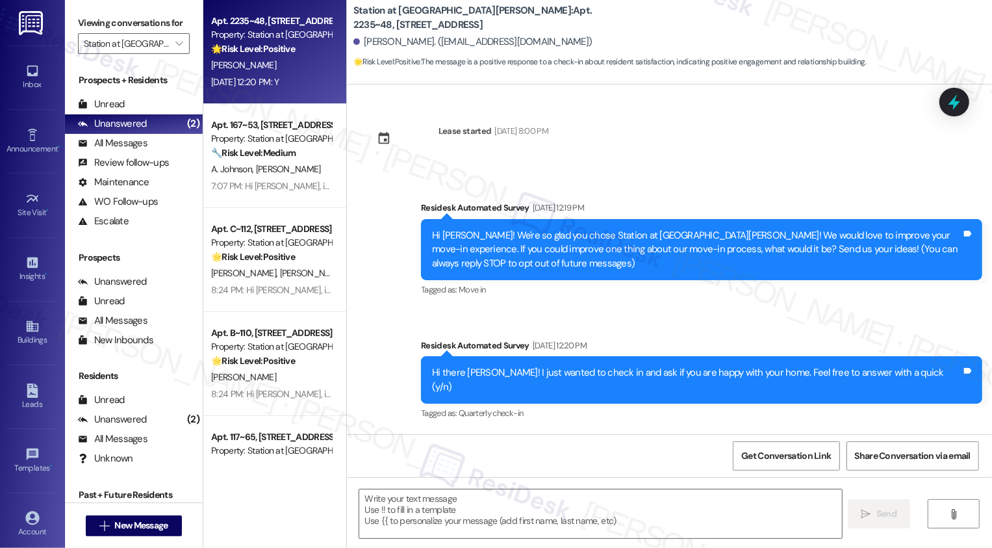
scroll to position [94, 0]
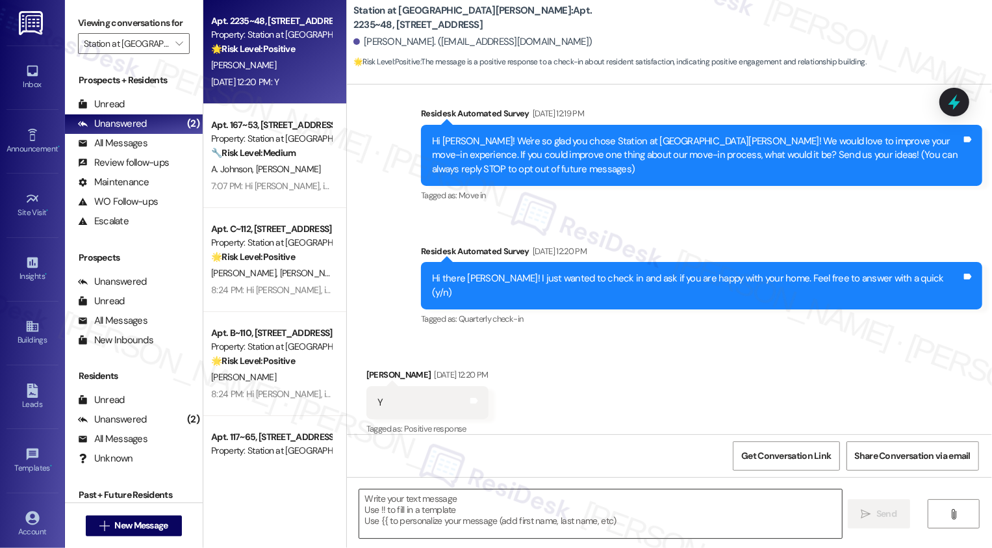
click at [458, 513] on textarea at bounding box center [600, 513] width 483 height 49
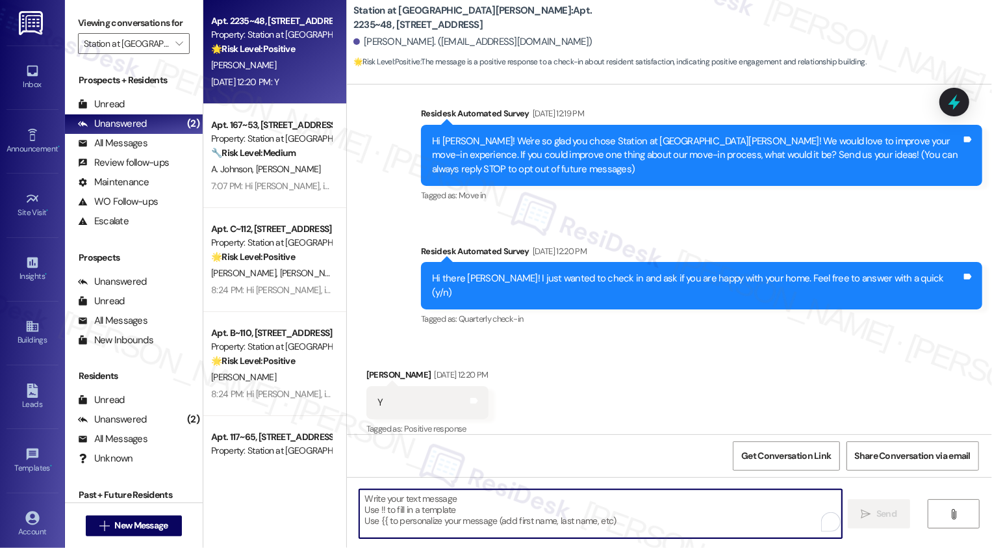
paste textarea "Hi {{first_name}}, it's nice to meet you! I'm so glad to hear you're happy with…"
type textarea "Hi {{first_name}}, it's nice to meet you! I'm so glad to hear you're happy with…"
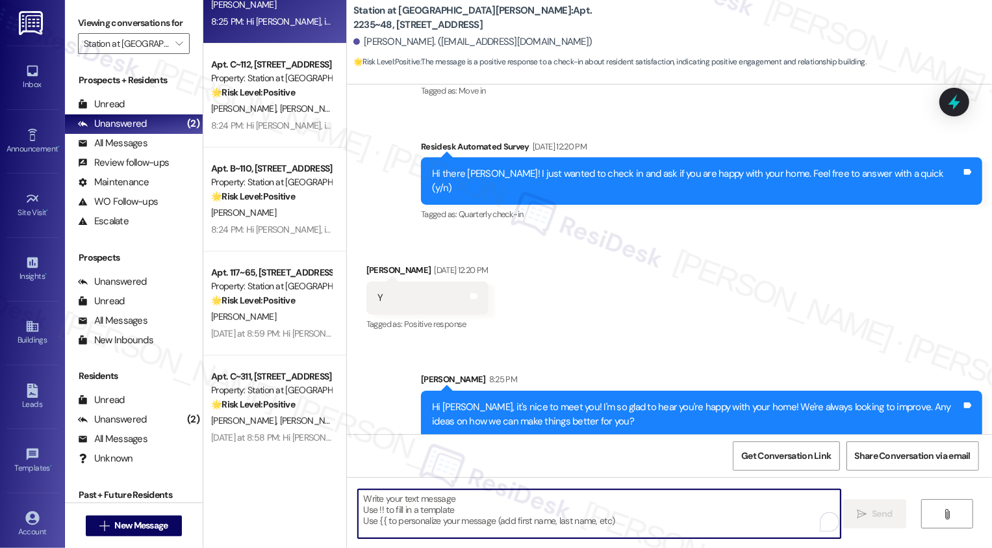
scroll to position [184, 0]
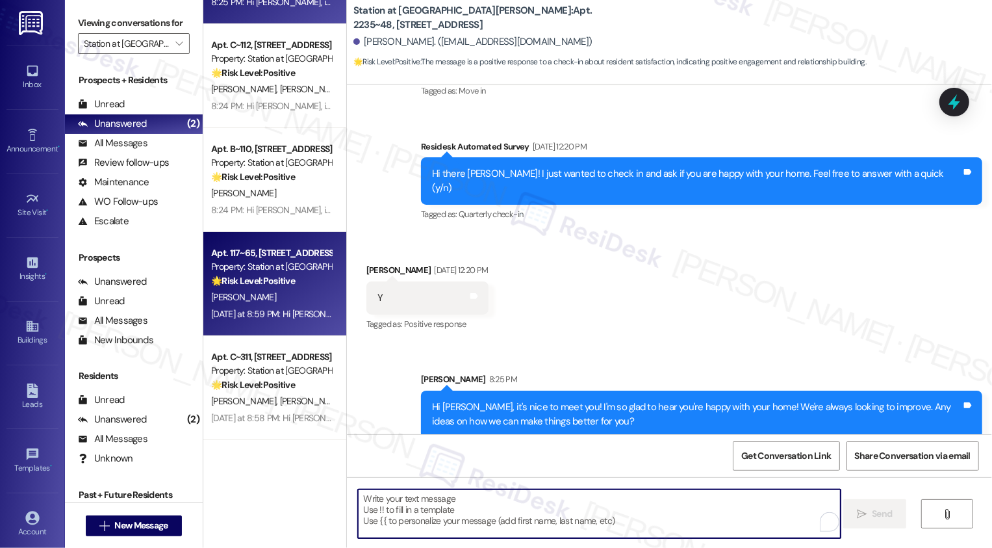
click at [297, 303] on div "[PERSON_NAME]" at bounding box center [271, 297] width 123 height 16
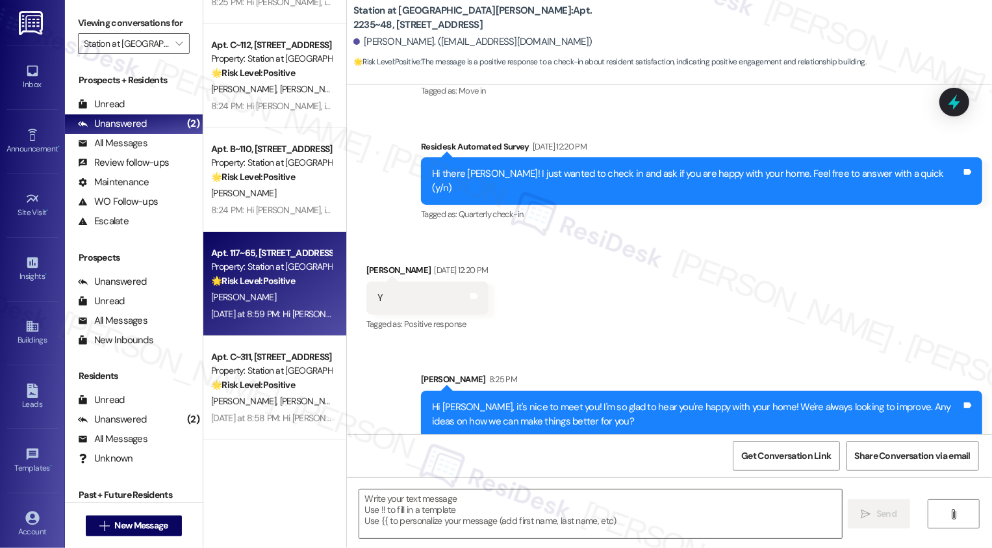
type textarea "Fetching suggested responses. Please feel free to read through the conversation…"
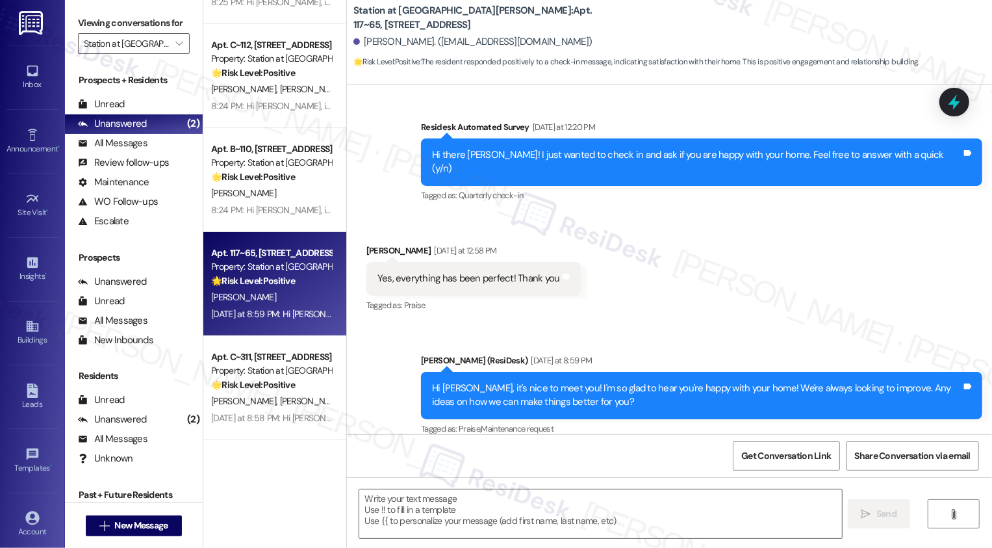
scroll to position [277, 0]
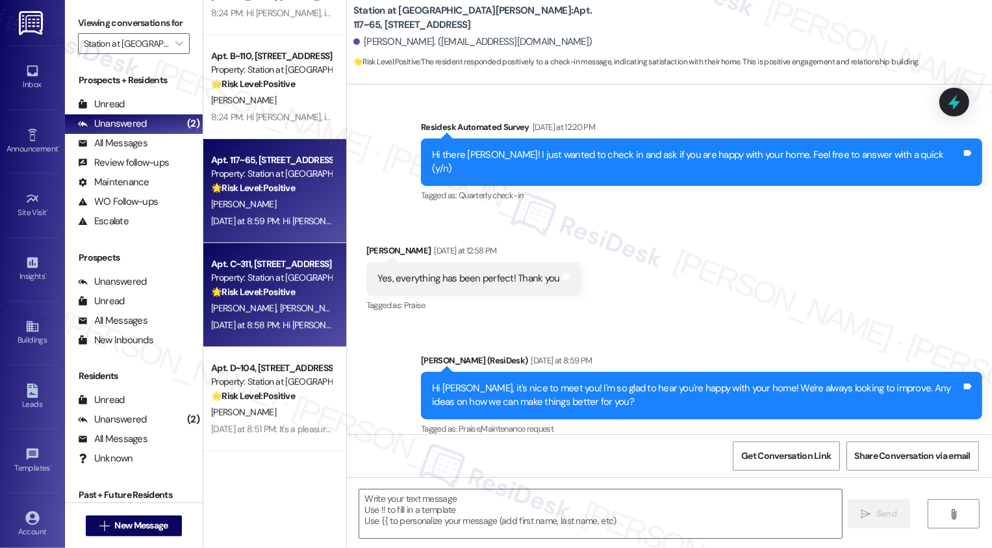
click at [269, 292] on strong "🌟 Risk Level: Positive" at bounding box center [253, 292] width 84 height 12
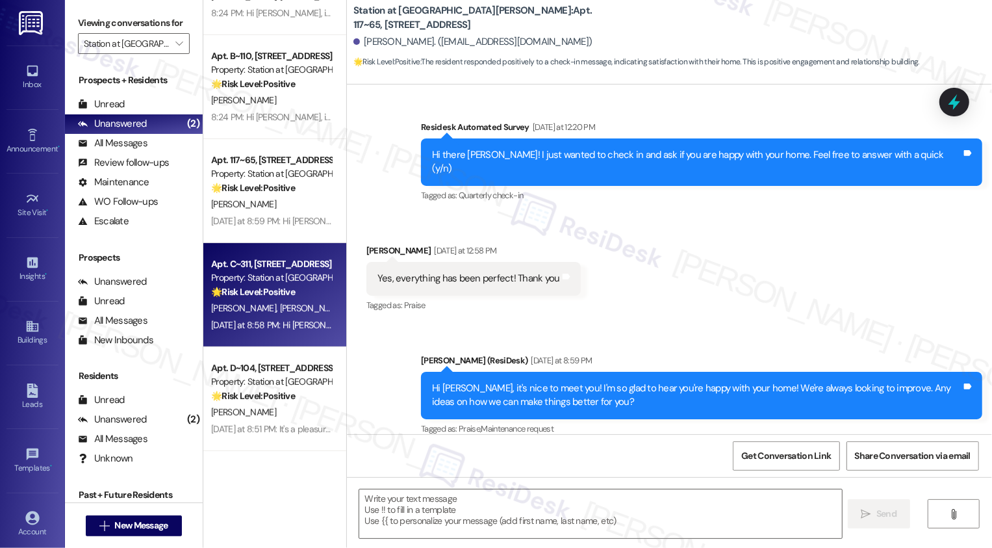
type textarea "Fetching suggested responses. Please feel free to read through the conversation…"
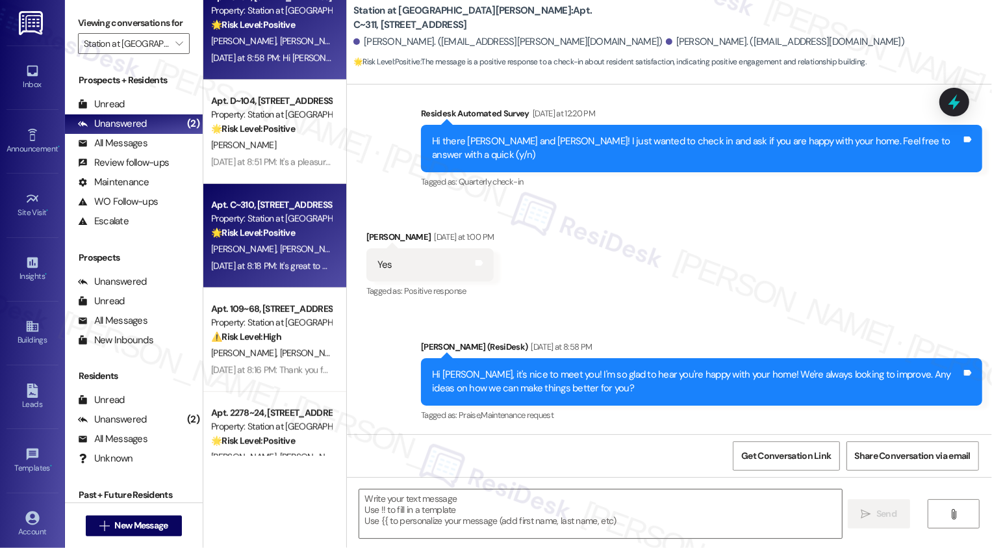
scroll to position [584, 0]
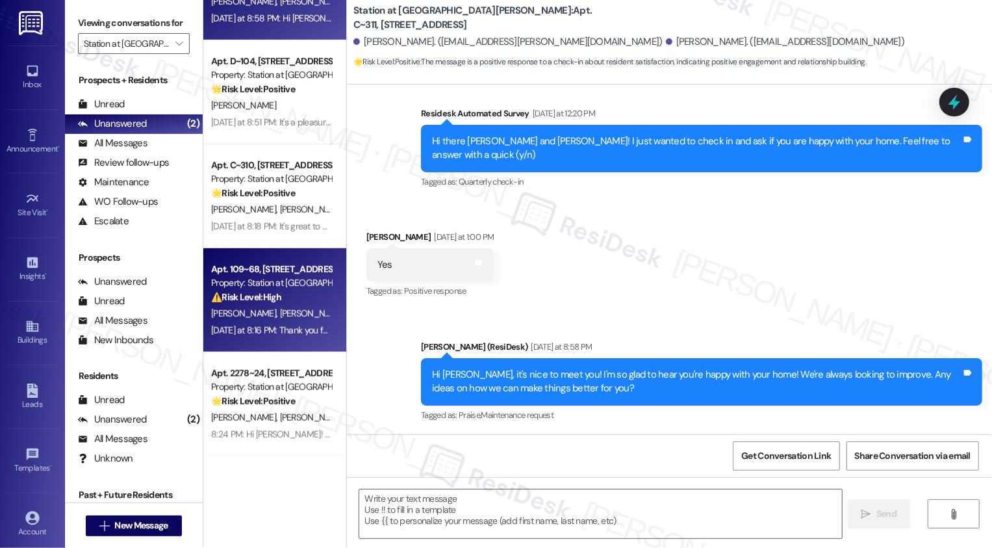
click at [300, 319] on div "M. Sorenson M. Sorenson" at bounding box center [271, 313] width 123 height 16
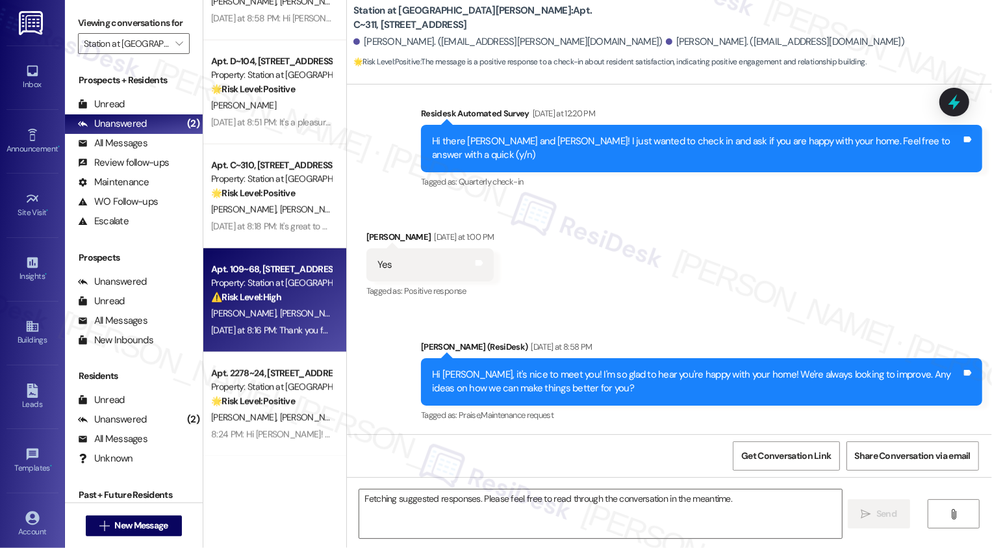
click at [300, 319] on div "M. Sorenson M. Sorenson" at bounding box center [271, 313] width 123 height 16
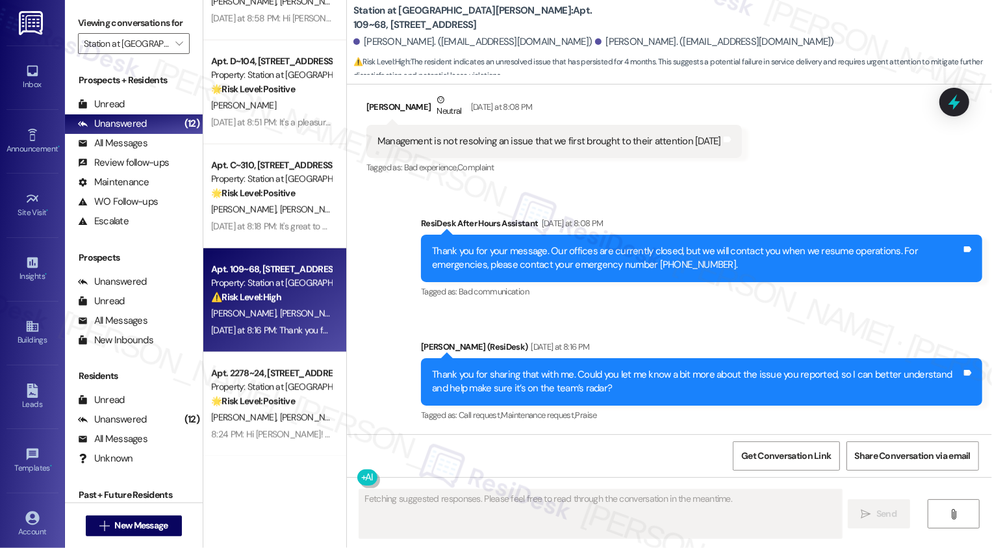
scroll to position [658, 0]
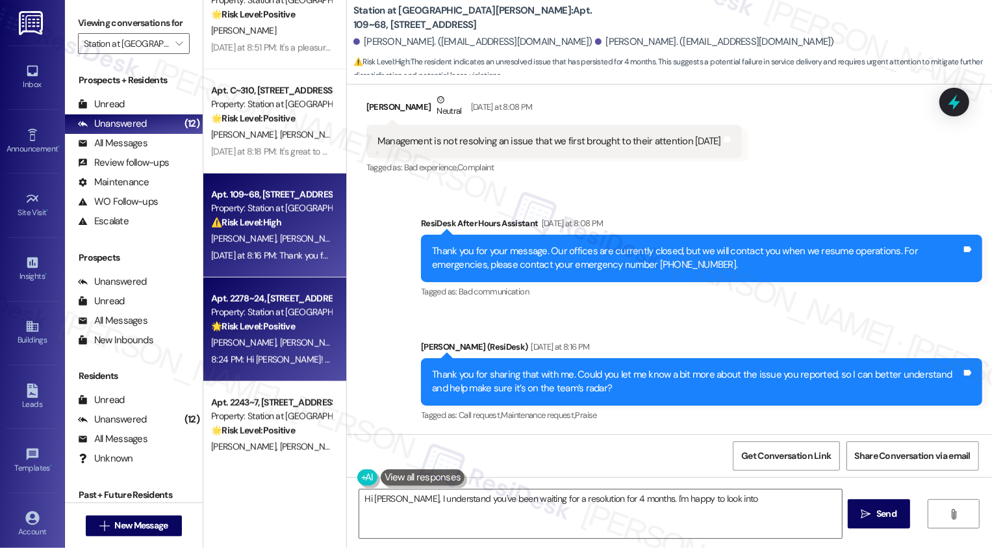
type textarea "Hi Meghan, I understand you've been waiting for a resolution for 4 months. I'm …"
click at [305, 352] on div "8:24 PM: Hi Perla! I'm so glad to hear you're happy with your home! We're alway…" at bounding box center [271, 360] width 123 height 16
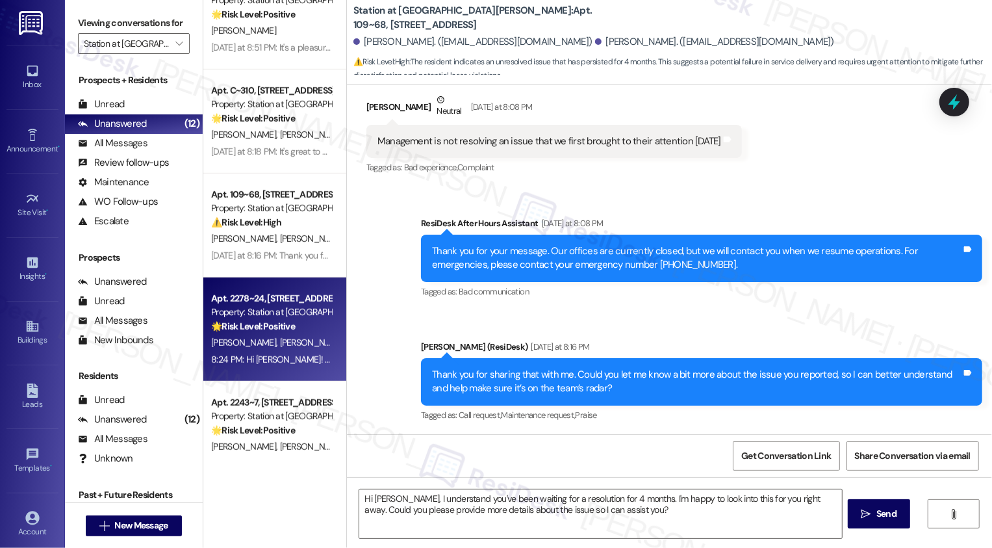
type textarea "Fetching suggested responses. Please feel free to read through the conversation…"
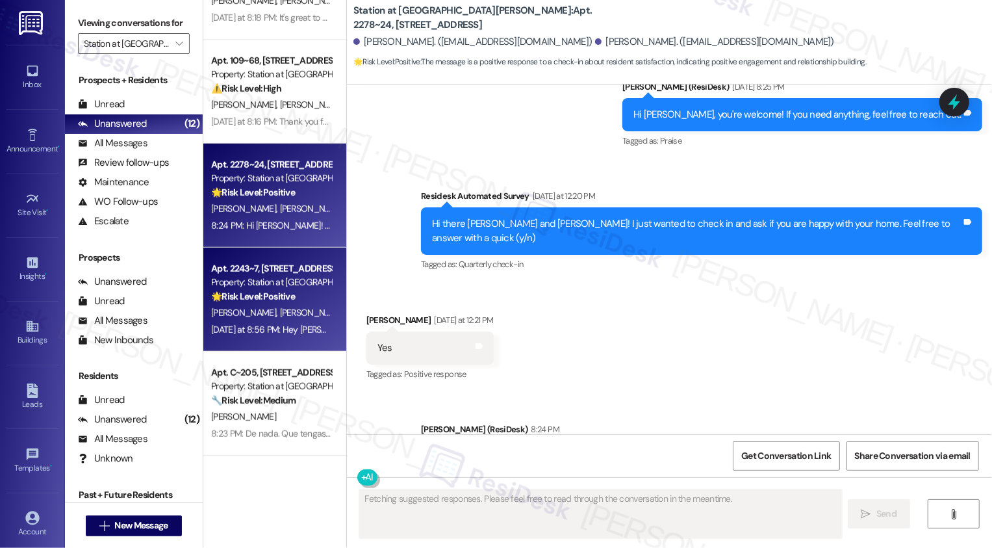
scroll to position [368, 0]
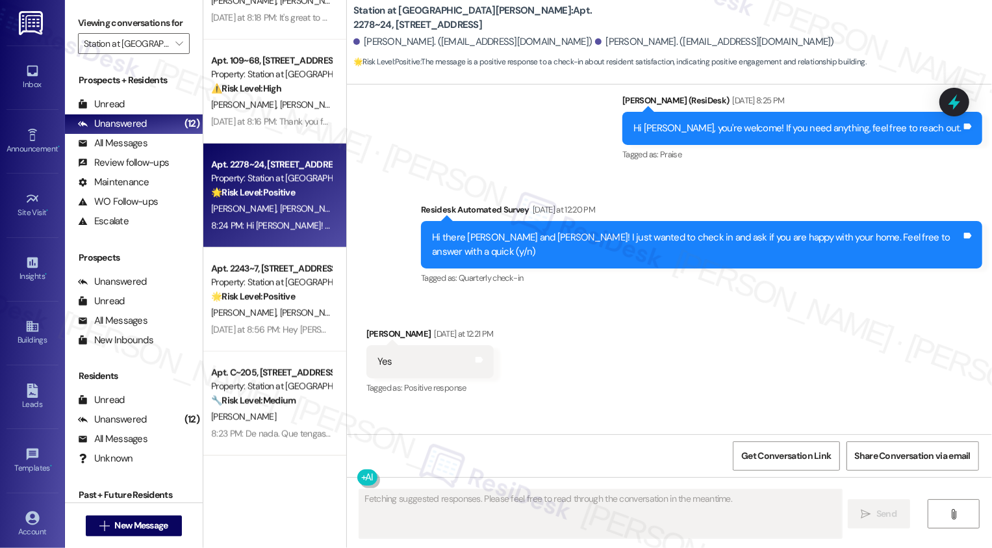
click at [300, 305] on div "N. Arroyo A. Arroyo K. Arroyo" at bounding box center [271, 313] width 123 height 16
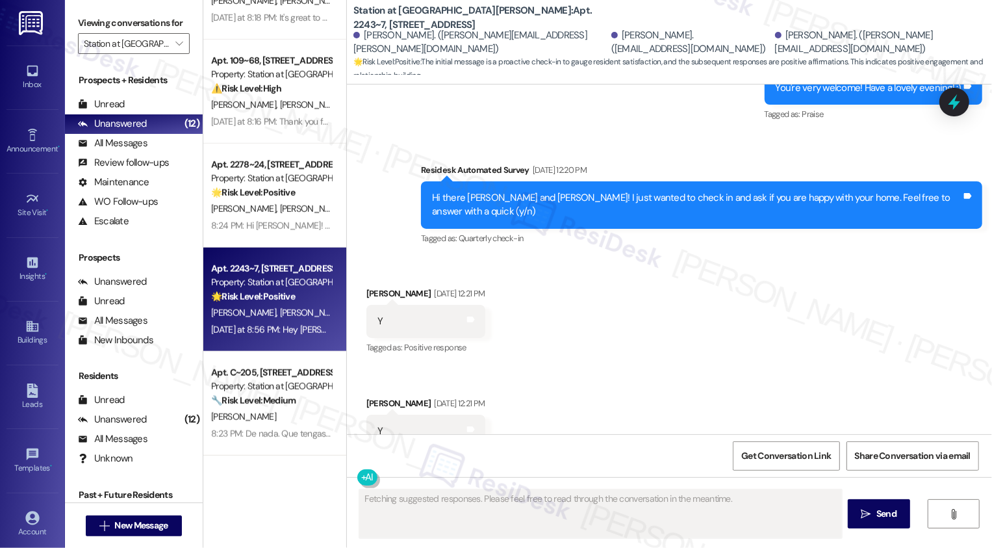
scroll to position [1355, 0]
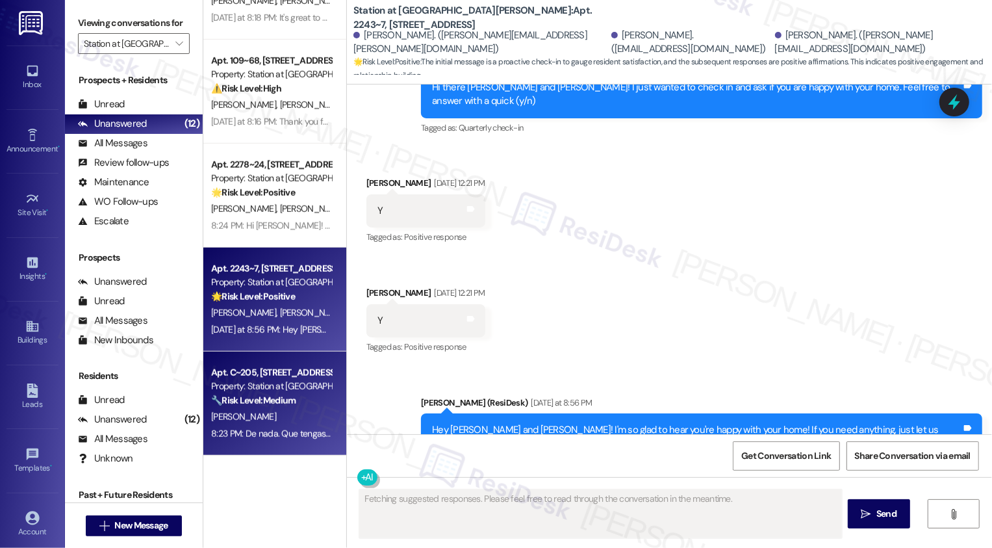
click at [302, 407] on div "🔧 Risk Level: Medium The resident is asking about removing a planter from their…" at bounding box center [271, 401] width 120 height 14
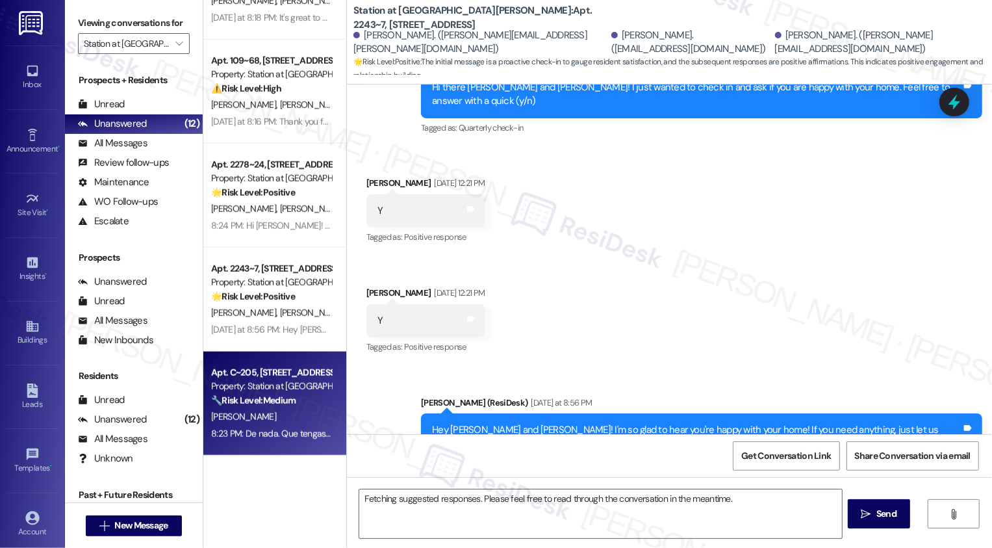
click at [302, 407] on div "🔧 Risk Level: Medium The resident is asking about removing a planter from their…" at bounding box center [271, 401] width 120 height 14
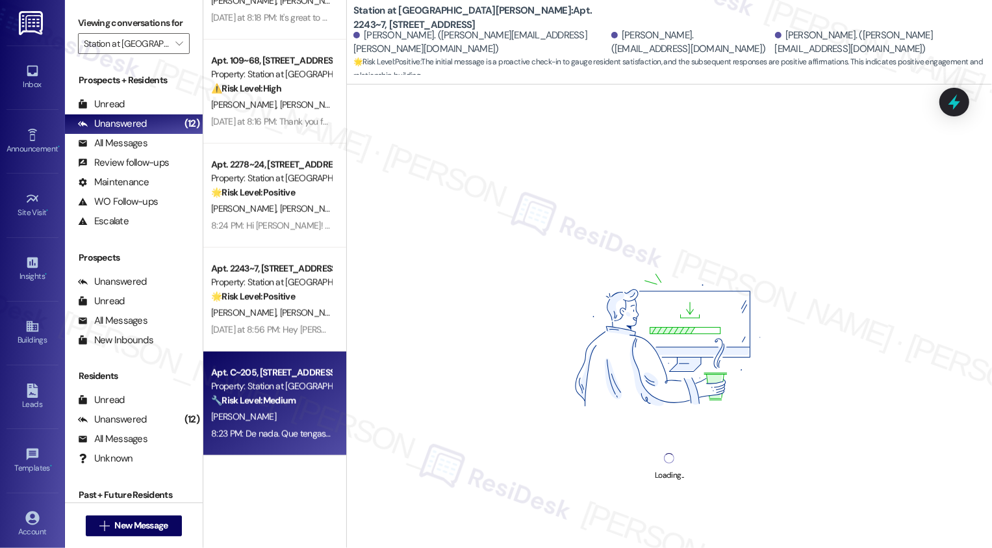
click at [298, 395] on div "🔧 Risk Level: Medium The resident is asking about removing a planter from their…" at bounding box center [271, 401] width 120 height 14
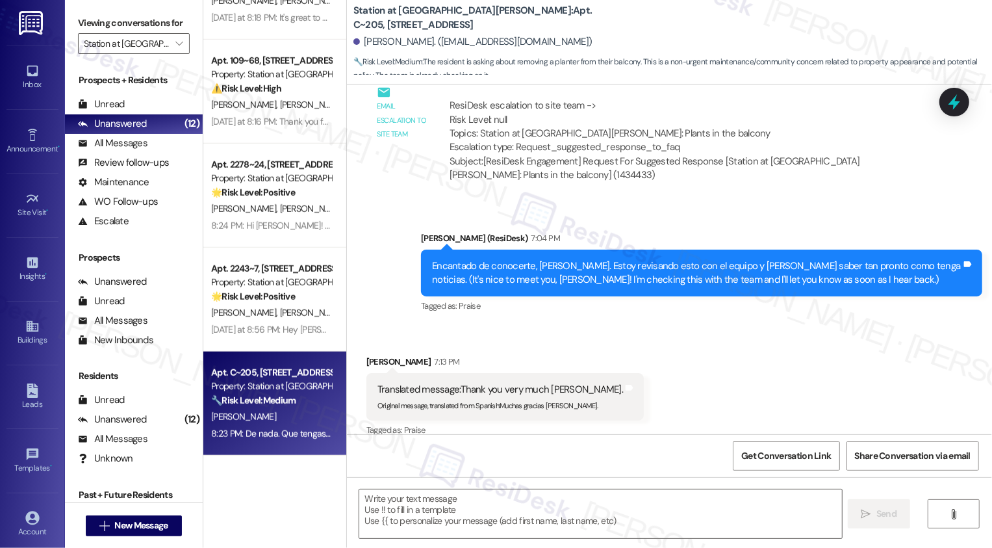
scroll to position [1255, 0]
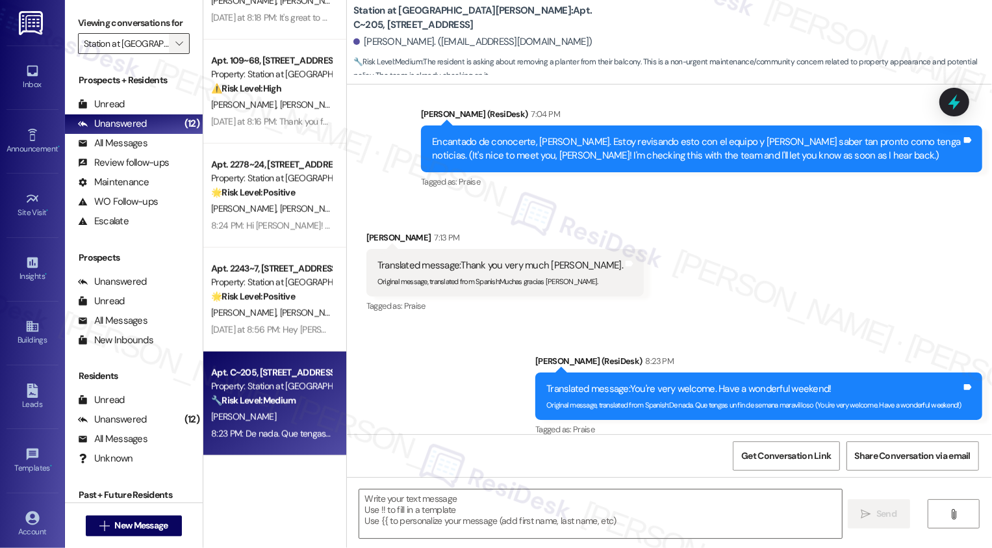
click at [173, 48] on span "" at bounding box center [179, 43] width 12 height 21
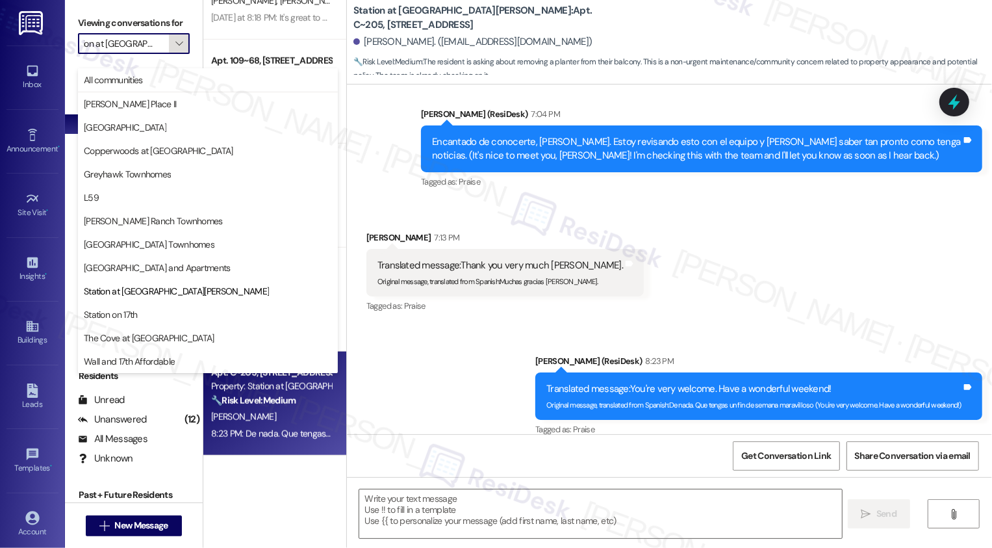
type textarea "Fetching suggested responses. Please feel free to read through the conversation…"
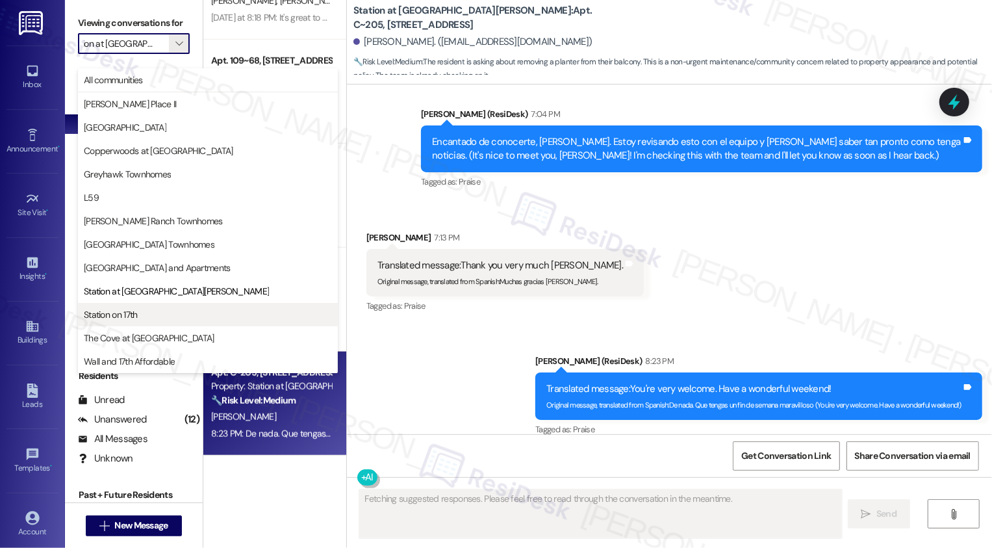
click at [156, 315] on span "Station on 17th" at bounding box center [208, 314] width 248 height 13
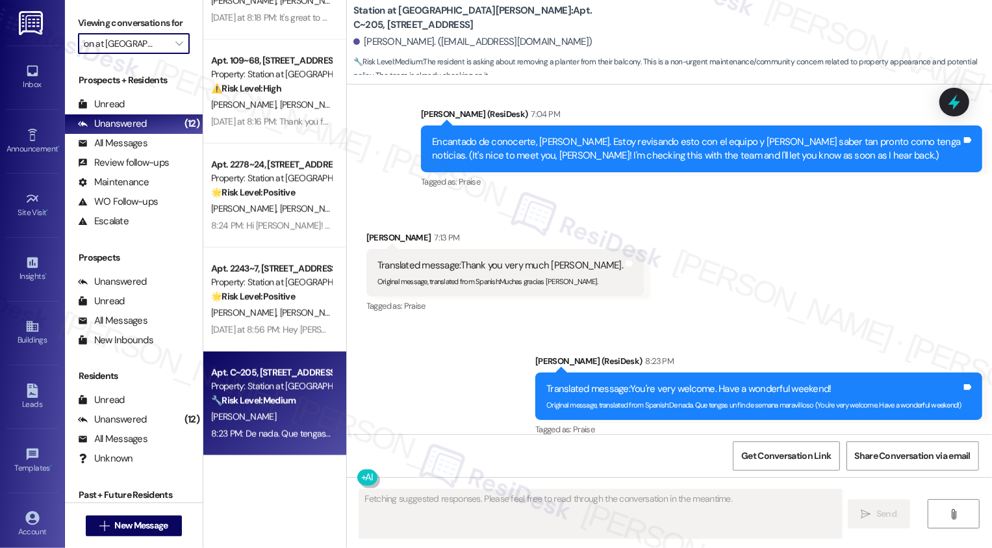
type input "Station on 17th"
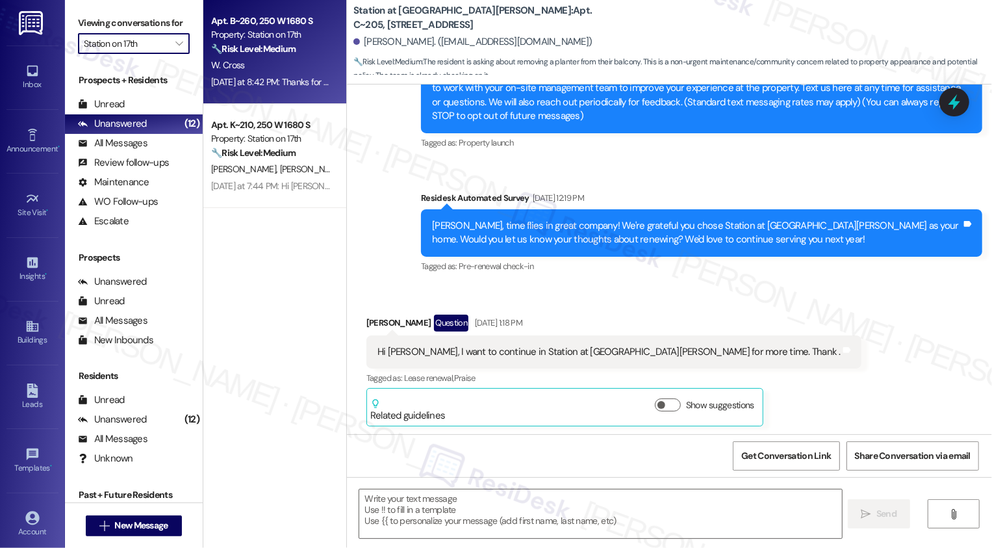
click at [268, 66] on div "W. Cross" at bounding box center [271, 65] width 123 height 16
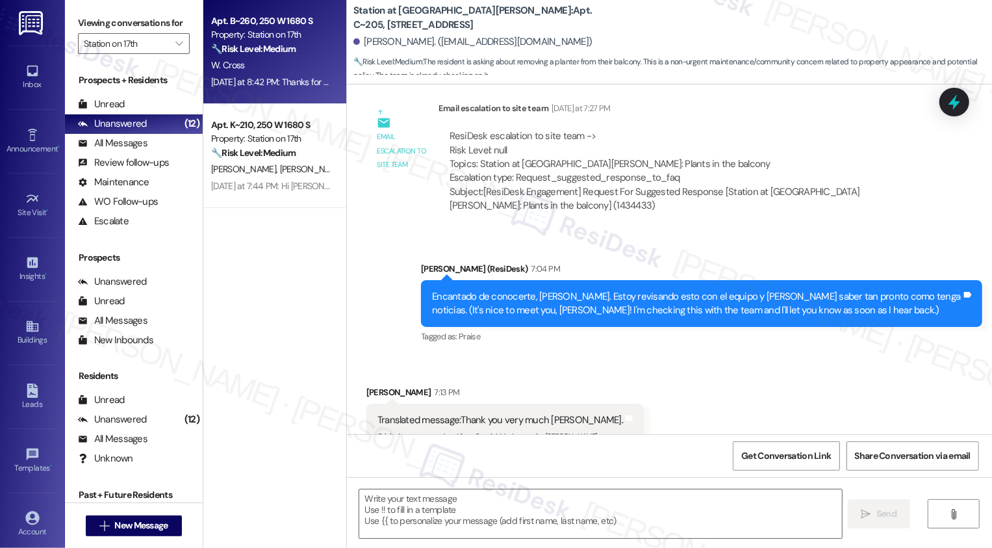
type textarea "Fetching suggested responses. Please feel free to read through the conversation…"
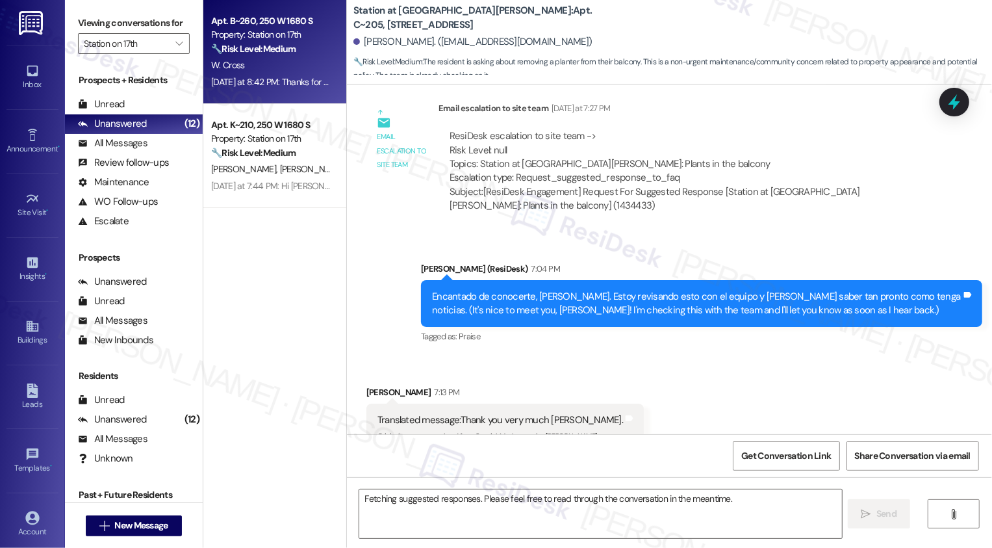
click at [268, 66] on div "W. Cross" at bounding box center [271, 65] width 123 height 16
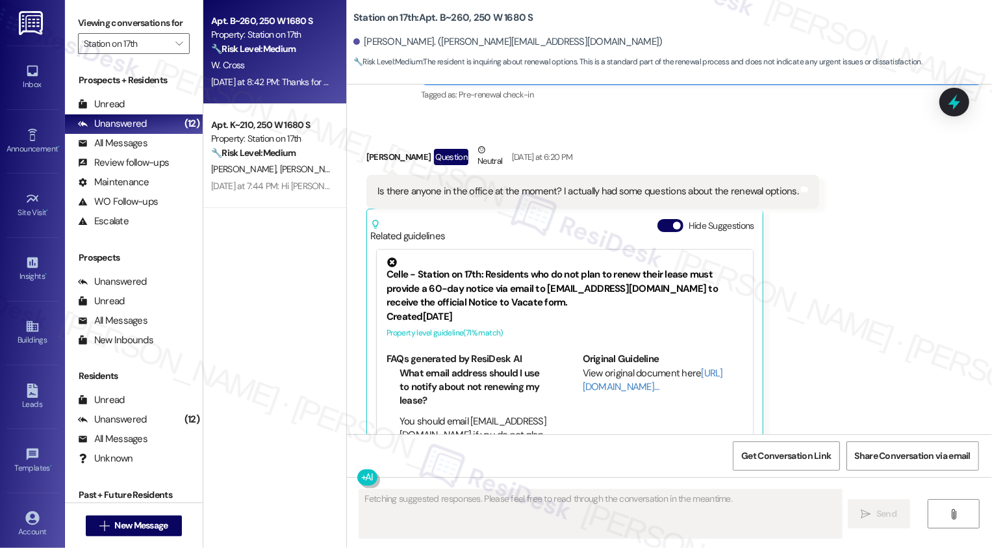
scroll to position [1193, 0]
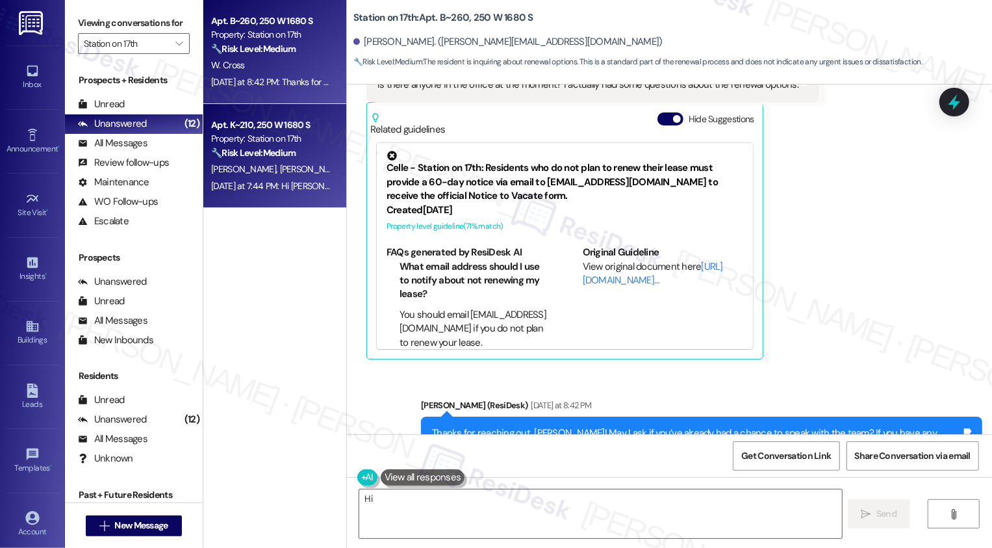
click at [305, 178] on div "Yesterday at 7:44 PM: Hi Tim, thank you for letting me know. I completely under…" at bounding box center [271, 186] width 123 height 16
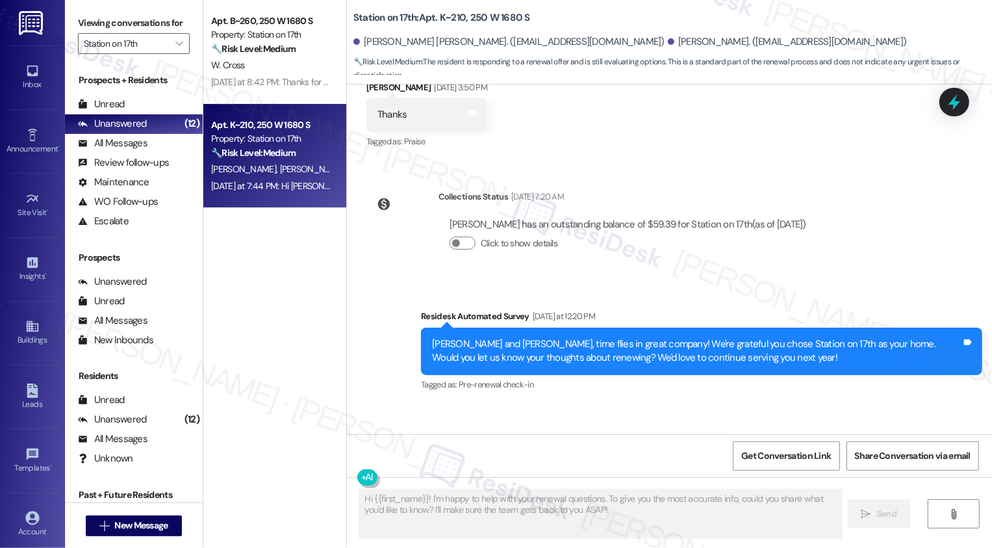
scroll to position [860, 0]
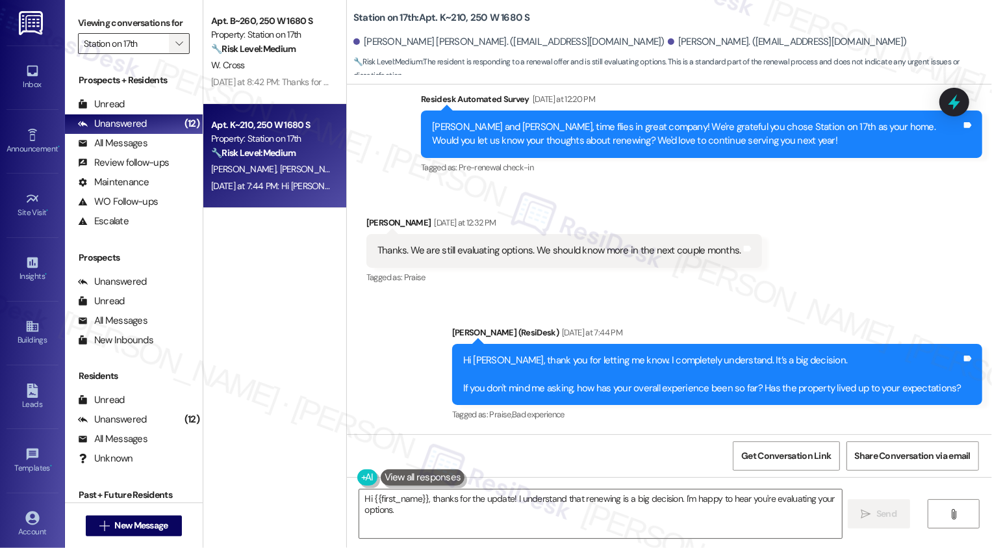
click at [175, 54] on span "" at bounding box center [179, 43] width 12 height 21
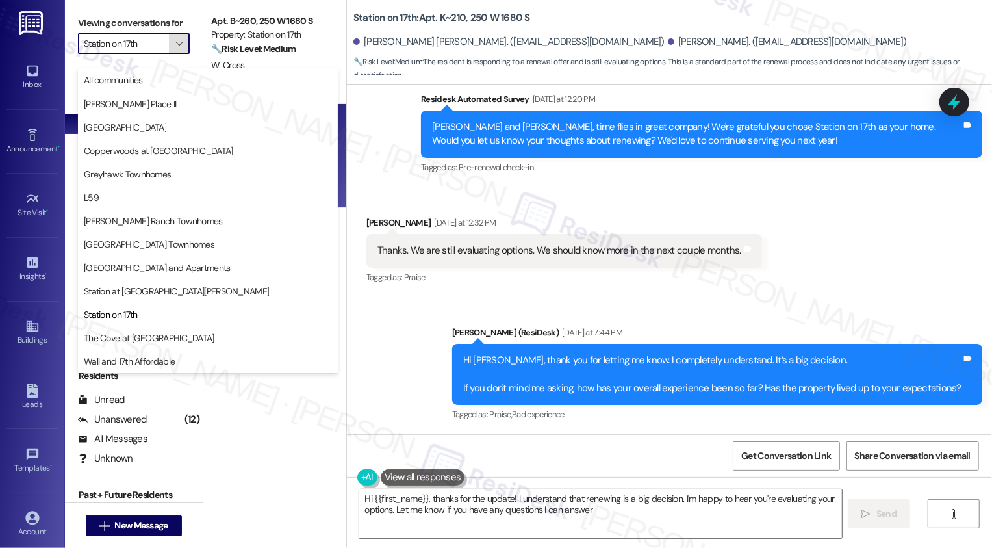
type textarea "Hi {{first_name}}, thanks for the update! I understand that renewing is a big d…"
click at [157, 334] on span "The Cove at Pleasant View" at bounding box center [149, 337] width 131 height 13
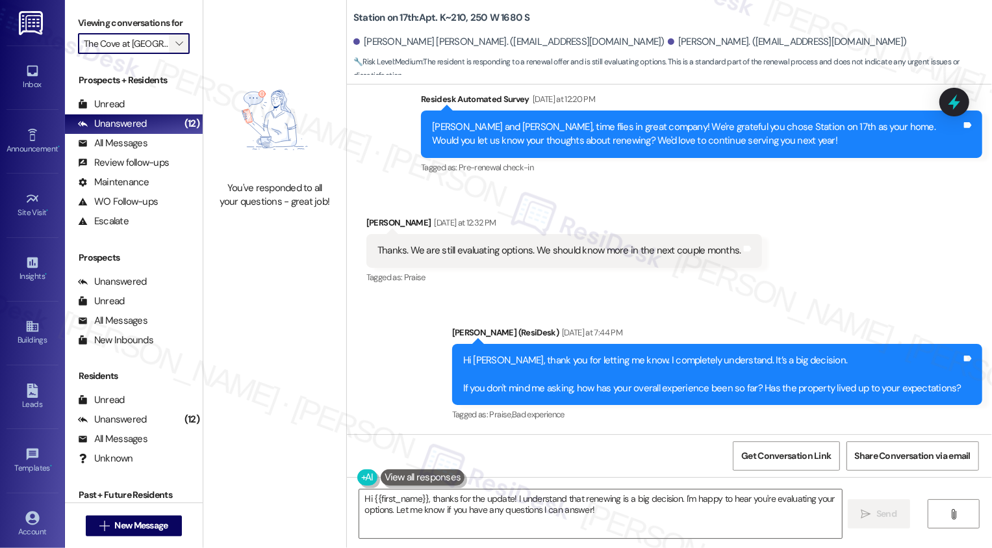
click at [173, 54] on span "" at bounding box center [179, 43] width 12 height 21
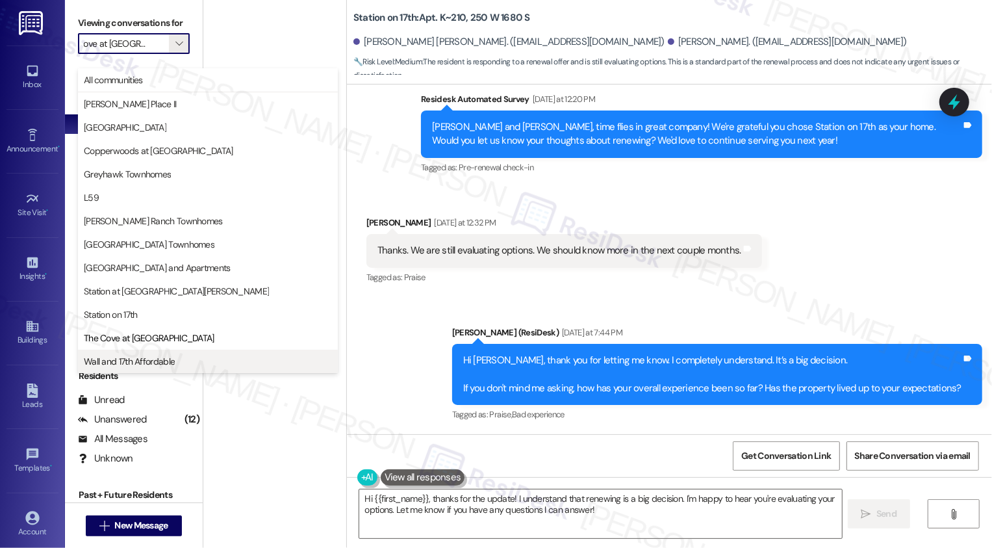
click at [144, 351] on button "Wall and 17th Affordable" at bounding box center [208, 361] width 260 height 23
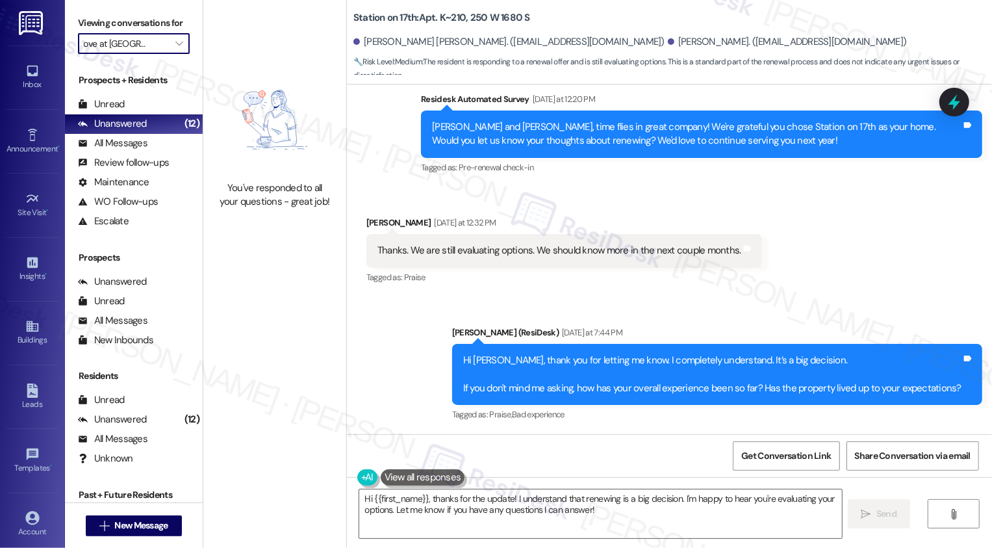
type input "Wall and 17th Affordable"
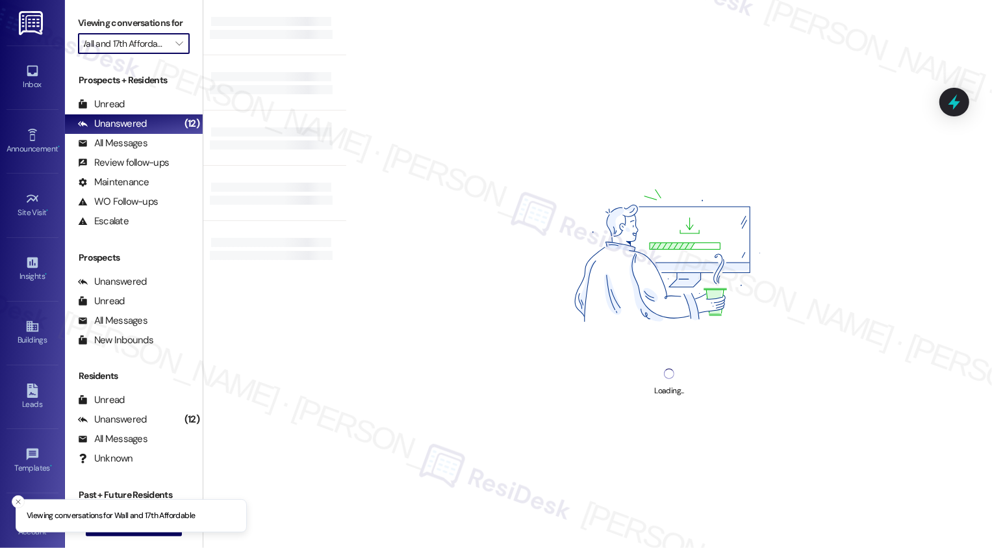
scroll to position [0, 13]
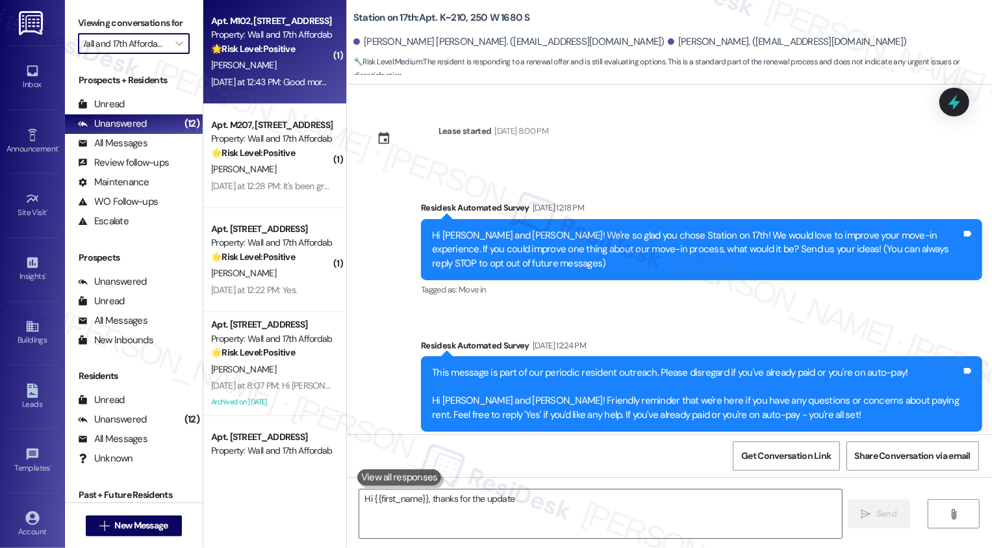
type textarea "Hi {{first_name}}, thanks for the update!"
click at [282, 81] on div "Yesterday at 12:43 PM: Good morning and nice to meet you as well ☺️ yes it has …" at bounding box center [404, 82] width 386 height 12
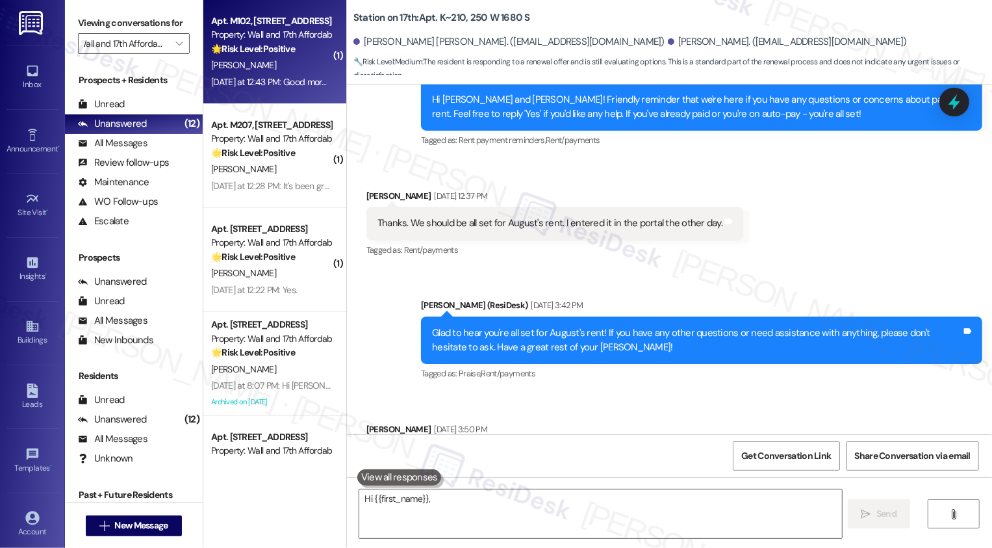
scroll to position [0, 0]
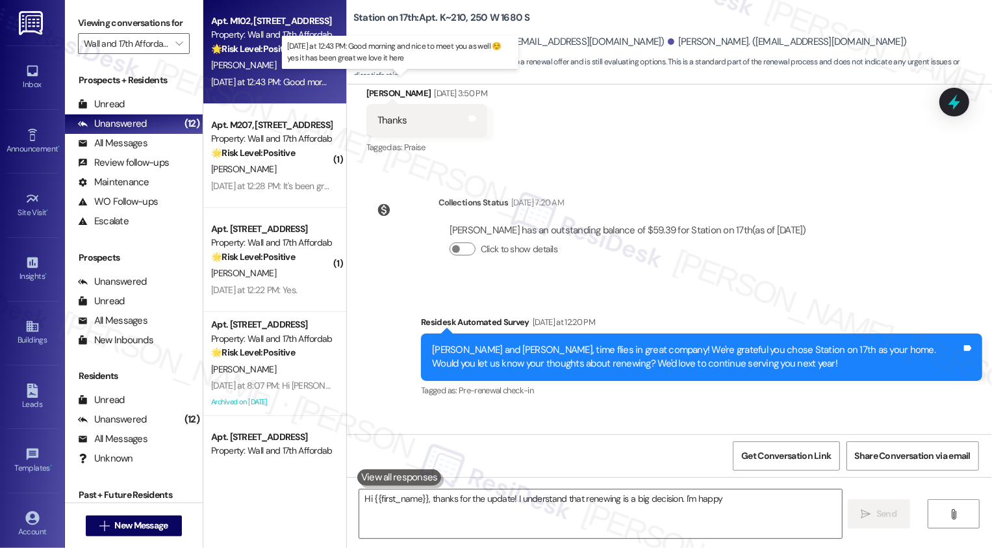
click at [282, 81] on div "Yesterday at 12:43 PM: Good morning and nice to meet you as well ☺️ yes it has …" at bounding box center [404, 82] width 386 height 12
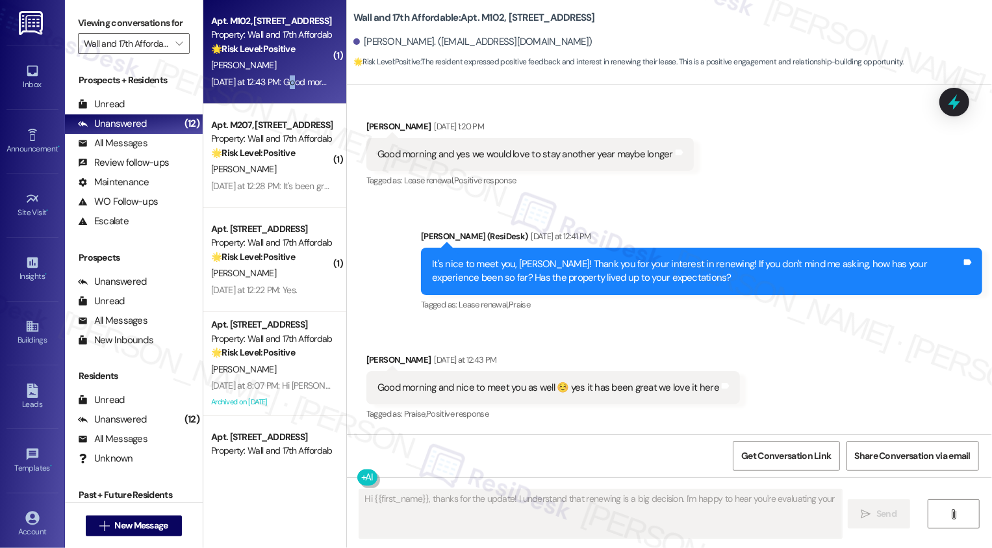
scroll to position [355, 0]
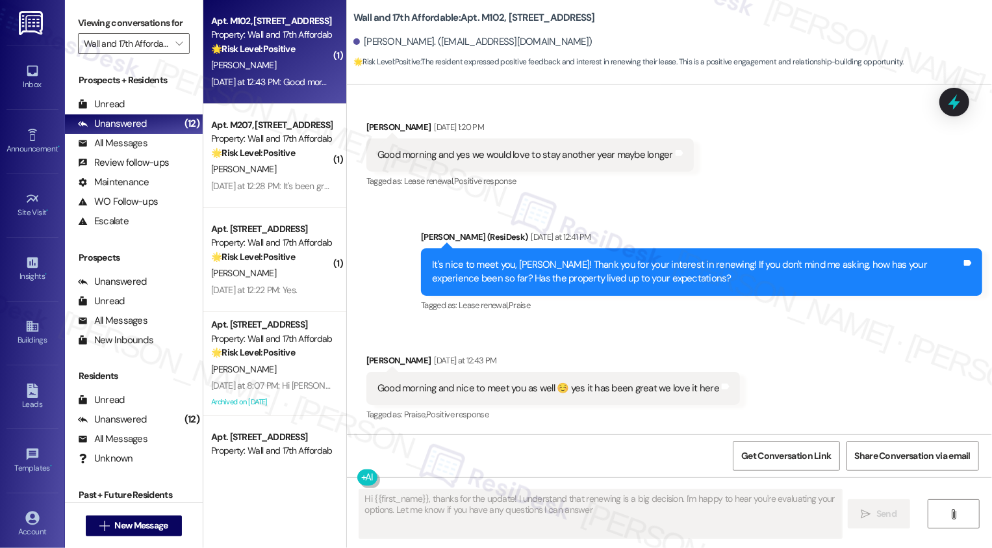
type textarea "Hi {{first_name}}, thanks for the update! I understand that renewing is a big d…"
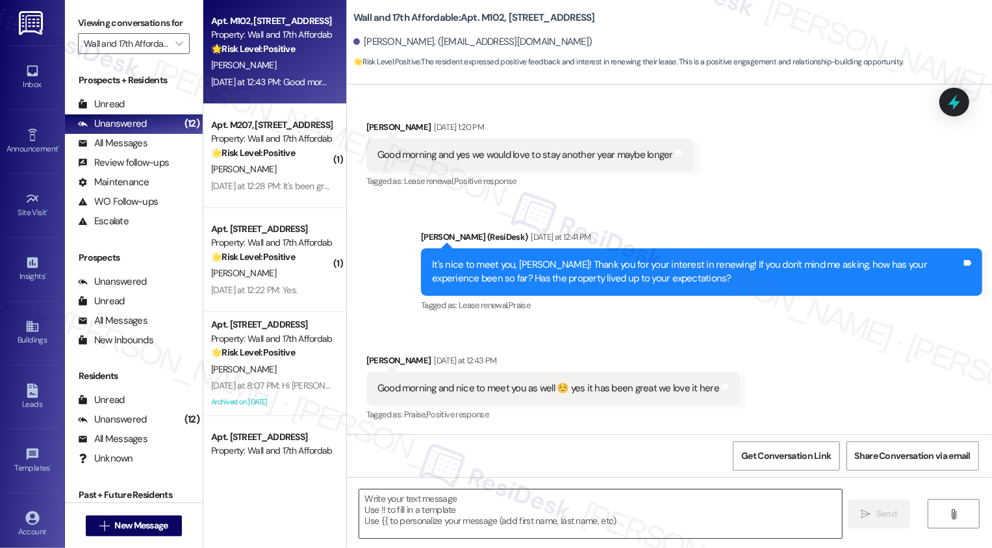
click at [470, 511] on textarea at bounding box center [600, 513] width 483 height 49
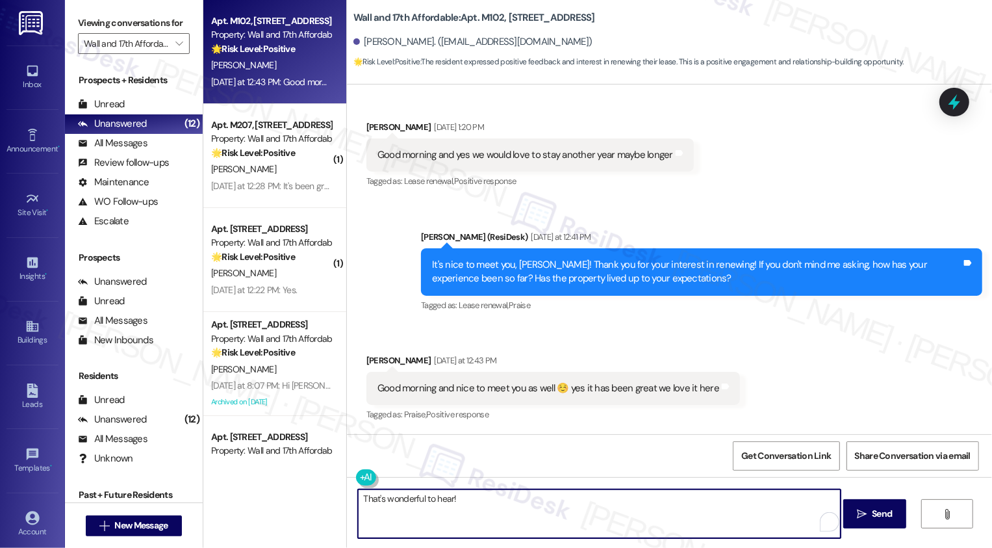
paste textarea "Hi {{first_name}}, it's nice to meet you! I'm so glad to hear you're happy with…"
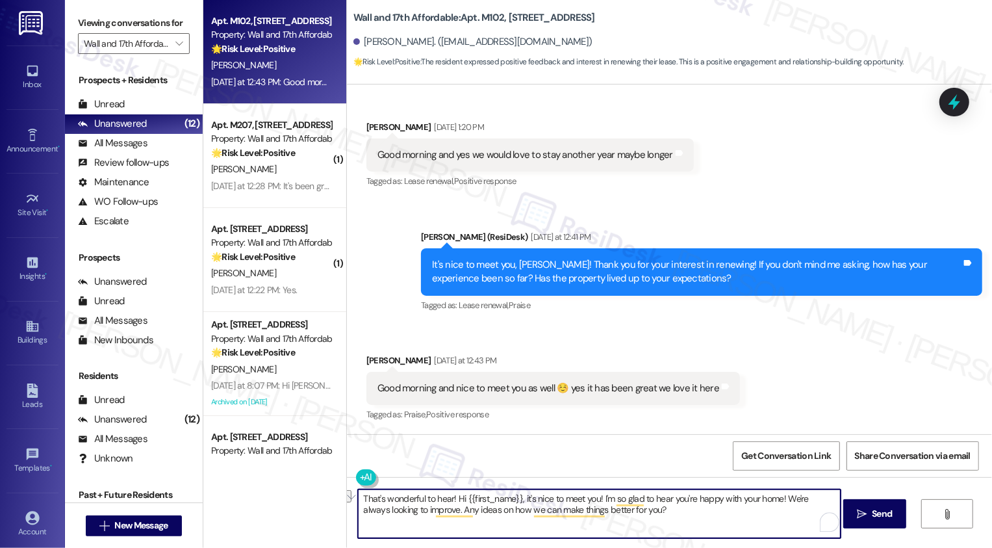
drag, startPoint x: 448, startPoint y: 495, endPoint x: 777, endPoint y: 496, distance: 328.8
click at [777, 497] on textarea "That's wonderful to hear! Hi {{first_name}}, it's nice to meet you! I'm so glad…" at bounding box center [599, 513] width 483 height 49
type textarea "That's wonderful to hear! We're always looking to improve. Any ideas on how we …"
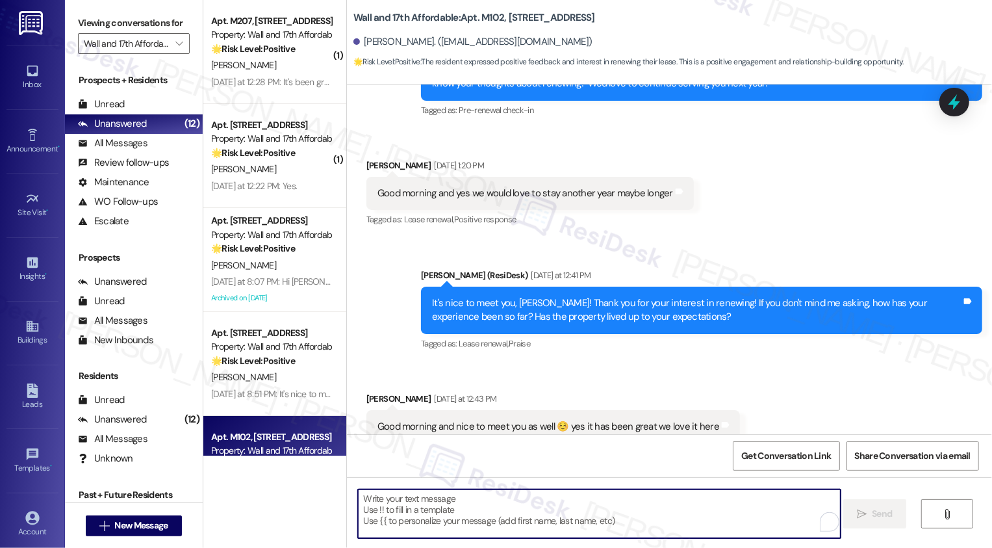
scroll to position [80, 0]
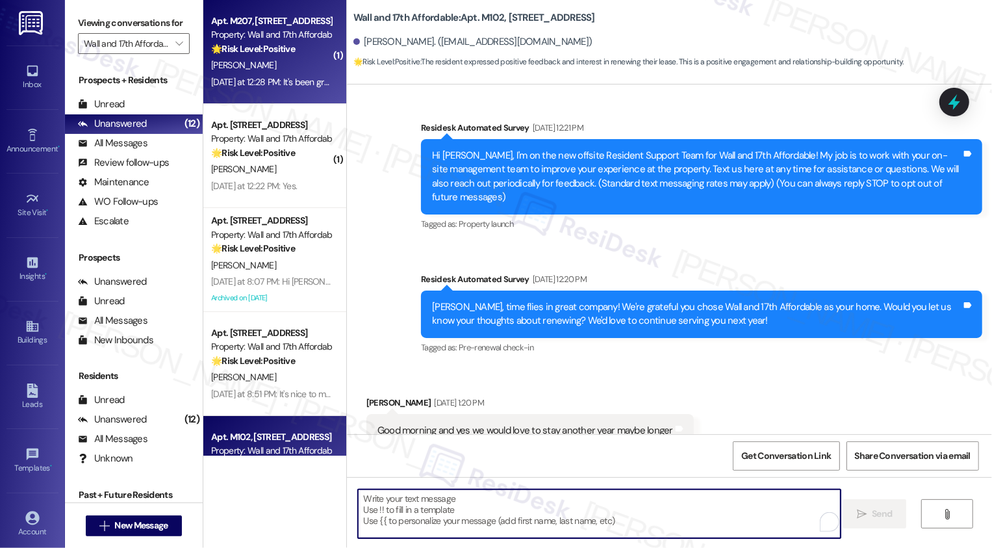
click at [268, 25] on div "Apt. M207, [STREET_ADDRESS]" at bounding box center [271, 21] width 120 height 14
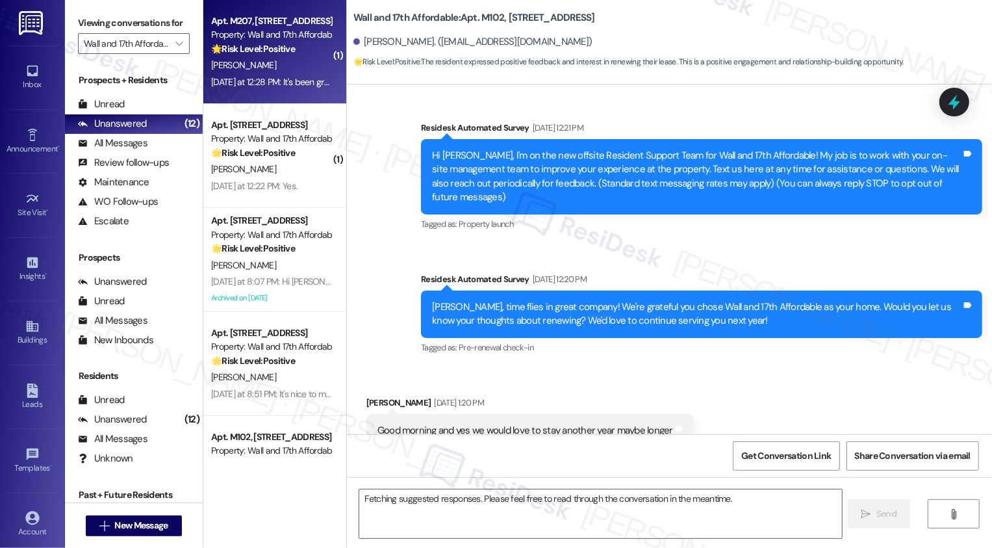
click at [268, 25] on div "Apt. M207, [STREET_ADDRESS]" at bounding box center [271, 21] width 120 height 14
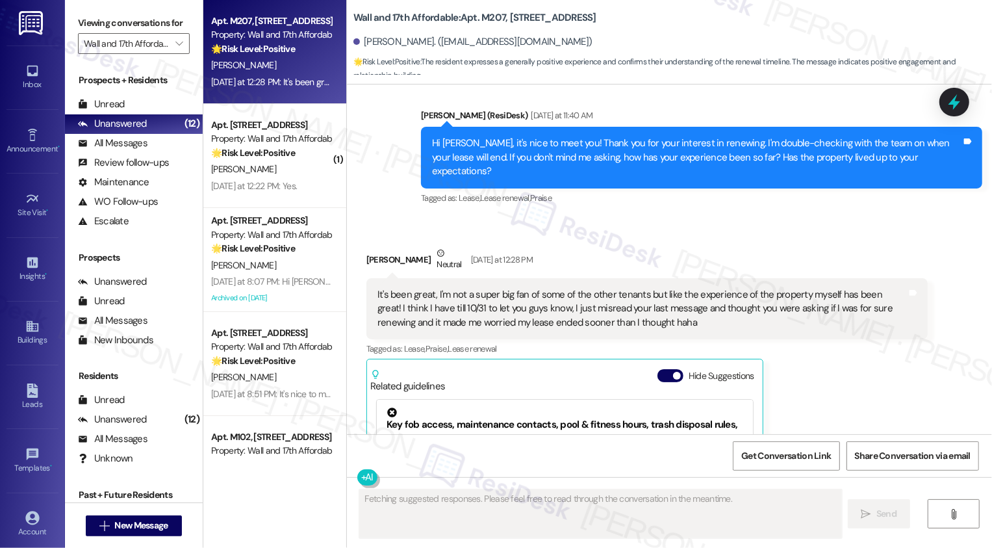
scroll to position [803, 0]
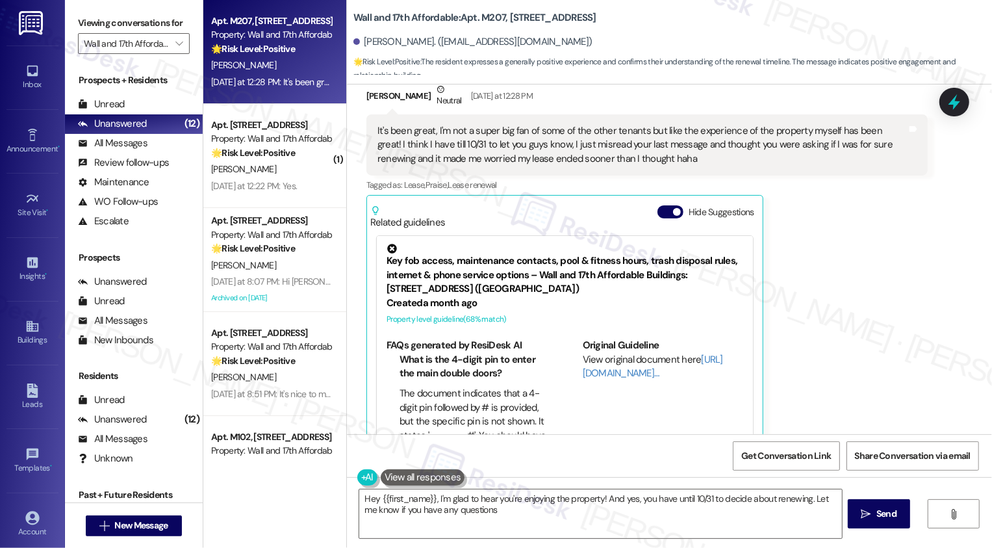
type textarea "Hey {{first_name}}, I'm glad to hear you're enjoying the property! And yes, you…"
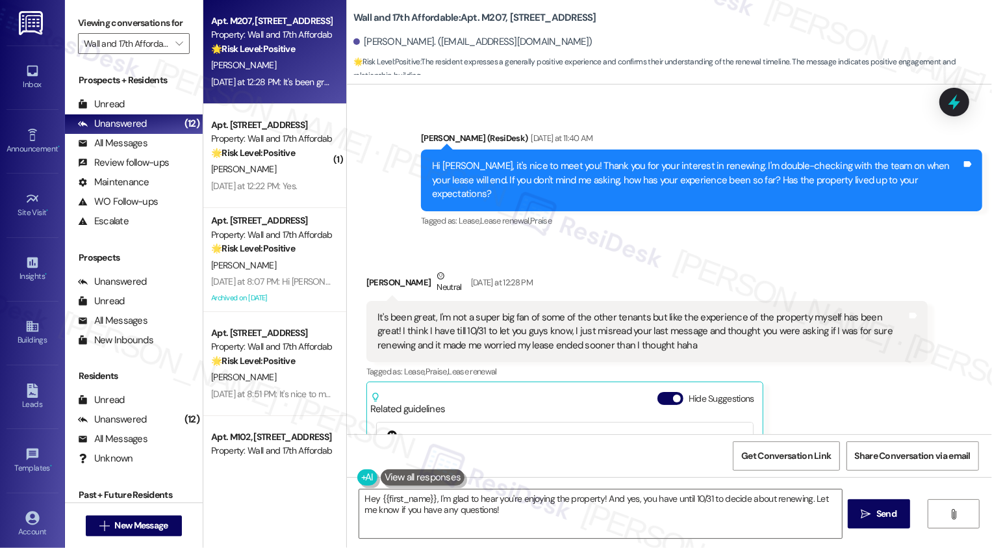
scroll to position [549, 0]
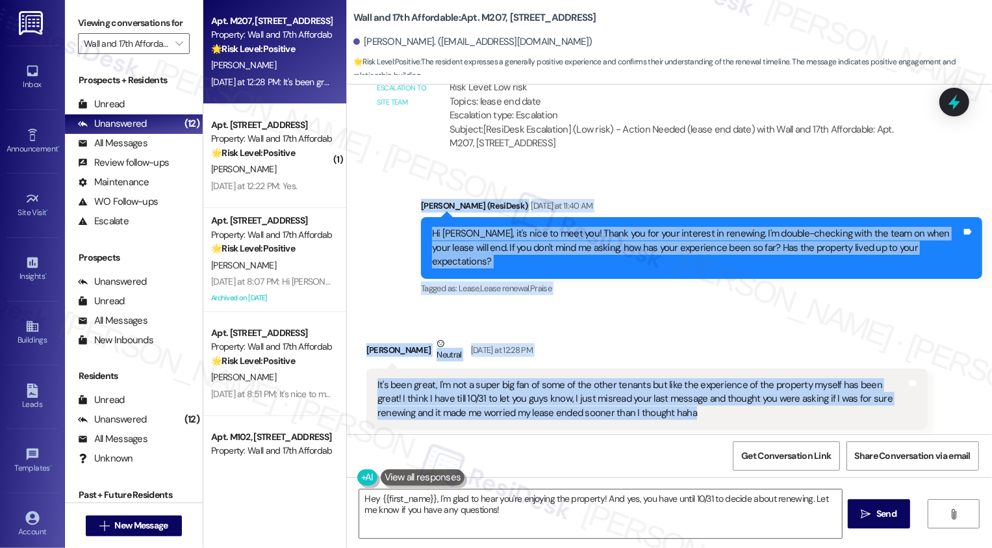
drag, startPoint x: 413, startPoint y: 190, endPoint x: 665, endPoint y: 388, distance: 320.7
click at [665, 388] on div "Lease started Jun 30, 2025 at 8:00 PM Survey, sent via SMS Residesk Automated S…" at bounding box center [669, 259] width 645 height 350
copy div "Sarah (ResiDesk) Yesterday at 11:40 AM Hi Olivia, it's nice to meet you! Thank …"
click at [619, 378] on div "It's been great, I'm not a super big fan of some of the other tenants but like …" at bounding box center [643, 399] width 530 height 42
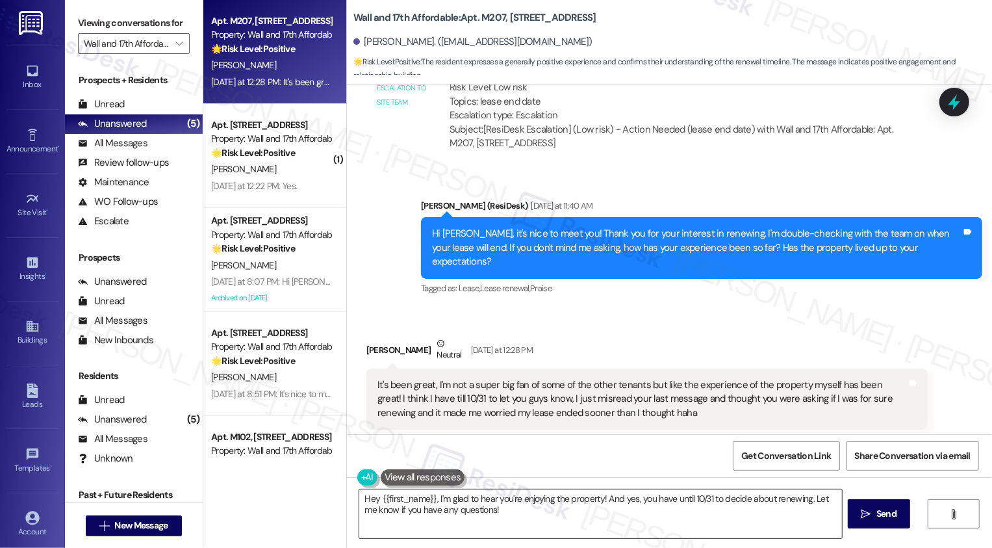
click at [412, 504] on textarea "Hey {{first_name}}, I'm glad to hear you're enjoying the property! And yes, you…" at bounding box center [600, 513] width 483 height 49
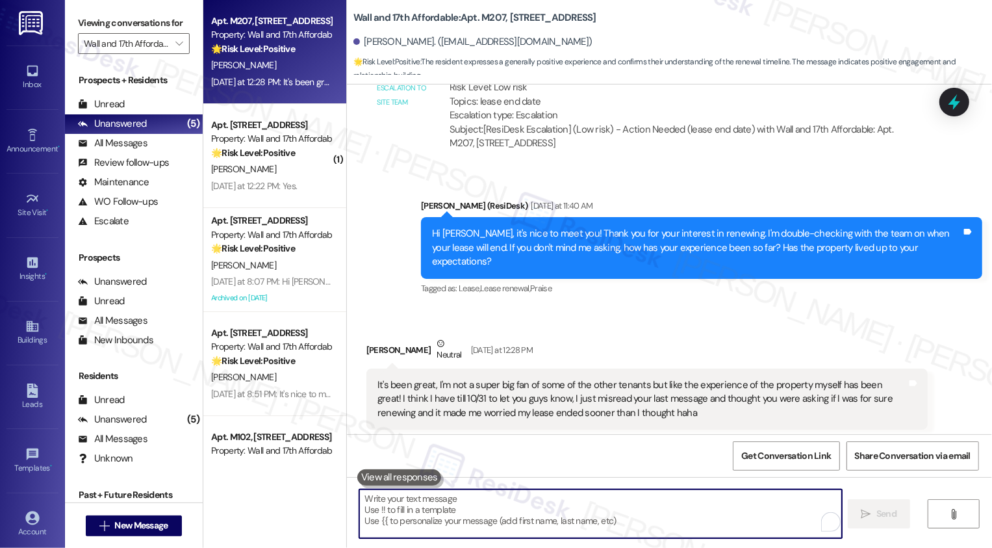
paste textarea "Hi Olivia, thank you for clarifying! No worries at all—I’ll confirm your lease …"
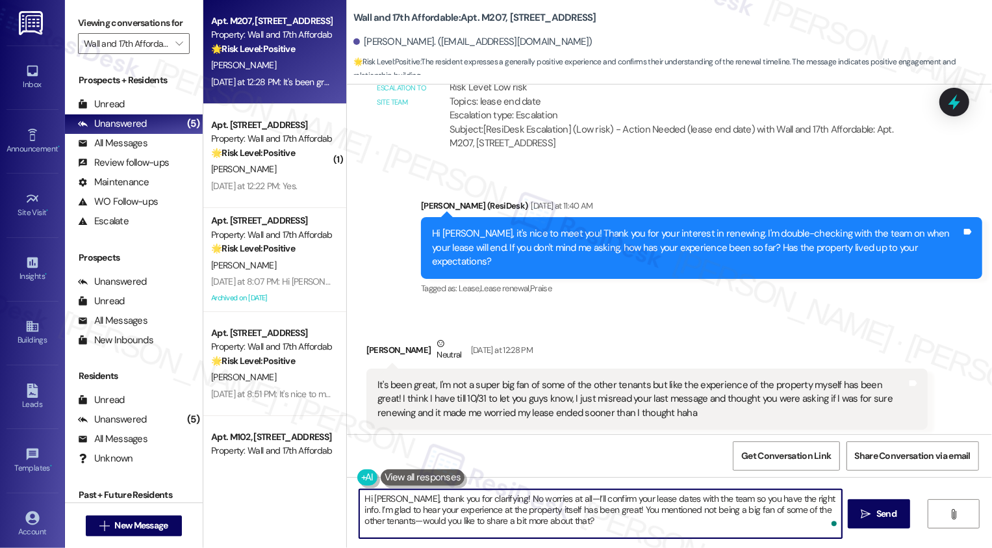
click at [541, 499] on textarea "Hi Olivia, thank you for clarifying! No worries at all—I’ll confirm your lease …" at bounding box center [600, 513] width 483 height 49
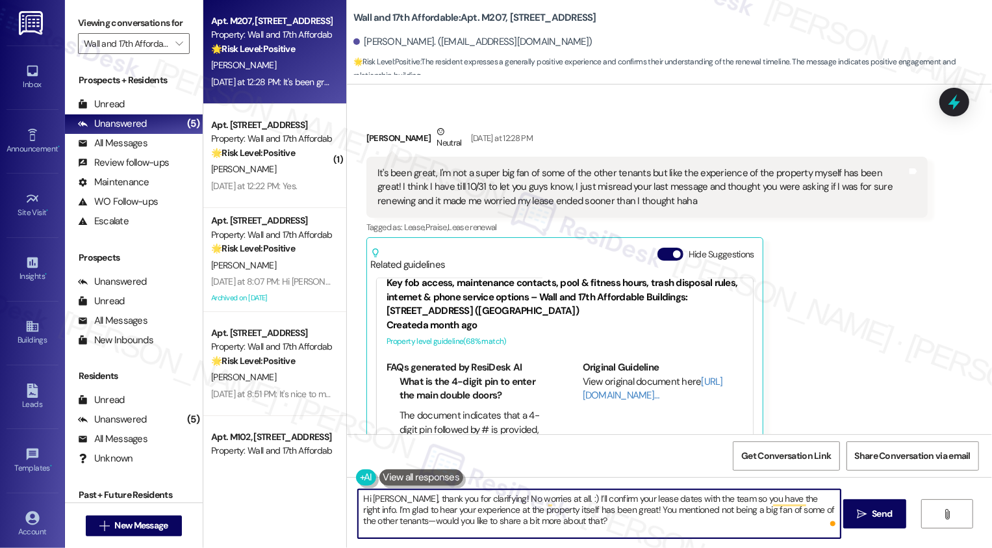
scroll to position [803, 0]
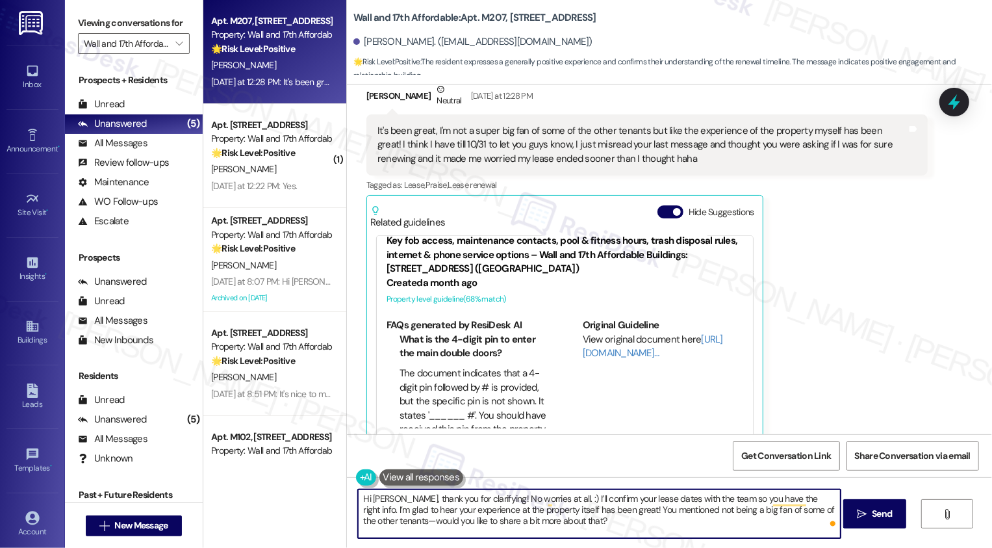
click at [595, 513] on textarea "Hi Olivia, thank you for clarifying! No worries at all. :) I’ll confirm your le…" at bounding box center [599, 513] width 483 height 49
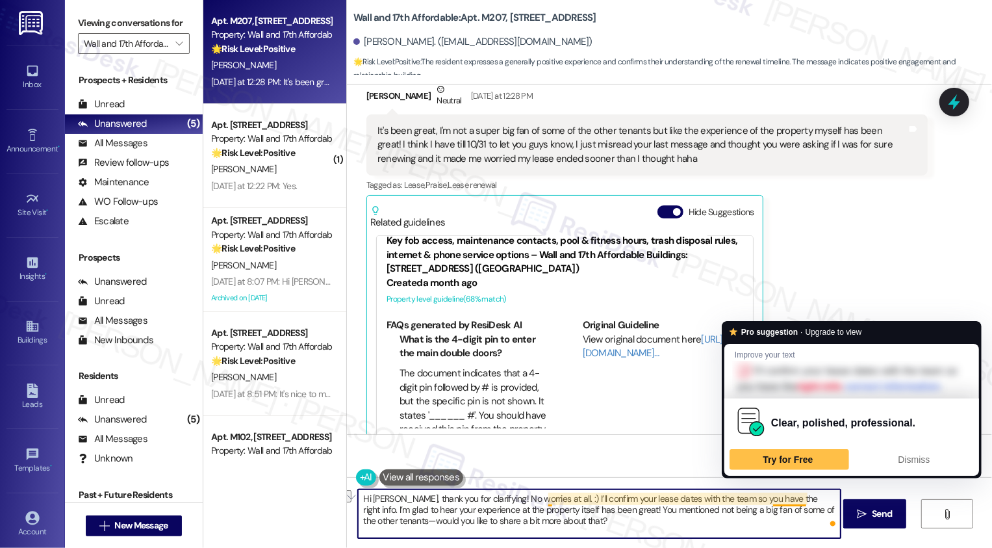
drag, startPoint x: 546, startPoint y: 500, endPoint x: 801, endPoint y: 496, distance: 255.4
click at [802, 497] on textarea "Hi Olivia, thank you for clarifying! No worries at all. :) I’ll confirm your le…" at bounding box center [599, 513] width 483 height 49
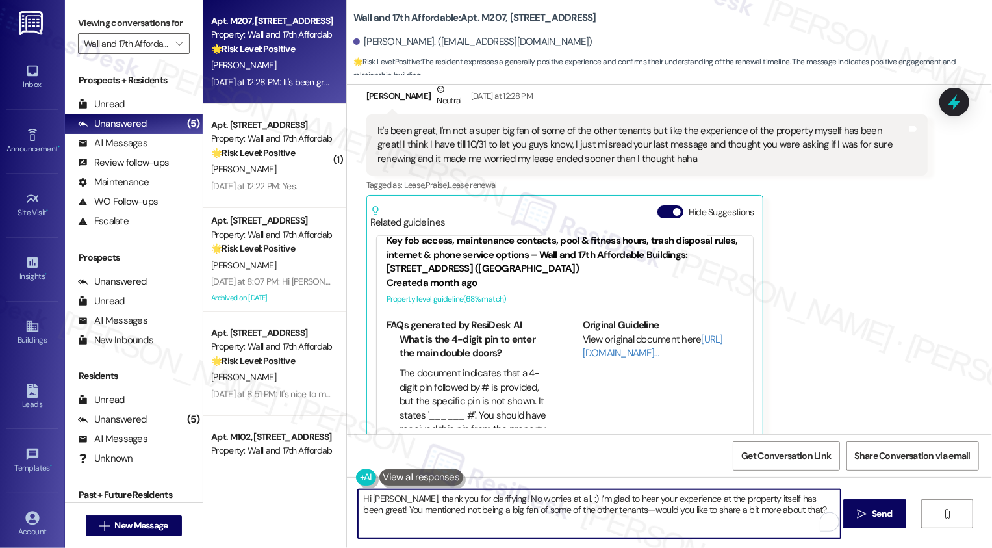
click at [467, 518] on textarea "Hi Olivia, thank you for clarifying! No worries at all. :) I’m glad to hear you…" at bounding box center [599, 513] width 483 height 49
click at [583, 509] on textarea "Hi Olivia, thank you for clarifying! No worries at all. :) I’m glad to hear you…" at bounding box center [599, 513] width 483 height 49
type textarea "Hi Olivia, thank you for clarifying! No worries at all. :) I’m glad to hear you…"
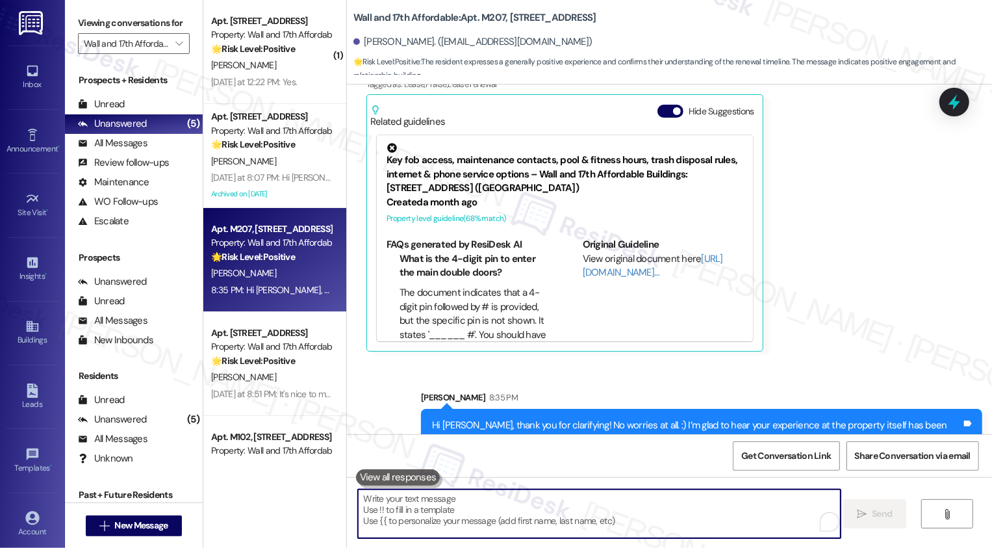
scroll to position [908, 0]
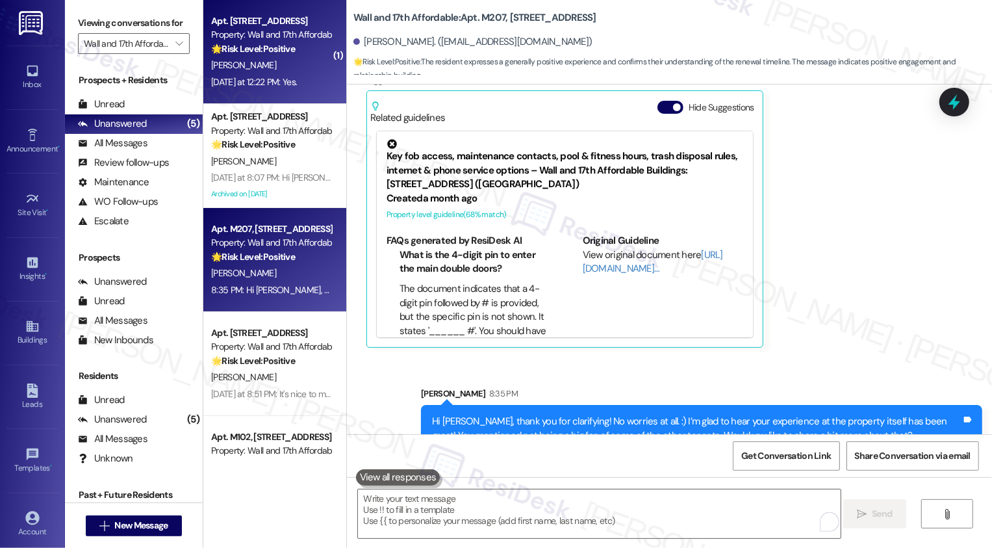
click at [299, 49] on div "🌟 Risk Level: Positive This is a positive engagement and relationship-building …" at bounding box center [271, 49] width 120 height 14
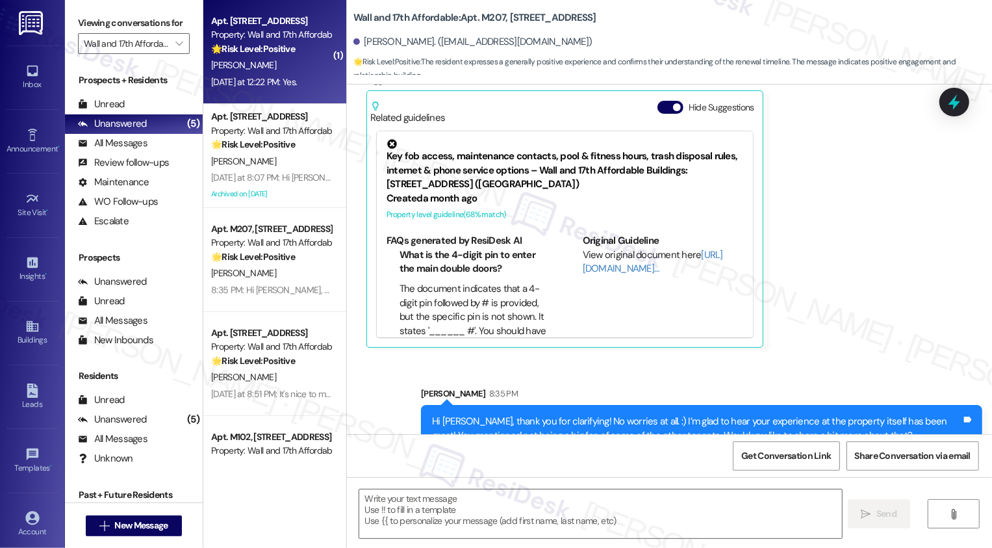
click at [299, 49] on div "🌟 Risk Level: Positive This is a positive engagement and relationship-building …" at bounding box center [271, 49] width 120 height 14
type textarea "Fetching suggested responses. Please feel free to read through the conversation…"
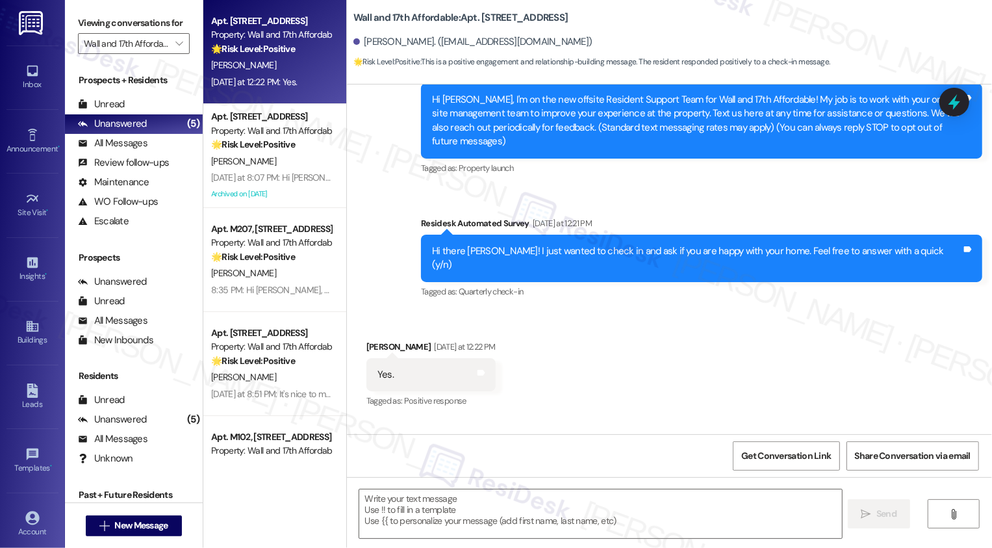
scroll to position [227, 0]
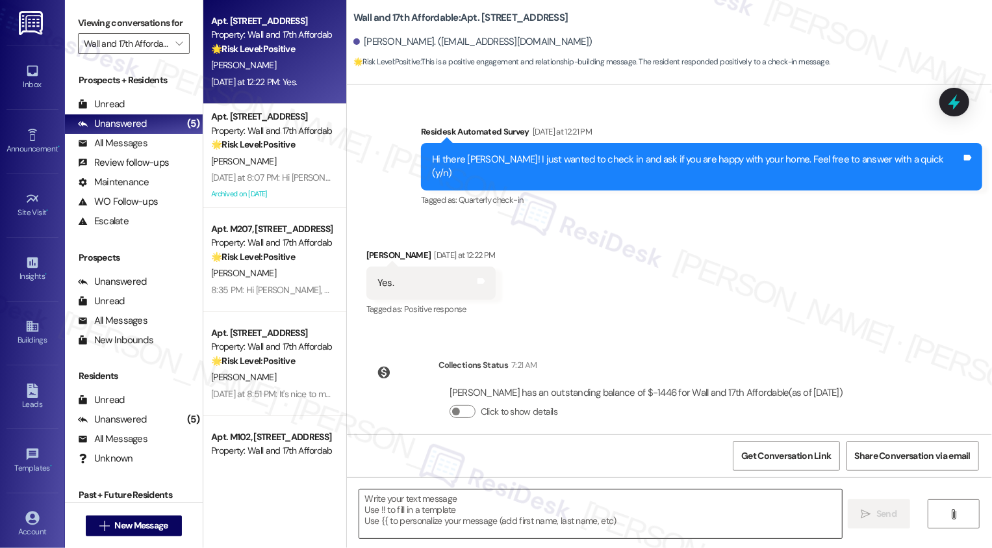
click at [486, 494] on textarea at bounding box center [600, 513] width 483 height 49
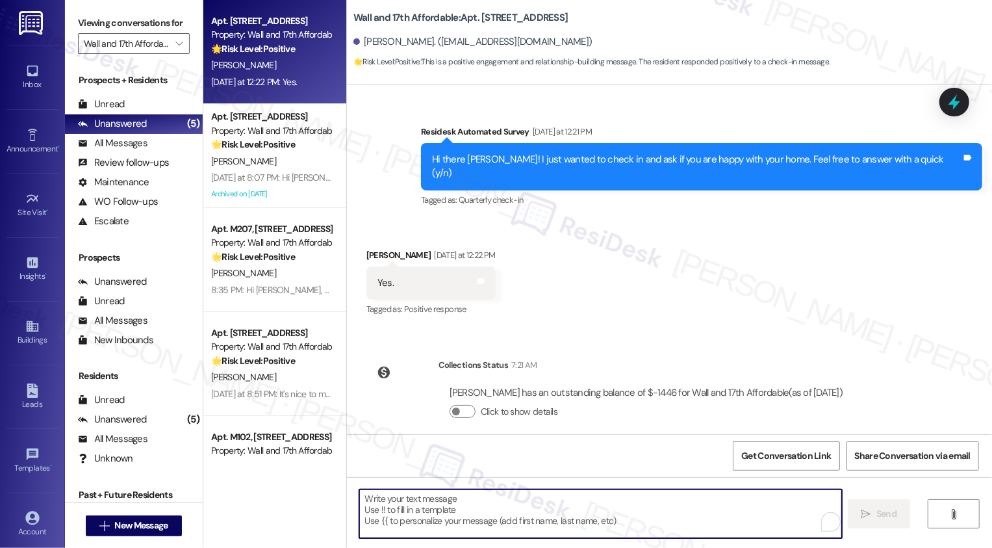
paste textarea "Hi {{first_name}}, it's nice to meet you! I'm so glad to hear you're happy with…"
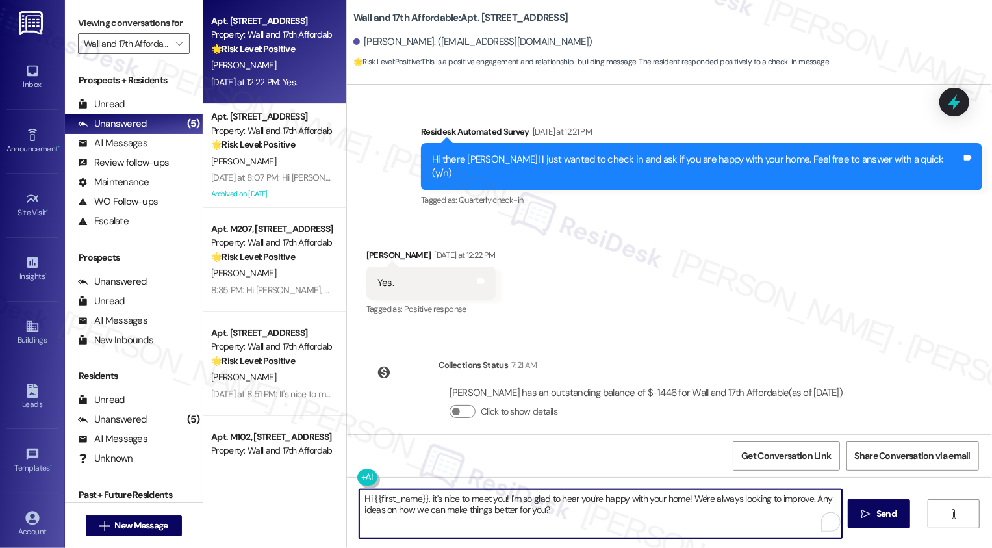
click at [597, 515] on textarea "Hi {{first_name}}, it's nice to meet you! I'm so glad to hear you're happy with…" at bounding box center [600, 513] width 483 height 49
type textarea "Hi {{first_name}}, it's nice to meet you! I'm so glad to hear you're happy with…"
click at [878, 517] on span "Send" at bounding box center [882, 514] width 20 height 14
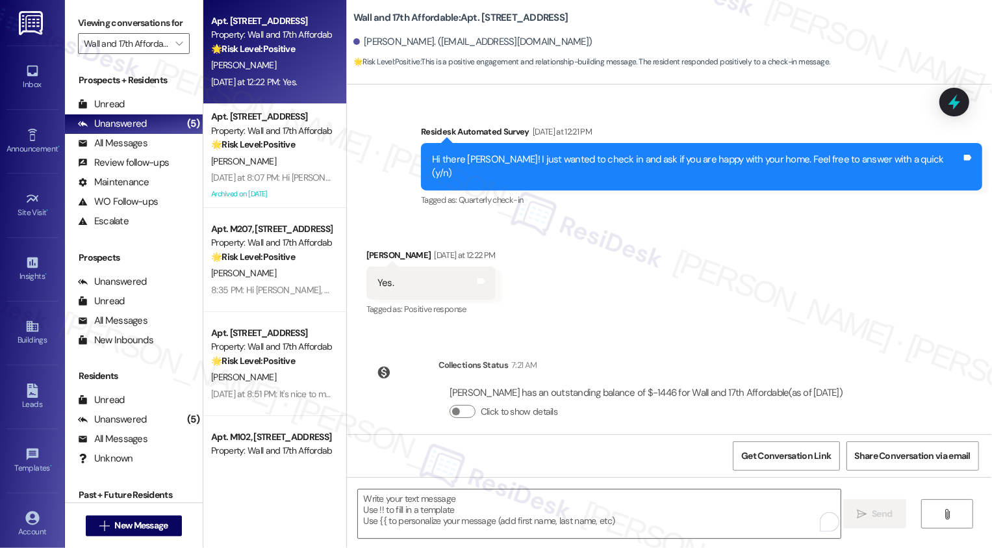
scroll to position [332, 0]
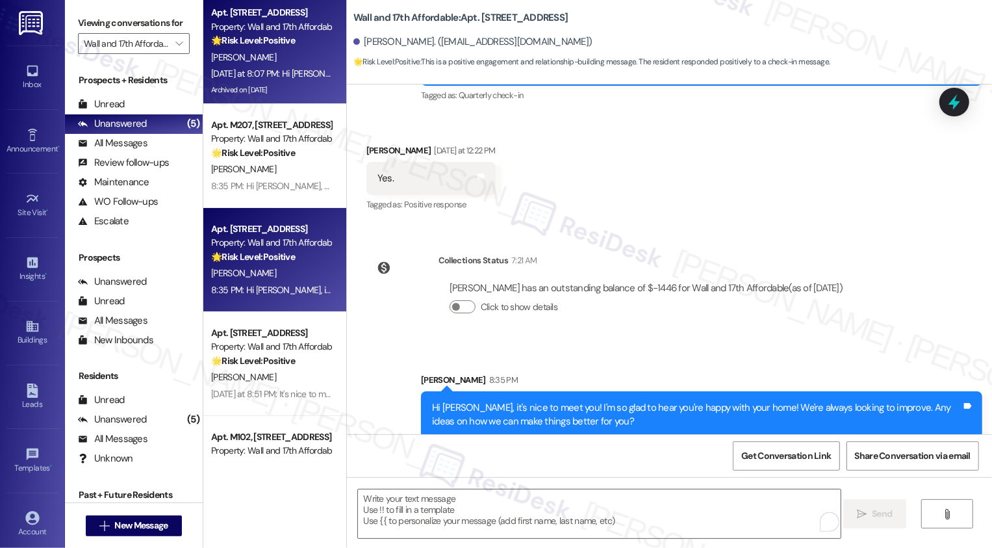
click at [263, 75] on div "Yesterday at 8:07 PM: Hi Trisha, thank you for sending the video. I really appr…" at bounding box center [804, 74] width 1187 height 12
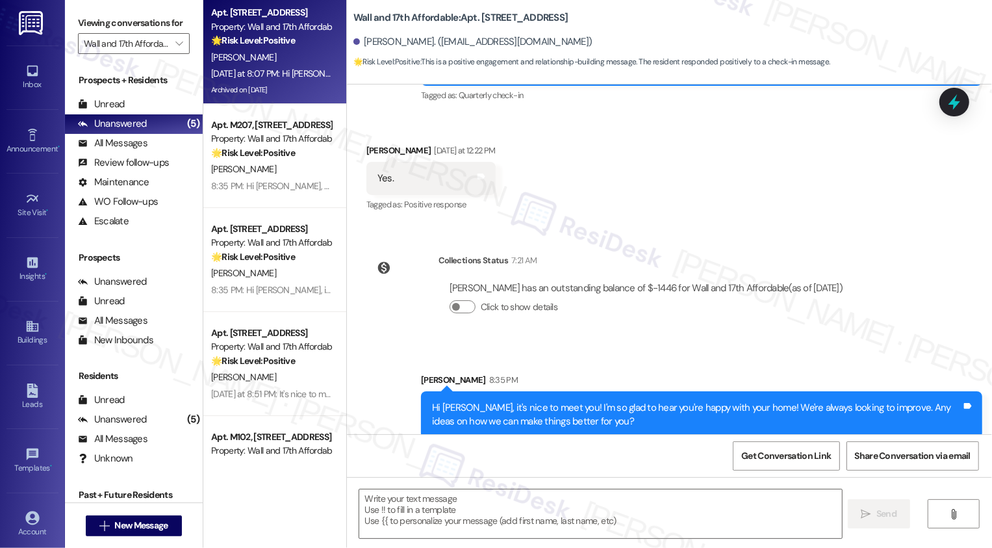
type textarea "Fetching suggested responses. Please feel free to read through the conversation…"
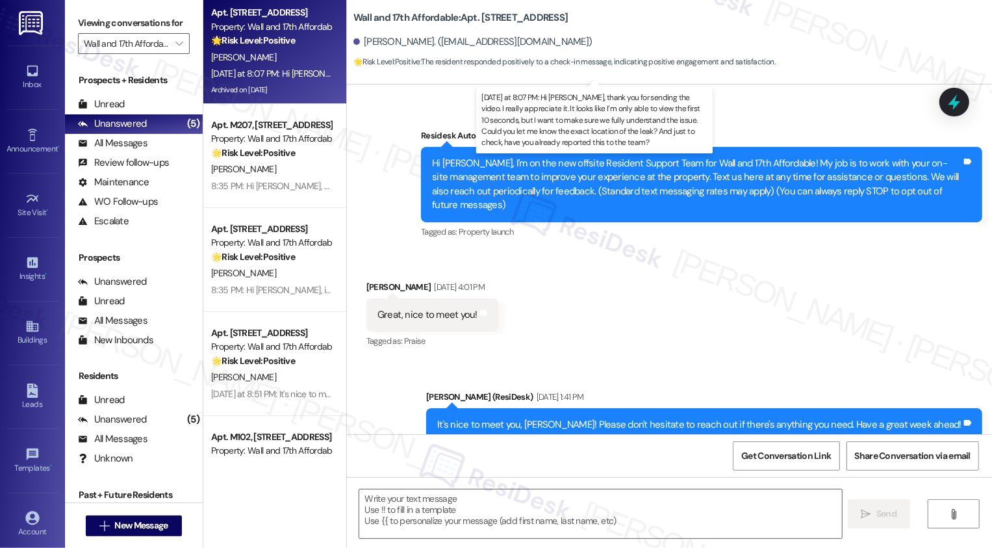
type textarea "Fetching suggested responses. Please feel free to read through the conversation…"
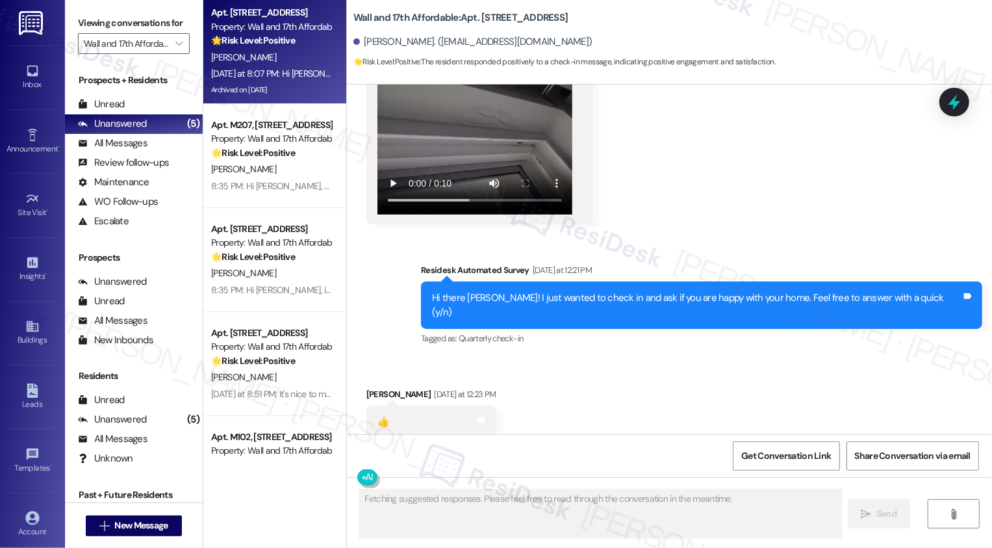
scroll to position [1120, 0]
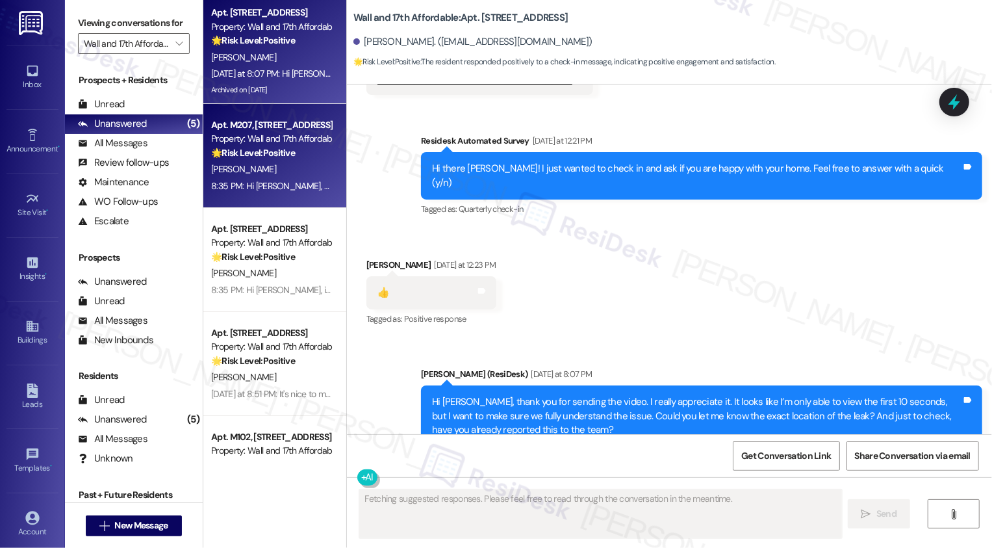
click at [285, 154] on strong "🌟 Risk Level: Positive" at bounding box center [253, 153] width 84 height 12
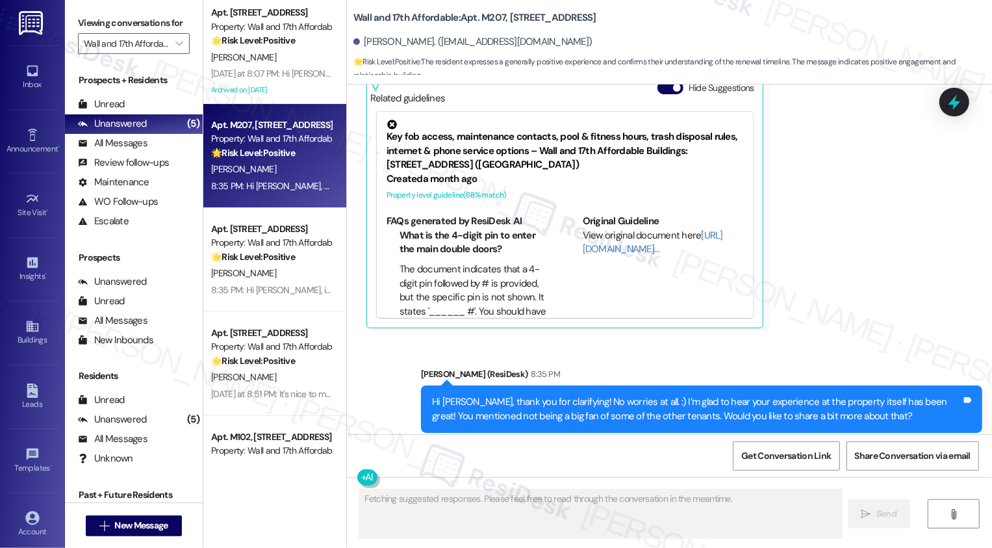
scroll to position [20, 0]
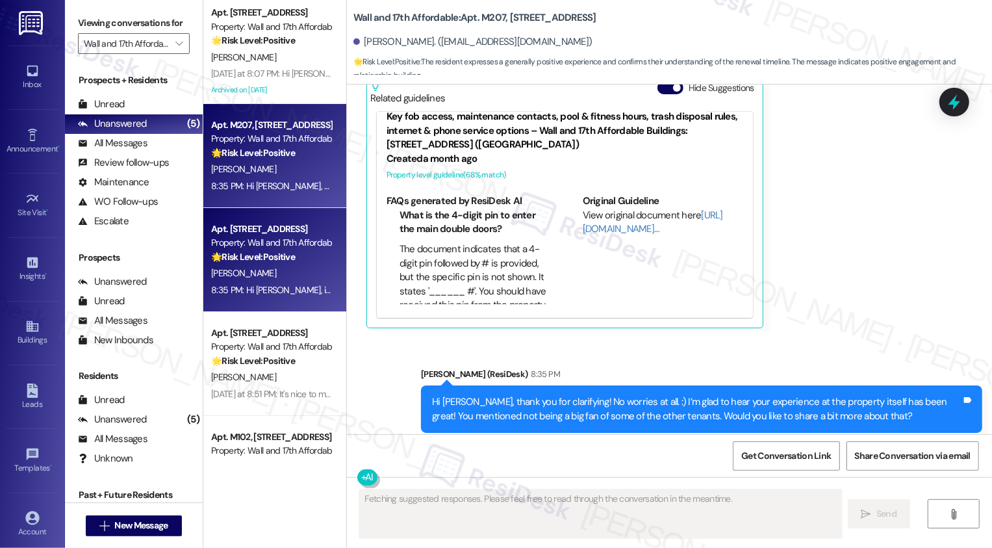
click at [276, 266] on div "S. Mitchell" at bounding box center [271, 273] width 123 height 16
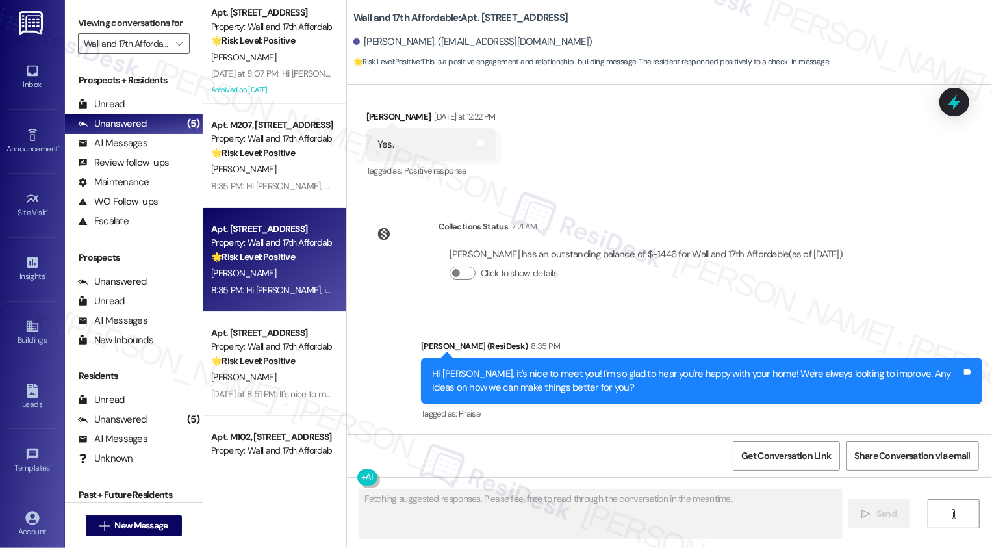
scroll to position [351, 0]
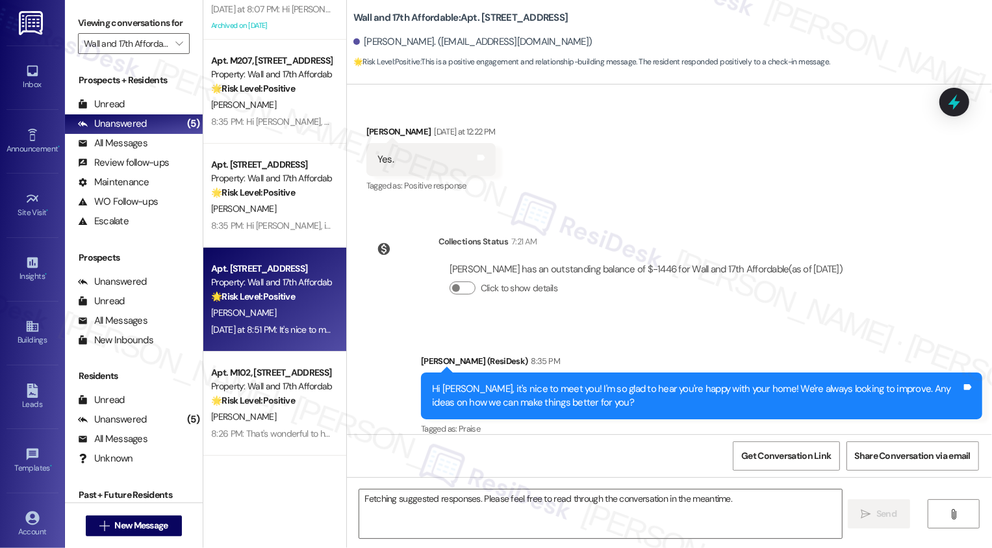
click at [292, 292] on div "🌟 Risk Level: Positive The message is a positive response to a check-in about r…" at bounding box center [271, 297] width 120 height 14
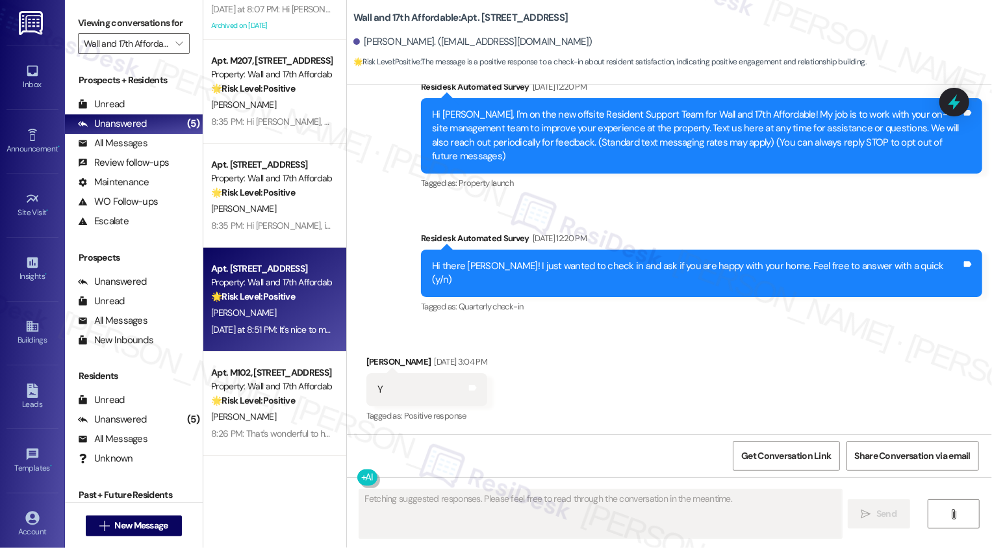
scroll to position [107, 0]
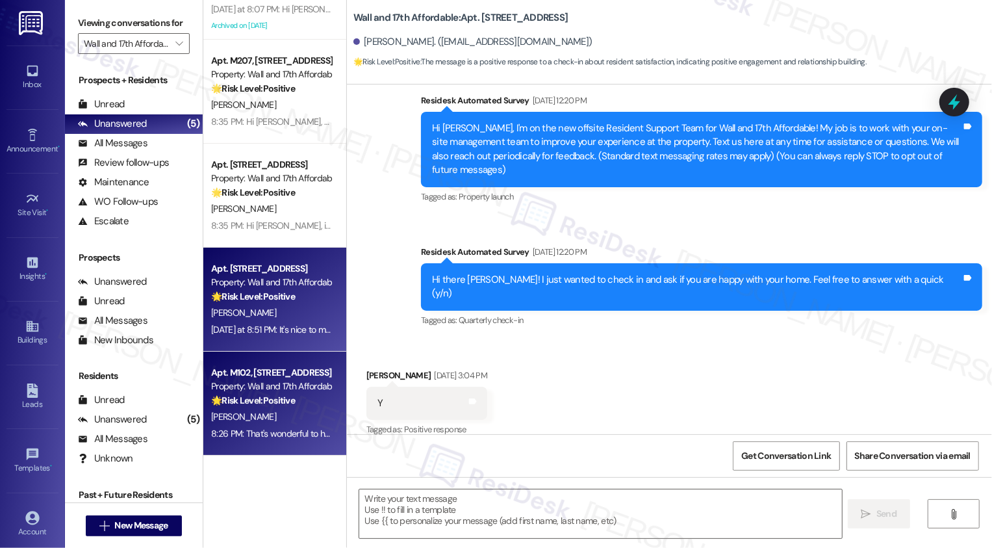
click at [296, 396] on div "🌟 Risk Level: Positive The resident expressed positive feedback and interest in…" at bounding box center [271, 401] width 120 height 14
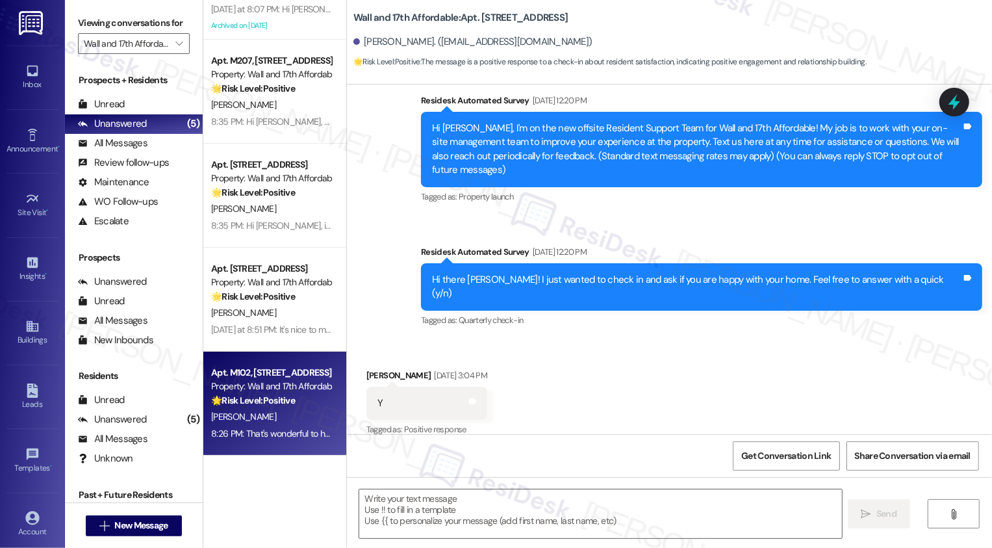
type textarea "Fetching suggested responses. Please feel free to read through the conversation…"
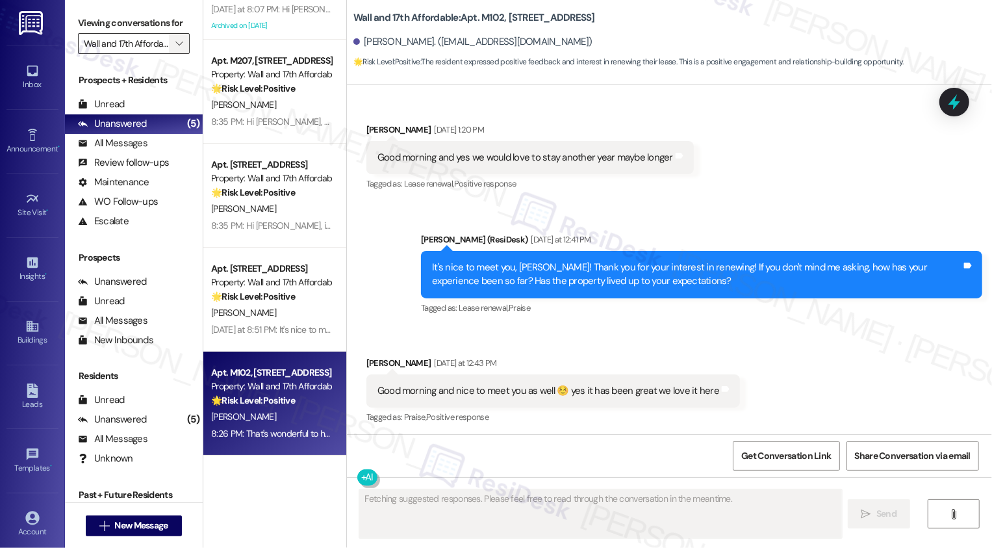
scroll to position [355, 0]
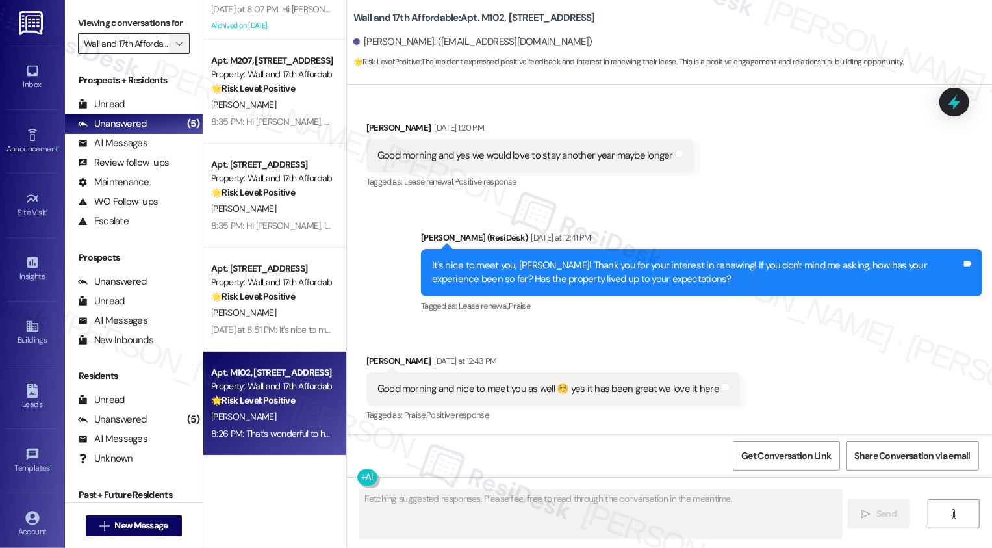
click at [175, 49] on icon "" at bounding box center [178, 43] width 7 height 10
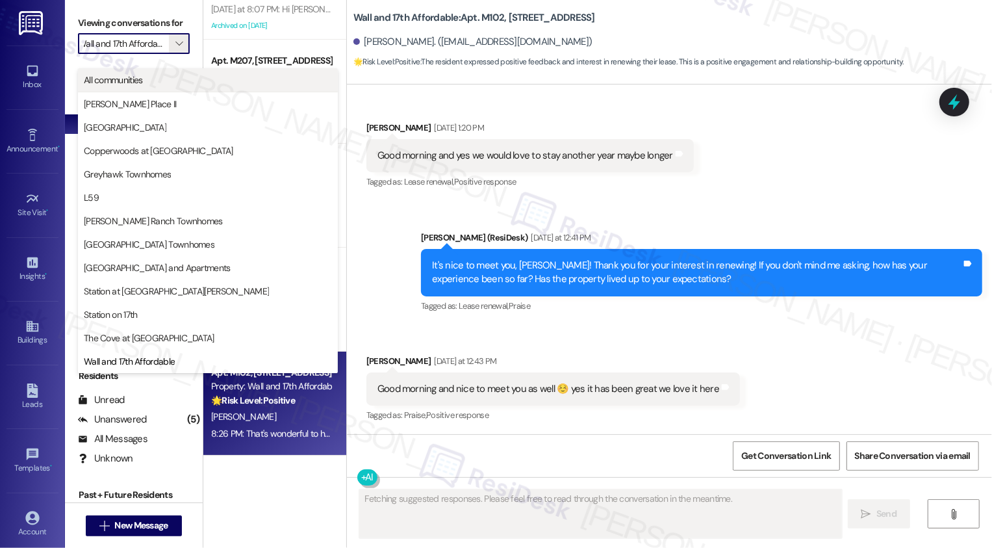
click at [184, 71] on button "All communities" at bounding box center [208, 79] width 260 height 23
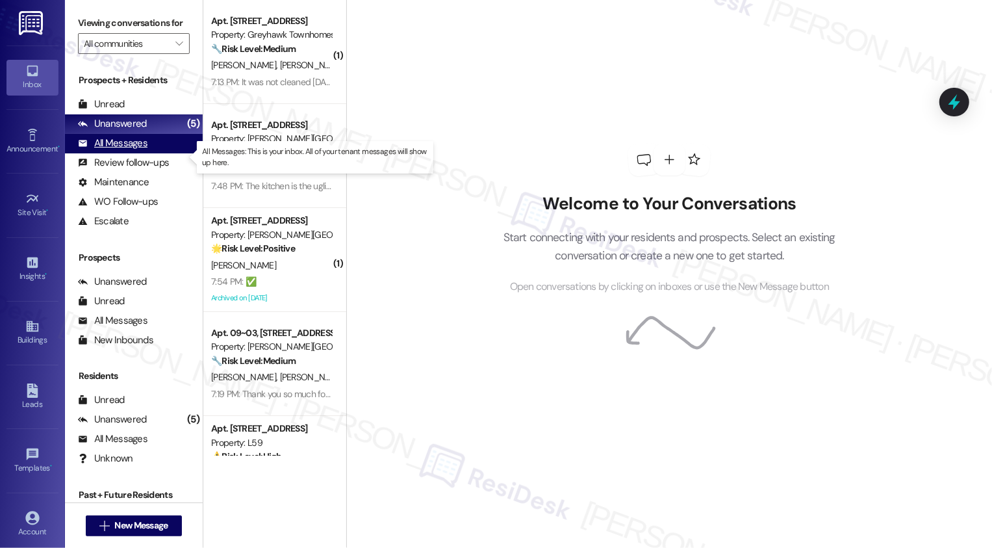
click at [156, 150] on div "All Messages (undefined)" at bounding box center [134, 143] width 138 height 19
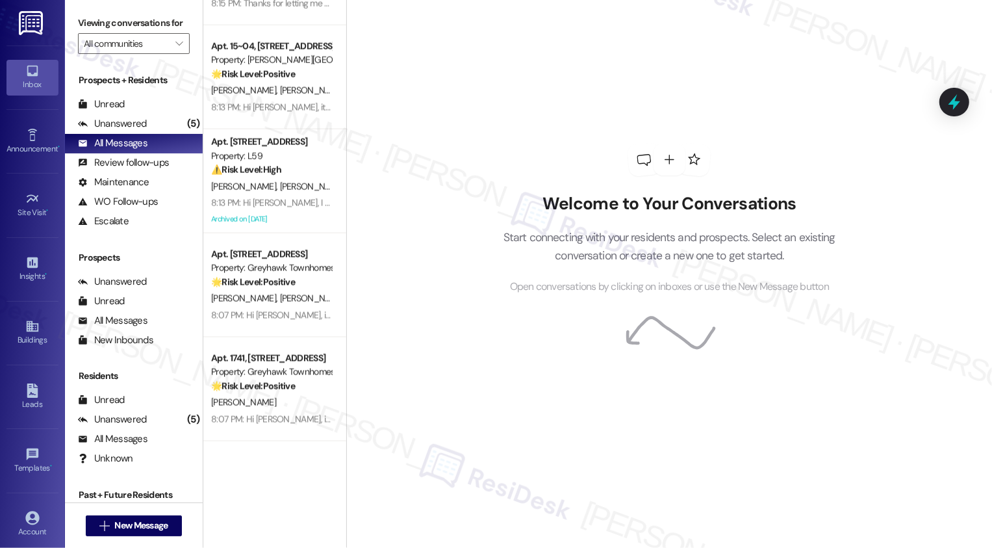
scroll to position [1430, 0]
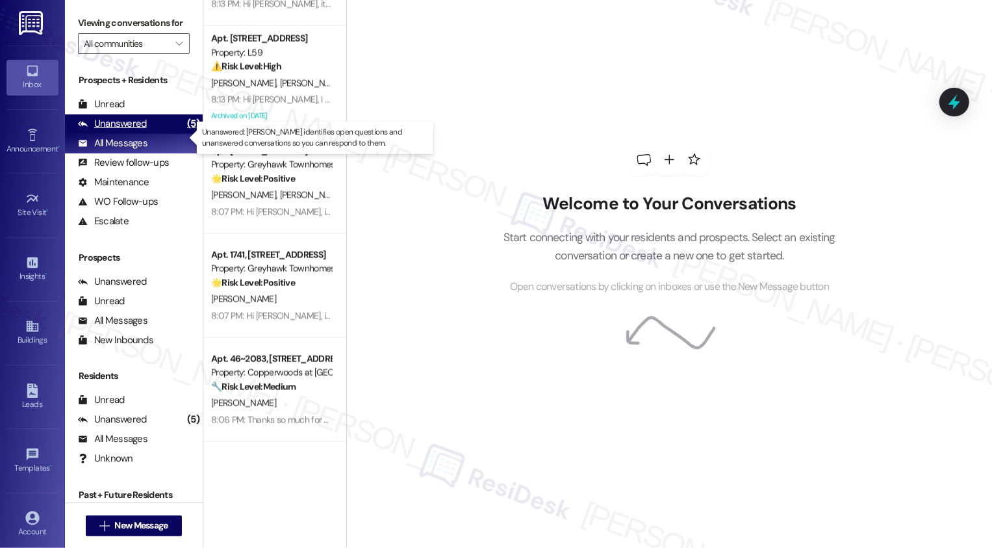
click at [184, 134] on div "(5)" at bounding box center [193, 124] width 19 height 20
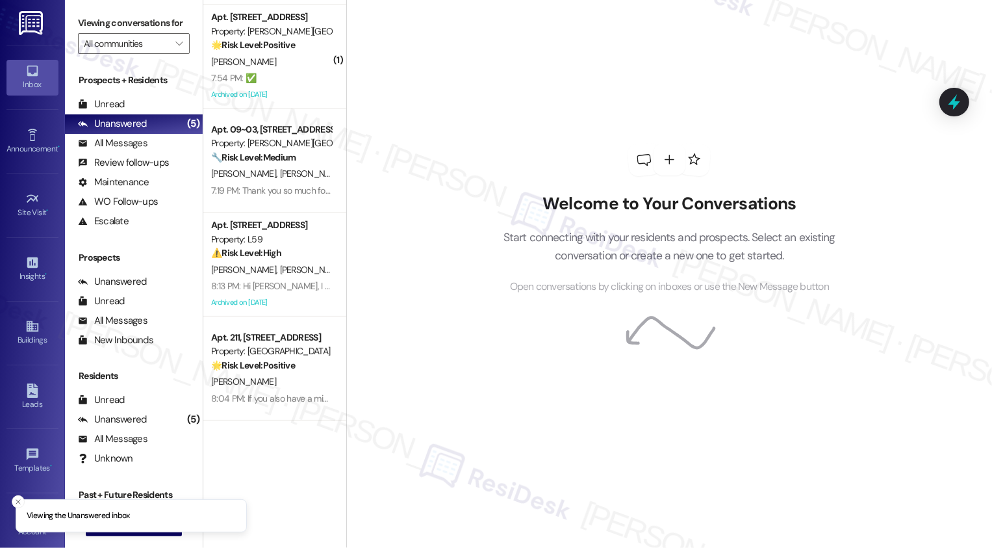
scroll to position [0, 0]
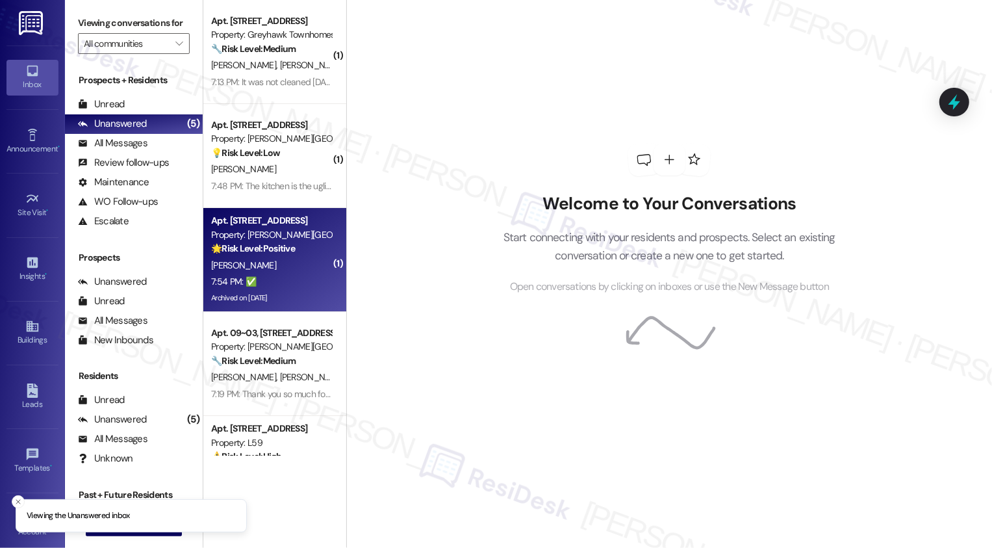
click at [307, 270] on div "[PERSON_NAME]" at bounding box center [271, 265] width 123 height 16
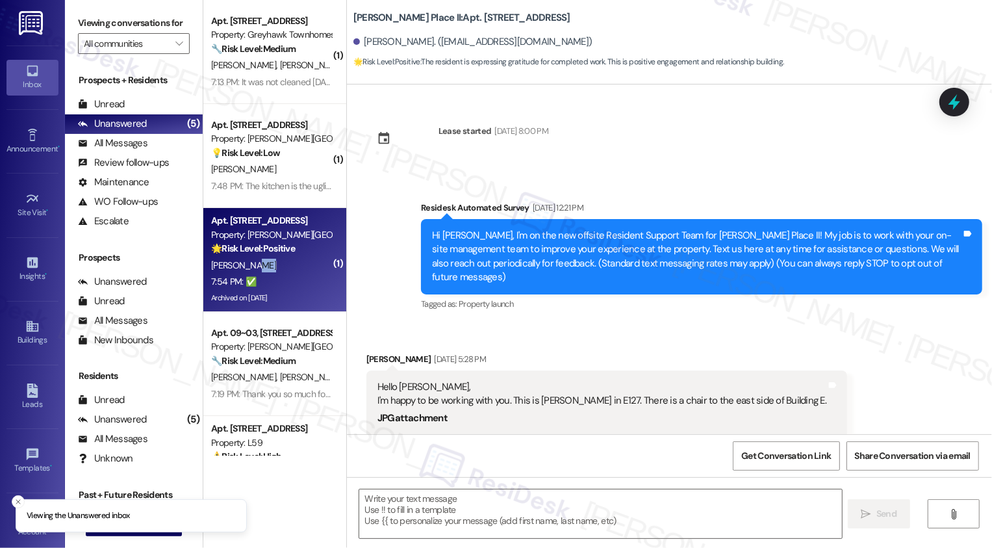
scroll to position [2237, 0]
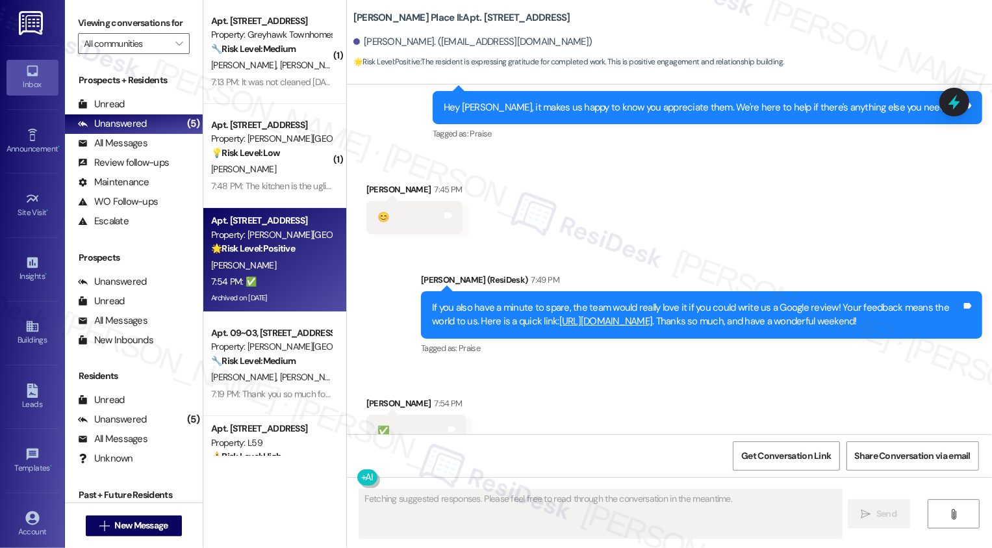
click at [593, 315] on link "https://www.theresidesk.com/links/review-Qr3GPK_qC" at bounding box center [606, 321] width 94 height 13
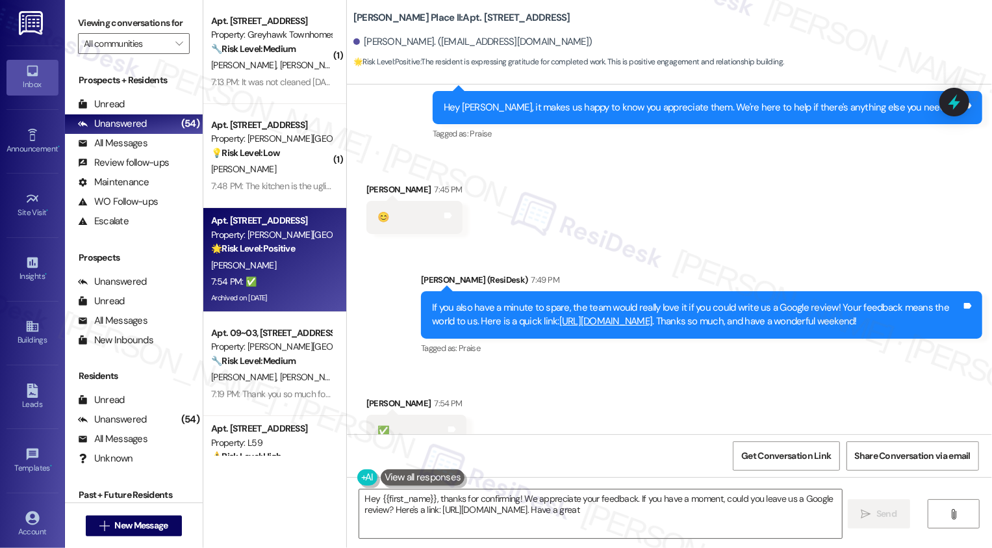
type textarea "Hey {{first_name}}, thanks for confirming! We appreciate your feedback. If you …"
click at [448, 426] on icon at bounding box center [452, 429] width 8 height 6
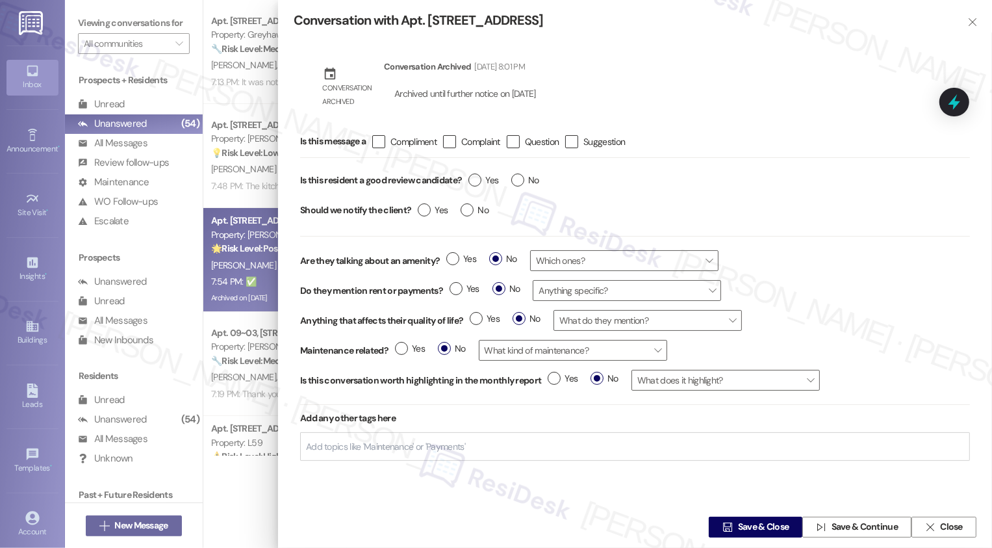
click at [474, 172] on div "Yes No" at bounding box center [504, 182] width 84 height 30
click at [476, 181] on label "Yes" at bounding box center [484, 180] width 30 height 14
click at [476, 181] on input "Yes" at bounding box center [484, 181] width 30 height 17
radio input "true"
click at [729, 526] on span " Save & Close" at bounding box center [755, 526] width 71 height 19
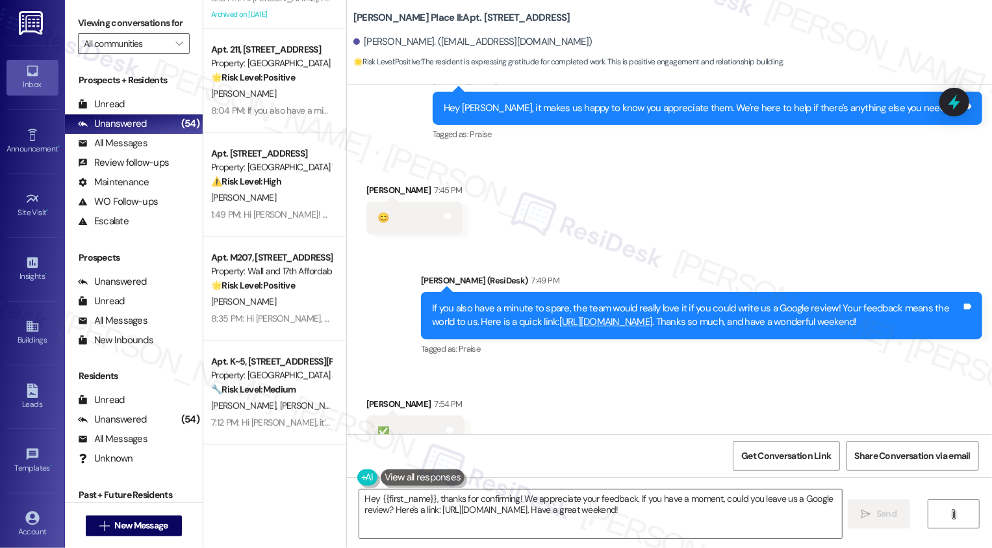
scroll to position [509, 0]
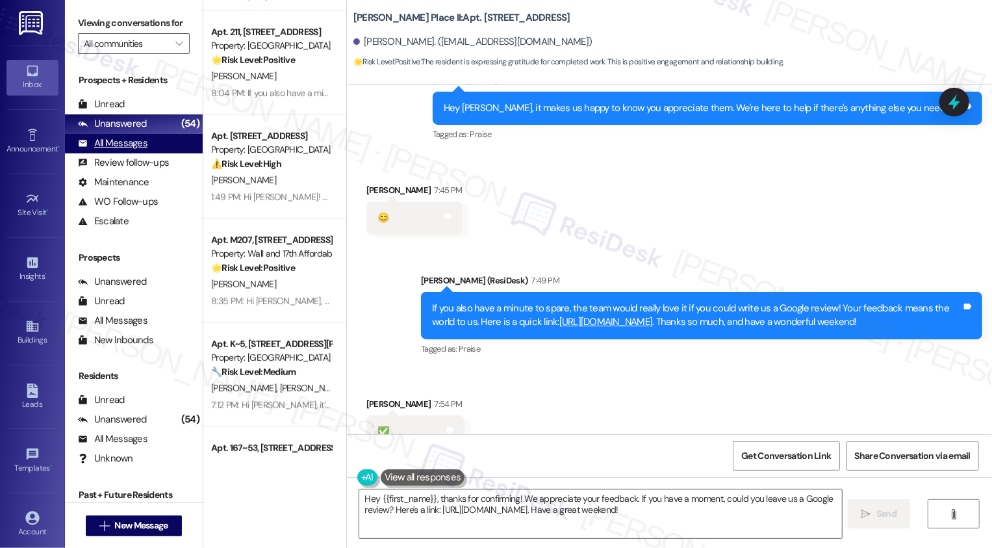
click at [135, 150] on div "All Messages" at bounding box center [113, 143] width 70 height 14
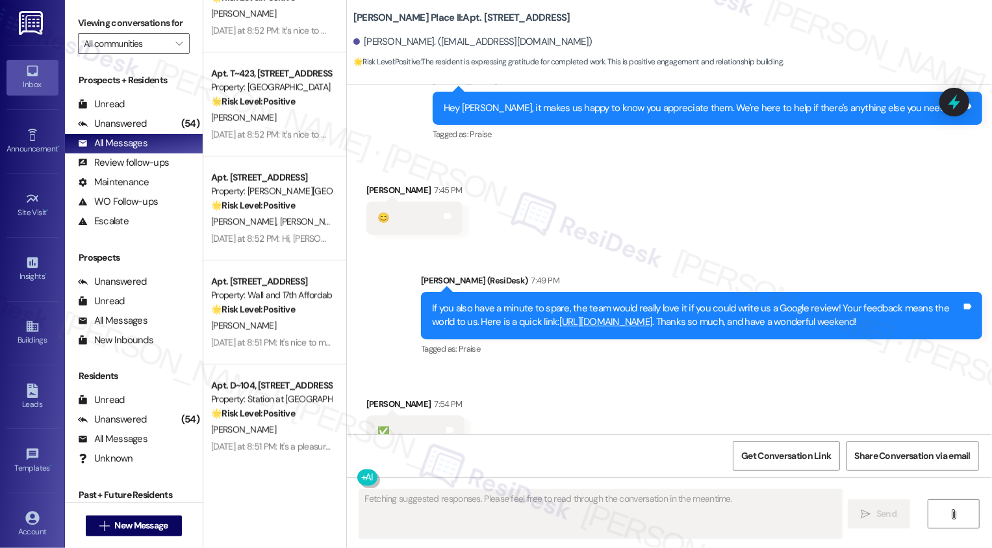
scroll to position [4743, 0]
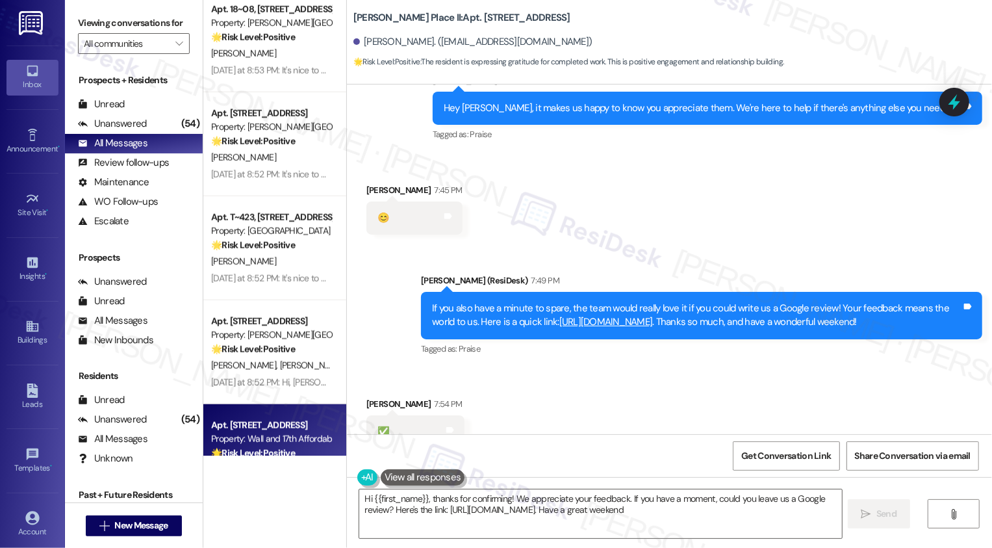
type textarea "Hi {{first_name}}, thanks for confirming! We appreciate your feedback. If you h…"
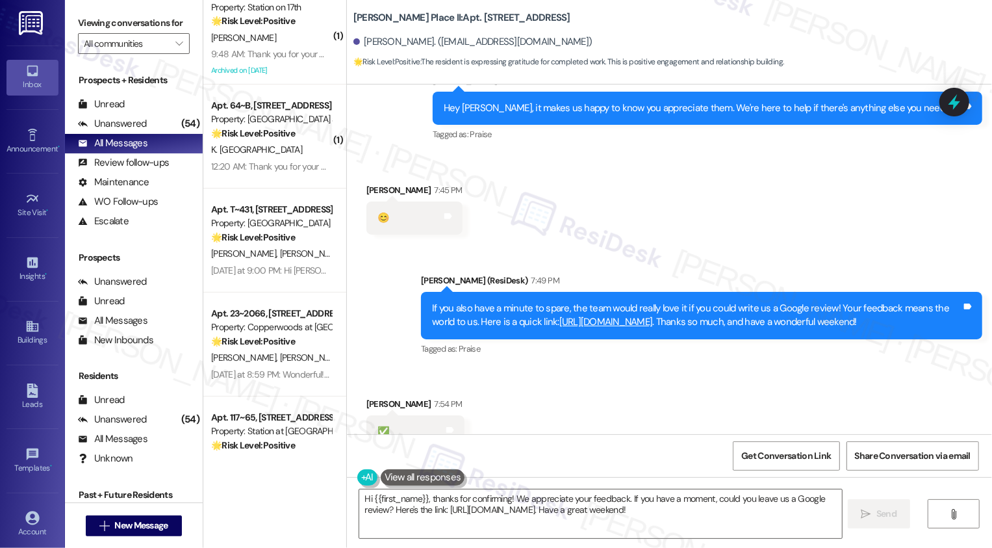
scroll to position [3633, 0]
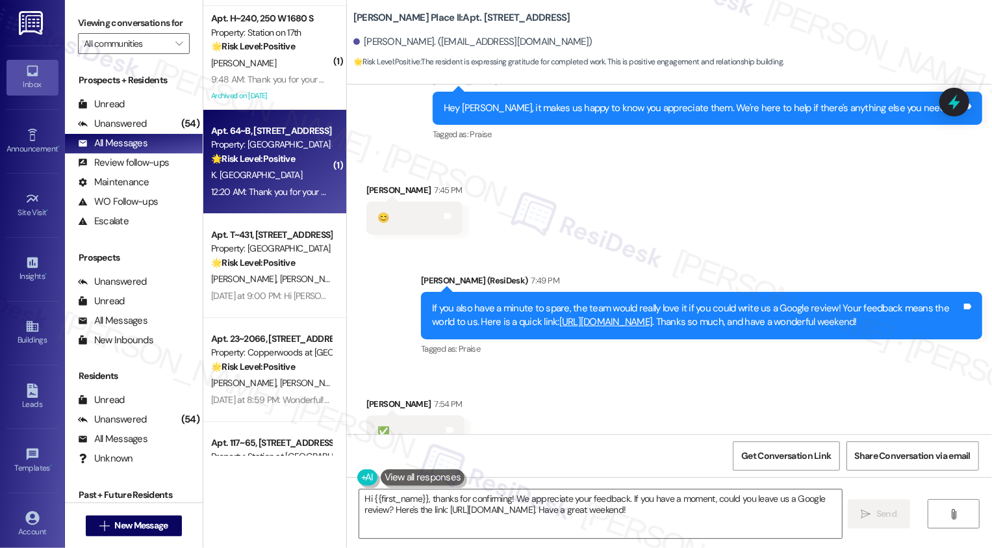
click at [270, 184] on div "12:20 AM: Thank you for your message. Our offices are currently closed, but we …" at bounding box center [271, 192] width 123 height 16
type textarea "Fetching suggested responses. Please feel free to read through the conversation…"
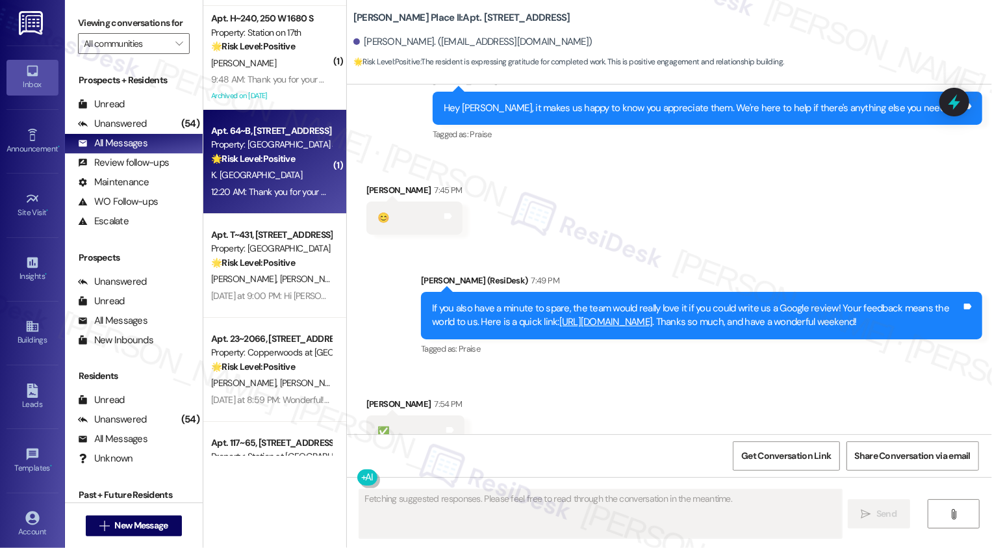
click at [270, 184] on div "12:20 AM: Thank you for your message. Our offices are currently closed, but we …" at bounding box center [271, 192] width 123 height 16
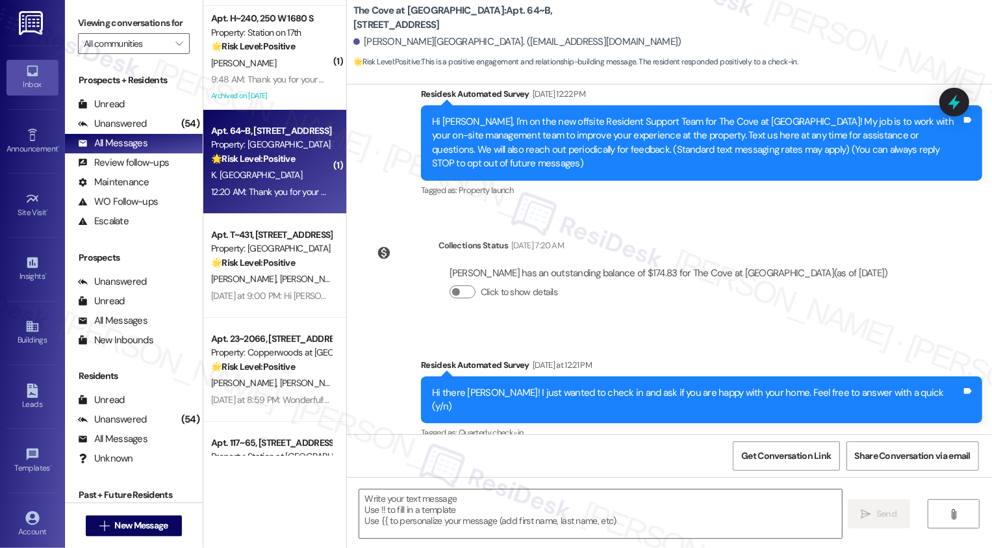
type textarea "Fetching suggested responses. Please feel free to read through the conversation…"
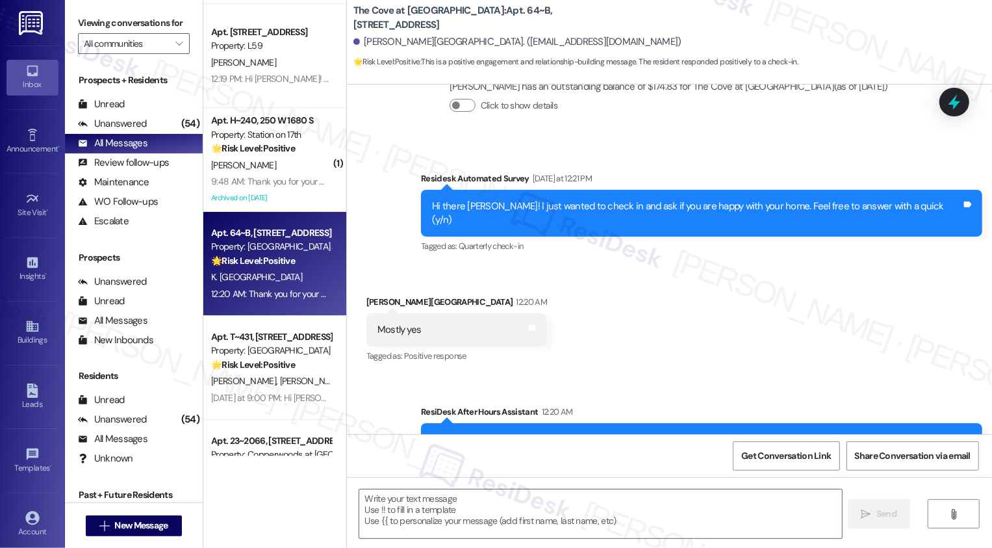
scroll to position [337, 0]
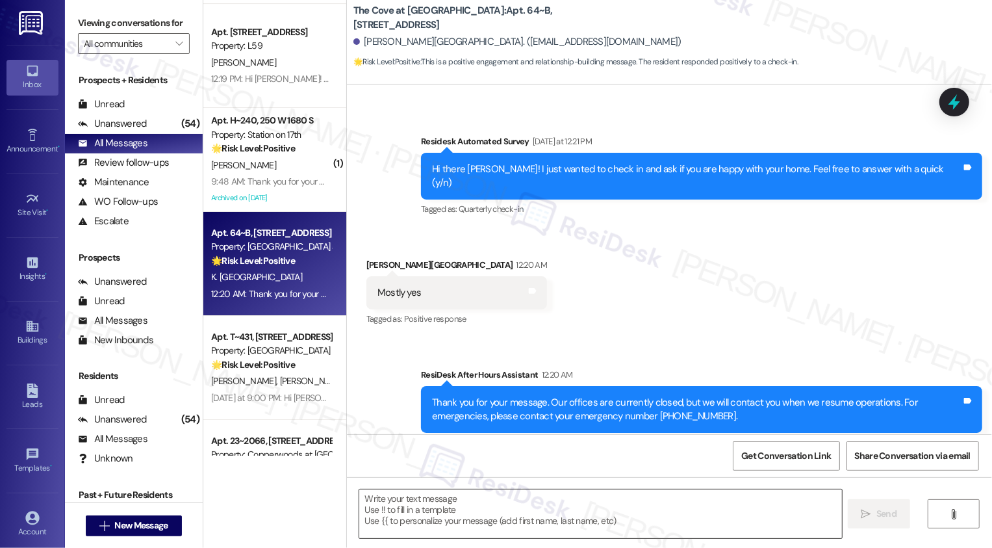
click at [478, 513] on textarea at bounding box center [600, 513] width 483 height 49
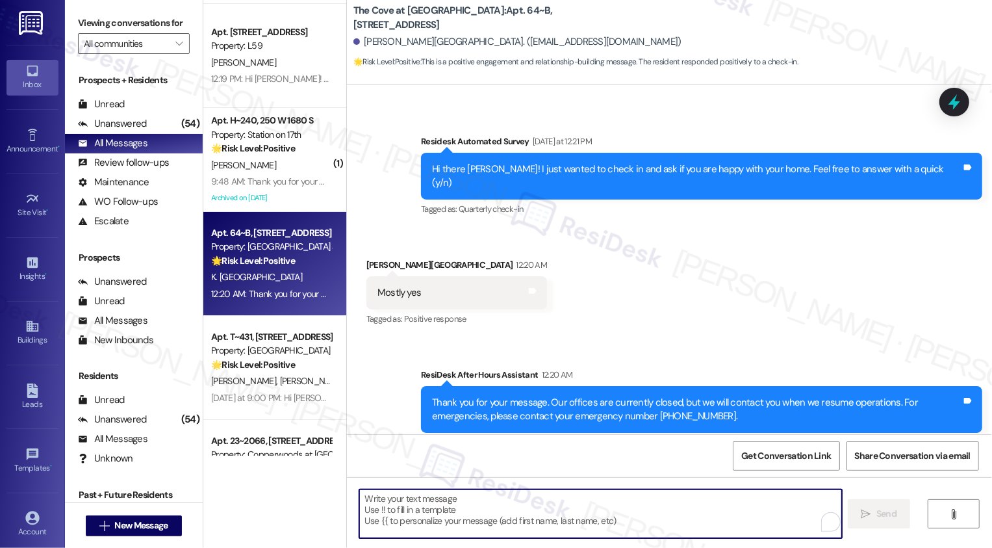
paste textarea "Hi {{first_name}}, it's nice to meet you! I'm so glad to hear you're happy with…"
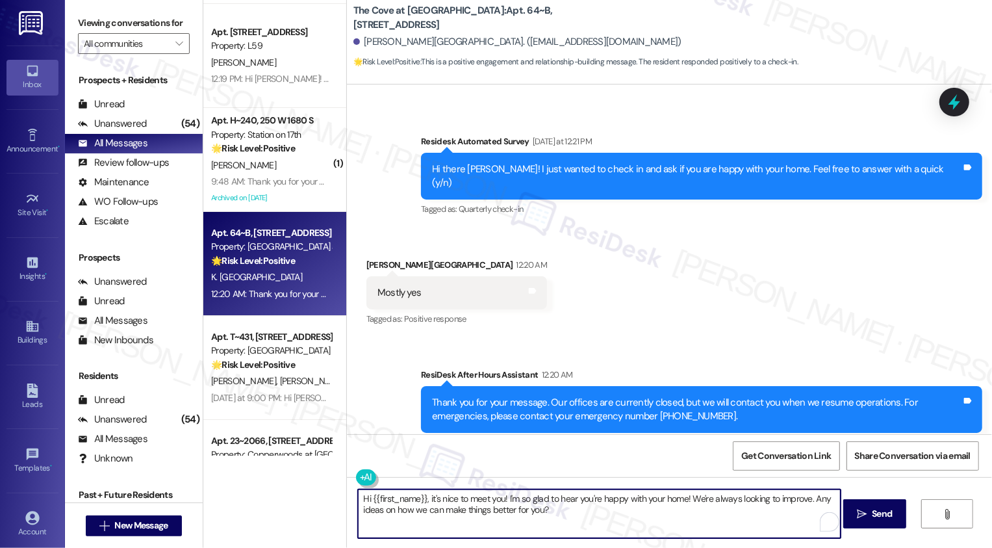
click at [556, 516] on textarea "Hi {{first_name}}, it's nice to meet you! I'm so glad to hear you're happy with…" at bounding box center [599, 513] width 483 height 49
type textarea "Hi {{first_name}}, it's nice to meet you! I'm so glad to hear you're happy with…"
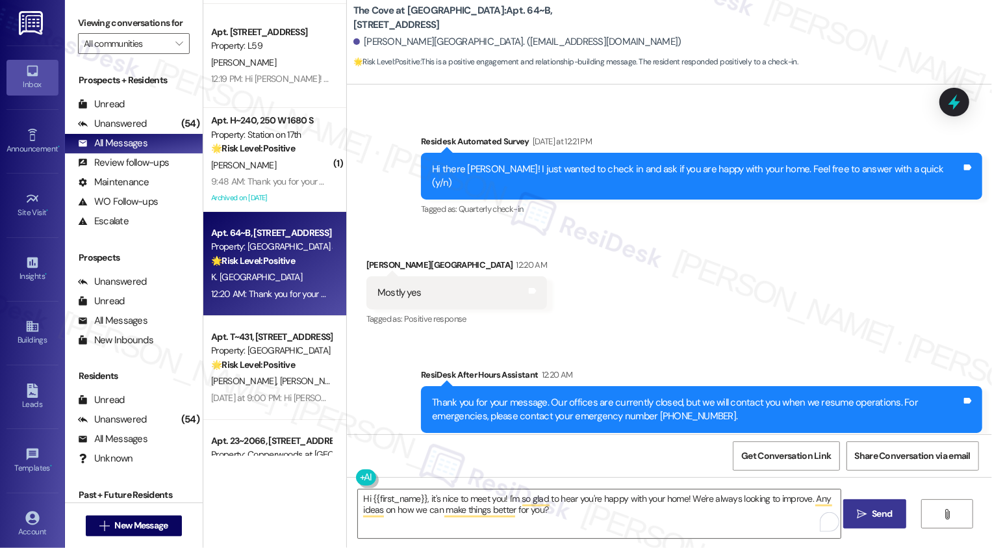
click at [854, 513] on span " Send" at bounding box center [874, 514] width 41 height 14
